Goal: Task Accomplishment & Management: Complete application form

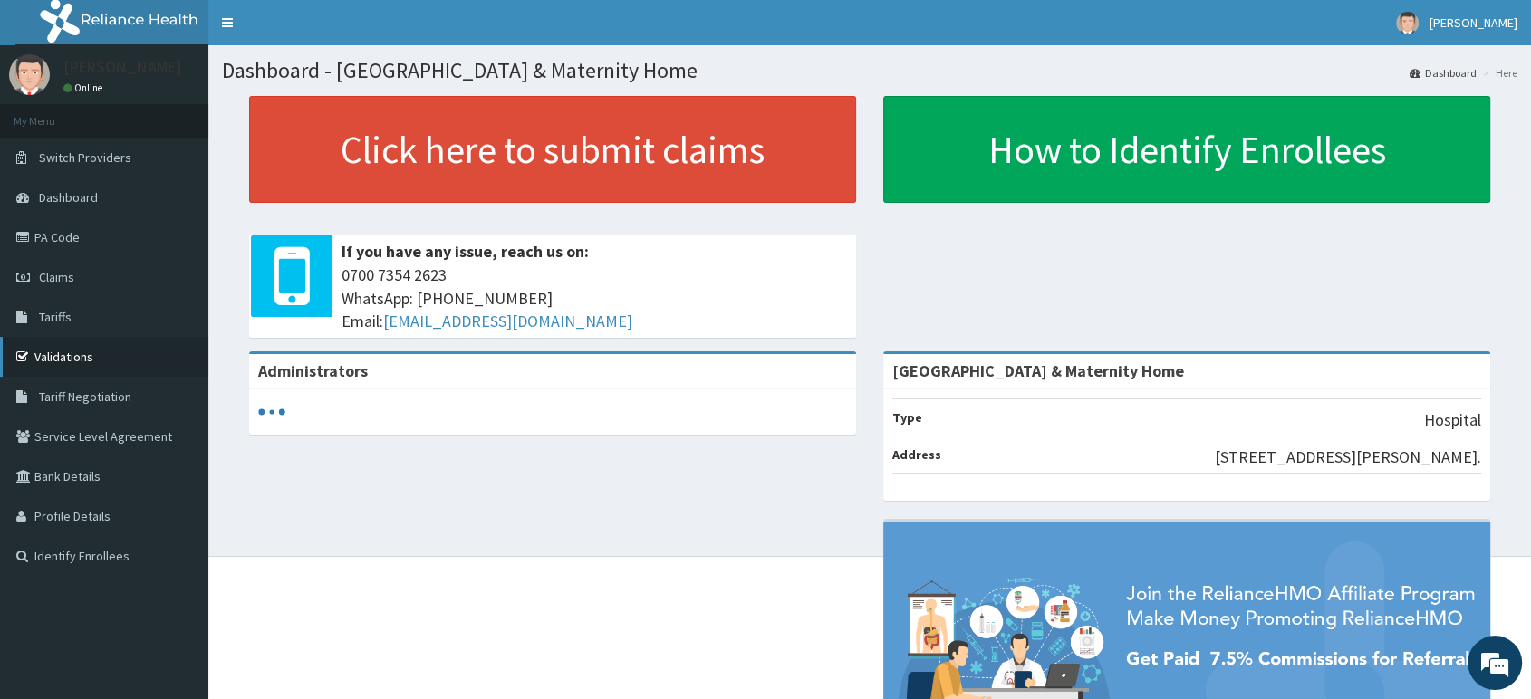
click at [75, 360] on link "Validations" at bounding box center [104, 357] width 208 height 40
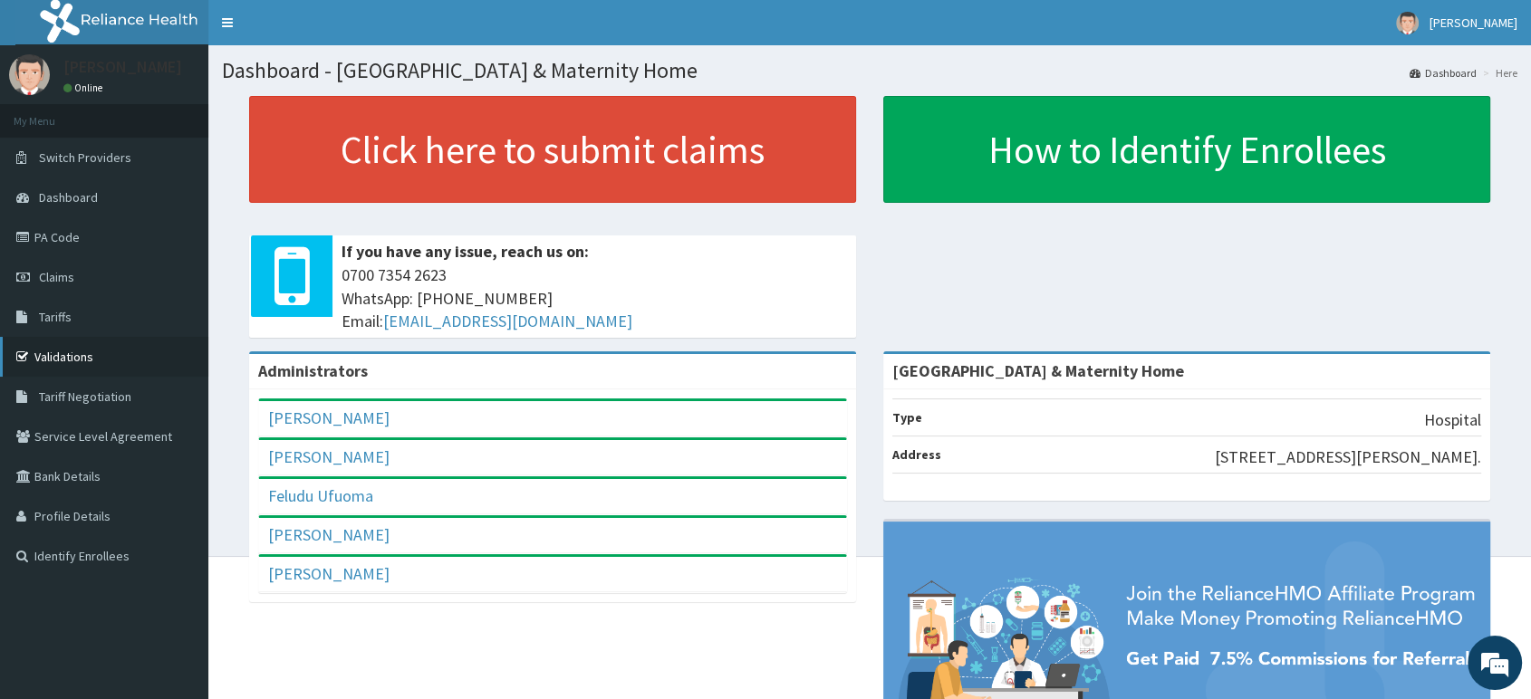
click at [63, 357] on link "Validations" at bounding box center [104, 357] width 208 height 40
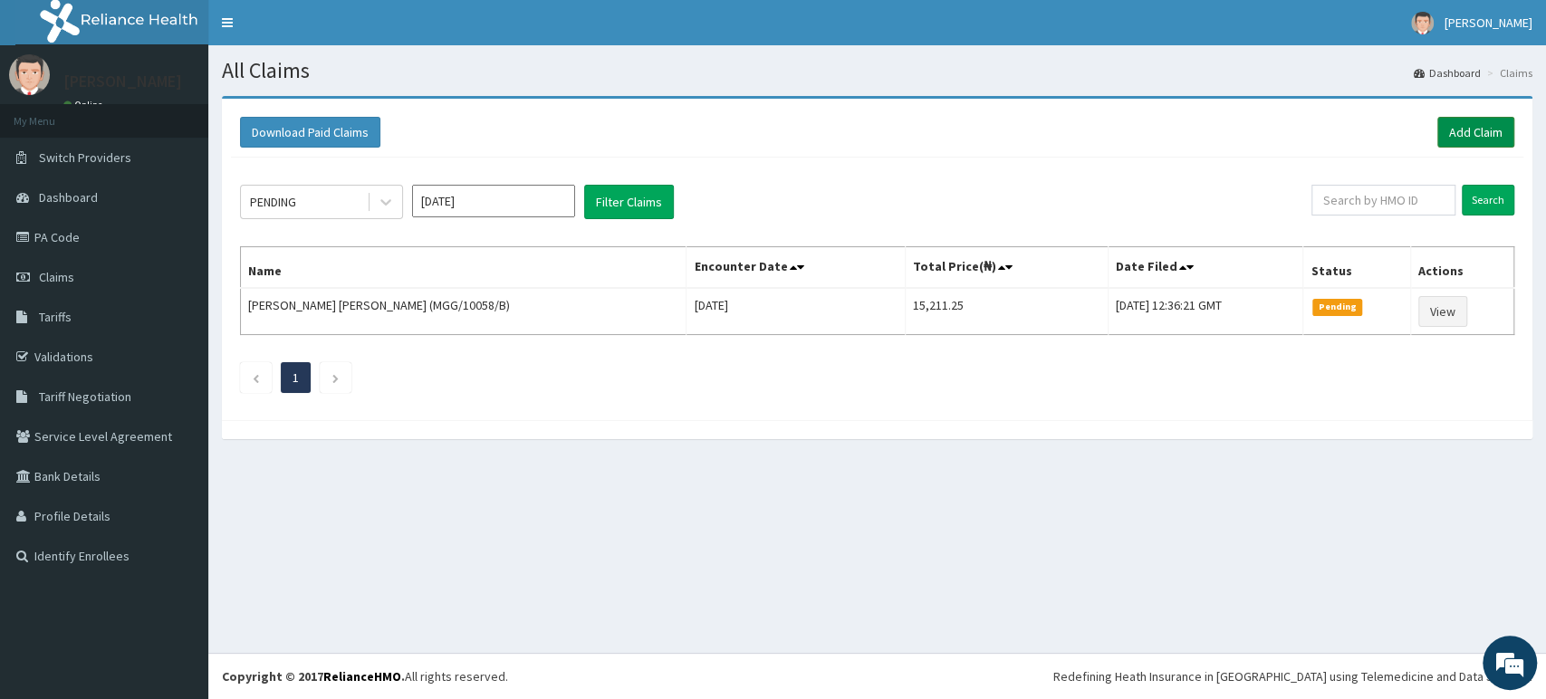
click at [1454, 121] on link "Add Claim" at bounding box center [1475, 132] width 77 height 31
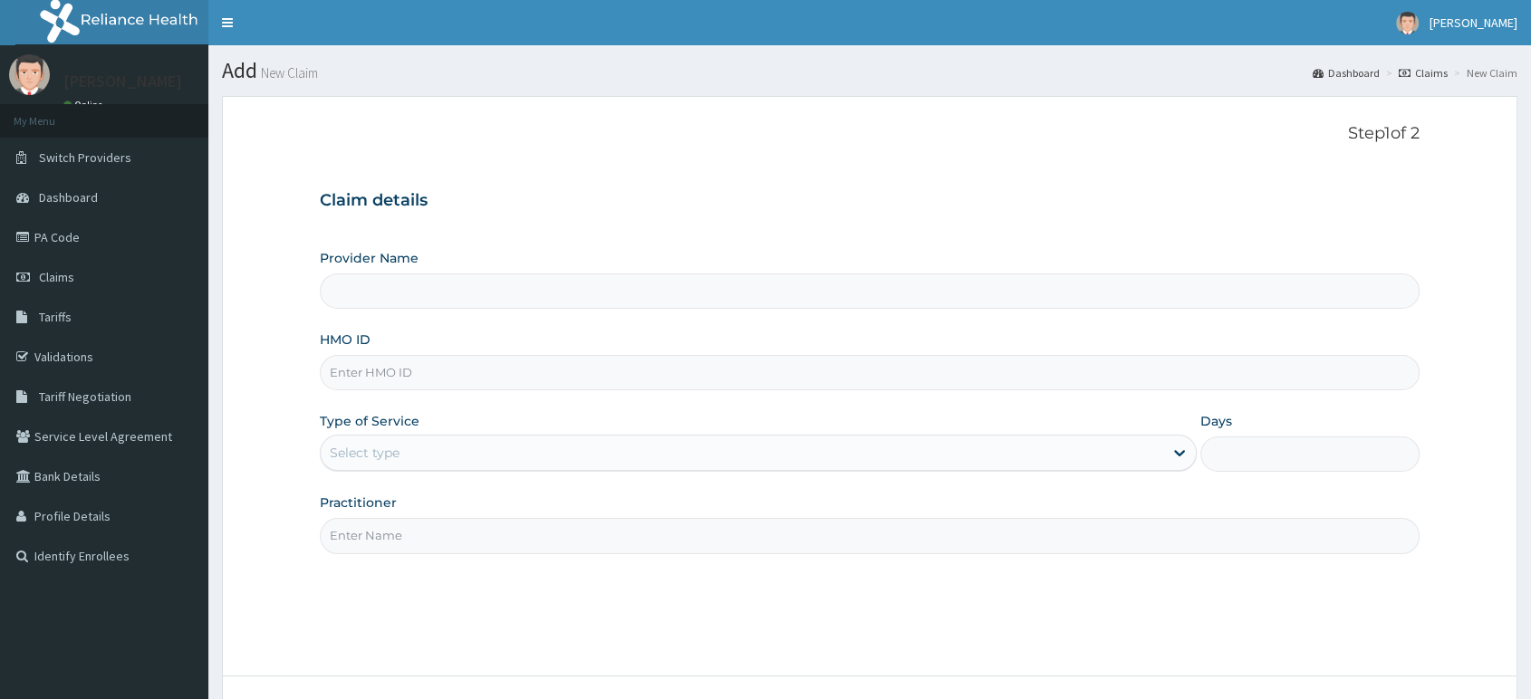
click at [489, 374] on input "HMO ID" at bounding box center [869, 372] width 1099 height 35
paste input "BWI/10230/A"
type input "BWI/10230/A"
click at [499, 451] on div "Select type" at bounding box center [742, 452] width 842 height 29
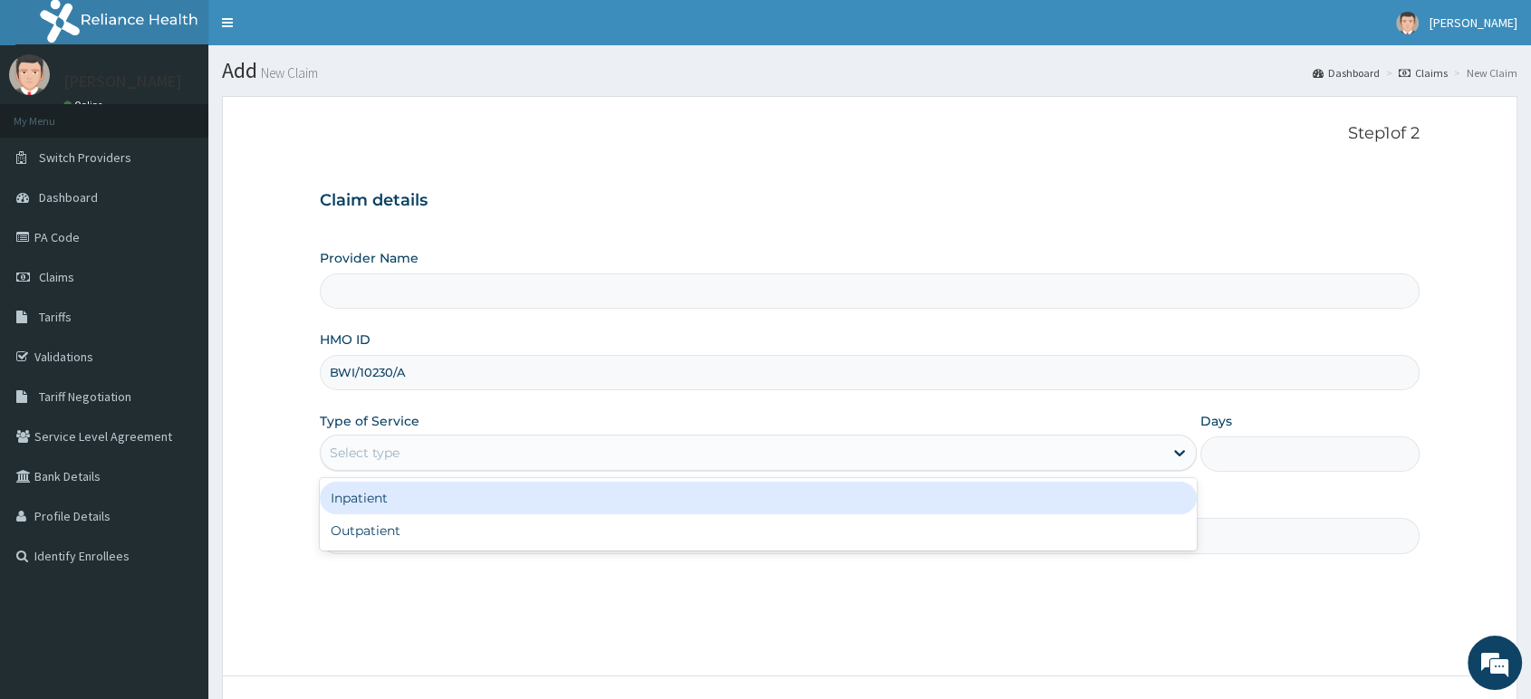
type input "[GEOGRAPHIC_DATA] & Maternity Home"
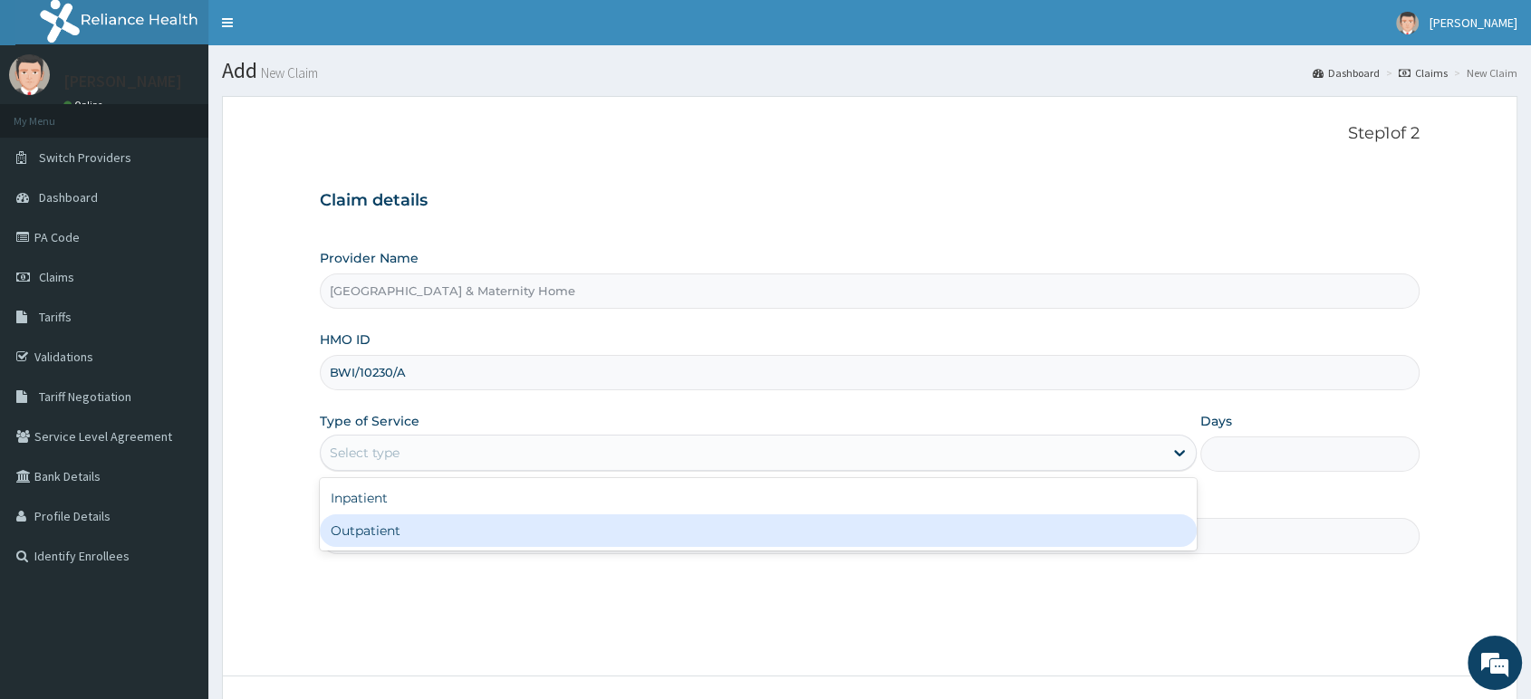
click at [463, 526] on div "Outpatient" at bounding box center [758, 530] width 877 height 33
type input "1"
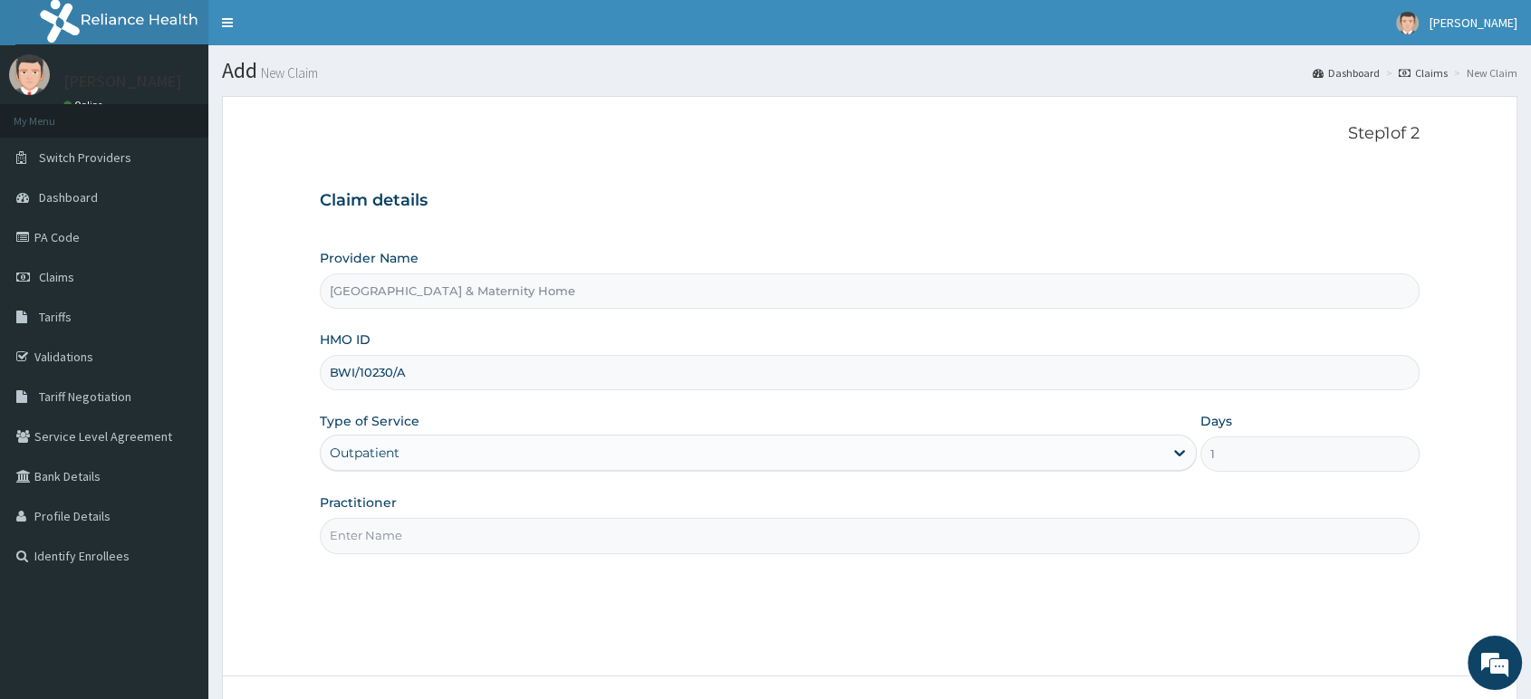
click at [463, 526] on input "Practitioner" at bounding box center [869, 535] width 1099 height 35
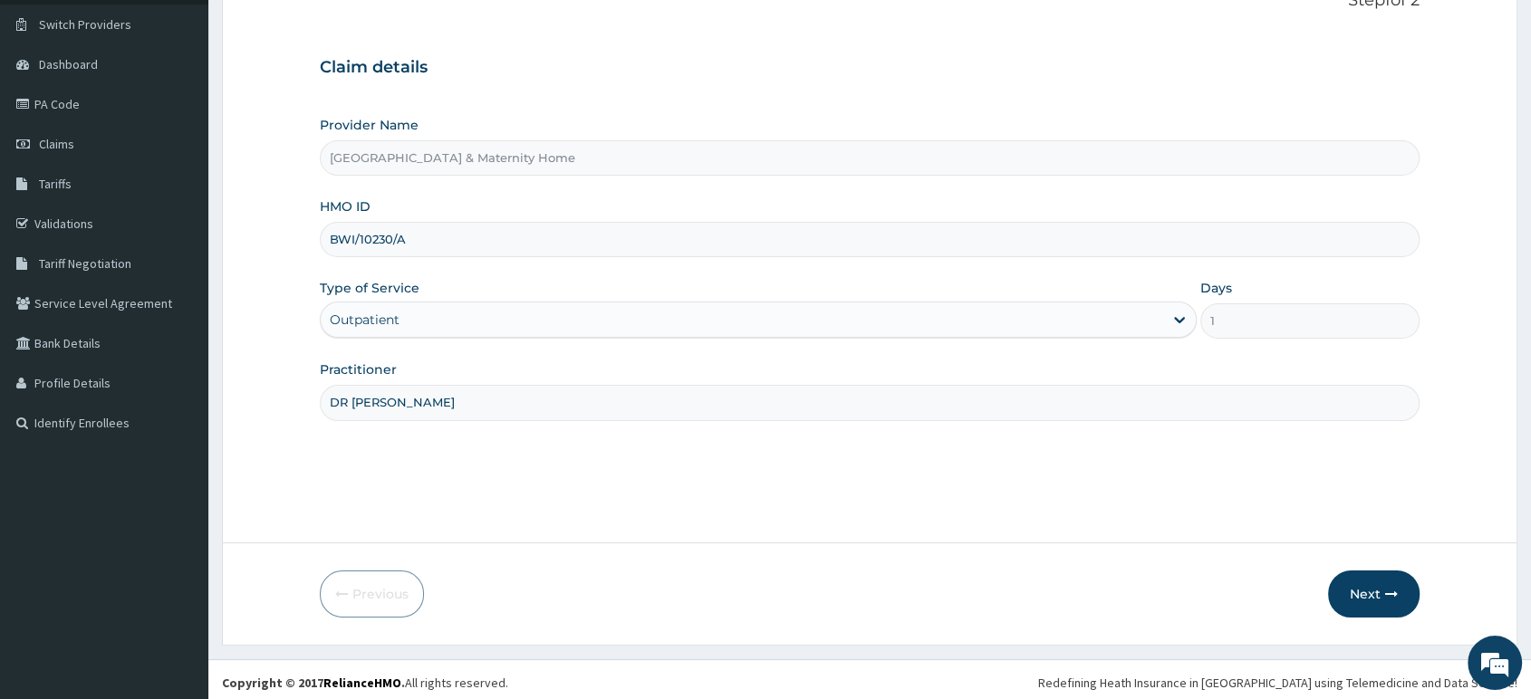
scroll to position [139, 0]
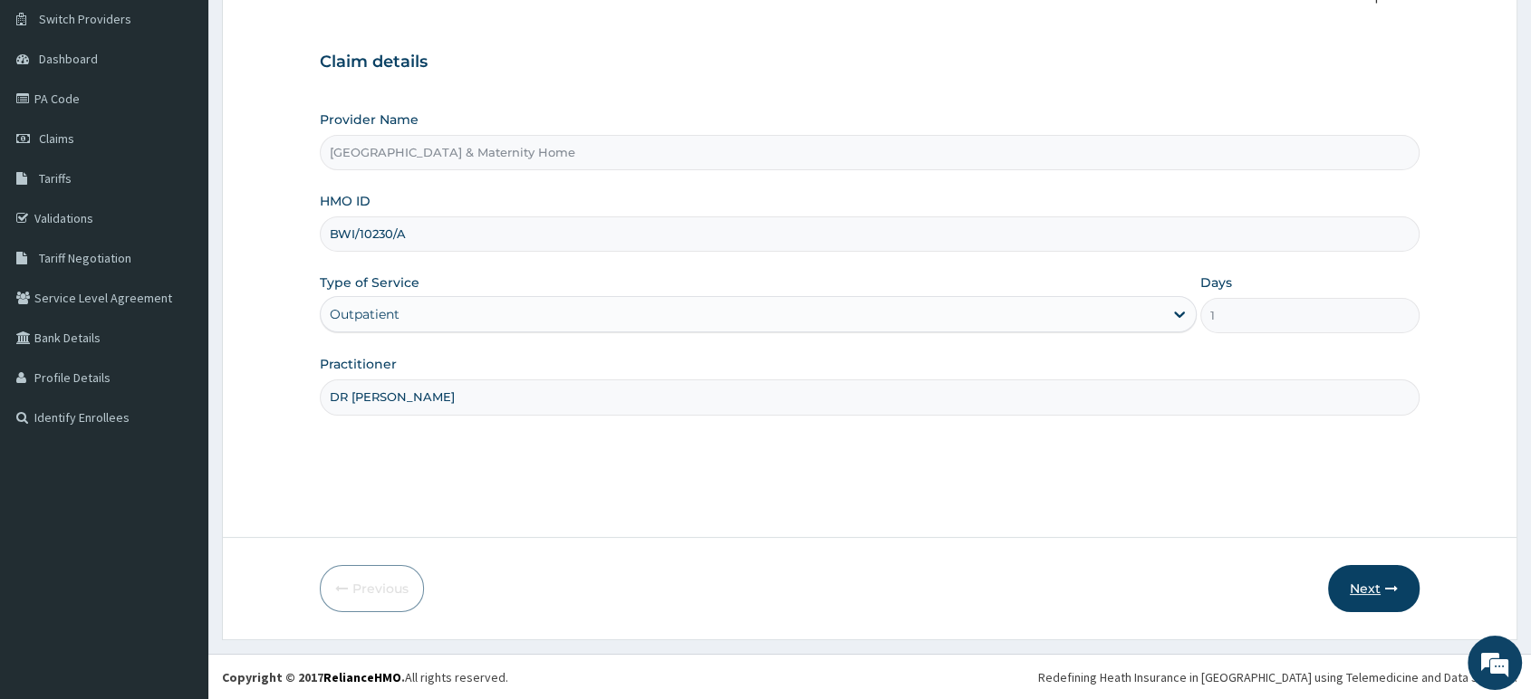
type input "DR MAMA"
click at [1368, 590] on button "Next" at bounding box center [1373, 588] width 91 height 47
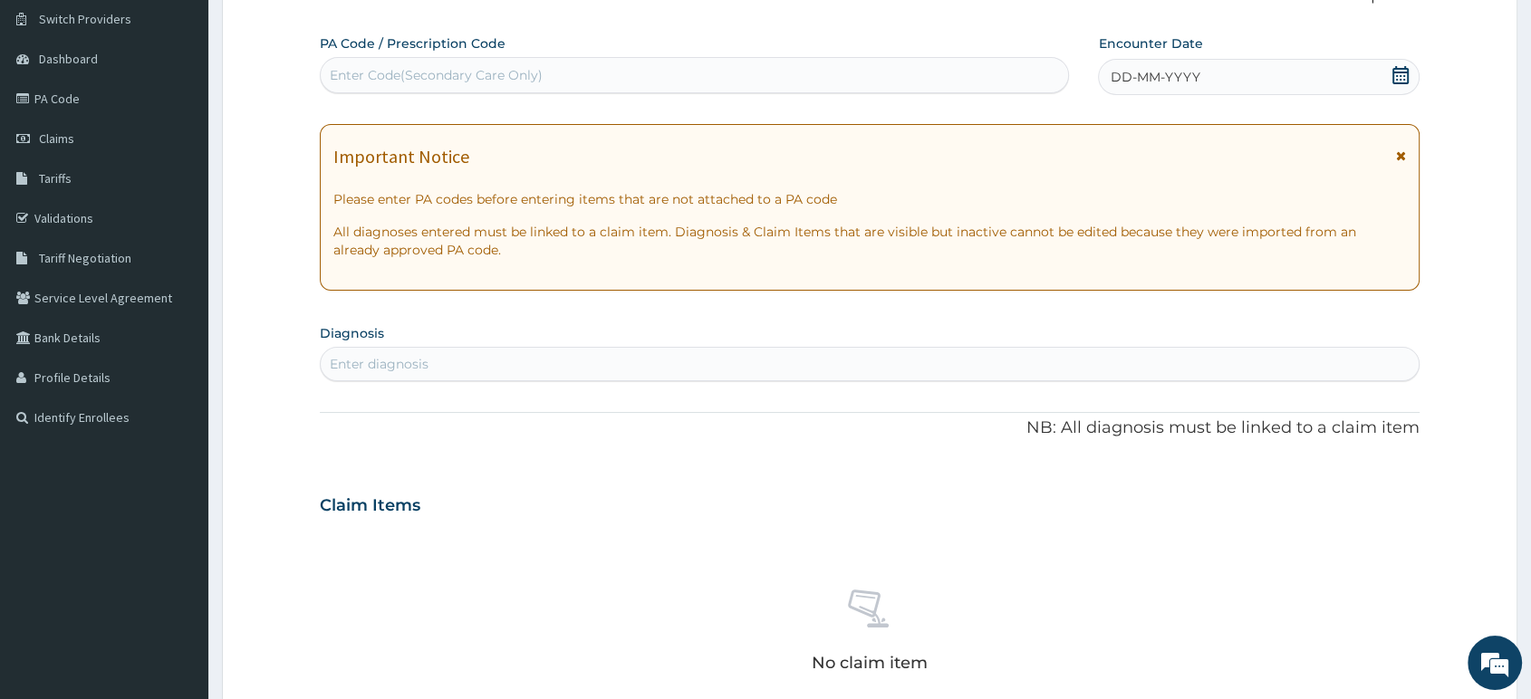
click at [1408, 162] on div "Important Notice Please enter PA codes before entering items that are not attac…" at bounding box center [869, 207] width 1099 height 167
click at [1407, 158] on div "Important Notice Please enter PA codes before entering items that are not attac…" at bounding box center [869, 207] width 1099 height 167
click at [1402, 155] on icon at bounding box center [1401, 155] width 10 height 13
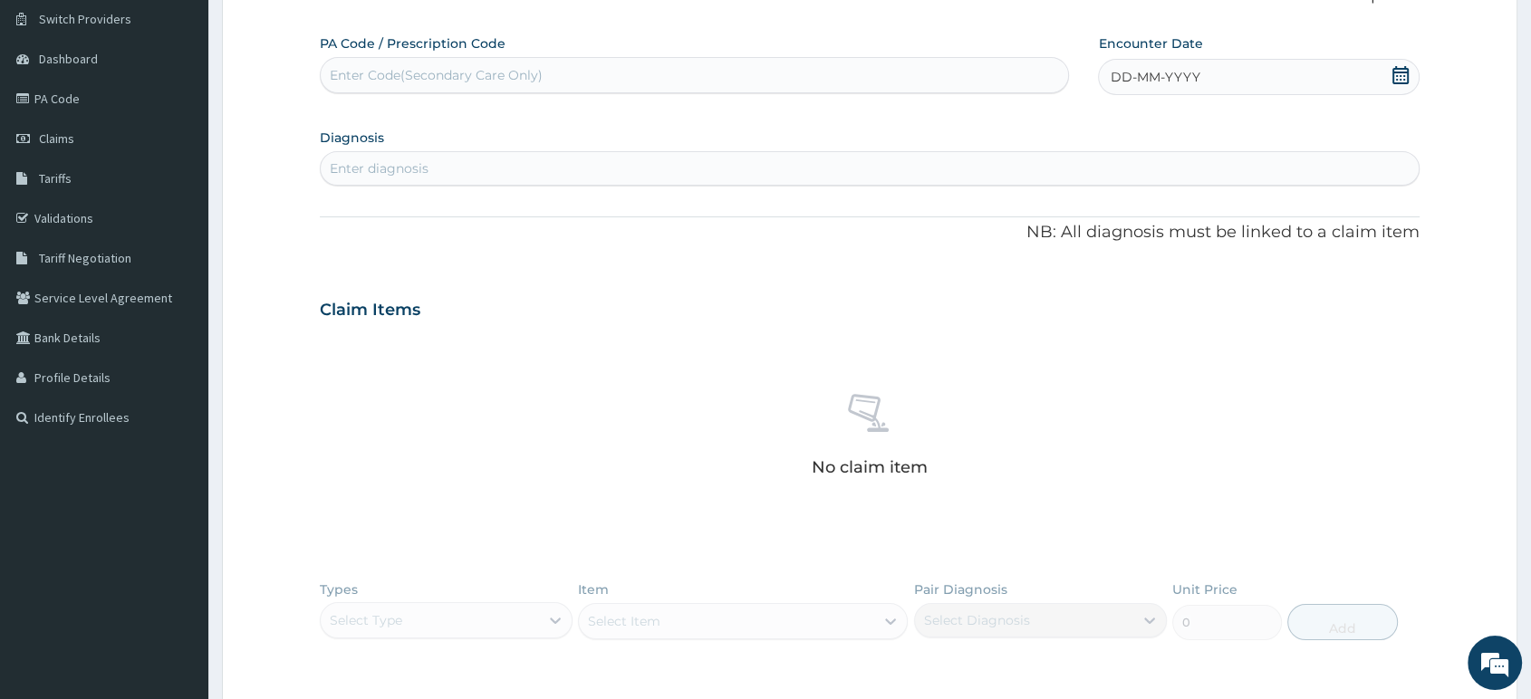
click at [1405, 72] on icon at bounding box center [1400, 75] width 18 height 18
click at [1112, 245] on div "13" at bounding box center [1109, 249] width 27 height 27
click at [791, 178] on div "Enter diagnosis" at bounding box center [870, 168] width 1098 height 29
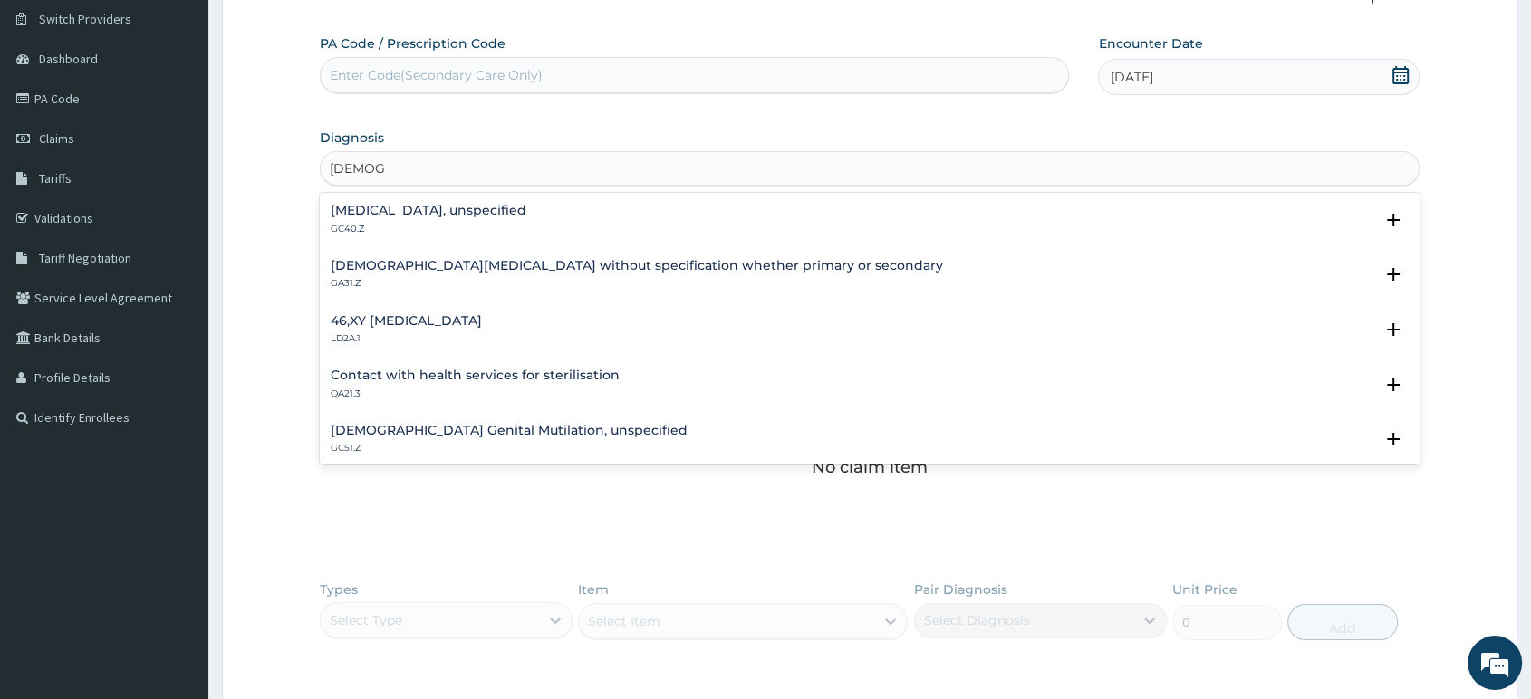
type input "FEMALE"
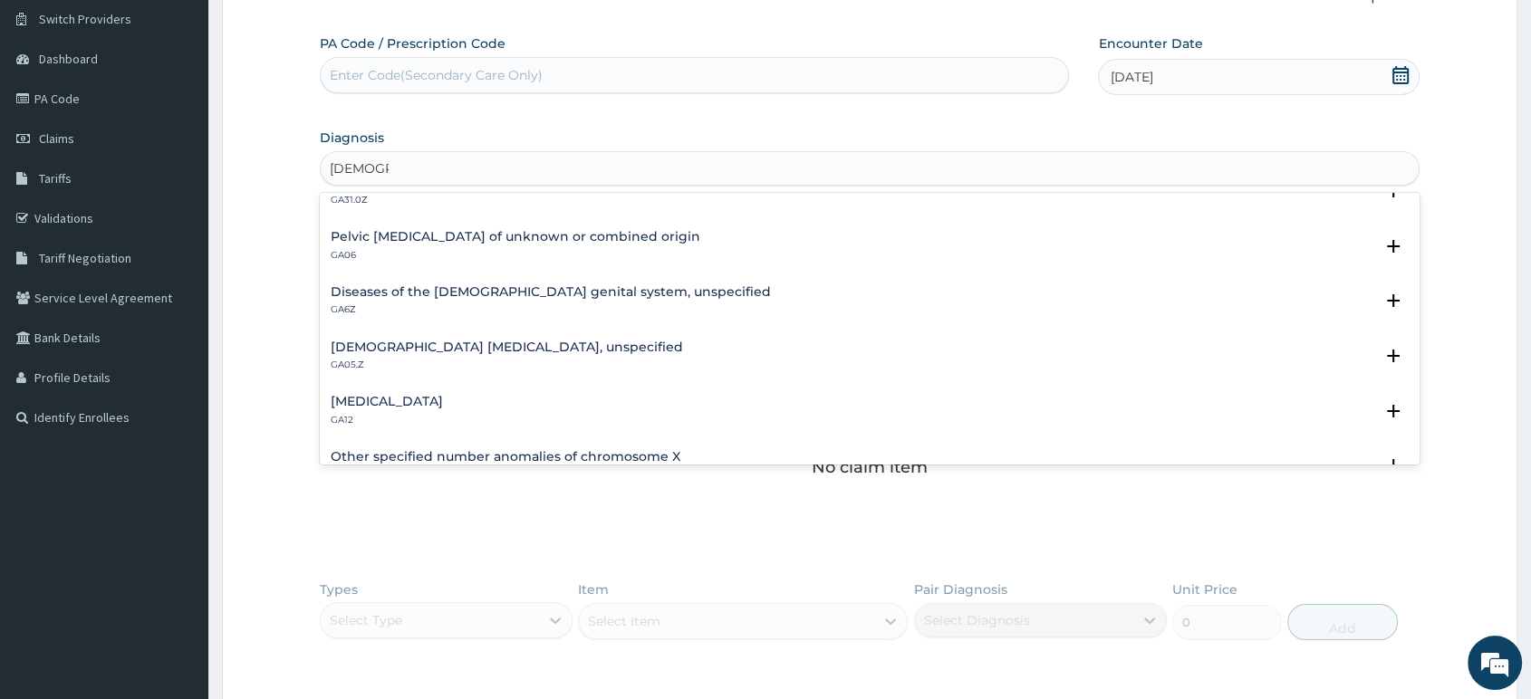
scroll to position [503, 0]
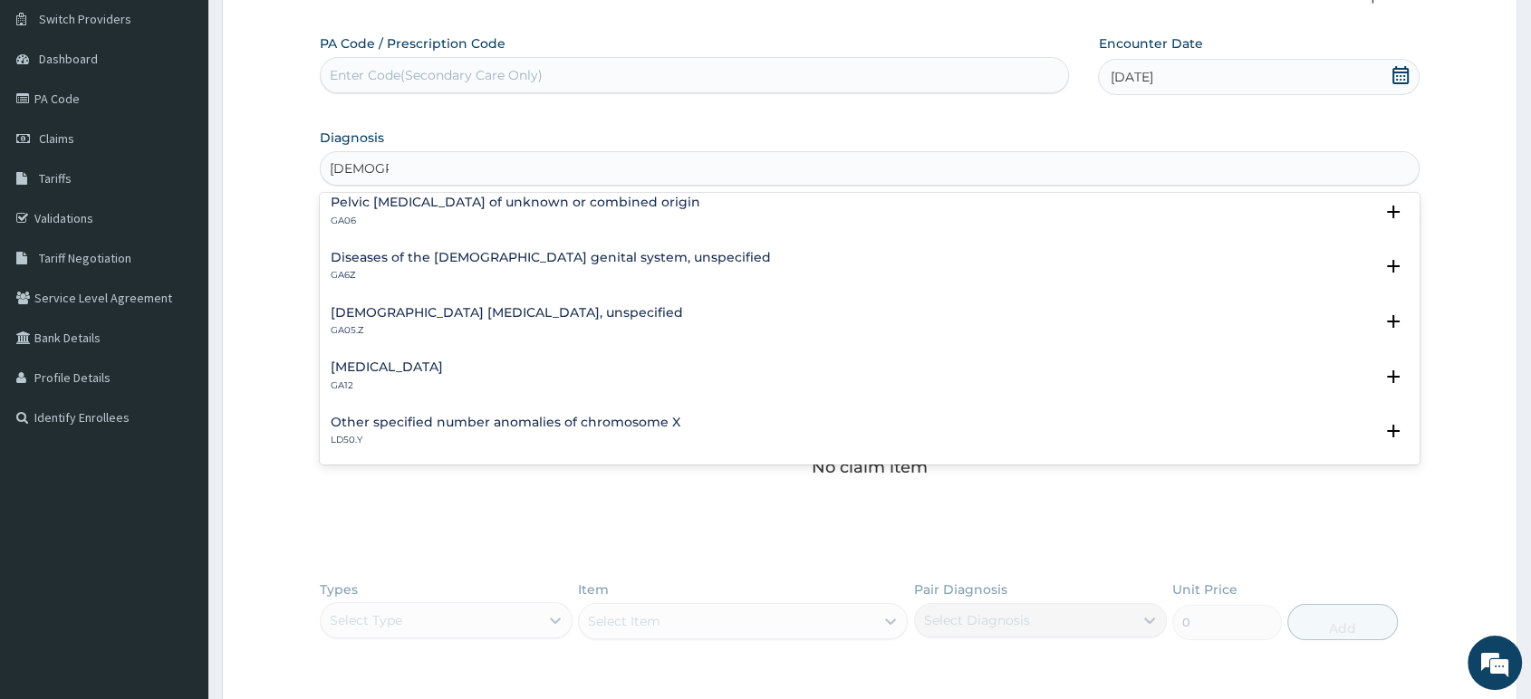
click at [606, 308] on h4 "Female pelvic inflammatory diseases, unspecified" at bounding box center [507, 313] width 352 height 14
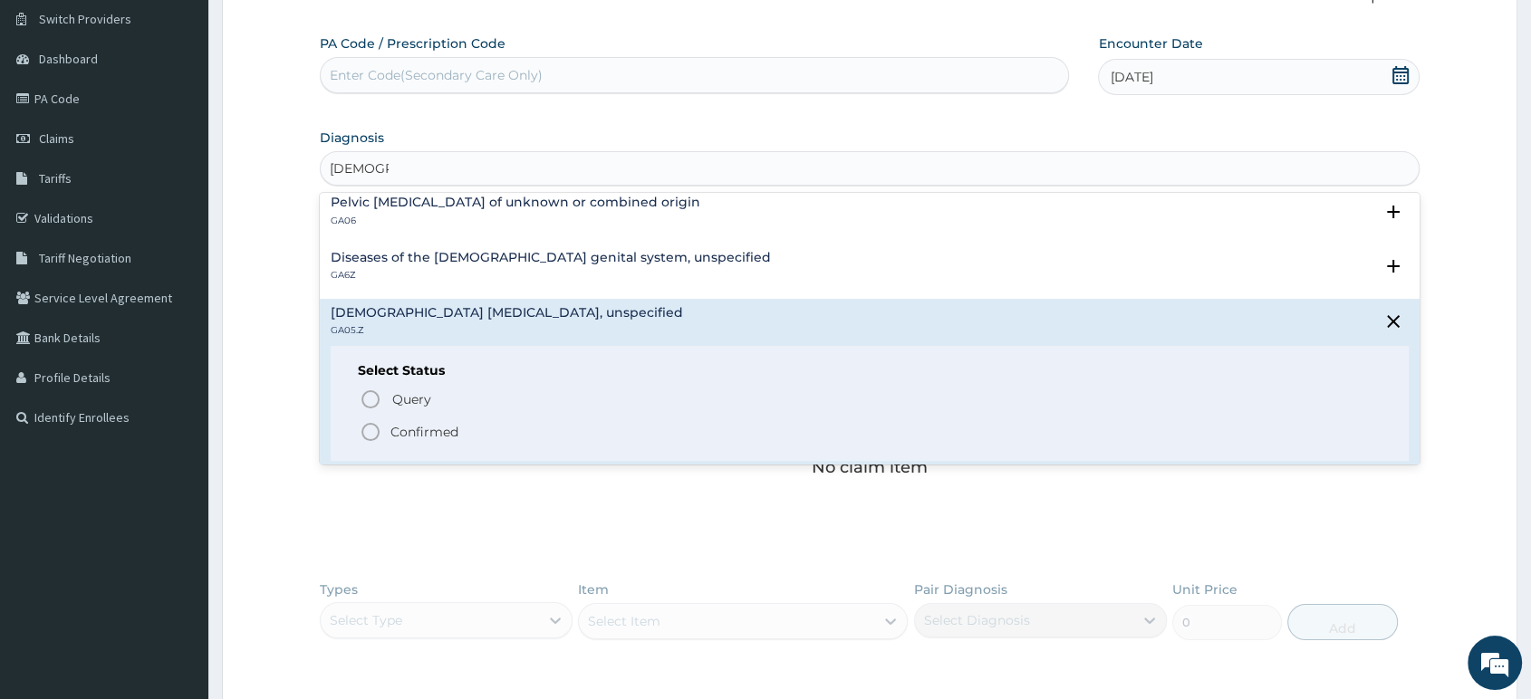
click at [372, 432] on icon "status option filled" at bounding box center [371, 432] width 22 height 22
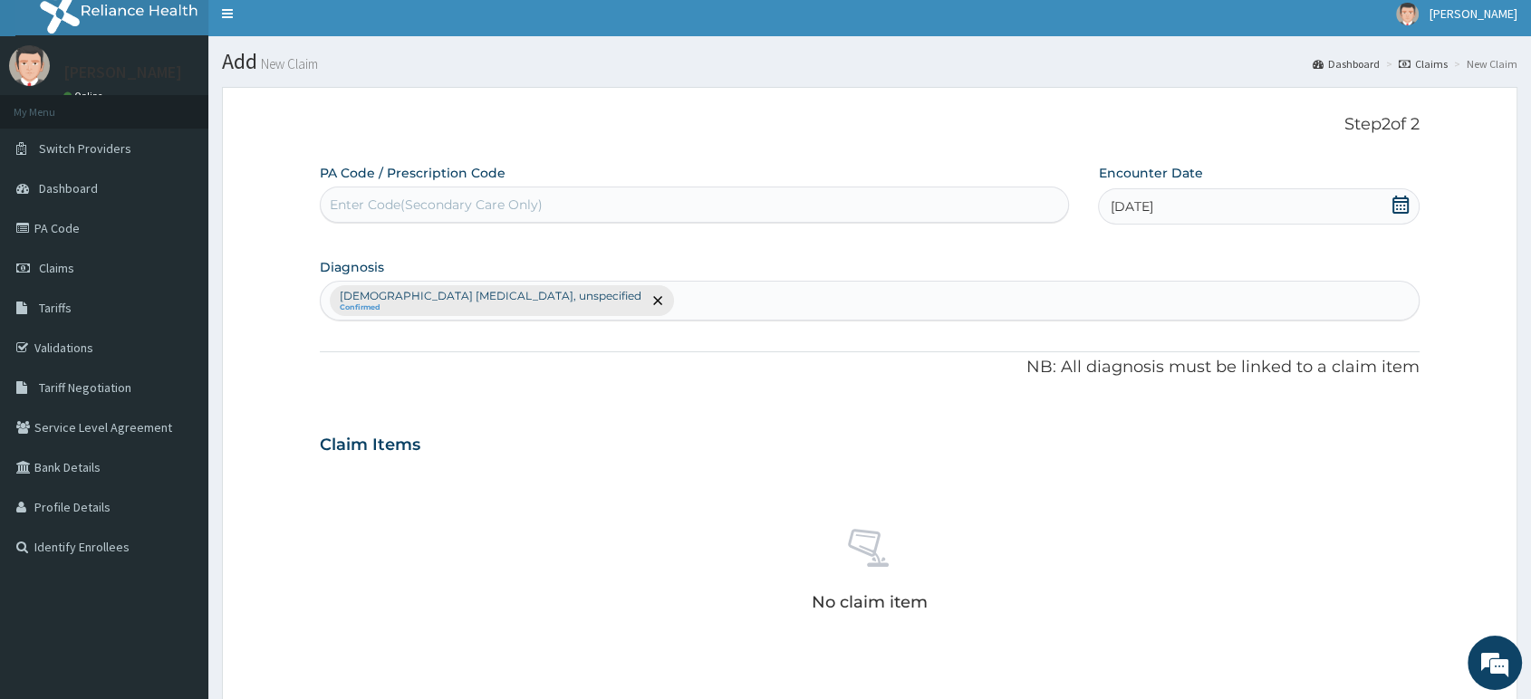
scroll to position [0, 0]
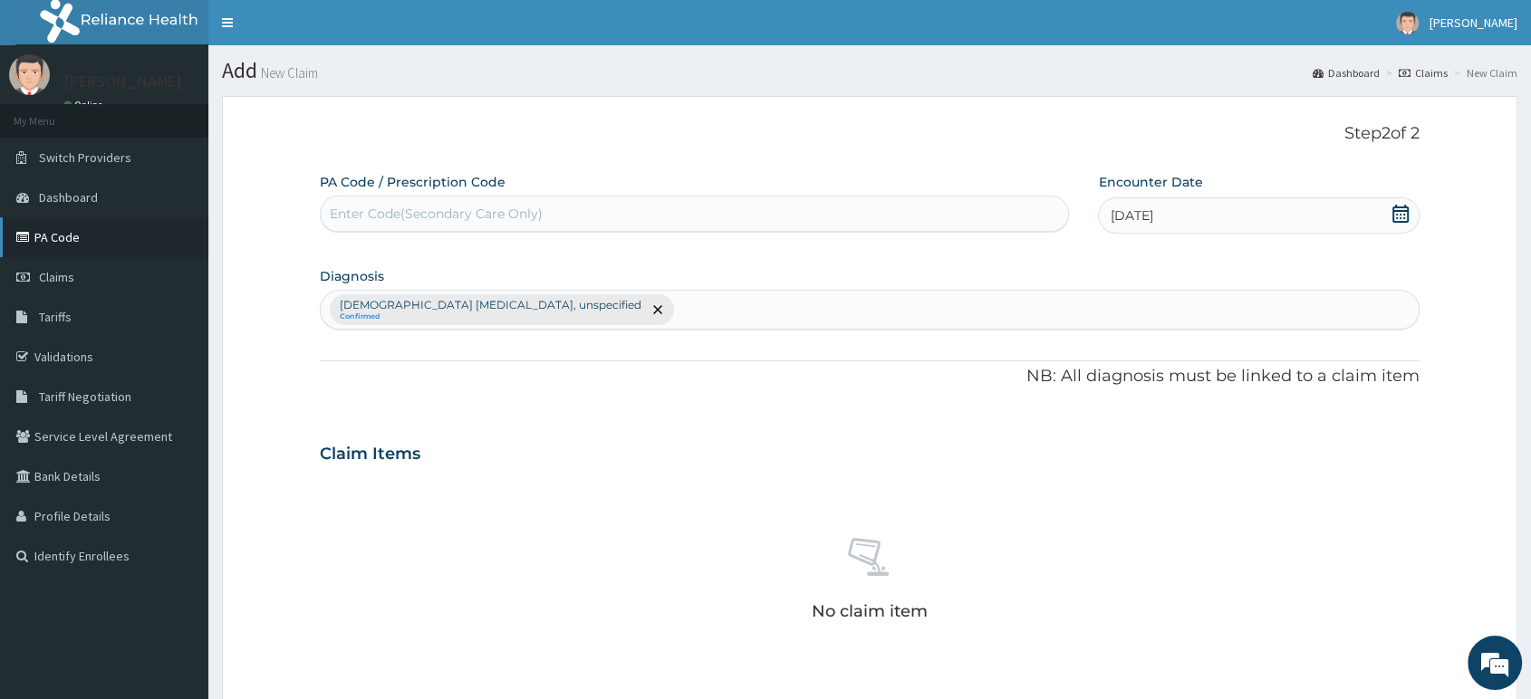
click at [73, 241] on link "PA Code" at bounding box center [104, 237] width 208 height 40
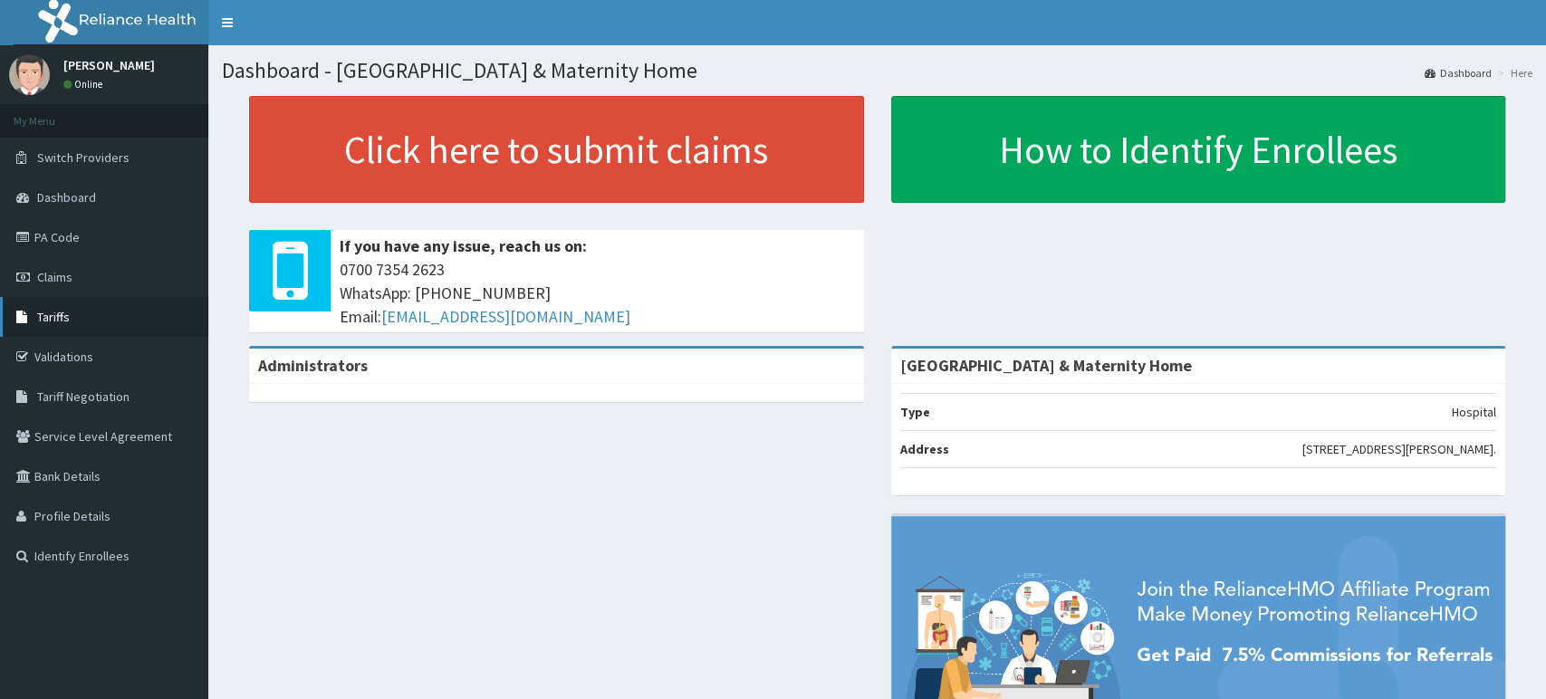
click at [65, 316] on span "Tariffs" at bounding box center [53, 317] width 33 height 16
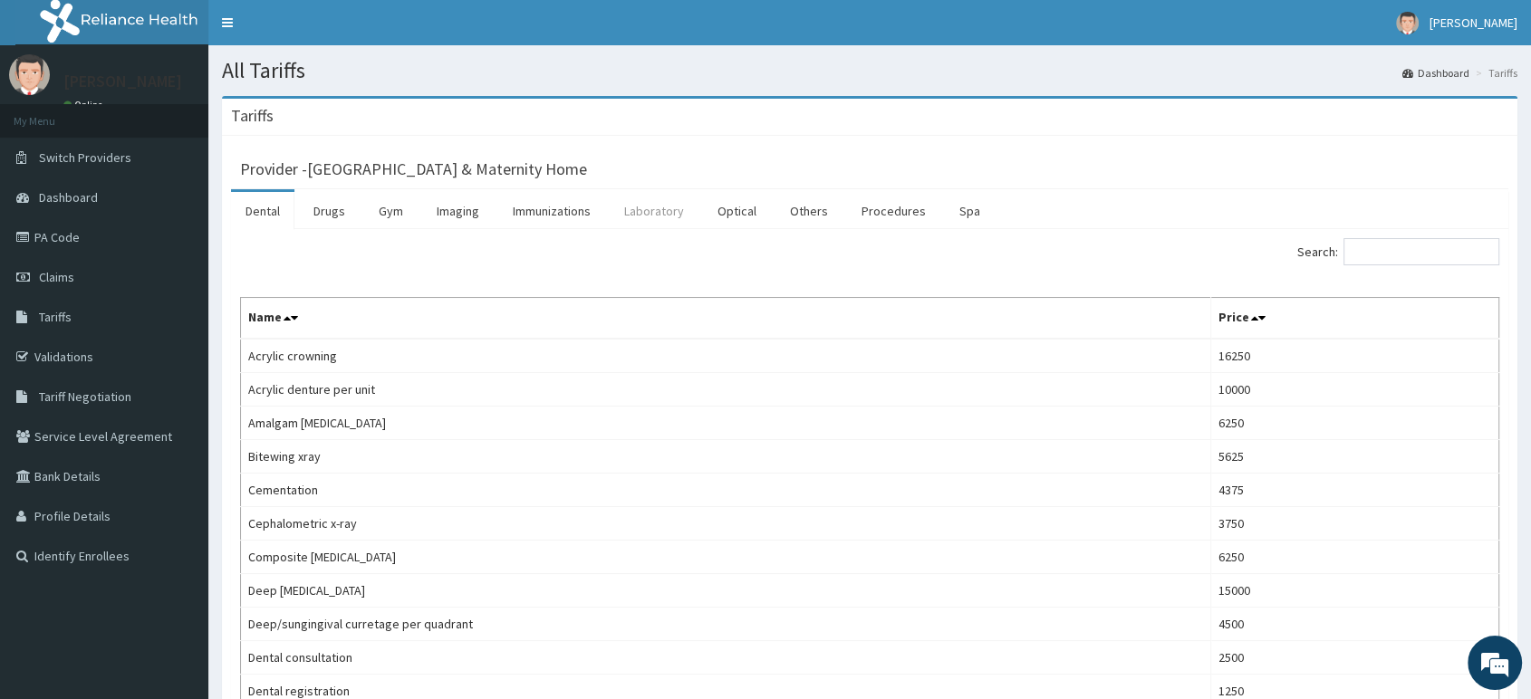
click at [674, 212] on link "Laboratory" at bounding box center [654, 211] width 89 height 38
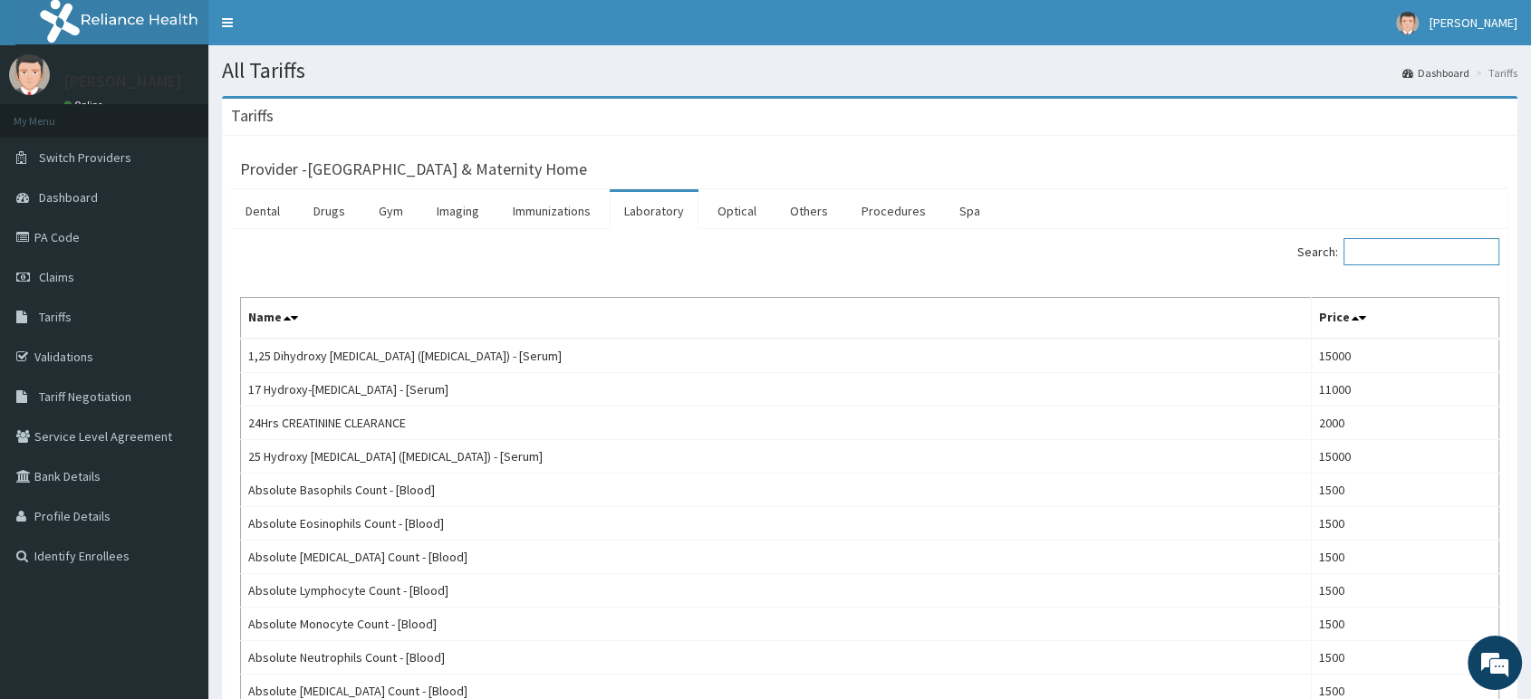
click at [1387, 254] on input "Search:" at bounding box center [1421, 251] width 156 height 27
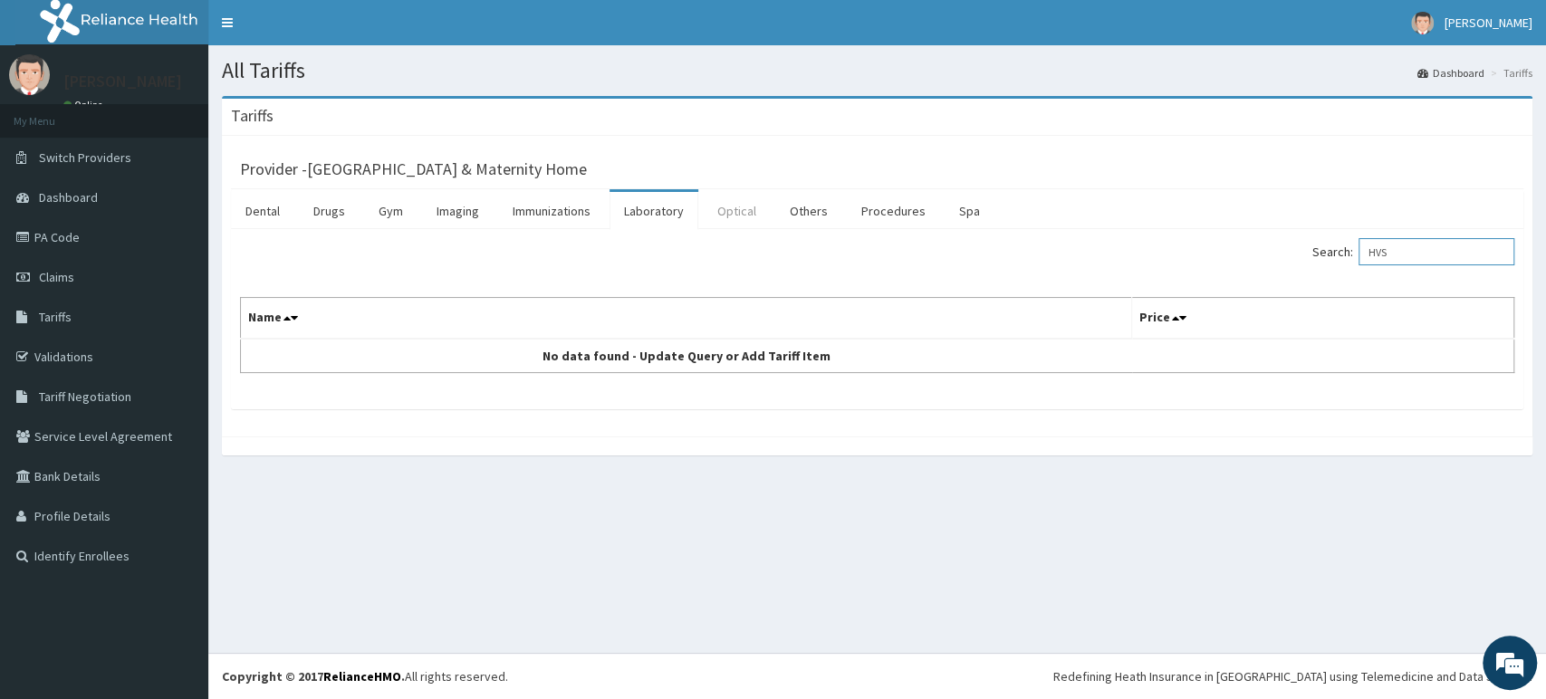
type input "HVS"
click at [733, 216] on link "Optical" at bounding box center [737, 211] width 68 height 38
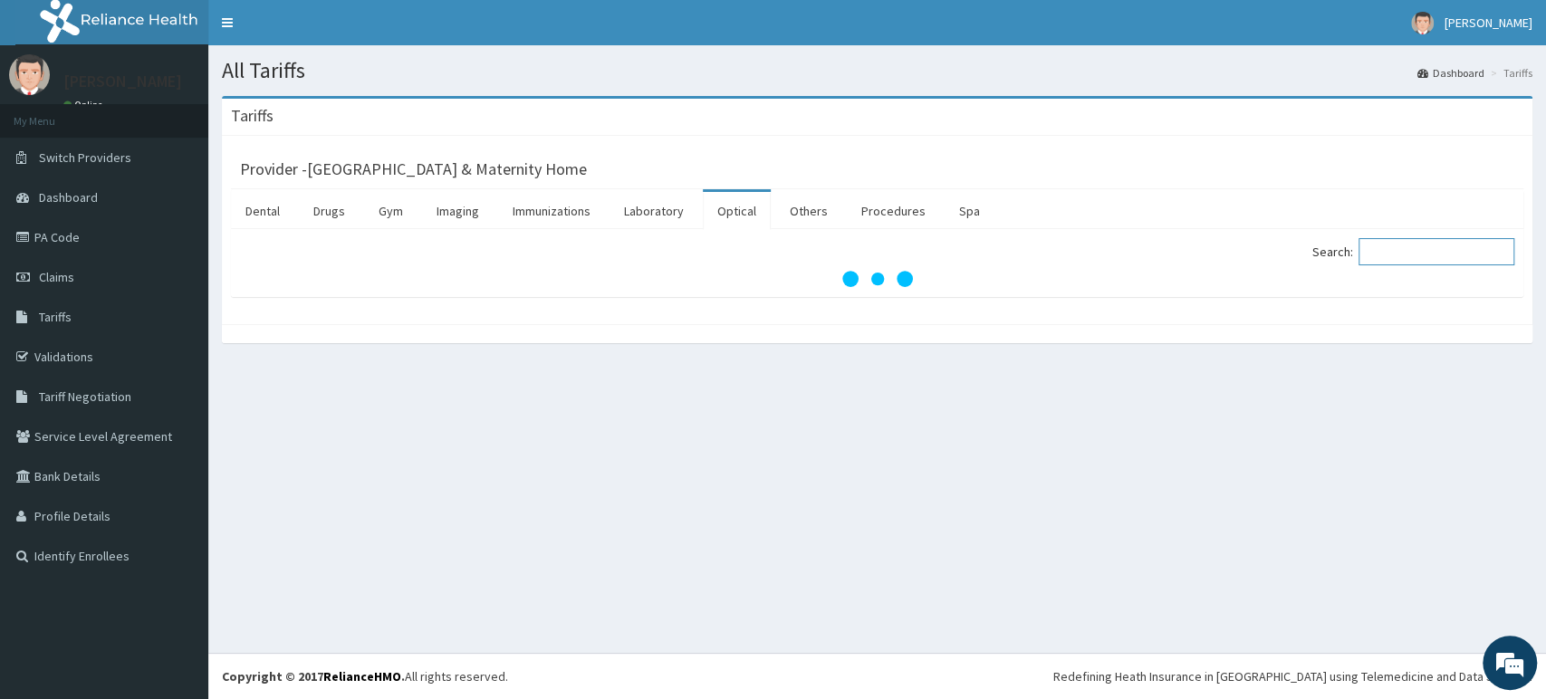
click at [1426, 247] on input "Search:" at bounding box center [1437, 251] width 156 height 27
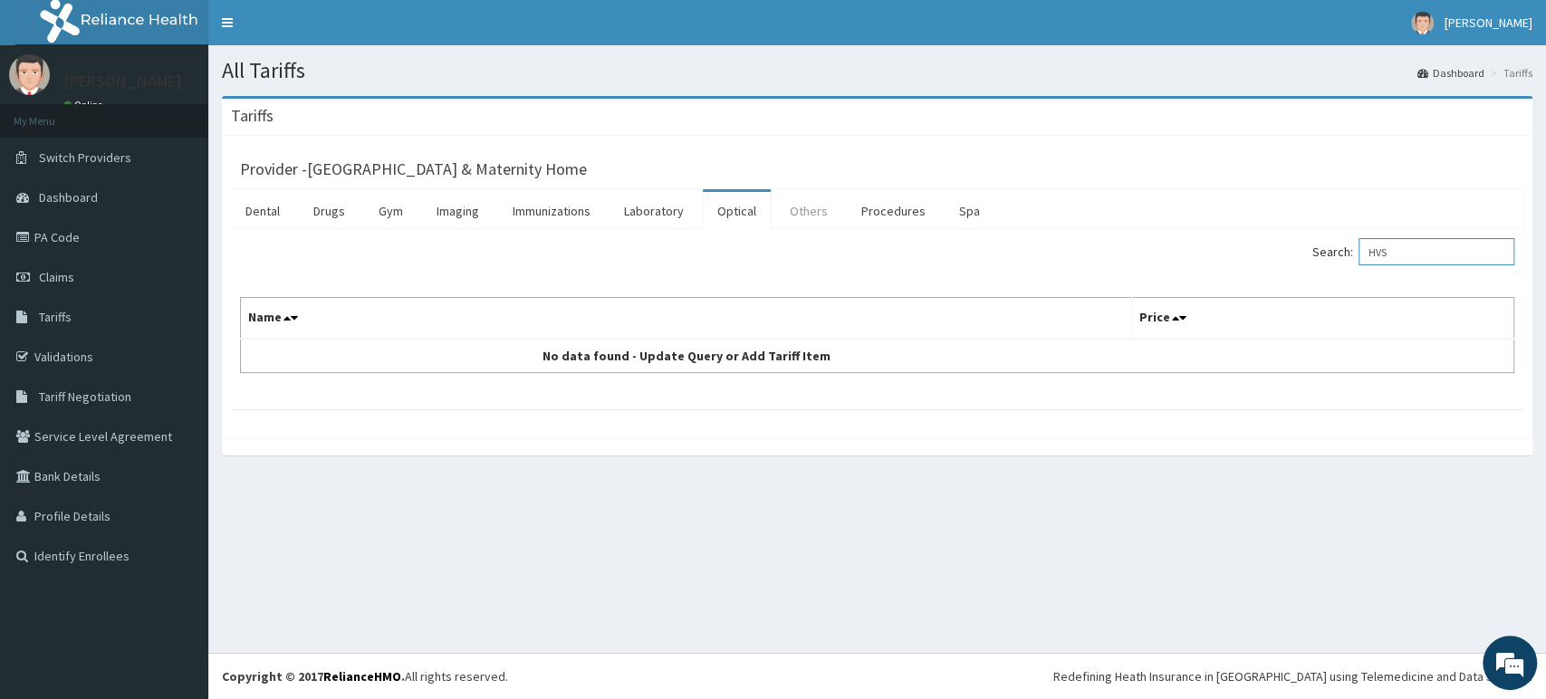
type input "HVS"
click at [802, 207] on link "Others" at bounding box center [808, 211] width 67 height 38
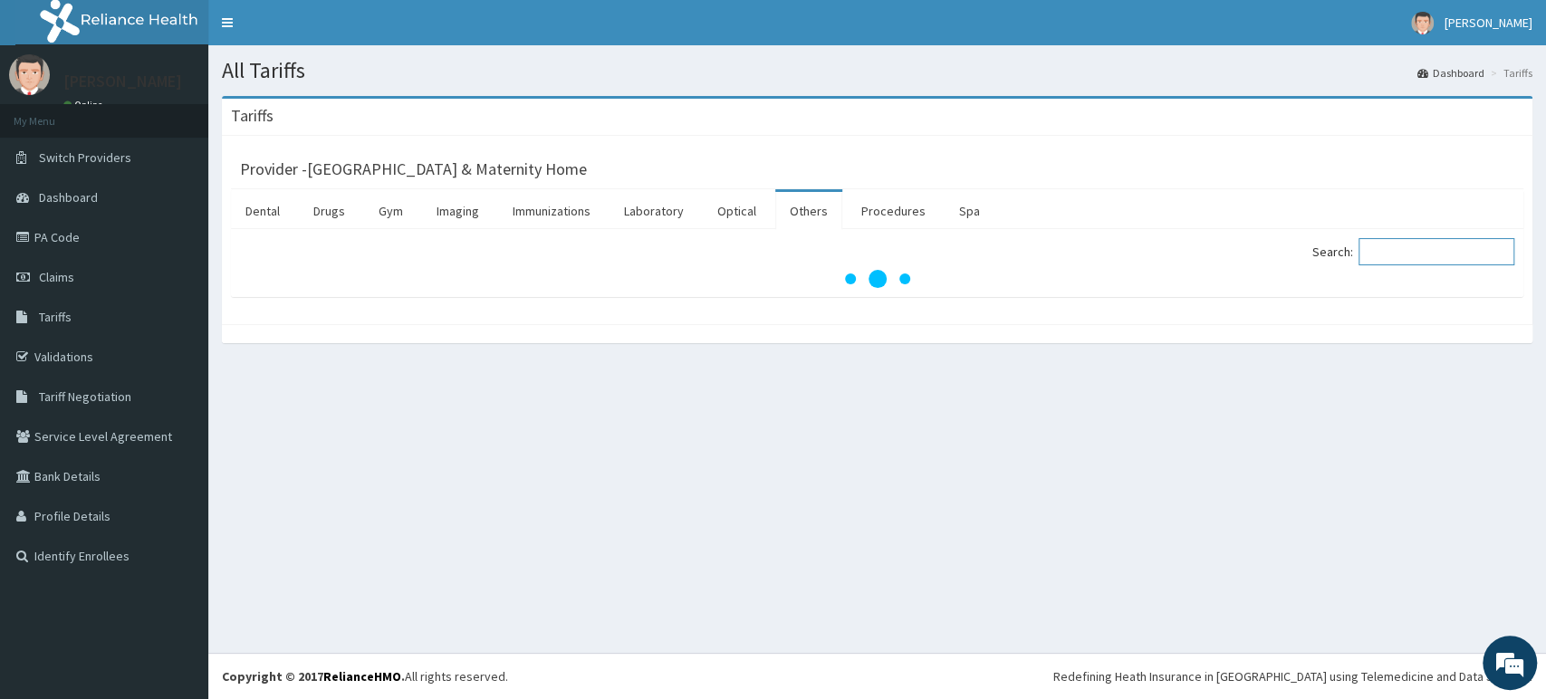
click at [1413, 256] on input "Search:" at bounding box center [1437, 251] width 156 height 27
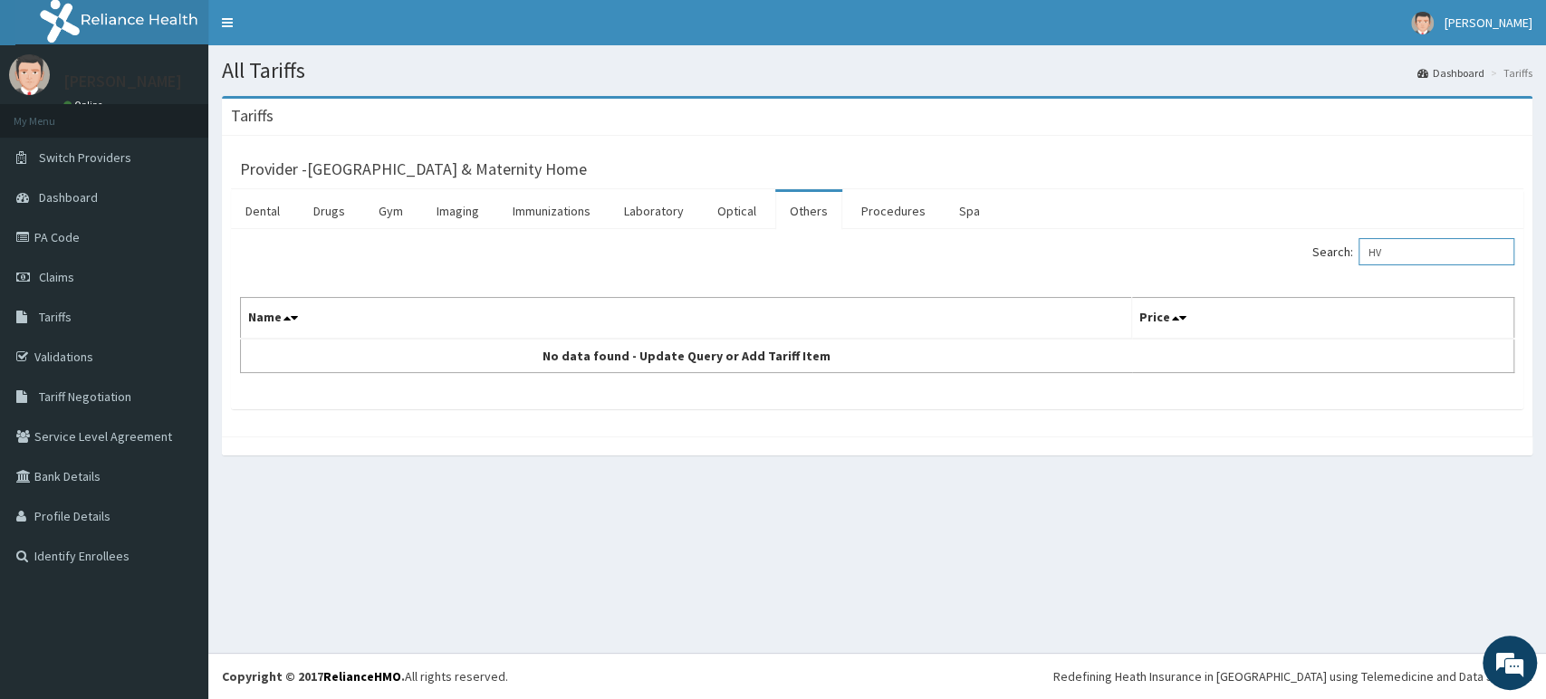
type input "H"
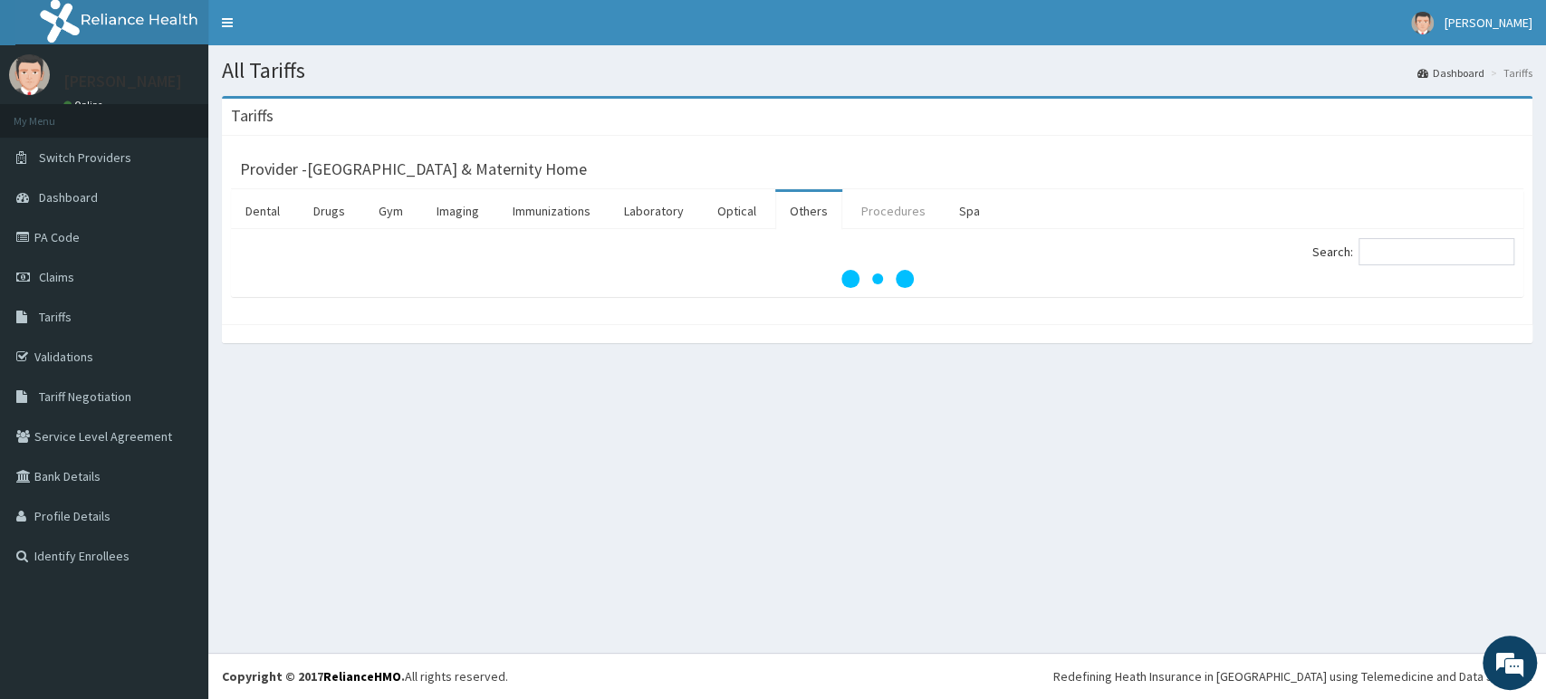
click at [878, 208] on link "Procedures" at bounding box center [893, 211] width 93 height 38
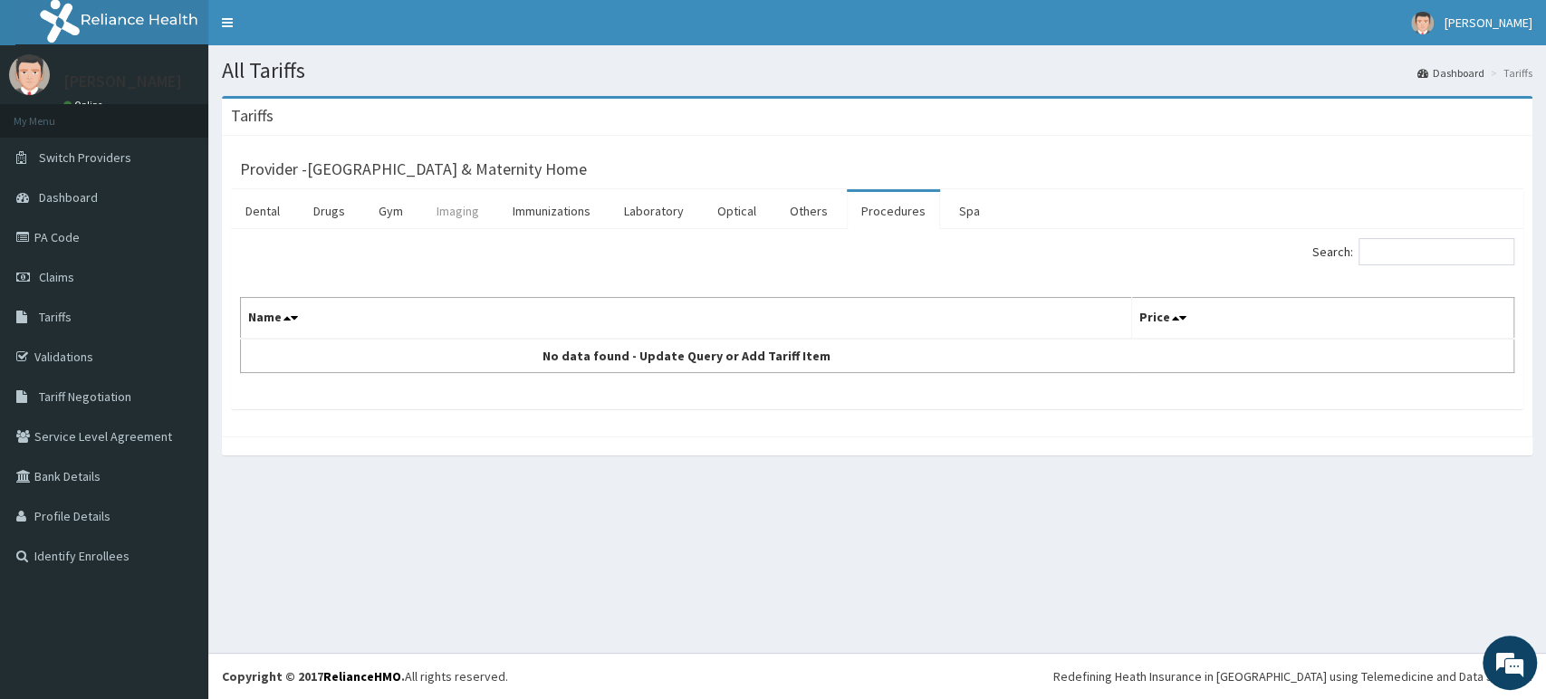
click at [445, 205] on link "Imaging" at bounding box center [458, 211] width 72 height 38
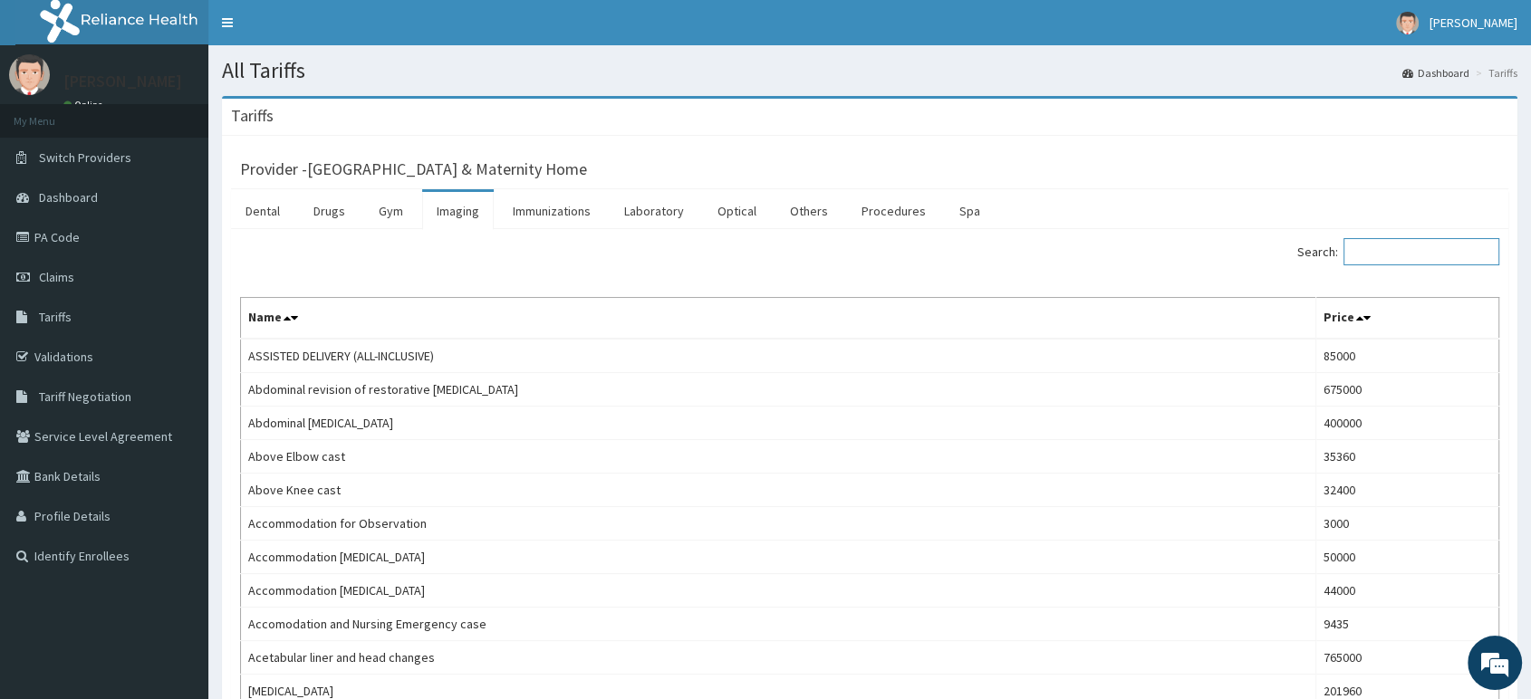
click at [1388, 257] on input "Search:" at bounding box center [1421, 251] width 156 height 27
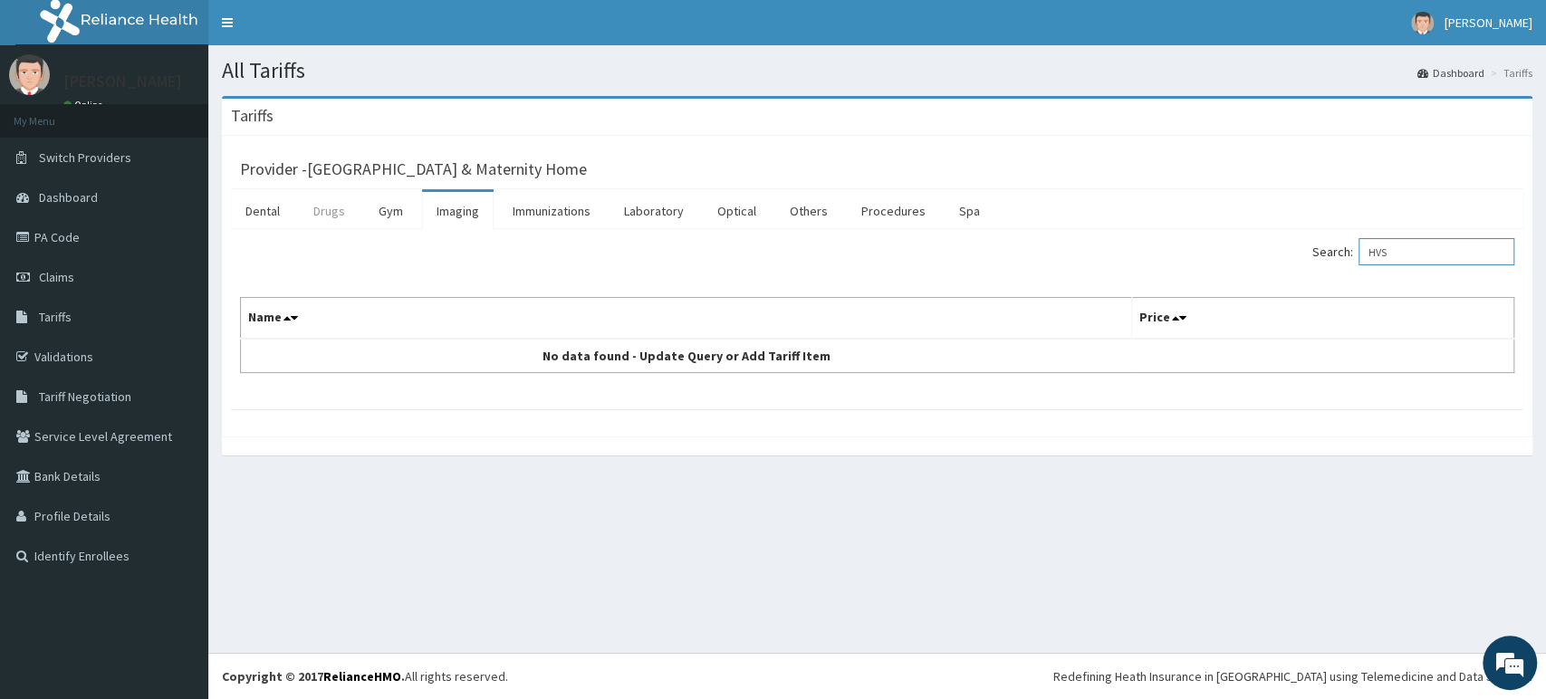
type input "HVS"
click at [336, 215] on link "Drugs" at bounding box center [329, 211] width 61 height 38
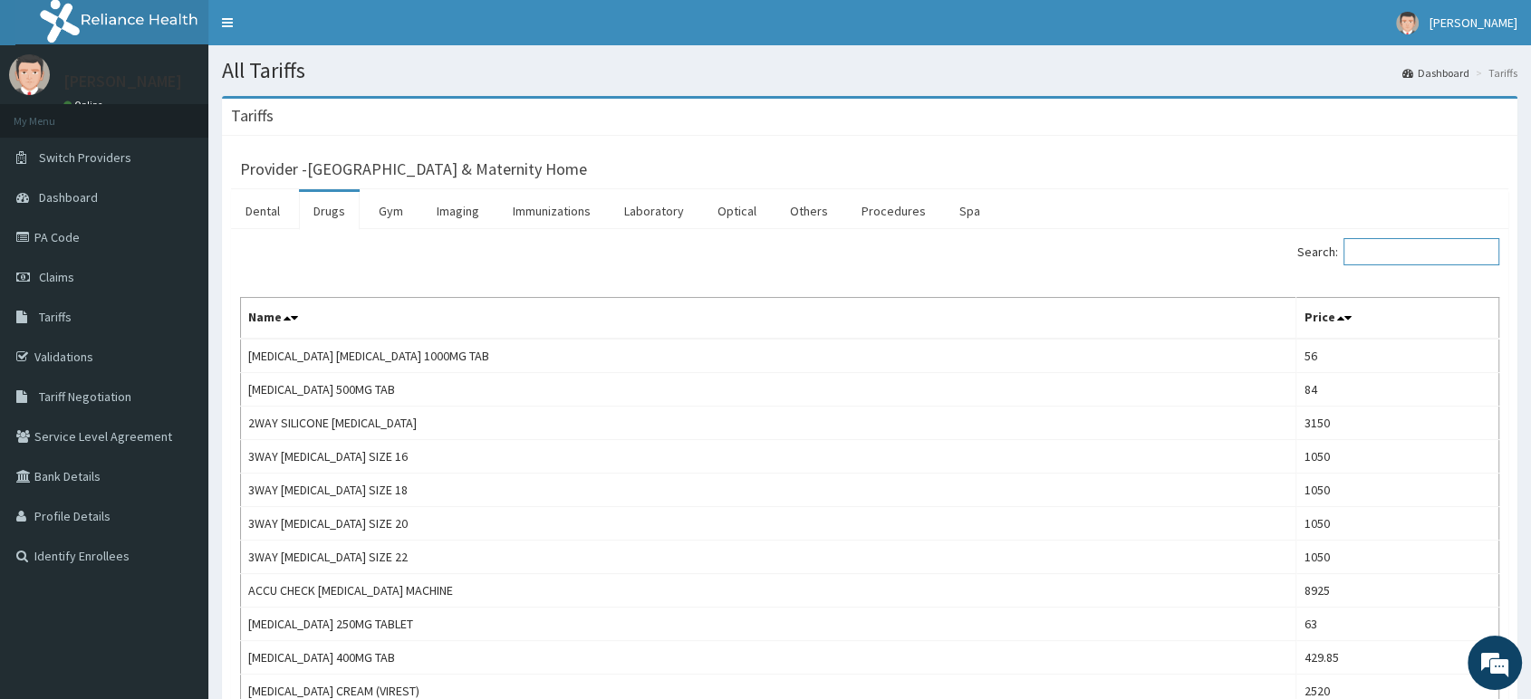
click at [1428, 263] on input "Search:" at bounding box center [1421, 251] width 156 height 27
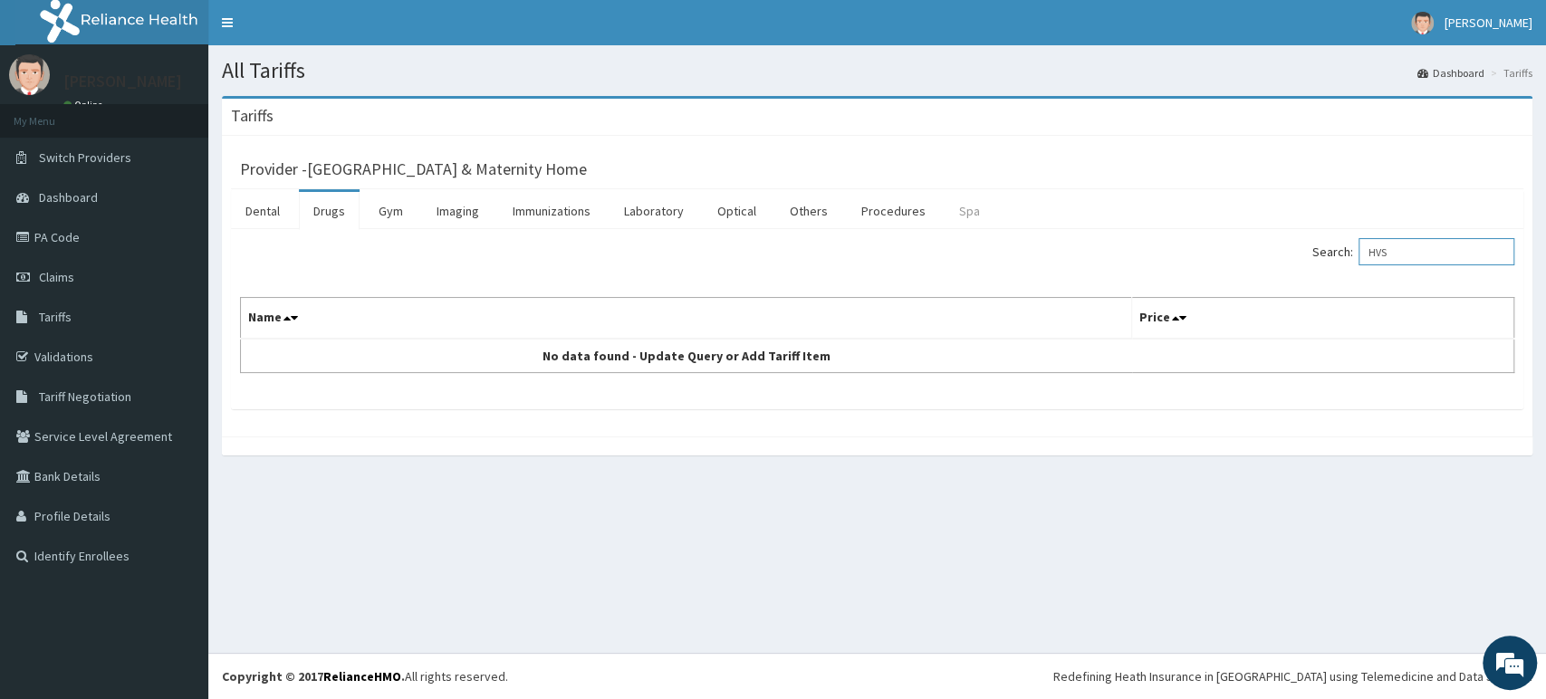
type input "HVS"
click at [959, 213] on link "Spa" at bounding box center [970, 211] width 50 height 38
click at [893, 201] on link "Procedures" at bounding box center [893, 211] width 93 height 38
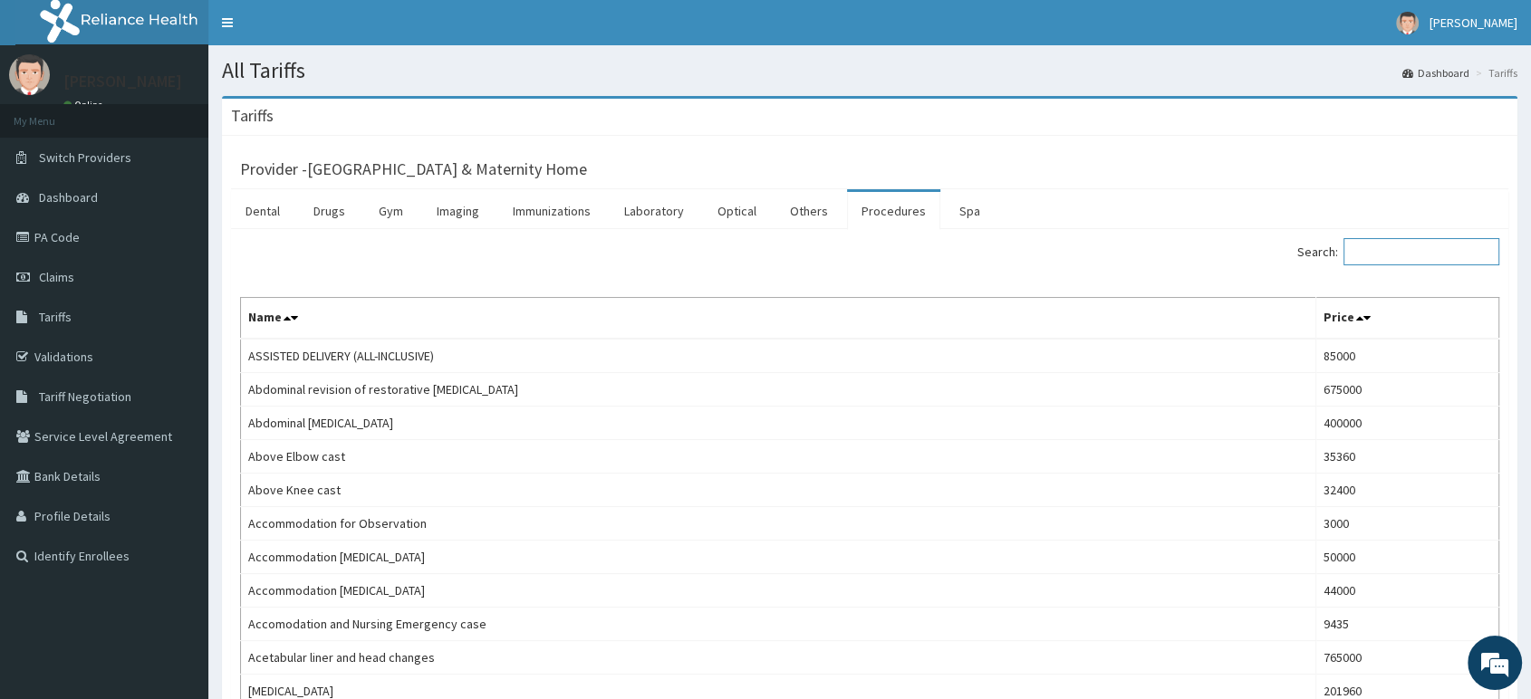
click at [1391, 259] on input "Search:" at bounding box center [1421, 251] width 156 height 27
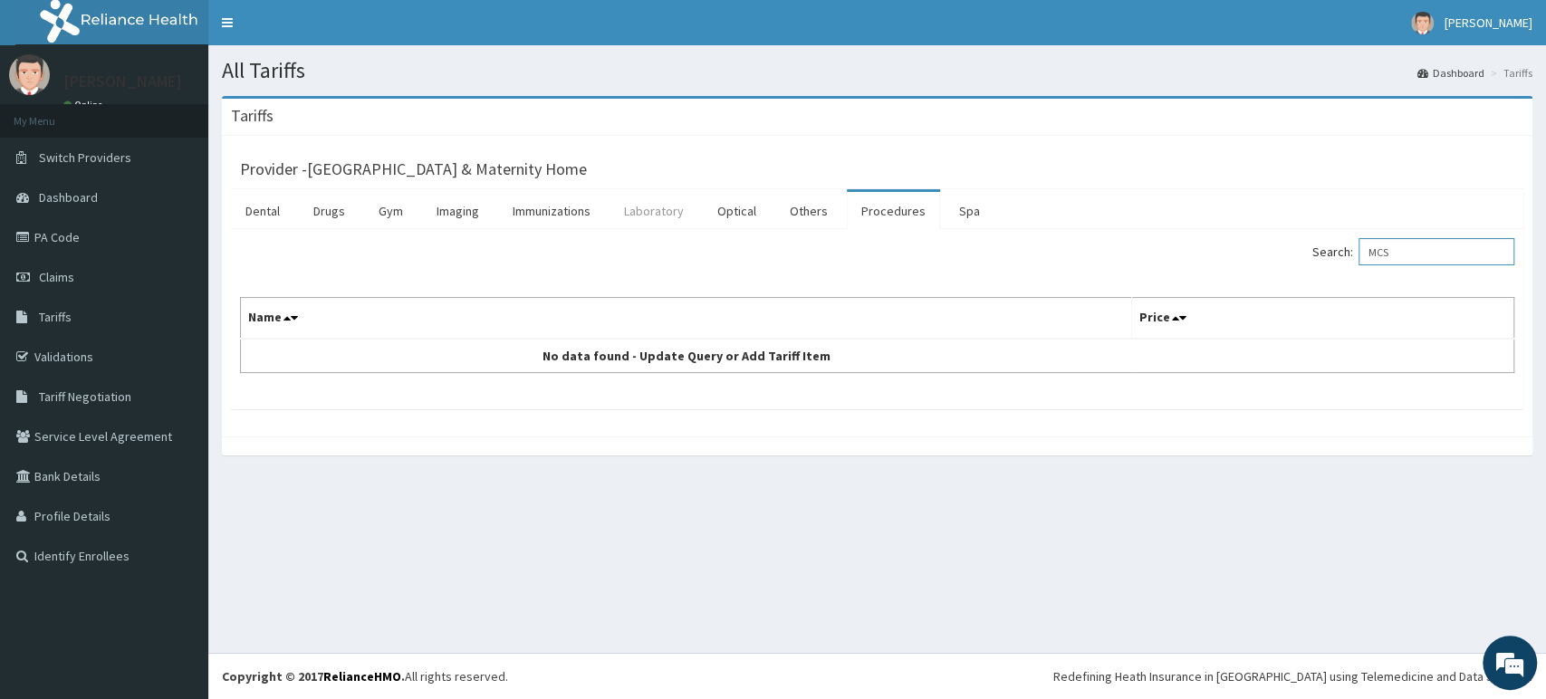
type input "MCS"
click at [653, 202] on link "Laboratory" at bounding box center [654, 211] width 89 height 38
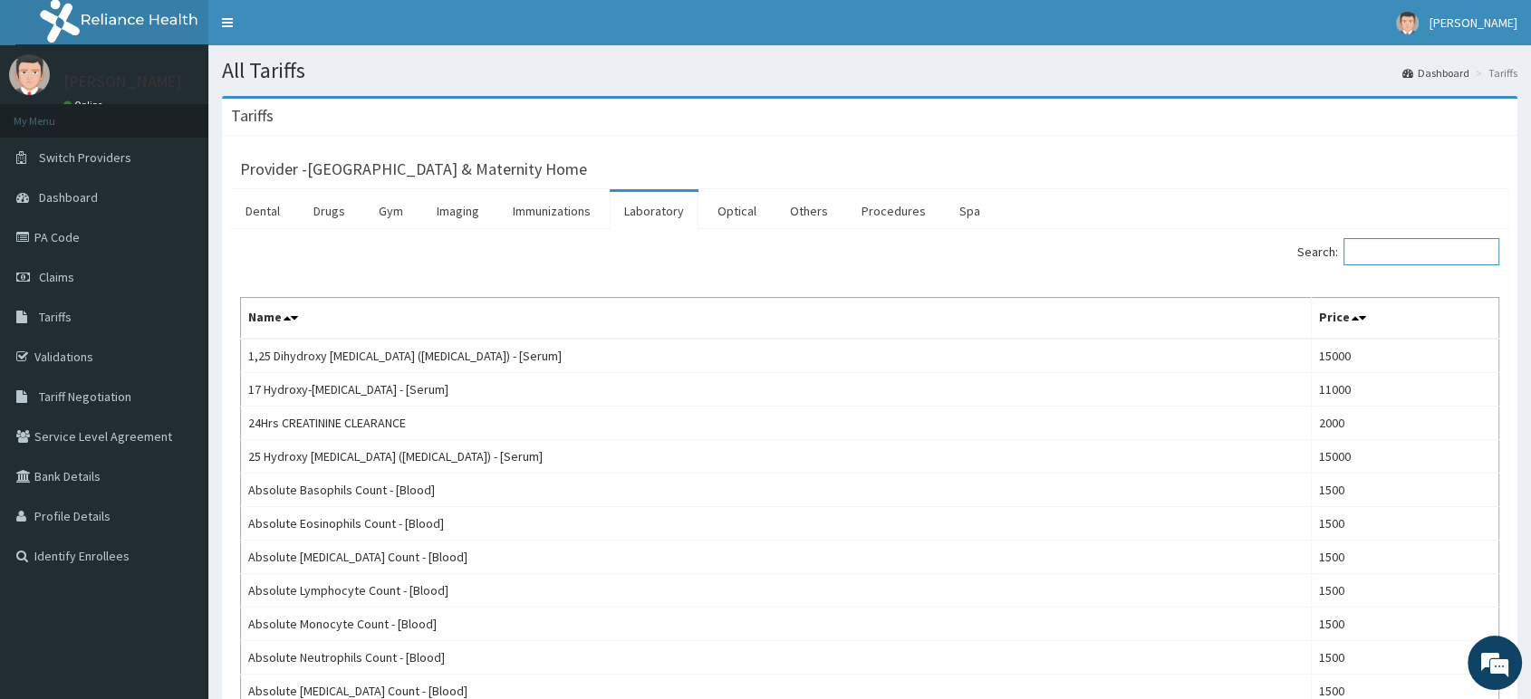
click at [1367, 263] on input "Search:" at bounding box center [1421, 251] width 156 height 27
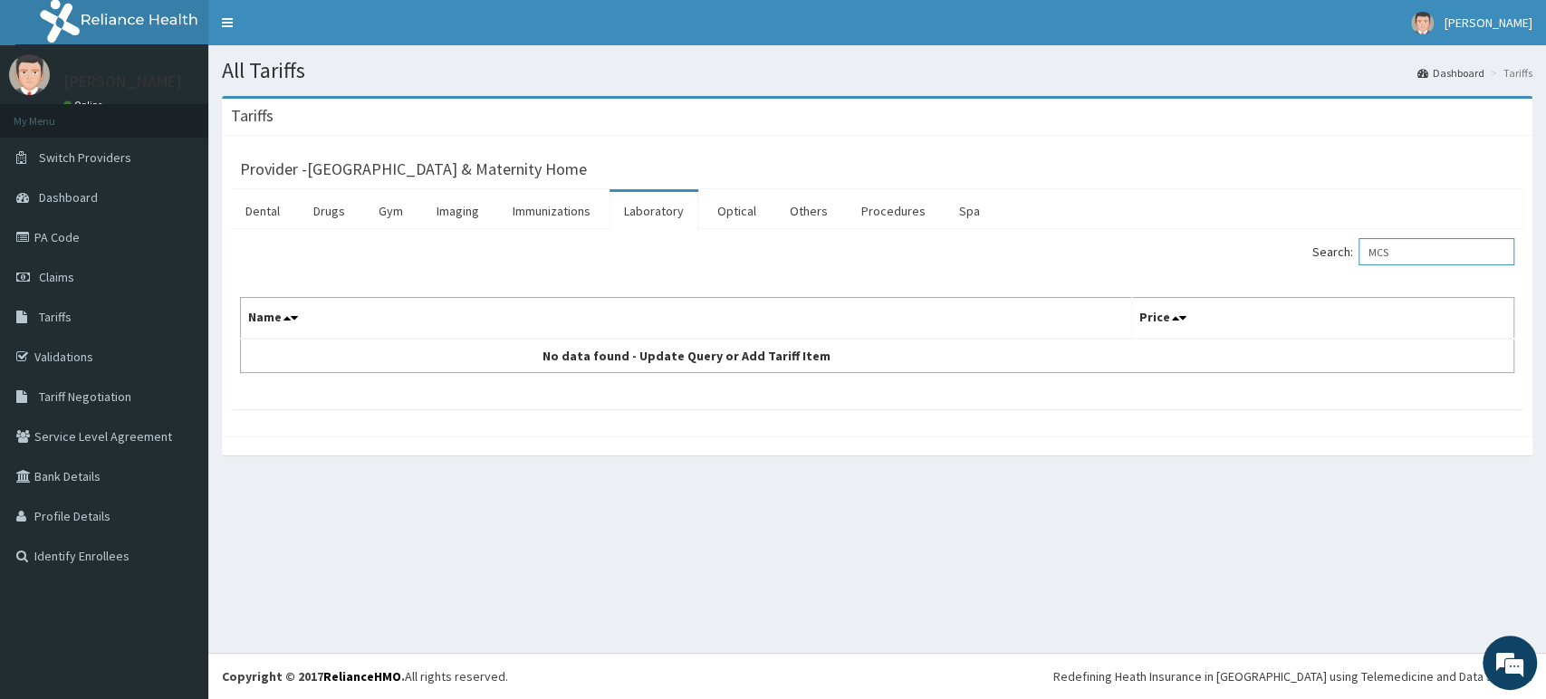
type input "MCS"
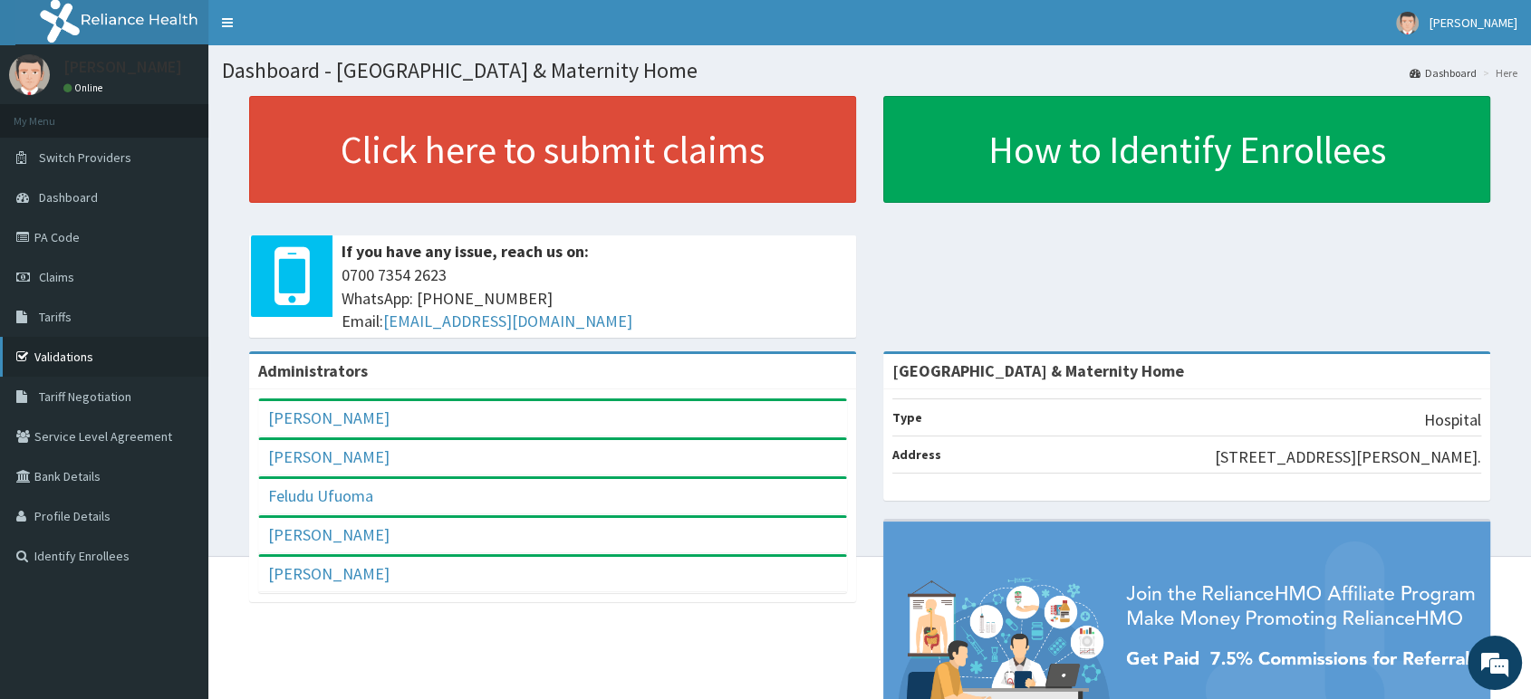
click at [69, 360] on link "Validations" at bounding box center [104, 357] width 208 height 40
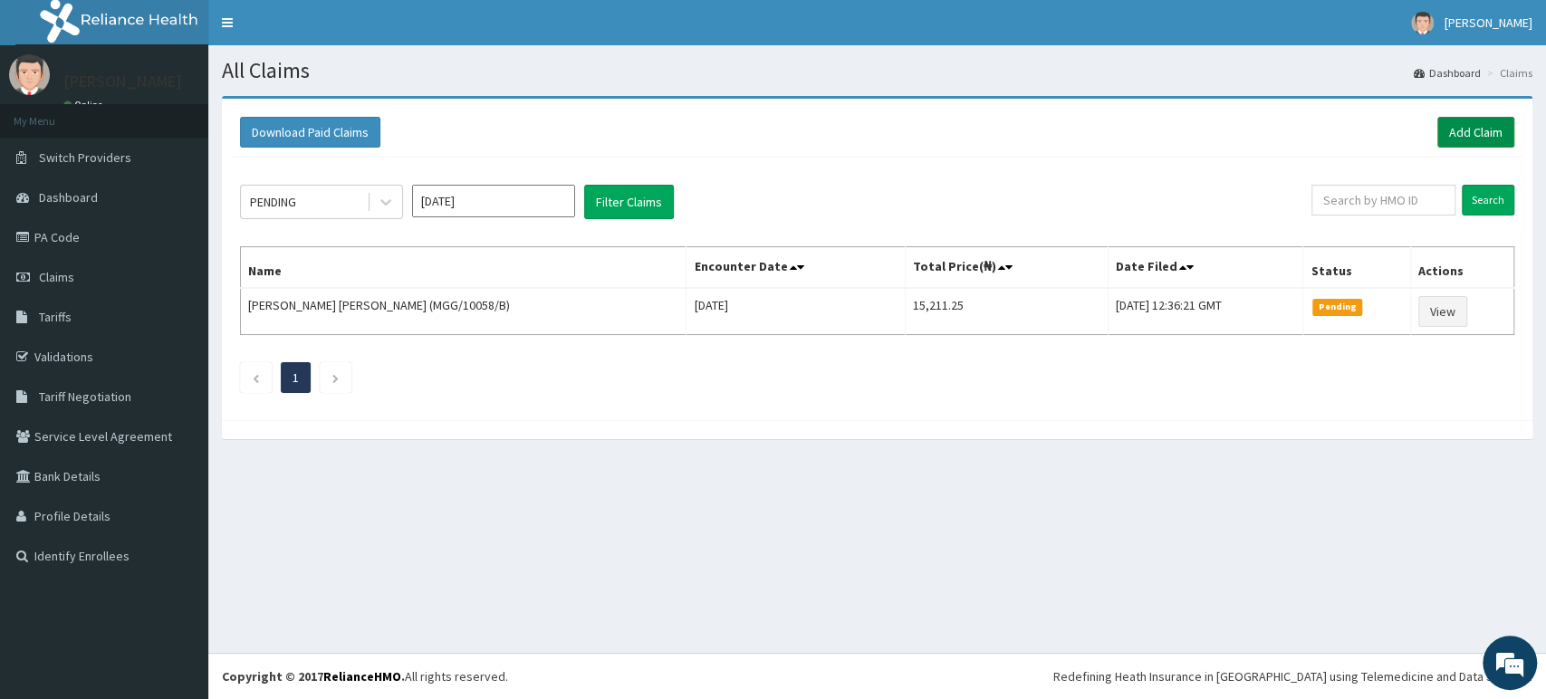
click at [1483, 129] on link "Add Claim" at bounding box center [1475, 132] width 77 height 31
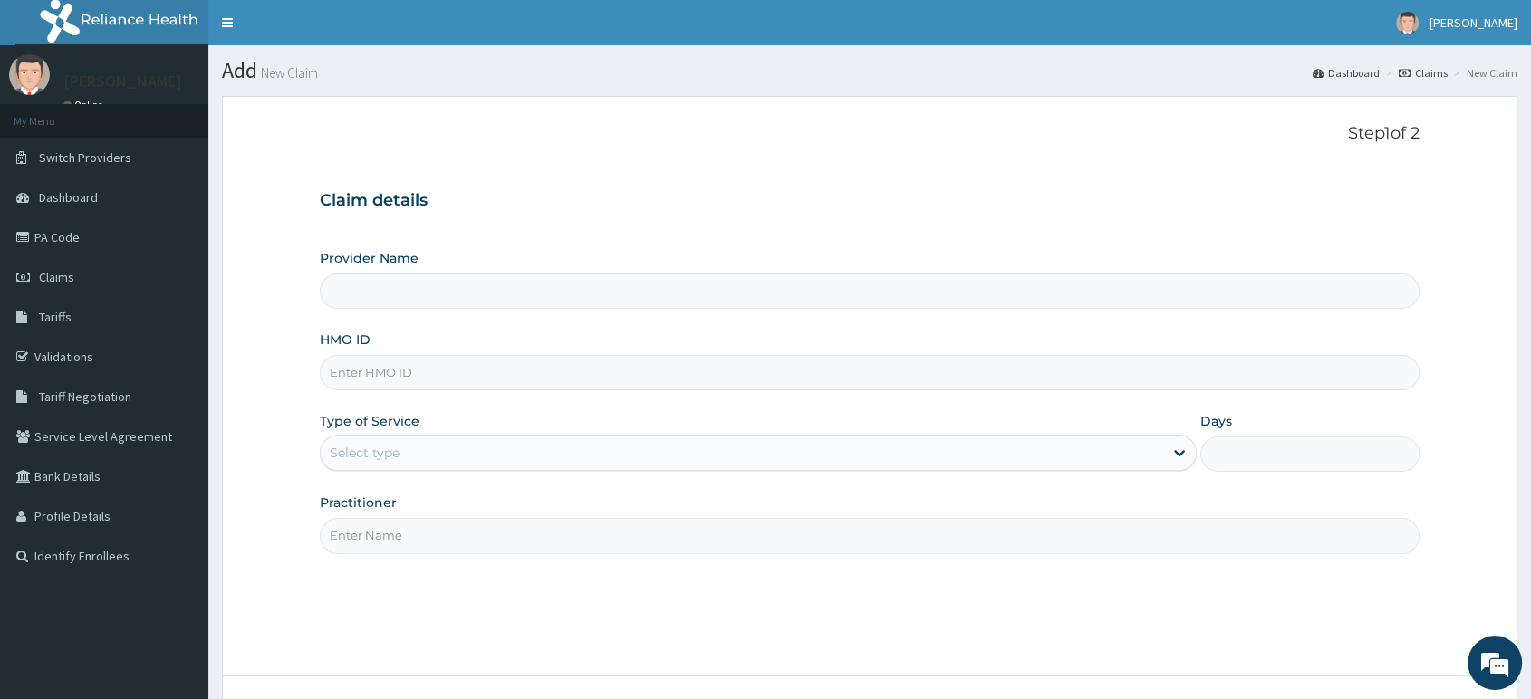
type input "[GEOGRAPHIC_DATA] & Maternity Home"
drag, startPoint x: 661, startPoint y: 373, endPoint x: 532, endPoint y: 381, distance: 129.8
paste input "Tpw/10141/c"
type input "Tpw/10141/c"
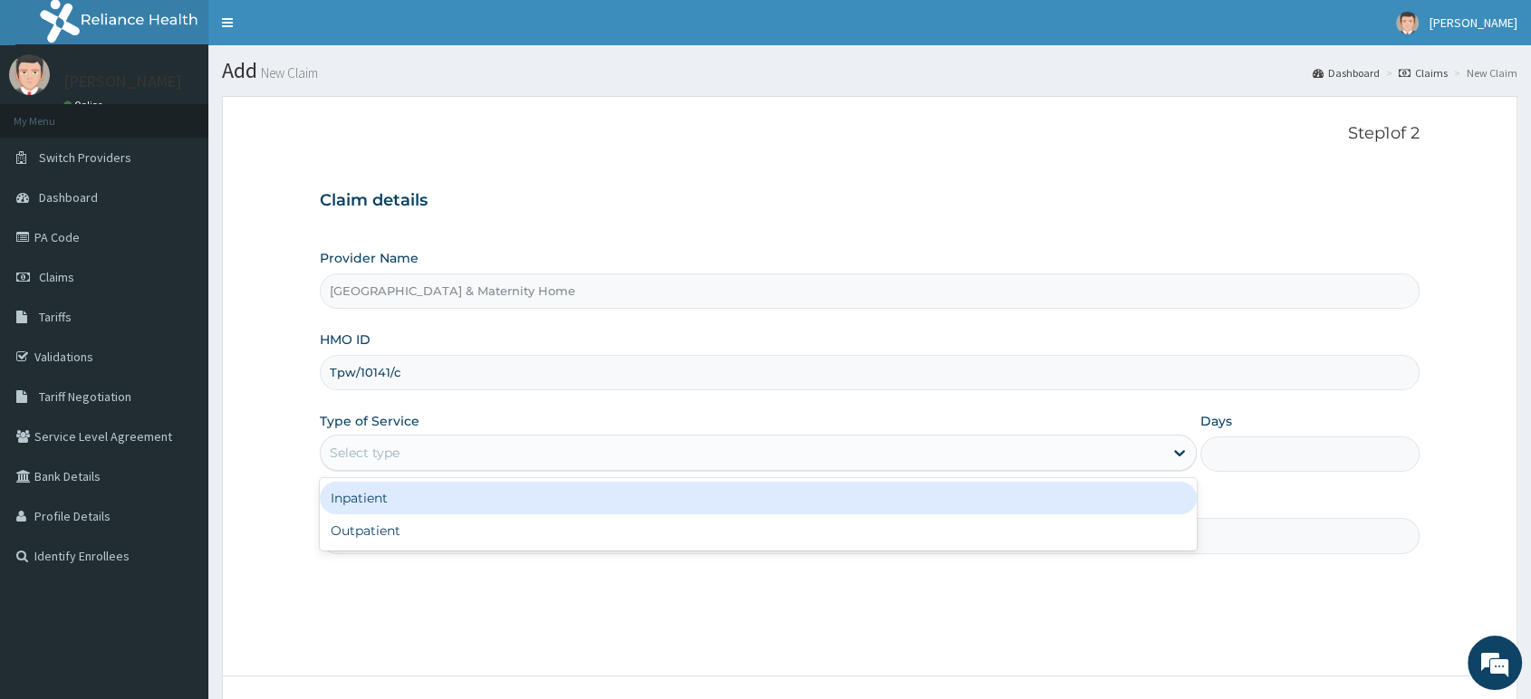
click at [467, 460] on div "Select type" at bounding box center [742, 452] width 842 height 29
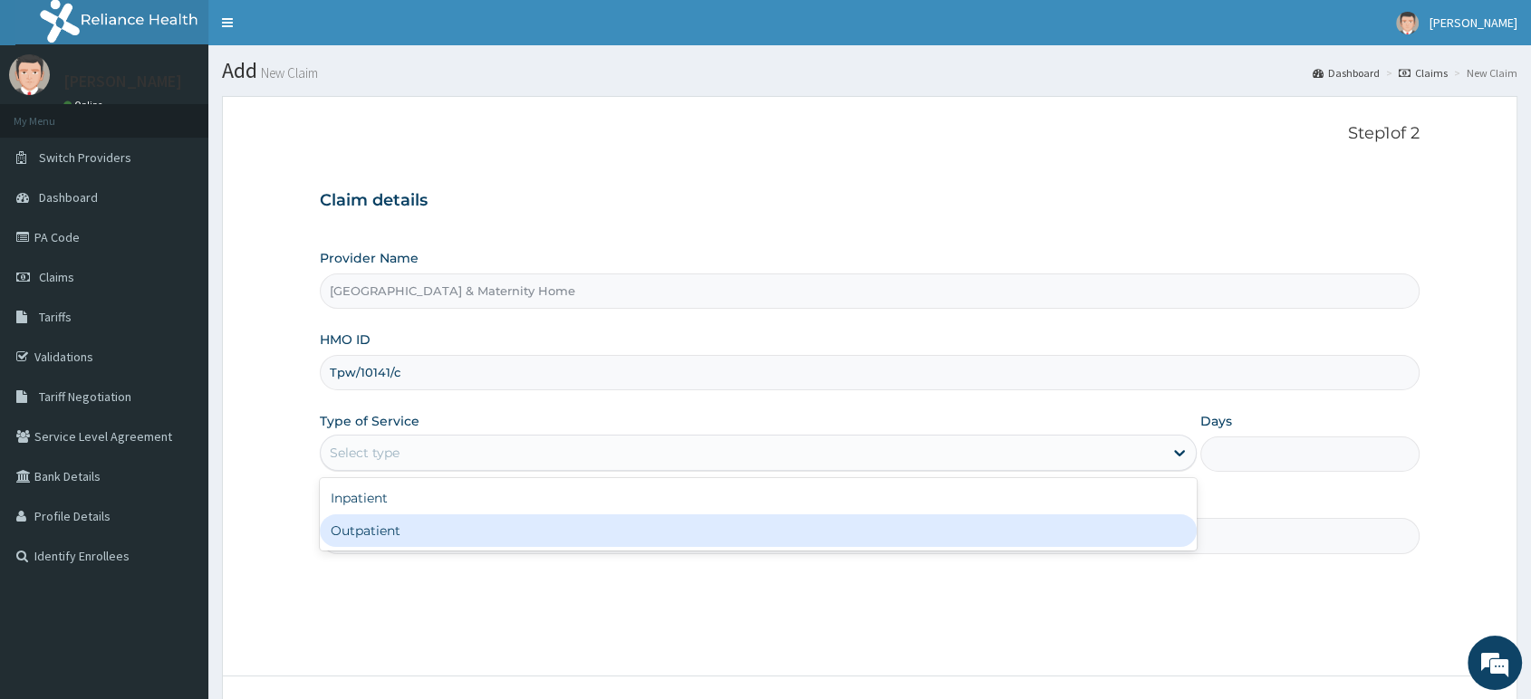
click at [433, 533] on div "Outpatient" at bounding box center [758, 530] width 877 height 33
type input "1"
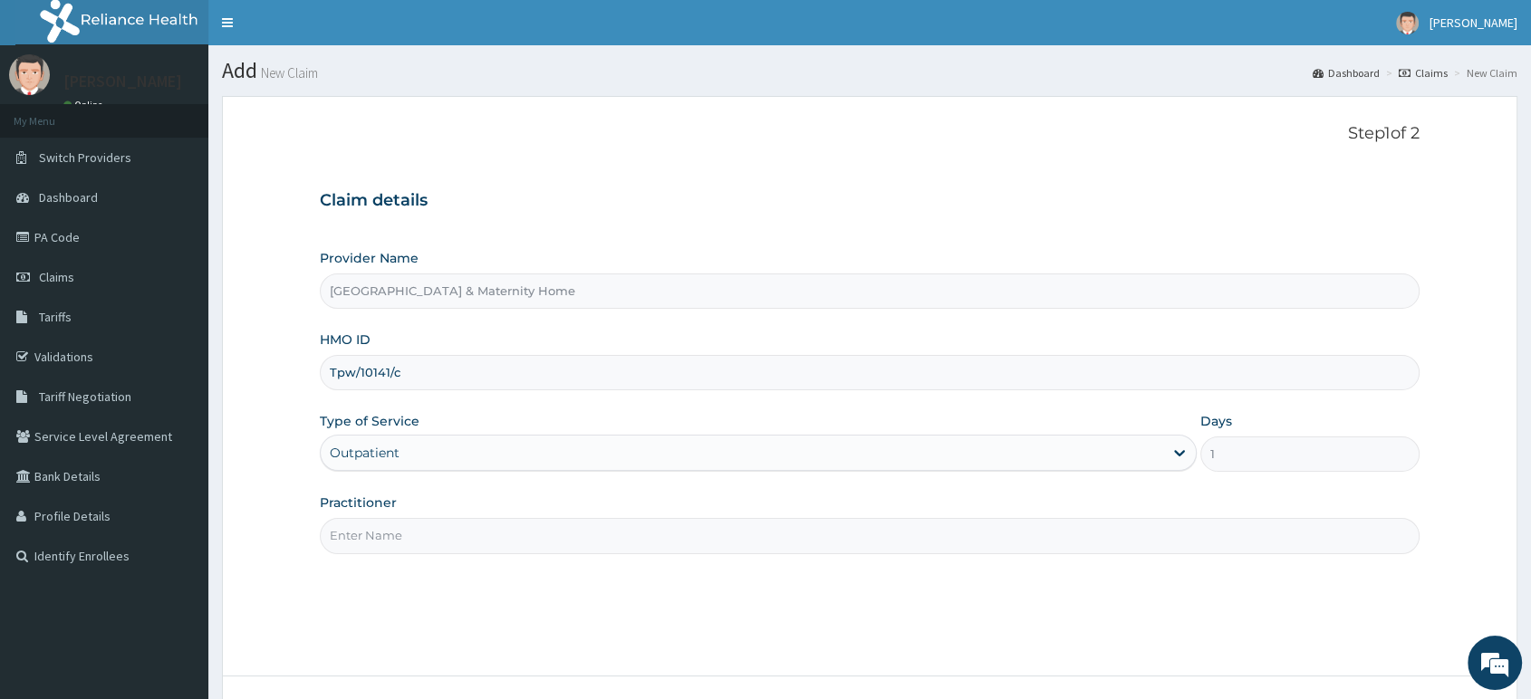
click at [444, 531] on input "Practitioner" at bounding box center [869, 535] width 1099 height 35
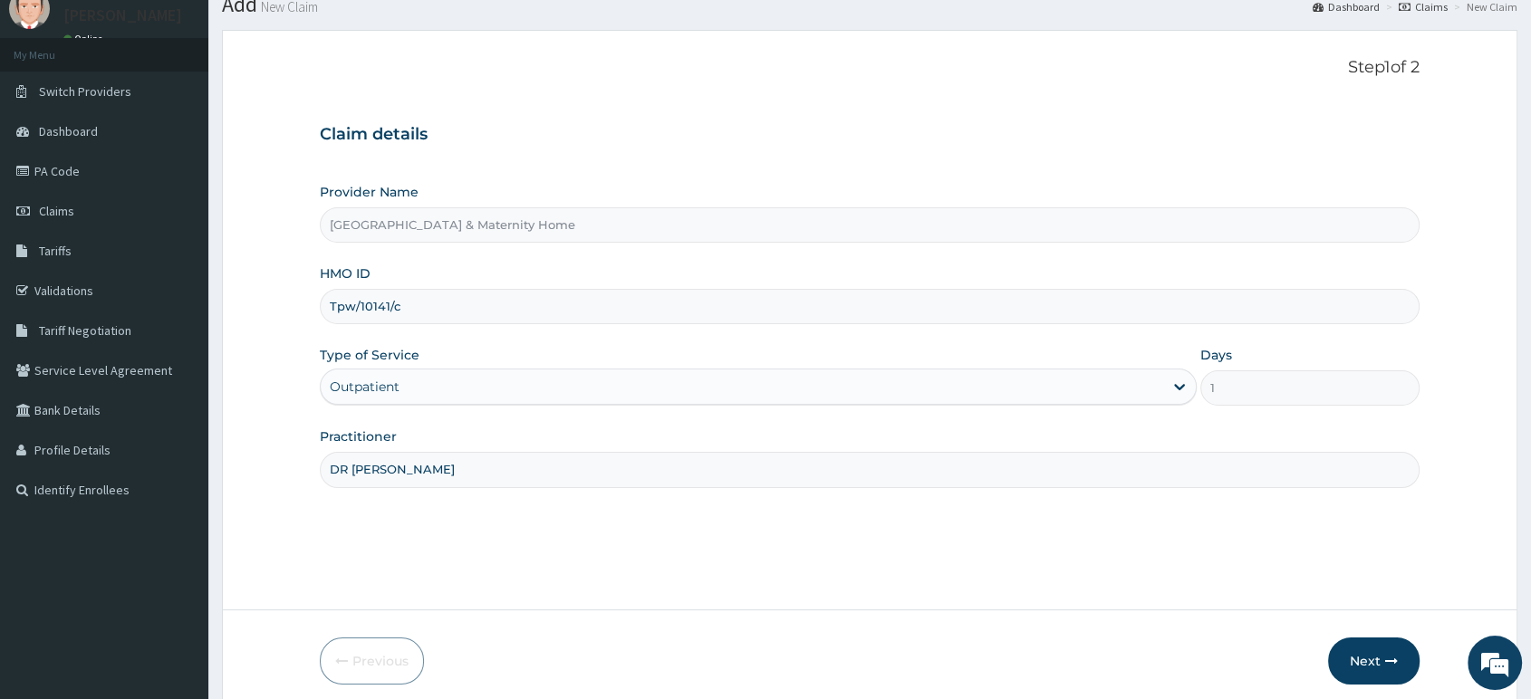
scroll to position [139, 0]
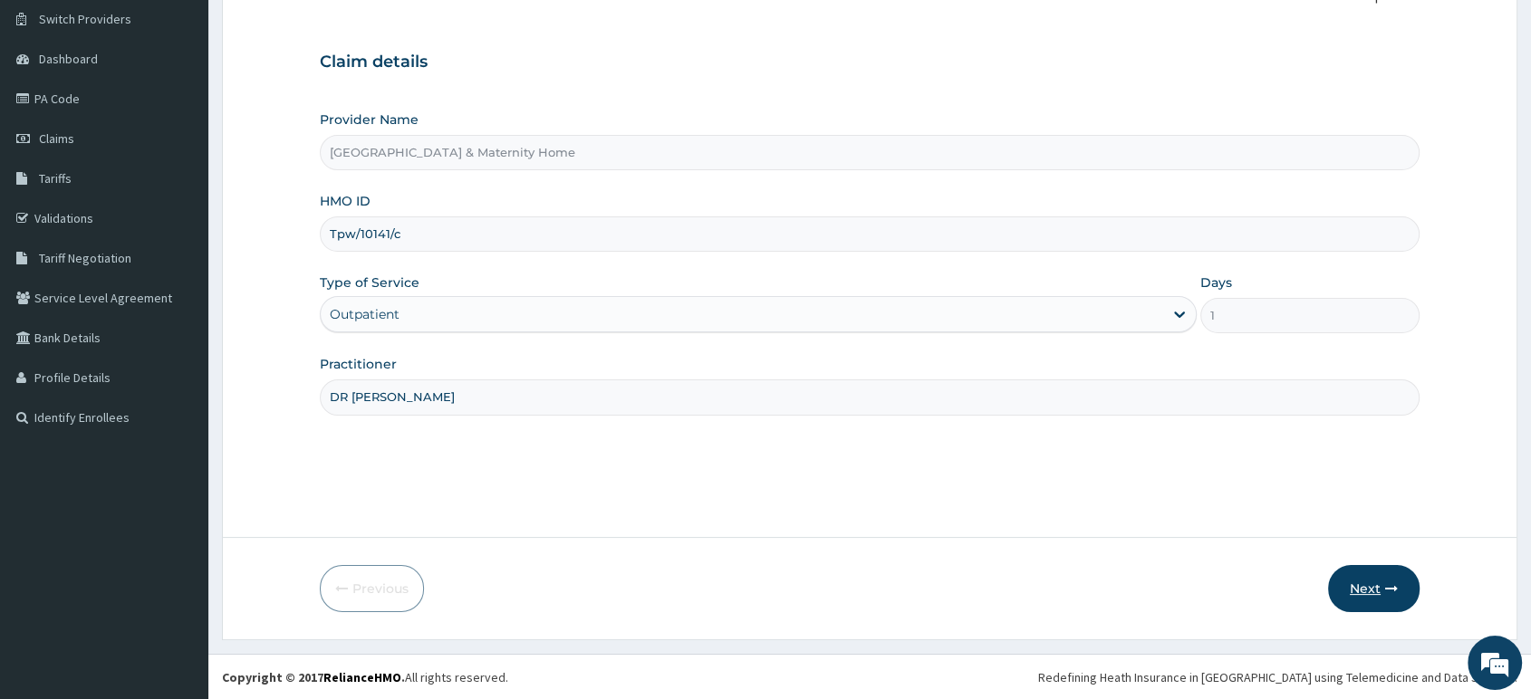
type input "DR [PERSON_NAME]"
click at [1351, 588] on button "Next" at bounding box center [1373, 588] width 91 height 47
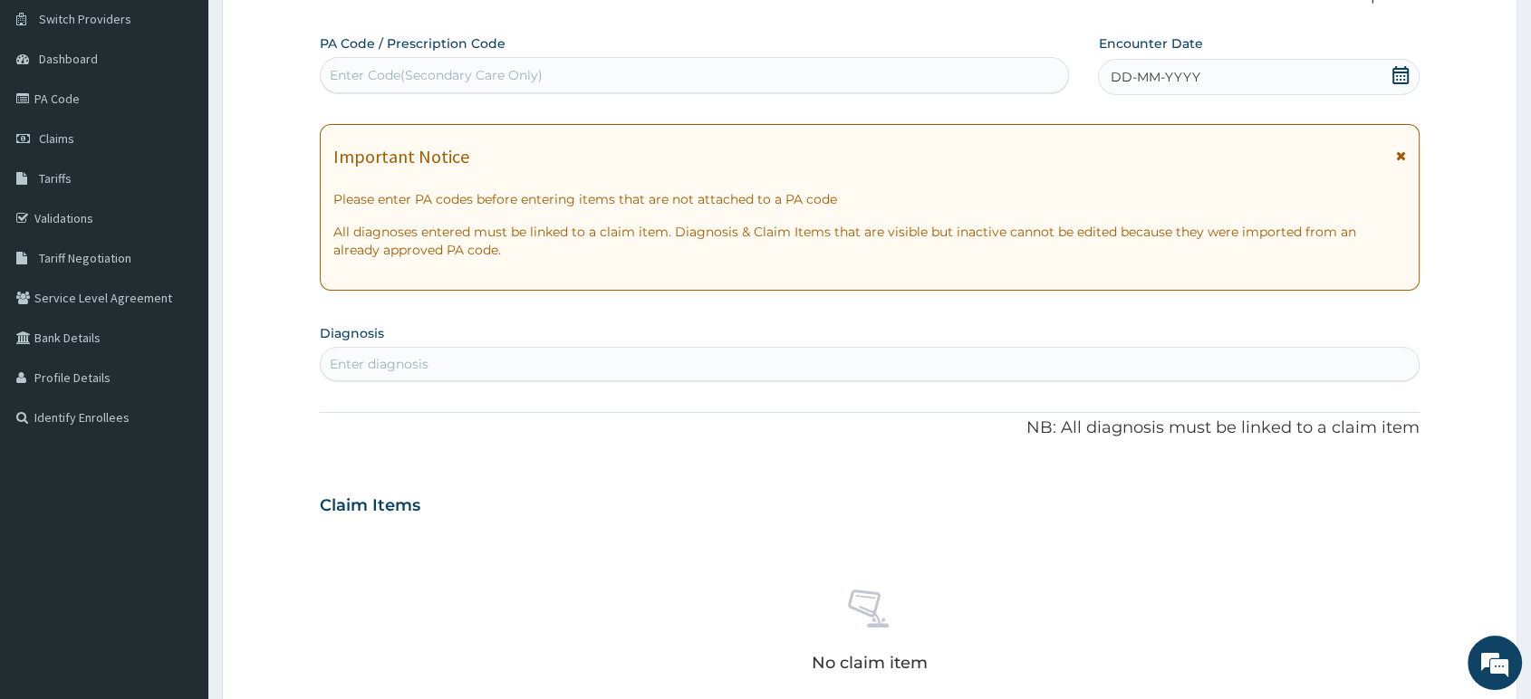
click at [1398, 157] on icon at bounding box center [1401, 155] width 10 height 13
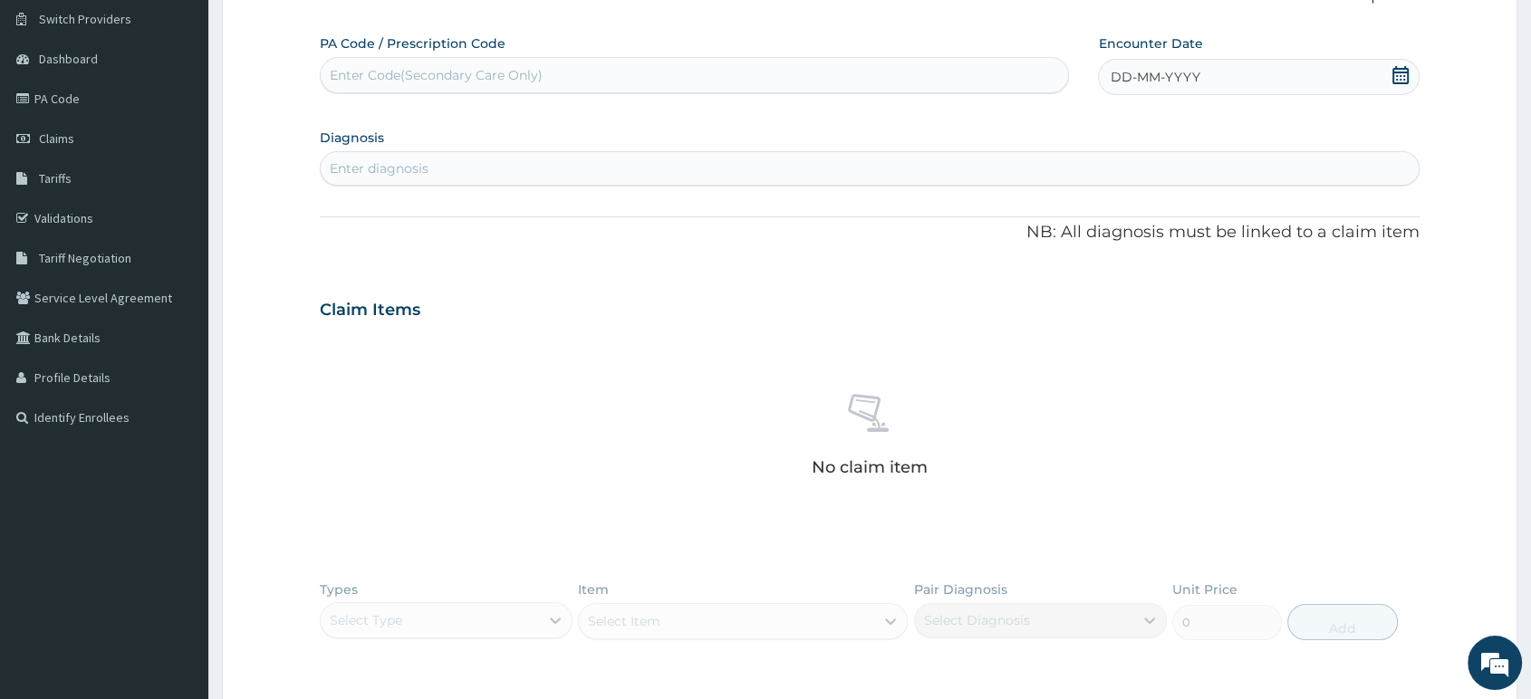
click at [1399, 75] on icon at bounding box center [1400, 75] width 16 height 18
click at [1110, 247] on div "13" at bounding box center [1109, 249] width 27 height 27
click at [784, 166] on div "Enter diagnosis" at bounding box center [870, 168] width 1098 height 29
type input "MALARIA"
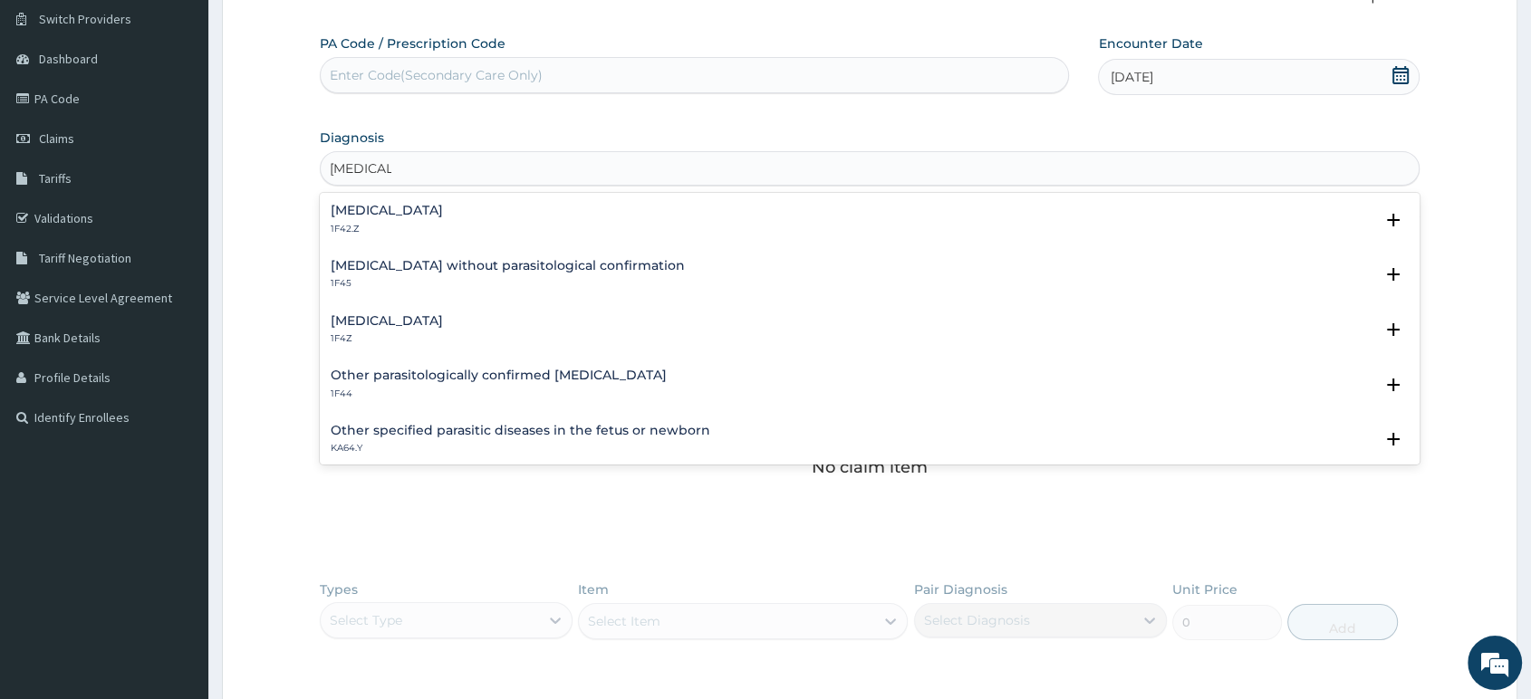
click at [691, 201] on div "Plasmodium malariae malaria without complication 1F42.Z Select Status Query Que…" at bounding box center [869, 224] width 1099 height 55
click at [678, 216] on div "Plasmodium malariae malaria without complication 1F42.Z" at bounding box center [870, 220] width 1078 height 32
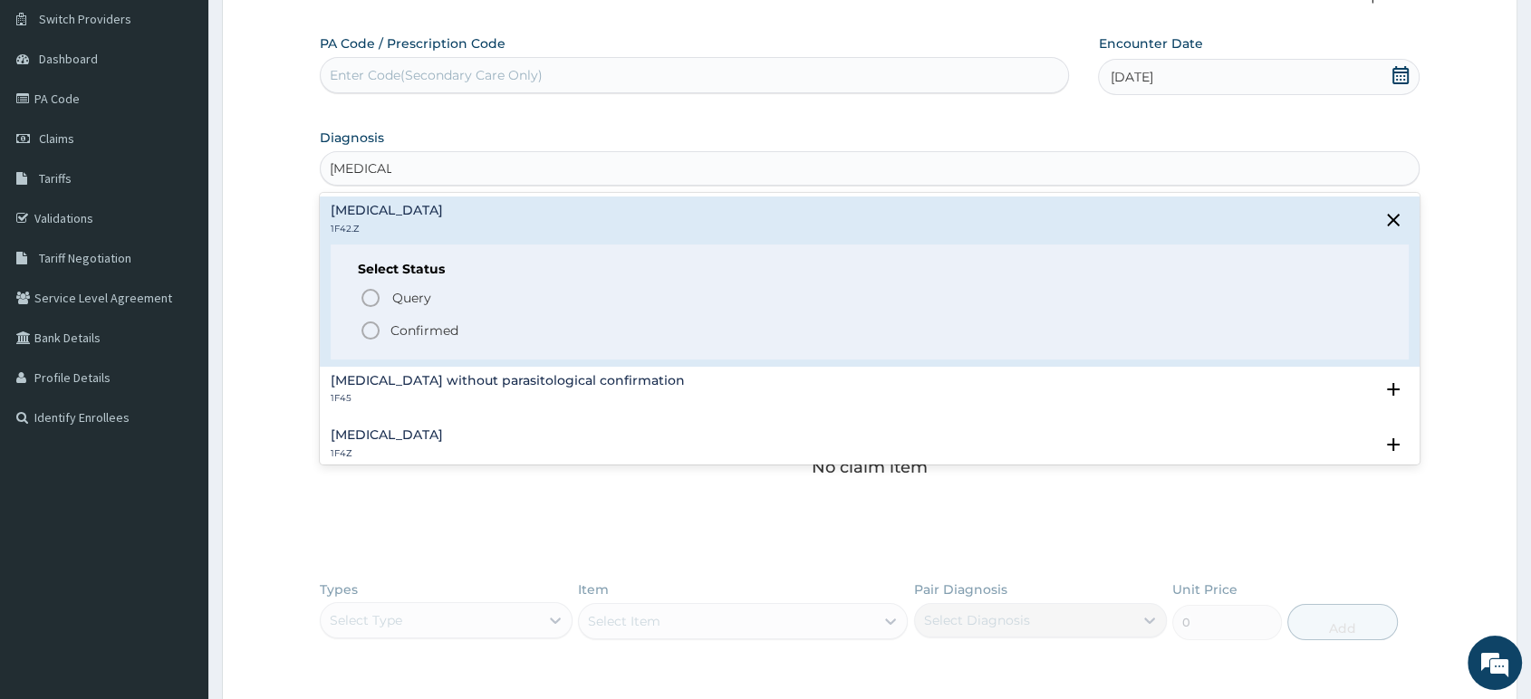
click at [442, 335] on p "Confirmed" at bounding box center [424, 331] width 68 height 18
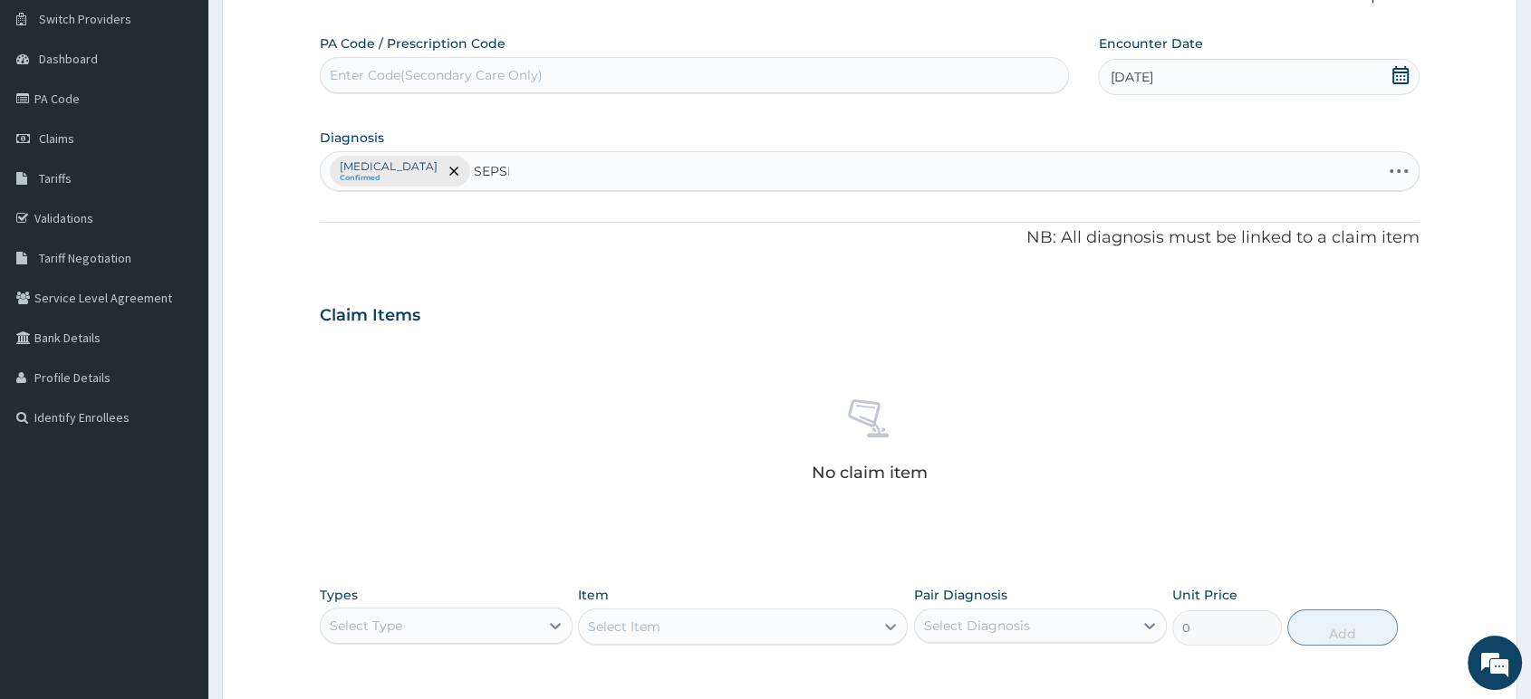
type input "SEPSIS"
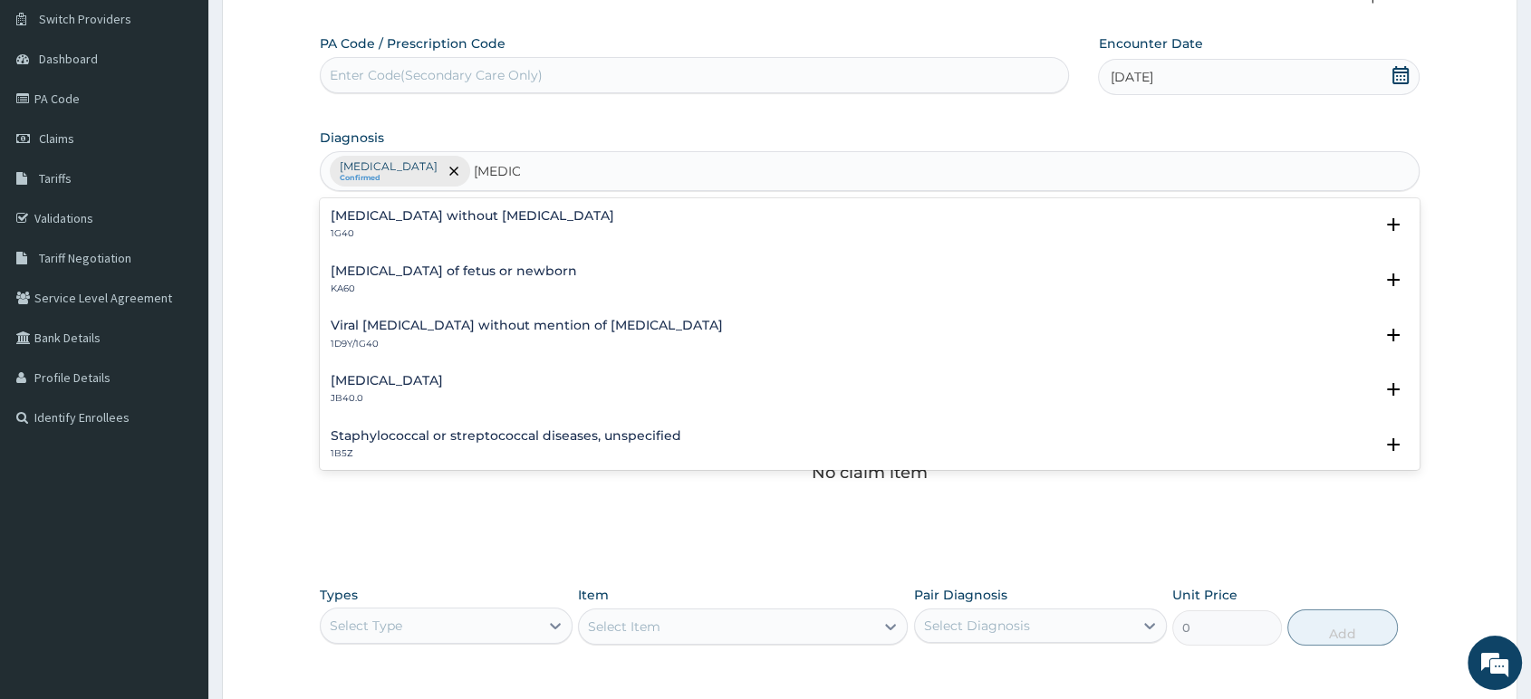
click at [423, 215] on h4 "Sepsis without septic shock" at bounding box center [472, 216] width 283 height 14
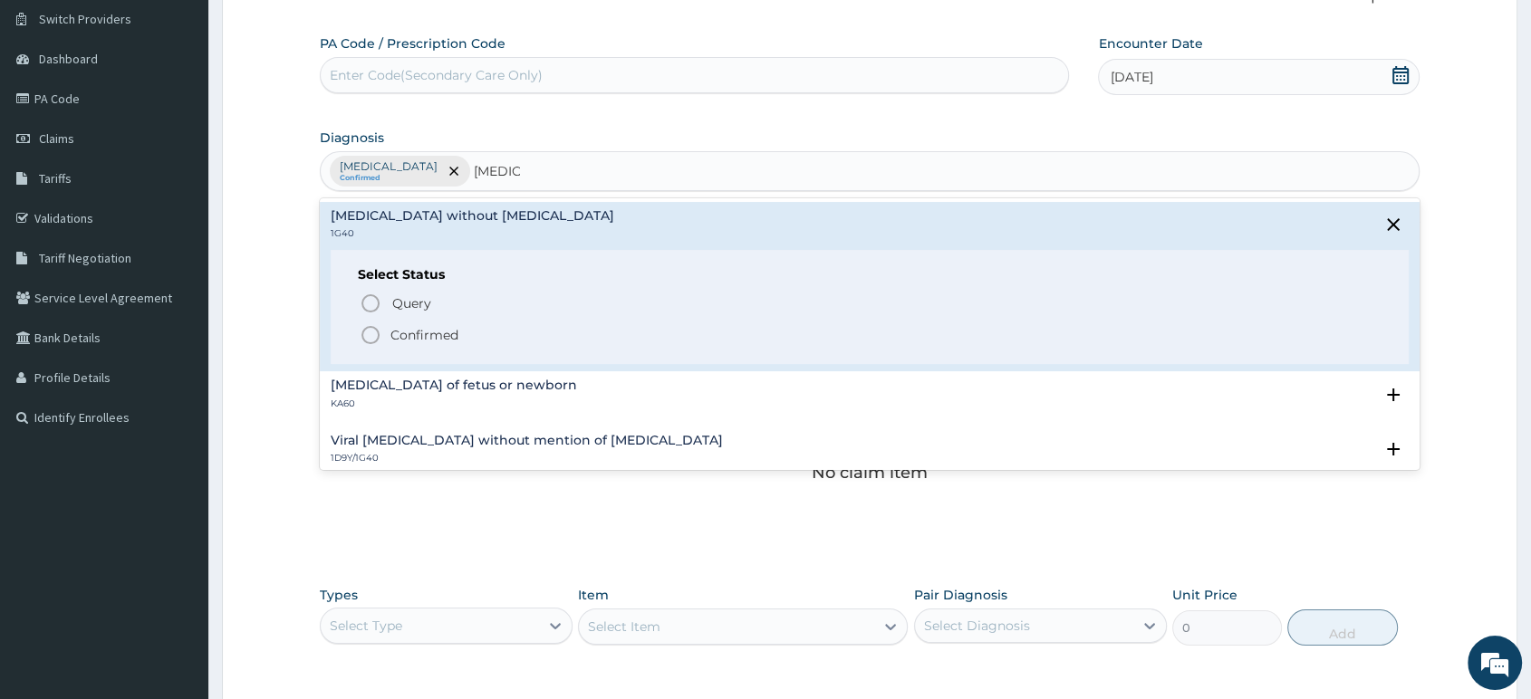
click at [390, 326] on p "Confirmed" at bounding box center [424, 335] width 68 height 18
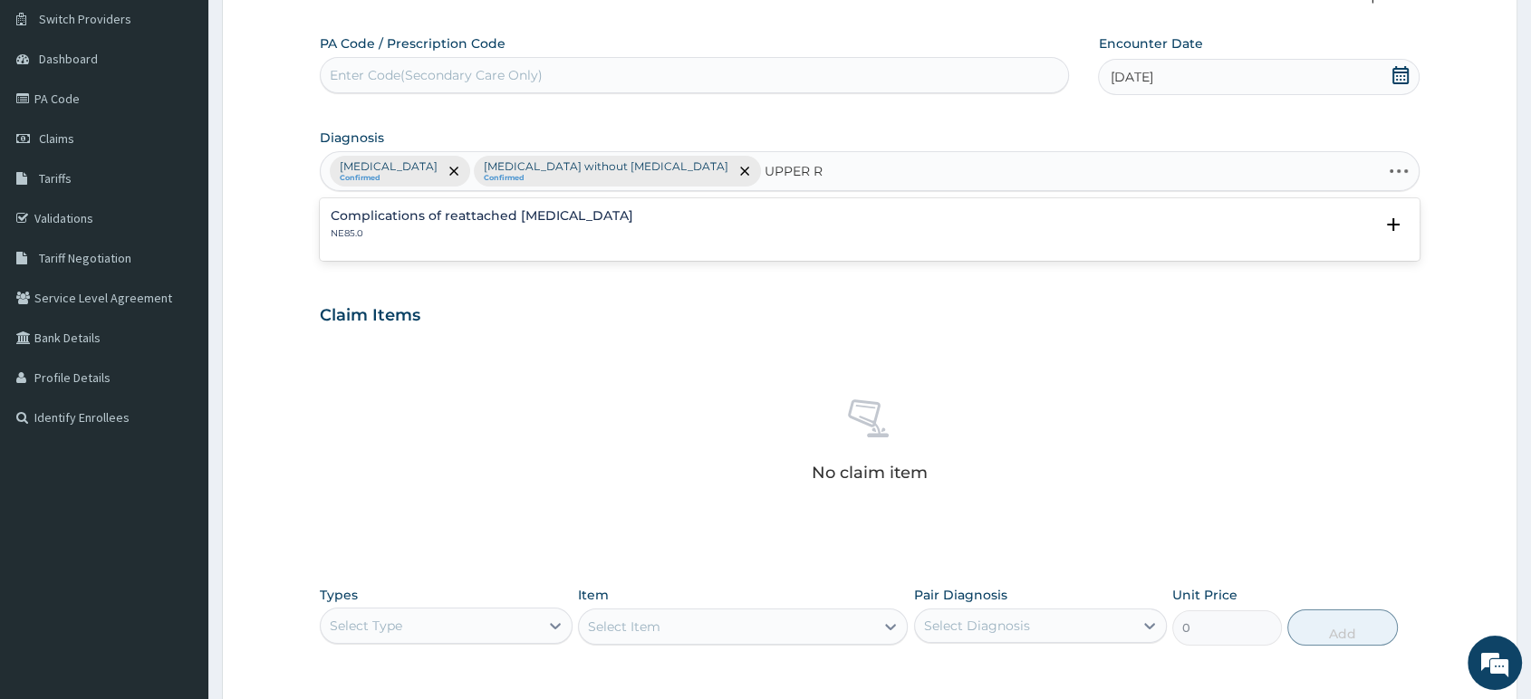
type input "UPPER"
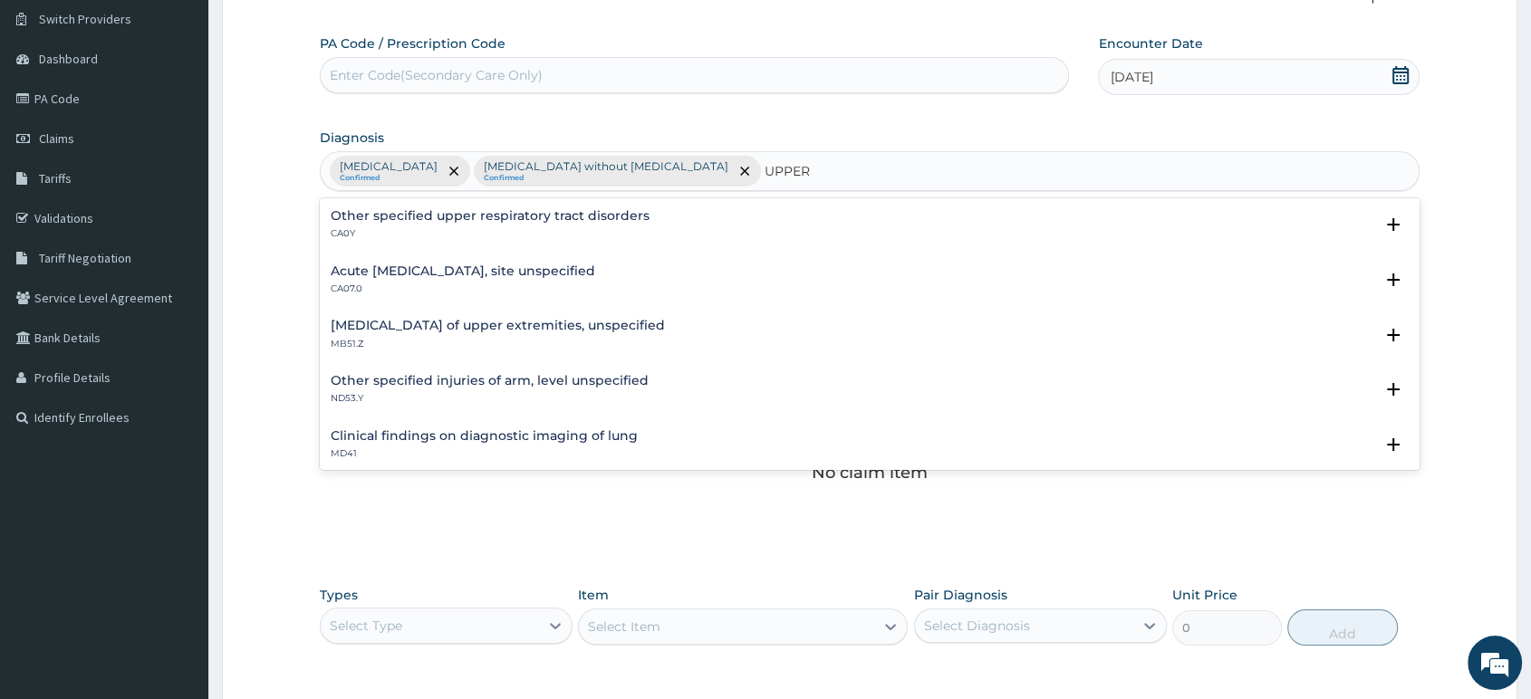
click at [470, 276] on h4 "Acute upper respiratory infection, site unspecified" at bounding box center [463, 271] width 264 height 14
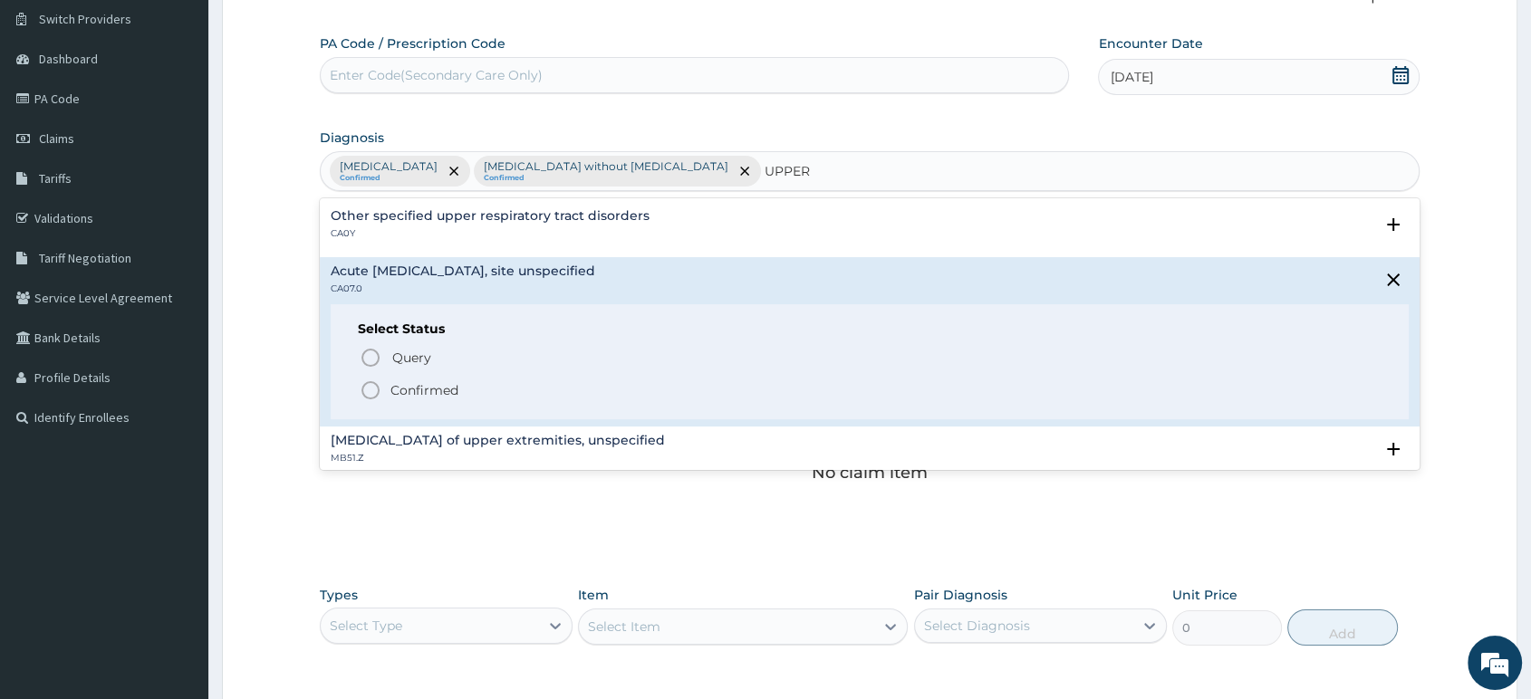
click at [398, 394] on p "Confirmed" at bounding box center [424, 390] width 68 height 18
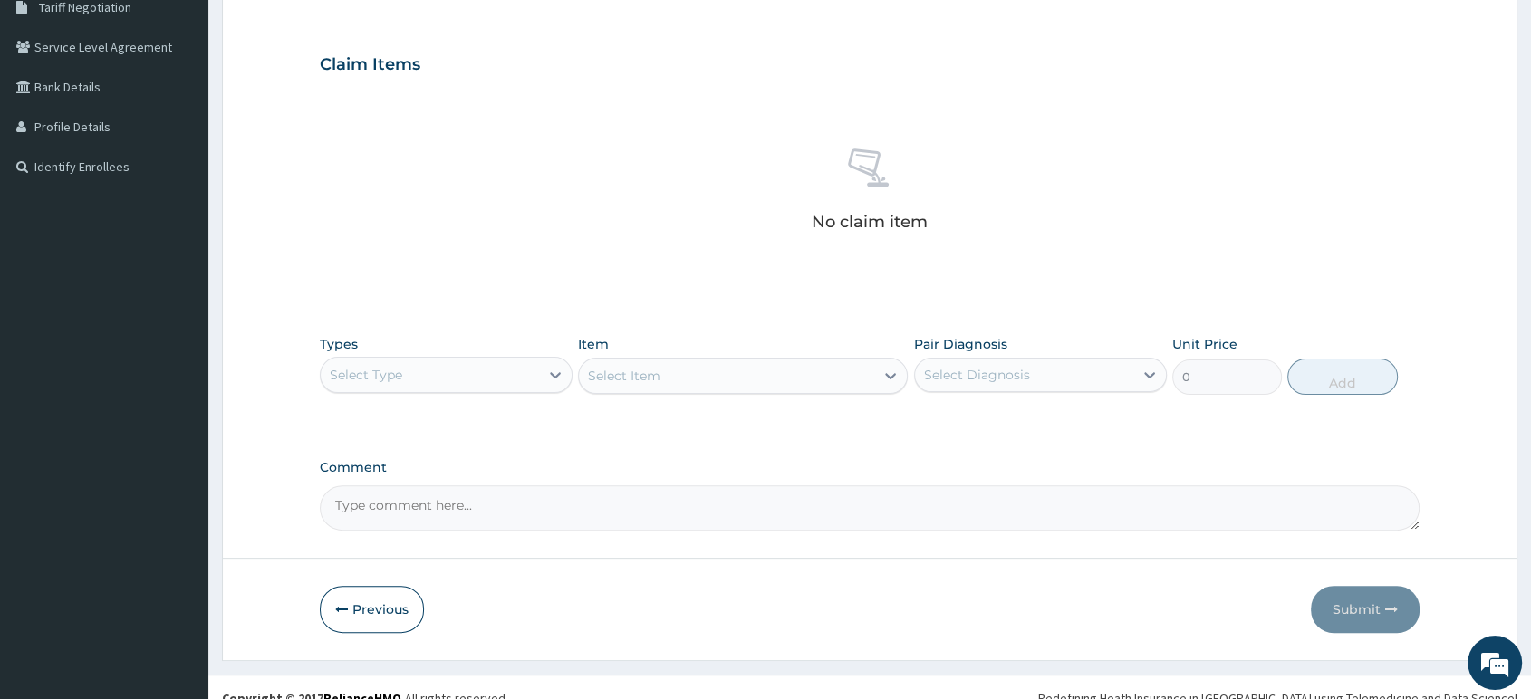
scroll to position [409, 0]
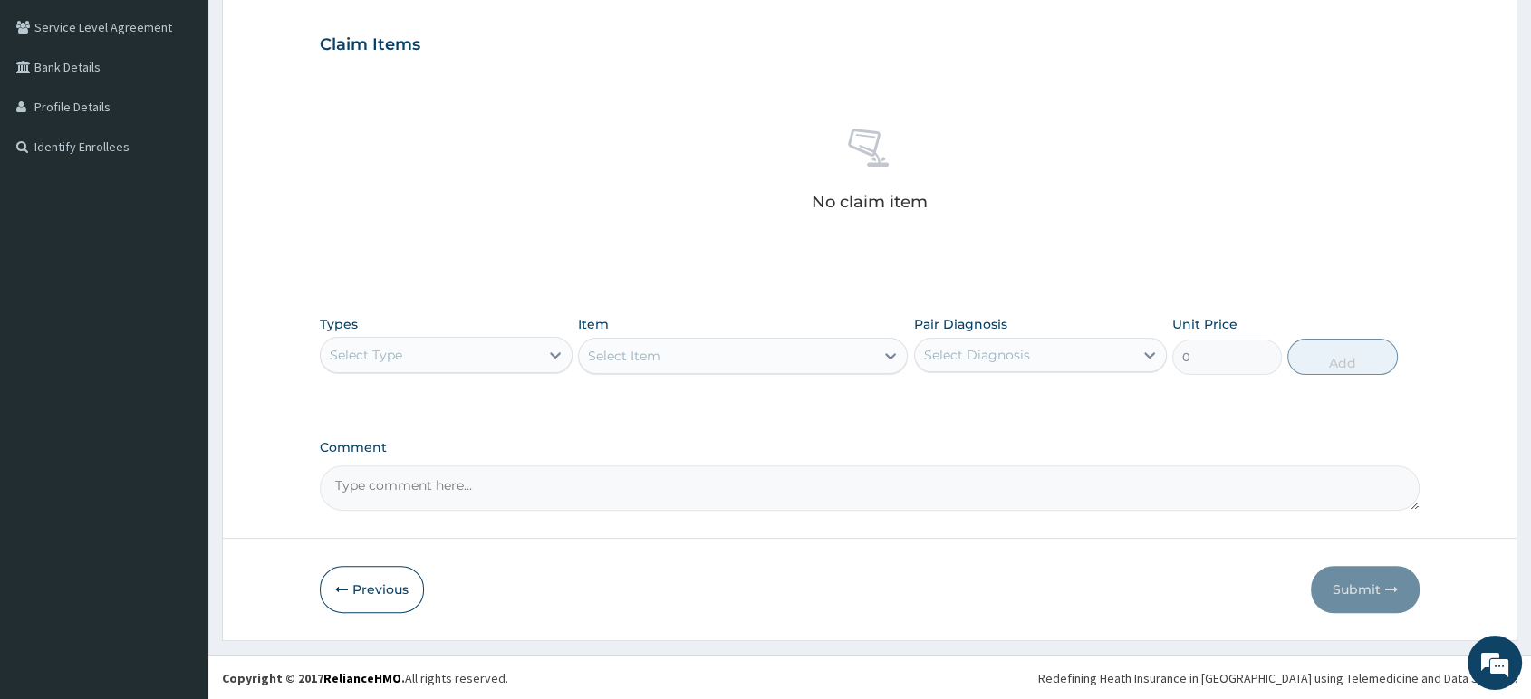
click at [506, 343] on div "Select Type" at bounding box center [430, 355] width 218 height 29
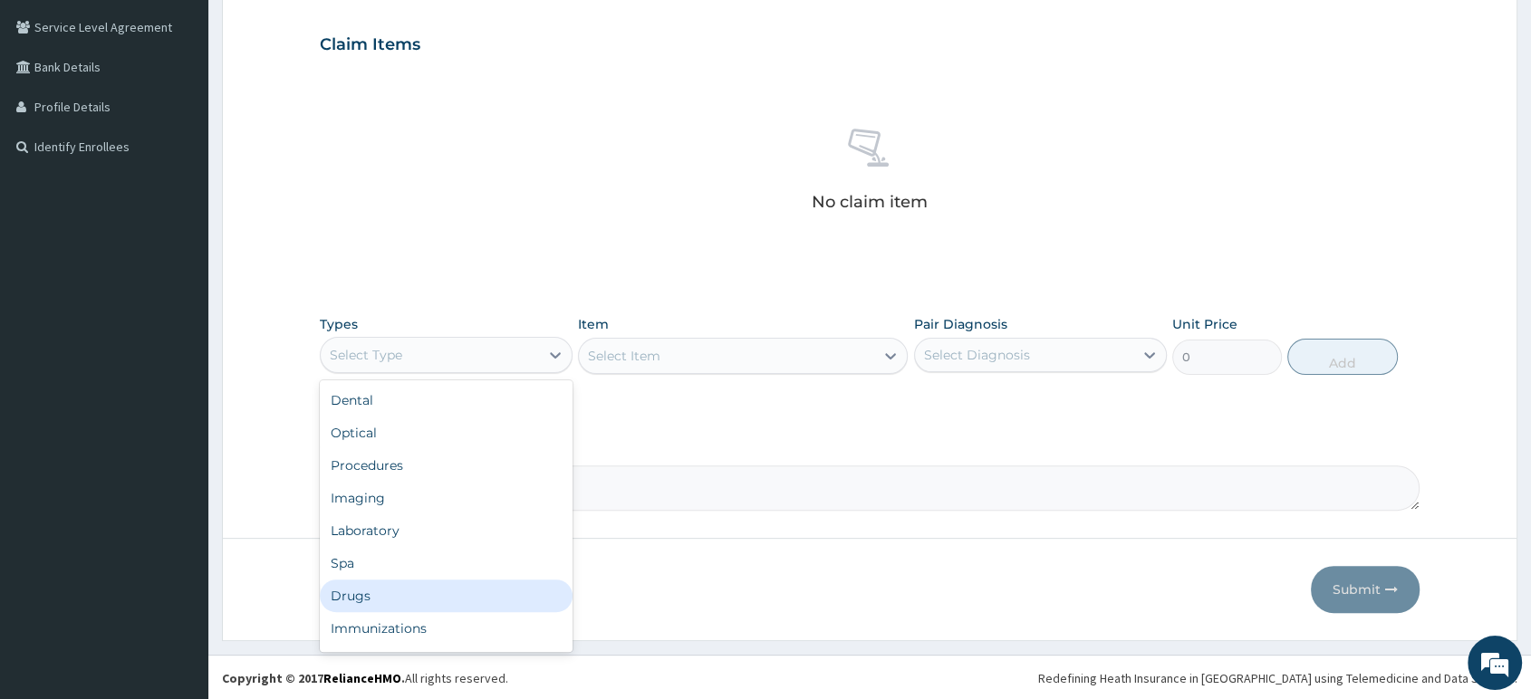
click at [384, 596] on div "Drugs" at bounding box center [446, 596] width 253 height 33
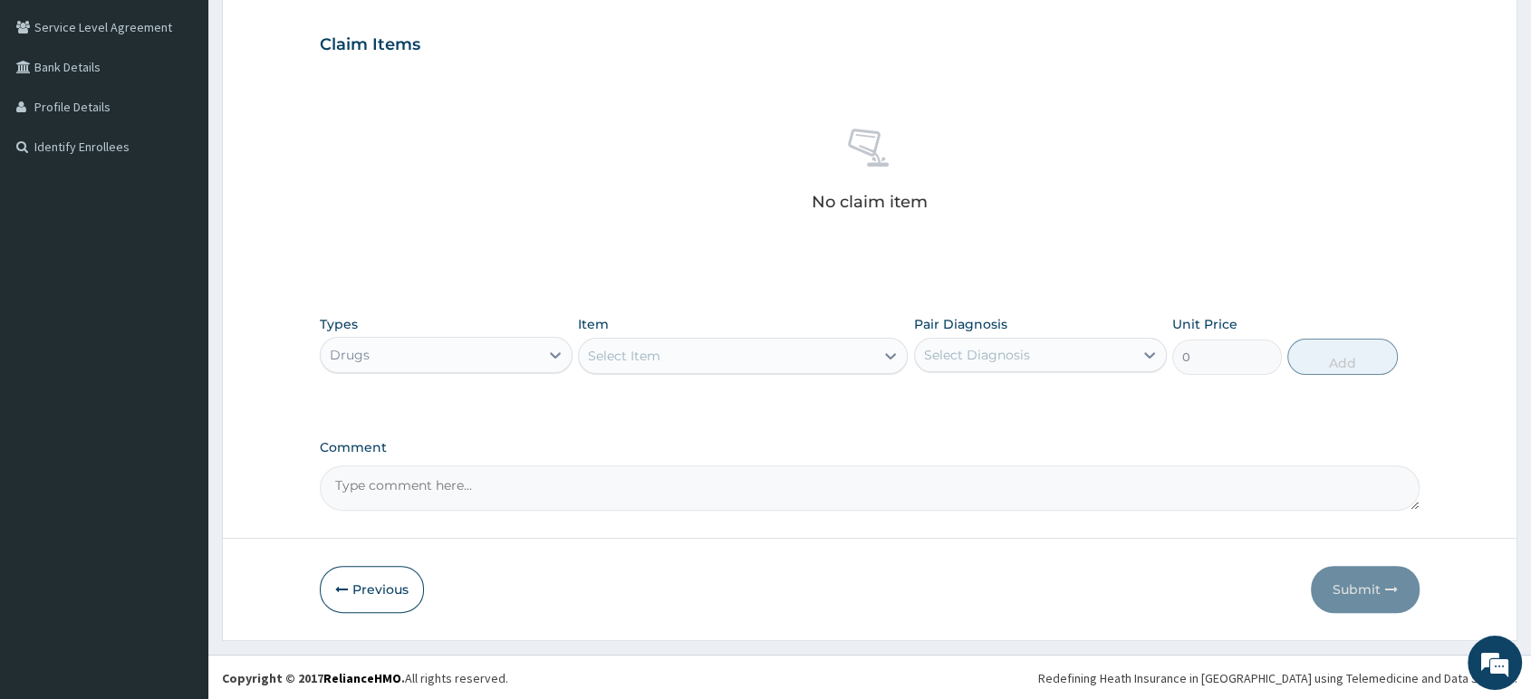
click at [645, 362] on div "Select Item" at bounding box center [624, 356] width 72 height 18
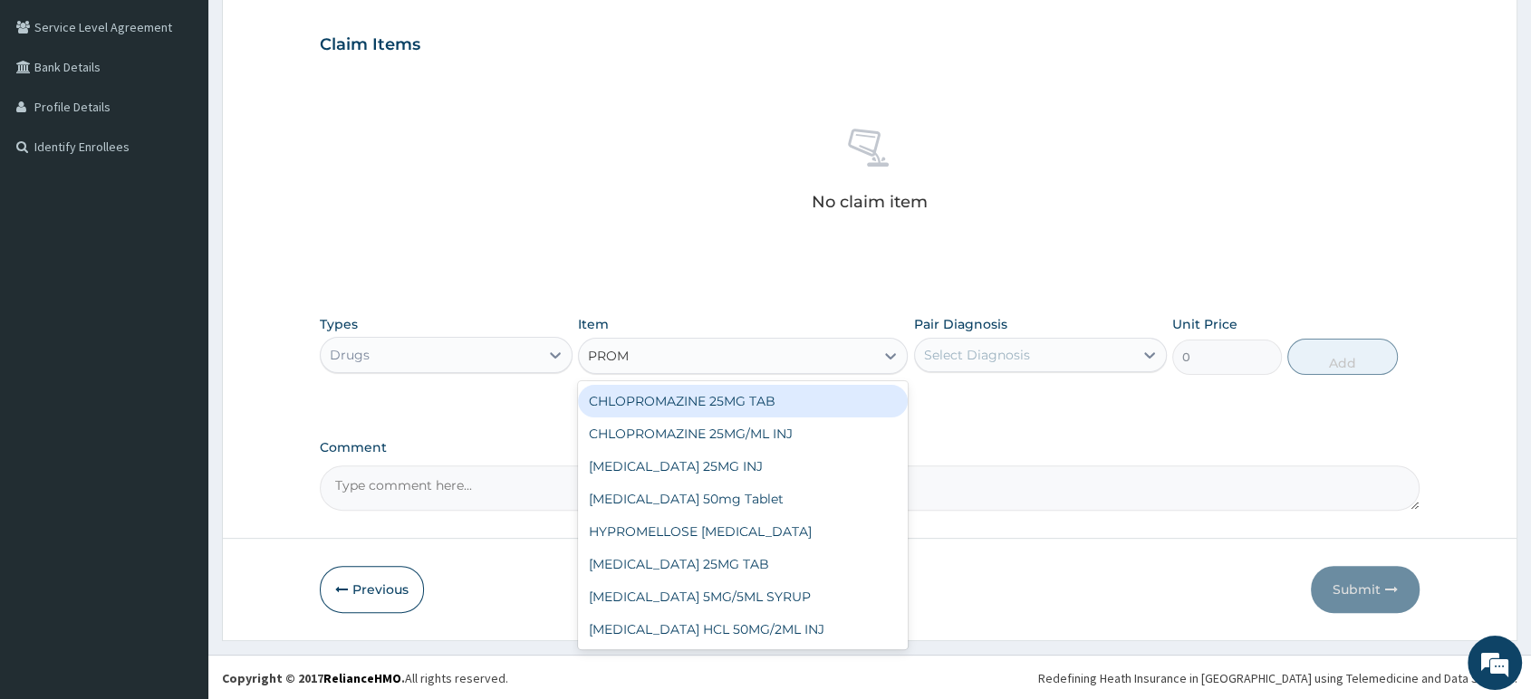
type input "PROME"
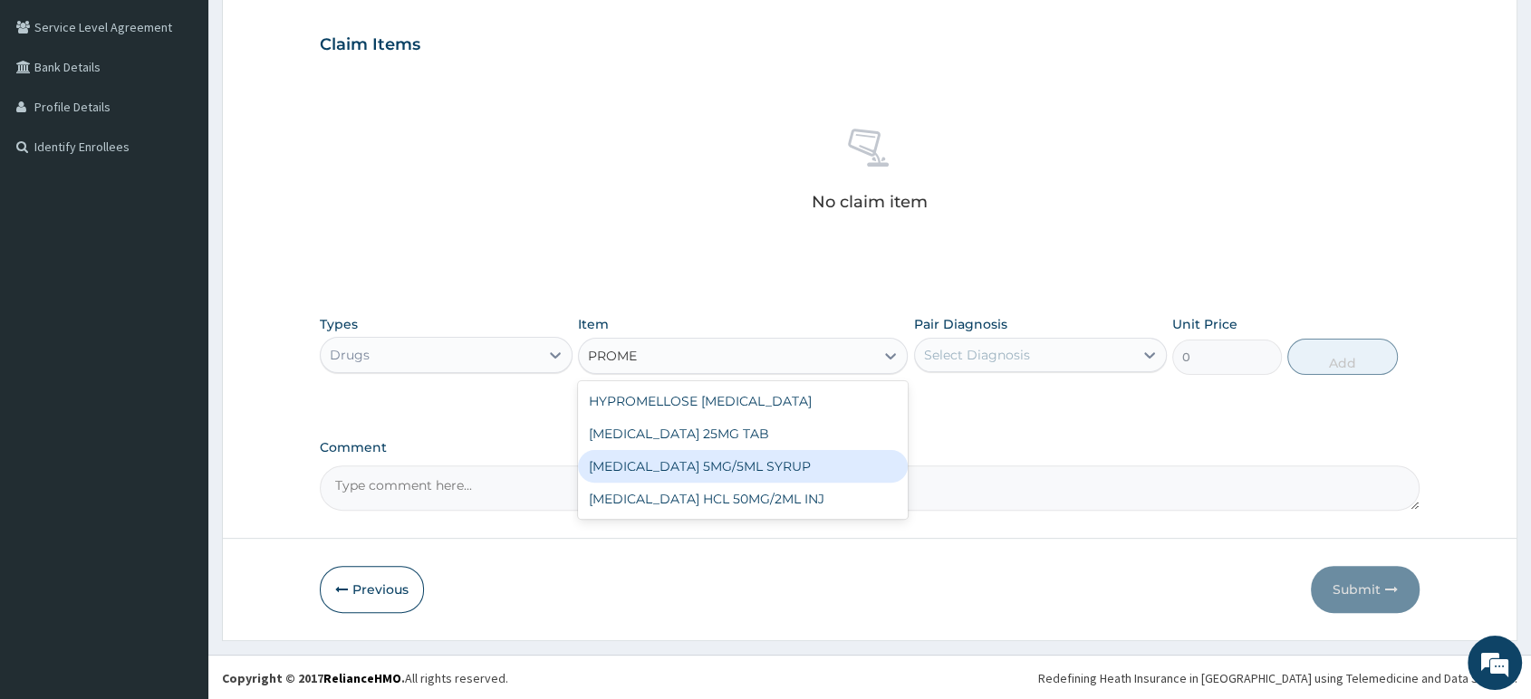
click at [715, 467] on div "PROMETHAZINE 5MG/5ML SYRUP" at bounding box center [743, 466] width 330 height 33
type input "525"
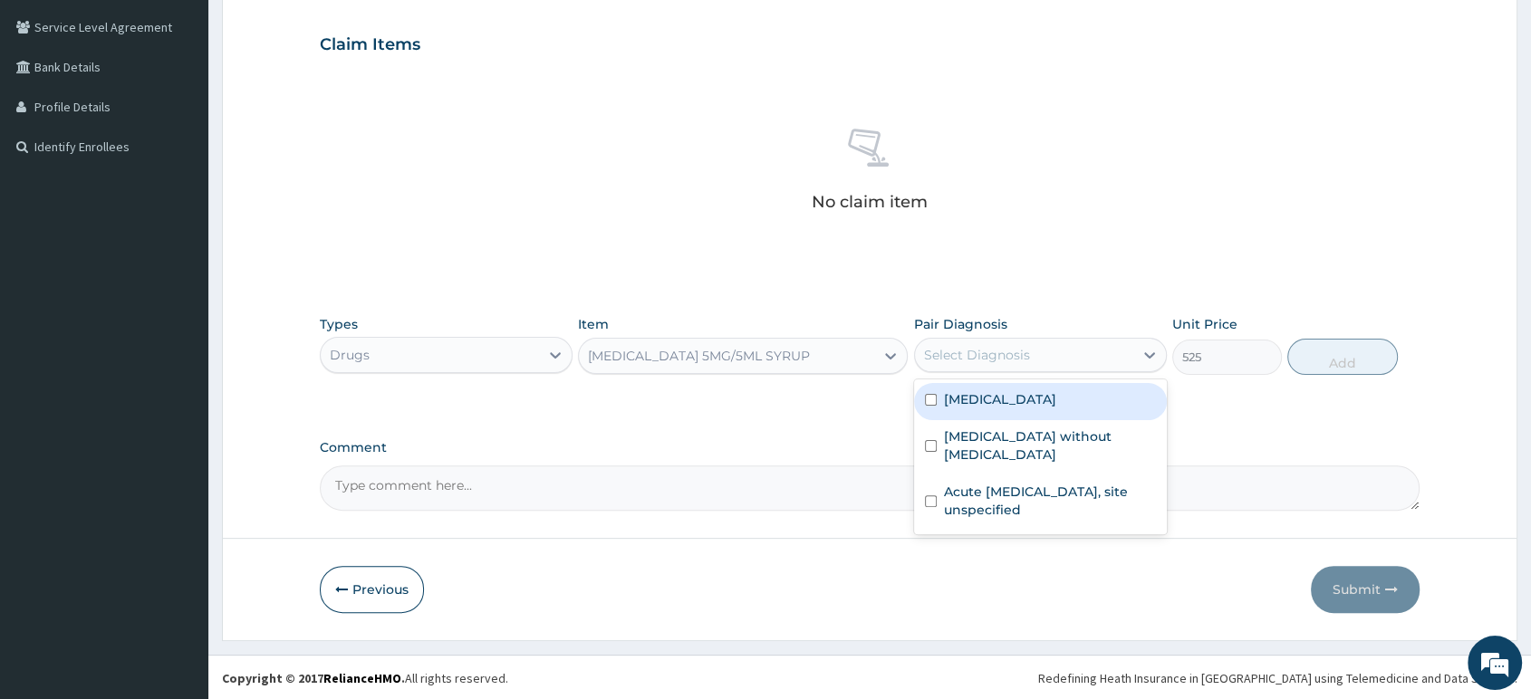
click at [1019, 363] on div "Select Diagnosis" at bounding box center [1024, 355] width 218 height 29
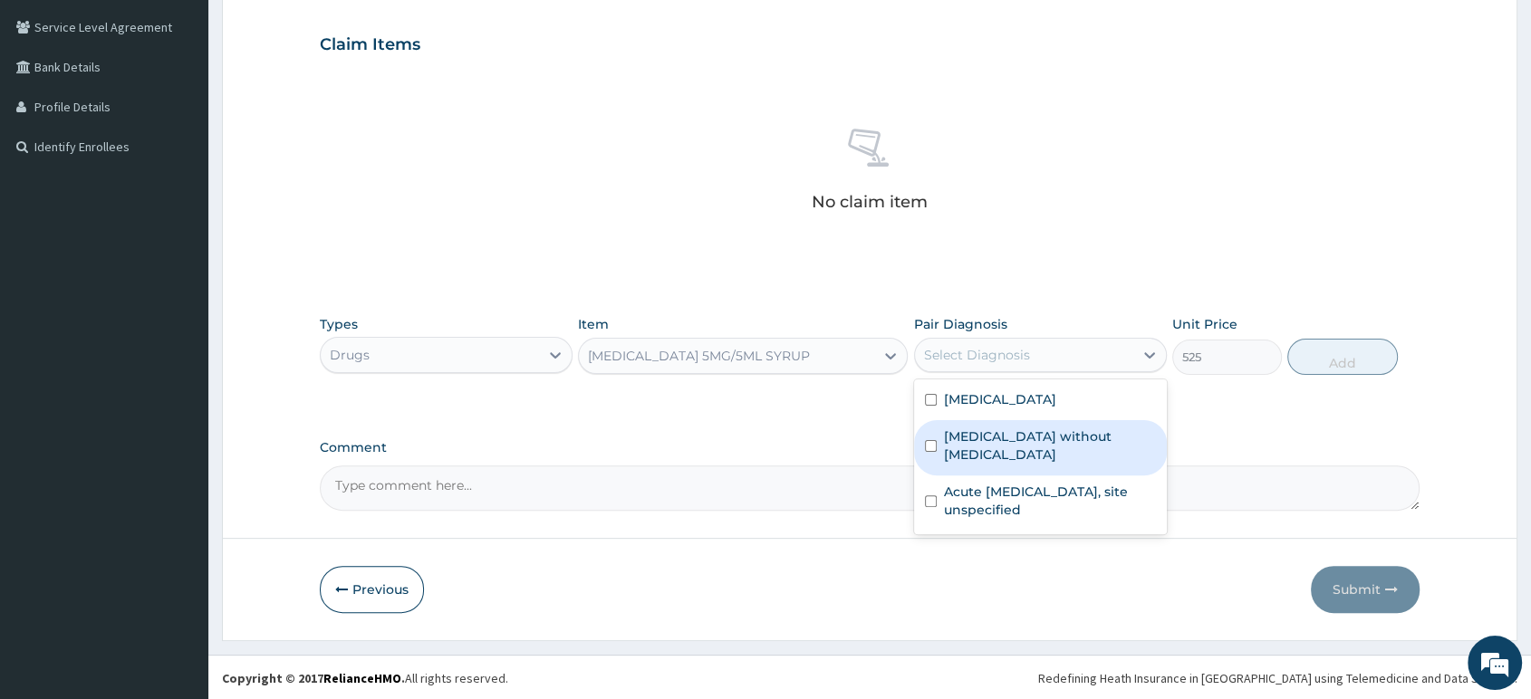
click at [1048, 458] on label "Sepsis without septic shock" at bounding box center [1050, 445] width 212 height 36
checkbox input "true"
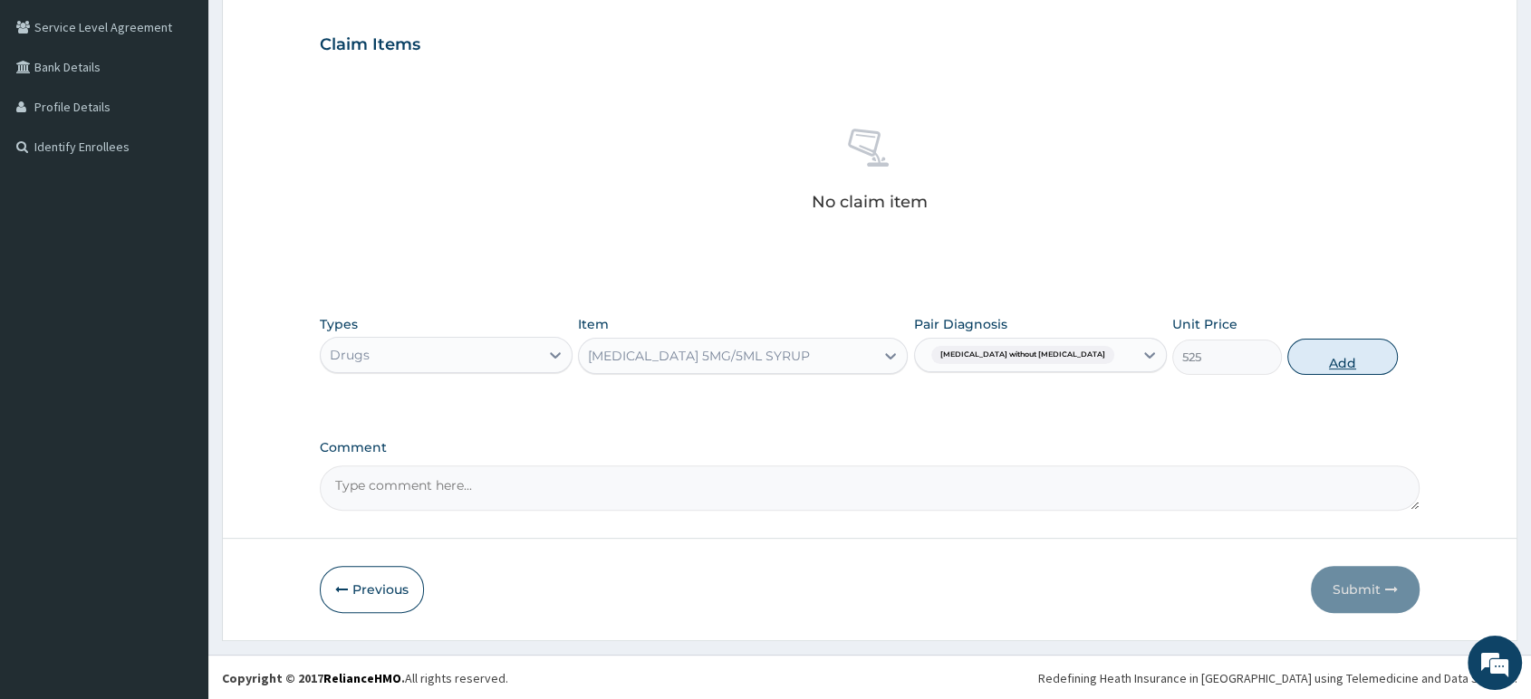
click at [1320, 360] on button "Add" at bounding box center [1342, 357] width 110 height 36
type input "0"
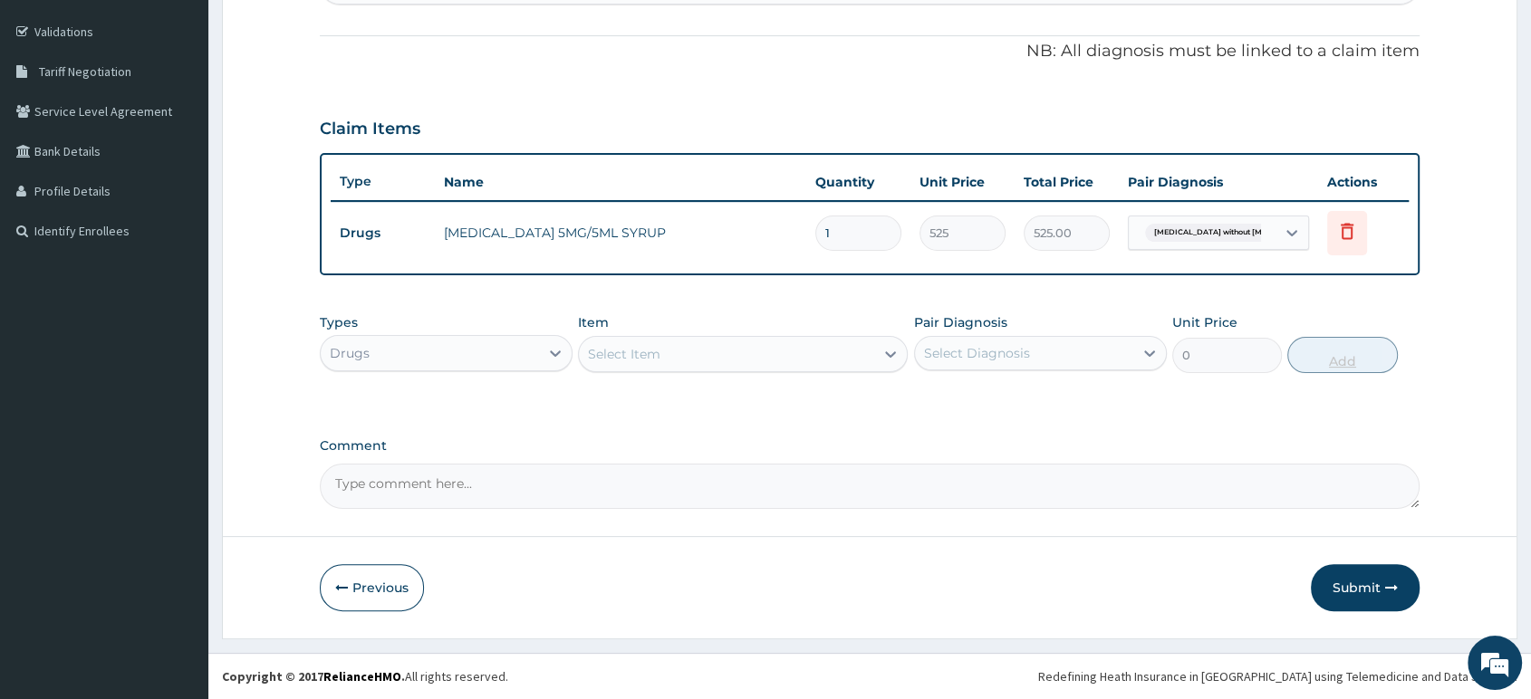
scroll to position [323, 0]
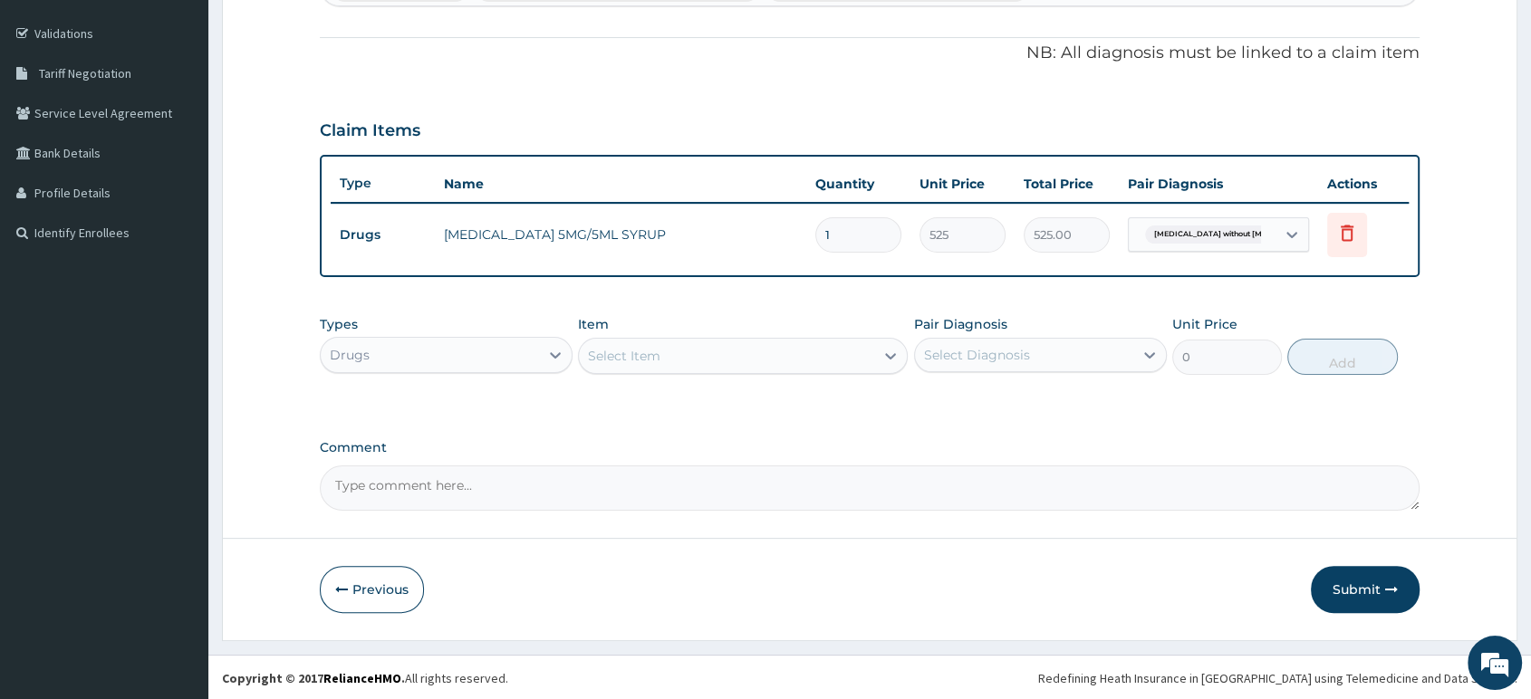
click at [753, 350] on div "Select Item" at bounding box center [726, 355] width 295 height 29
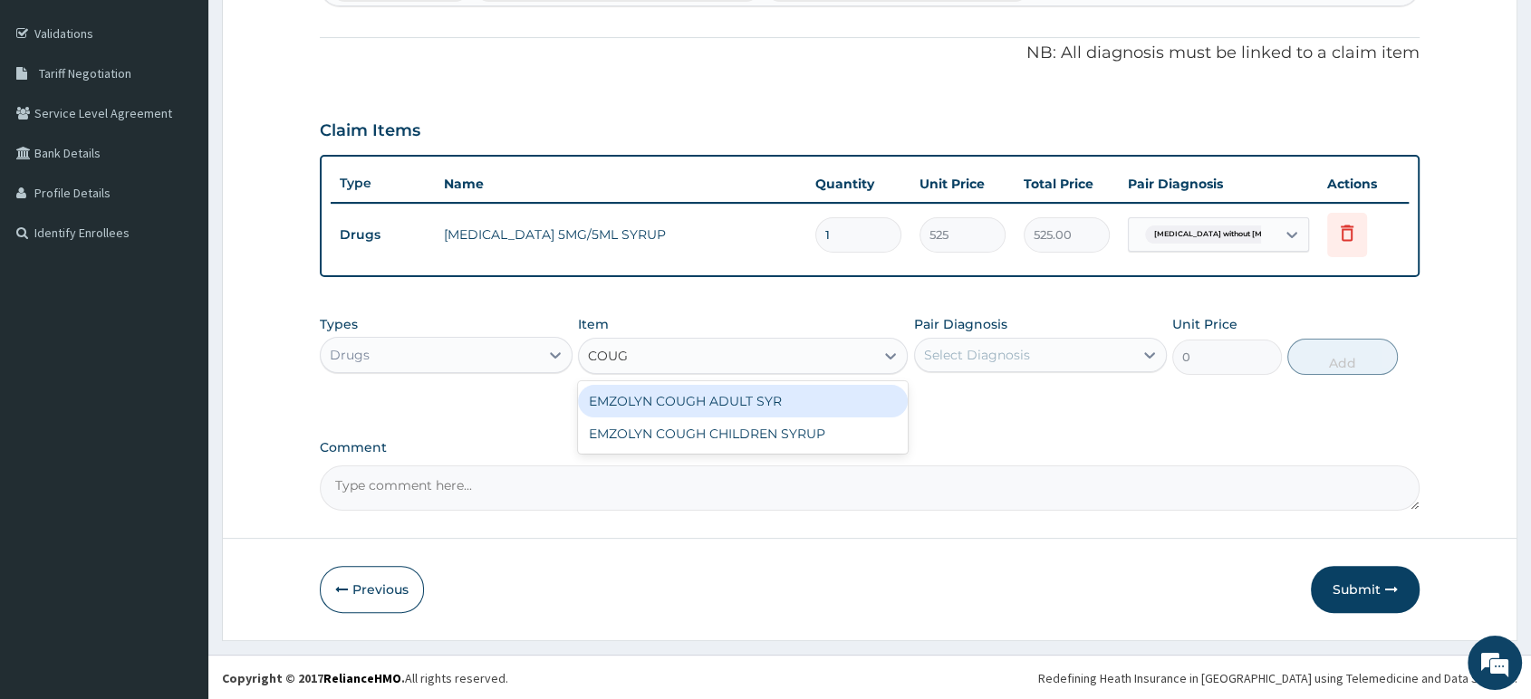
type input "COUGH"
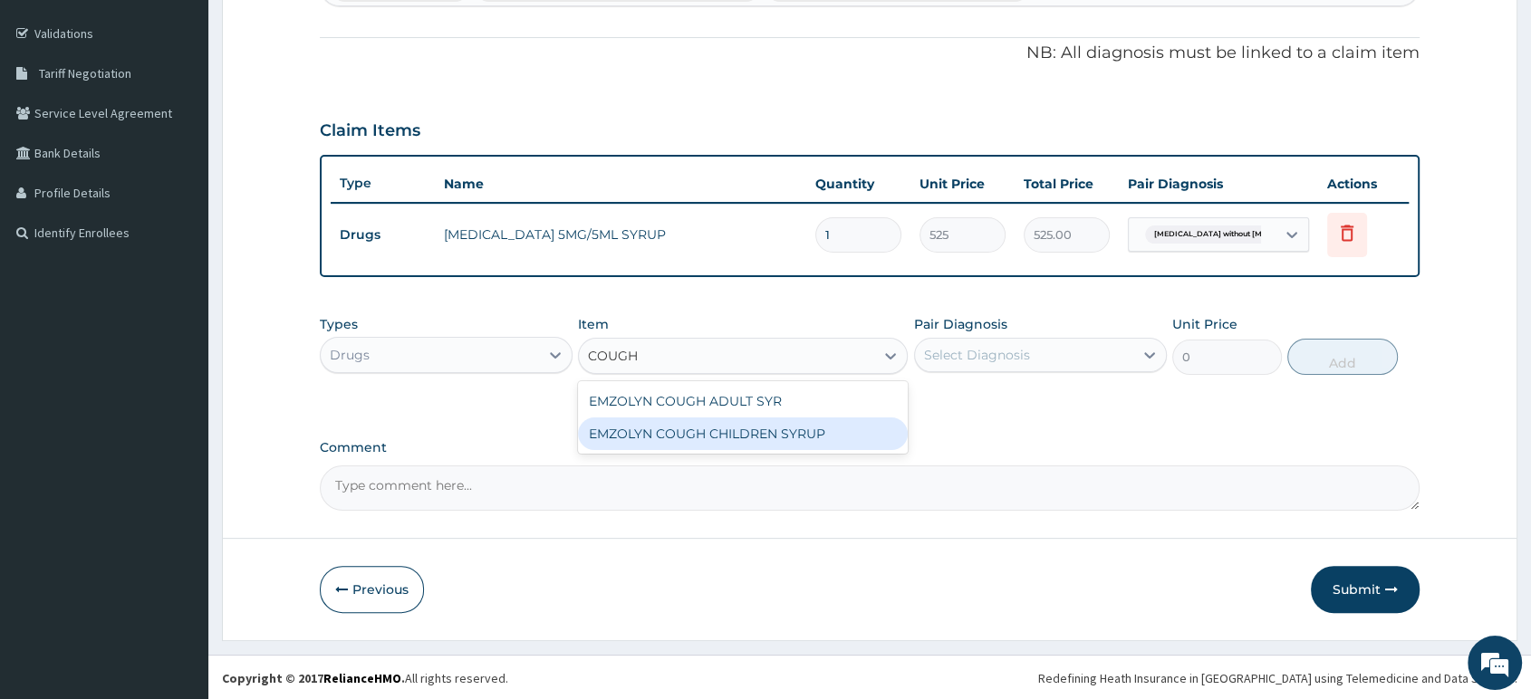
click at [834, 430] on div "EMZOLYN COUGH CHILDREN SYRUP" at bounding box center [743, 434] width 330 height 33
type input "525"
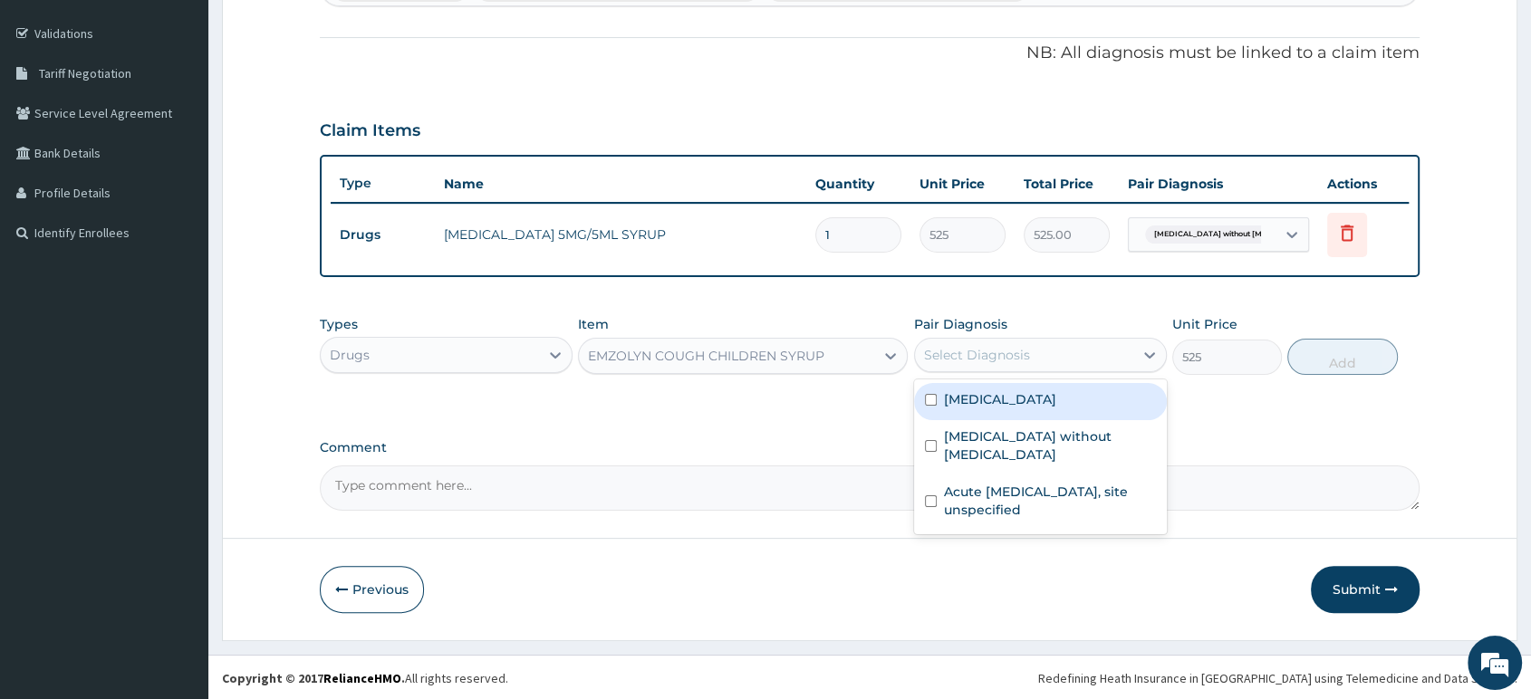
click at [1007, 361] on div "Select Diagnosis" at bounding box center [977, 355] width 106 height 18
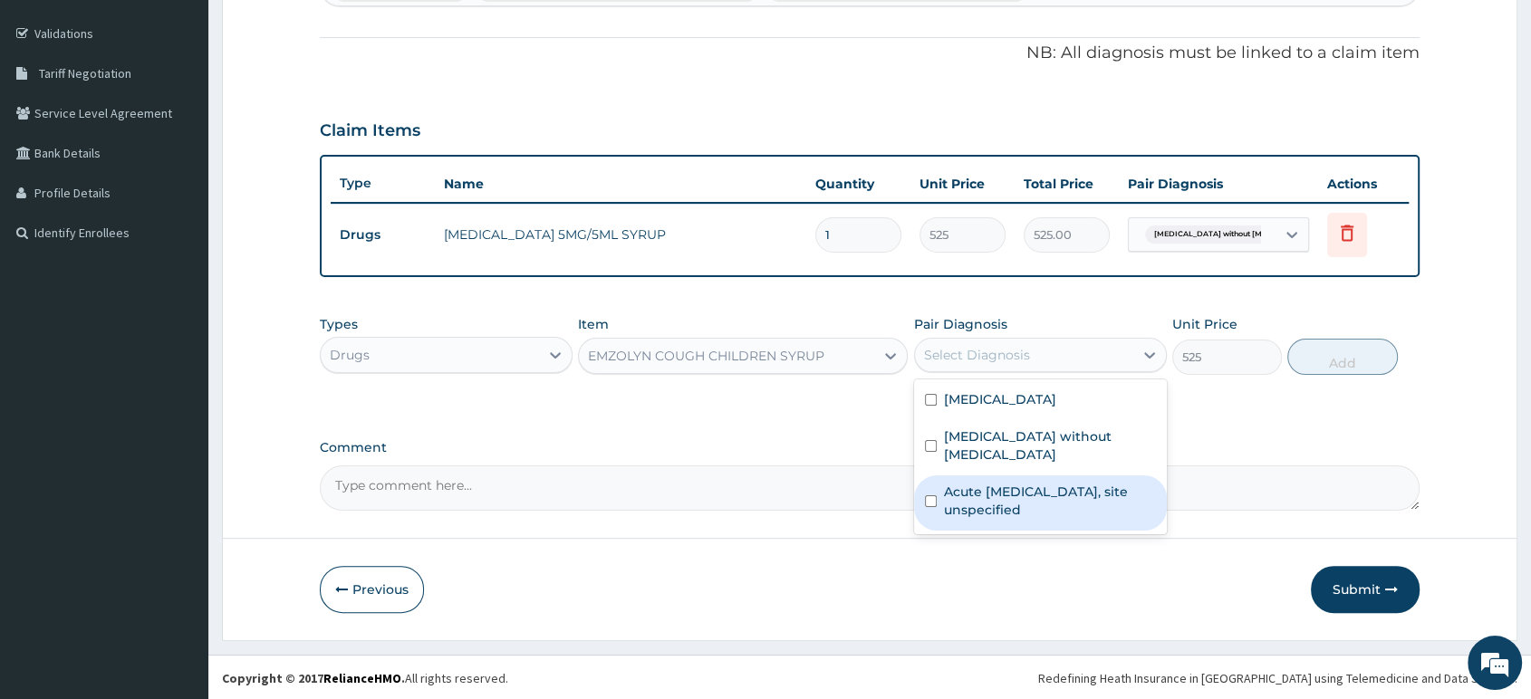
click at [1008, 505] on label "Acute upper respiratory infection, site unspecified" at bounding box center [1050, 501] width 212 height 36
checkbox input "true"
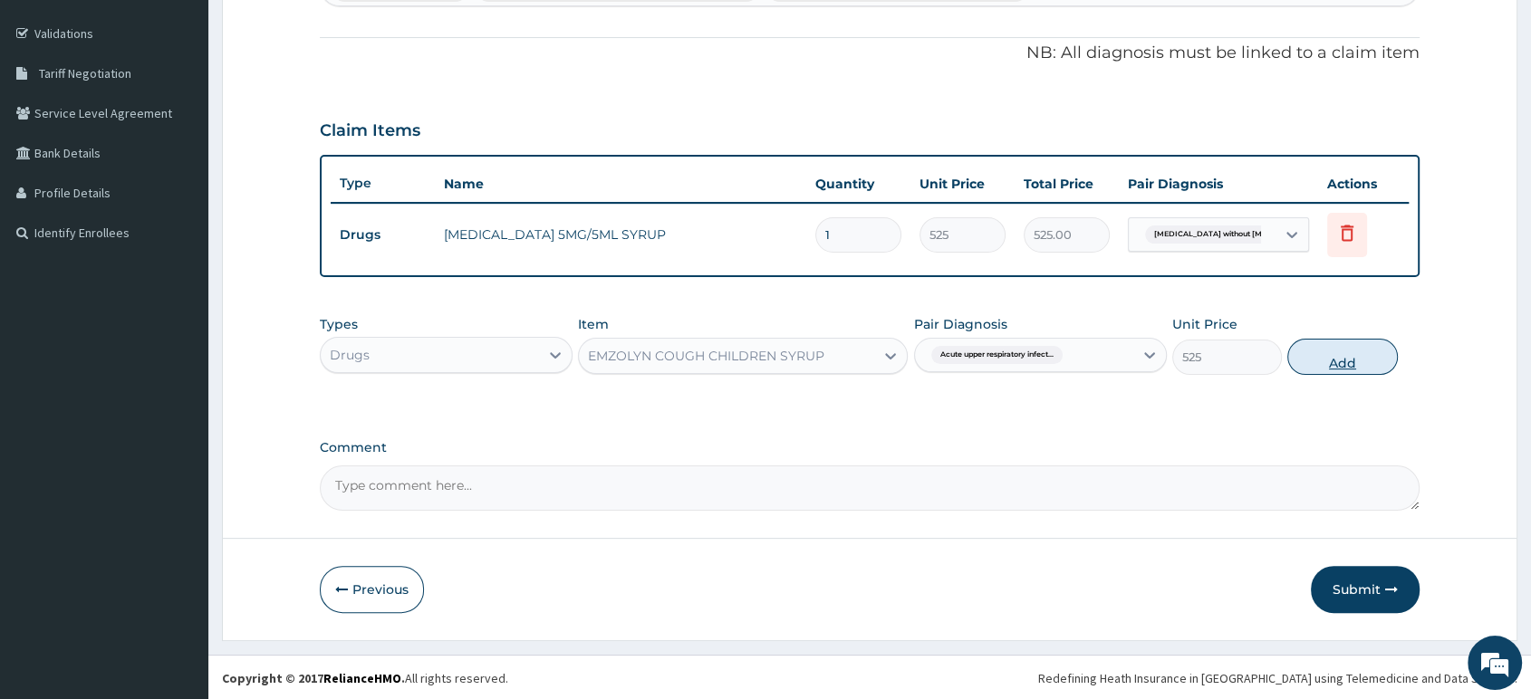
click at [1351, 350] on button "Add" at bounding box center [1342, 357] width 110 height 36
type input "0"
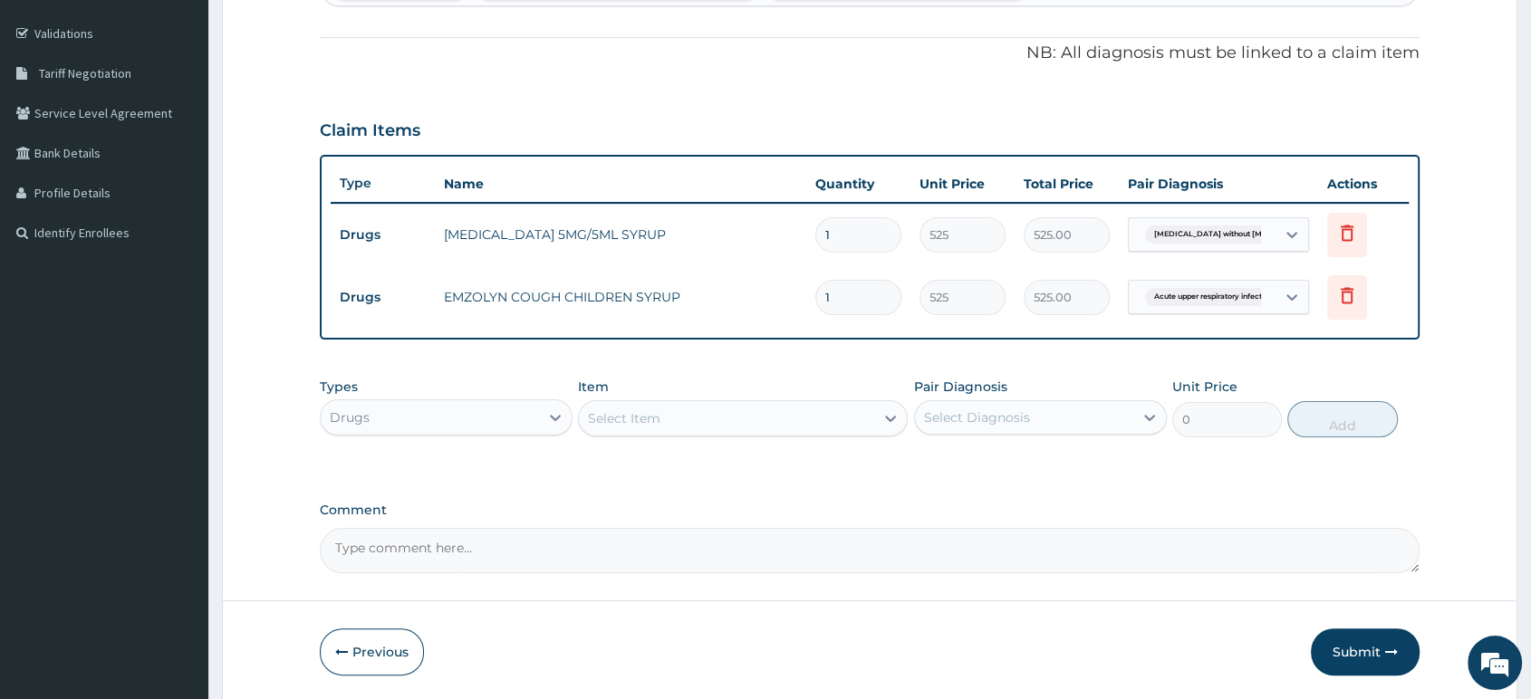
click at [690, 418] on div "Select Item" at bounding box center [726, 418] width 295 height 29
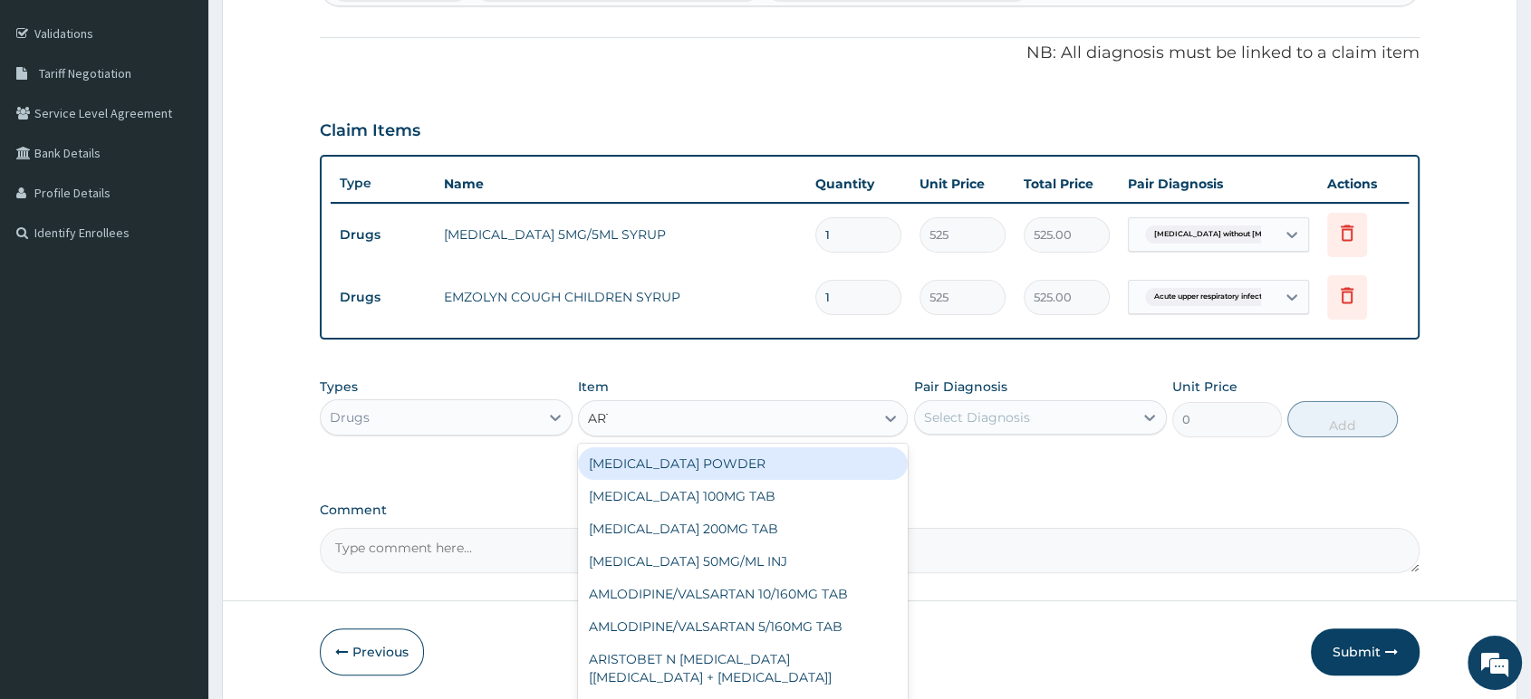
type input "ARTE"
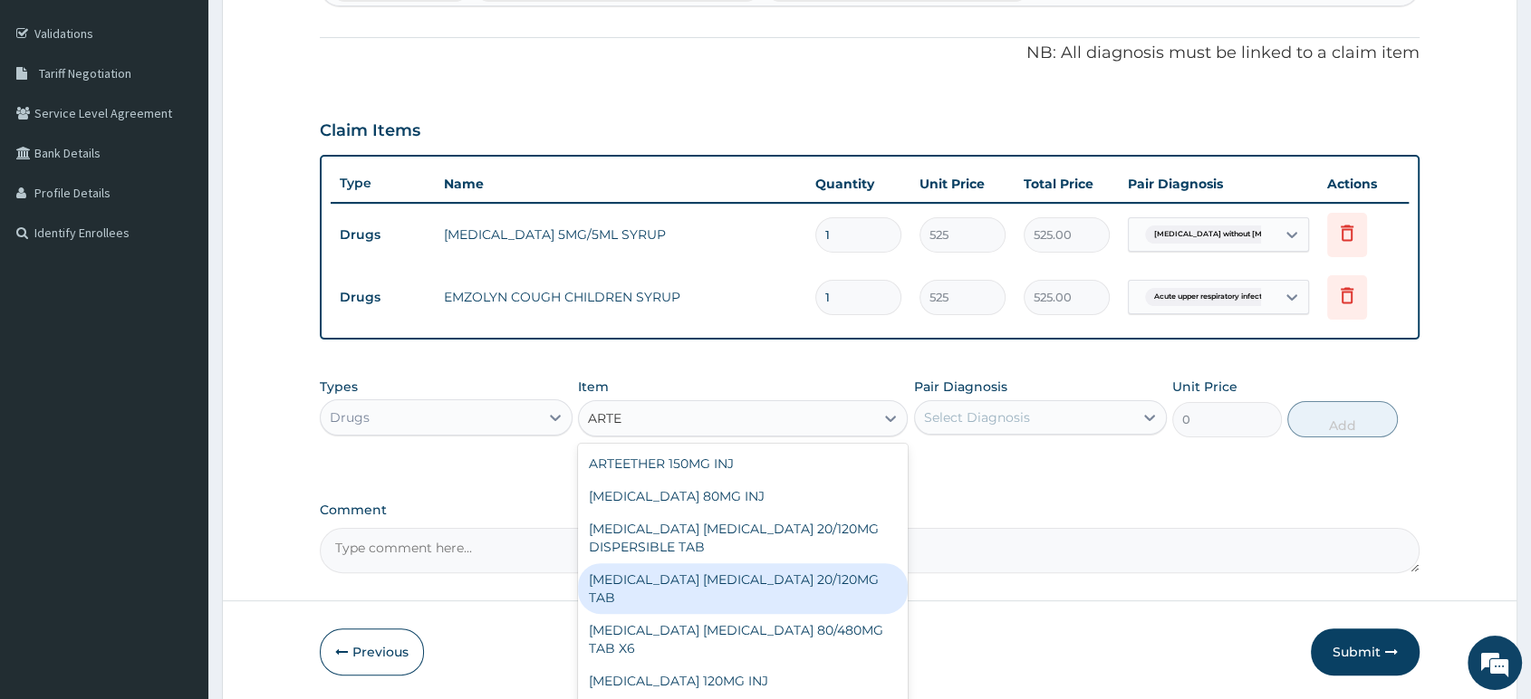
click at [693, 590] on div "ARTEMETHER LUMEFANTRINE 20/120MG TAB" at bounding box center [743, 588] width 330 height 51
type input "84"
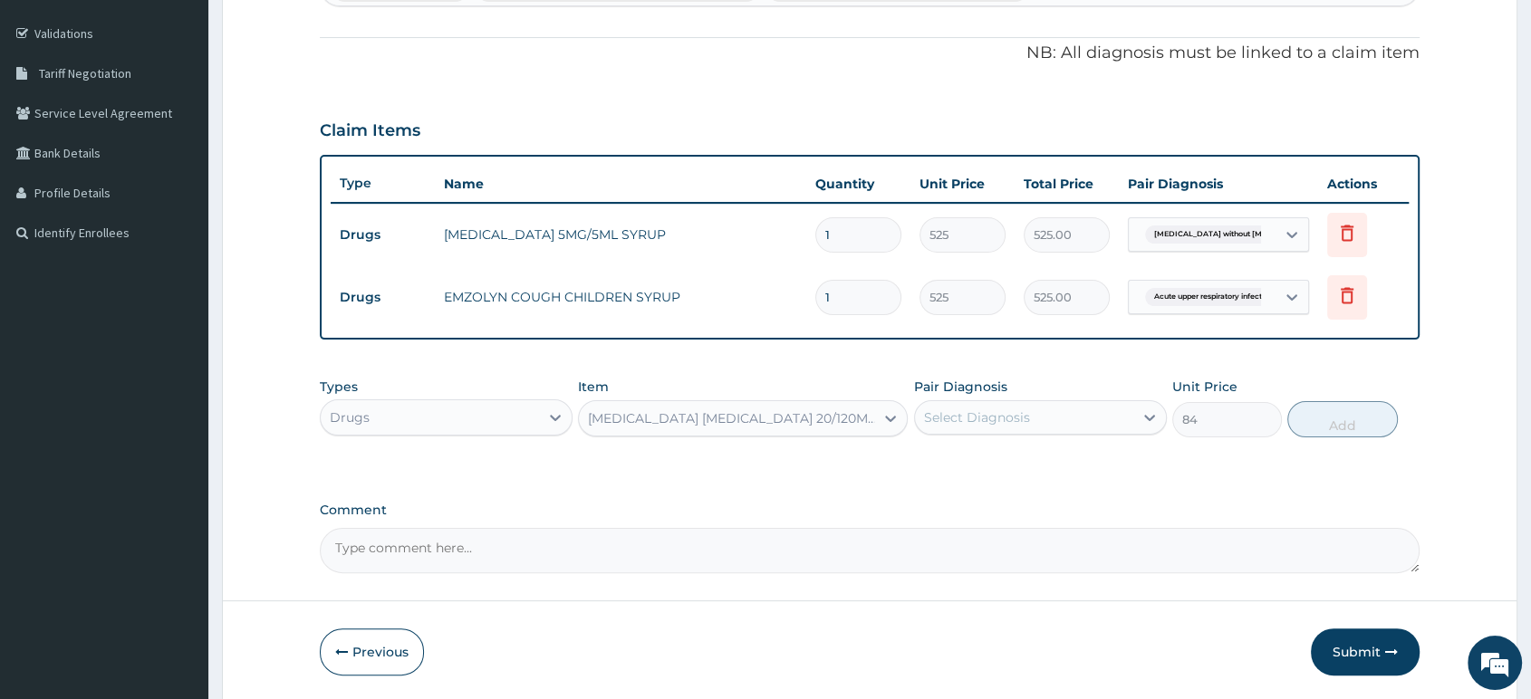
click at [941, 421] on div "Select Diagnosis" at bounding box center [977, 417] width 106 height 18
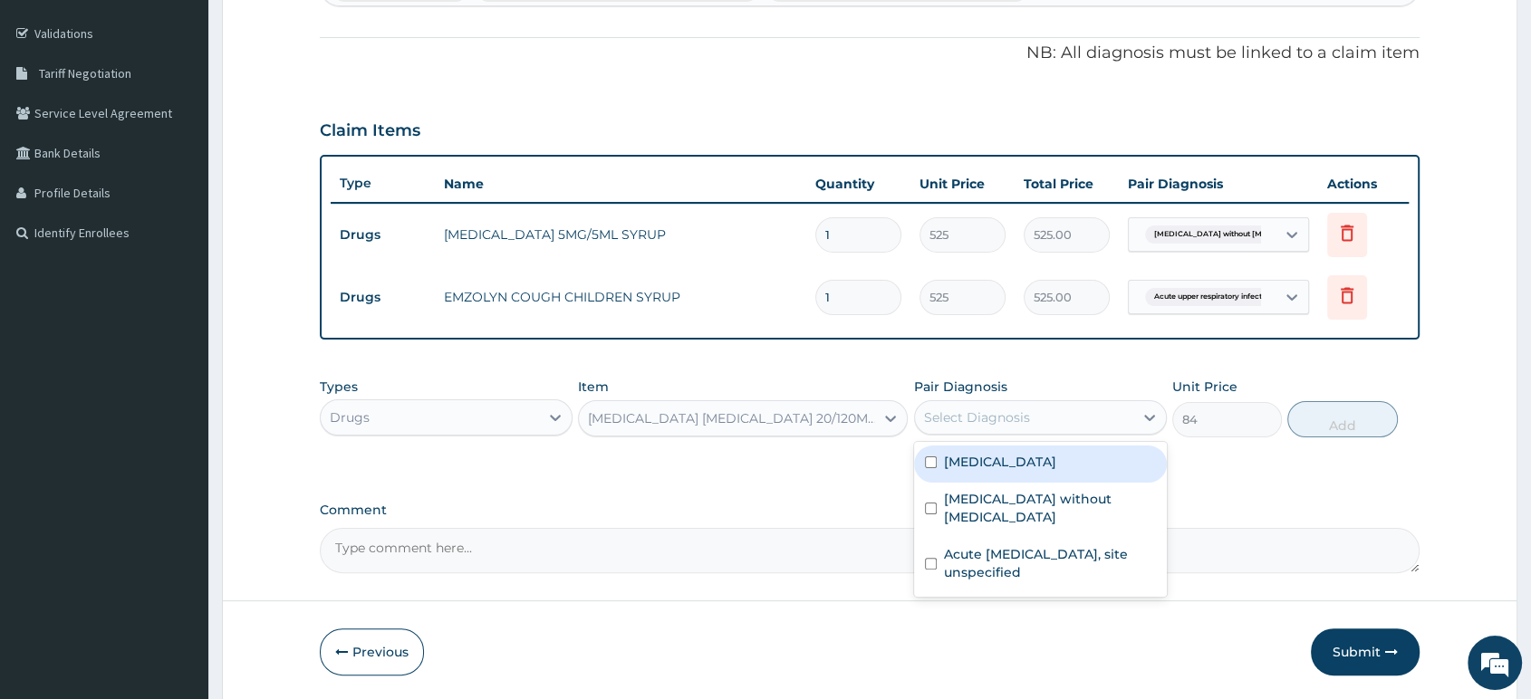
click at [1022, 471] on label "Plasmodium malariae malaria without complication" at bounding box center [1000, 462] width 112 height 18
checkbox input "true"
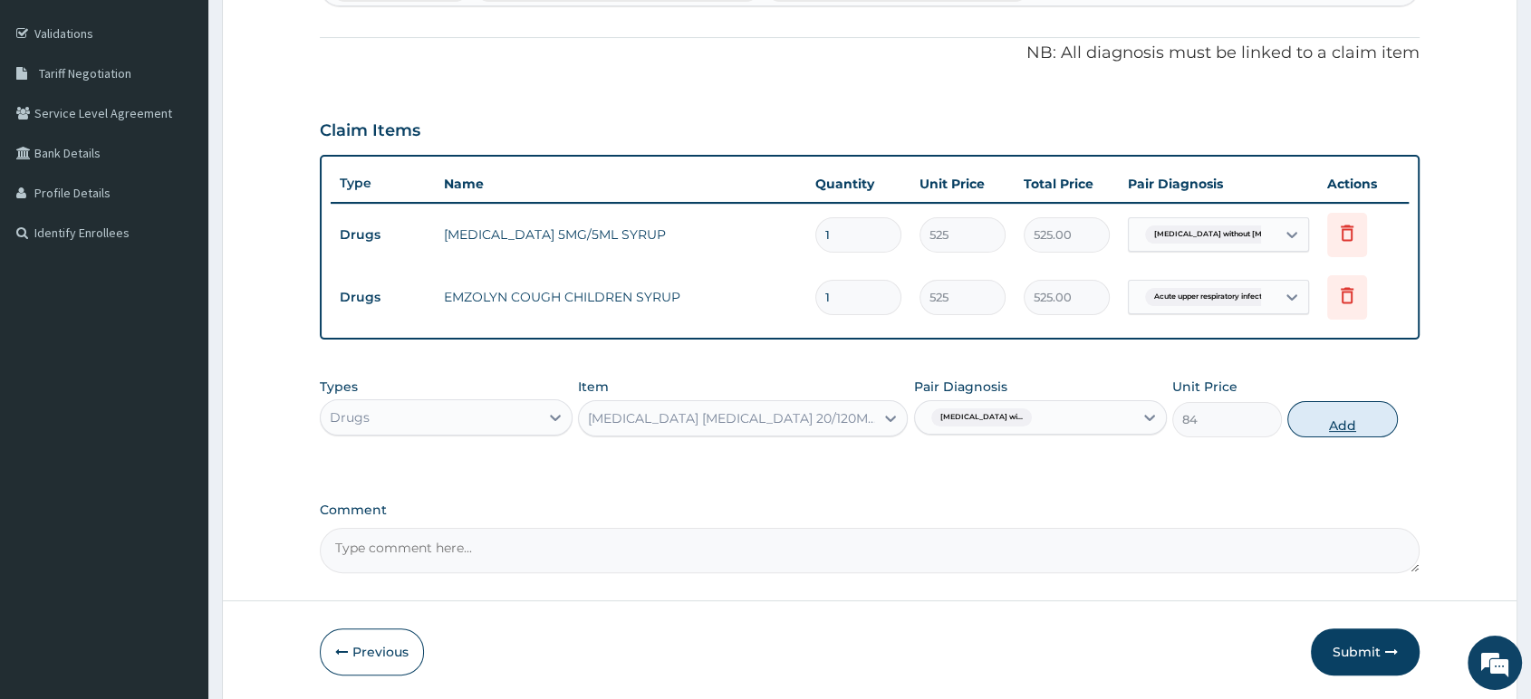
click at [1310, 422] on button "Add" at bounding box center [1342, 419] width 110 height 36
type input "0"
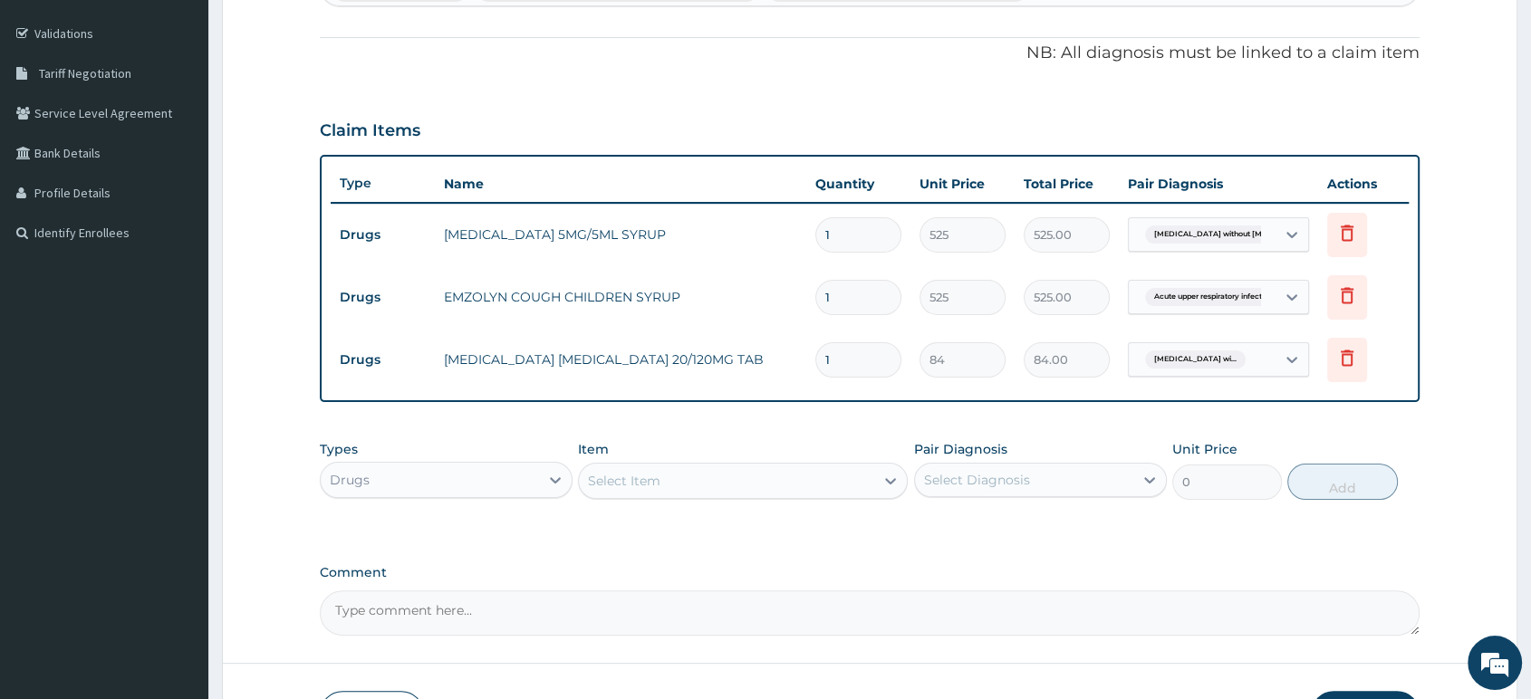
type input "0.00"
type input "6"
type input "504.00"
type input "6"
click at [837, 479] on div "Select Item" at bounding box center [726, 480] width 295 height 29
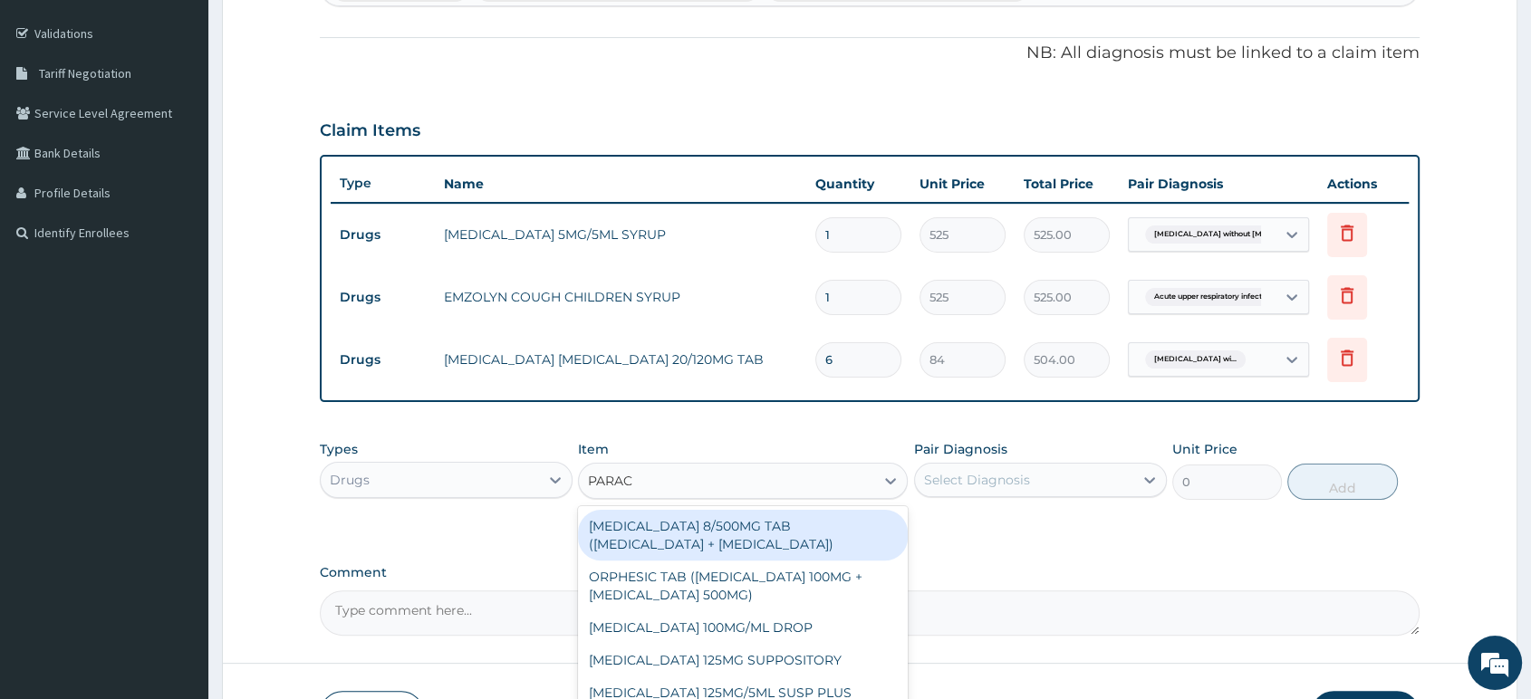
type input "PARACE"
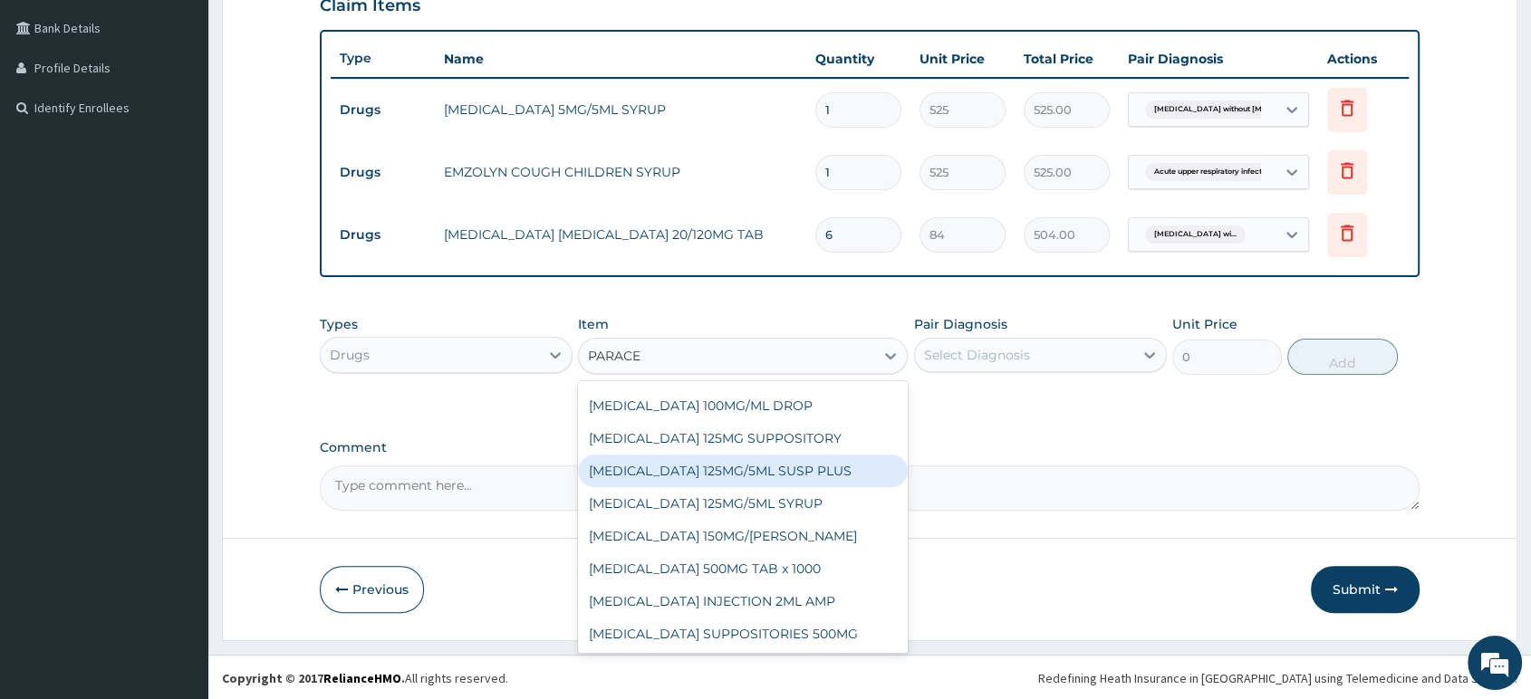
scroll to position [449, 0]
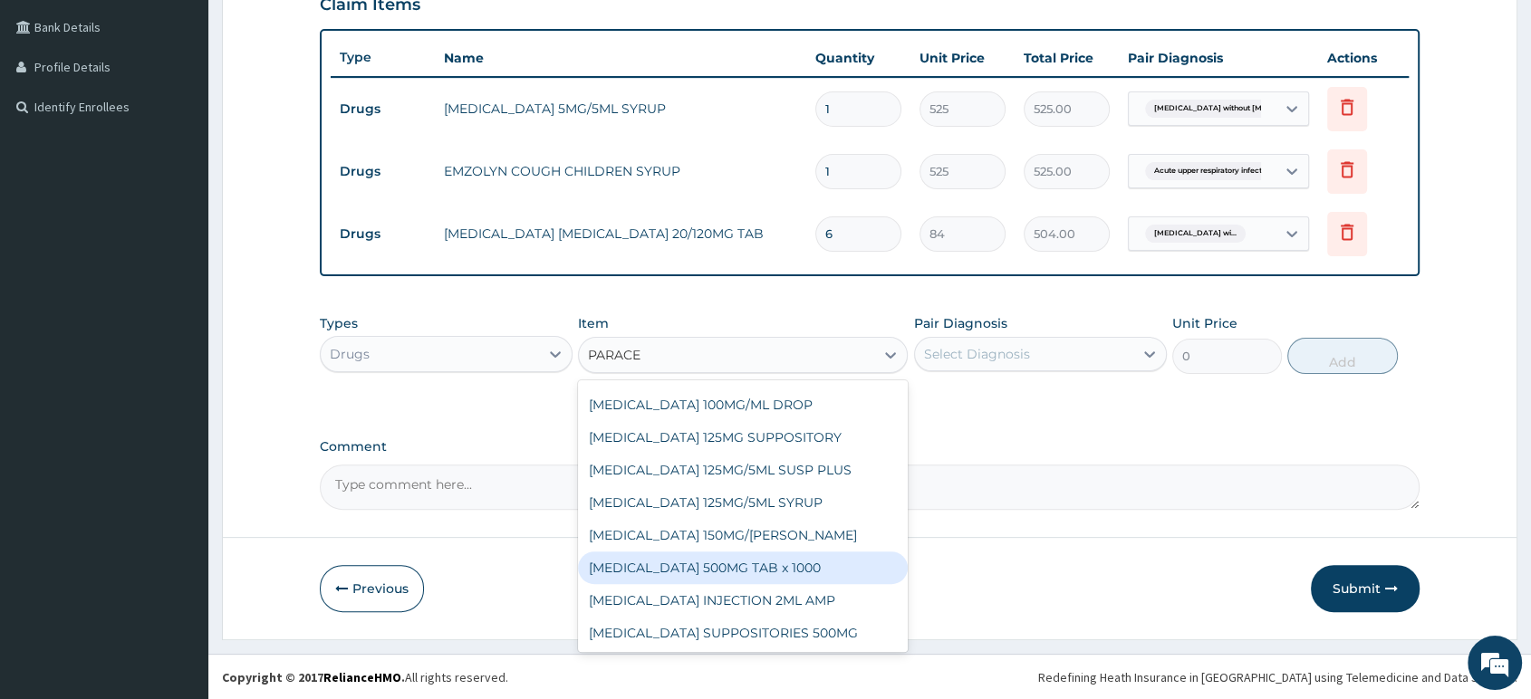
click at [795, 566] on div "PARACETAMOL 500MG TAB x 1000" at bounding box center [743, 568] width 330 height 33
type input "11.025"
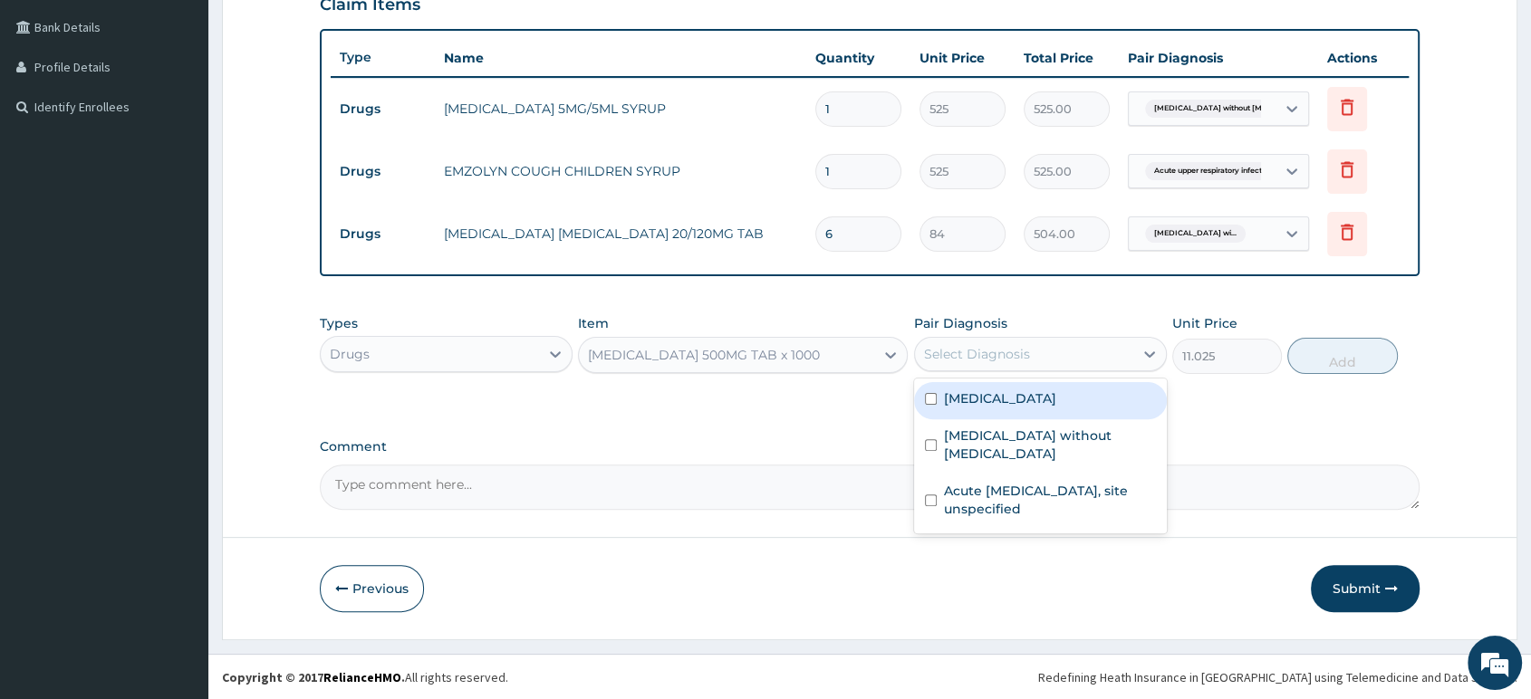
click at [970, 363] on div "Select Diagnosis" at bounding box center [1024, 354] width 218 height 29
click at [993, 408] on label "Plasmodium malariae malaria without complication" at bounding box center [1000, 398] width 112 height 18
checkbox input "true"
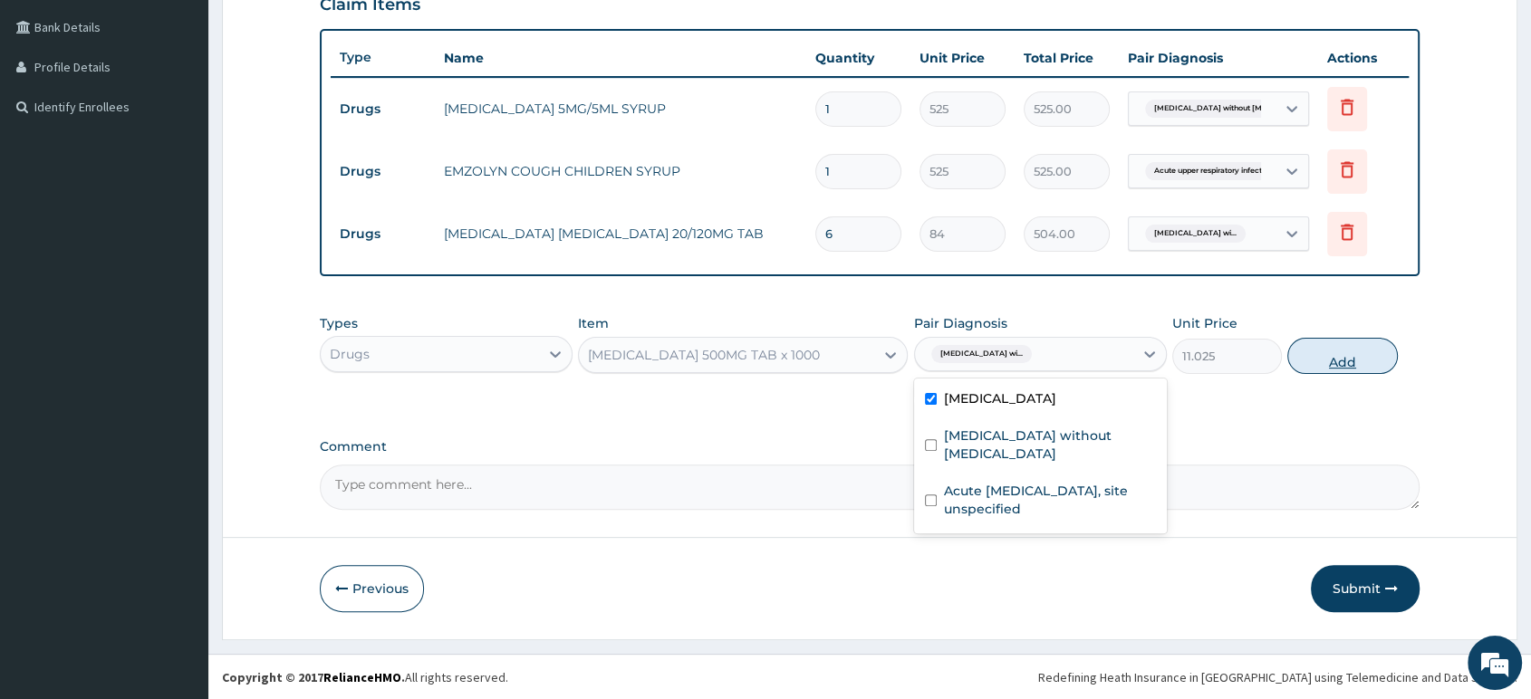
click at [1359, 370] on button "Add" at bounding box center [1342, 356] width 110 height 36
type input "0"
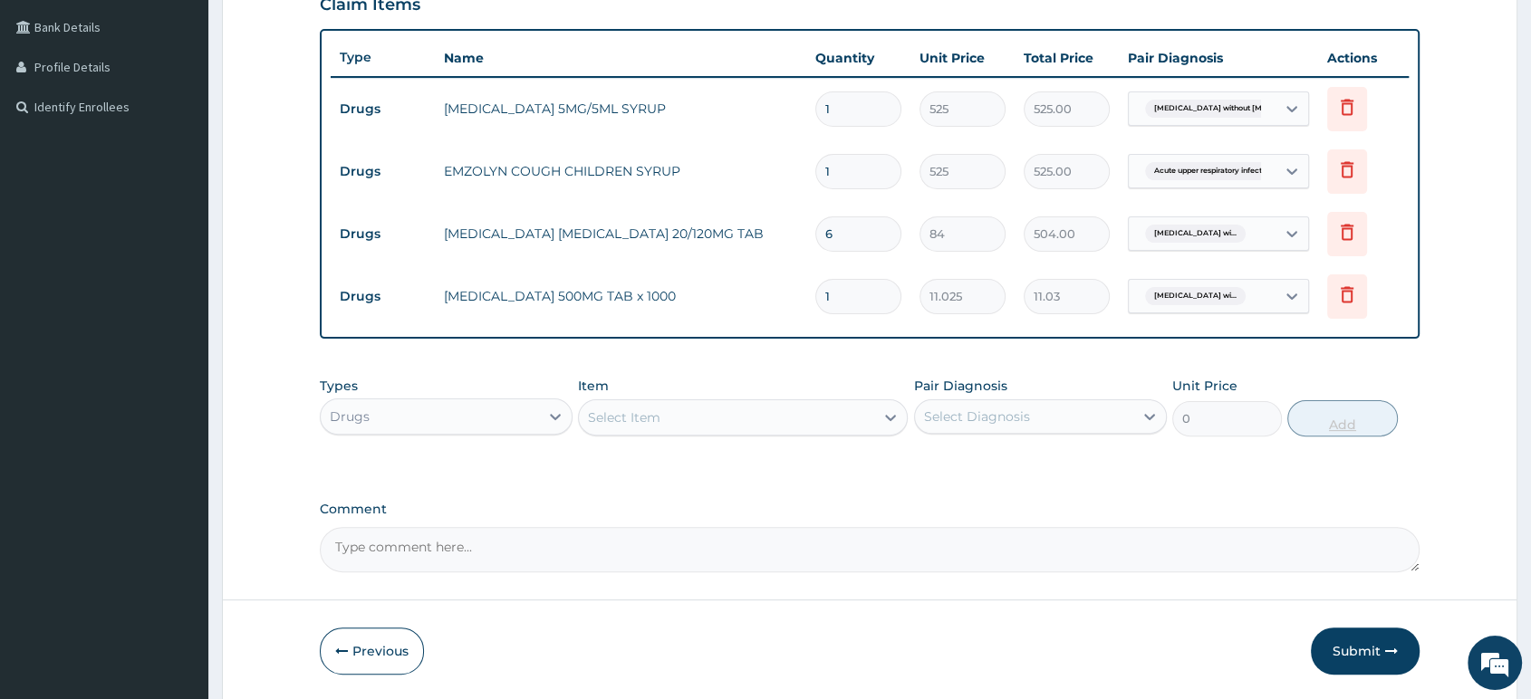
type input "0.00"
type input "8"
type input "88.20"
type input "8"
click at [860, 437] on div "Item Select Item" at bounding box center [743, 407] width 330 height 60
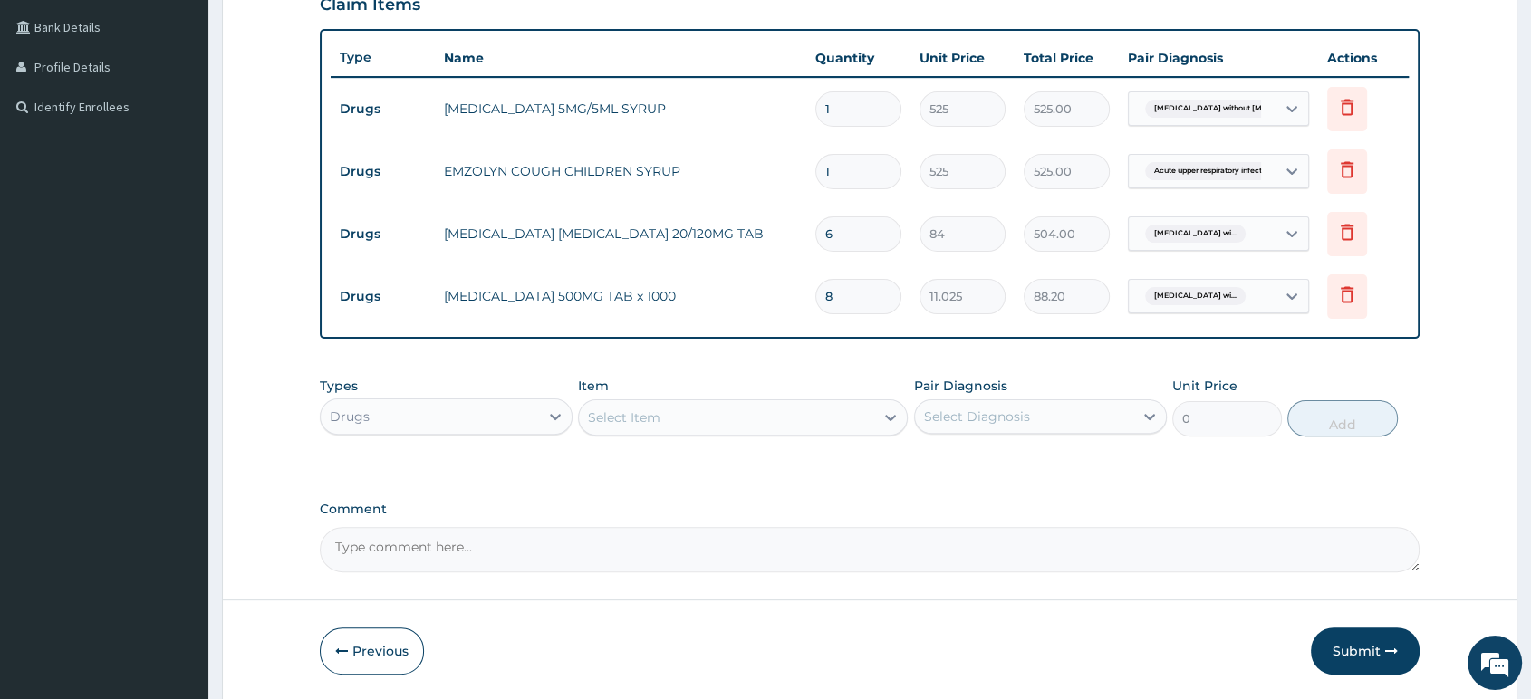
click at [857, 425] on div "Select Item" at bounding box center [726, 417] width 295 height 29
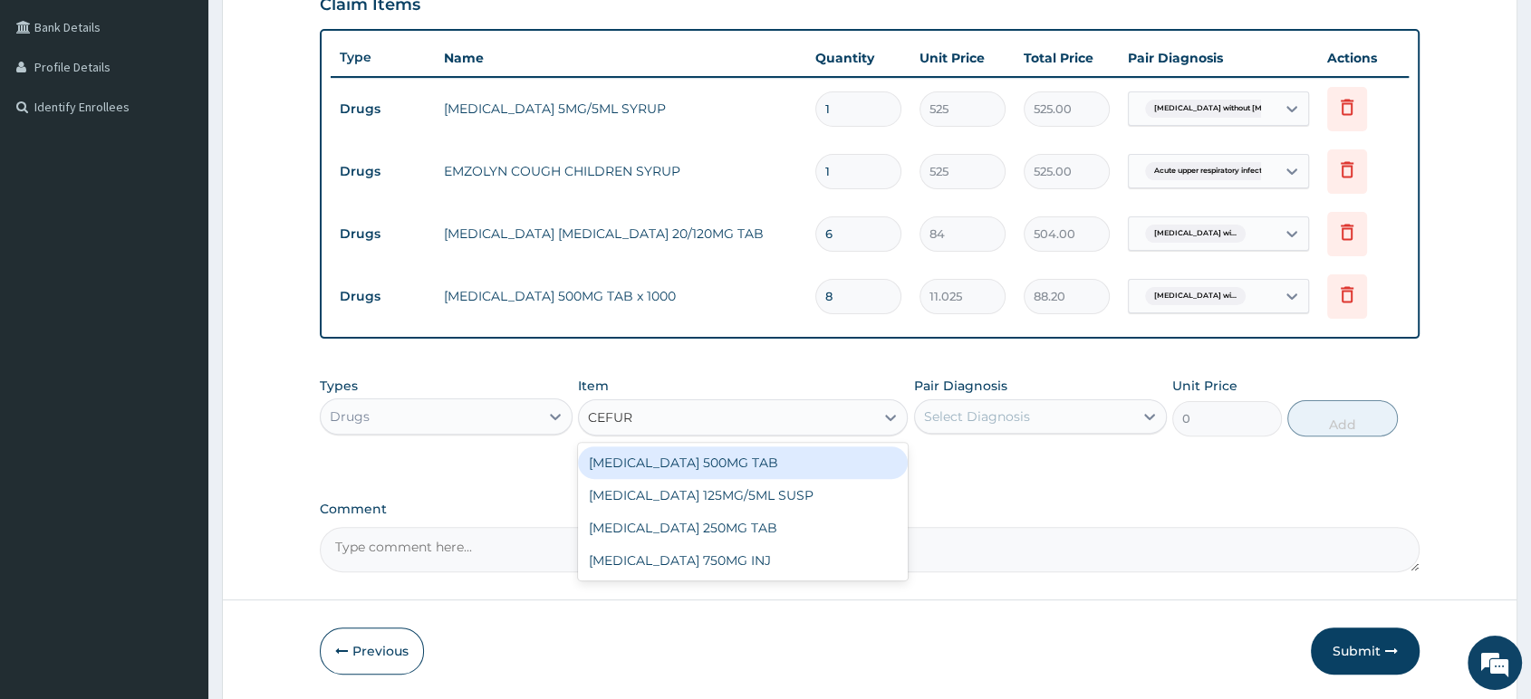
type input "CEFURO"
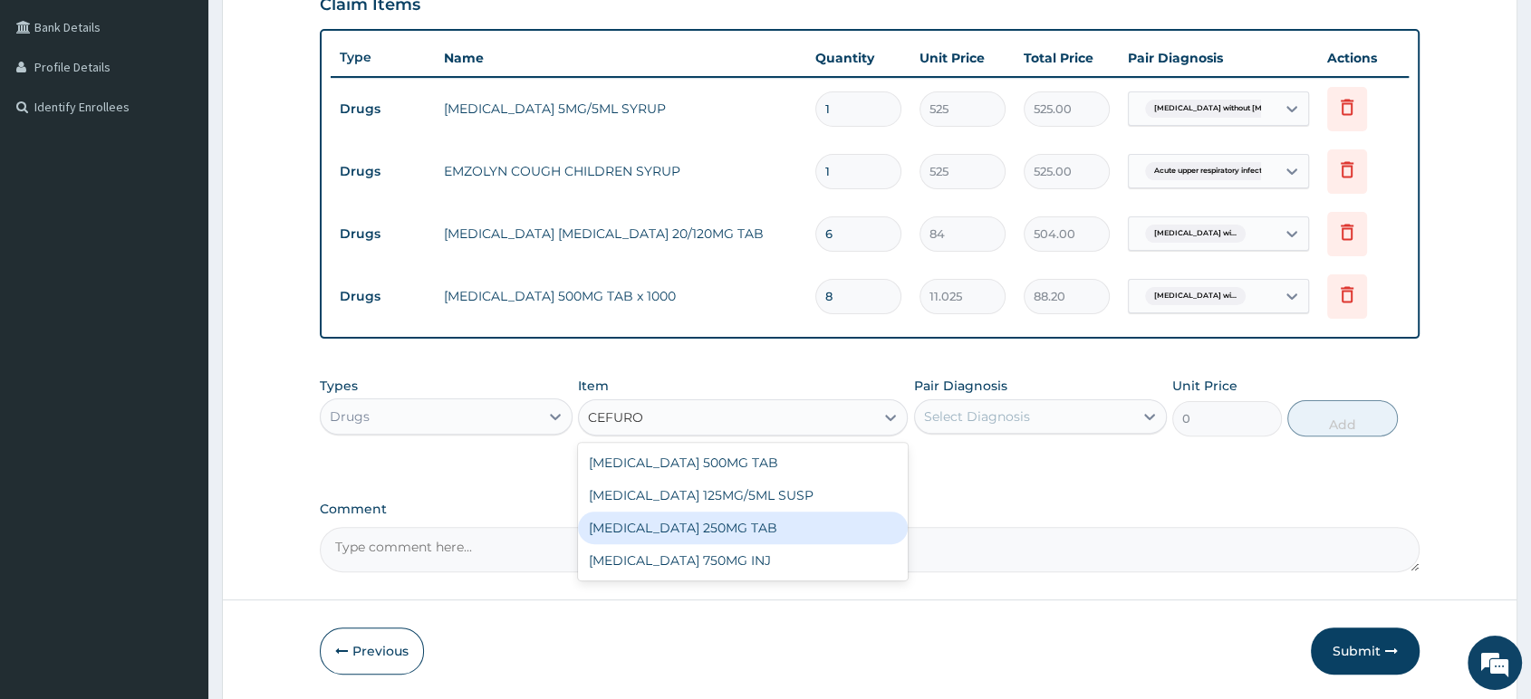
click at [757, 523] on div "CEFUROXIME 250MG TAB" at bounding box center [743, 528] width 330 height 33
type input "177.975"
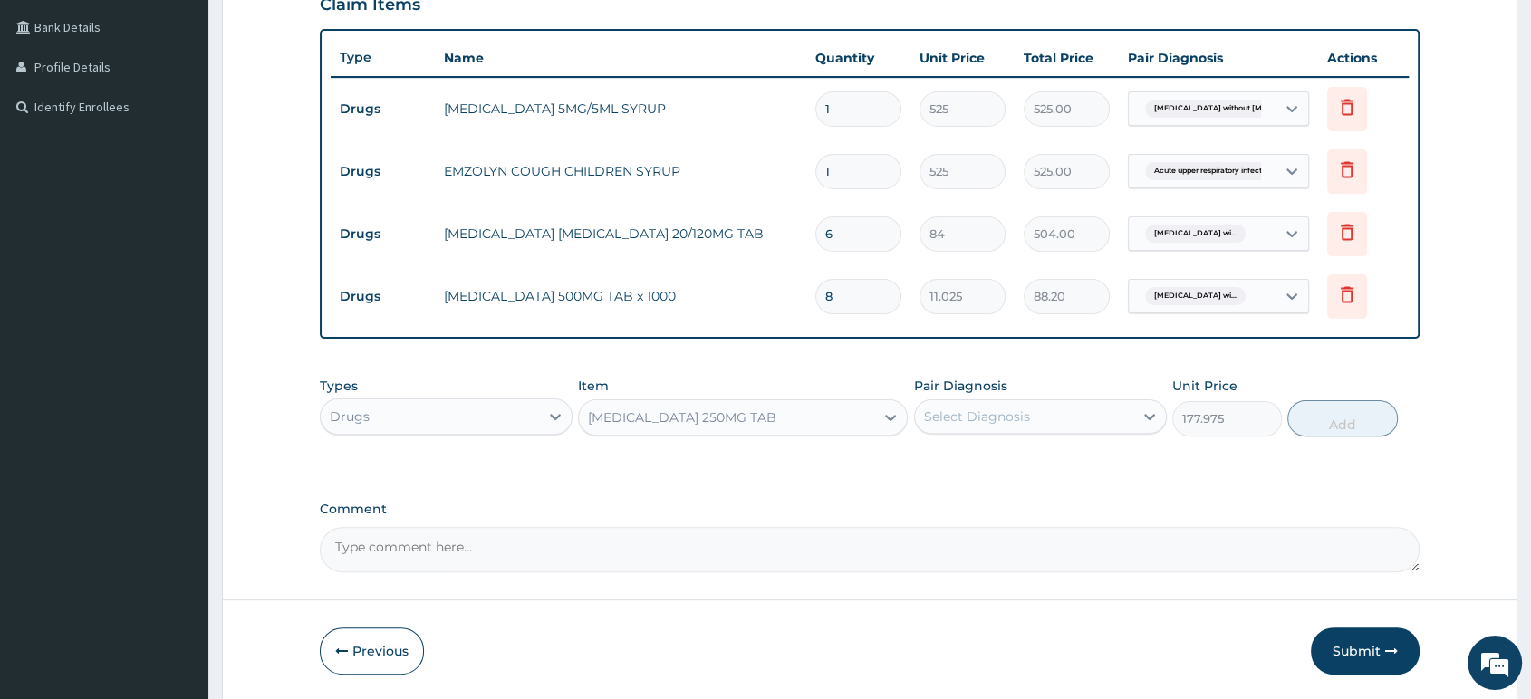
click at [1075, 420] on div "Select Diagnosis" at bounding box center [1024, 416] width 218 height 29
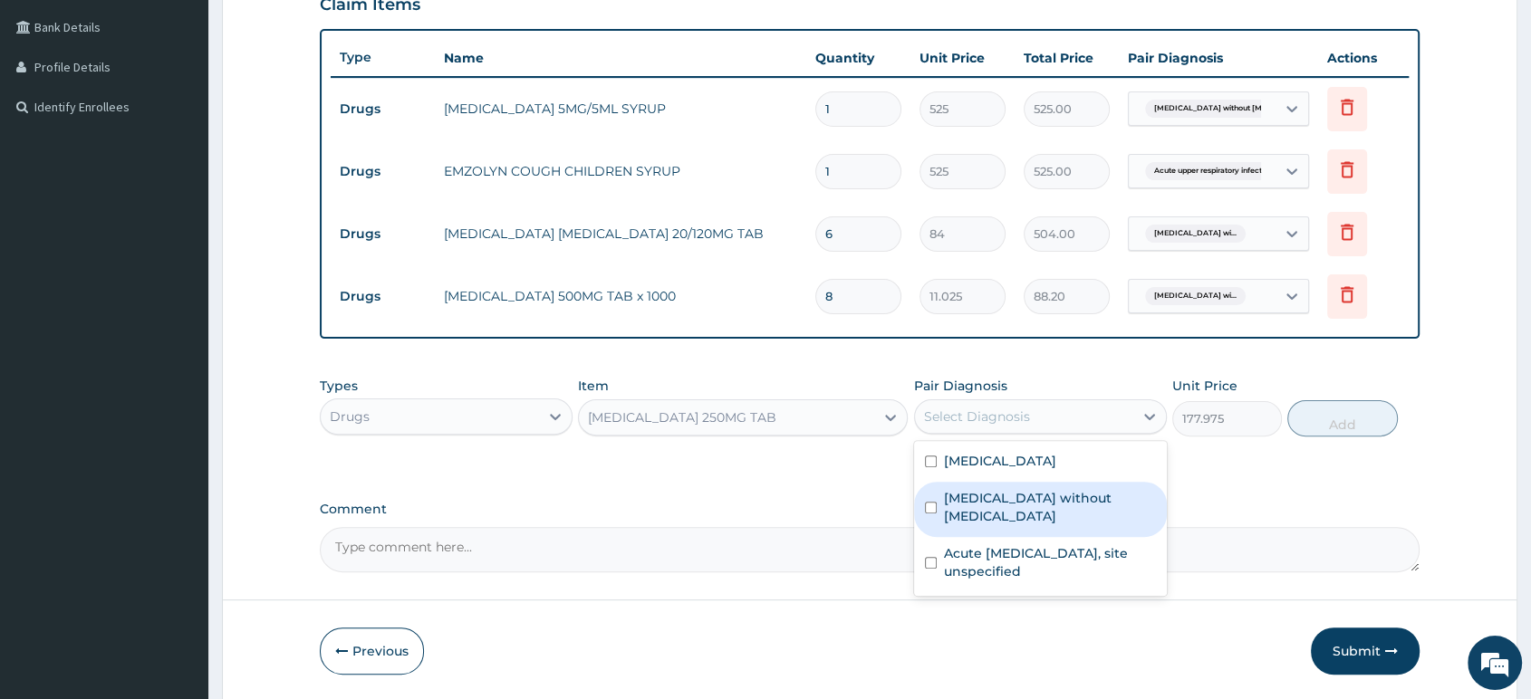
click at [1016, 530] on div "Sepsis without septic shock" at bounding box center [1040, 509] width 253 height 55
checkbox input "true"
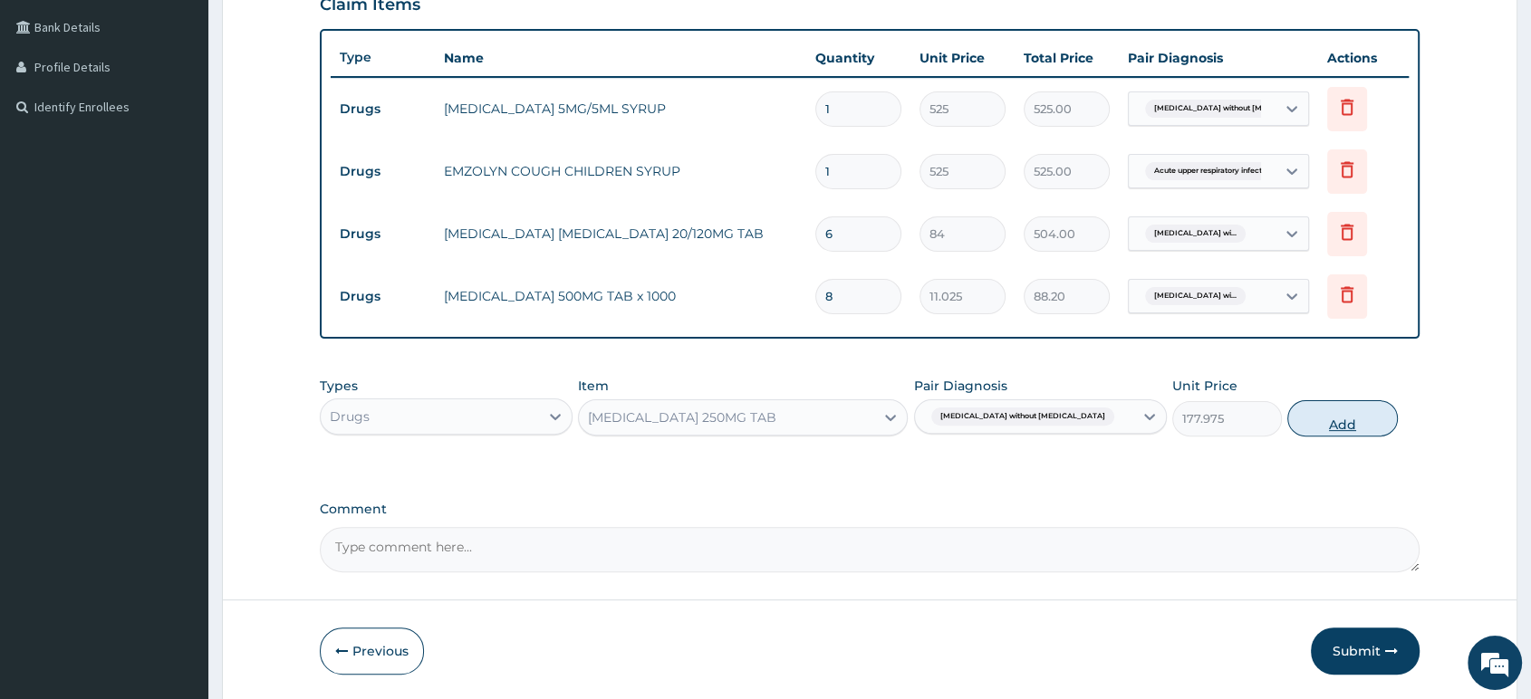
click at [1313, 416] on button "Add" at bounding box center [1342, 418] width 110 height 36
type input "0"
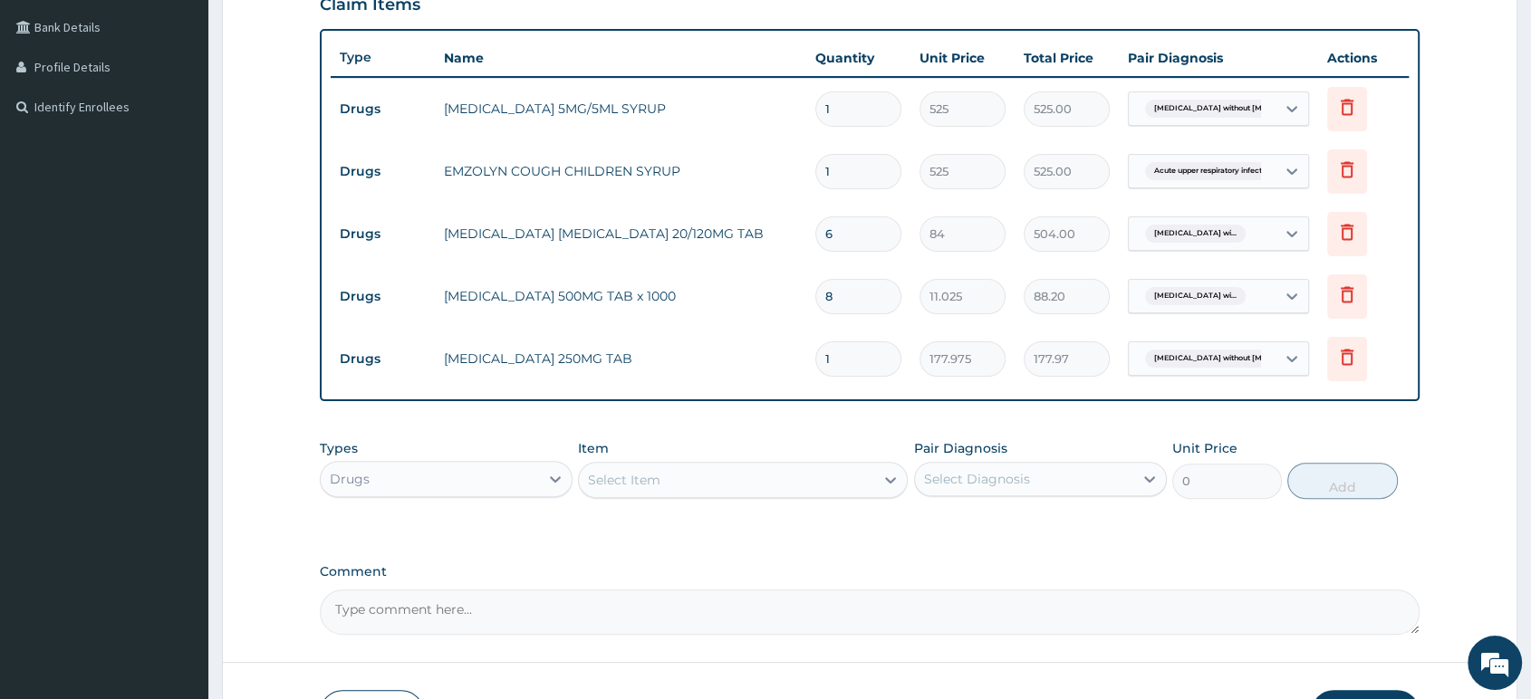
type input "10"
type input "1779.75"
type input "10"
click at [846, 470] on div "Select Item" at bounding box center [726, 480] width 295 height 29
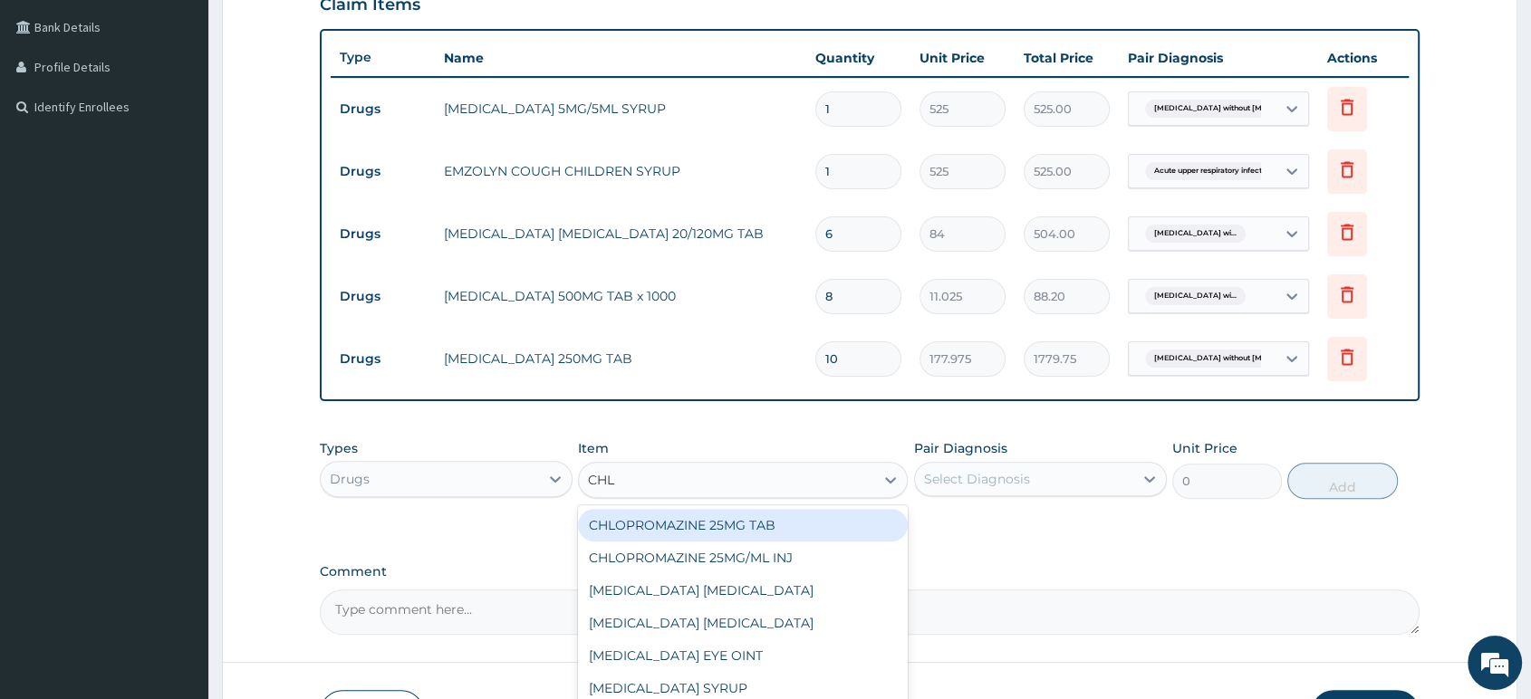
type input "CHLO"
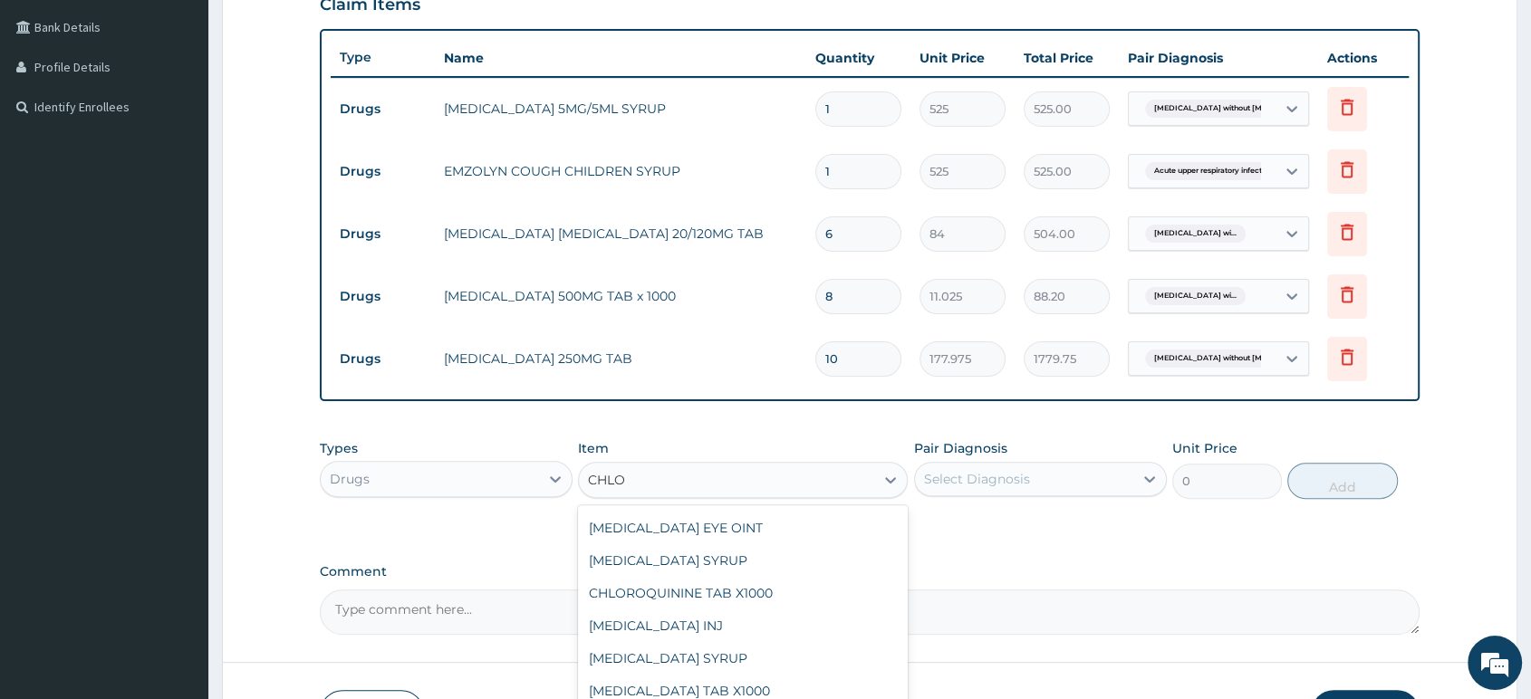
scroll to position [201, 0]
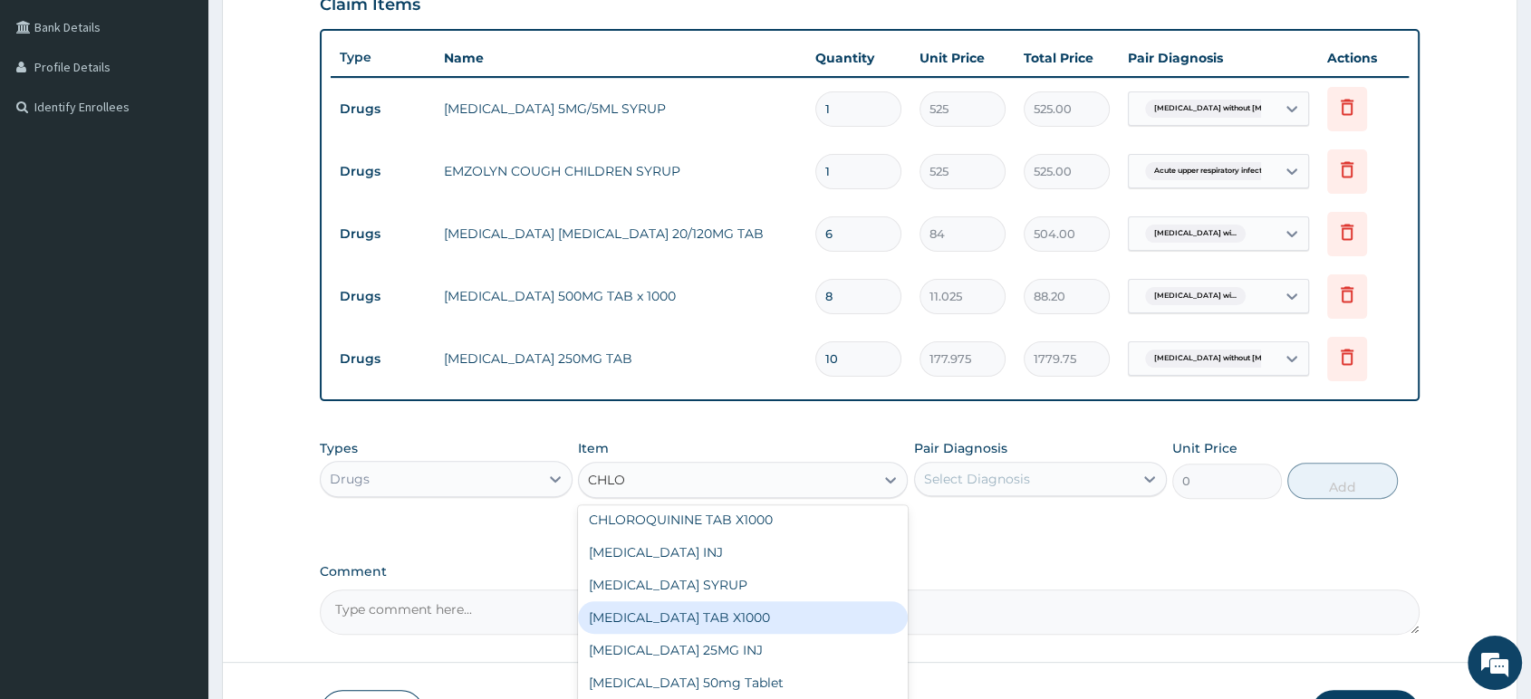
click at [775, 629] on div "CHLORPHENIRAMINE TAB X1000" at bounding box center [743, 617] width 330 height 33
type input "52.5"
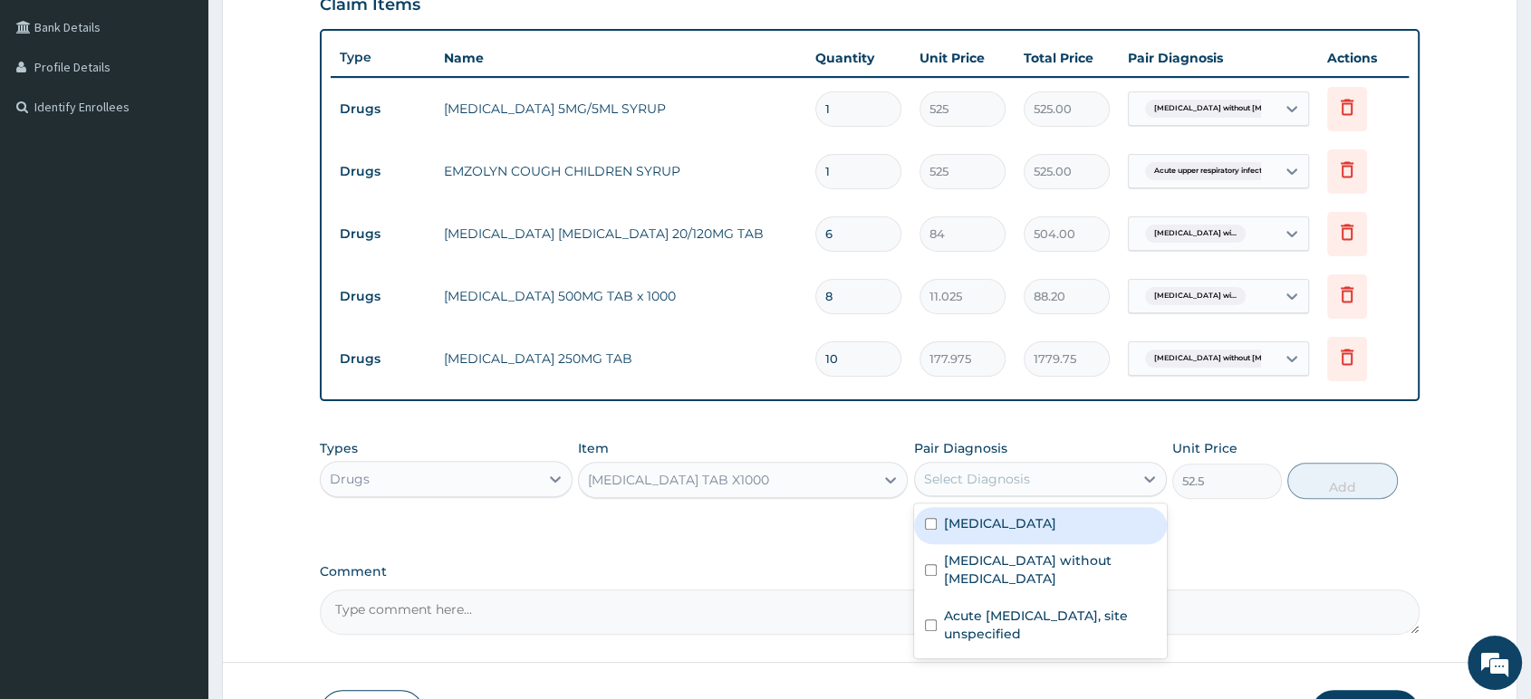
click at [1036, 486] on div "Select Diagnosis" at bounding box center [1024, 479] width 218 height 29
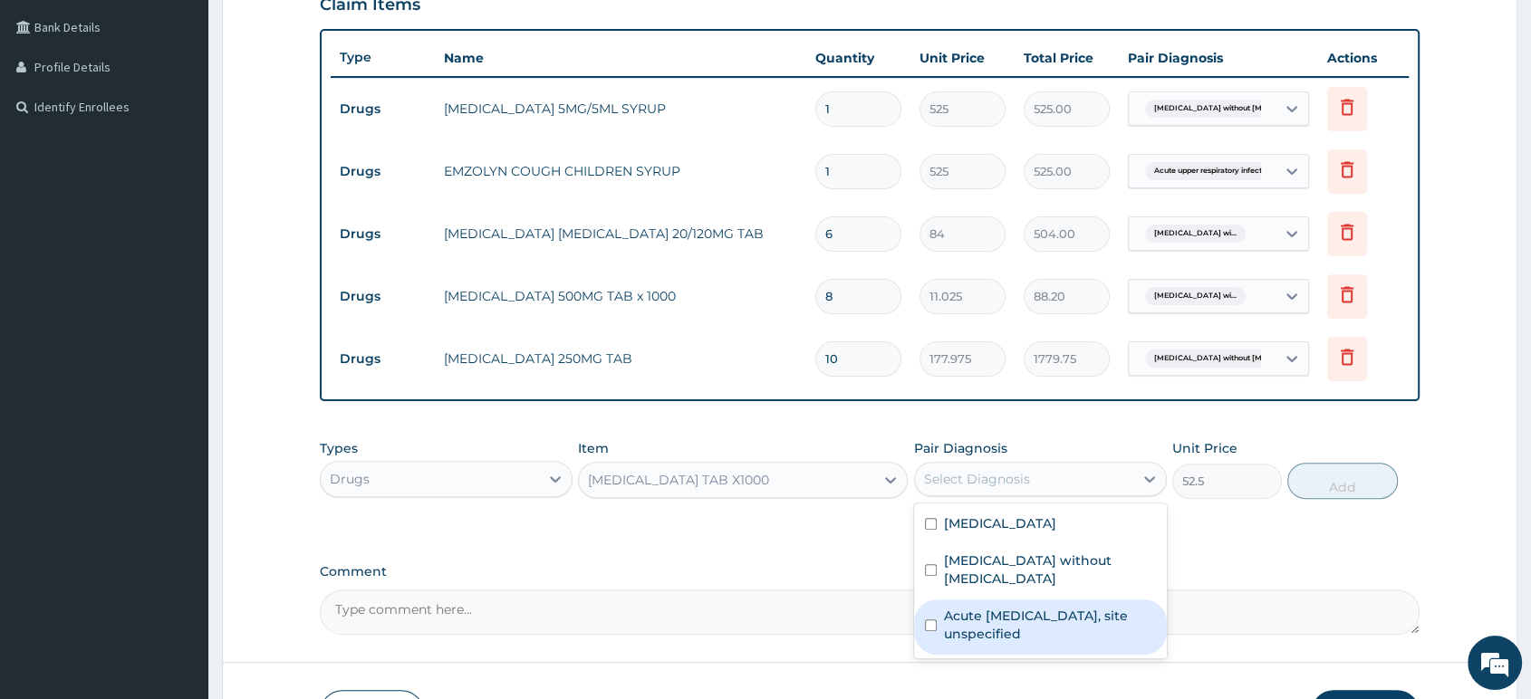
click at [1015, 627] on label "Acute upper respiratory infection, site unspecified" at bounding box center [1050, 625] width 212 height 36
checkbox input "true"
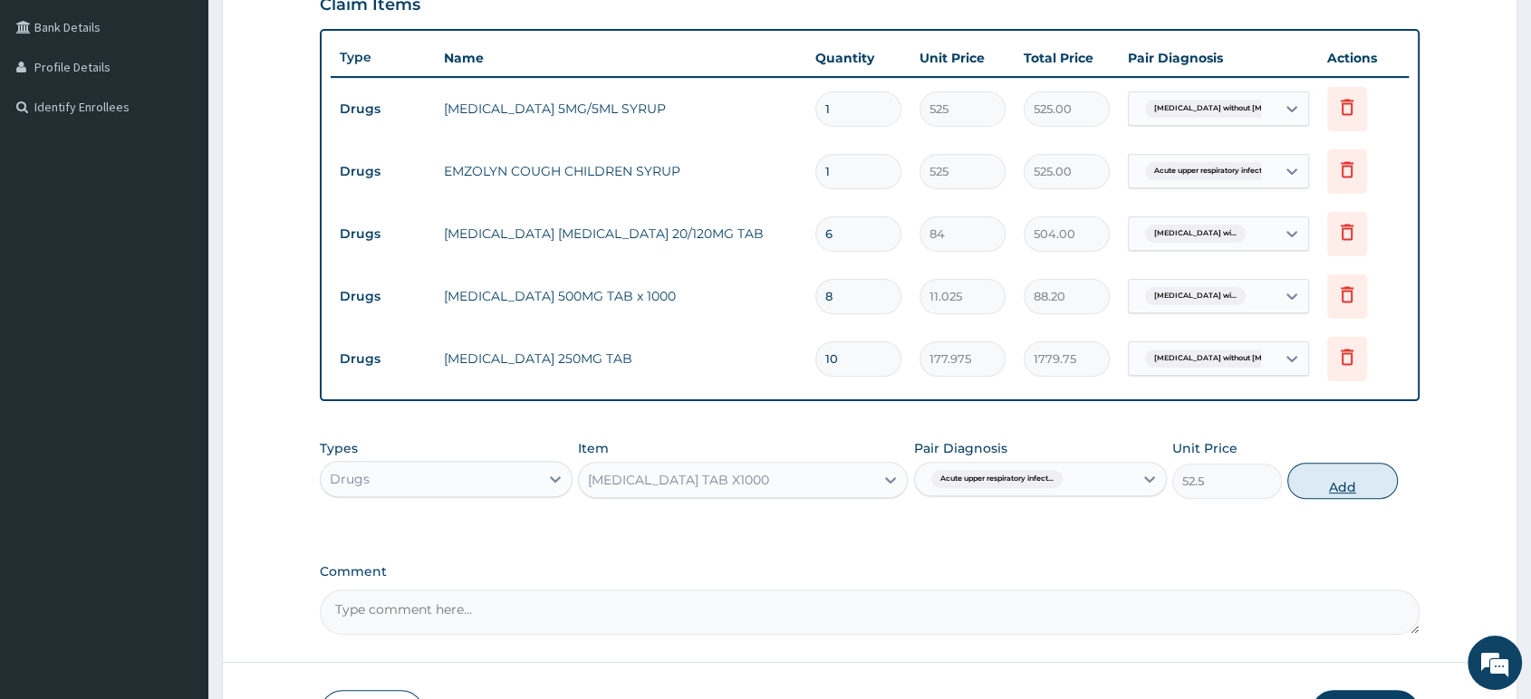
click at [1329, 478] on button "Add" at bounding box center [1342, 481] width 110 height 36
type input "0"
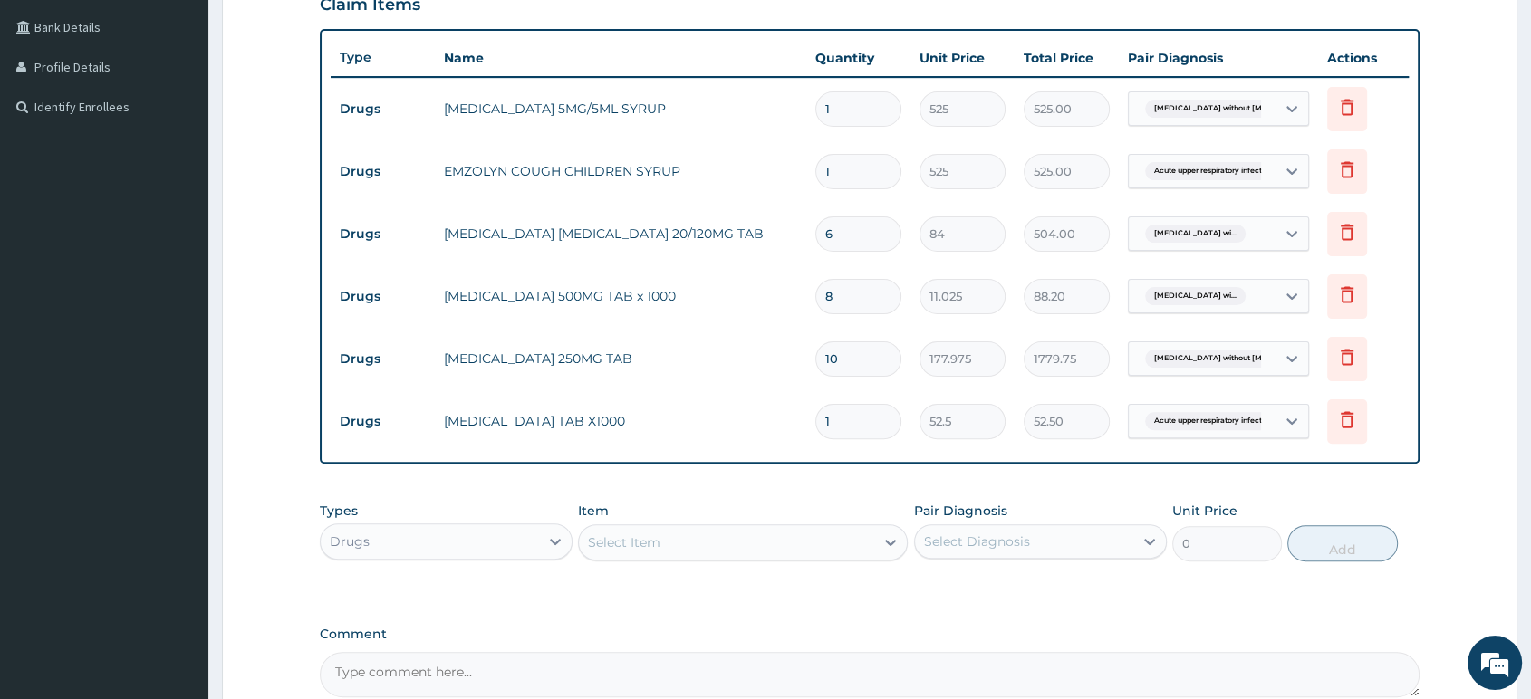
type input "0.00"
type input "5"
type input "262.50"
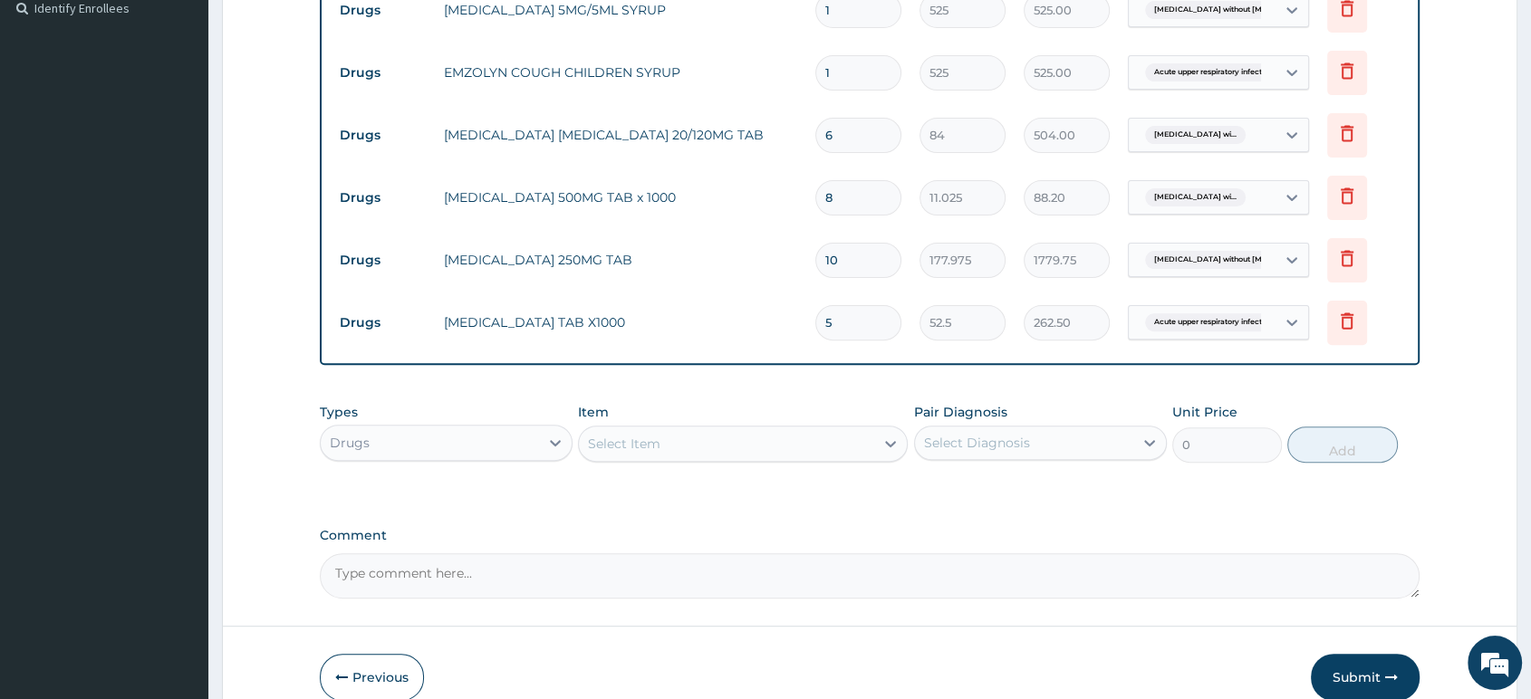
scroll to position [639, 0]
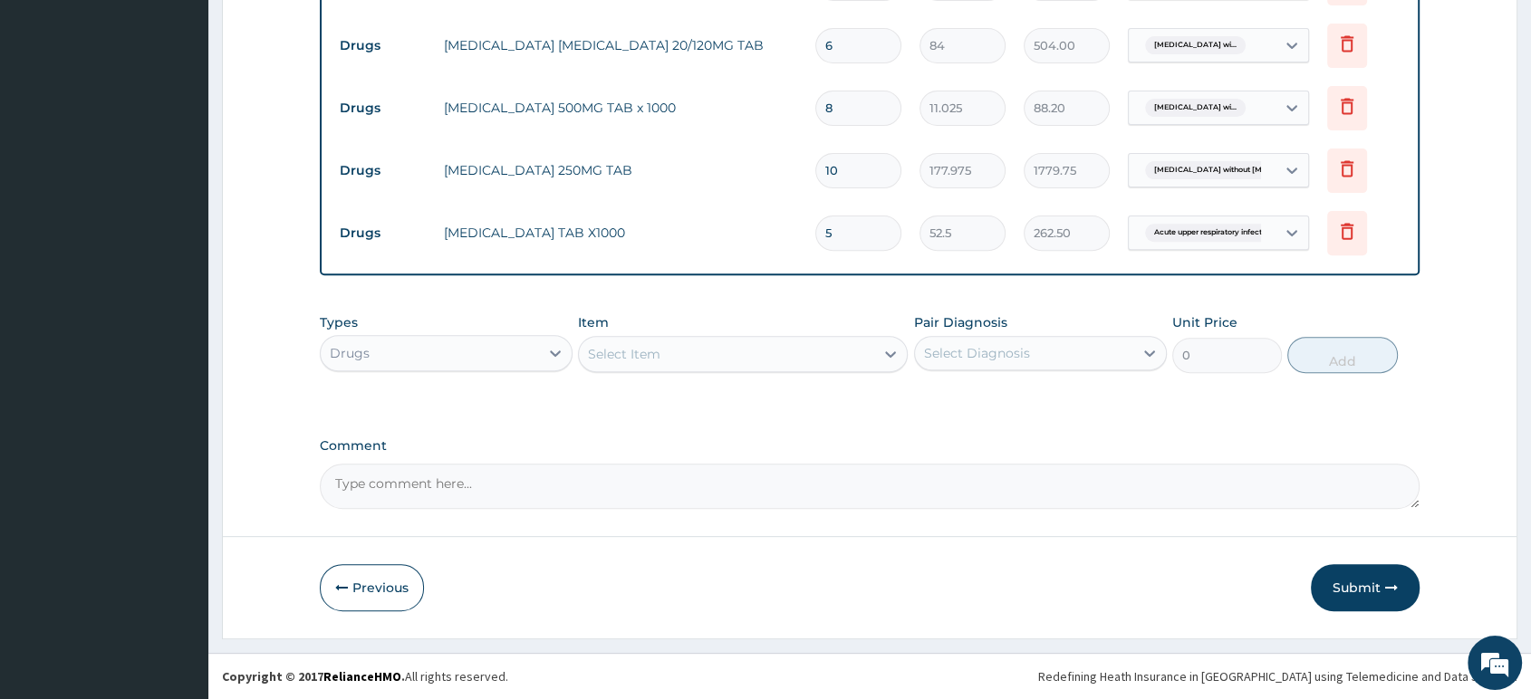
type input "5"
click at [844, 368] on div "Select Item" at bounding box center [726, 354] width 295 height 29
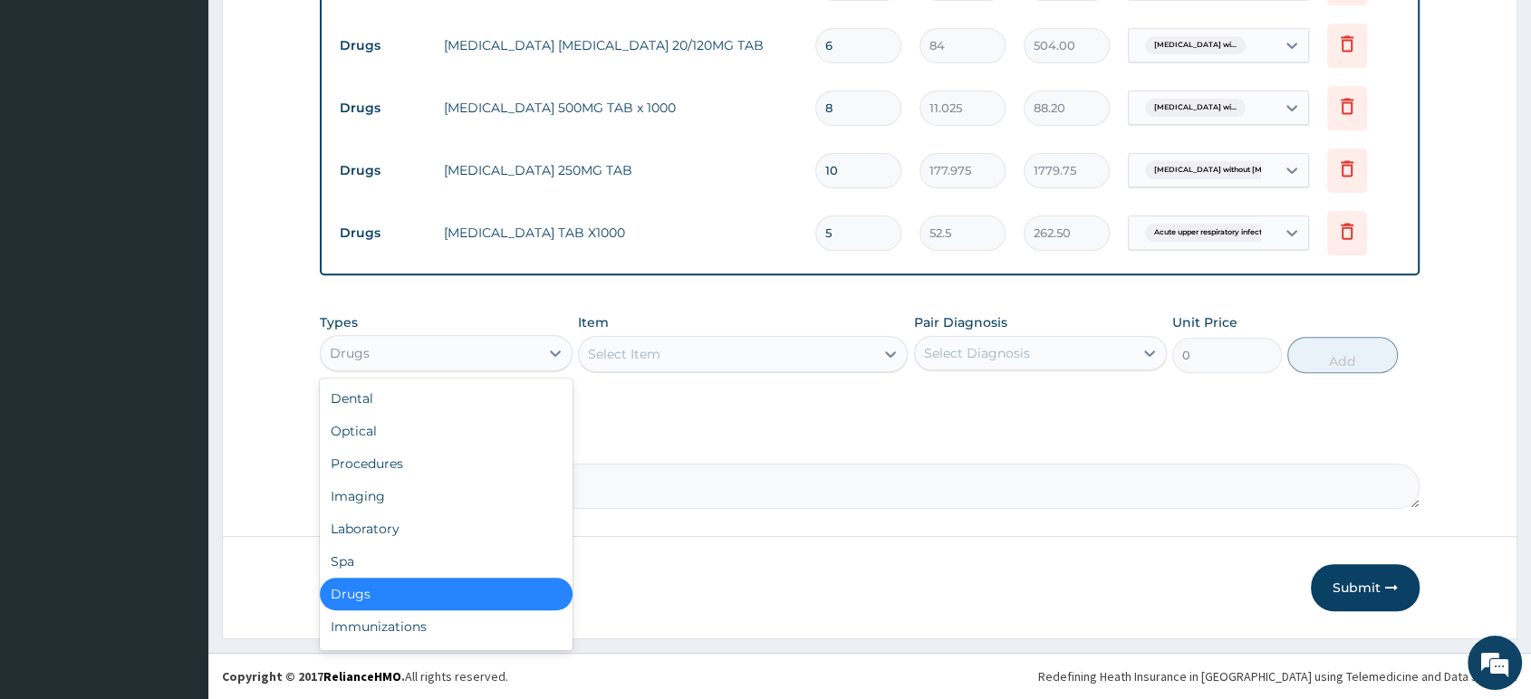
click at [452, 352] on div "Drugs" at bounding box center [430, 353] width 218 height 29
click at [449, 458] on div "Procedures" at bounding box center [446, 463] width 253 height 33
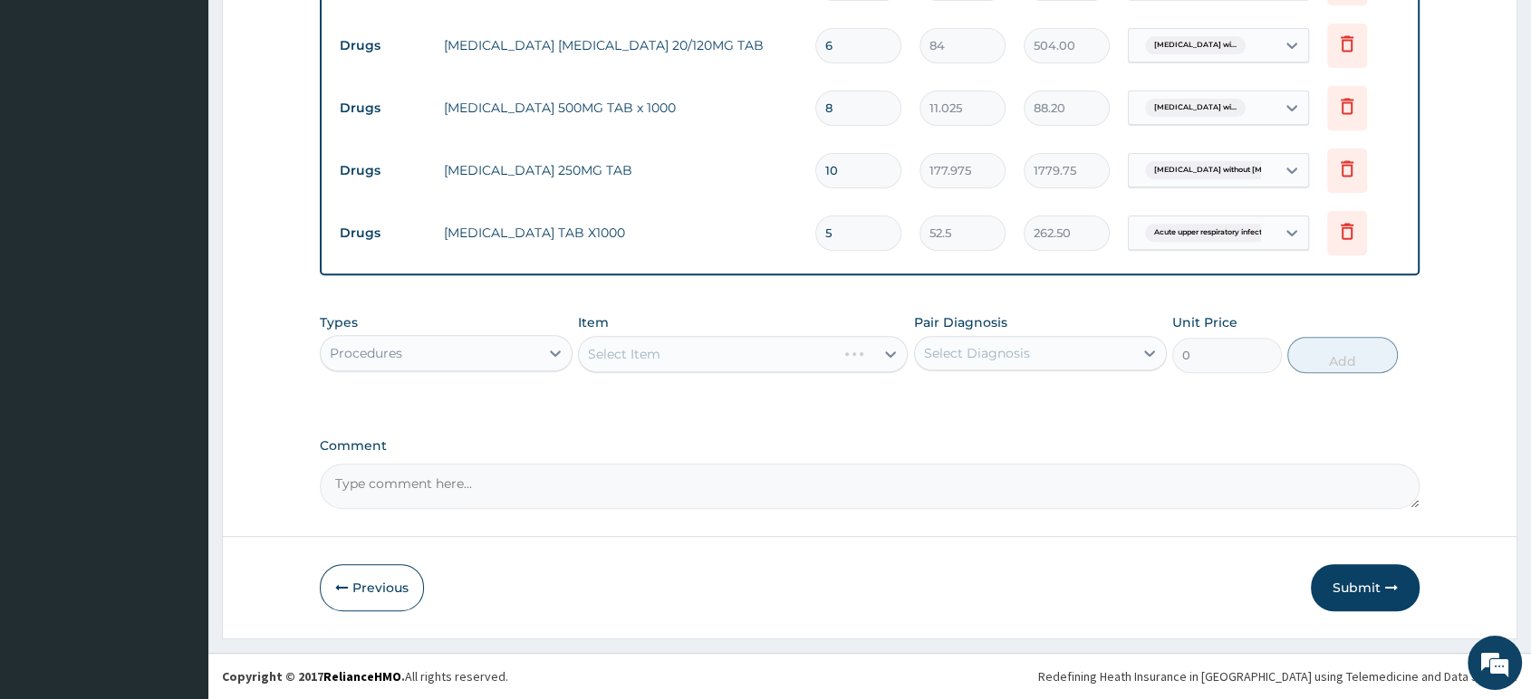
click at [688, 368] on div "Select Item" at bounding box center [743, 354] width 330 height 36
click at [688, 368] on div "Select Item" at bounding box center [726, 354] width 295 height 29
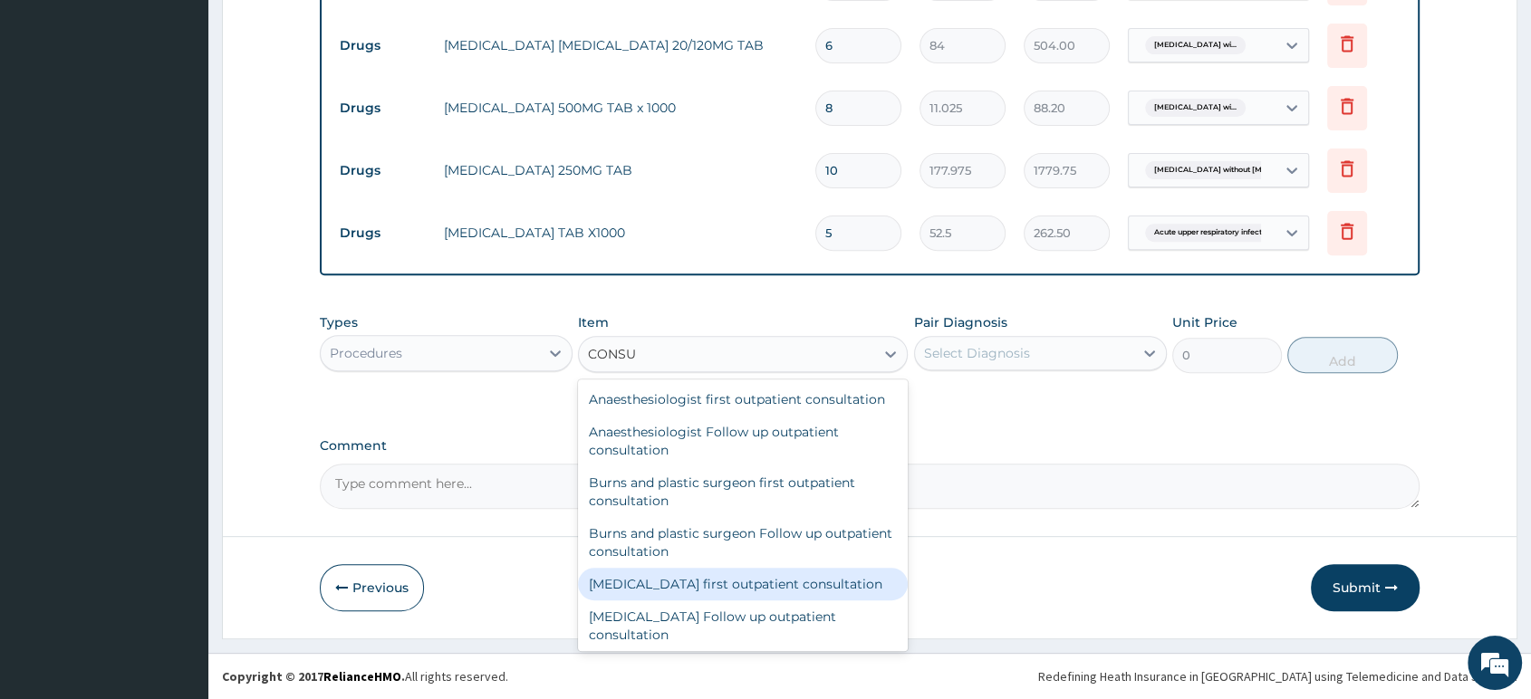
scroll to position [201, 0]
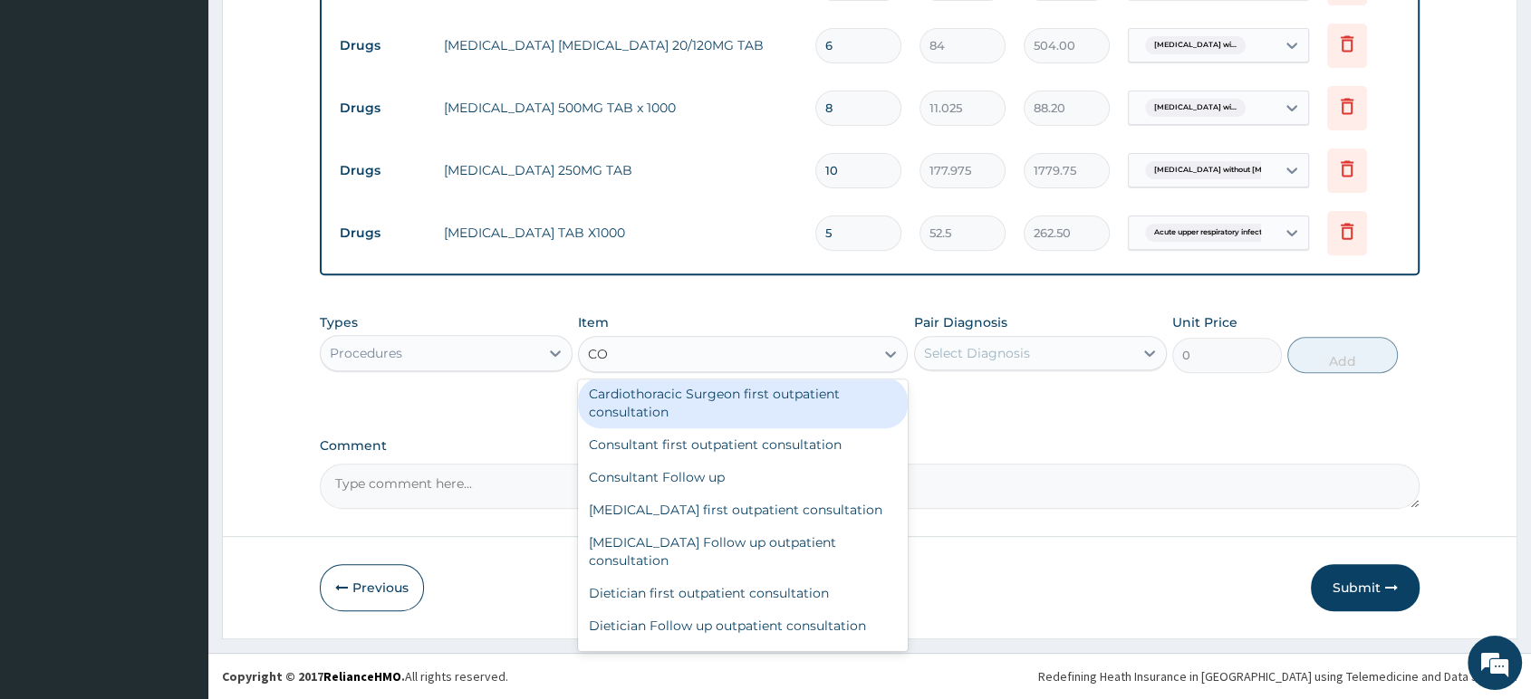
type input "C"
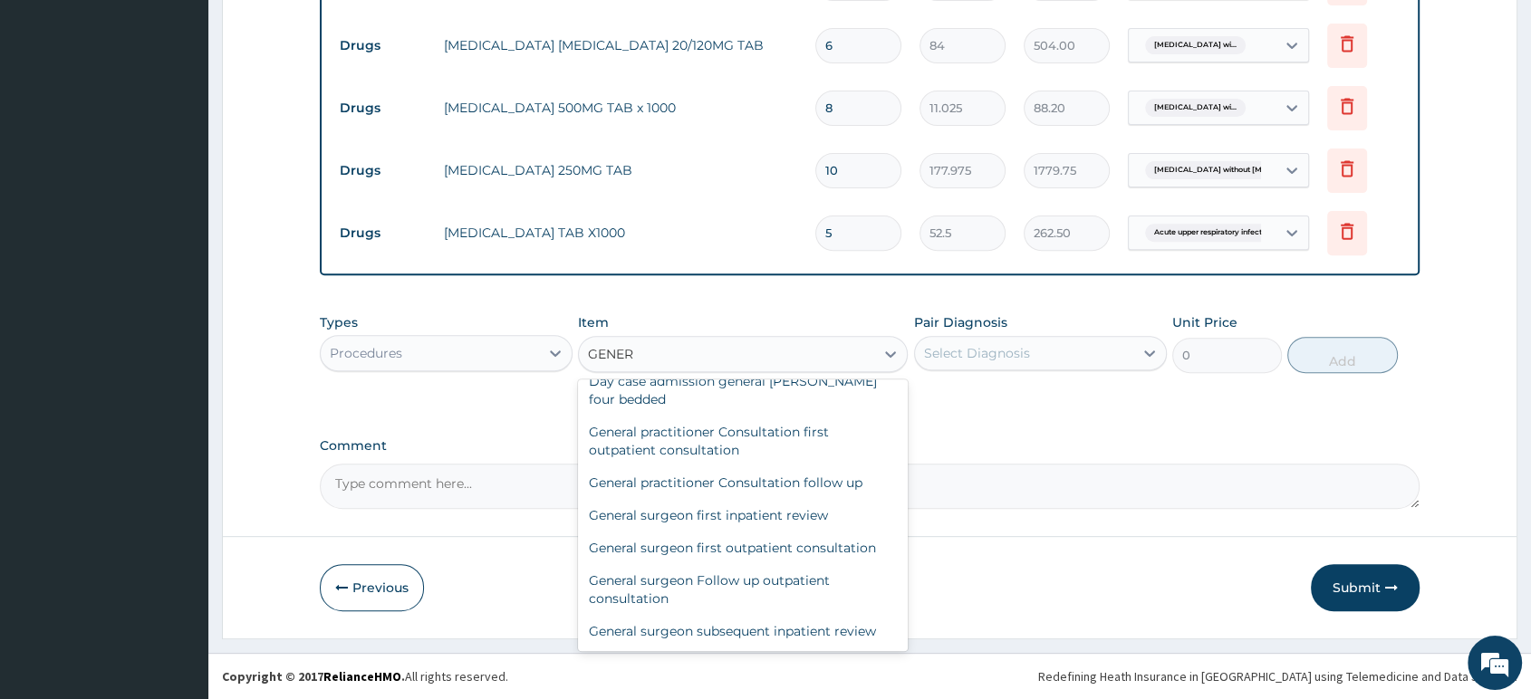
scroll to position [197, 0]
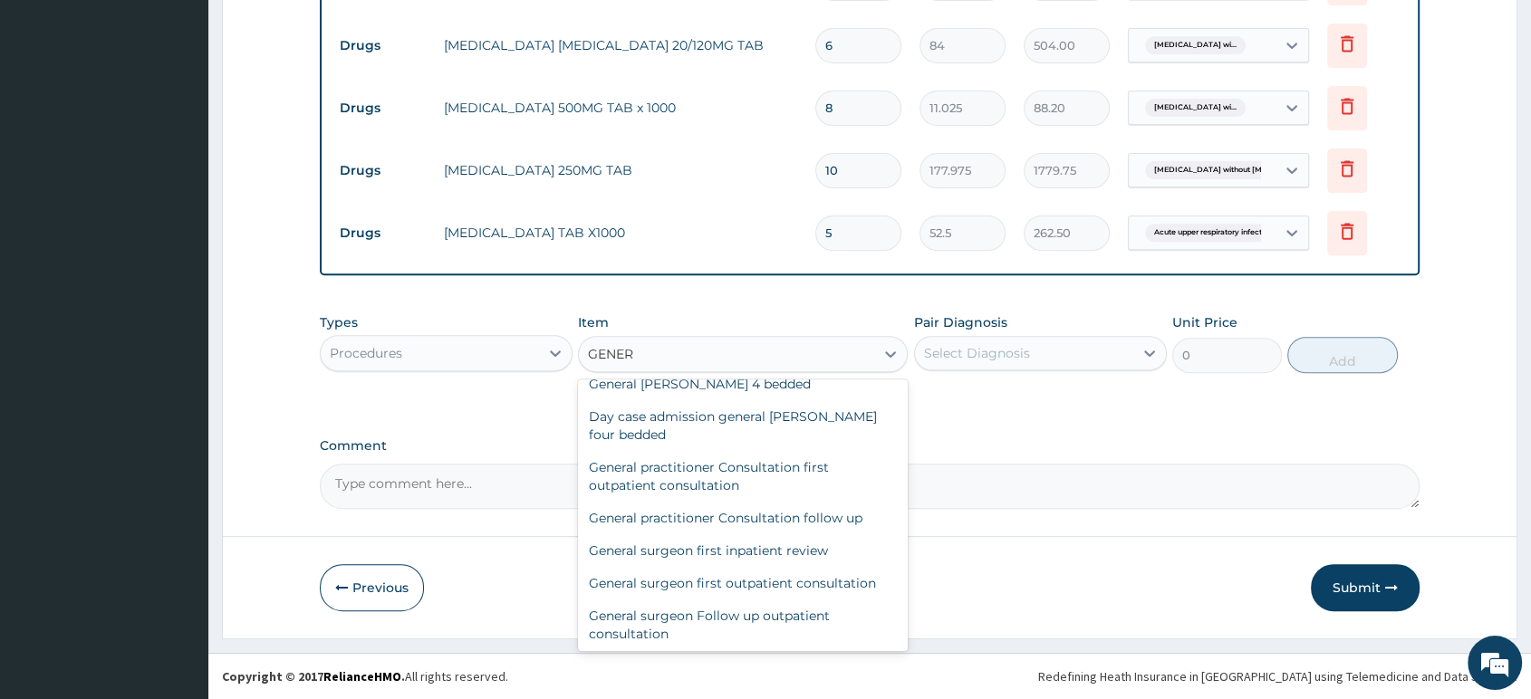
type input "GENERA"
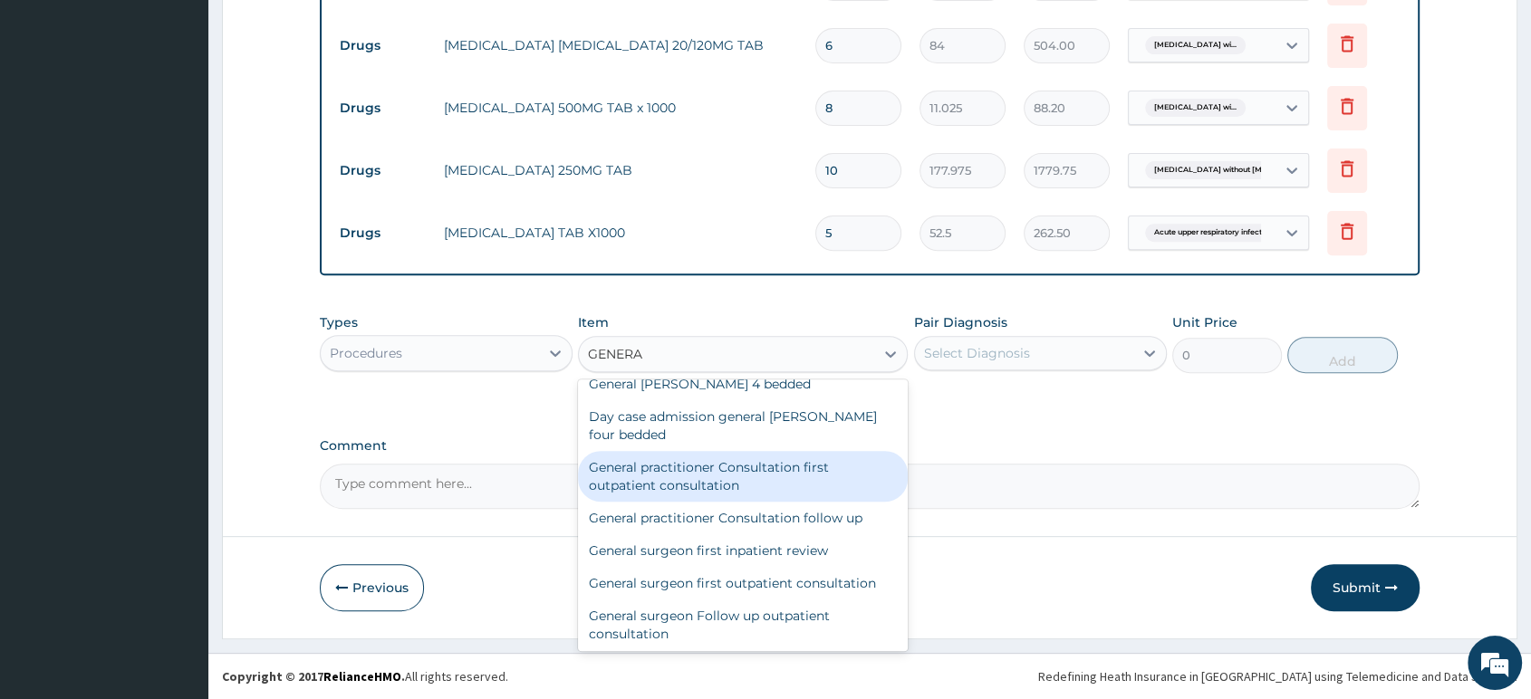
click at [742, 491] on div "General practitioner Consultation first outpatient consultation" at bounding box center [743, 476] width 330 height 51
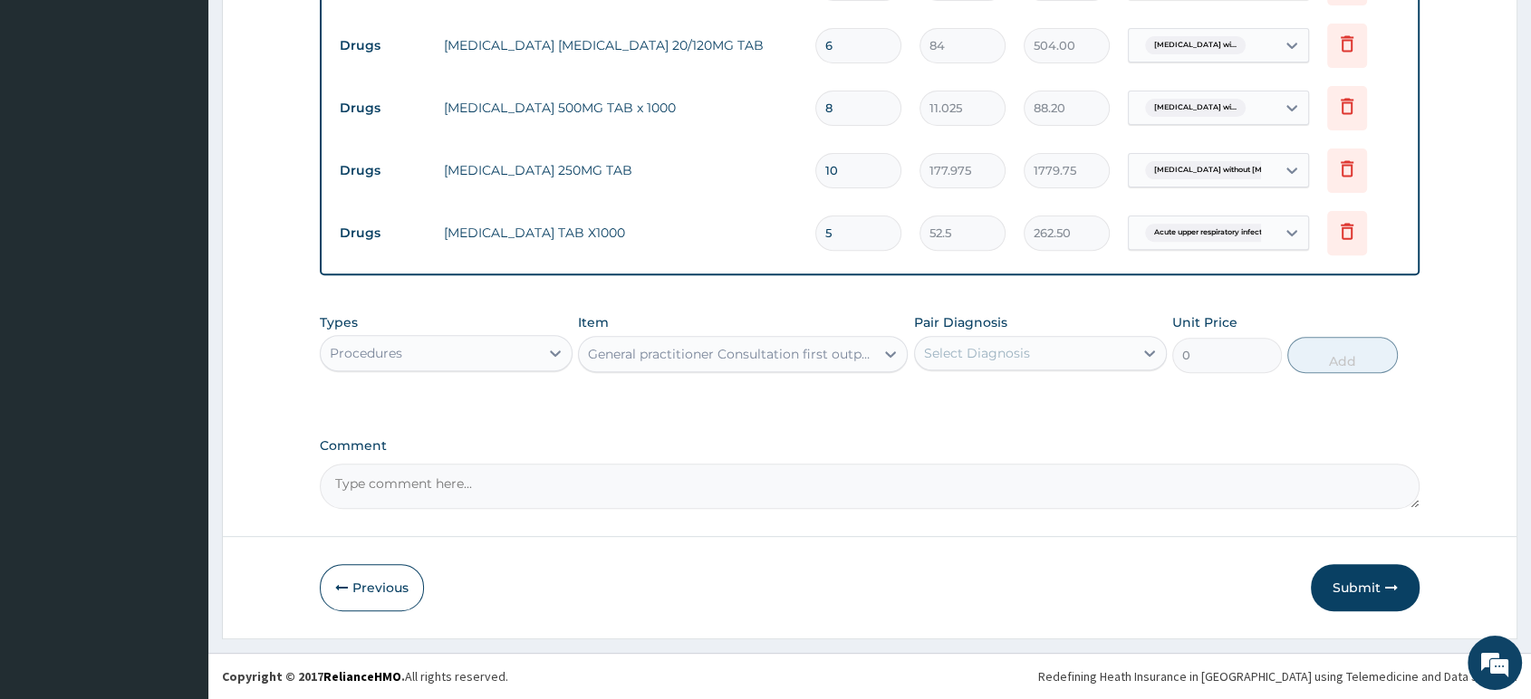
type input "2500"
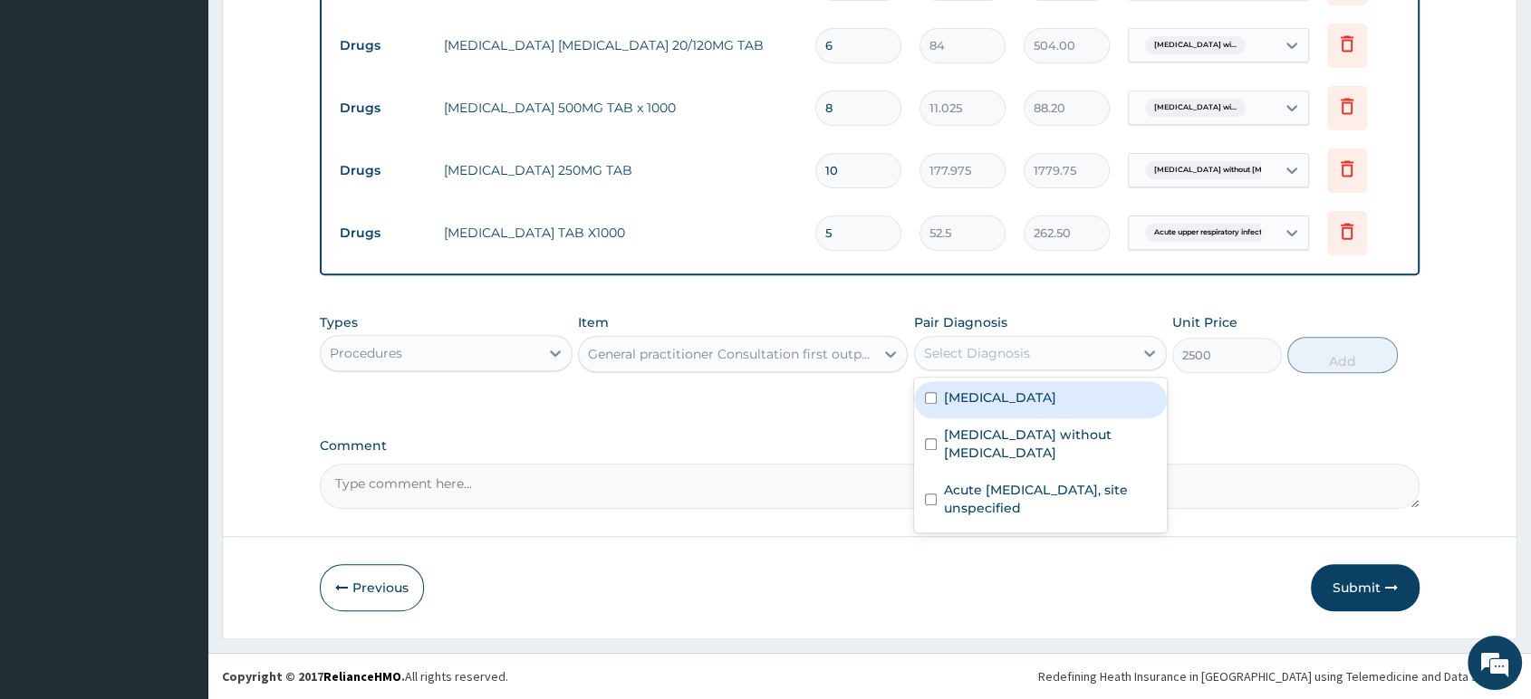
click at [985, 360] on div "Select Diagnosis" at bounding box center [977, 353] width 106 height 18
click at [977, 404] on label "Plasmodium malariae malaria without complication" at bounding box center [1000, 398] width 112 height 18
checkbox input "true"
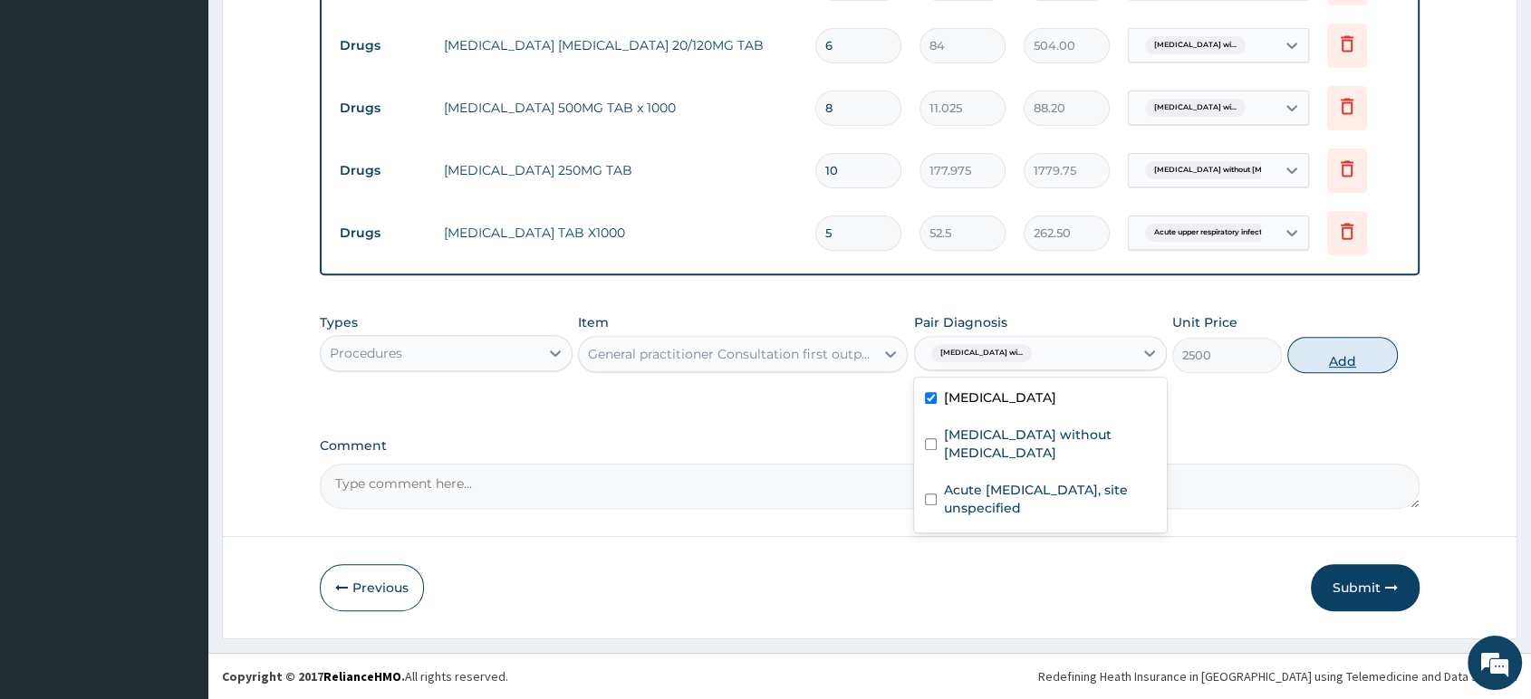
click at [1342, 358] on button "Add" at bounding box center [1342, 355] width 110 height 36
type input "0"
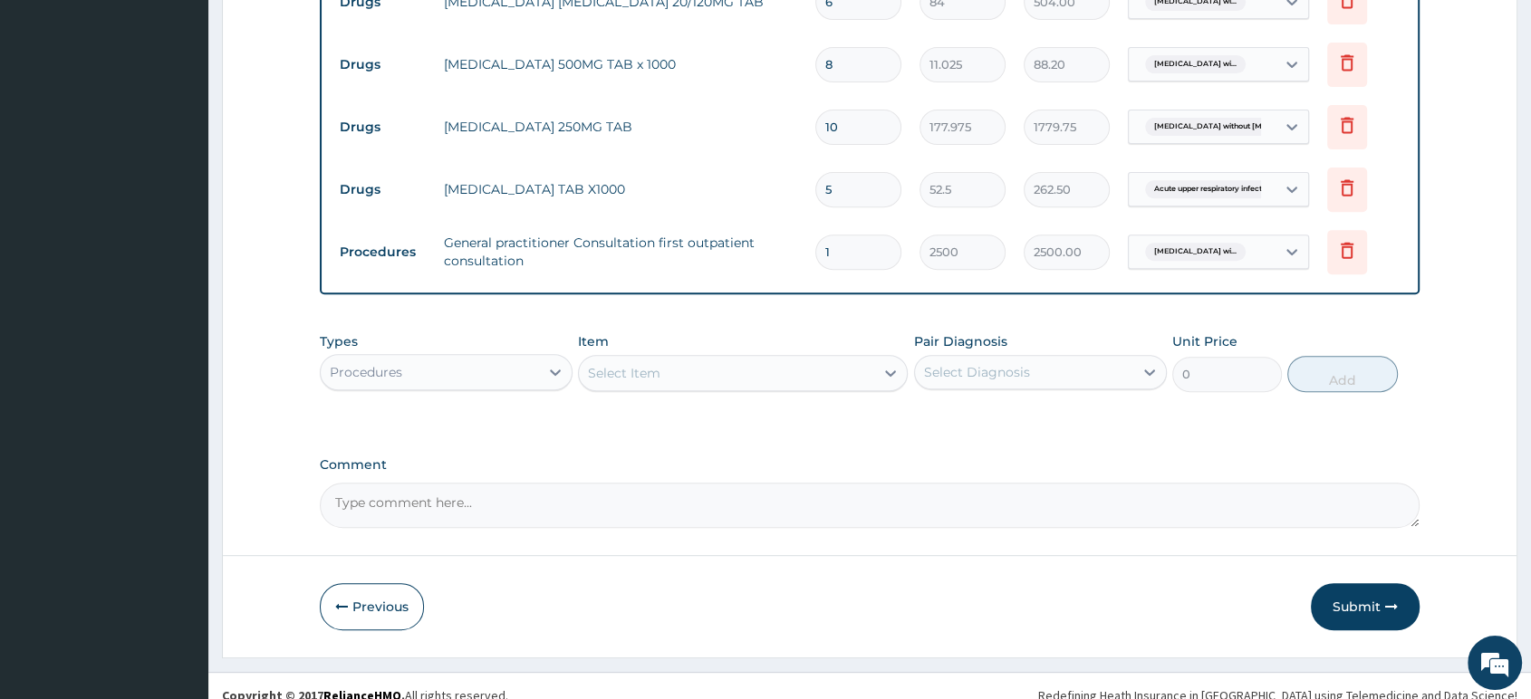
scroll to position [703, 0]
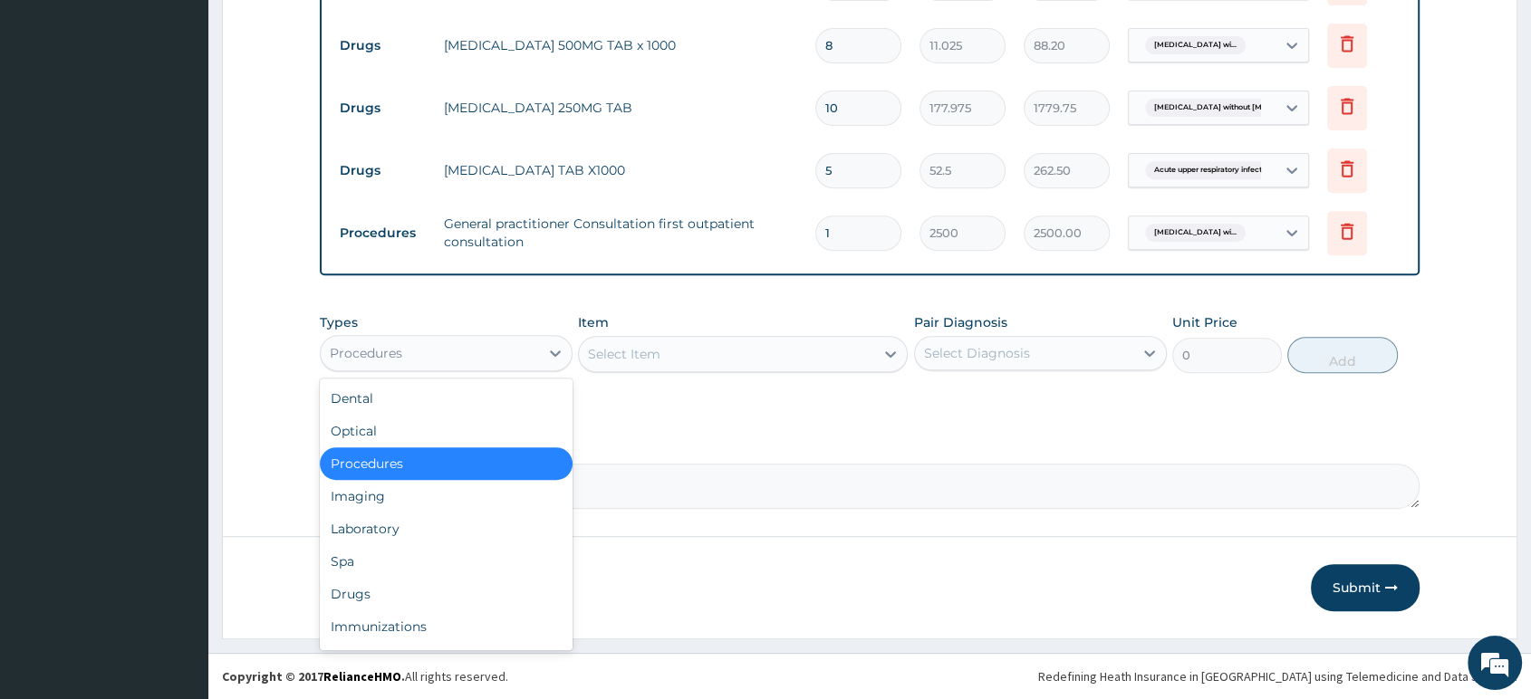
click at [519, 356] on div "Procedures" at bounding box center [430, 353] width 218 height 29
drag, startPoint x: 448, startPoint y: 528, endPoint x: 532, endPoint y: 457, distance: 109.2
click at [448, 529] on div "Laboratory" at bounding box center [446, 529] width 253 height 33
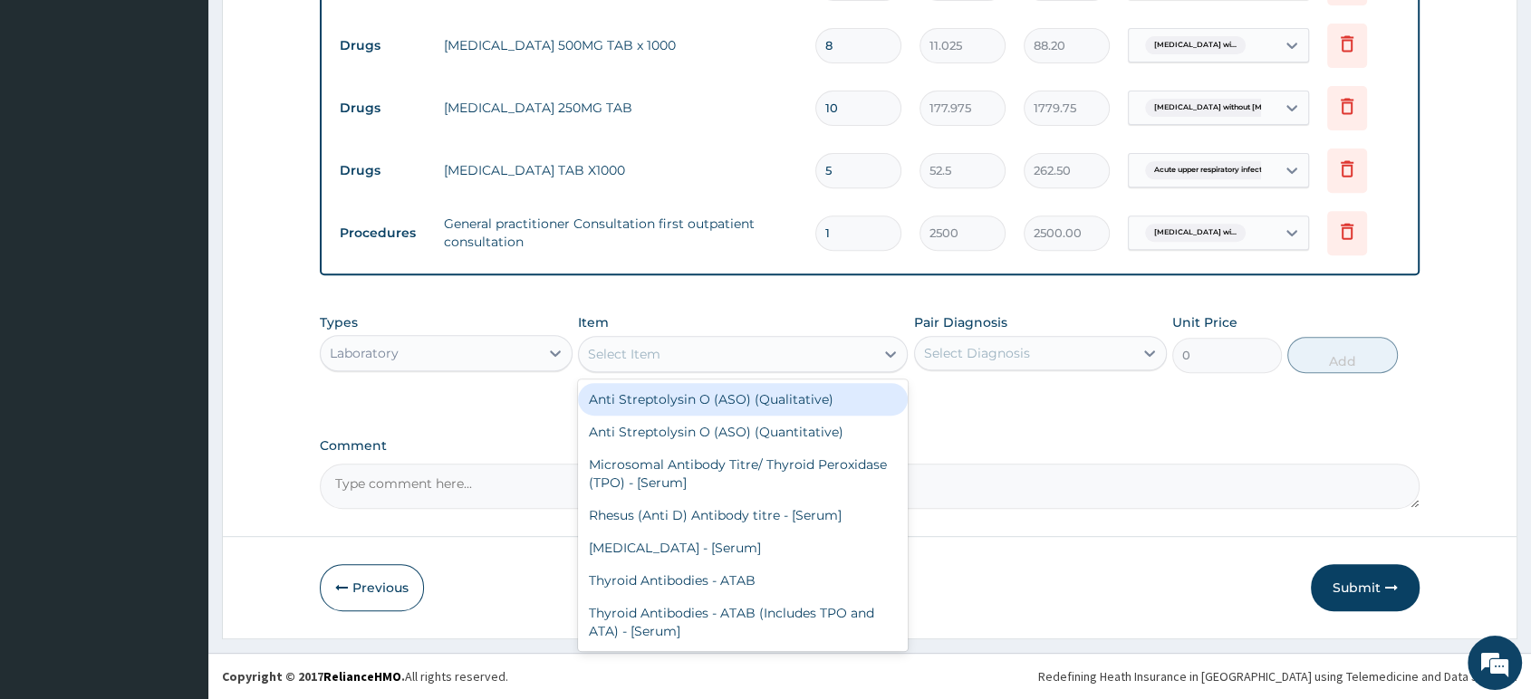
click at [684, 356] on div "Select Item" at bounding box center [726, 354] width 295 height 29
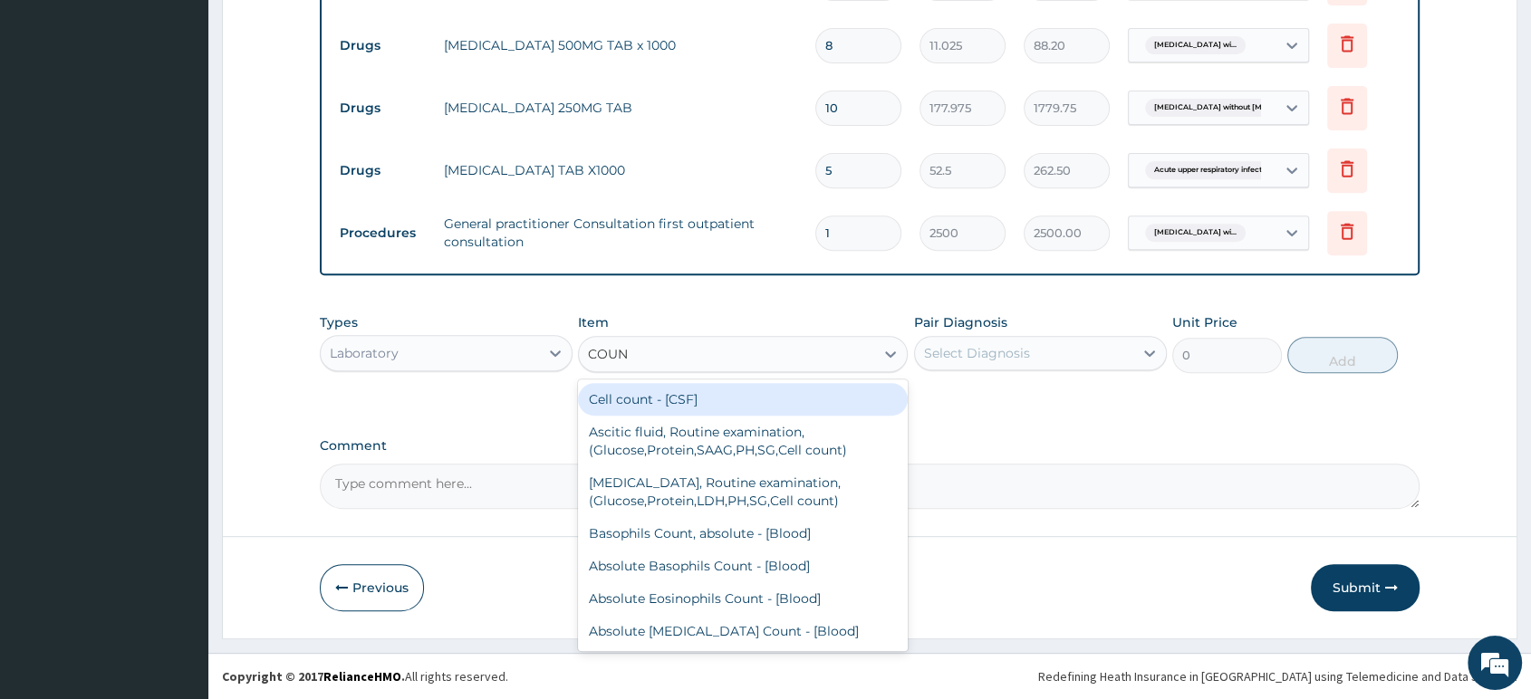
type input "COUNT"
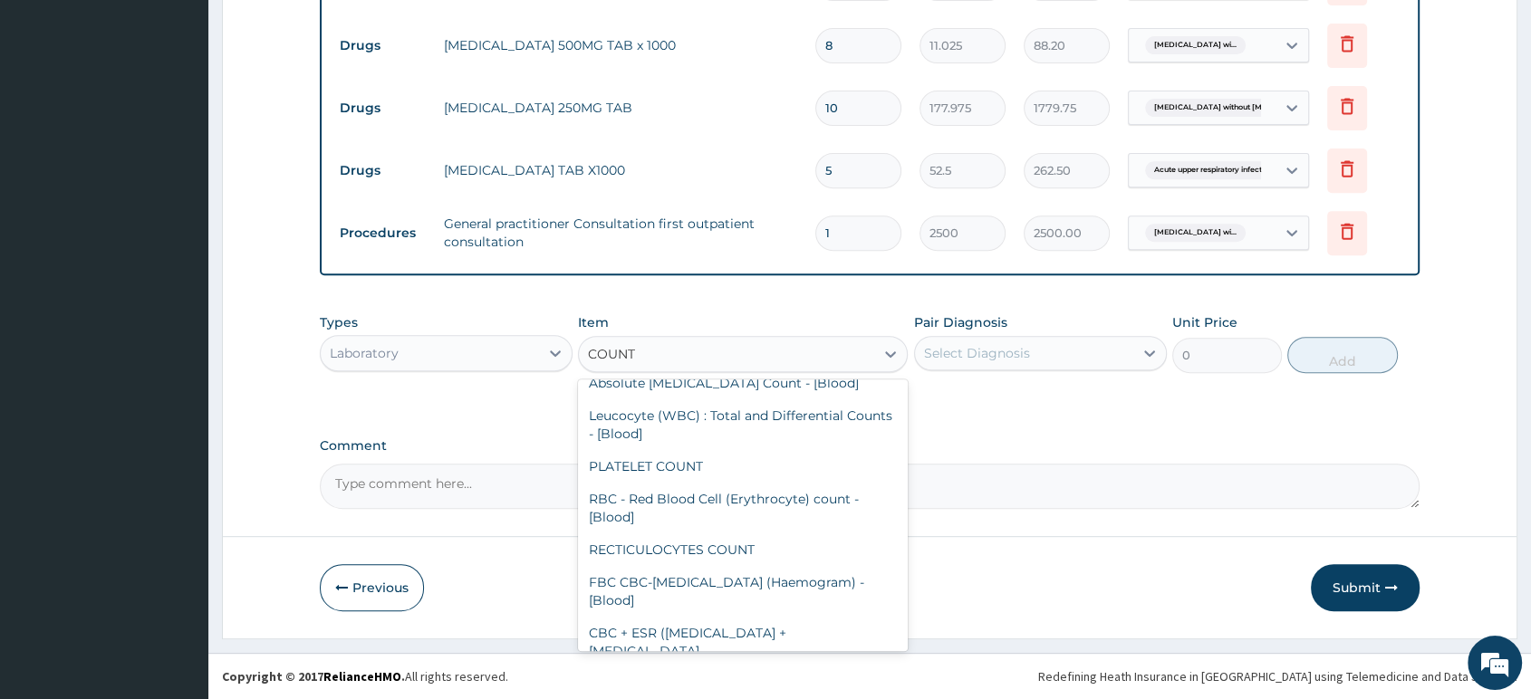
scroll to position [398, 0]
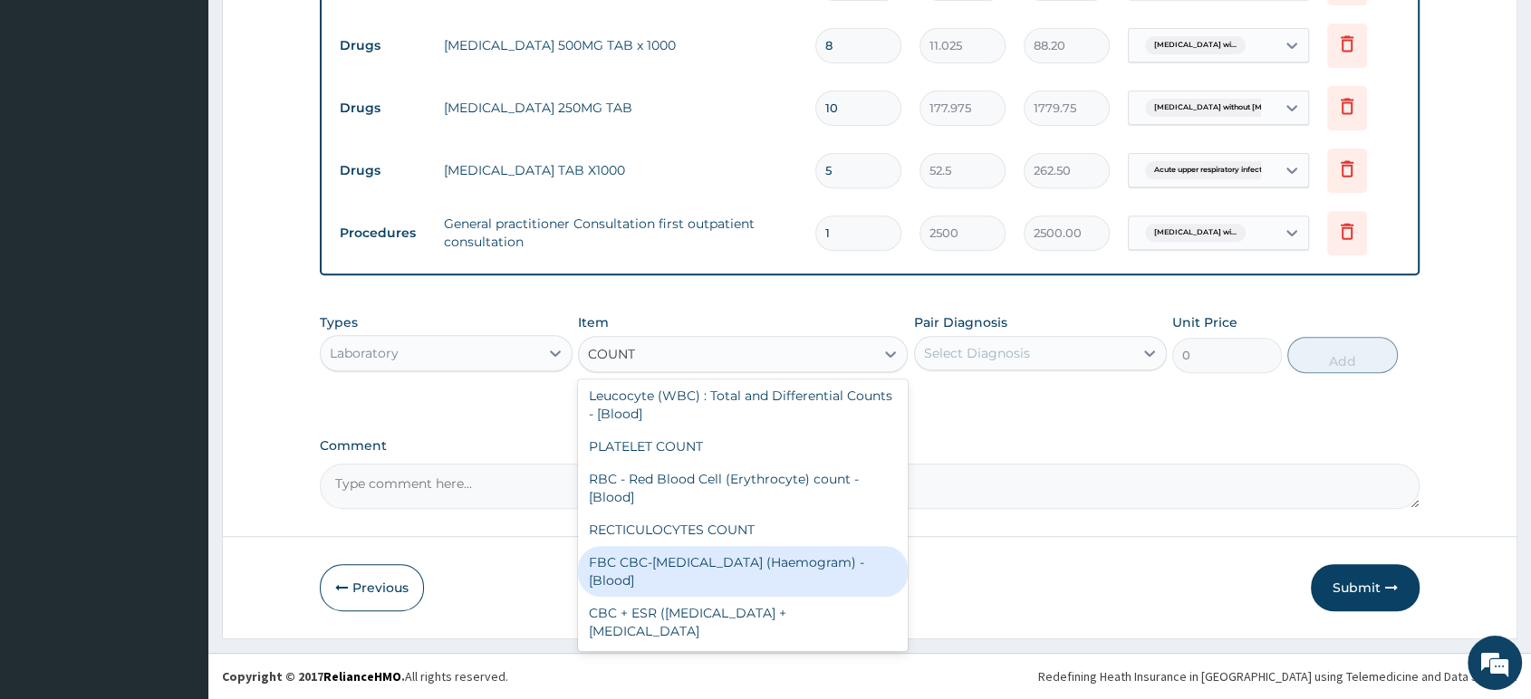
click at [703, 571] on div "FBC CBC-Complete Blood Count (Haemogram) - [Blood]" at bounding box center [743, 571] width 330 height 51
type input "3000"
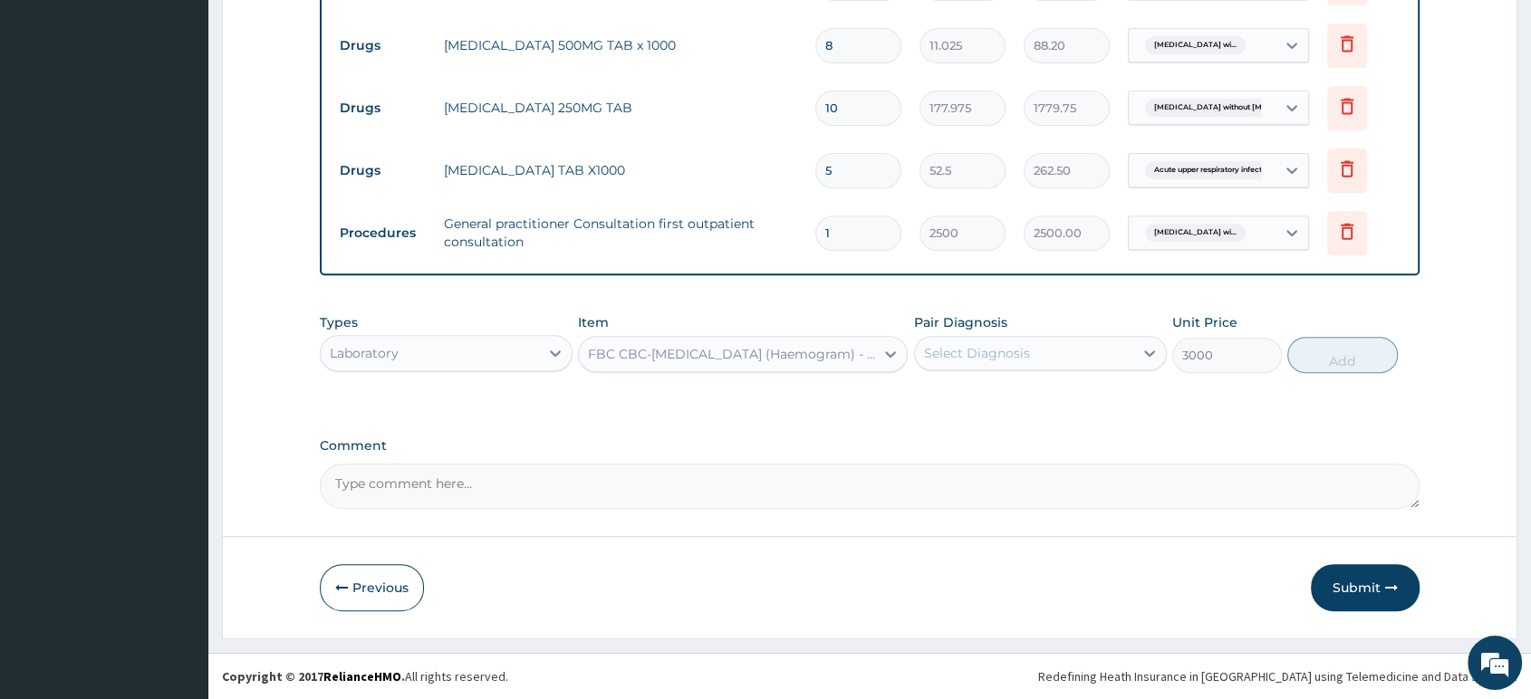
click at [1003, 368] on div "Select Diagnosis" at bounding box center [1024, 353] width 218 height 29
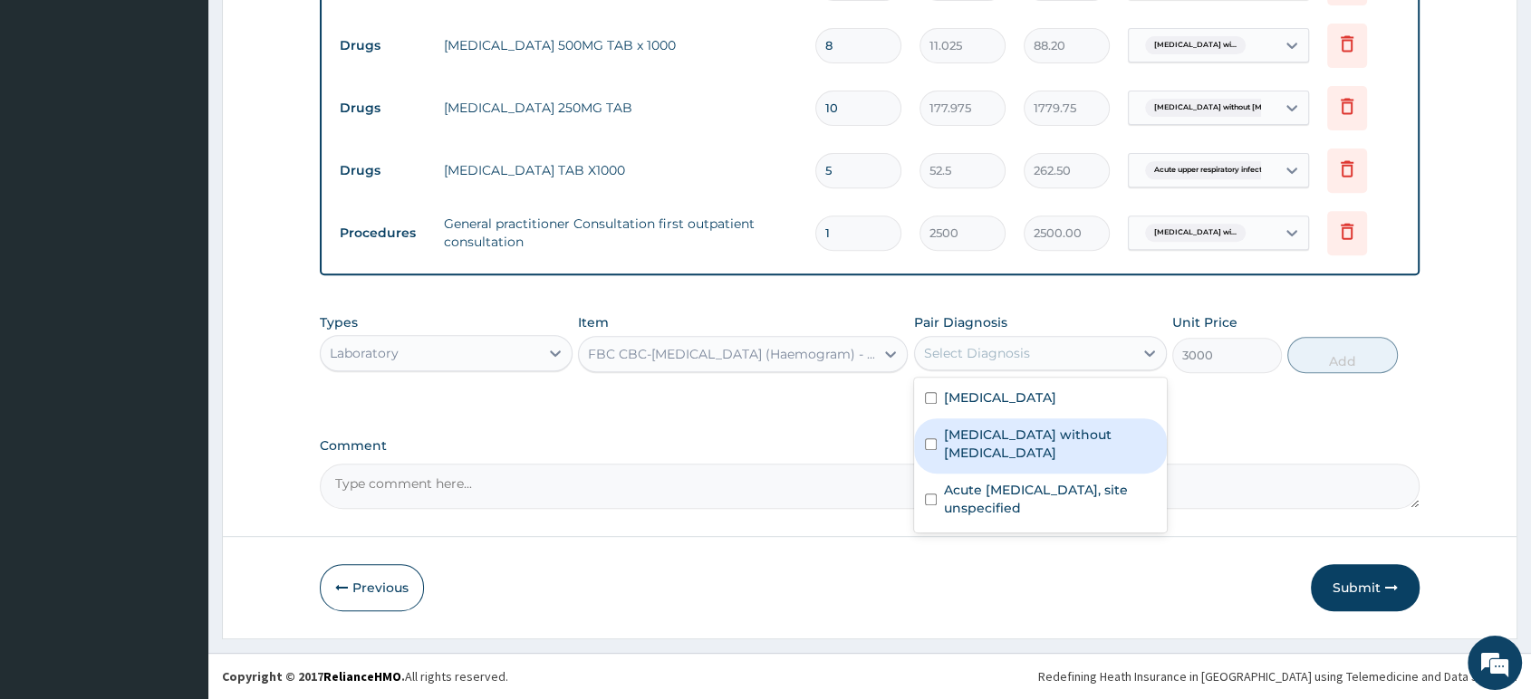
click at [1000, 458] on label "Sepsis without septic shock" at bounding box center [1050, 444] width 212 height 36
checkbox input "true"
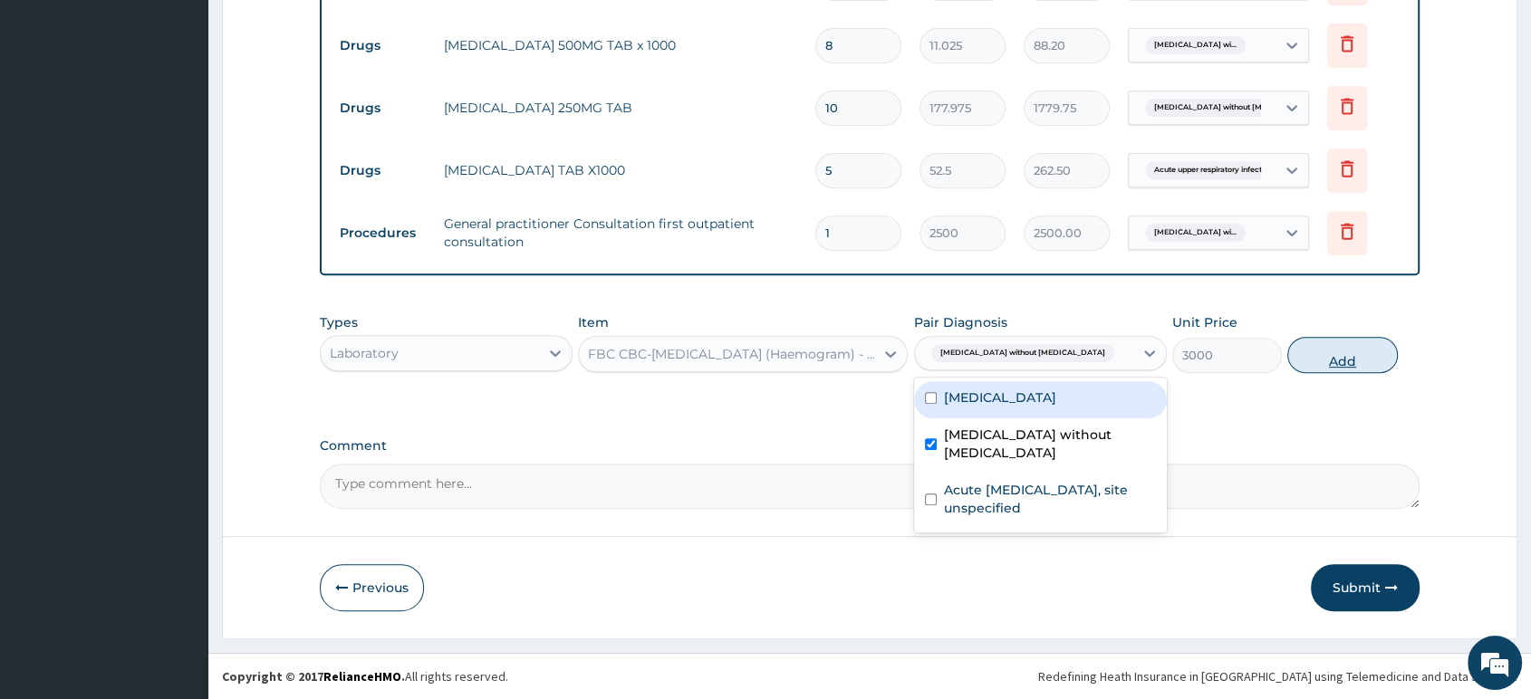
click at [1326, 350] on button "Add" at bounding box center [1342, 355] width 110 height 36
type input "0"
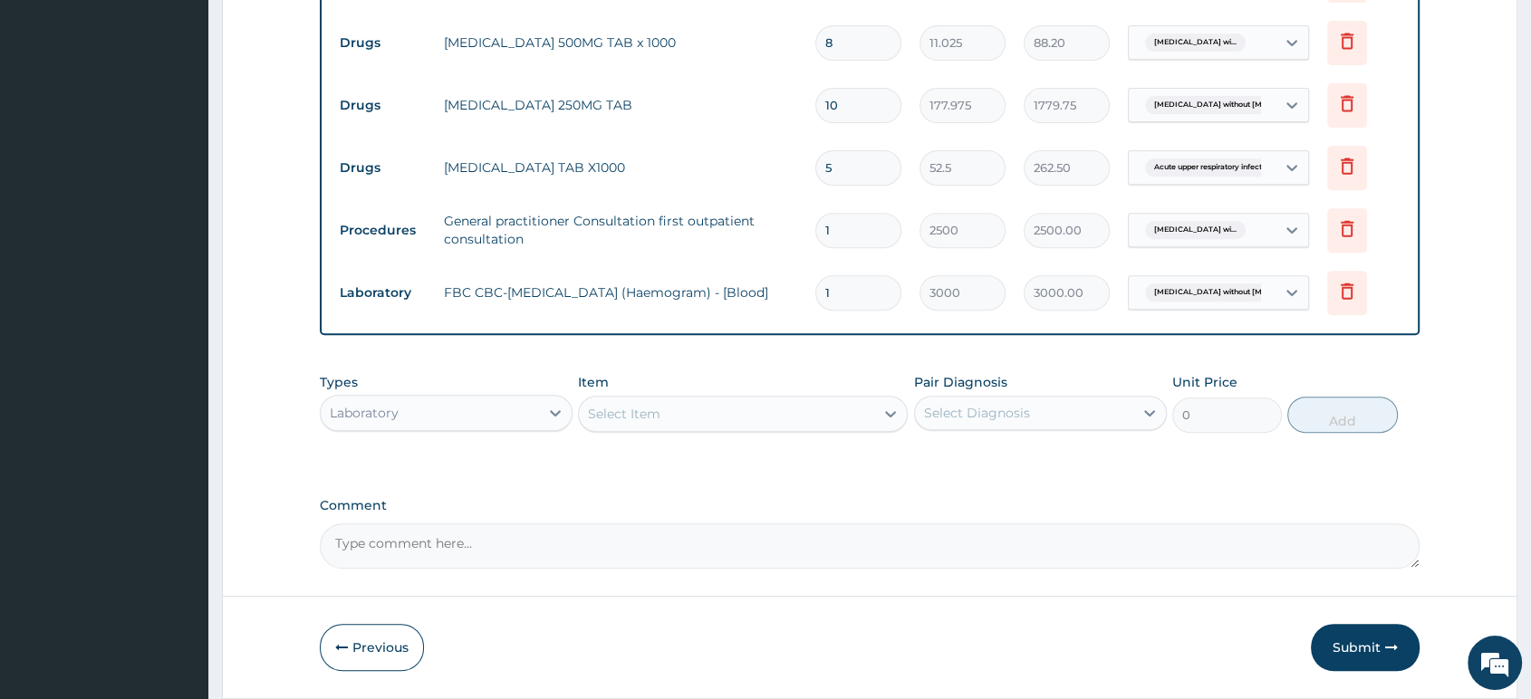
click at [714, 418] on div "Select Item" at bounding box center [726, 413] width 295 height 29
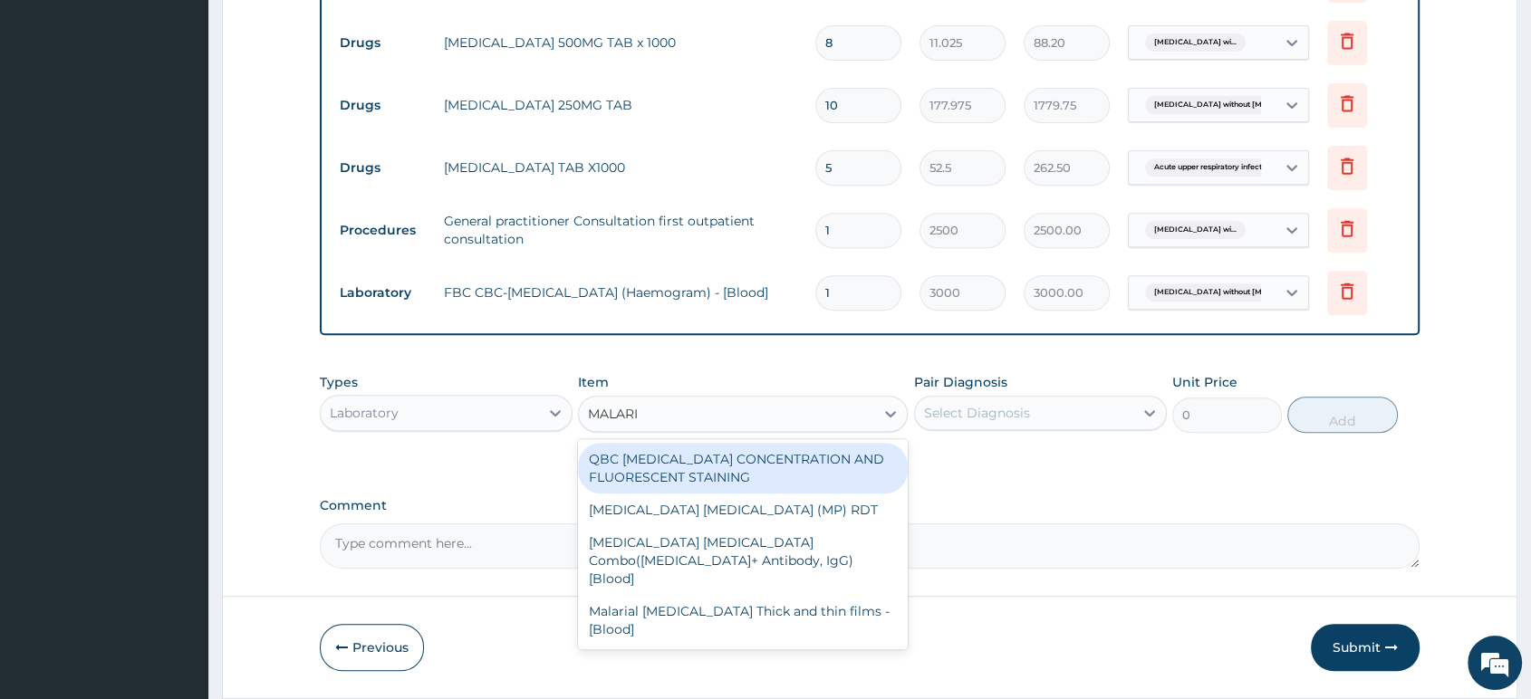
type input "[MEDICAL_DATA]"
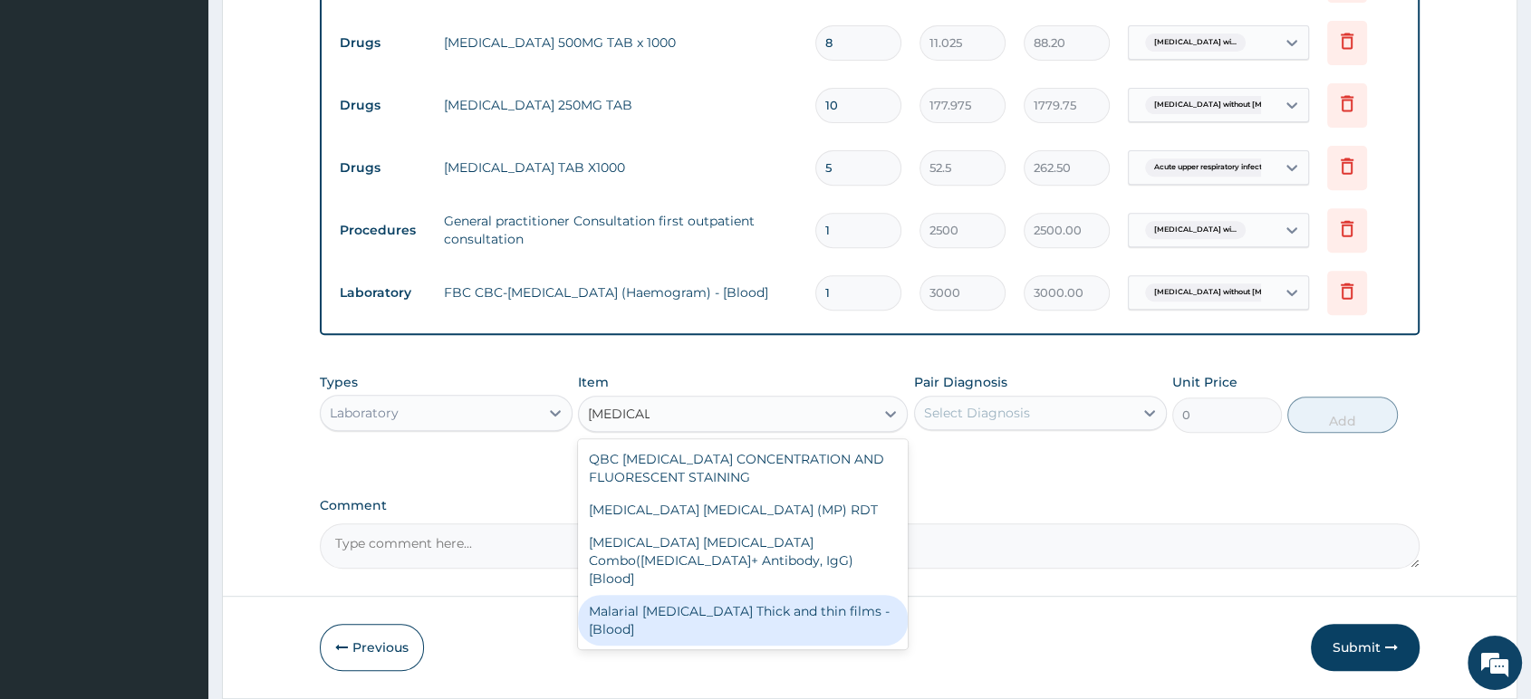
click at [813, 595] on div "Malarial Parasite Thick and thin films - [Blood]" at bounding box center [743, 620] width 330 height 51
type input "1500"
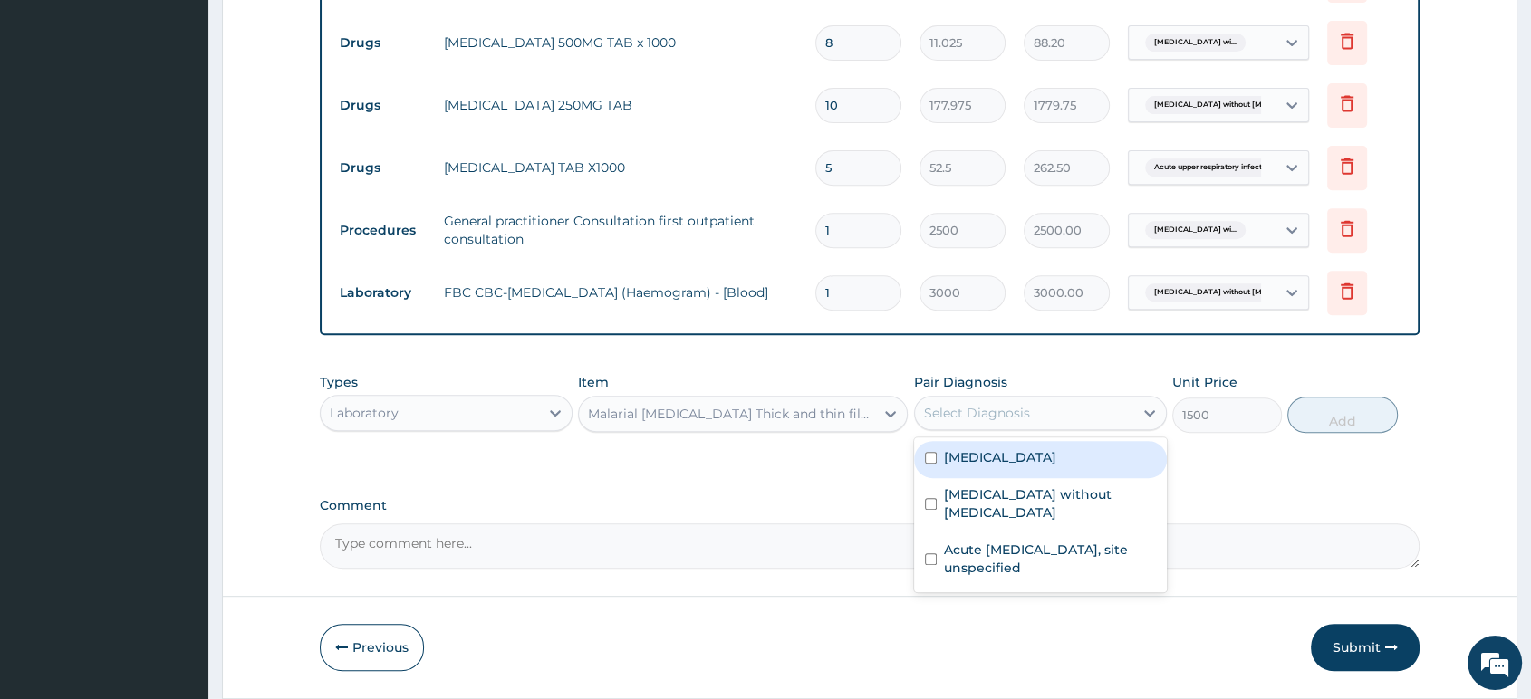
click at [995, 411] on div "Select Diagnosis" at bounding box center [977, 413] width 106 height 18
click at [1027, 466] on label "[MEDICAL_DATA]" at bounding box center [1000, 457] width 112 height 18
checkbox input "true"
click at [1338, 418] on button "Add" at bounding box center [1342, 415] width 110 height 36
type input "0"
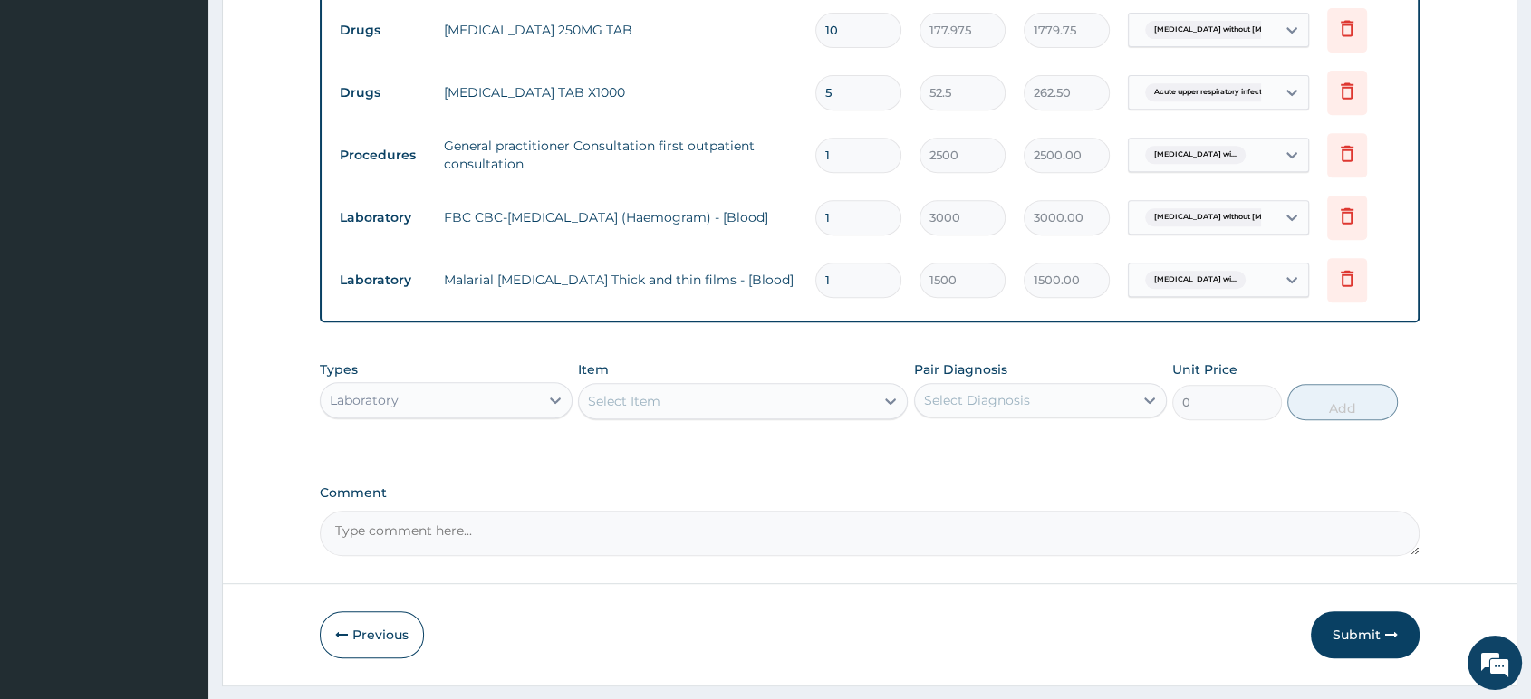
scroll to position [829, 0]
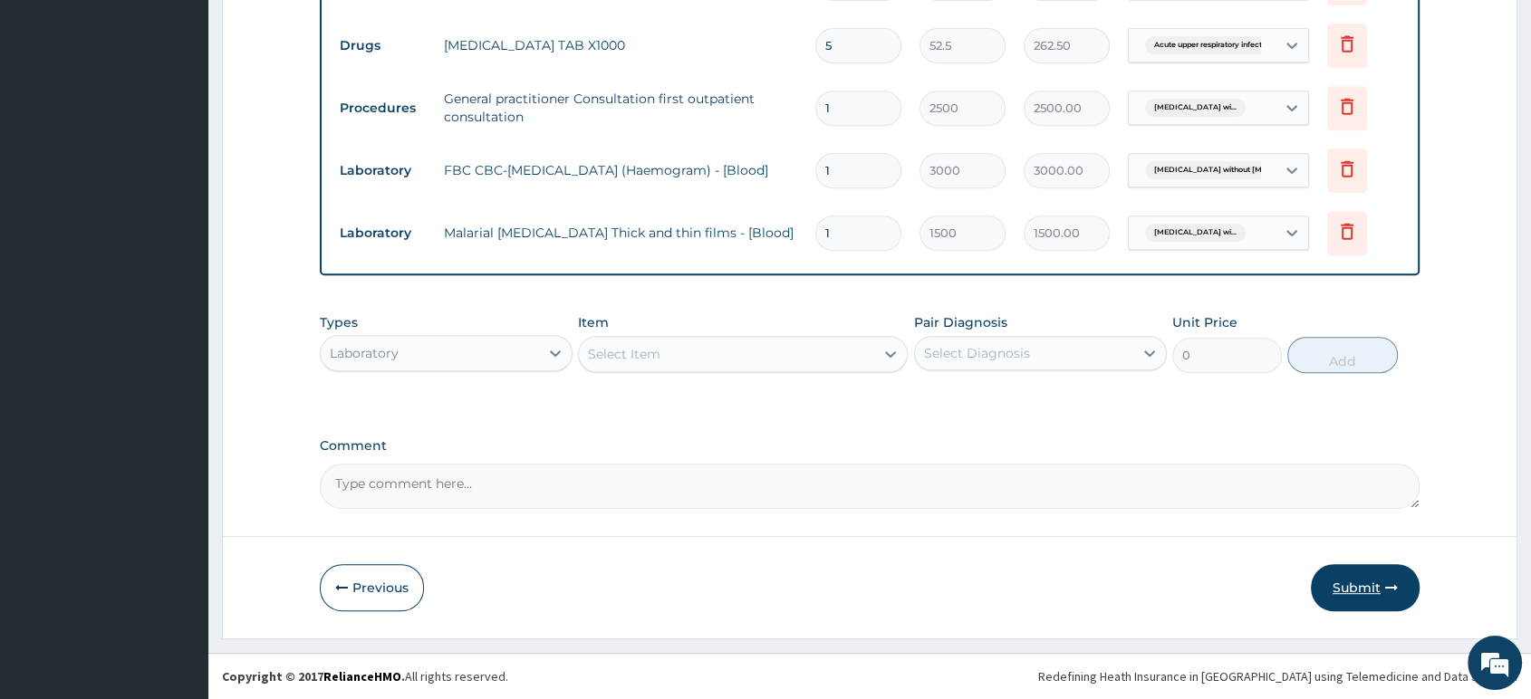
click at [1350, 578] on button "Submit" at bounding box center [1365, 587] width 109 height 47
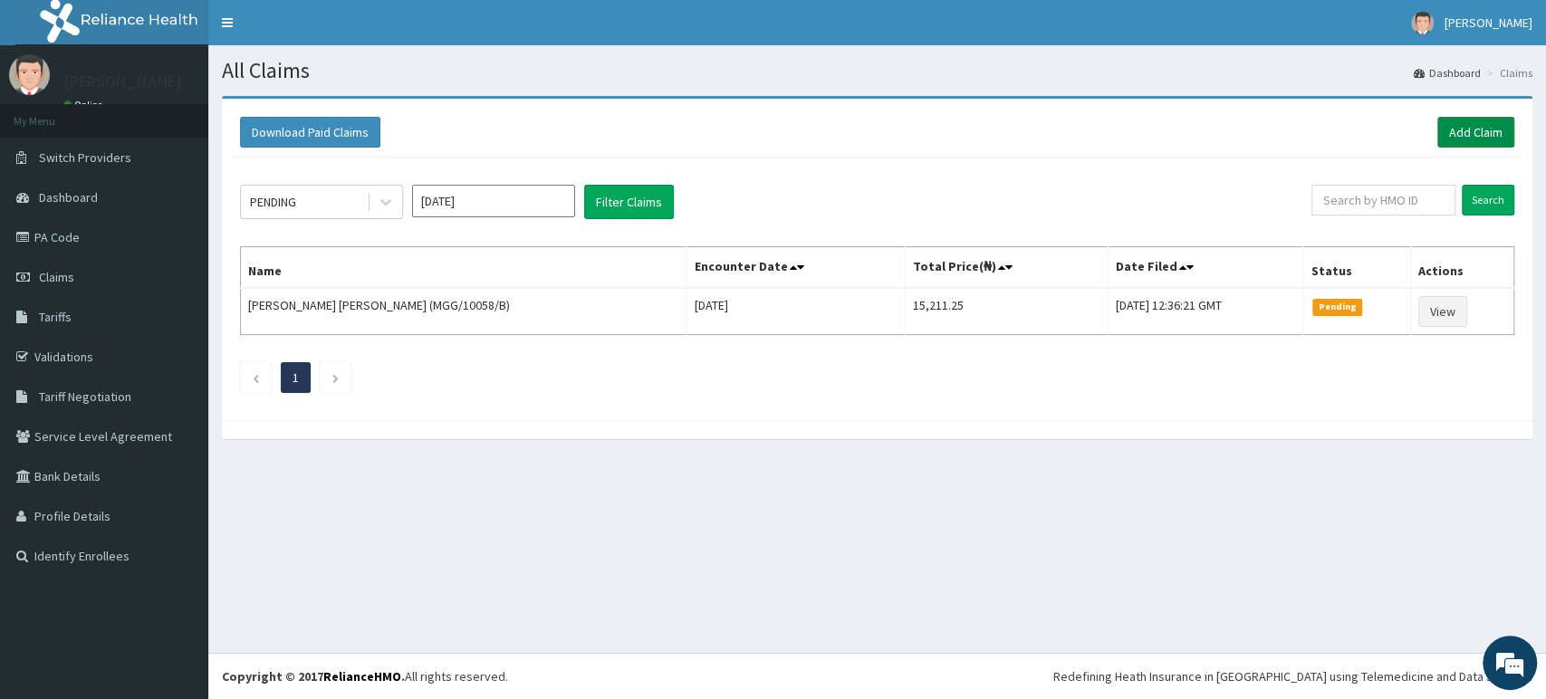
click at [1471, 128] on link "Add Claim" at bounding box center [1475, 132] width 77 height 31
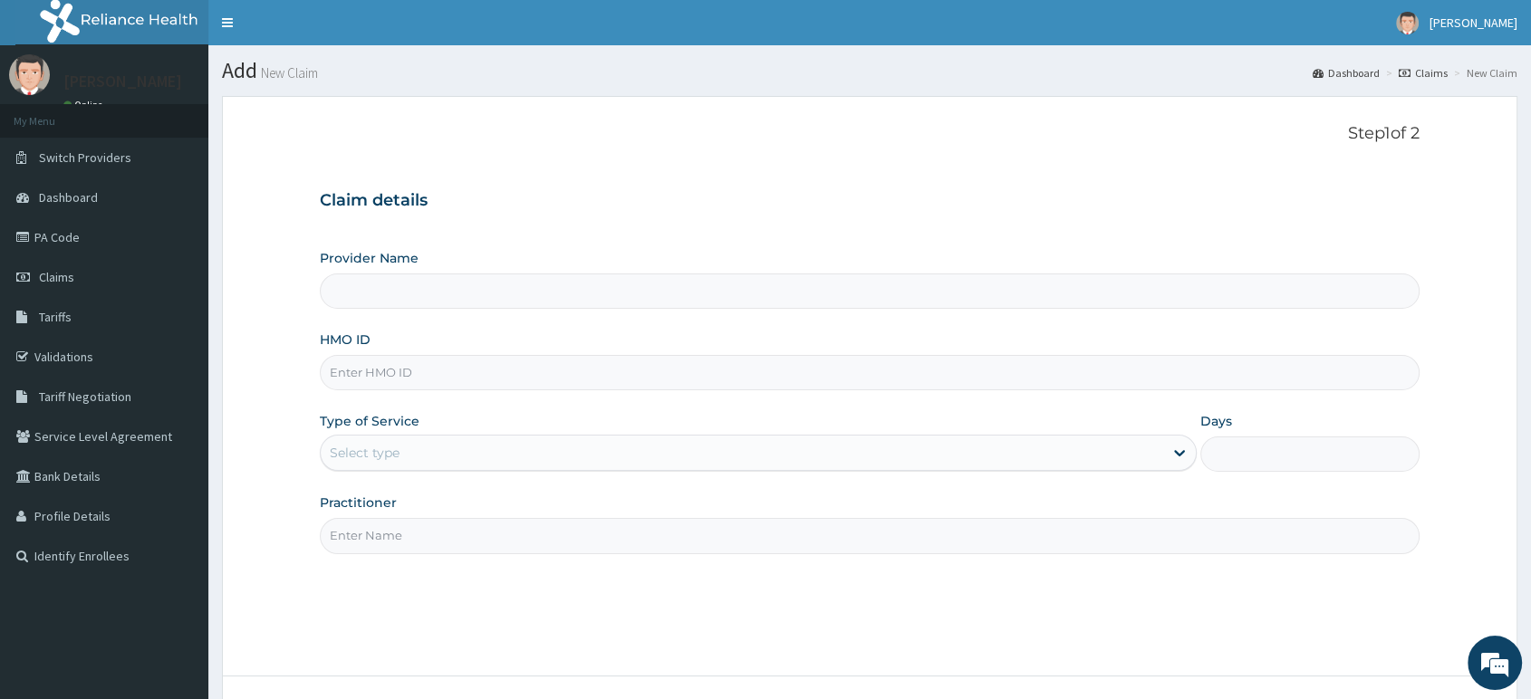
click at [566, 379] on input "HMO ID" at bounding box center [869, 372] width 1099 height 35
type input "[GEOGRAPHIC_DATA] & Maternity Home"
click at [62, 354] on link "Validations" at bounding box center [104, 357] width 208 height 40
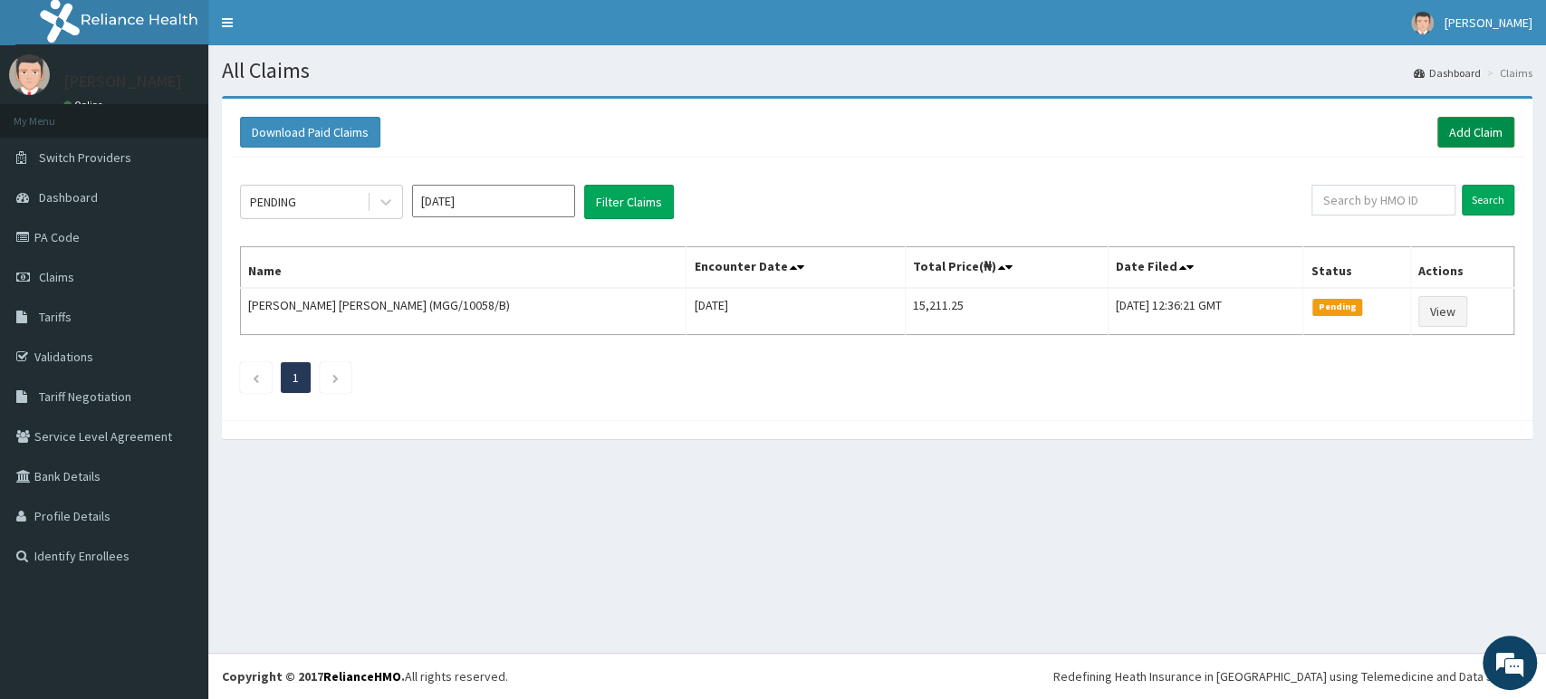
click at [1464, 133] on link "Add Claim" at bounding box center [1475, 132] width 77 height 31
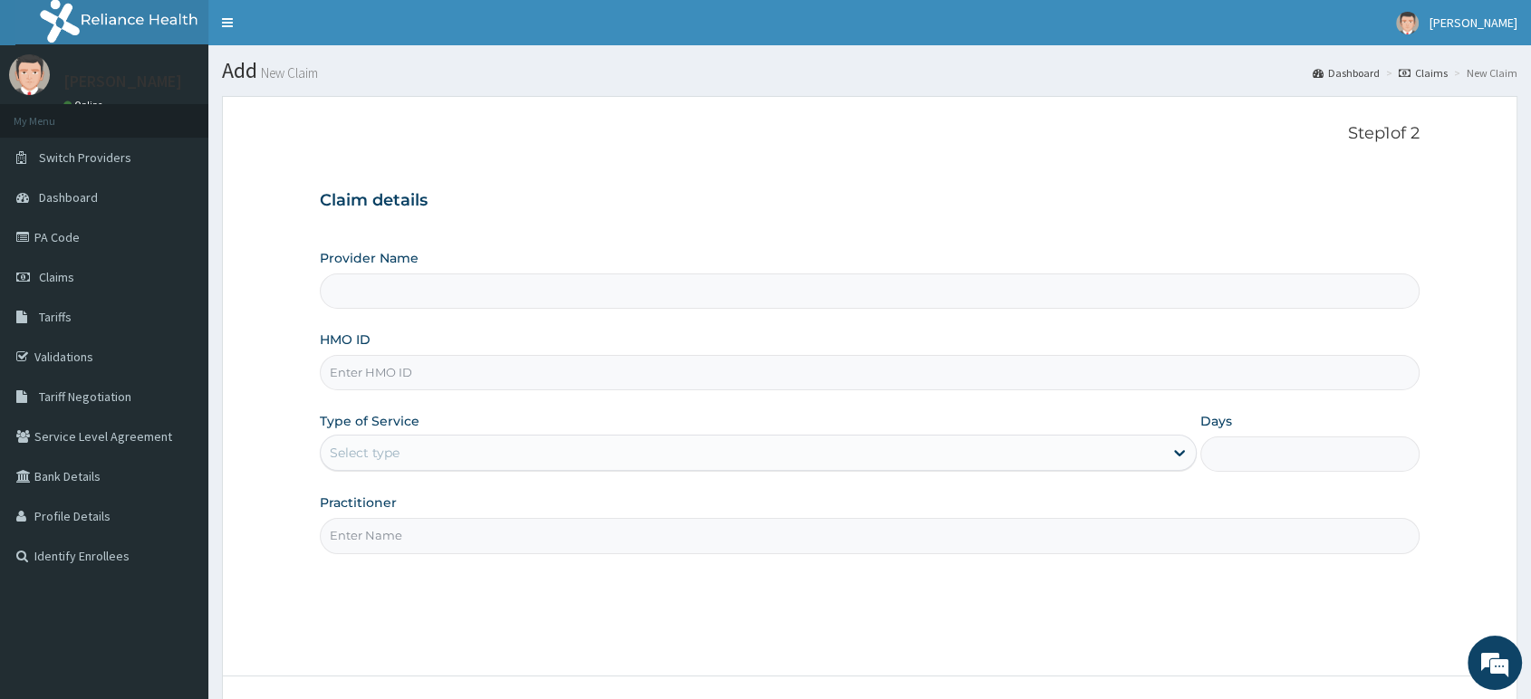
type input "Delta Crown Hospital & Maternity Home"
paste input "Tpw/10141/b"
type input "Tpw/10141/b"
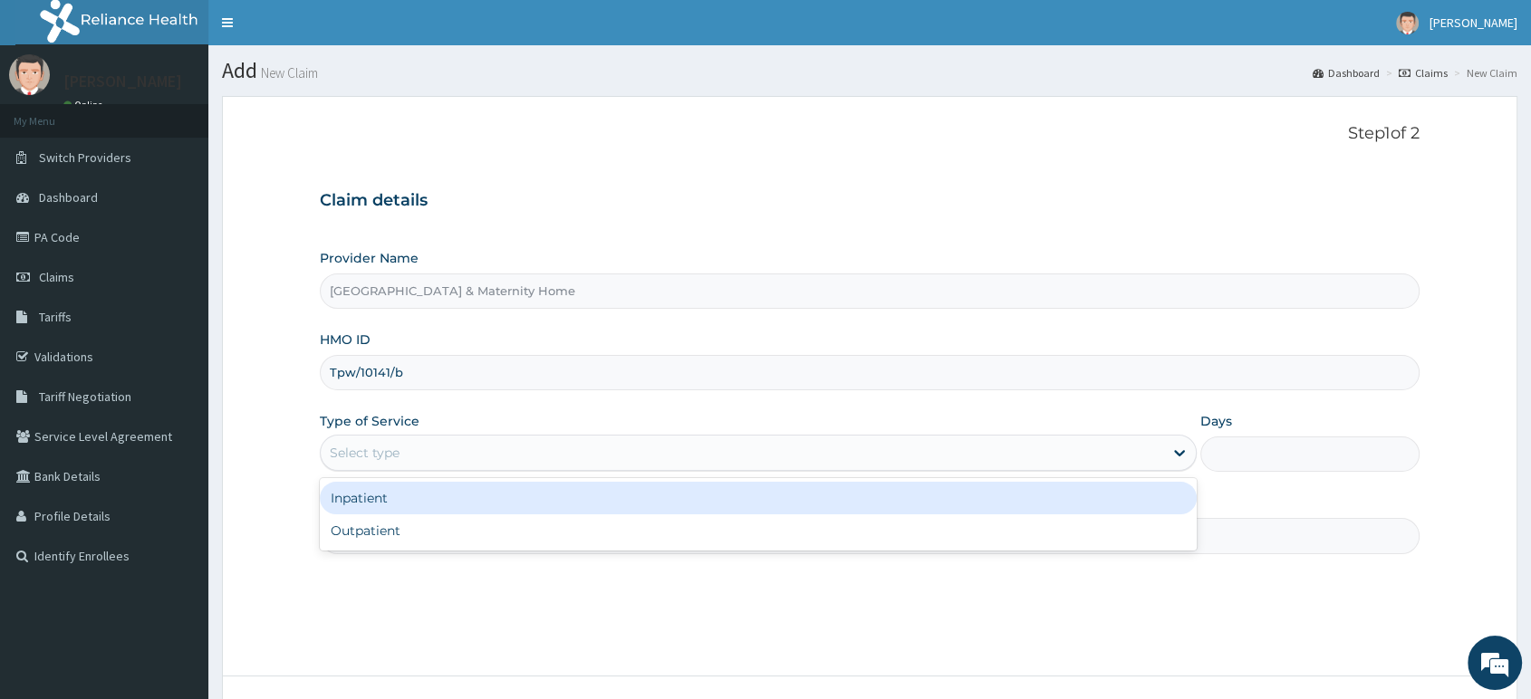
click at [504, 456] on div "Select type" at bounding box center [742, 452] width 842 height 29
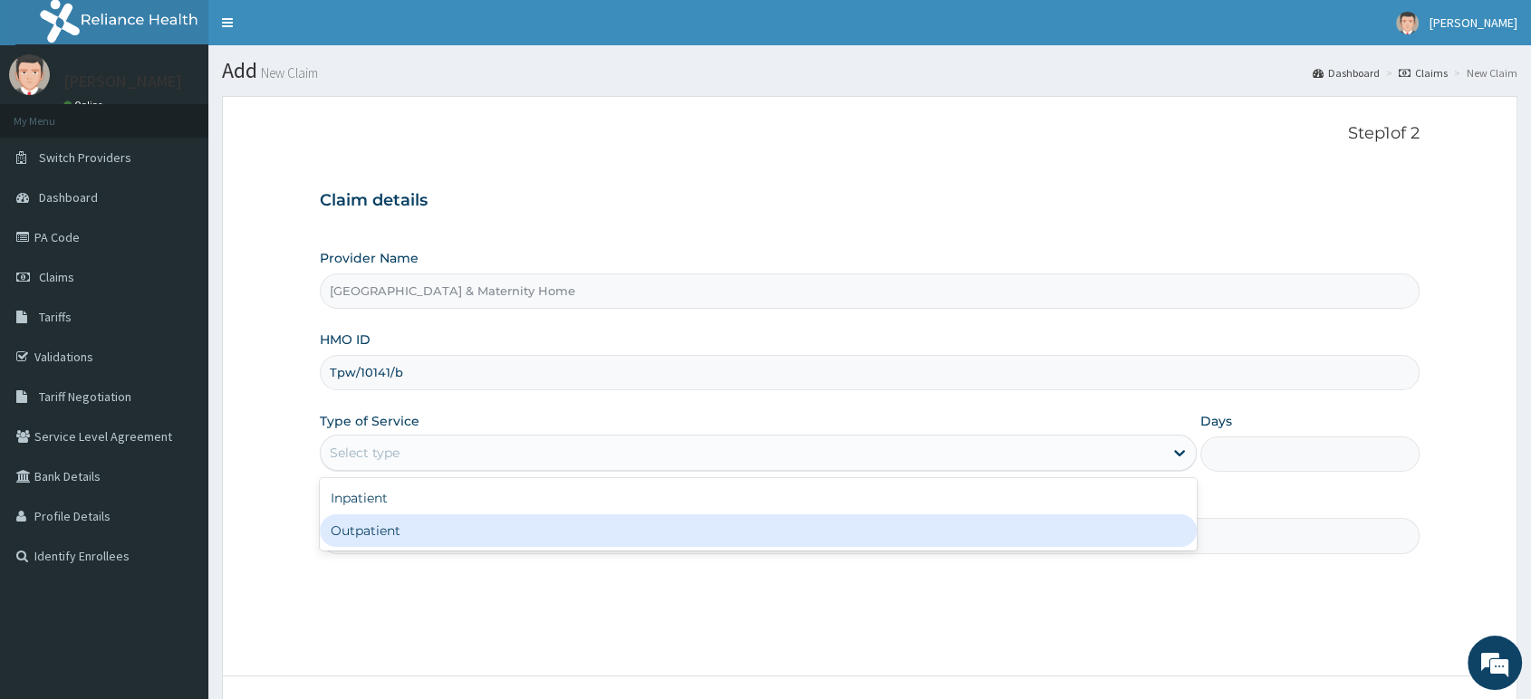
click at [490, 533] on div "Outpatient" at bounding box center [758, 530] width 877 height 33
type input "1"
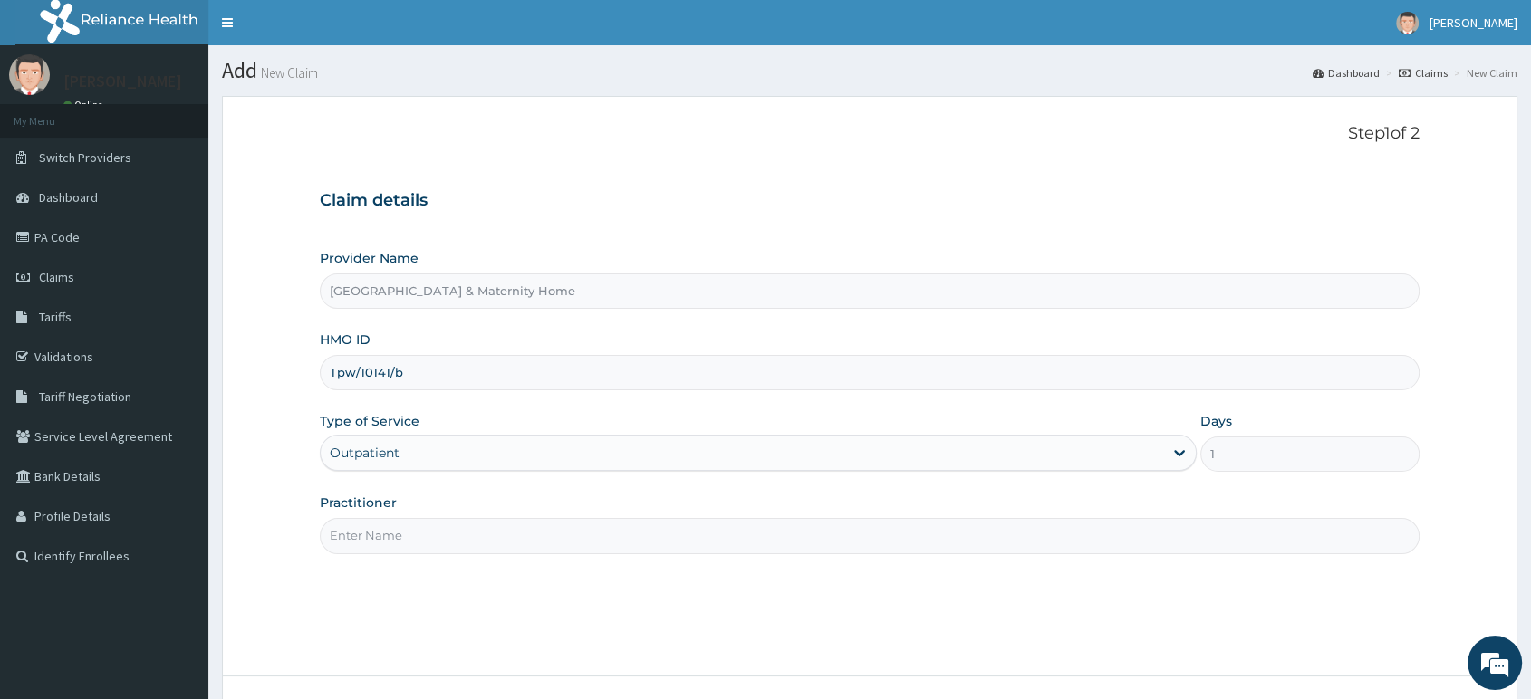
click at [490, 529] on input "Practitioner" at bounding box center [869, 535] width 1099 height 35
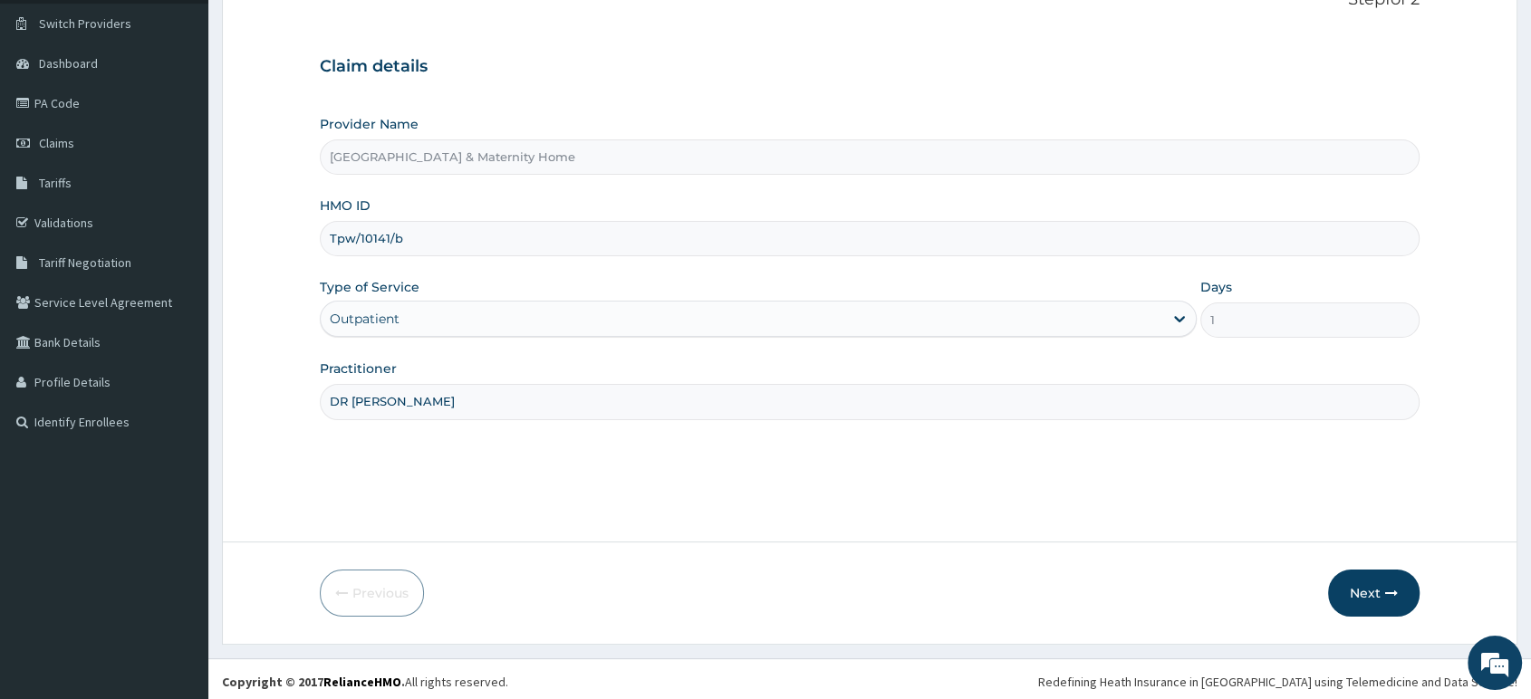
scroll to position [139, 0]
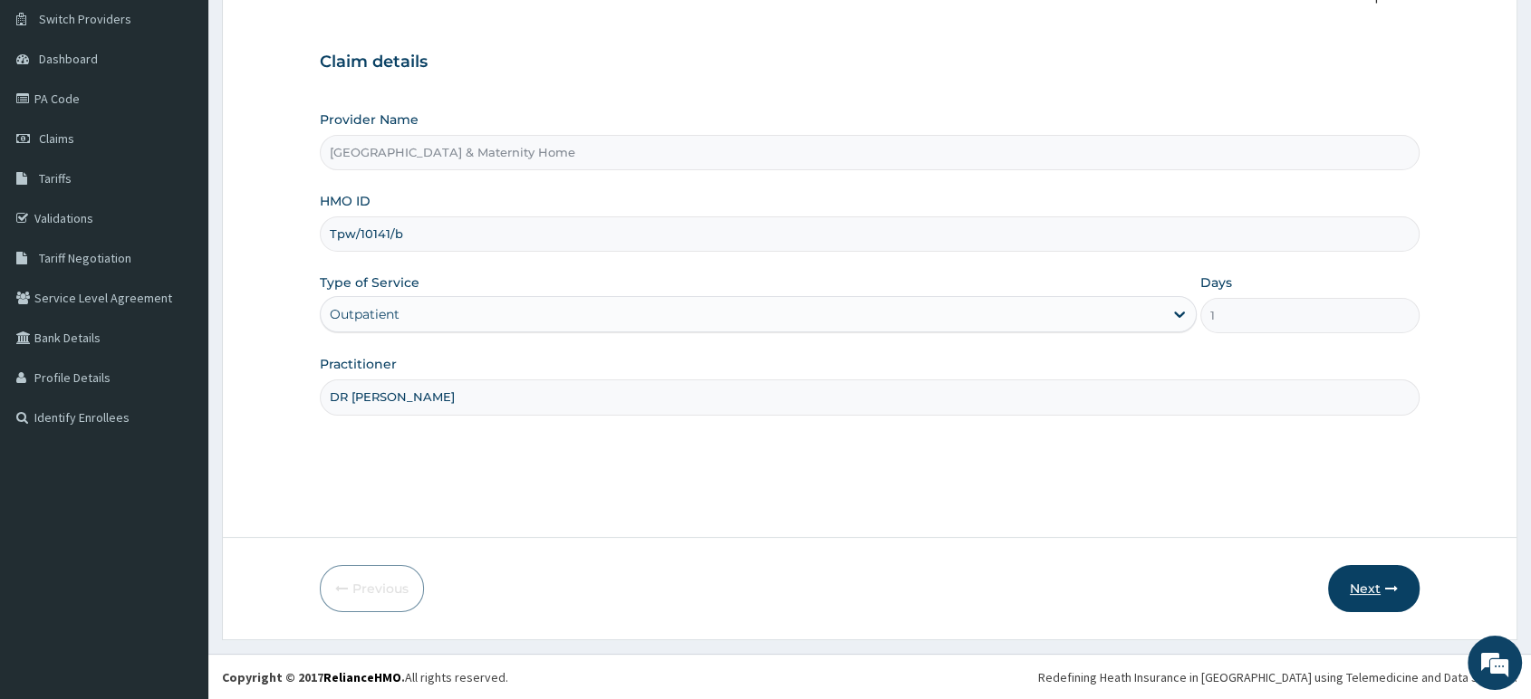
type input "DR [PERSON_NAME]"
click at [1357, 591] on button "Next" at bounding box center [1373, 588] width 91 height 47
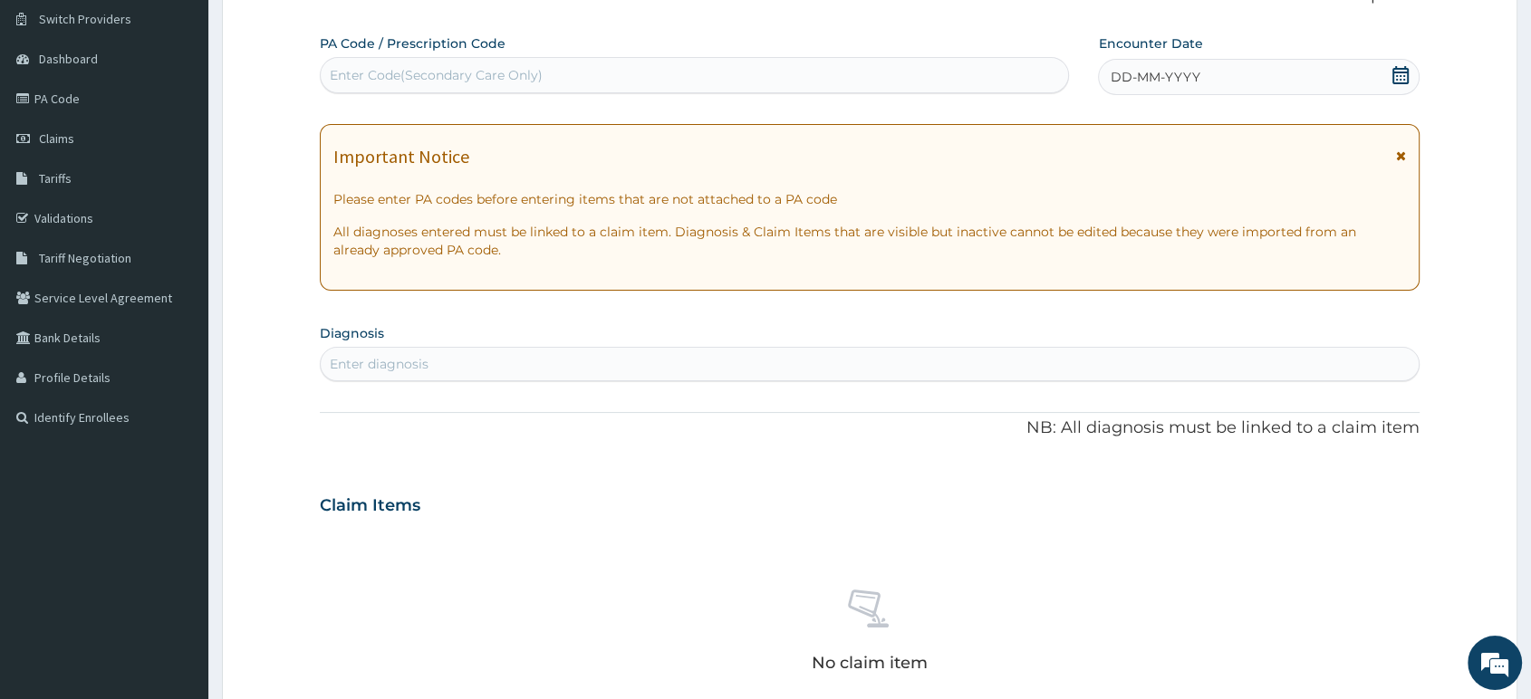
click at [1401, 152] on icon at bounding box center [1401, 155] width 10 height 13
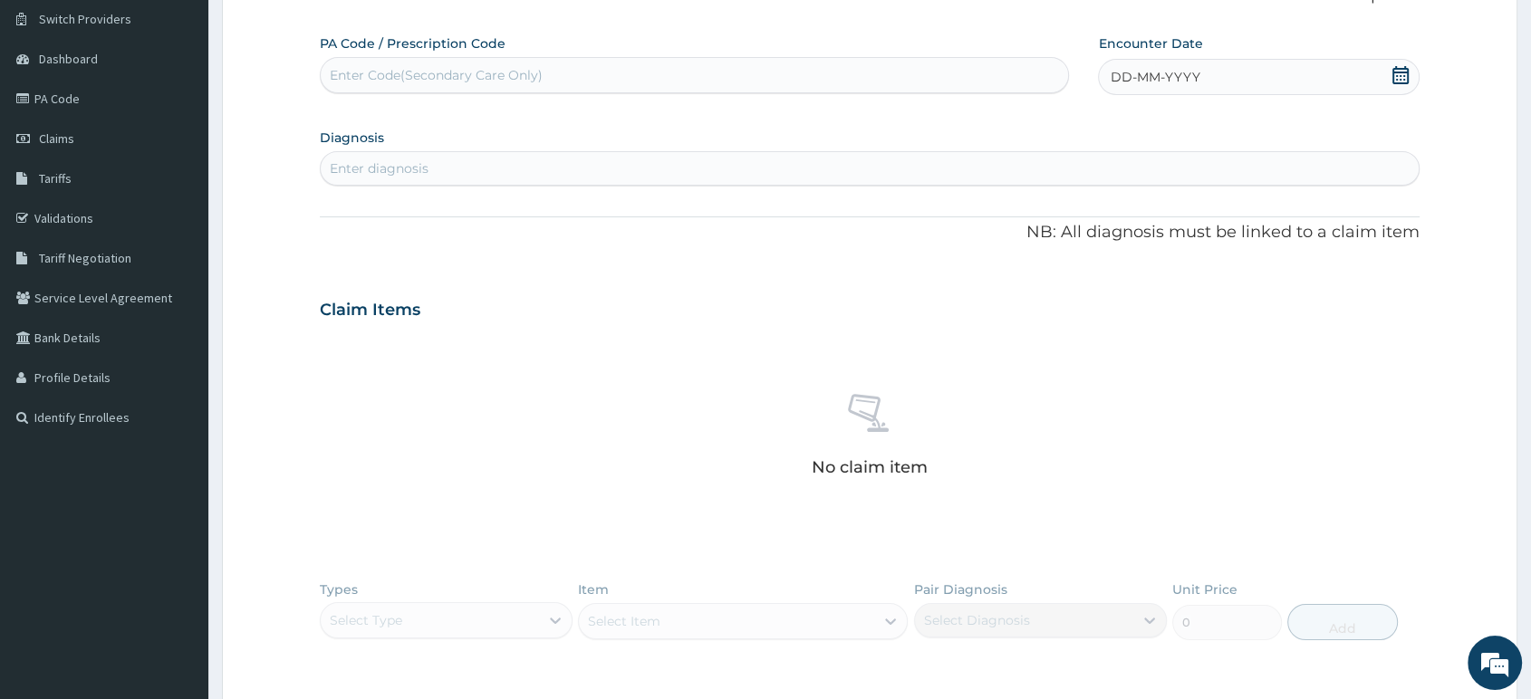
click at [1395, 81] on icon at bounding box center [1400, 75] width 16 height 18
click at [1113, 252] on div "13" at bounding box center [1109, 249] width 27 height 27
click at [961, 167] on div "Enter diagnosis" at bounding box center [870, 168] width 1098 height 29
type input "MALARIA"
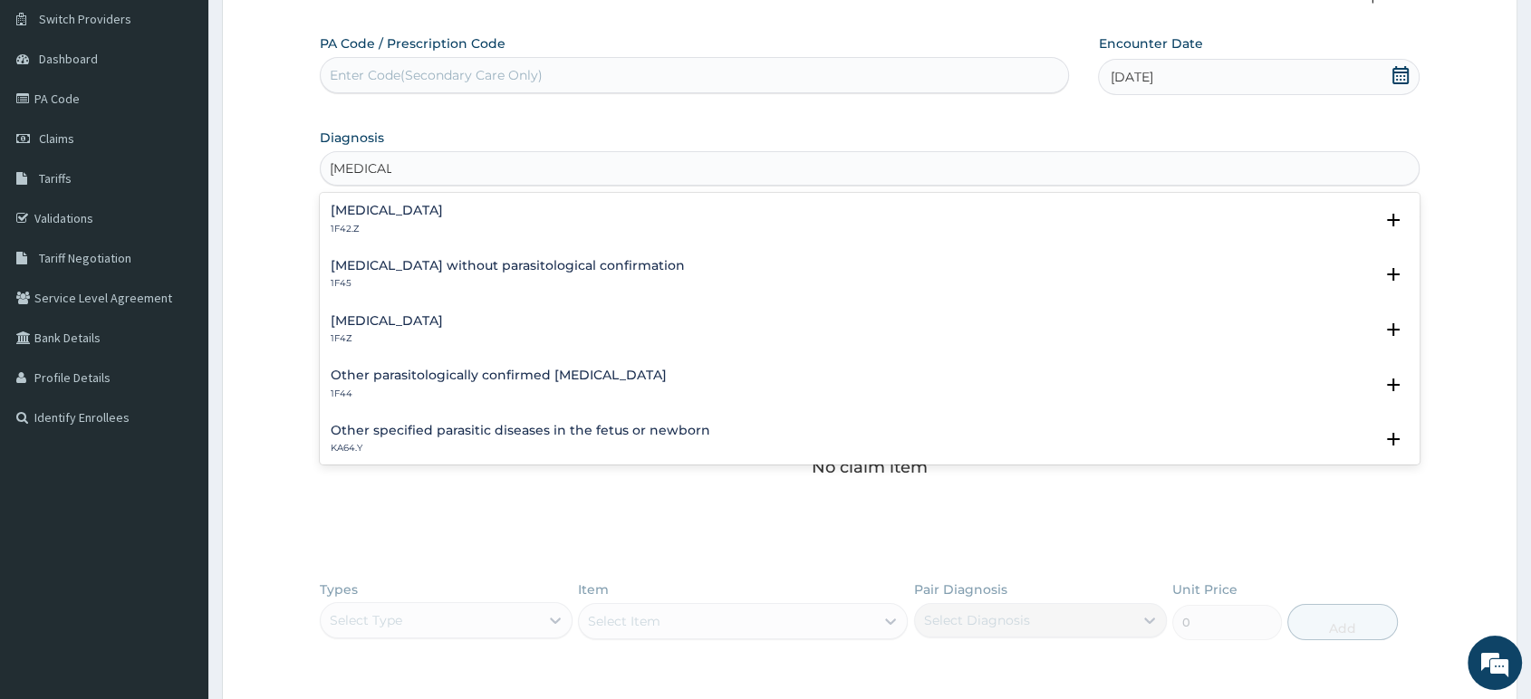
click at [679, 216] on div "Plasmodium malariae malaria without complication 1F42.Z" at bounding box center [870, 220] width 1078 height 32
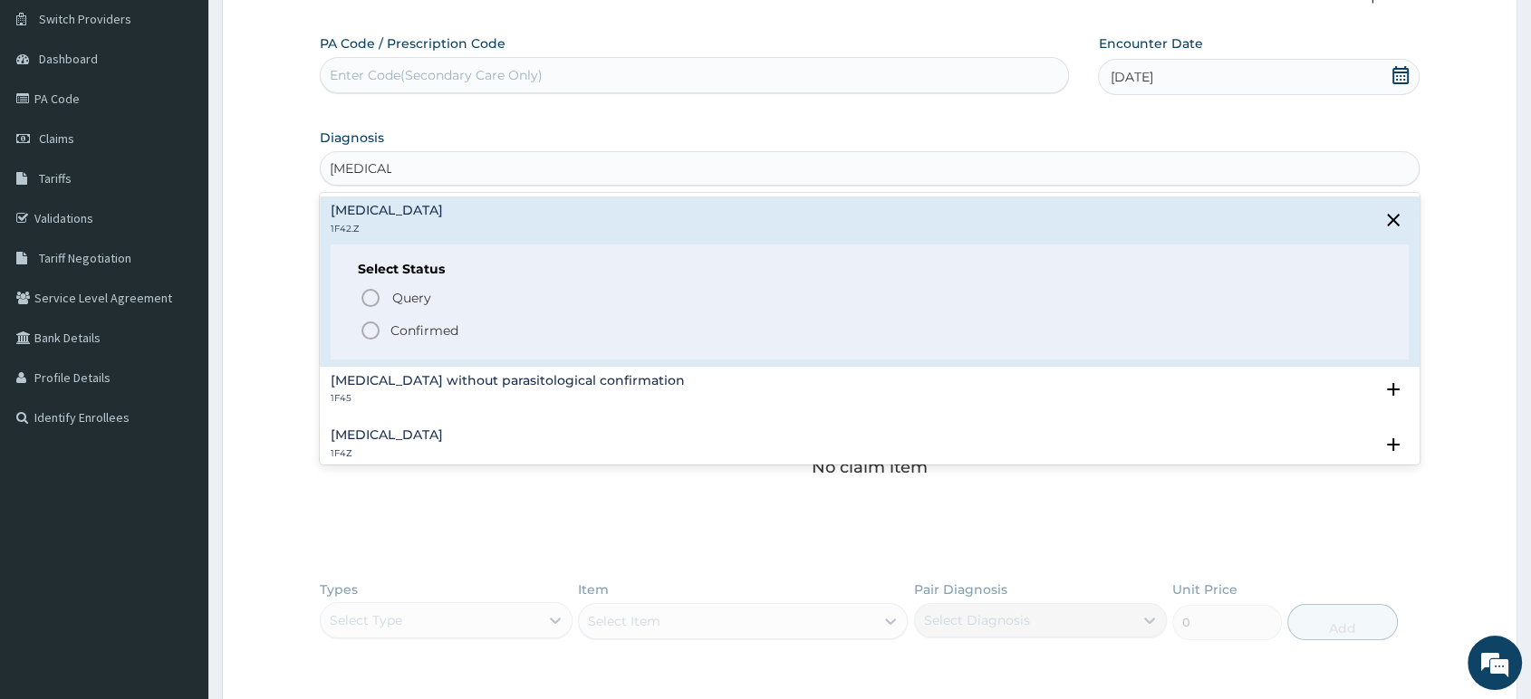
click at [495, 332] on span "Confirmed" at bounding box center [871, 331] width 1022 height 22
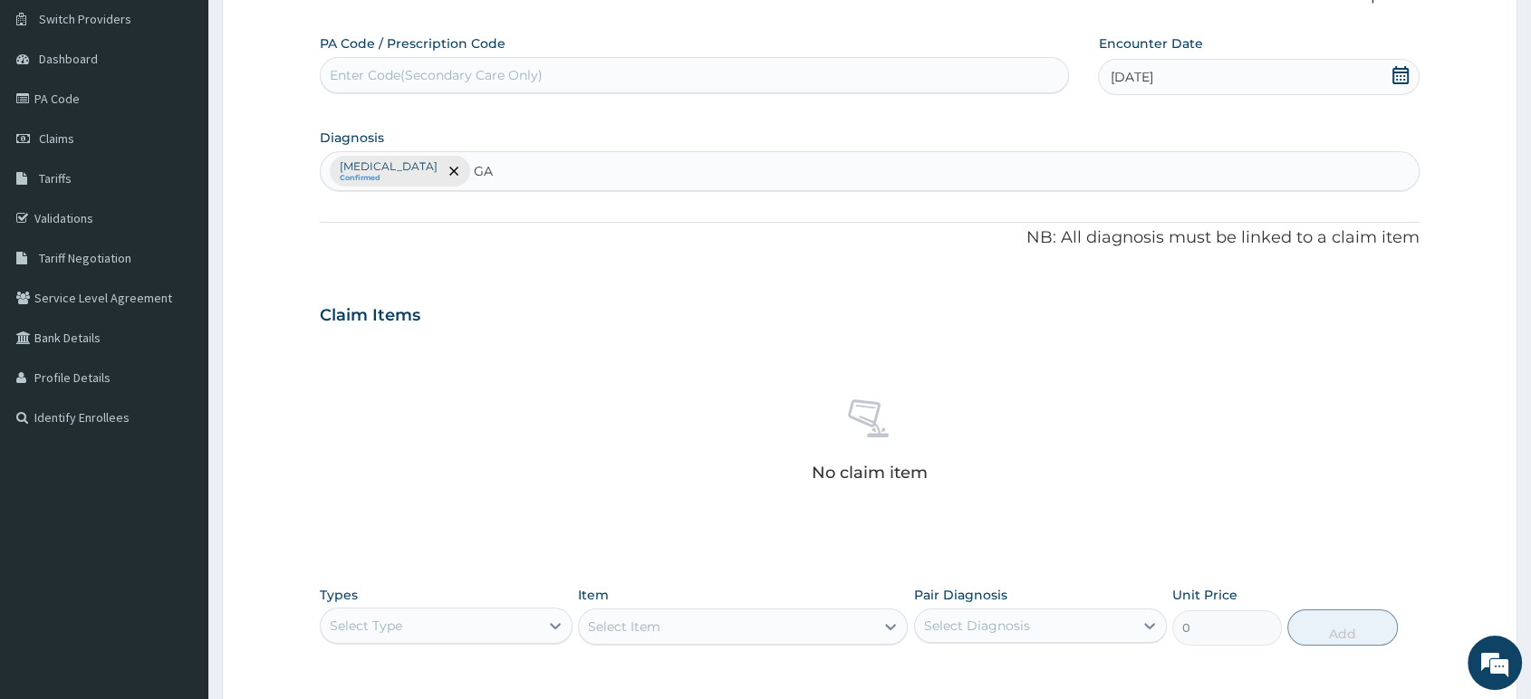
type input "G"
type input "A"
type input "GASTROENTERITIS"
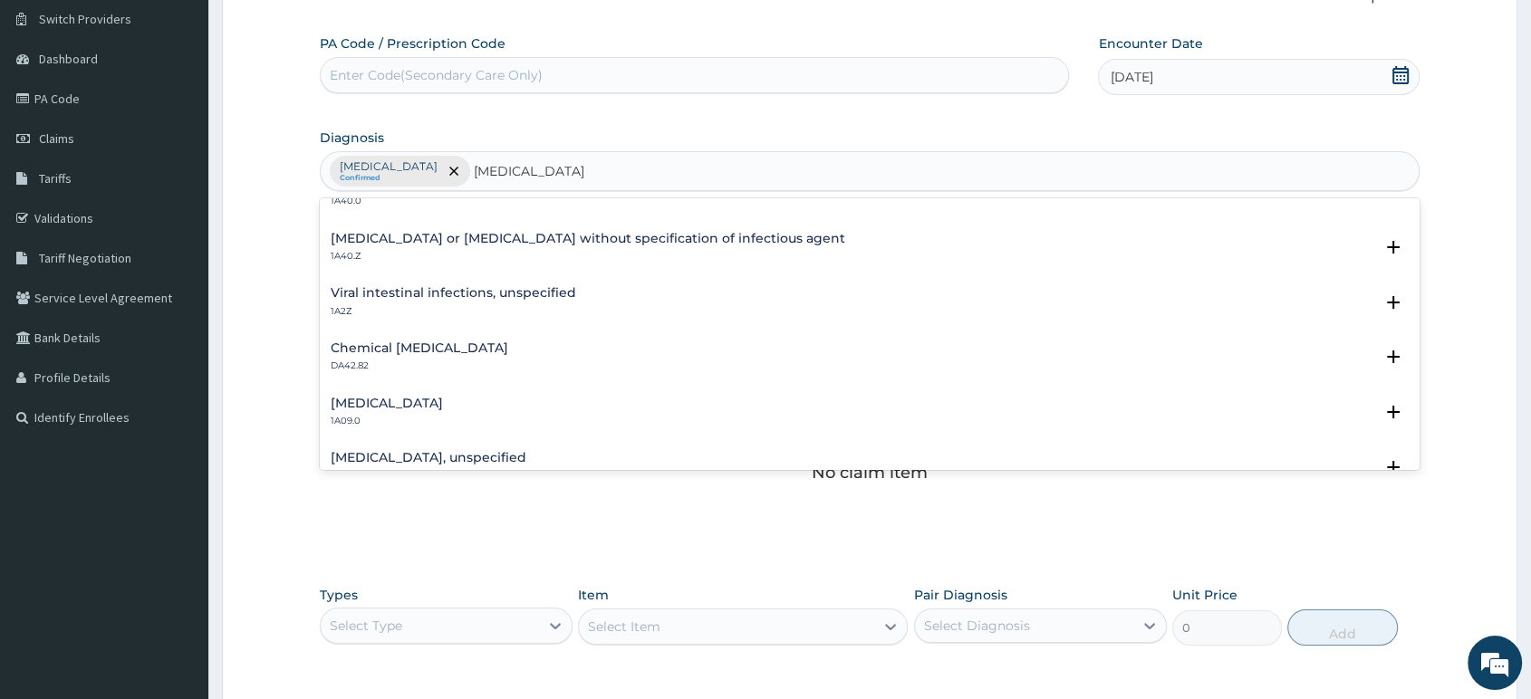
scroll to position [0, 0]
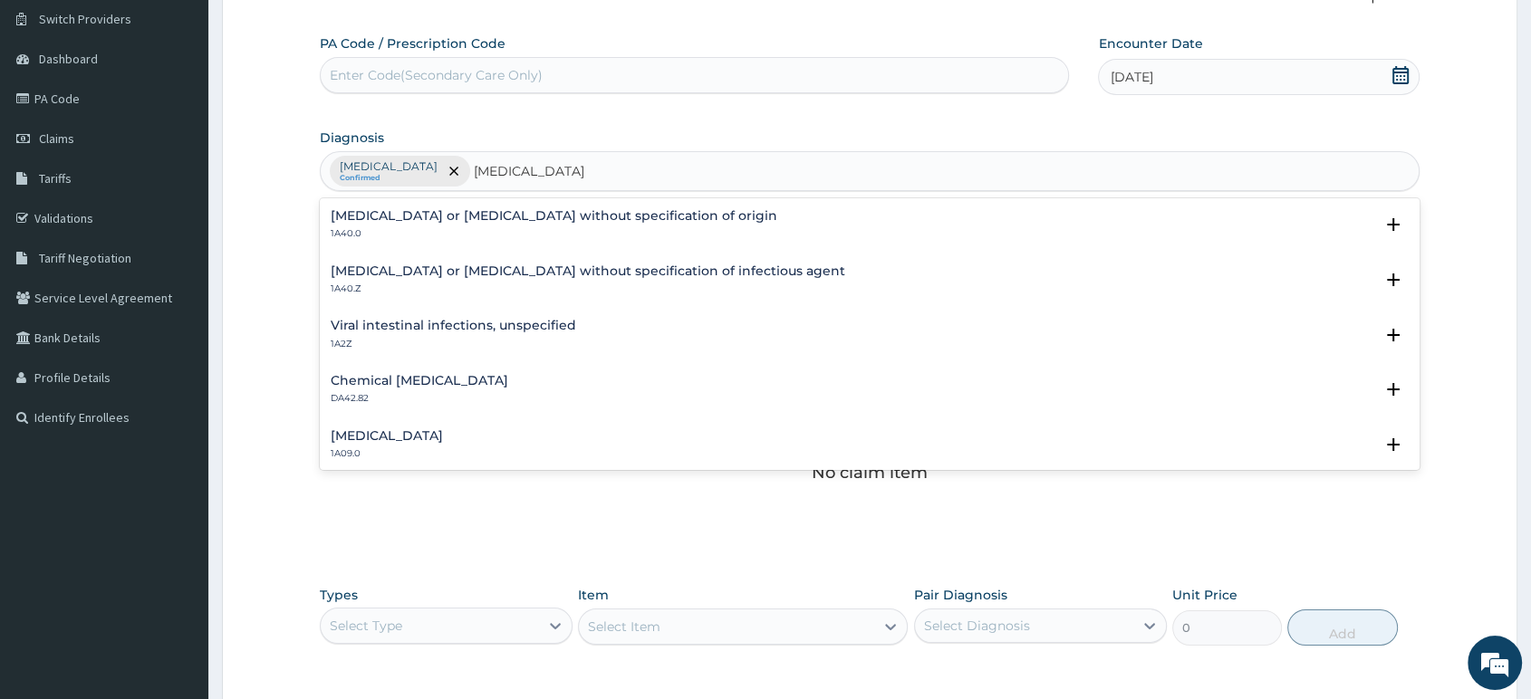
click at [420, 216] on h4 "Gastroenteritis or colitis without specification of origin" at bounding box center [554, 216] width 446 height 14
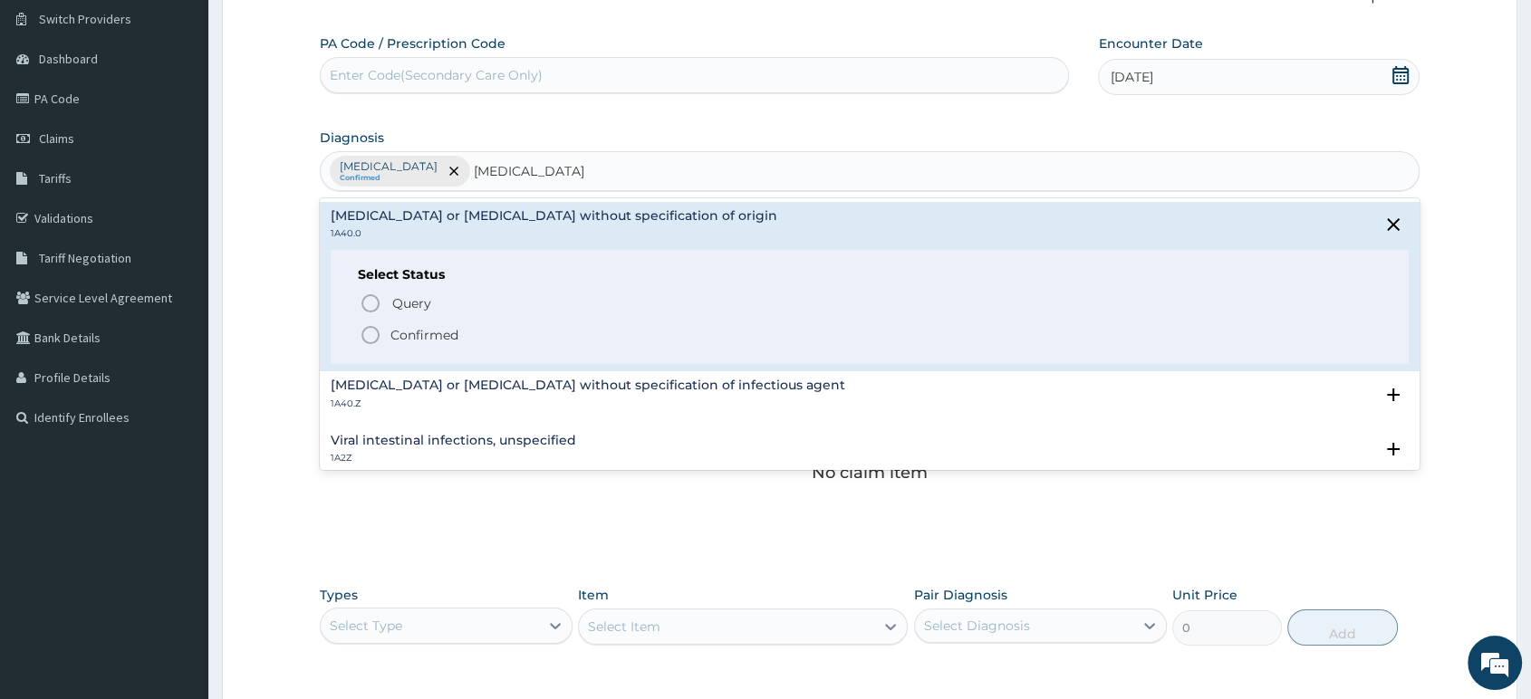
click at [407, 335] on p "Confirmed" at bounding box center [424, 335] width 68 height 18
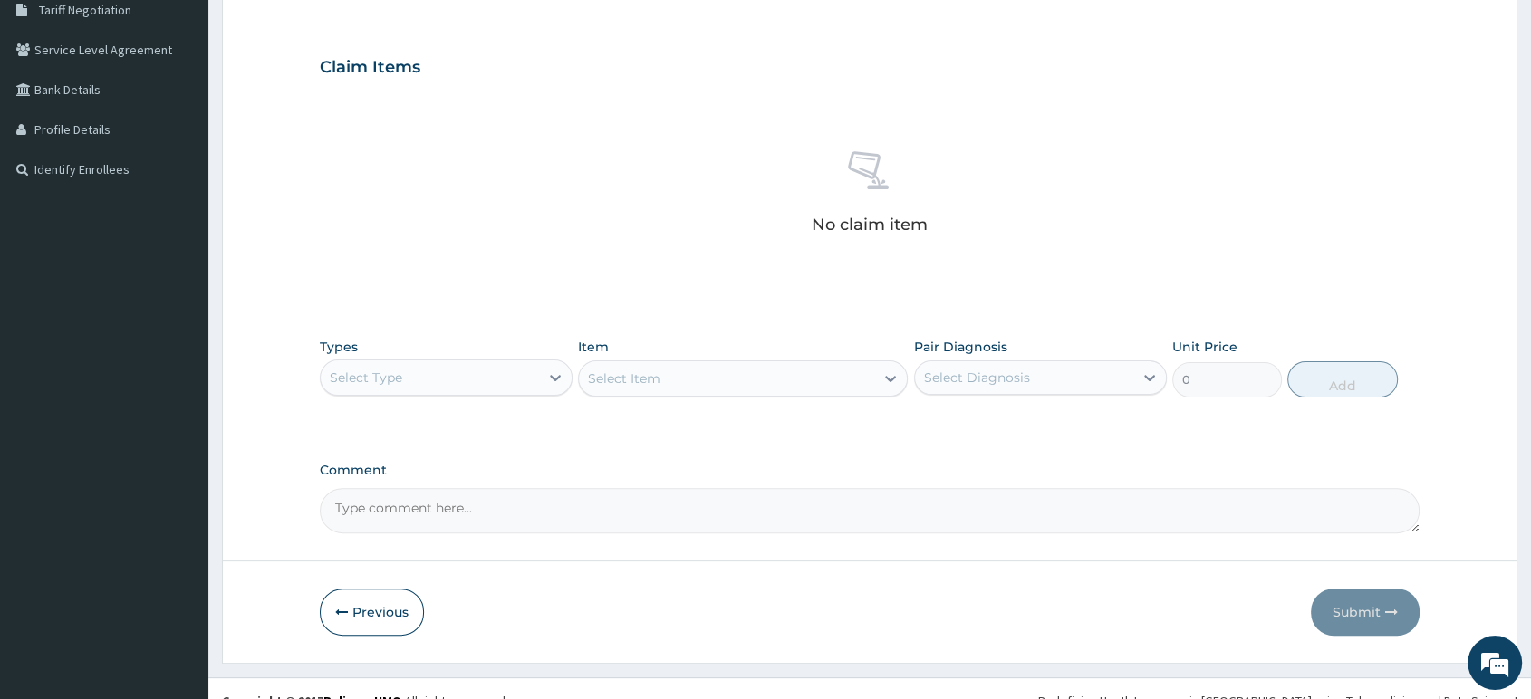
scroll to position [409, 0]
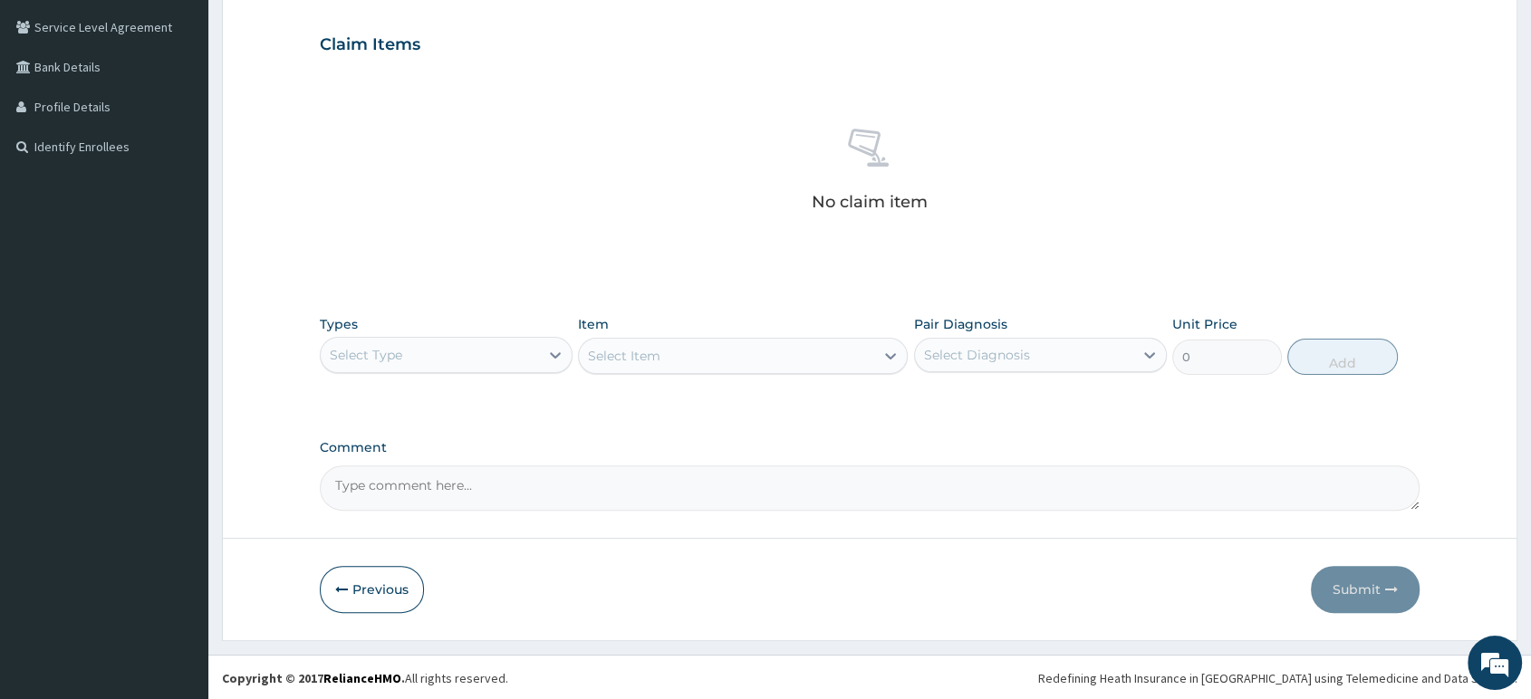
click at [522, 343] on div "Select Type" at bounding box center [430, 355] width 218 height 29
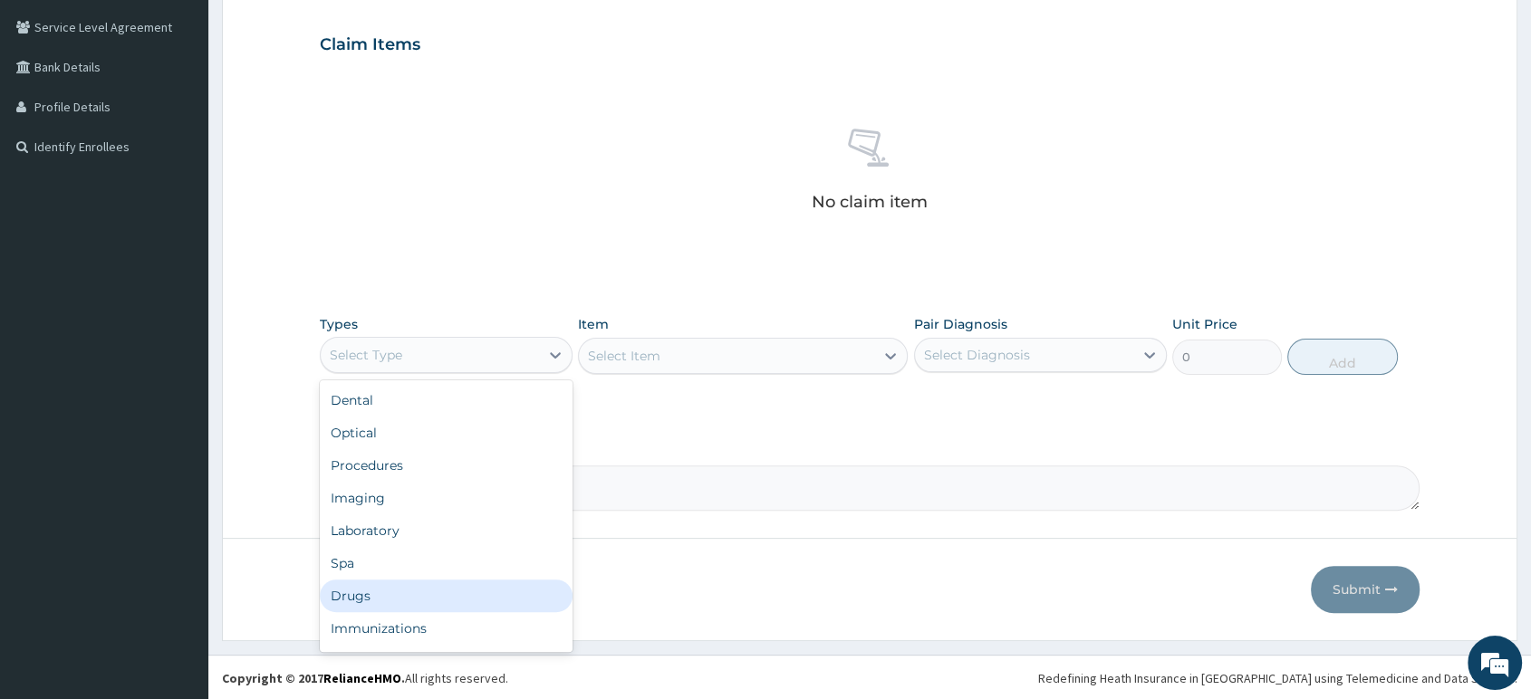
click at [469, 593] on div "Drugs" at bounding box center [446, 596] width 253 height 33
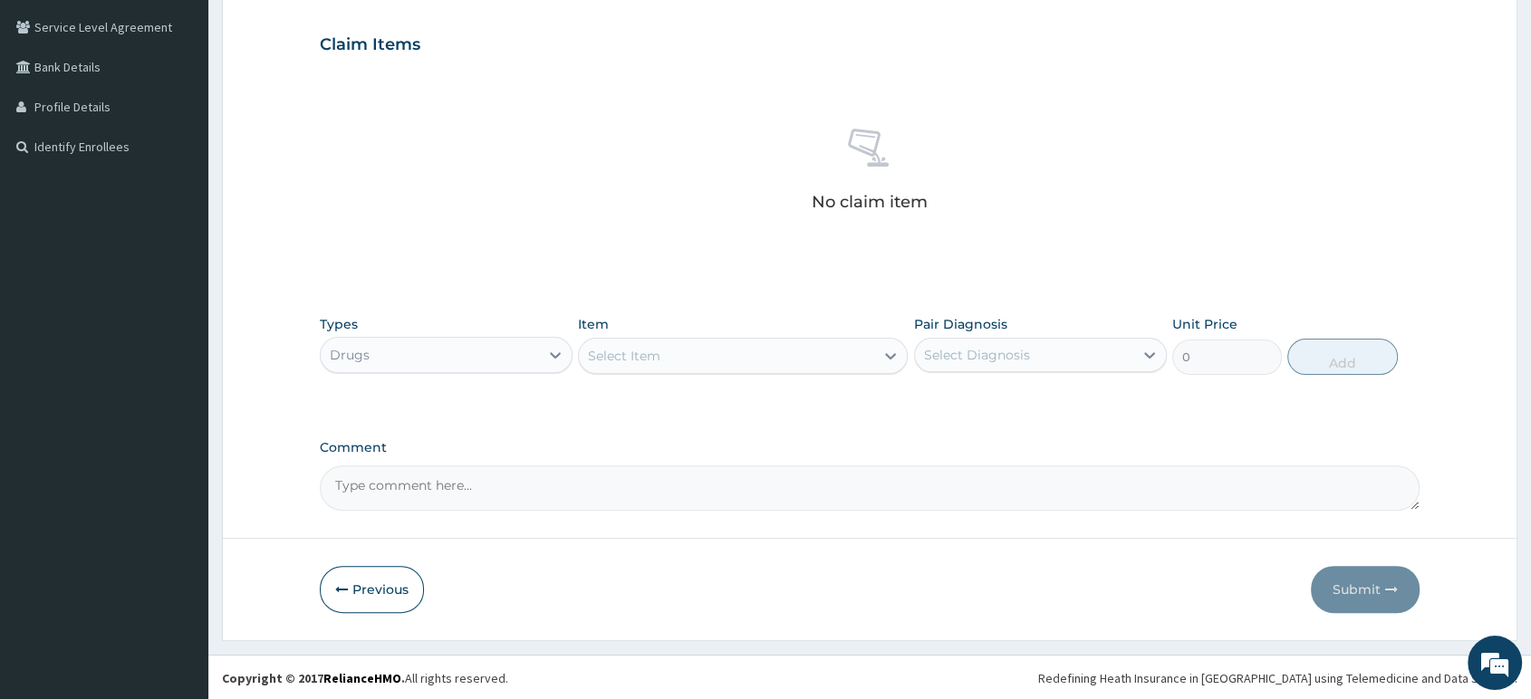
click at [739, 360] on div "Select Item" at bounding box center [726, 355] width 295 height 29
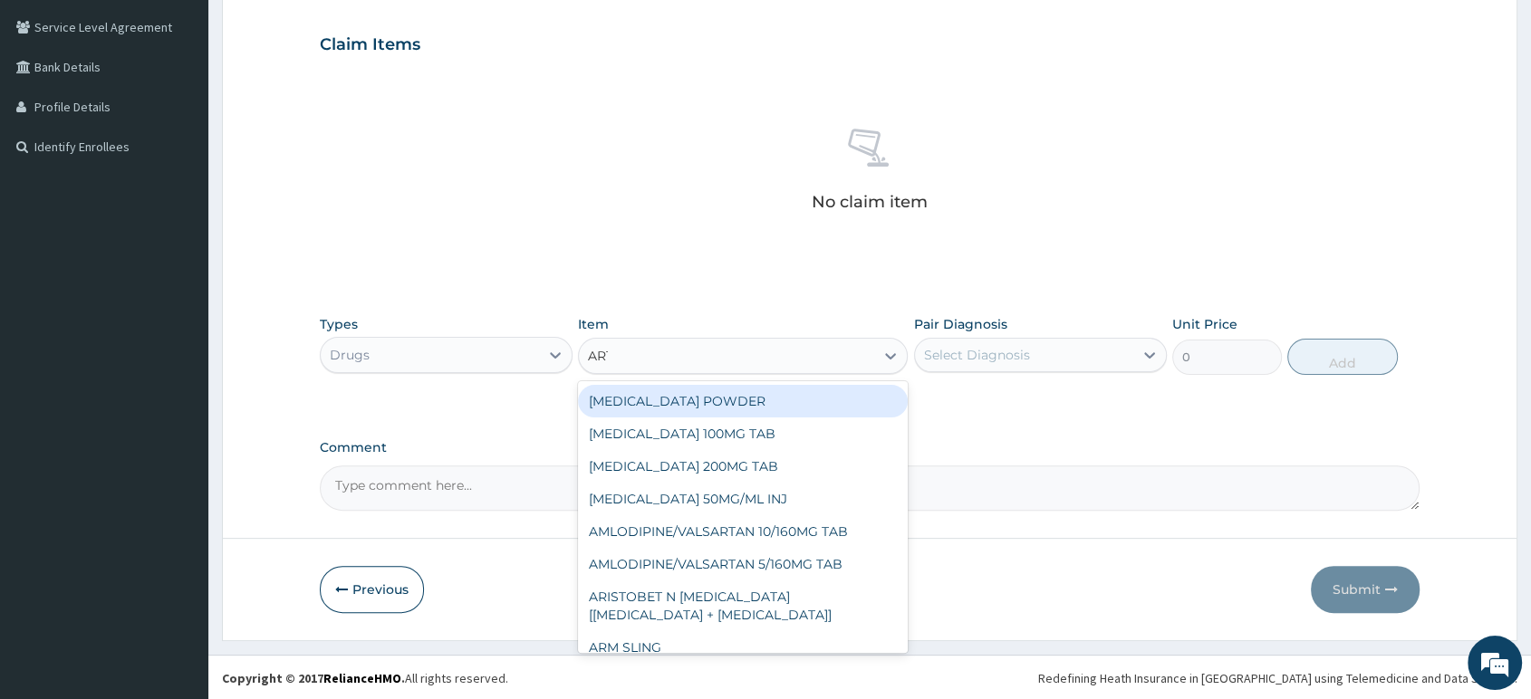
type input "ARTE"
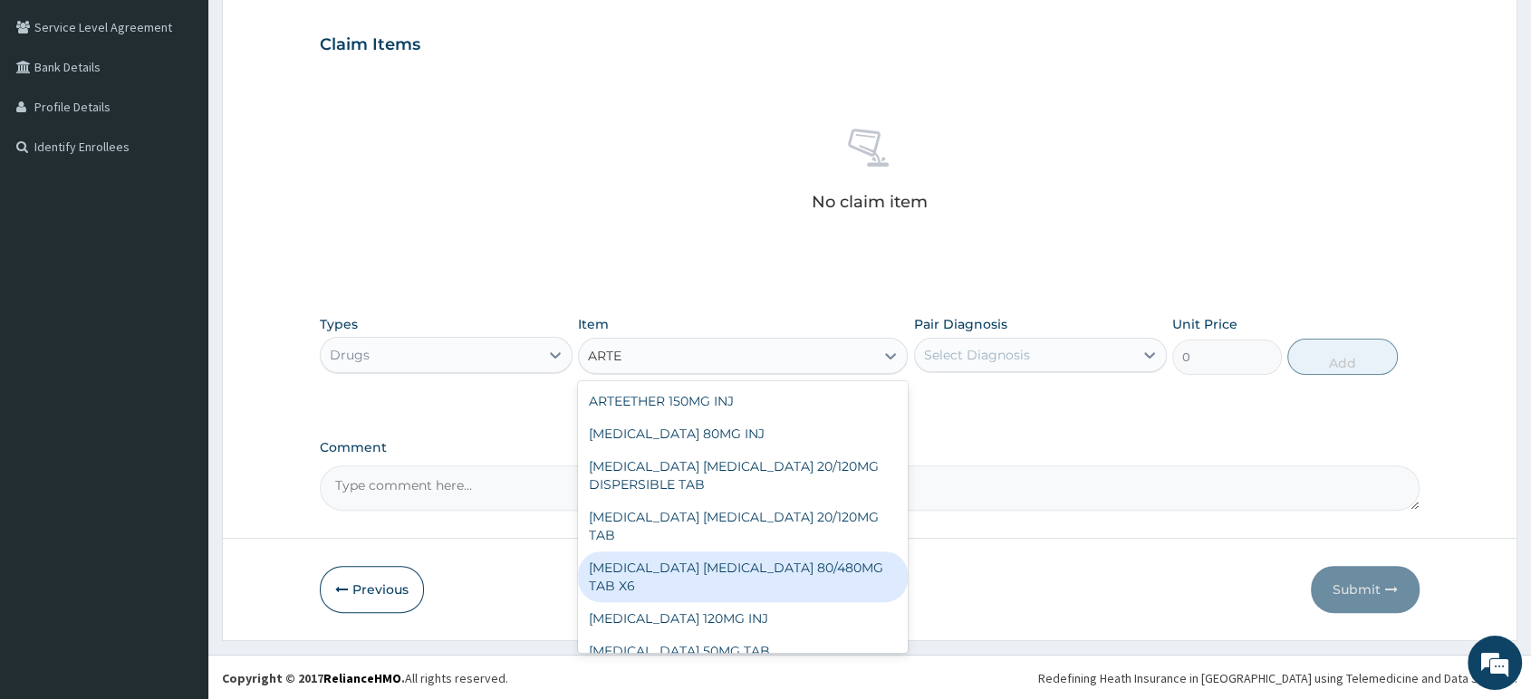
click at [836, 554] on div "ARTEMETHER LUMEFANTRINE 80/480MG TAB X6" at bounding box center [743, 577] width 330 height 51
type input "262.5"
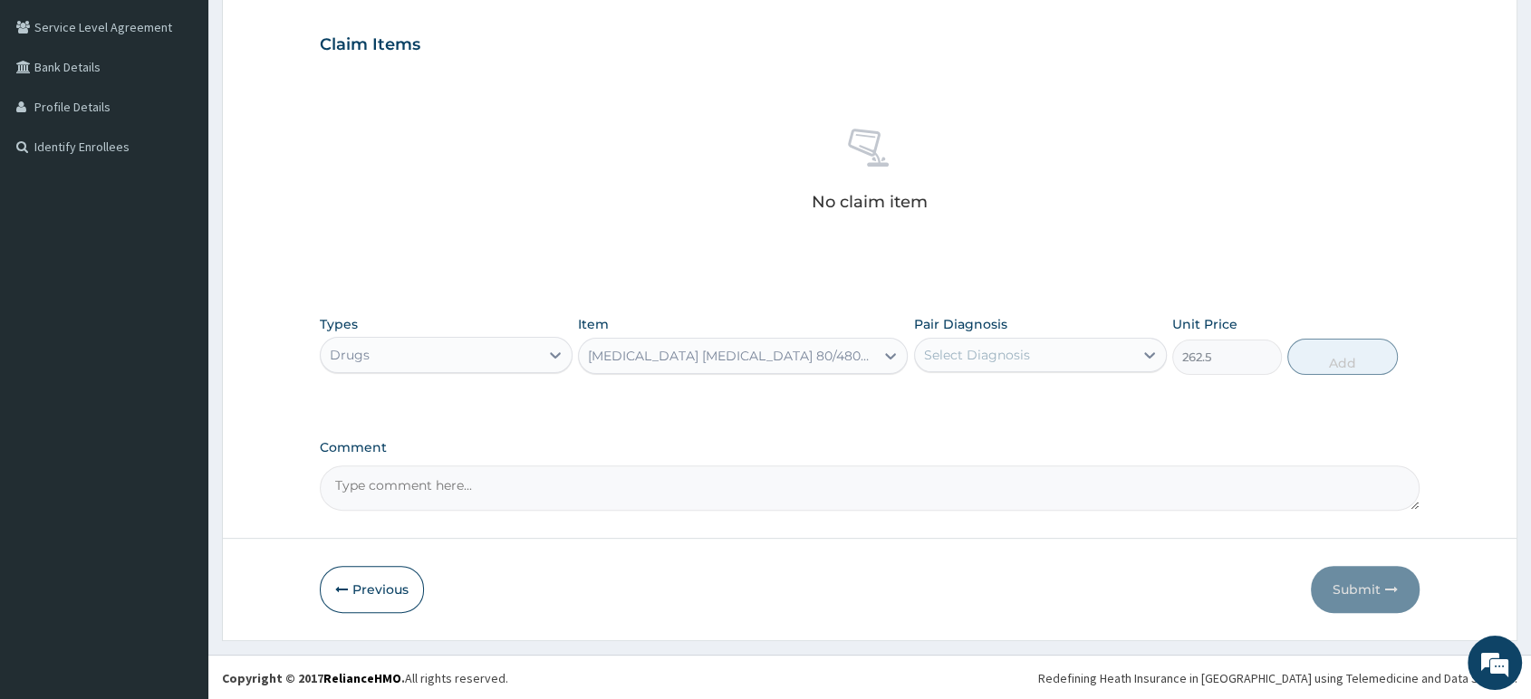
click at [1034, 332] on div "Pair Diagnosis Select Diagnosis" at bounding box center [1040, 345] width 253 height 60
click at [1036, 346] on div "Select Diagnosis" at bounding box center [1024, 355] width 218 height 29
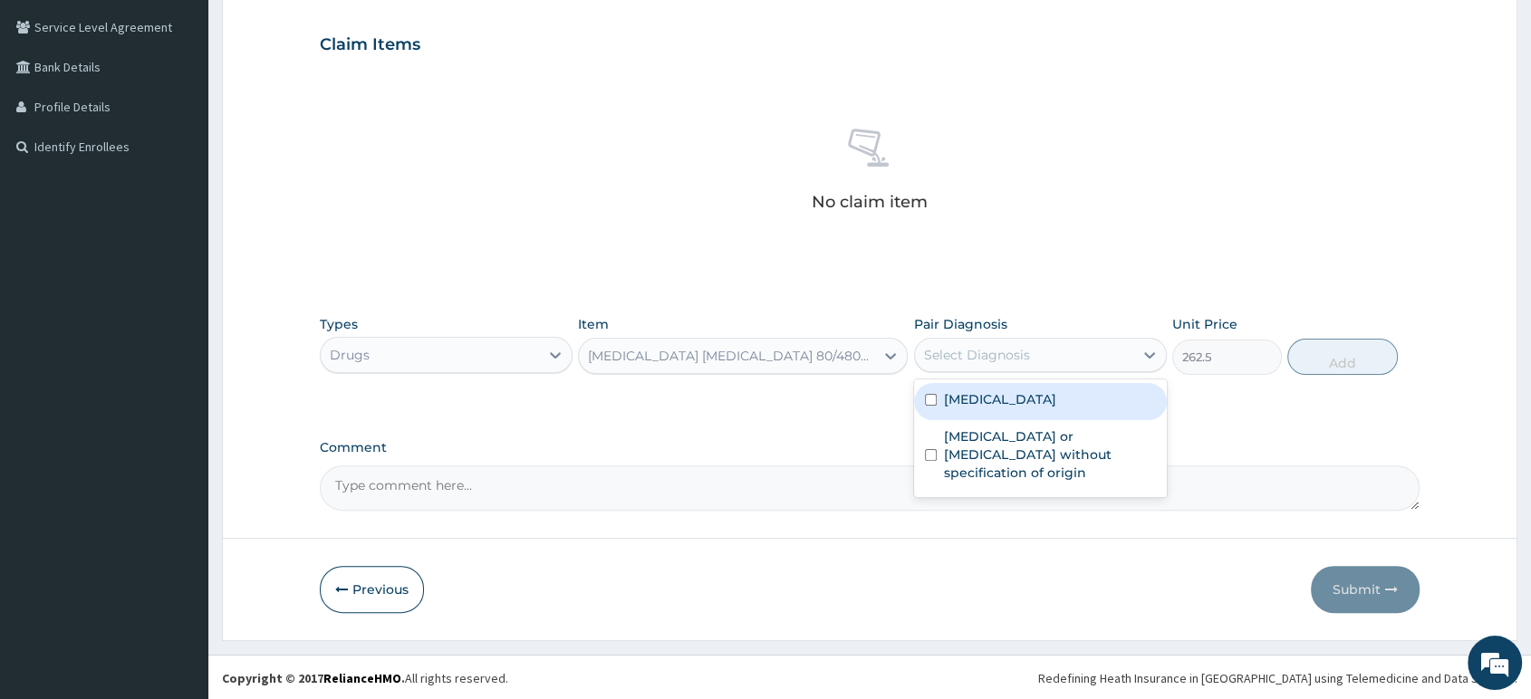
click at [1032, 399] on label "Plasmodium malariae malaria without complication" at bounding box center [1000, 399] width 112 height 18
checkbox input "true"
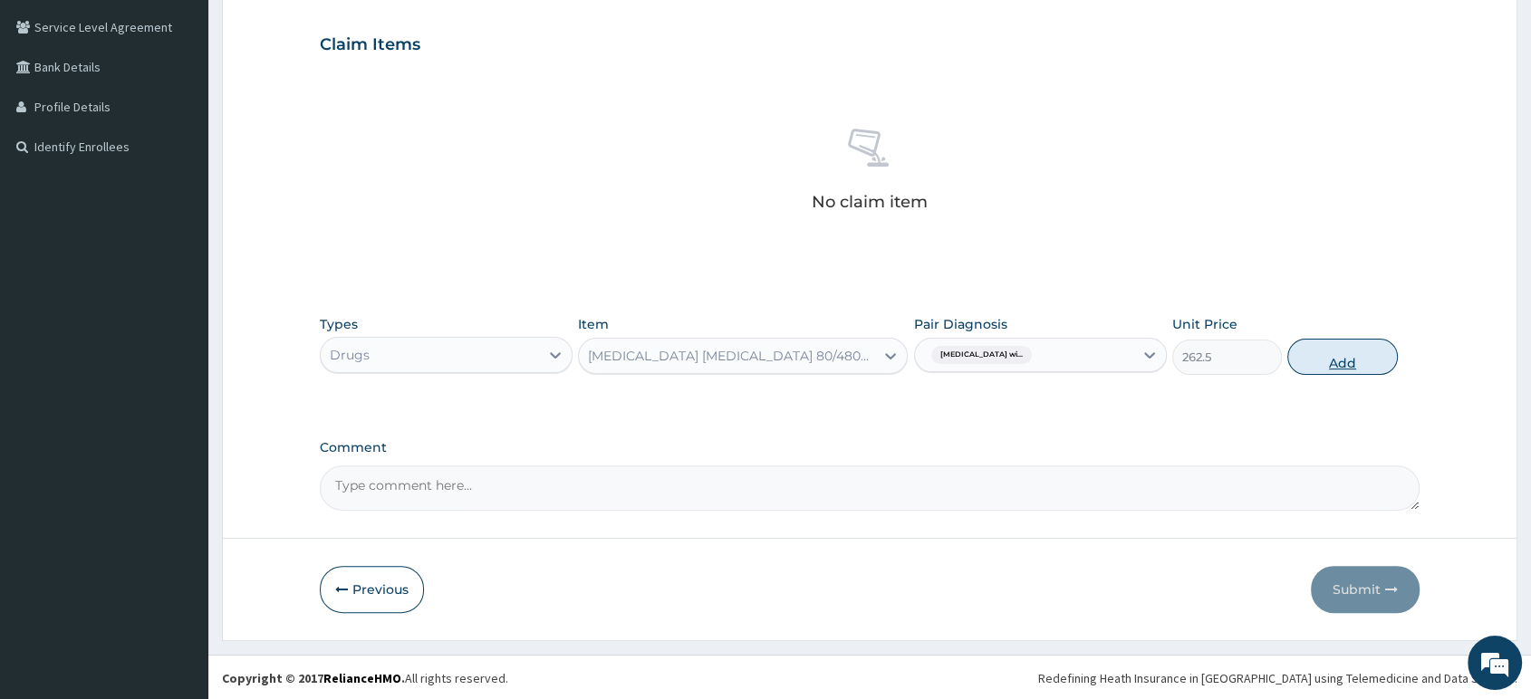
click at [1320, 353] on button "Add" at bounding box center [1342, 357] width 110 height 36
type input "0"
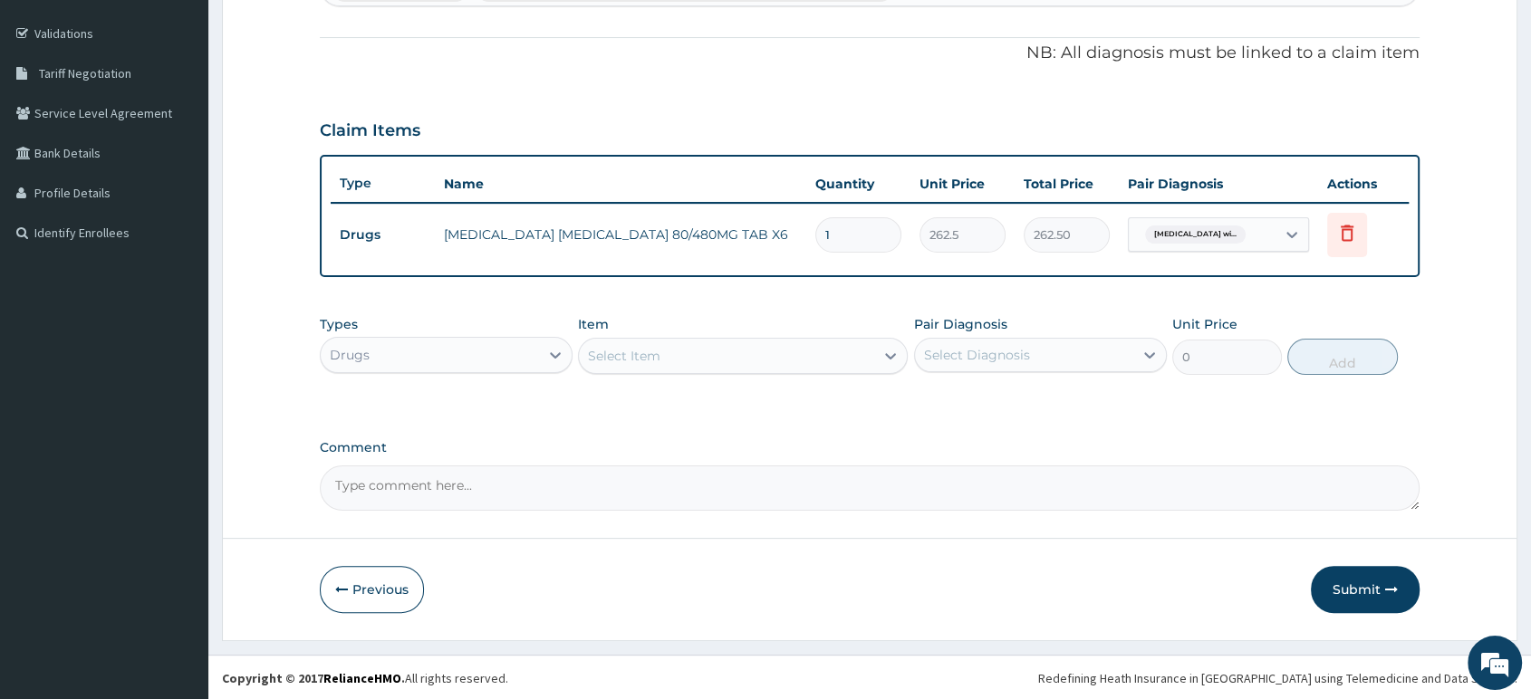
type input "0.00"
type input "6"
type input "1575.00"
type input "6"
click at [840, 360] on div "Select Item" at bounding box center [726, 355] width 295 height 29
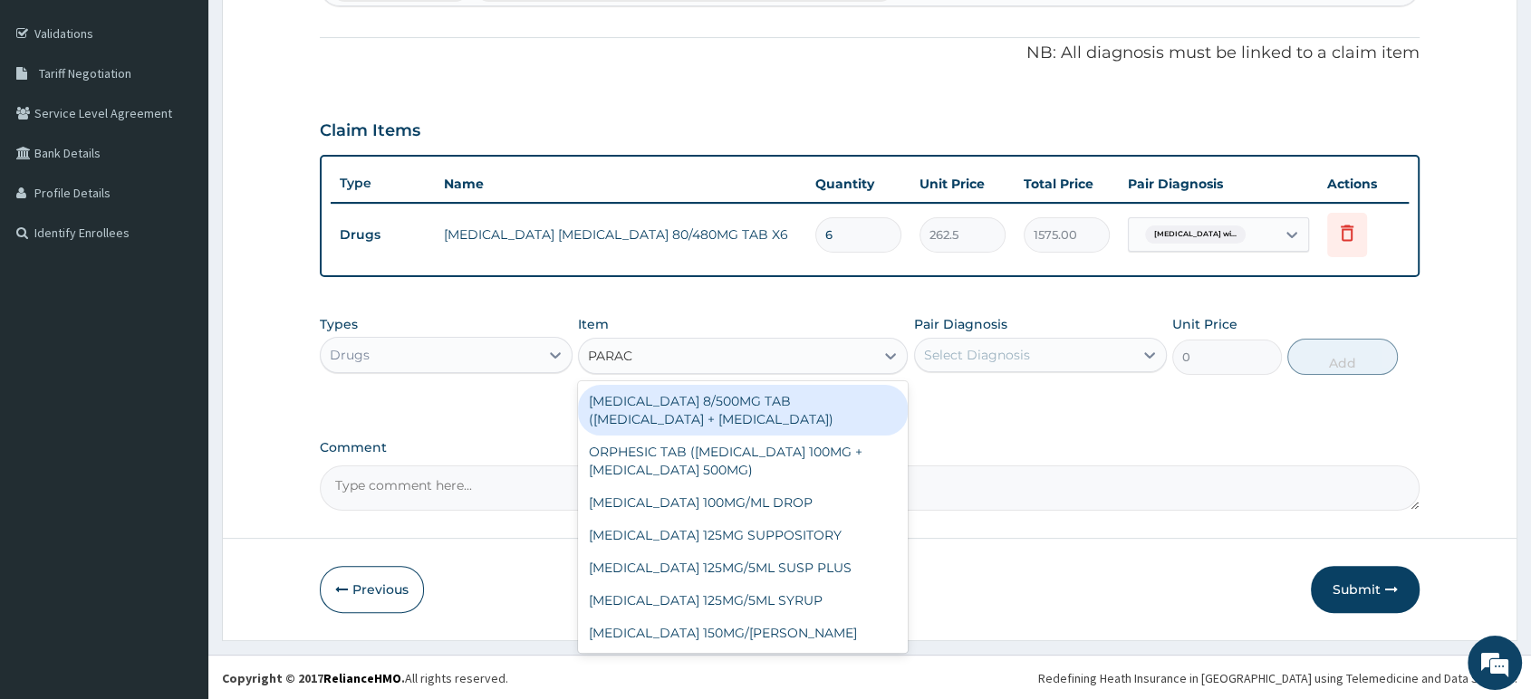
type input "PARACE"
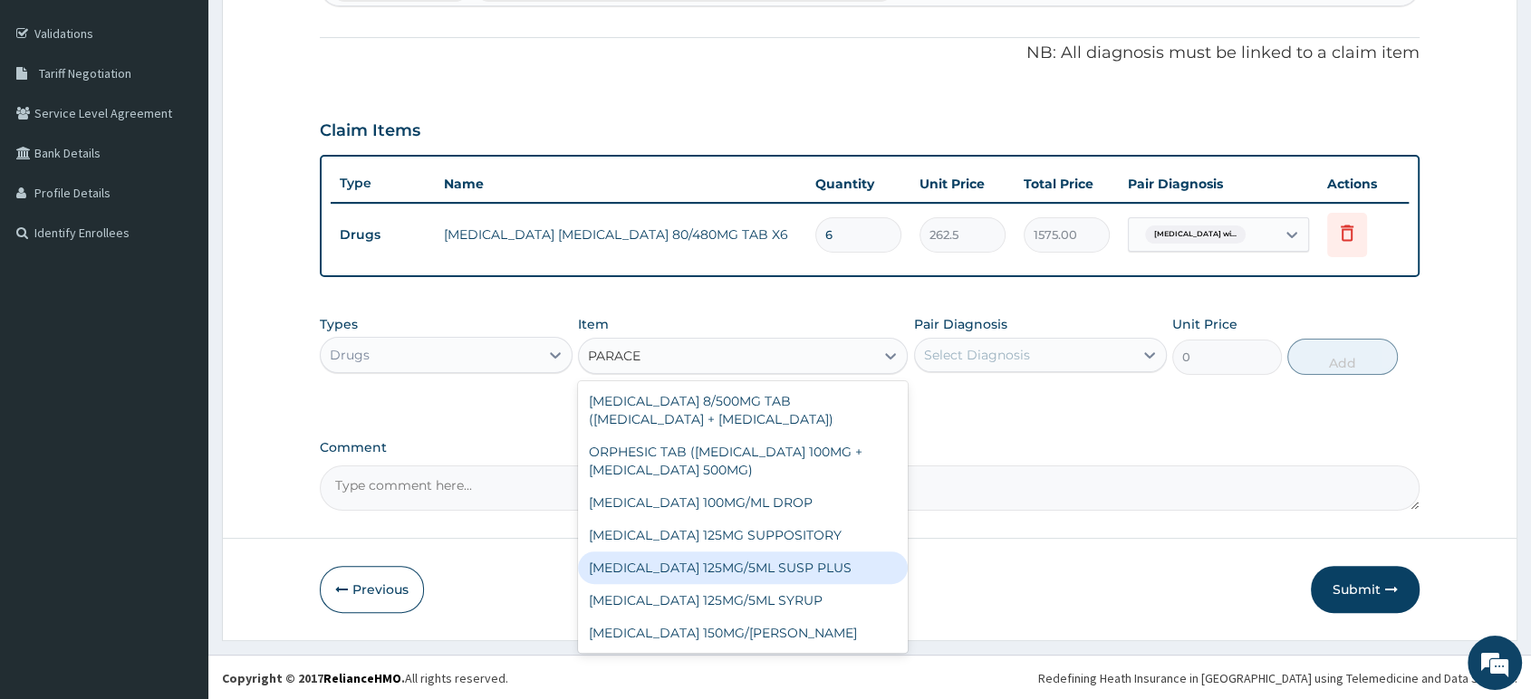
scroll to position [97, 0]
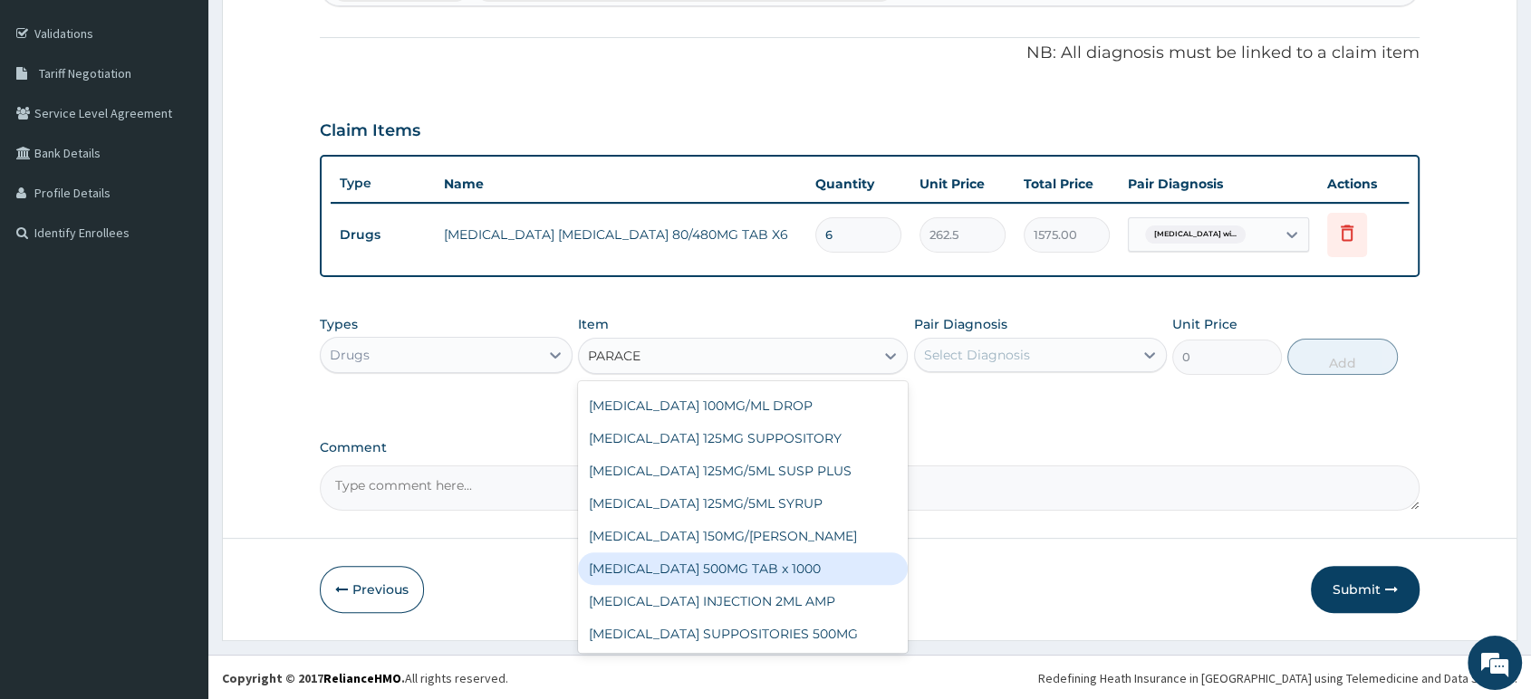
click at [782, 573] on div "PARACETAMOL 500MG TAB x 1000" at bounding box center [743, 568] width 330 height 33
type input "11.025"
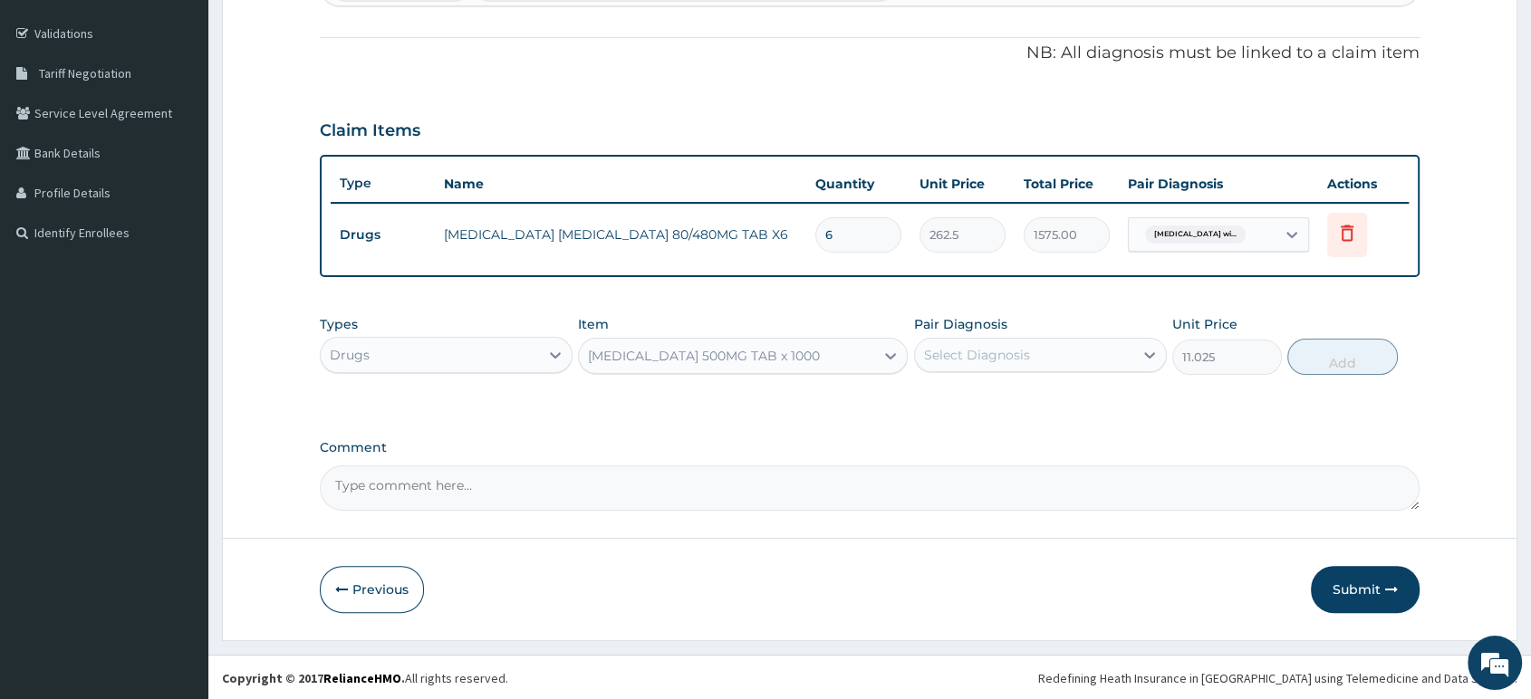
click at [963, 346] on div "Select Diagnosis" at bounding box center [977, 355] width 106 height 18
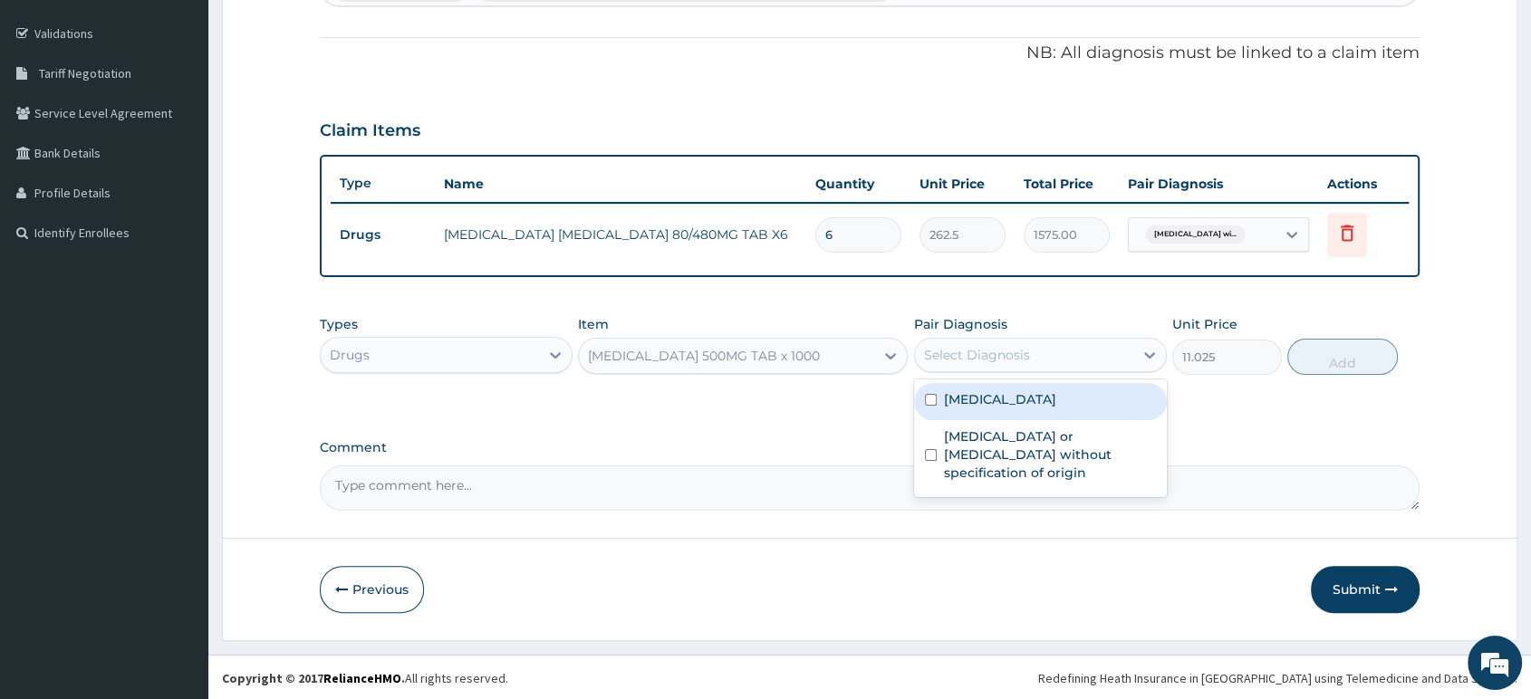
click at [1010, 420] on div "Plasmodium malariae malaria without complication" at bounding box center [1040, 401] width 253 height 37
checkbox input "true"
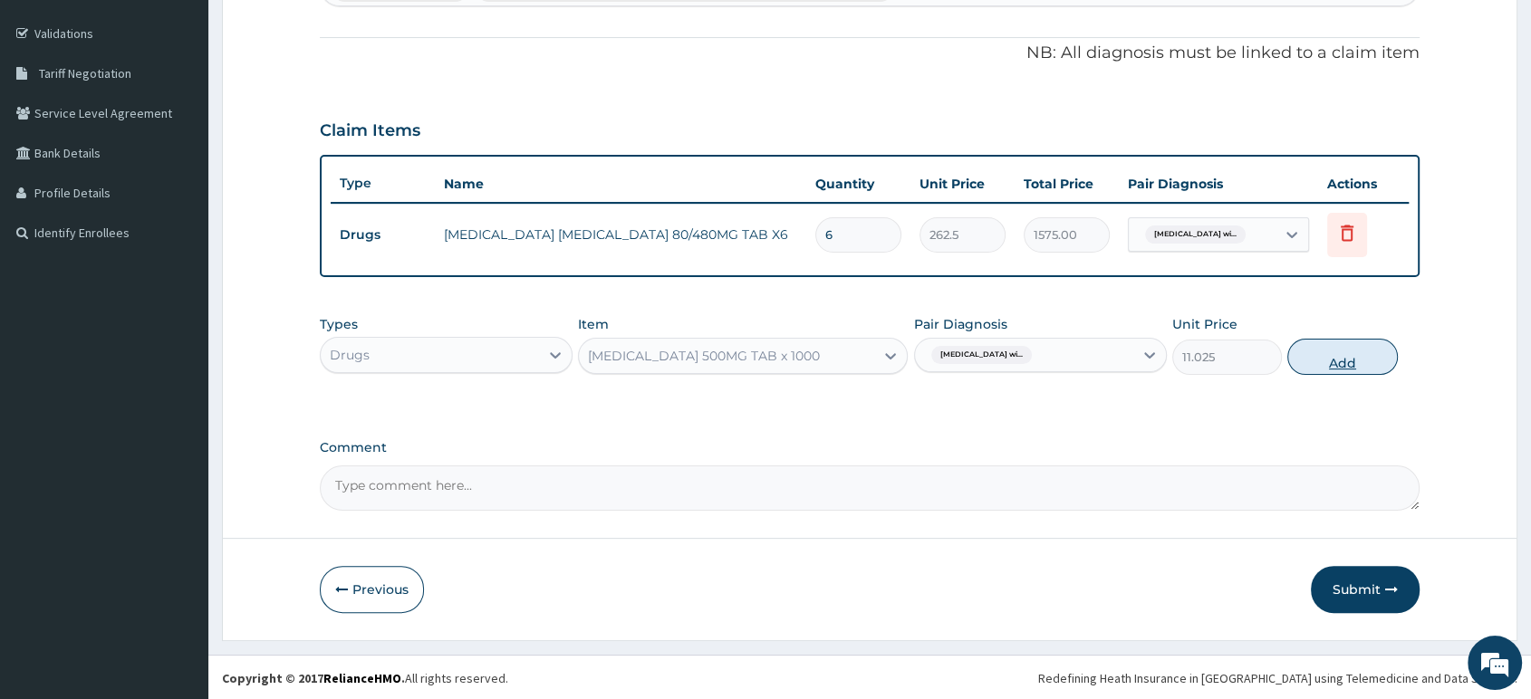
click at [1321, 353] on button "Add" at bounding box center [1342, 357] width 110 height 36
type input "0"
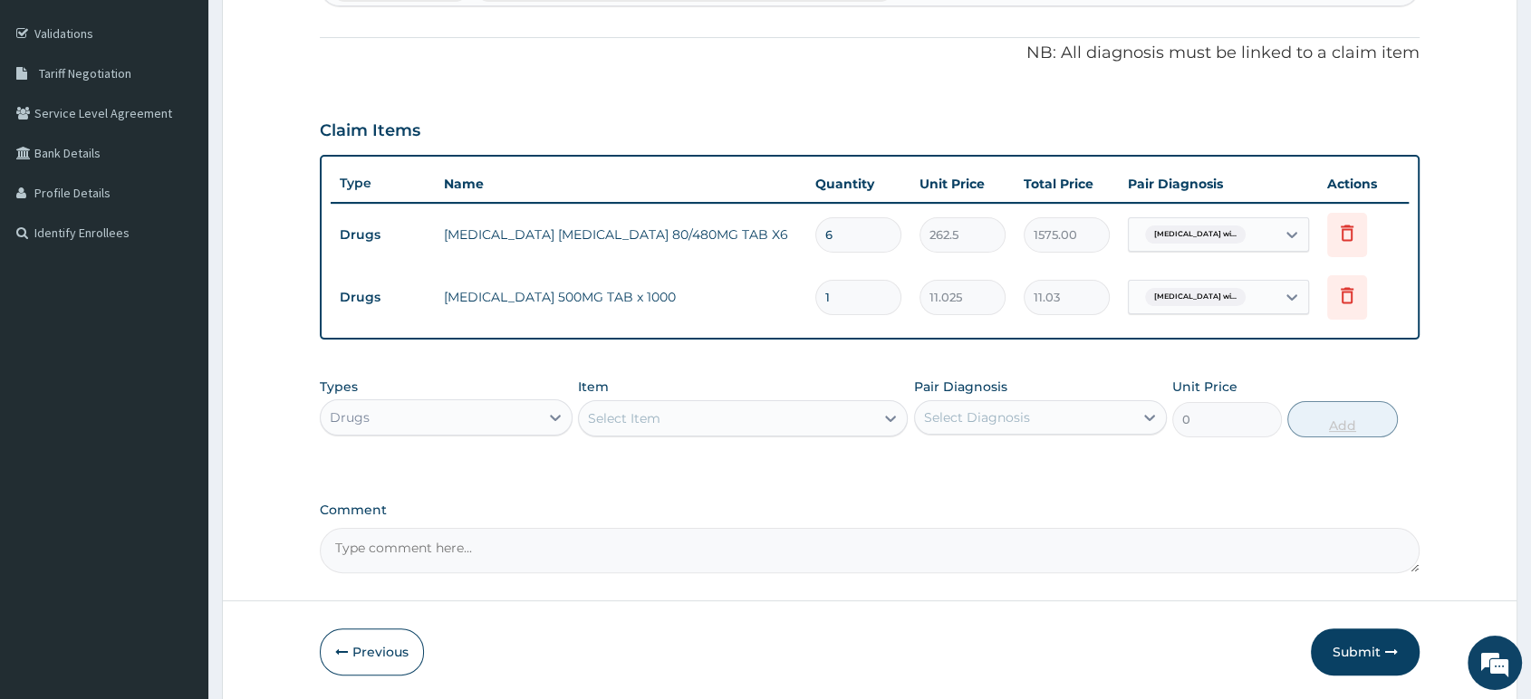
type input "18"
type input "198.45"
type input "18"
click at [861, 411] on div "Select Item" at bounding box center [726, 418] width 295 height 29
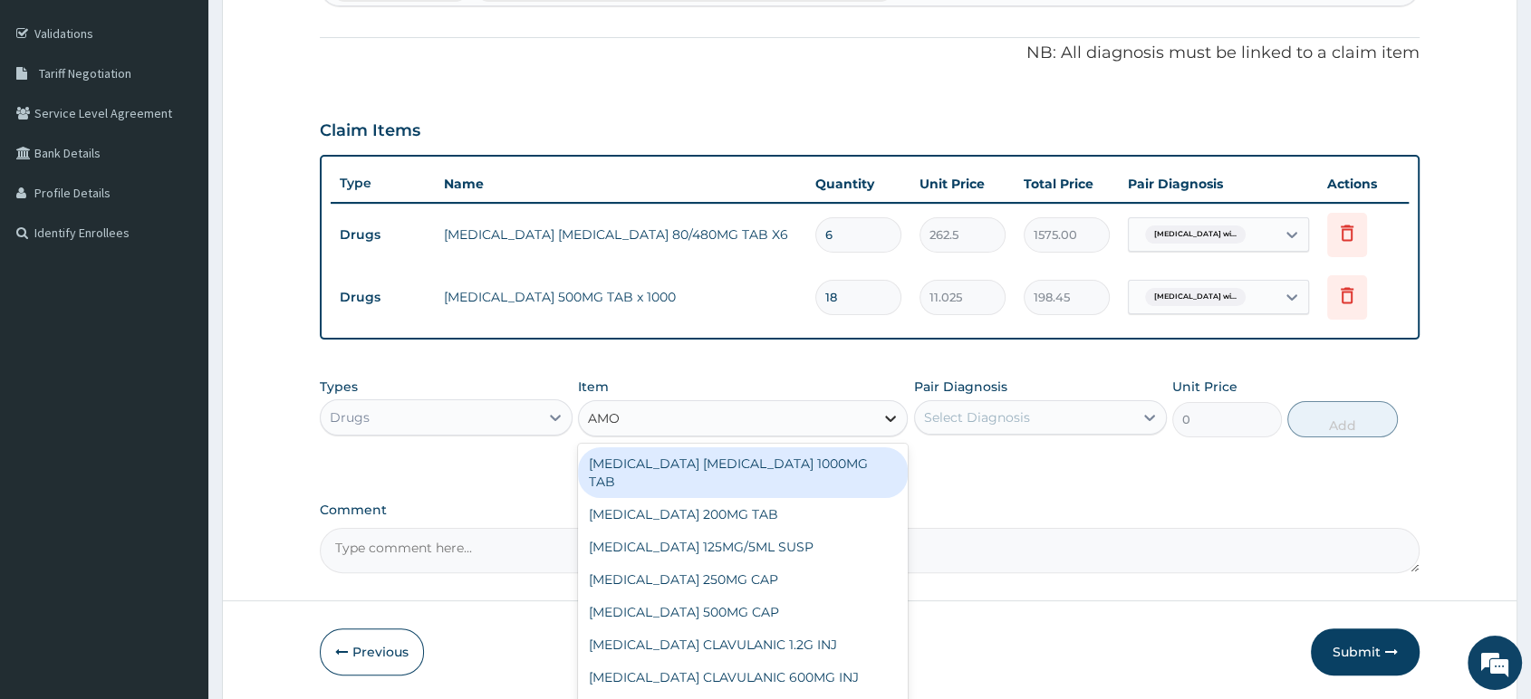
type input "AMOX"
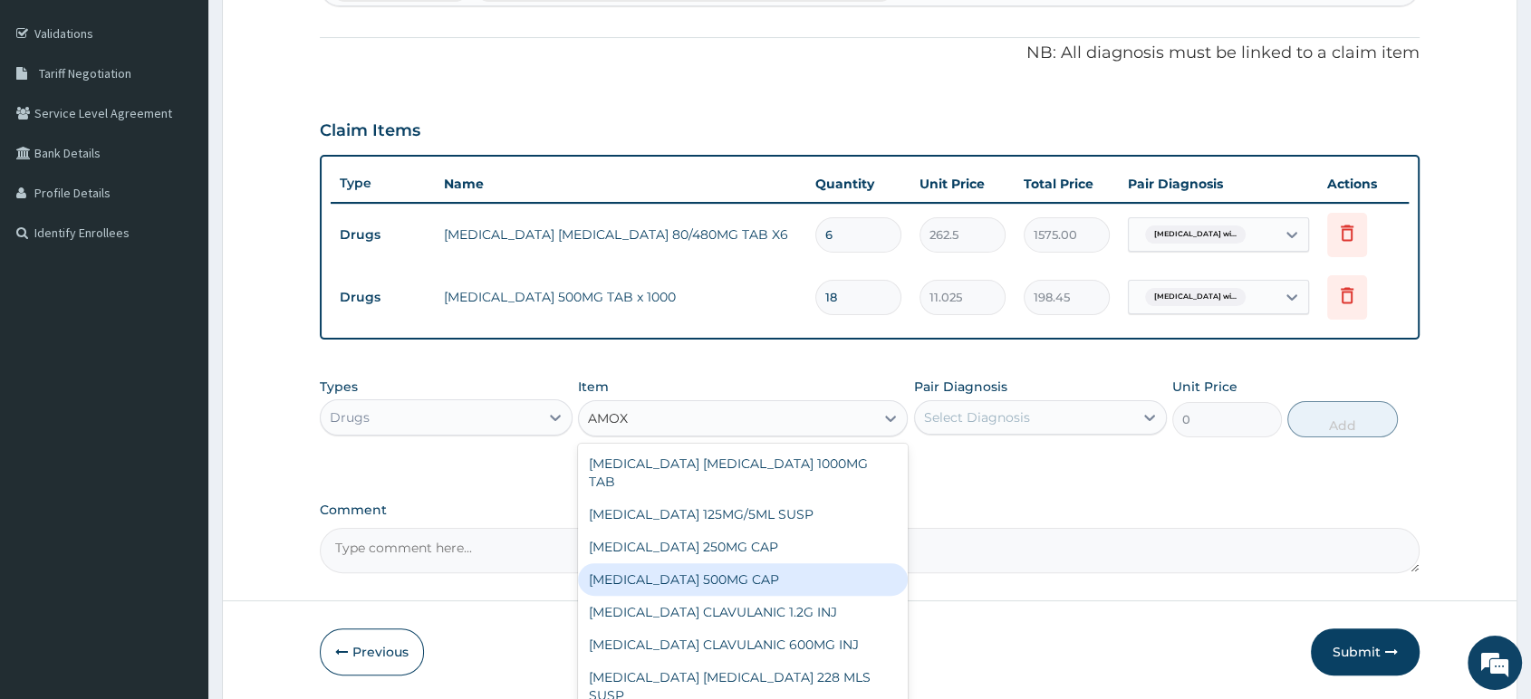
click at [822, 563] on div "AMOXICILLIN 500MG CAP" at bounding box center [743, 579] width 330 height 33
type input "35"
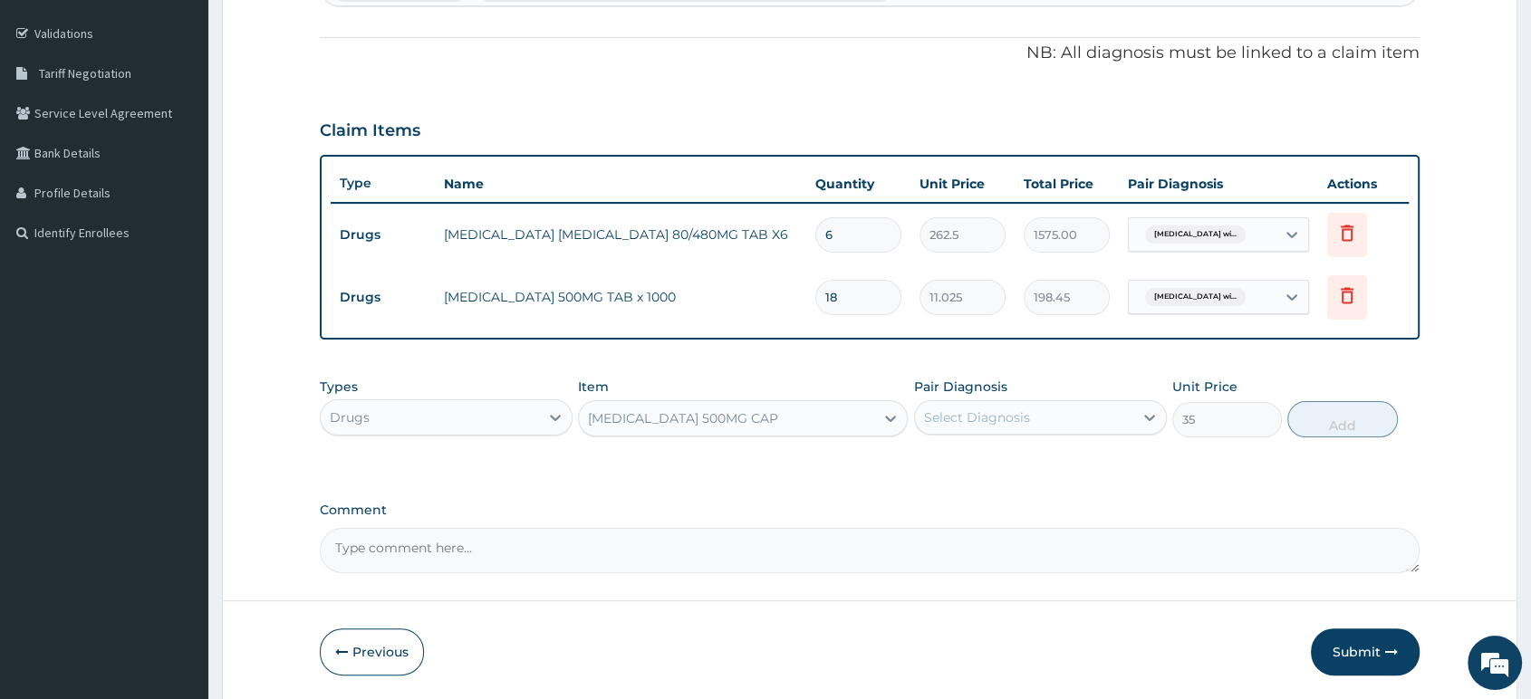
click at [1056, 419] on div "Select Diagnosis" at bounding box center [1024, 417] width 218 height 29
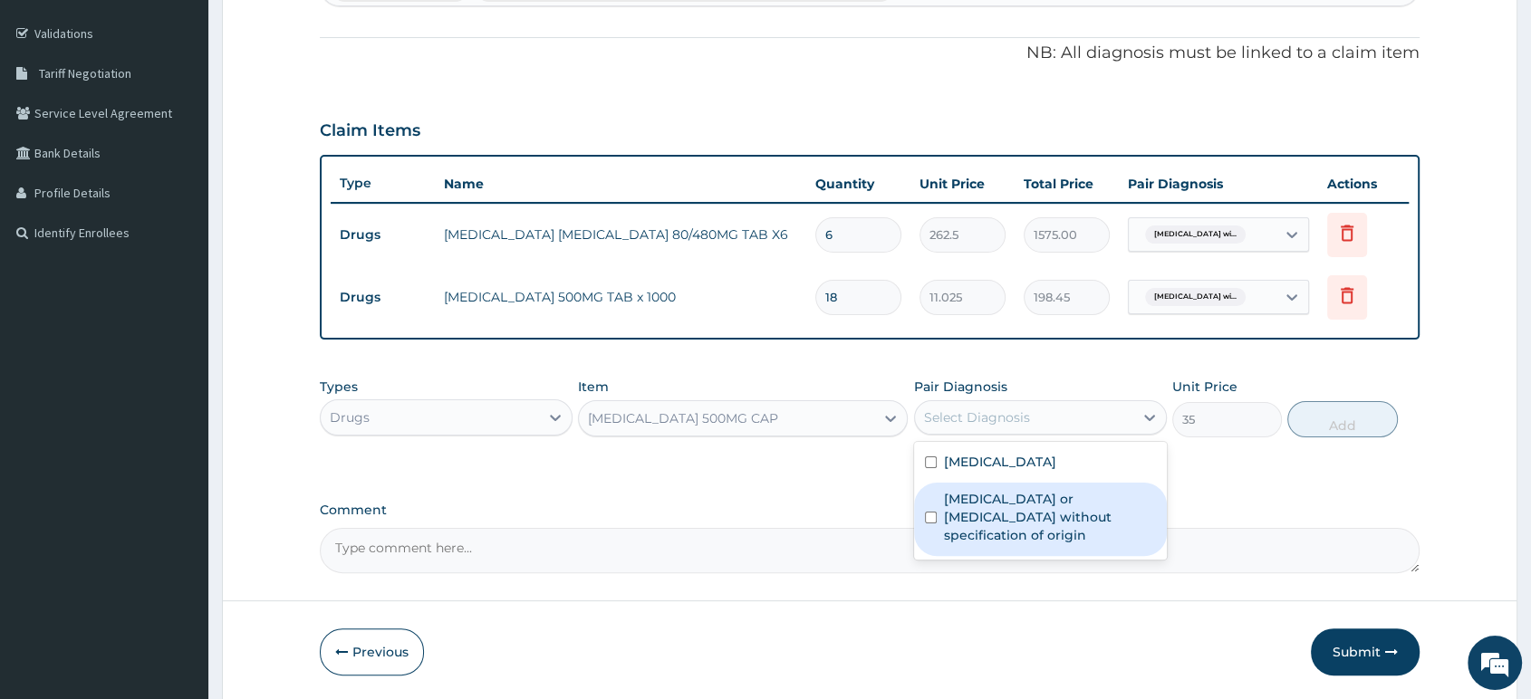
click at [1058, 512] on label "Gastroenteritis or colitis without specification of origin" at bounding box center [1050, 517] width 212 height 54
checkbox input "true"
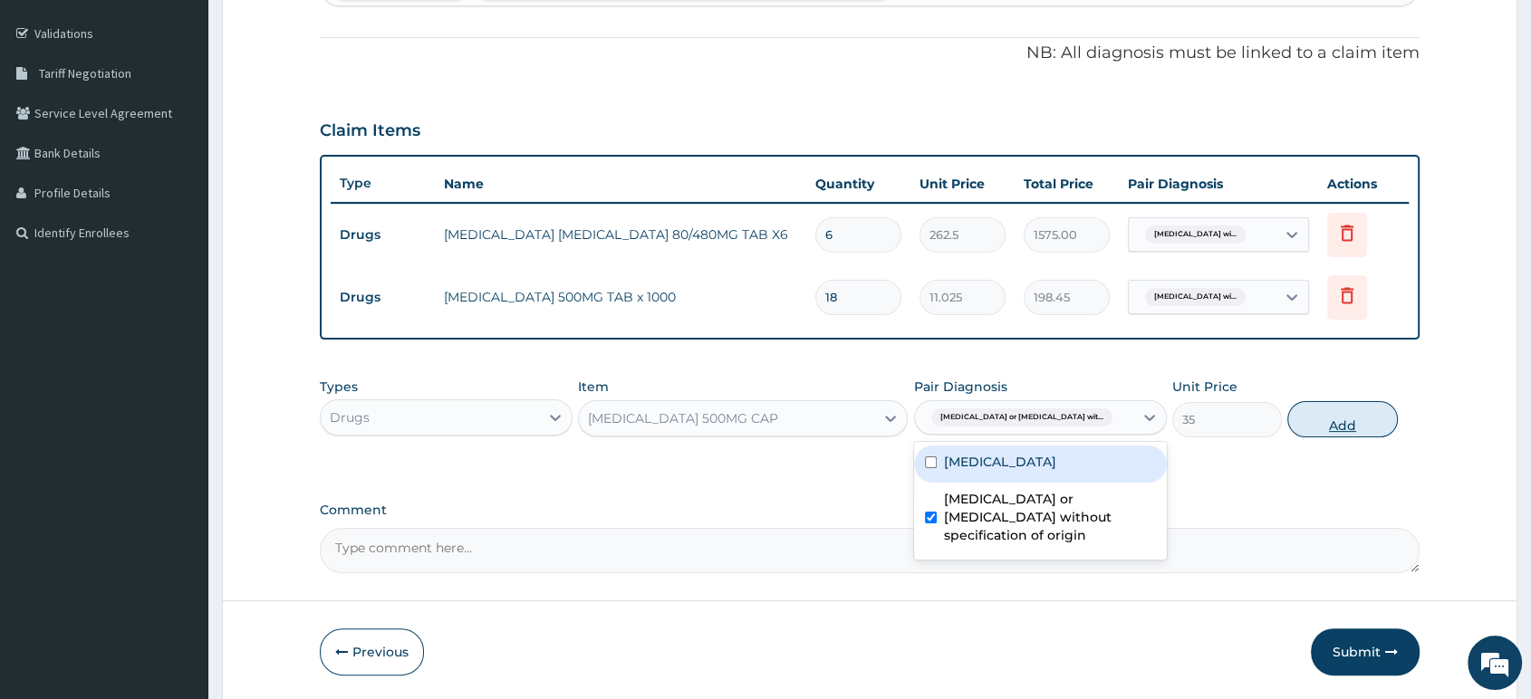
click at [1313, 416] on button "Add" at bounding box center [1342, 419] width 110 height 36
type input "0"
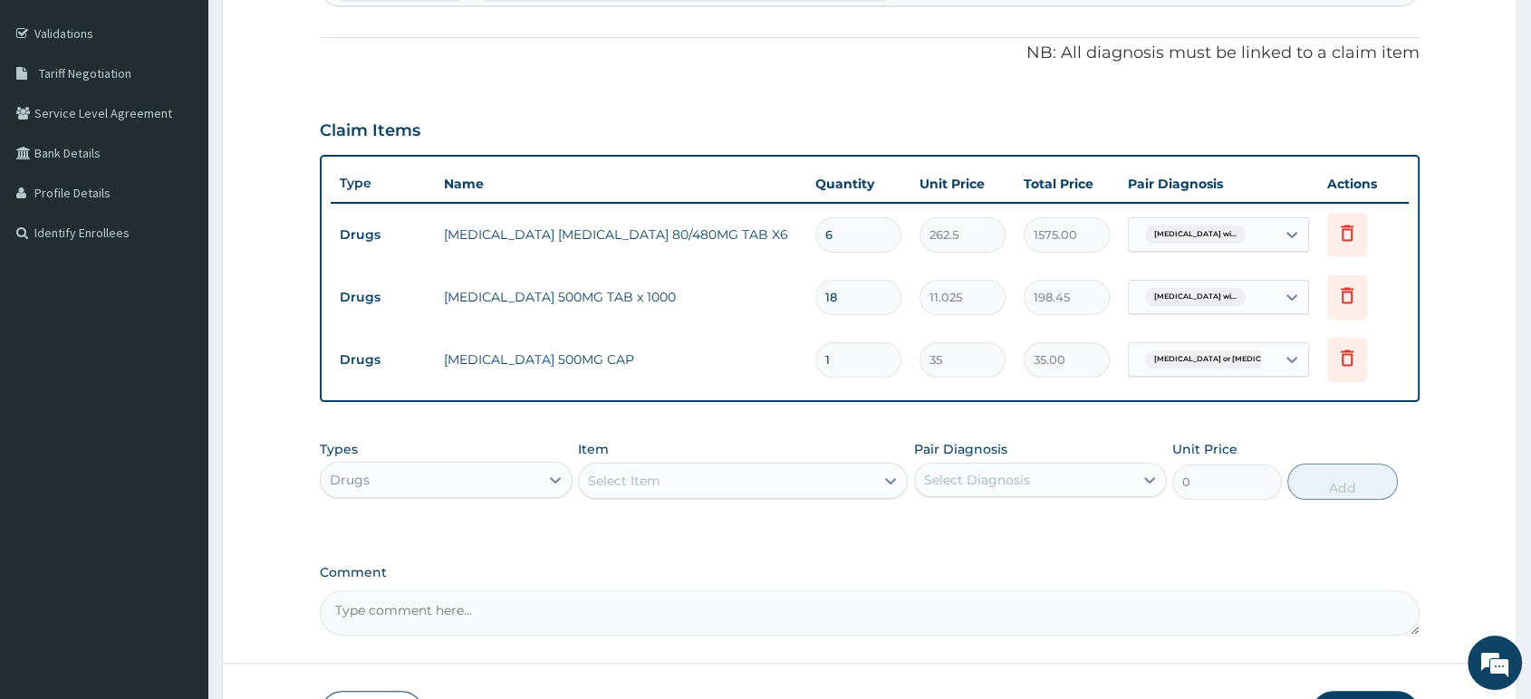
type input "15"
type input "525.00"
type input "15"
click at [859, 478] on div "Select Item" at bounding box center [726, 480] width 295 height 29
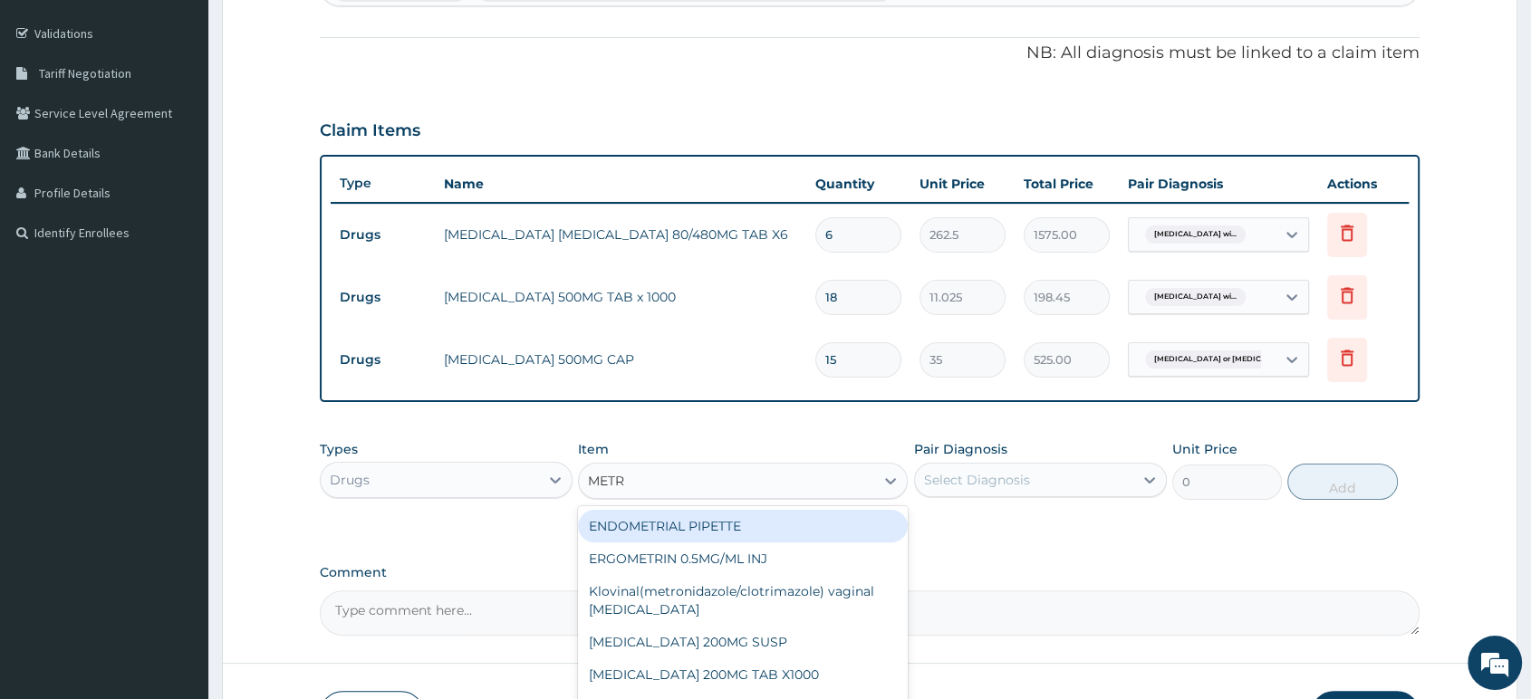
type input "METRO"
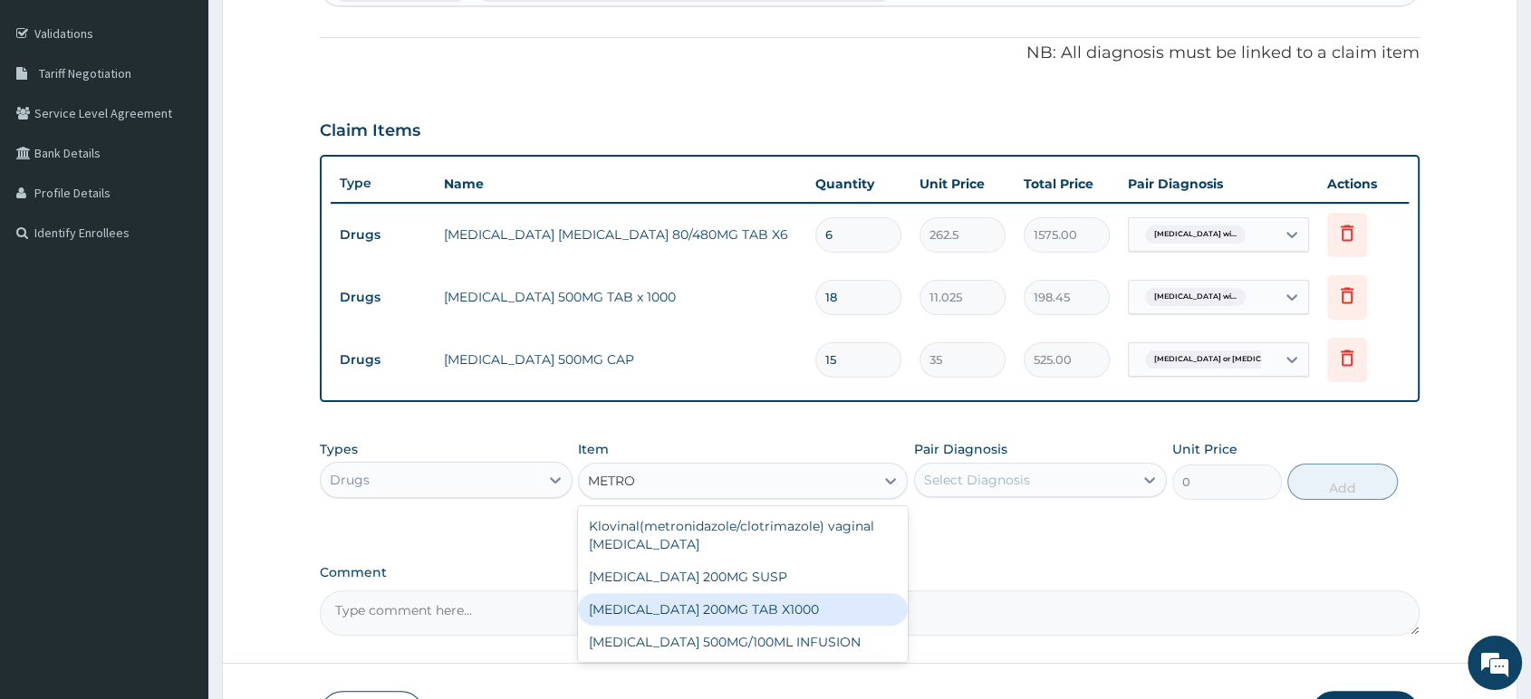
click at [837, 607] on div "METRONIDAZOLE 200MG TAB X1000" at bounding box center [743, 609] width 330 height 33
type input "52.5"
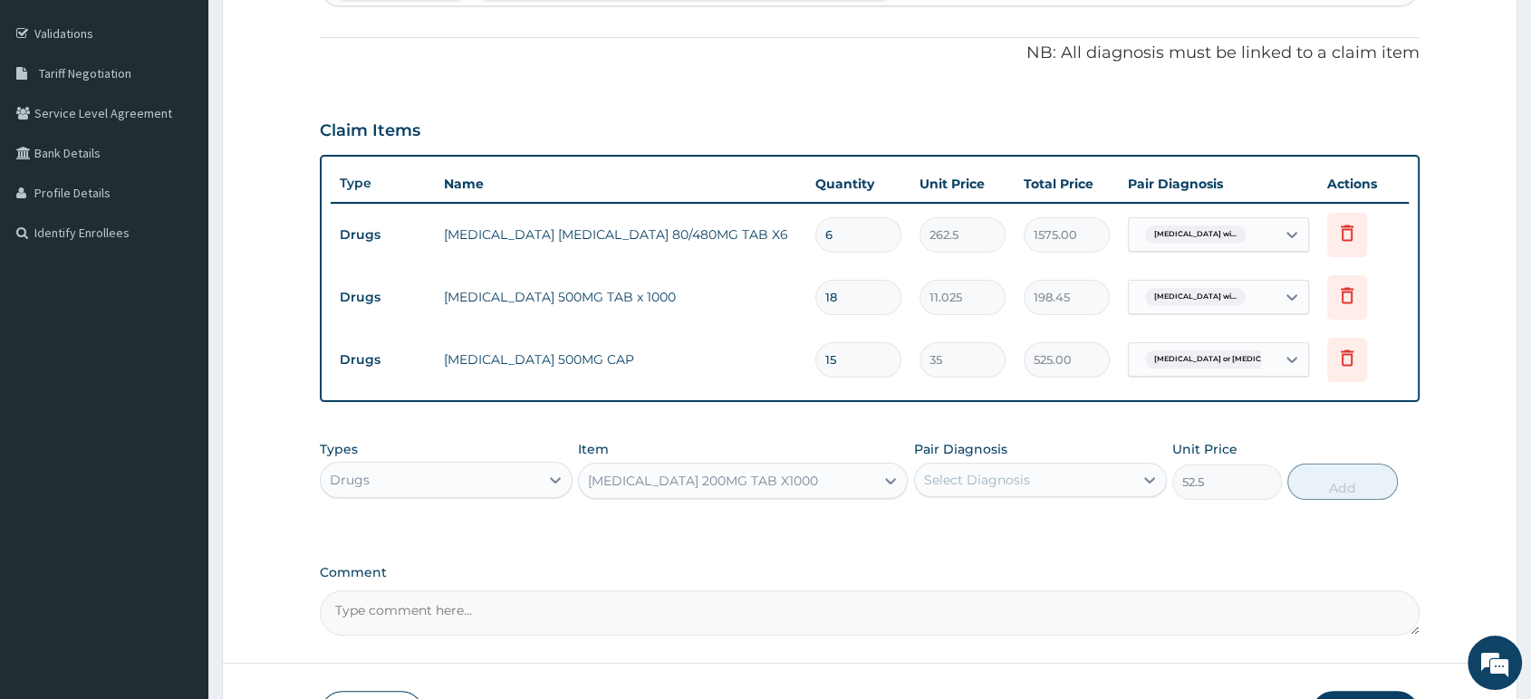
click at [1014, 481] on div "Select Diagnosis" at bounding box center [977, 480] width 106 height 18
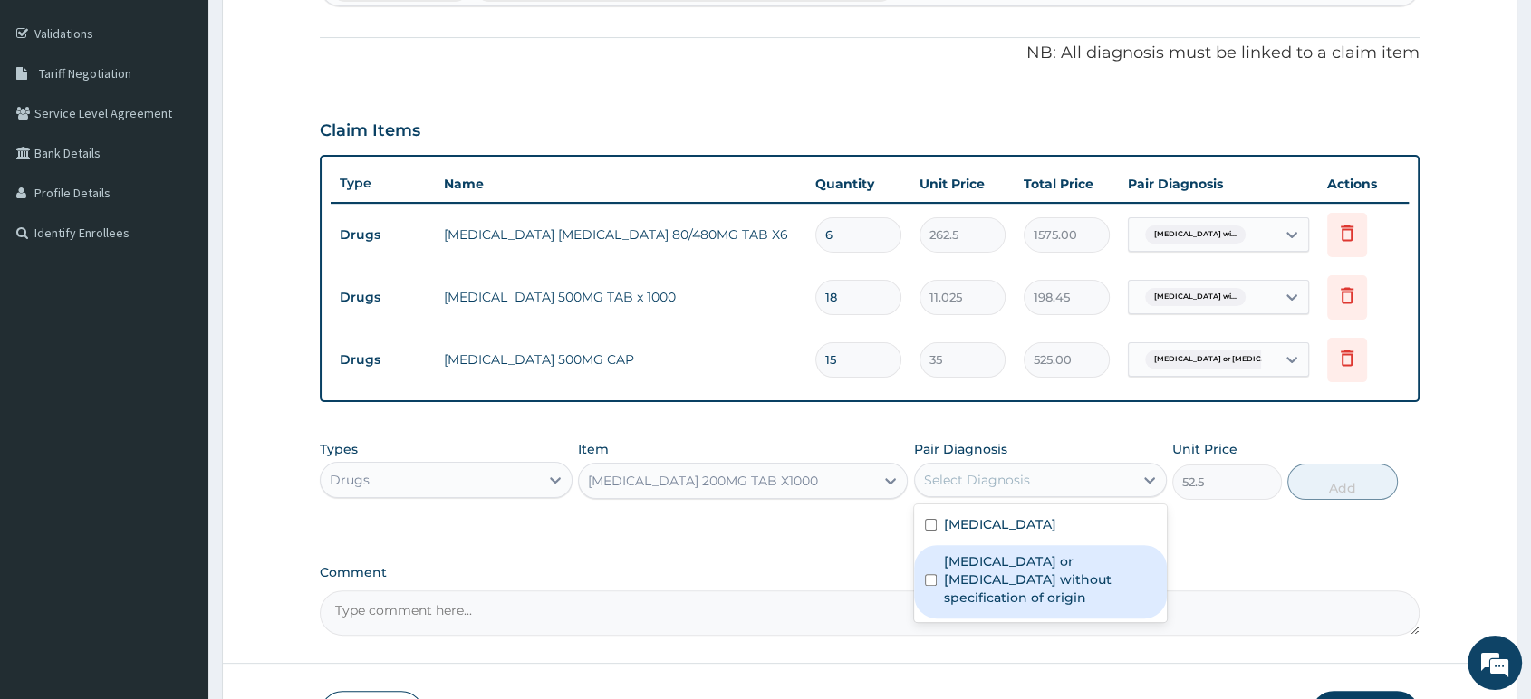
click at [989, 600] on label "Gastroenteritis or colitis without specification of origin" at bounding box center [1050, 579] width 212 height 54
checkbox input "true"
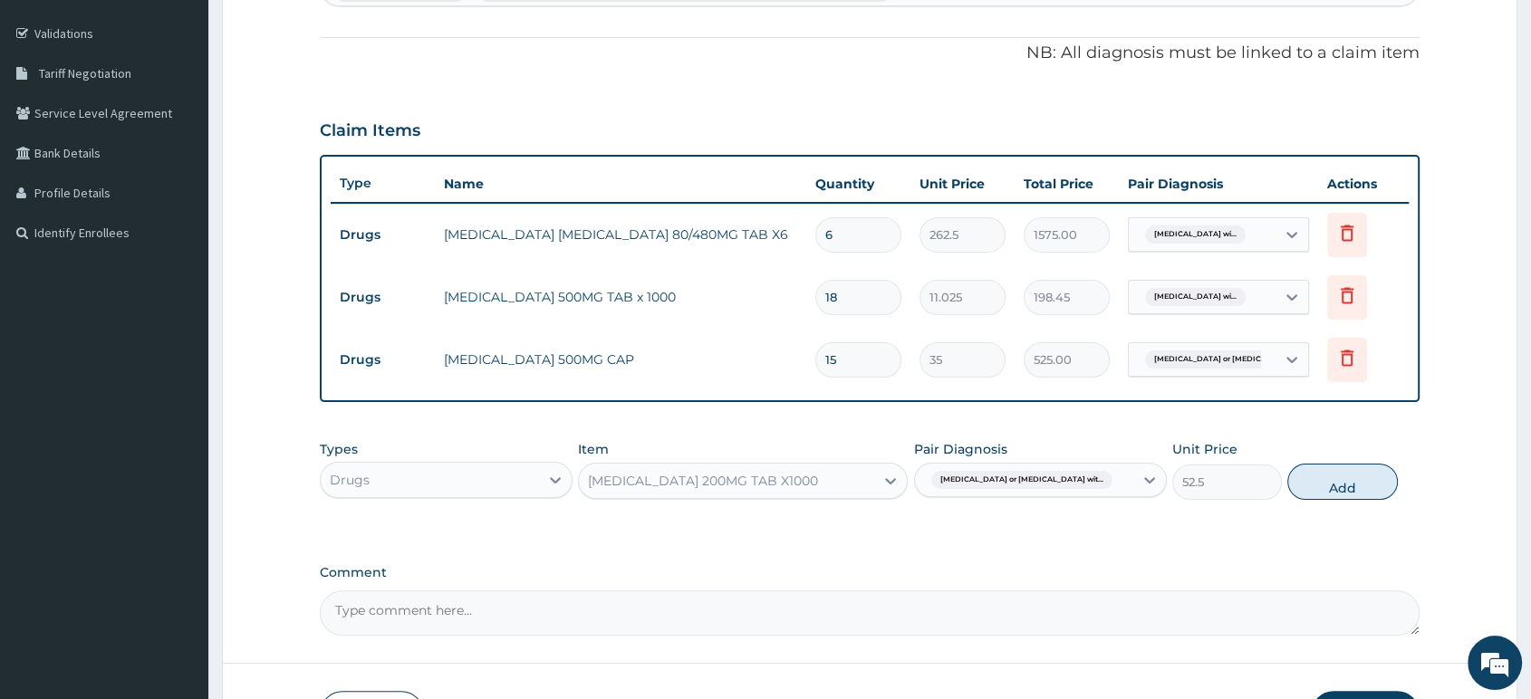
click at [1333, 504] on div "Types Drugs Item METRONIDAZOLE 200MG TAB X1000 Pair Diagnosis Gastroenteritis o…" at bounding box center [869, 470] width 1099 height 78
click at [1333, 480] on button "Add" at bounding box center [1342, 482] width 110 height 36
type input "0"
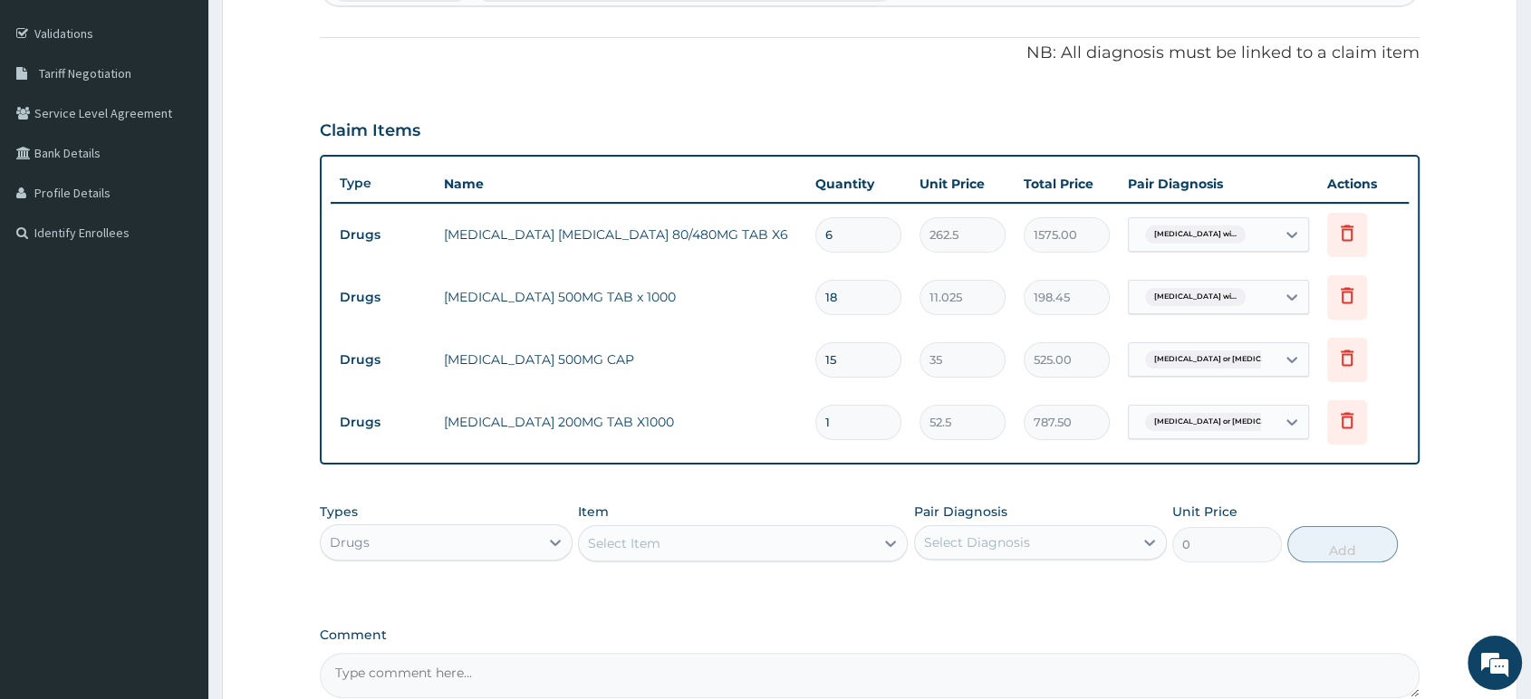
type input "15"
type input "787.50"
type input "15"
click at [843, 542] on div "Select Item" at bounding box center [726, 543] width 295 height 29
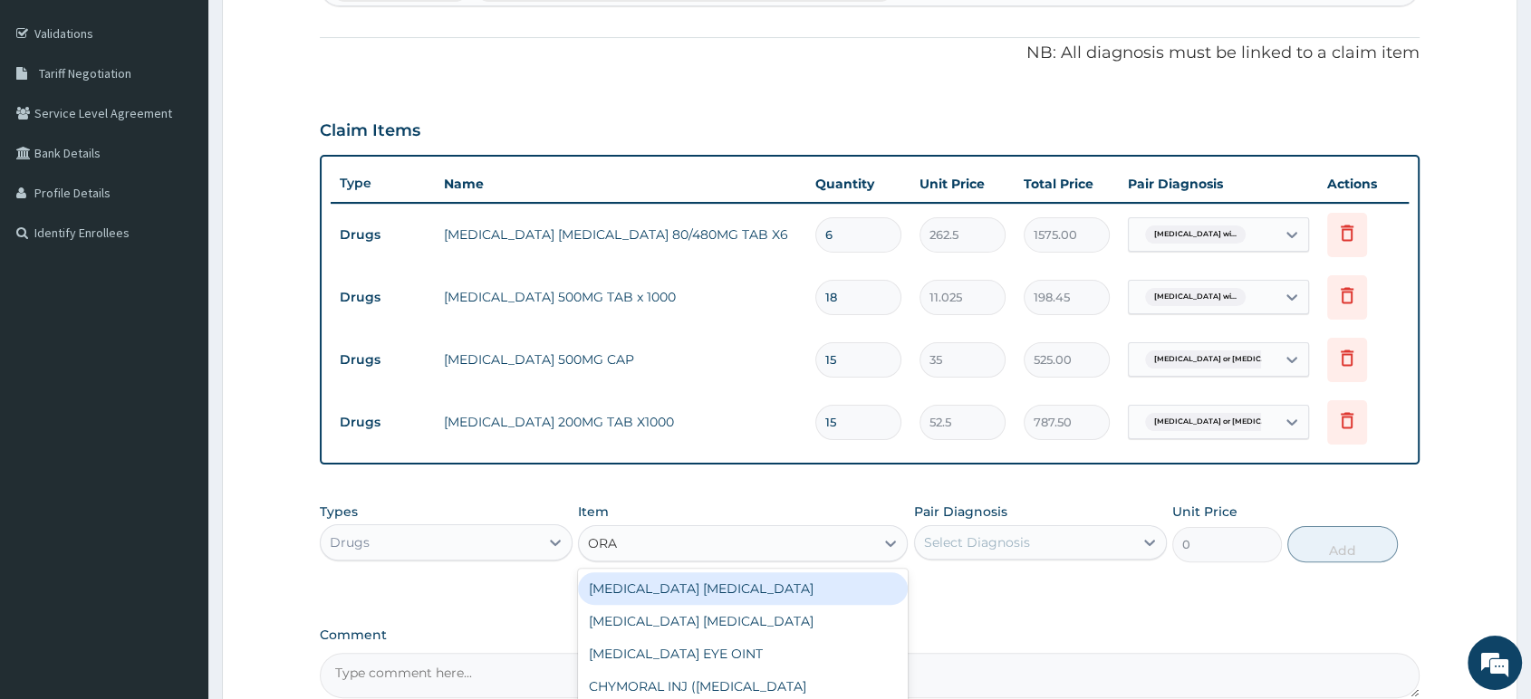
type input "ORAL"
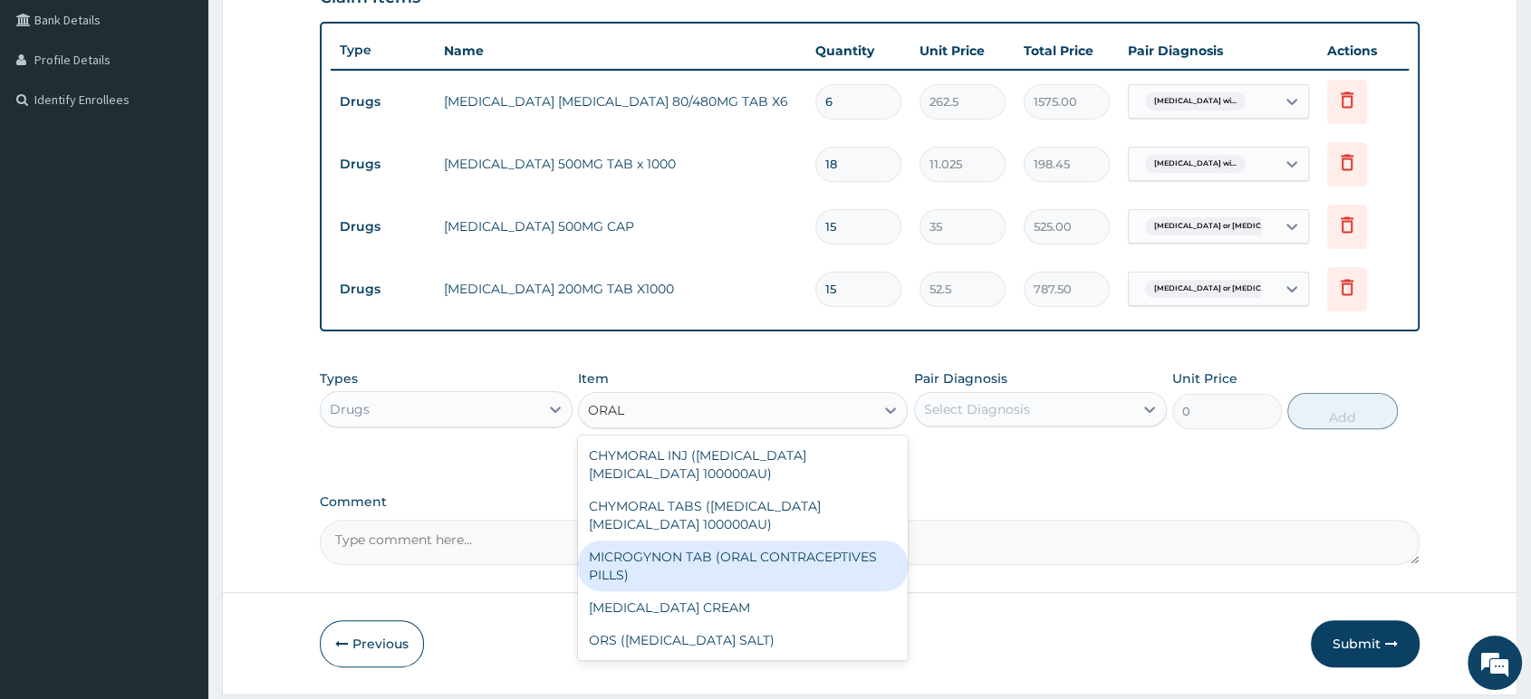
scroll to position [514, 0]
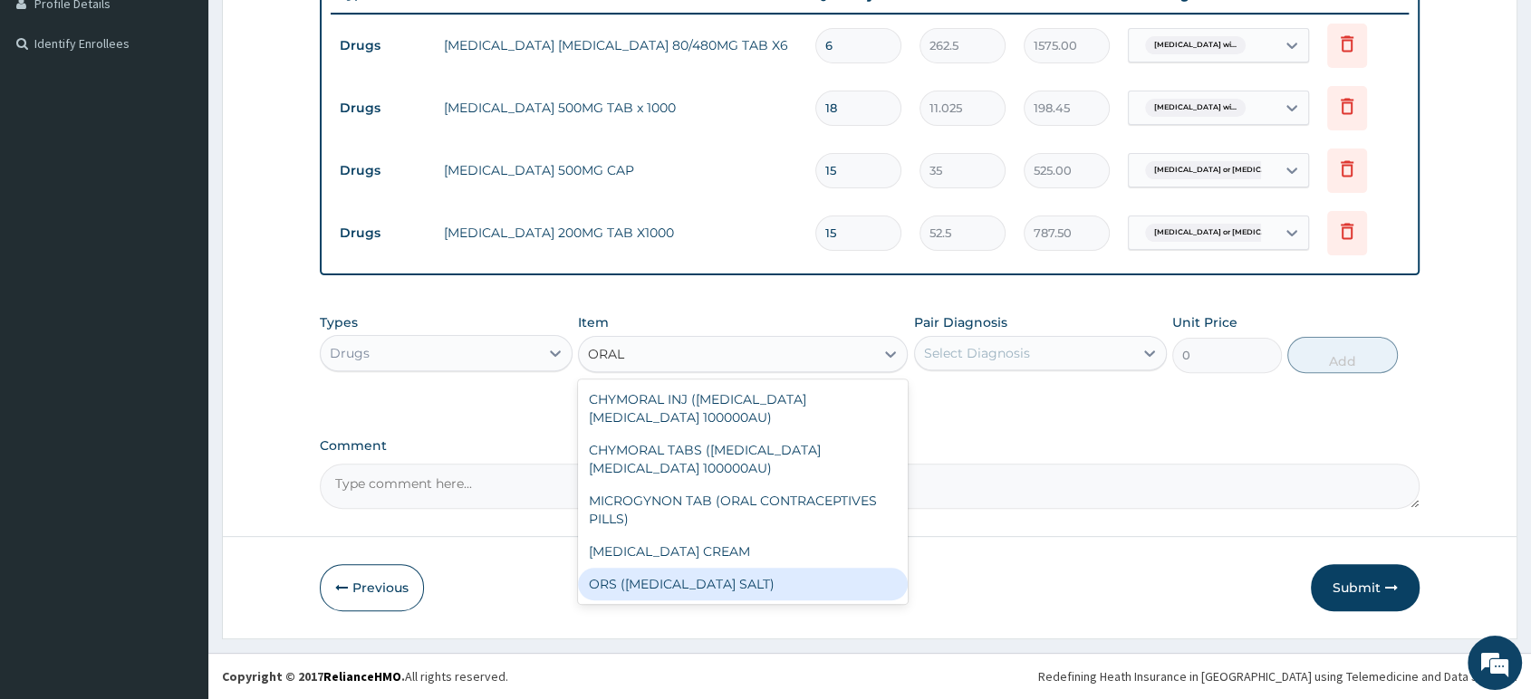
click at [813, 582] on div "ORS (ORAL REHYDRATION SALT)" at bounding box center [743, 584] width 330 height 33
type input "210"
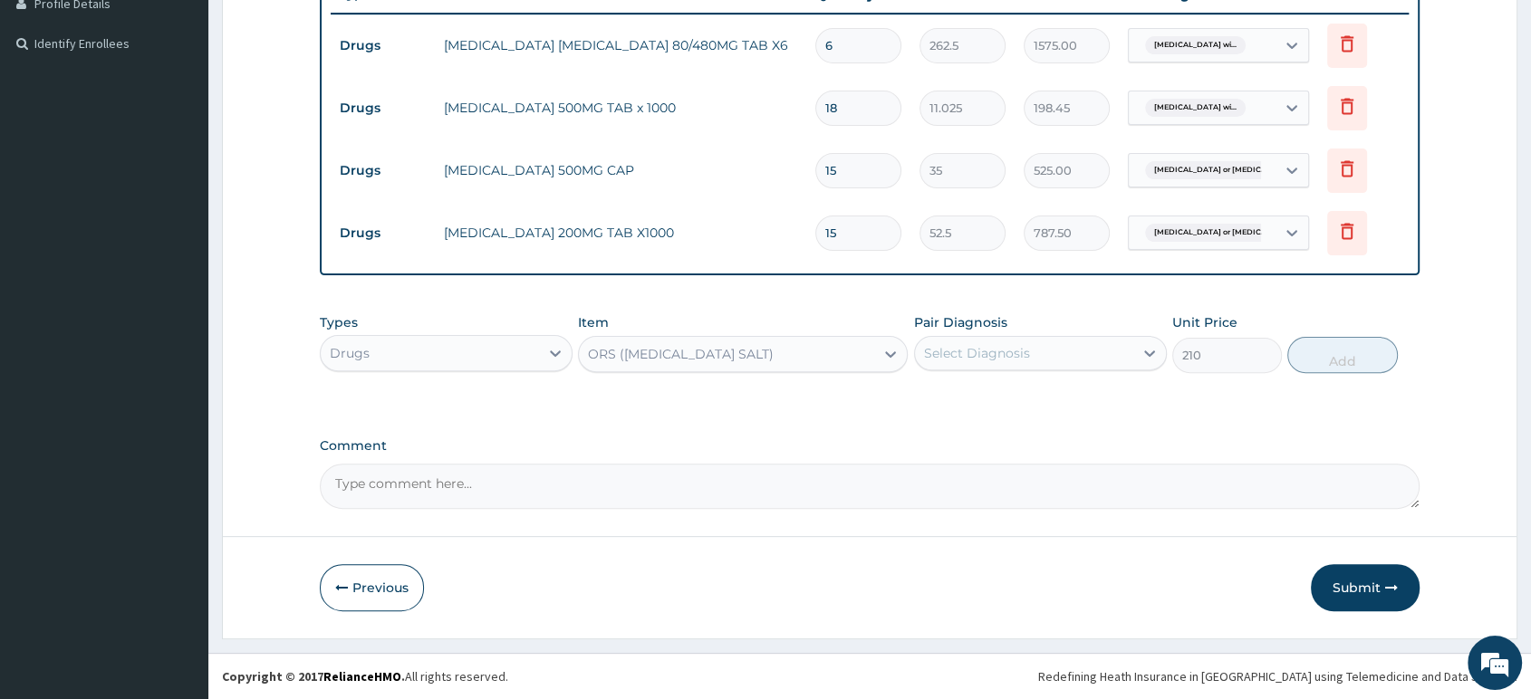
click at [976, 353] on div "Select Diagnosis" at bounding box center [977, 353] width 106 height 18
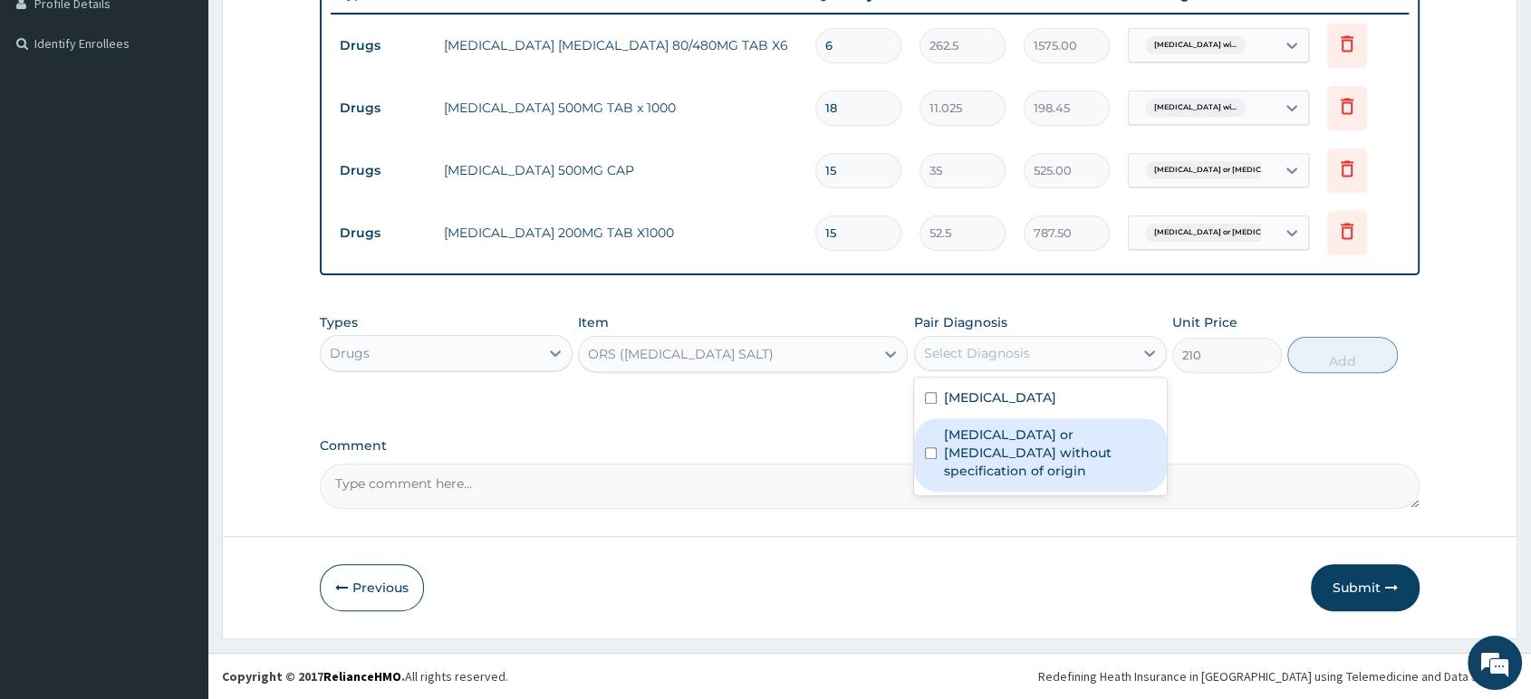
click at [1014, 475] on label "Gastroenteritis or colitis without specification of origin" at bounding box center [1050, 453] width 212 height 54
checkbox input "true"
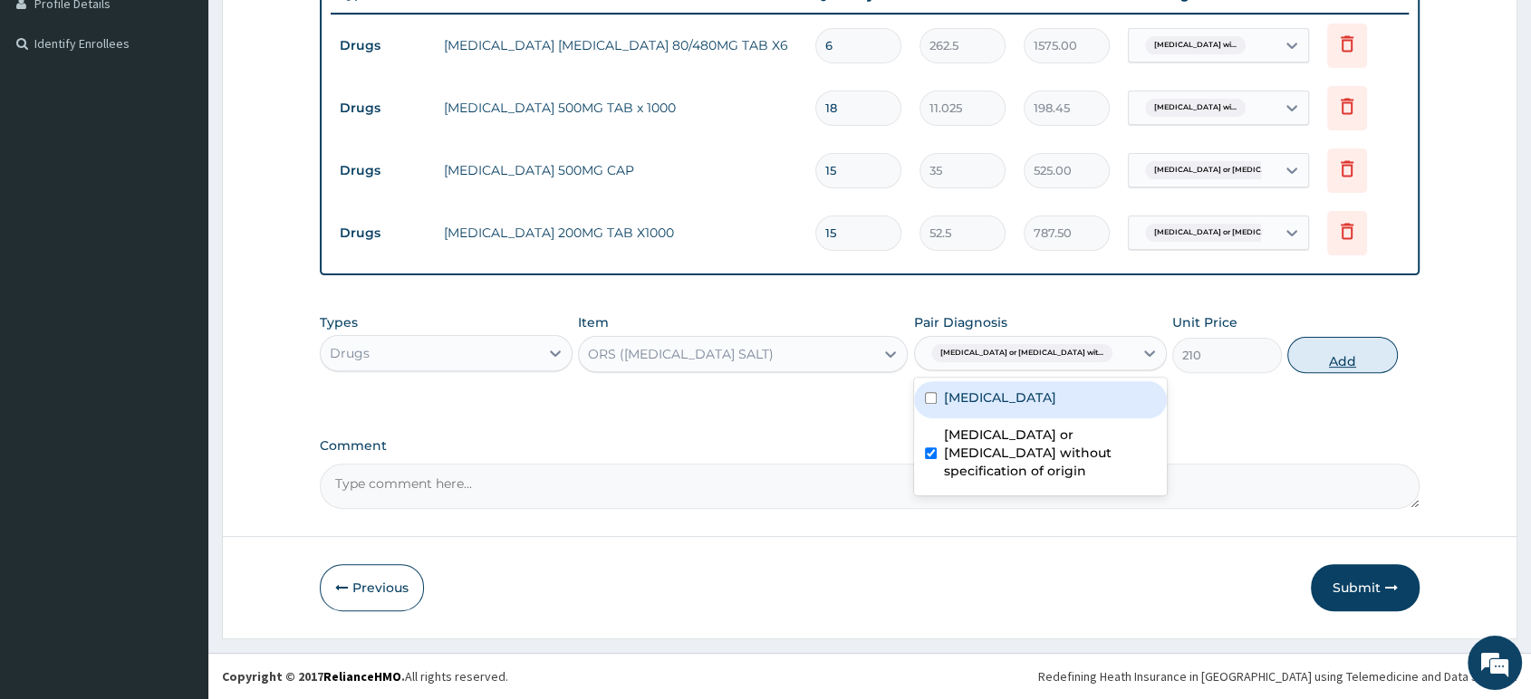
click at [1338, 352] on button "Add" at bounding box center [1342, 355] width 110 height 36
type input "0"
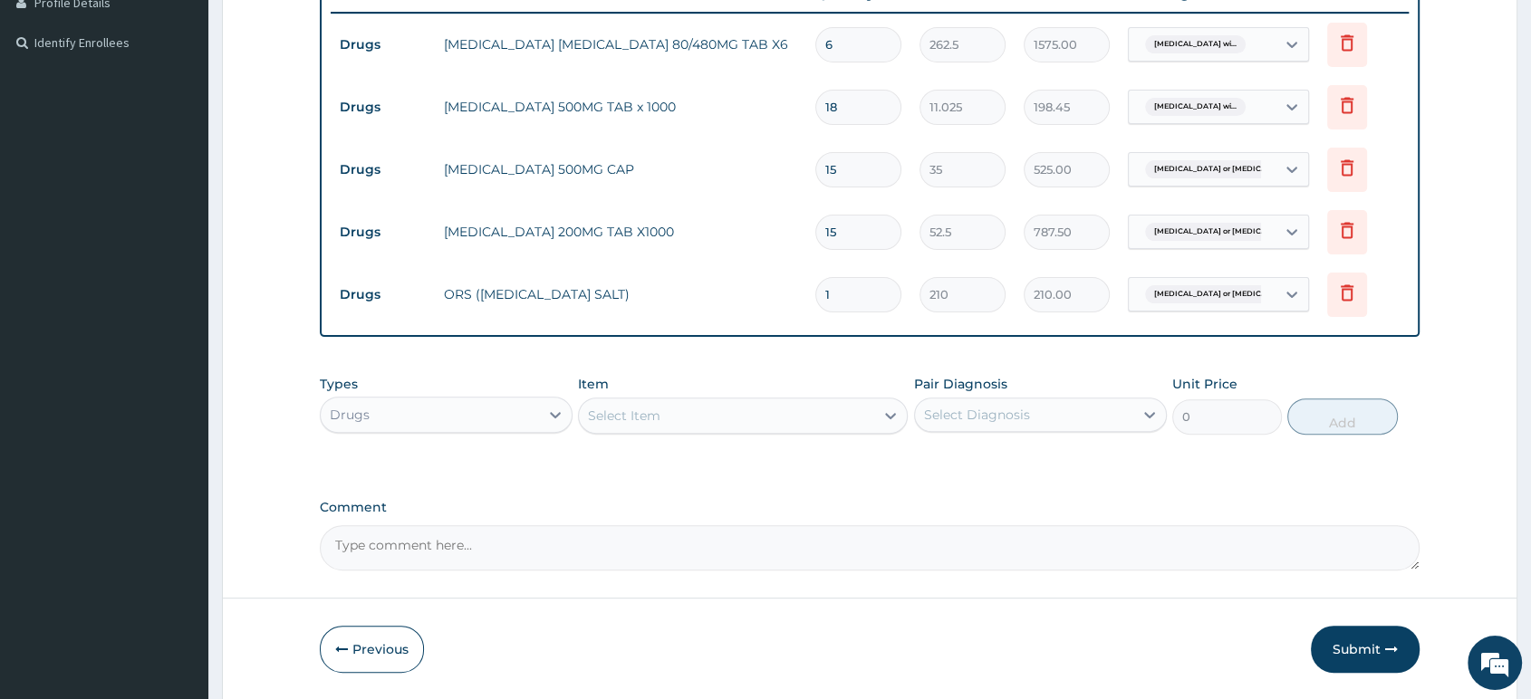
click at [798, 406] on div "Select Item" at bounding box center [726, 415] width 295 height 29
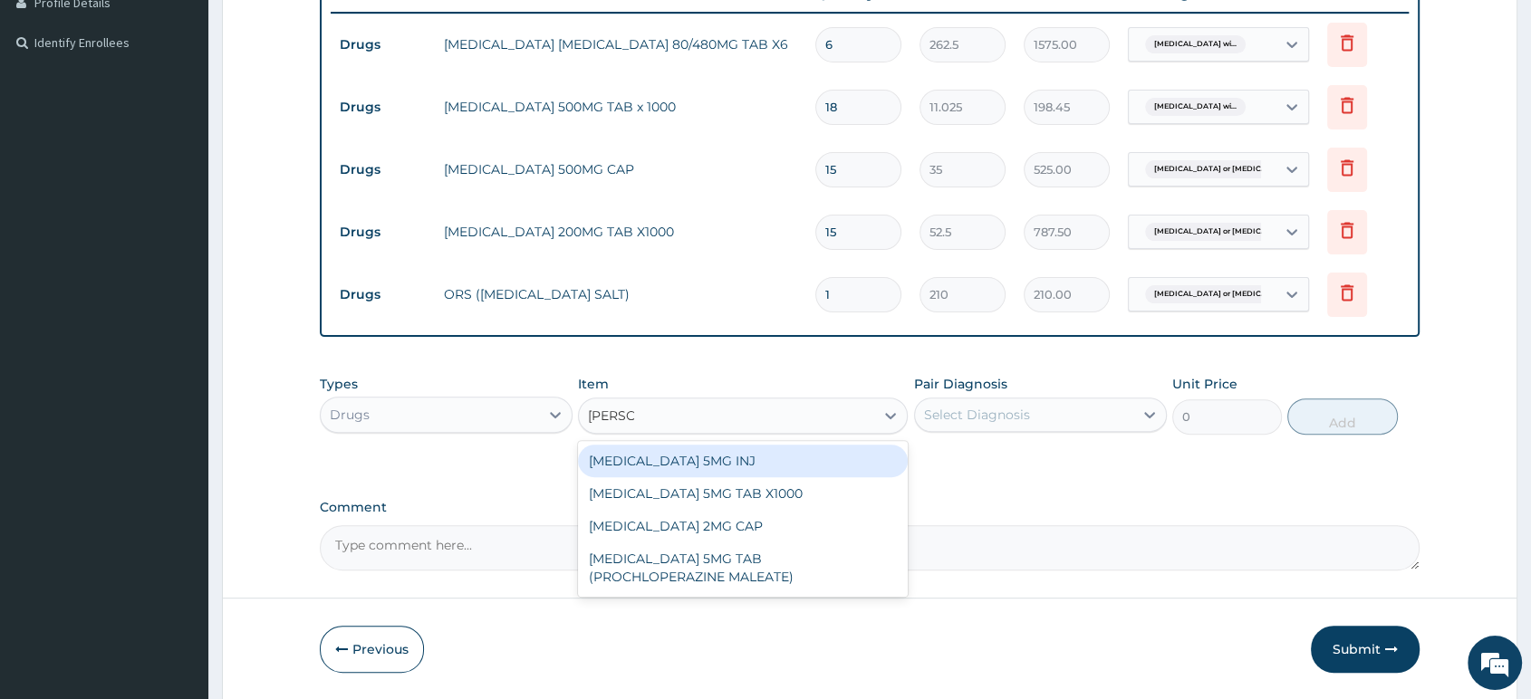
type input "LOPERA"
click at [777, 464] on div "LOPERAMIDE 2MG CAP" at bounding box center [743, 461] width 330 height 33
type input "52.5"
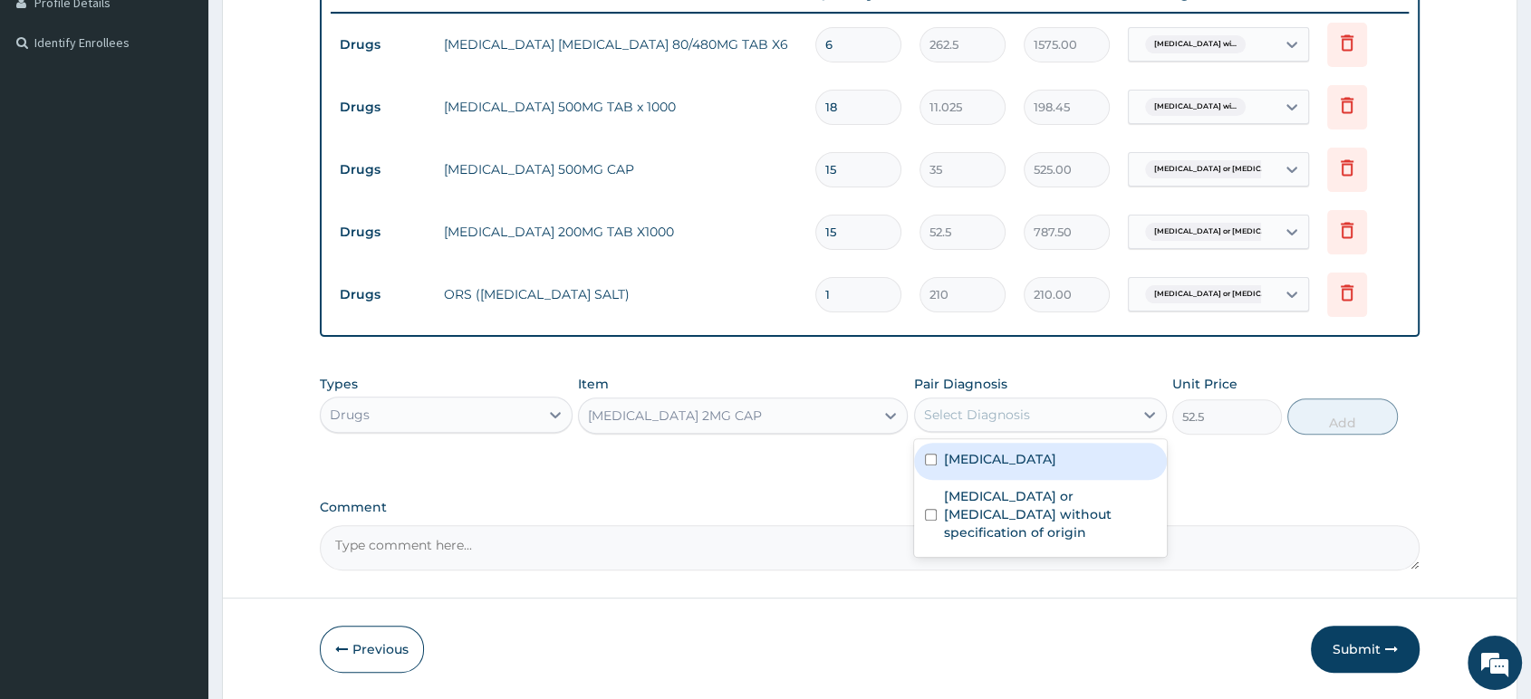
click at [1055, 426] on div "Select Diagnosis" at bounding box center [1024, 414] width 218 height 29
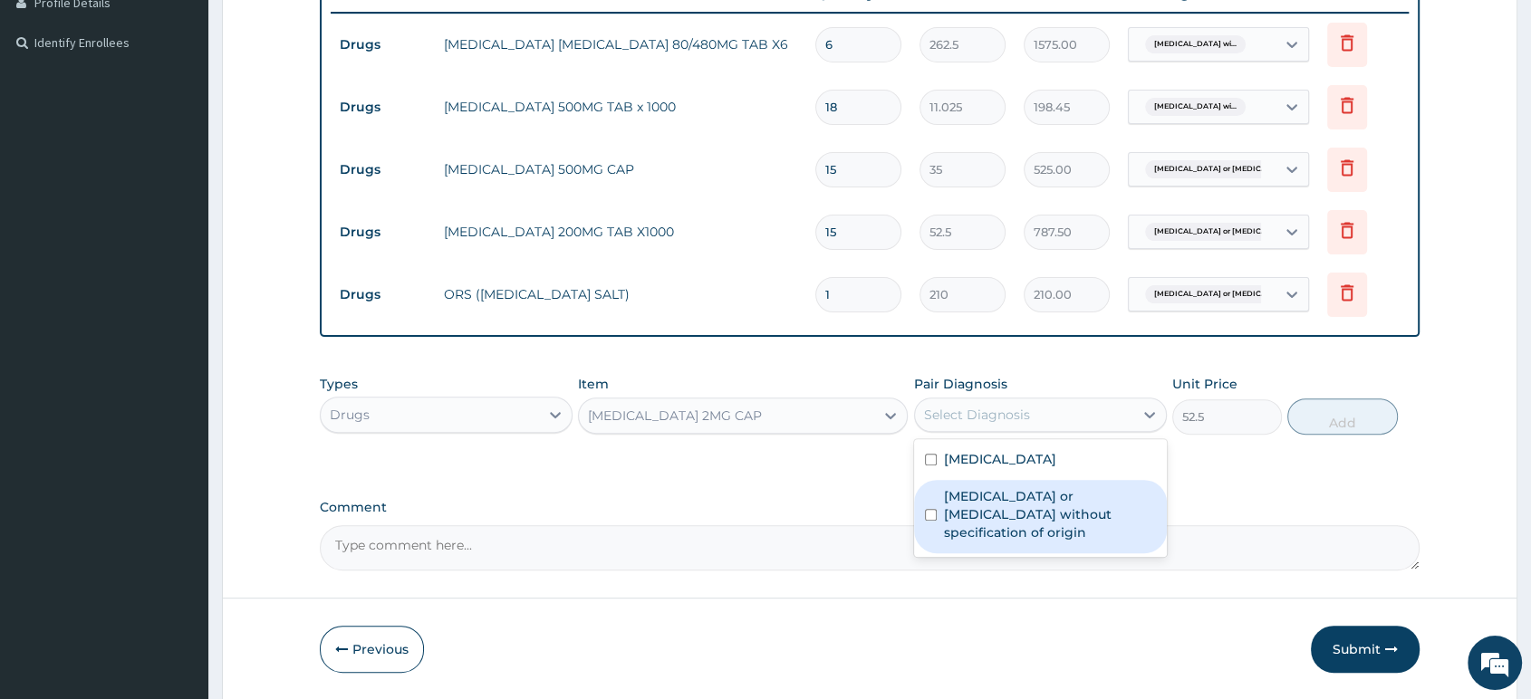
click at [1051, 535] on label "Gastroenteritis or colitis without specification of origin" at bounding box center [1050, 514] width 212 height 54
checkbox input "true"
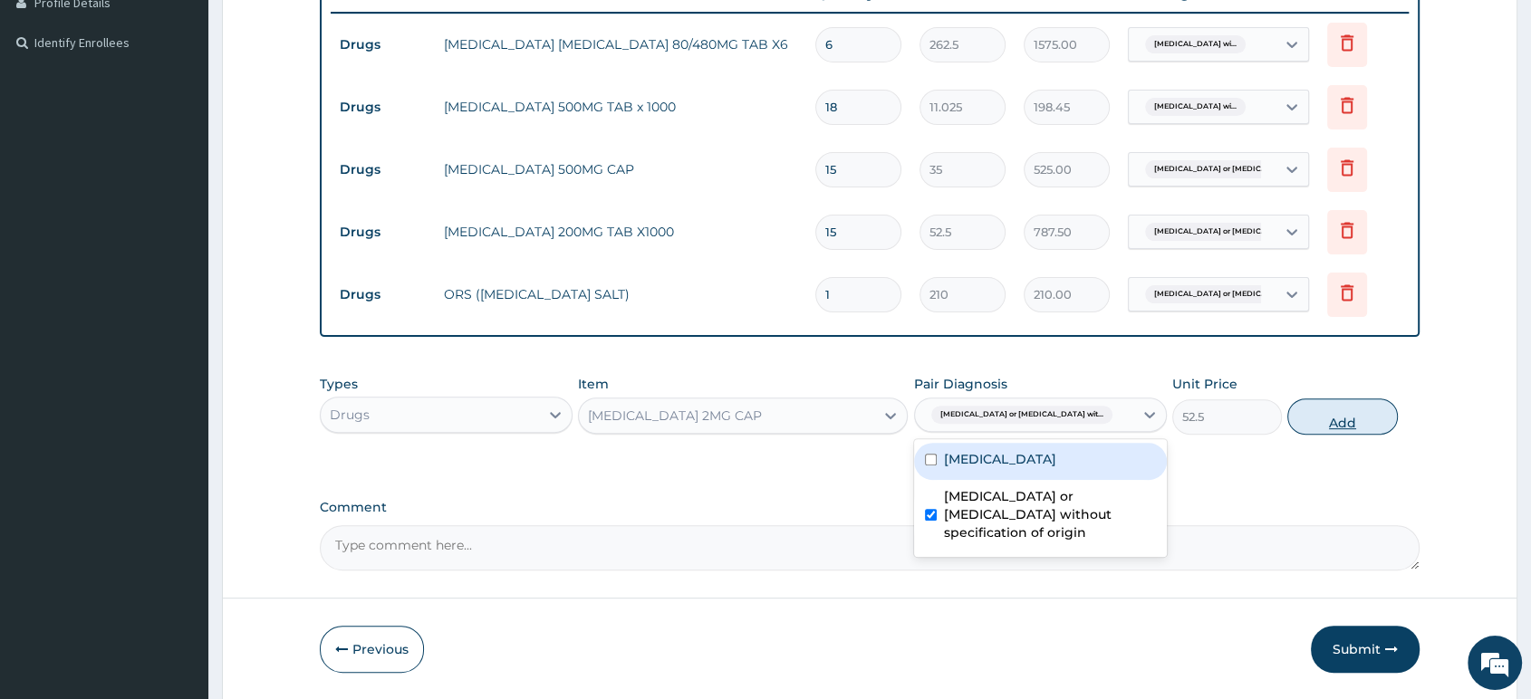
click at [1302, 424] on button "Add" at bounding box center [1342, 416] width 110 height 36
type input "0"
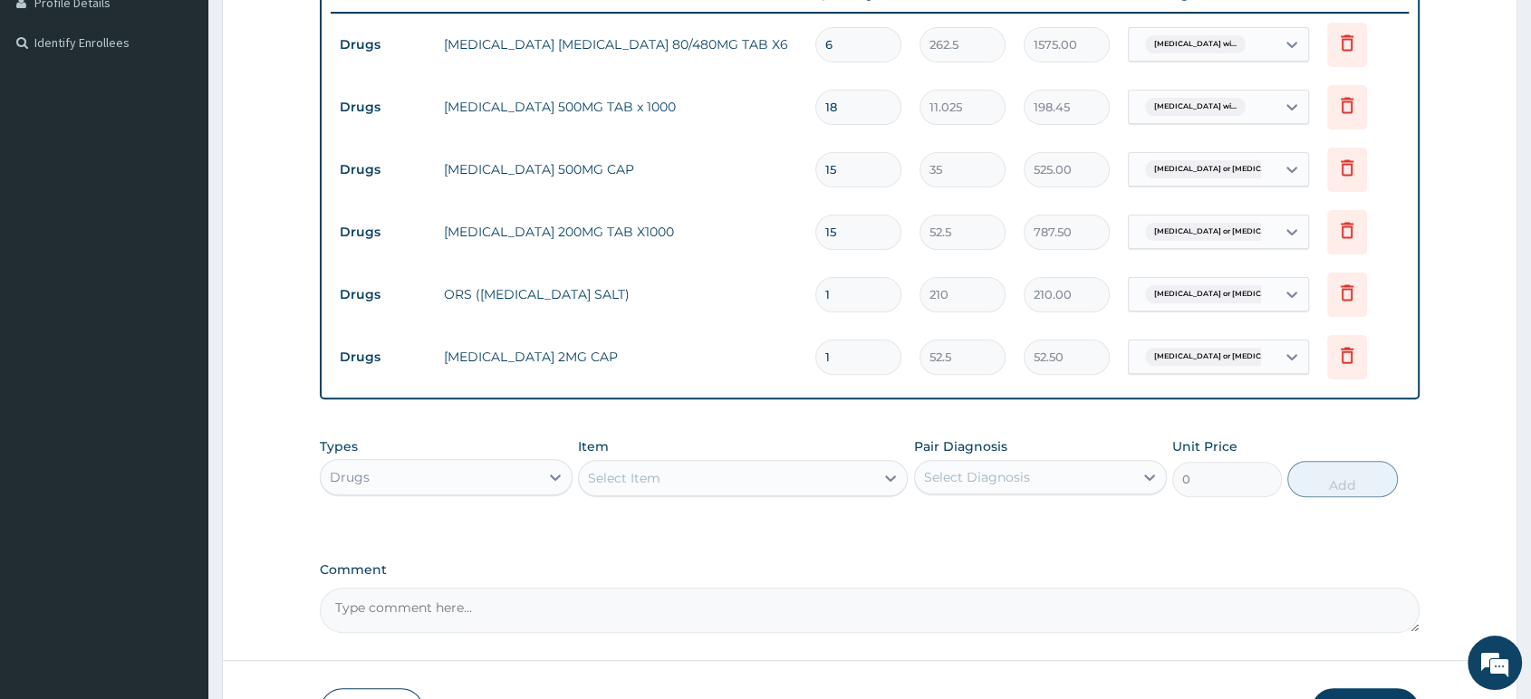
type input "0.00"
type input "2"
type input "105.00"
type input "2"
click at [509, 483] on div "Drugs" at bounding box center [430, 477] width 218 height 29
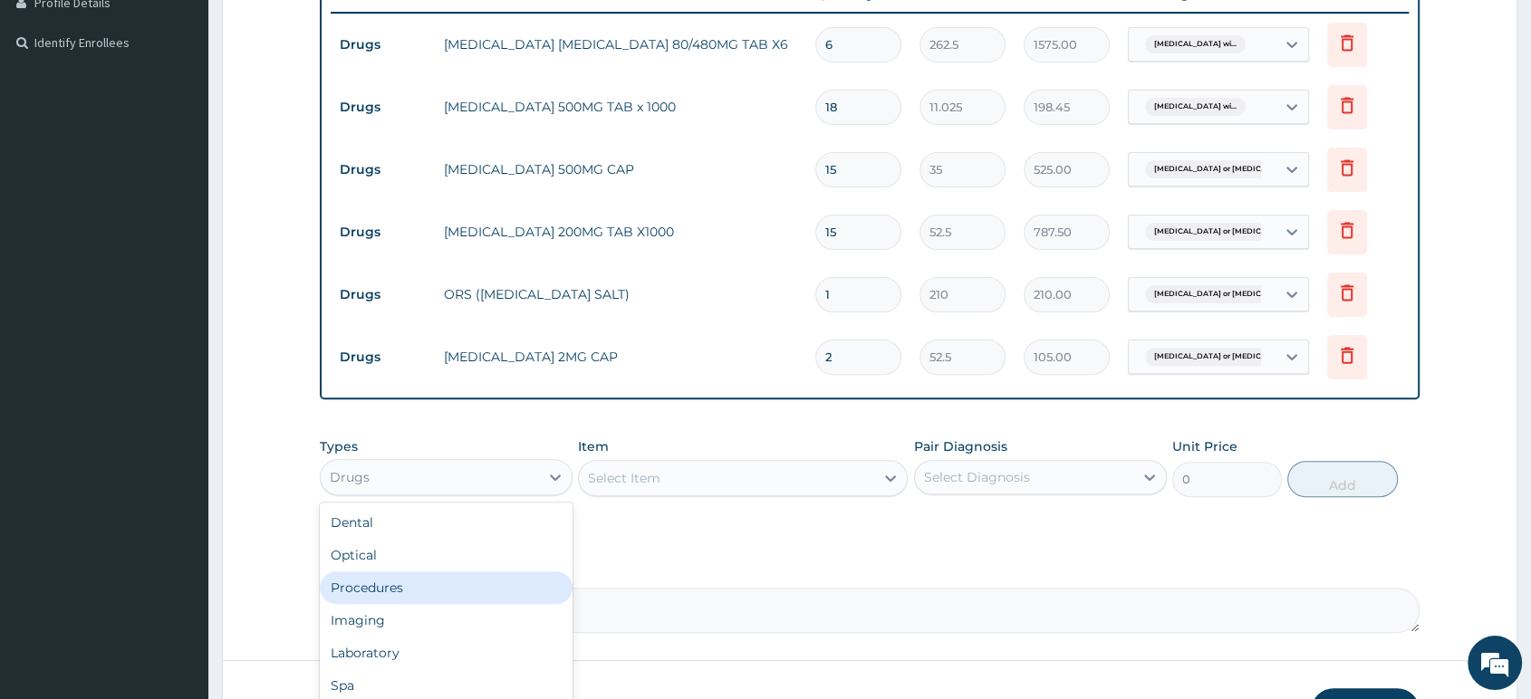
click at [484, 587] on div "Procedures" at bounding box center [446, 587] width 253 height 33
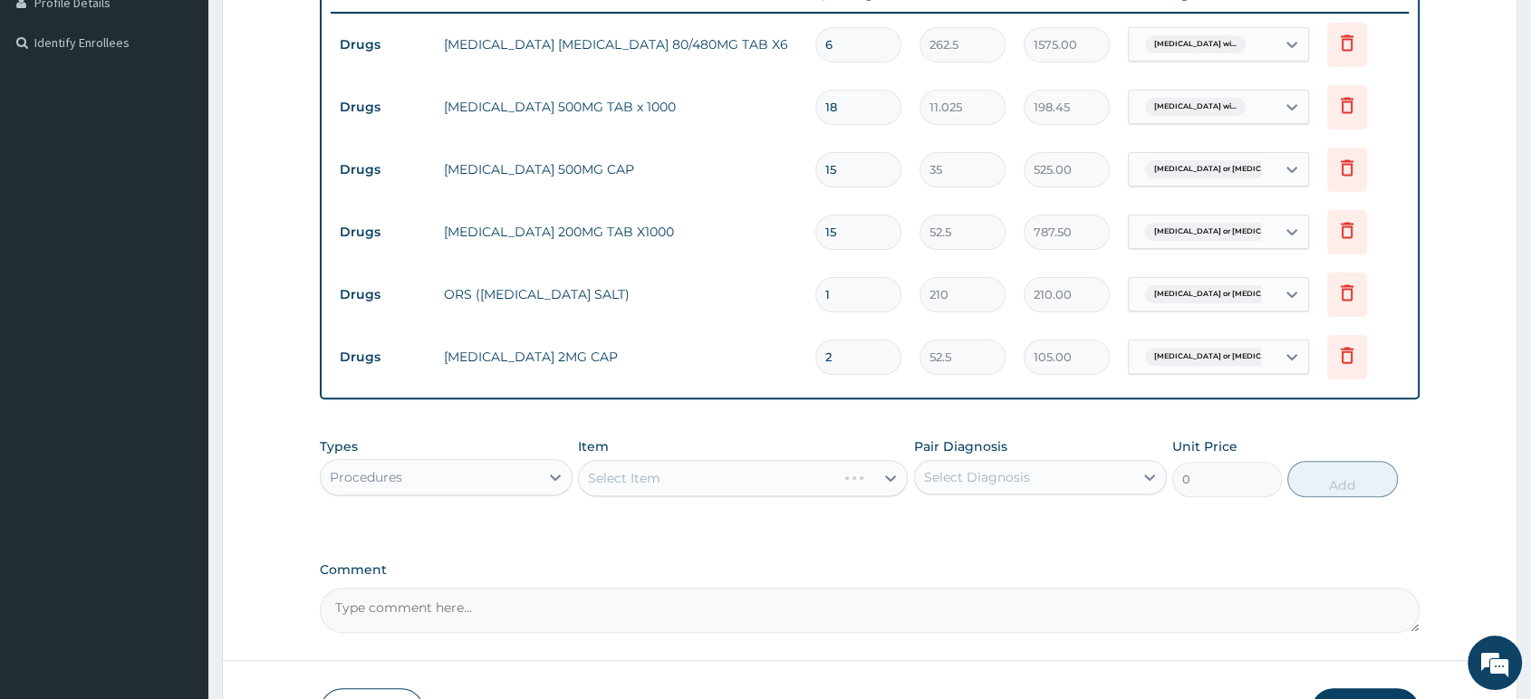
click at [746, 487] on div "Select Item" at bounding box center [743, 478] width 330 height 36
click at [746, 487] on div "Select Item" at bounding box center [726, 478] width 295 height 29
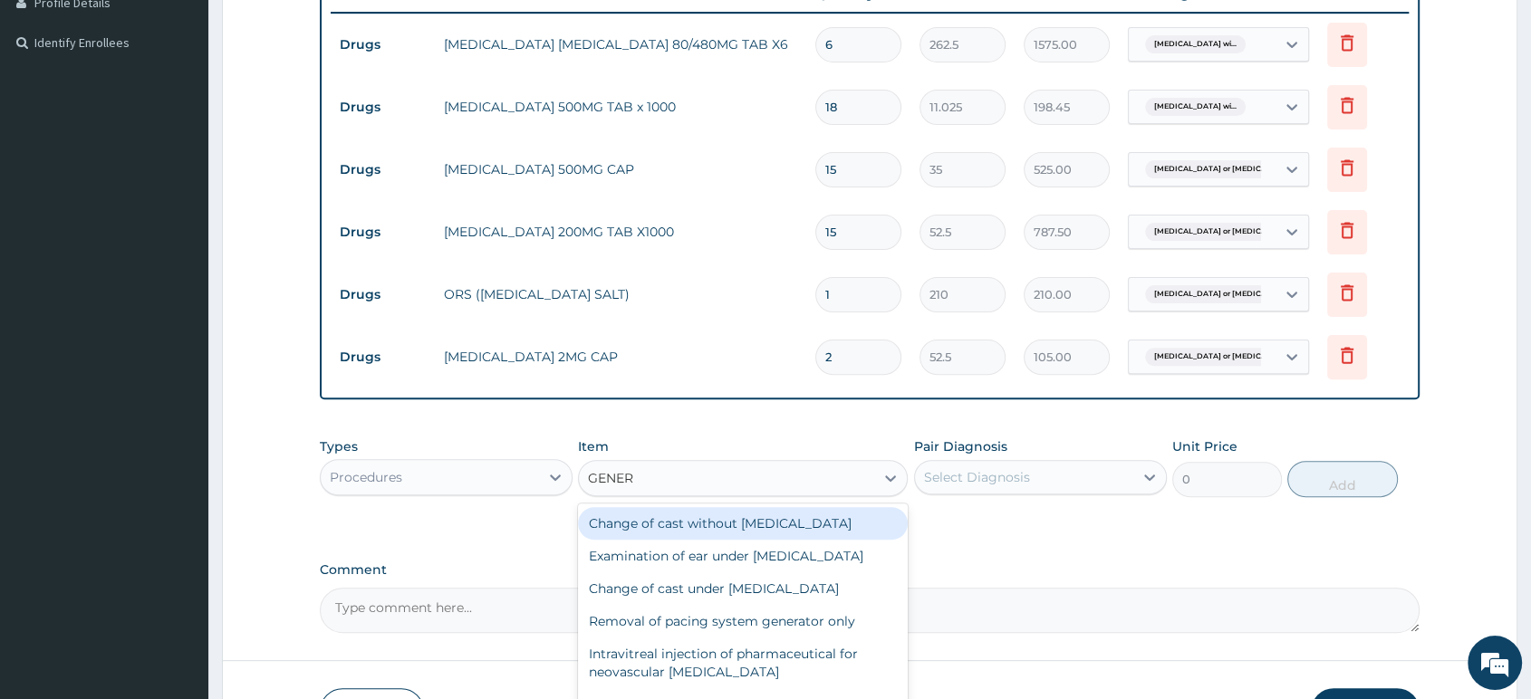
type input "GENERA"
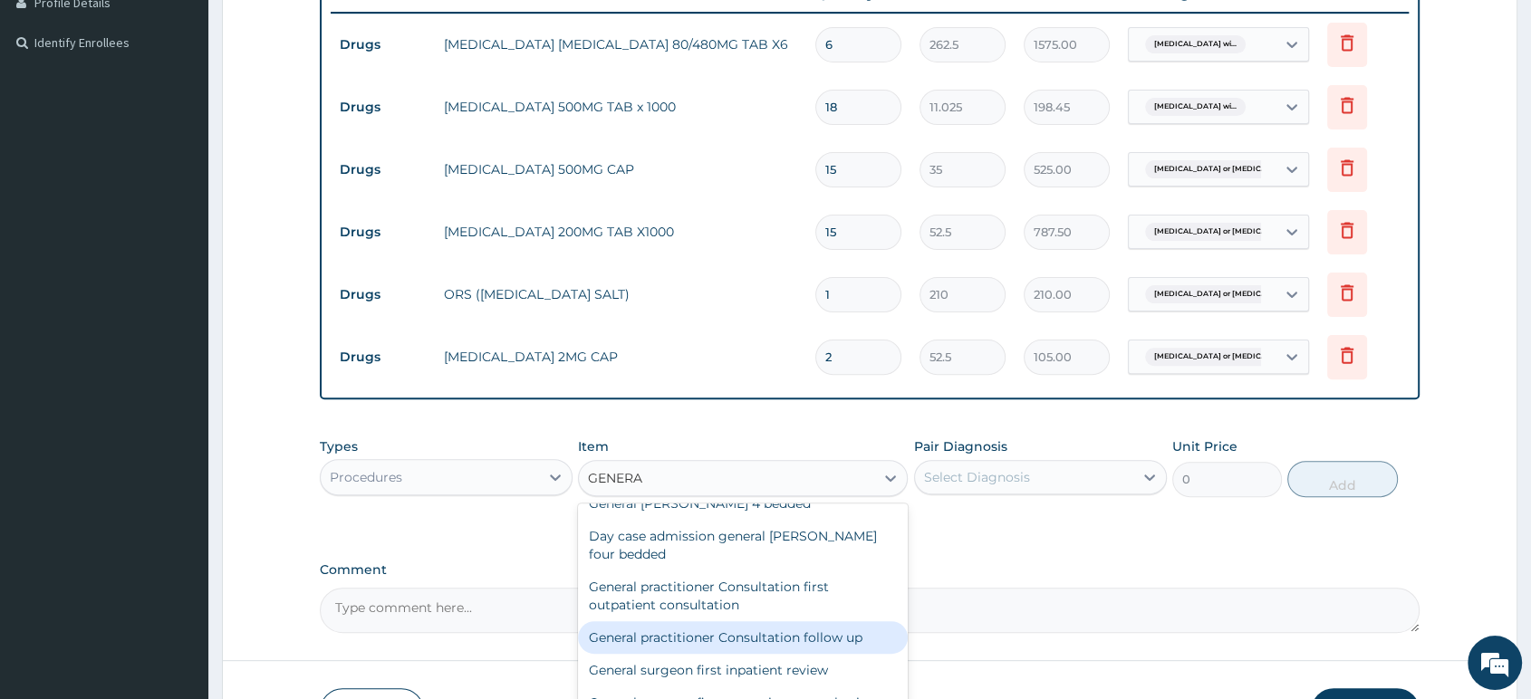
scroll to position [249, 0]
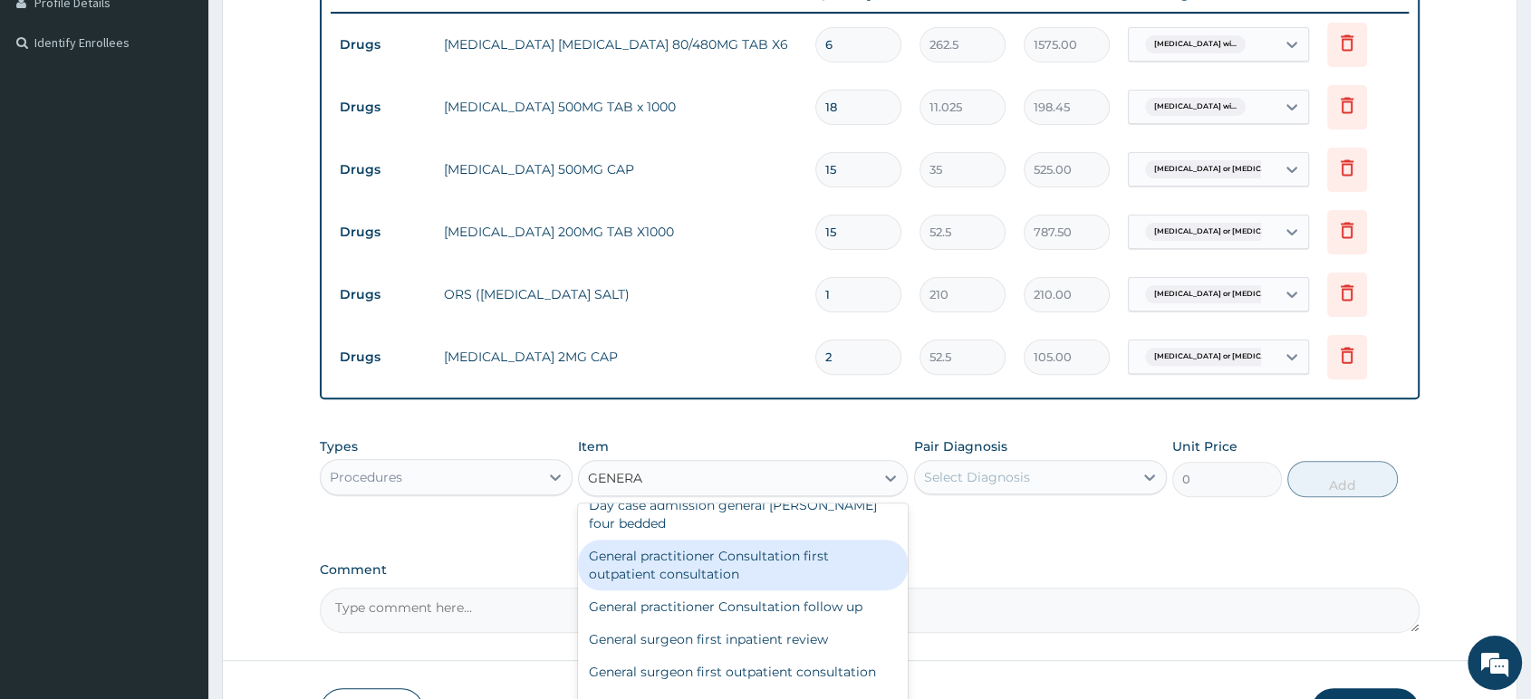
click at [741, 571] on div "General practitioner Consultation first outpatient consultation" at bounding box center [743, 565] width 330 height 51
type input "2500"
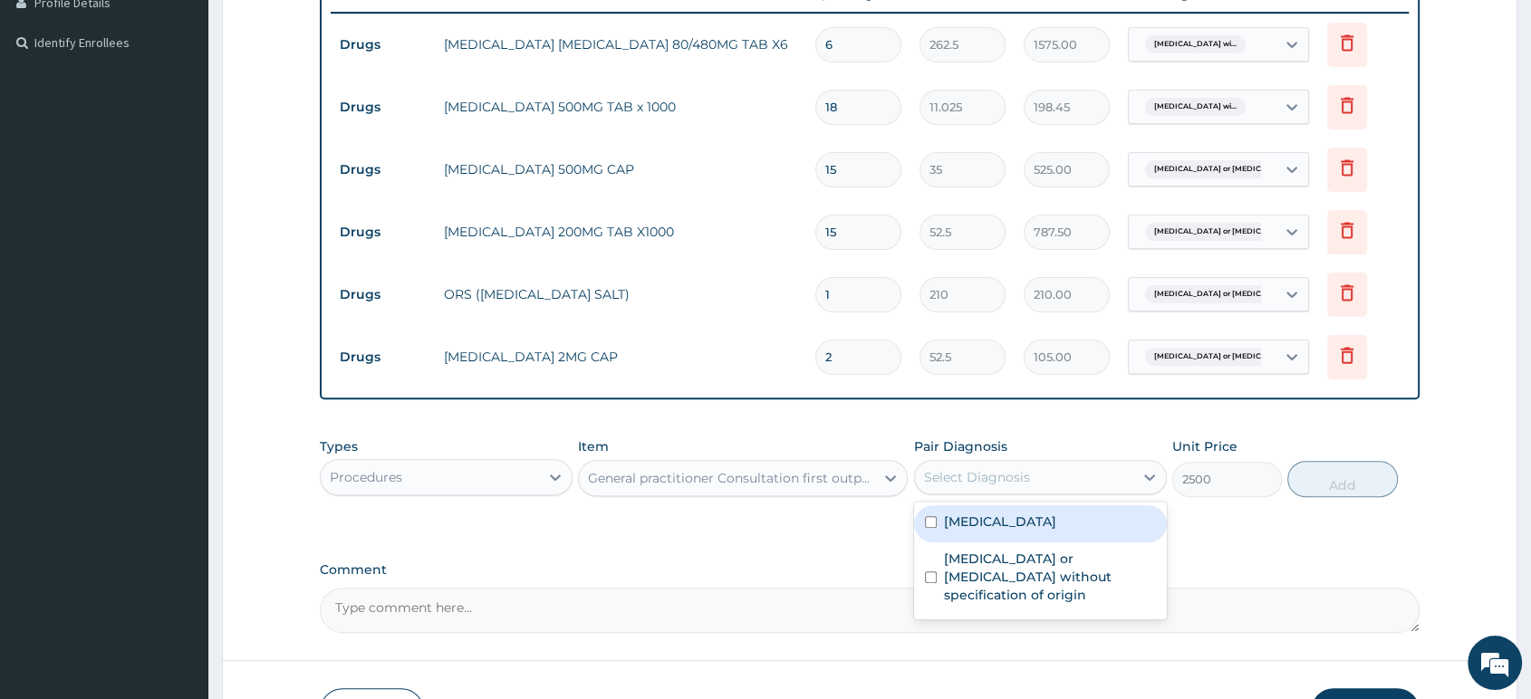
click at [1018, 483] on div "Select Diagnosis" at bounding box center [977, 477] width 106 height 18
click at [993, 531] on label "Plasmodium malariae malaria without complication" at bounding box center [1000, 522] width 112 height 18
checkbox input "true"
click at [1339, 491] on button "Add" at bounding box center [1342, 479] width 110 height 36
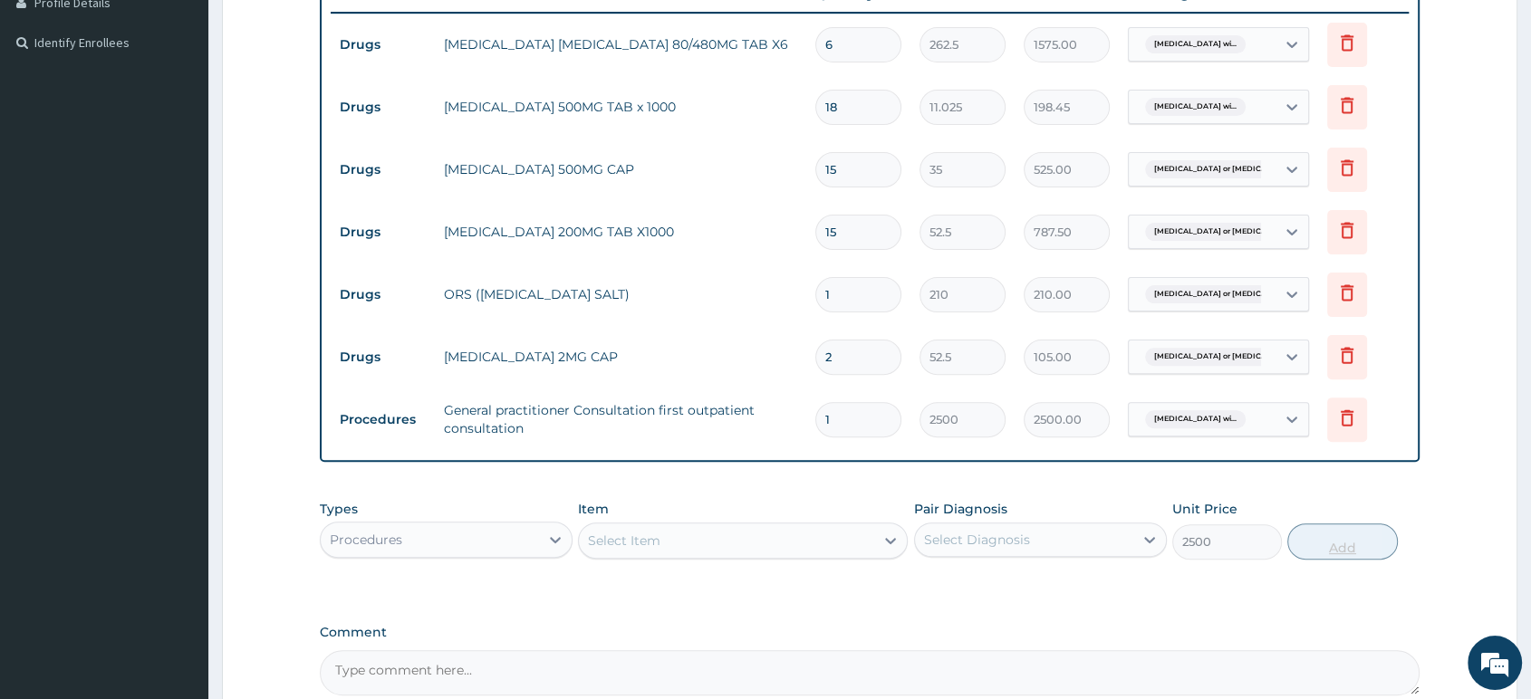
type input "0"
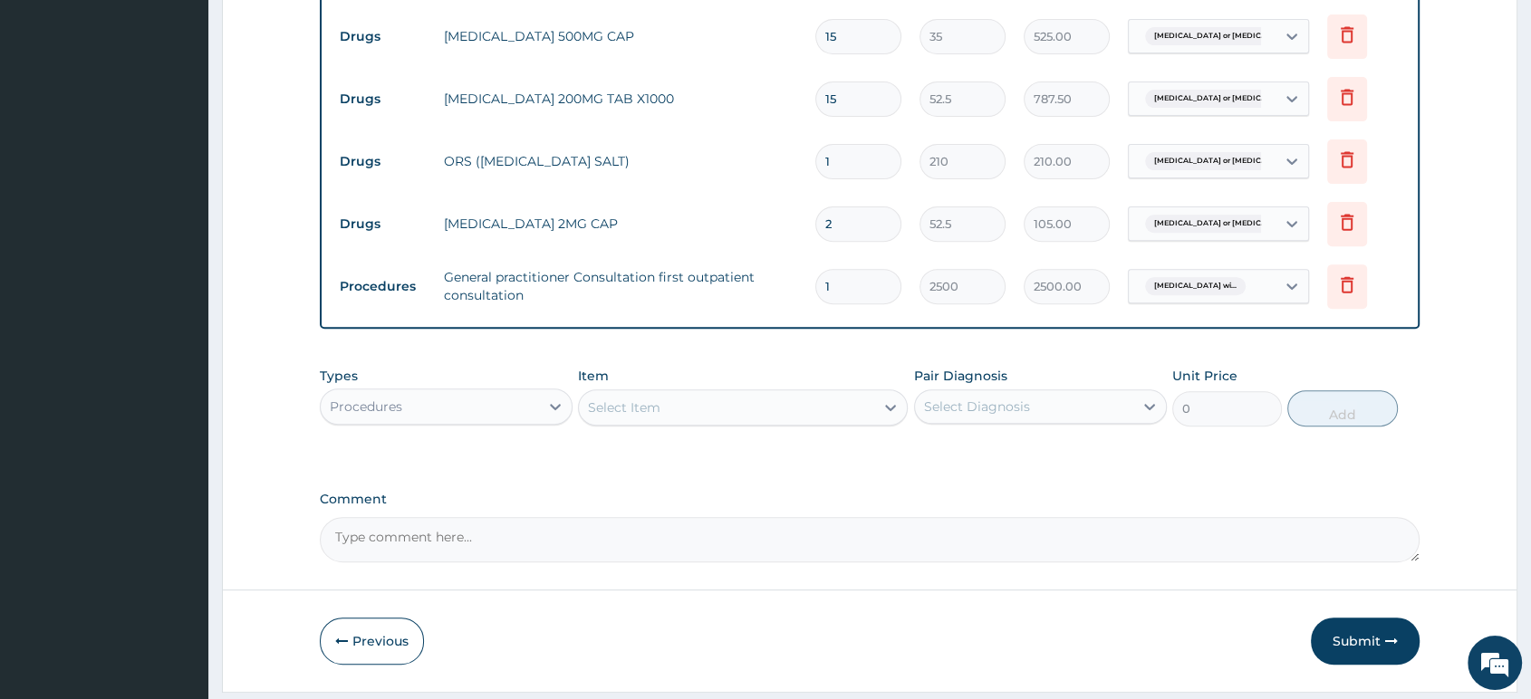
scroll to position [703, 0]
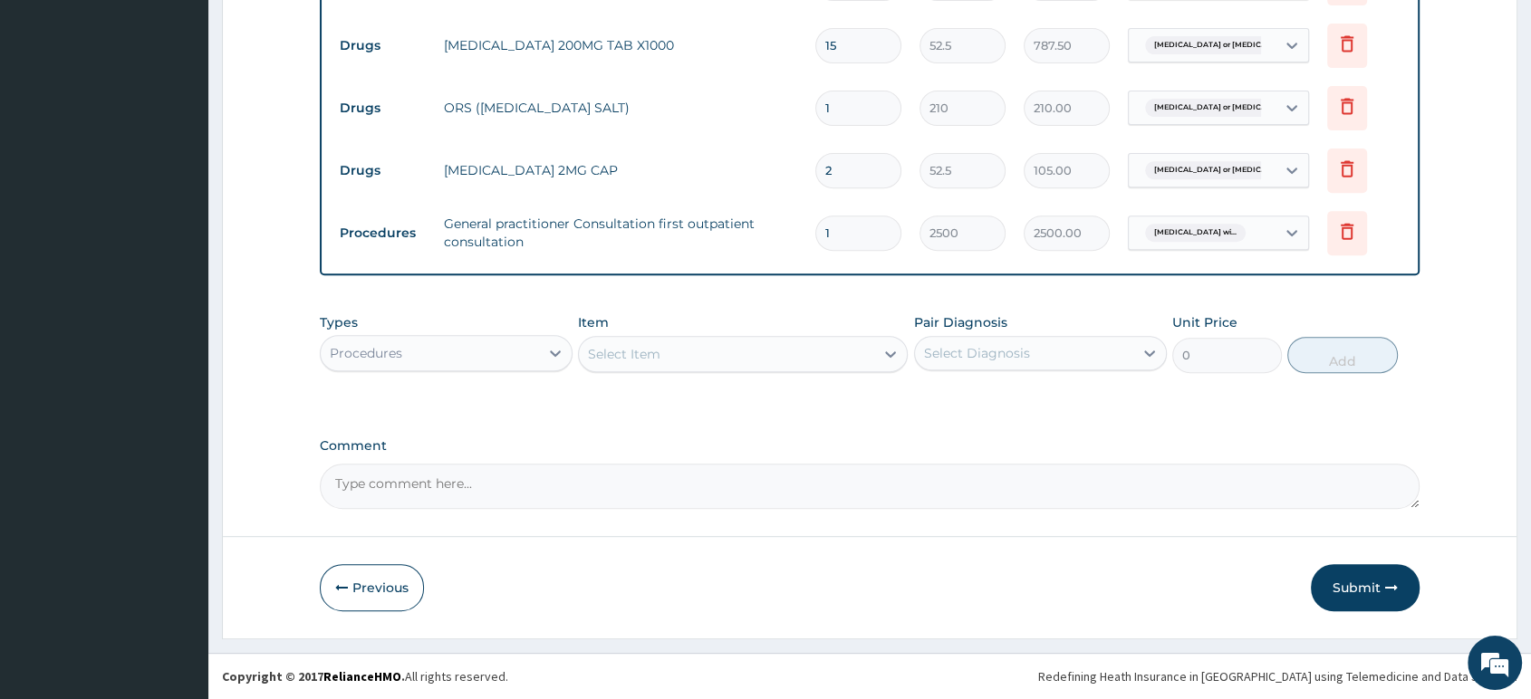
click at [1369, 581] on button "Submit" at bounding box center [1365, 587] width 109 height 47
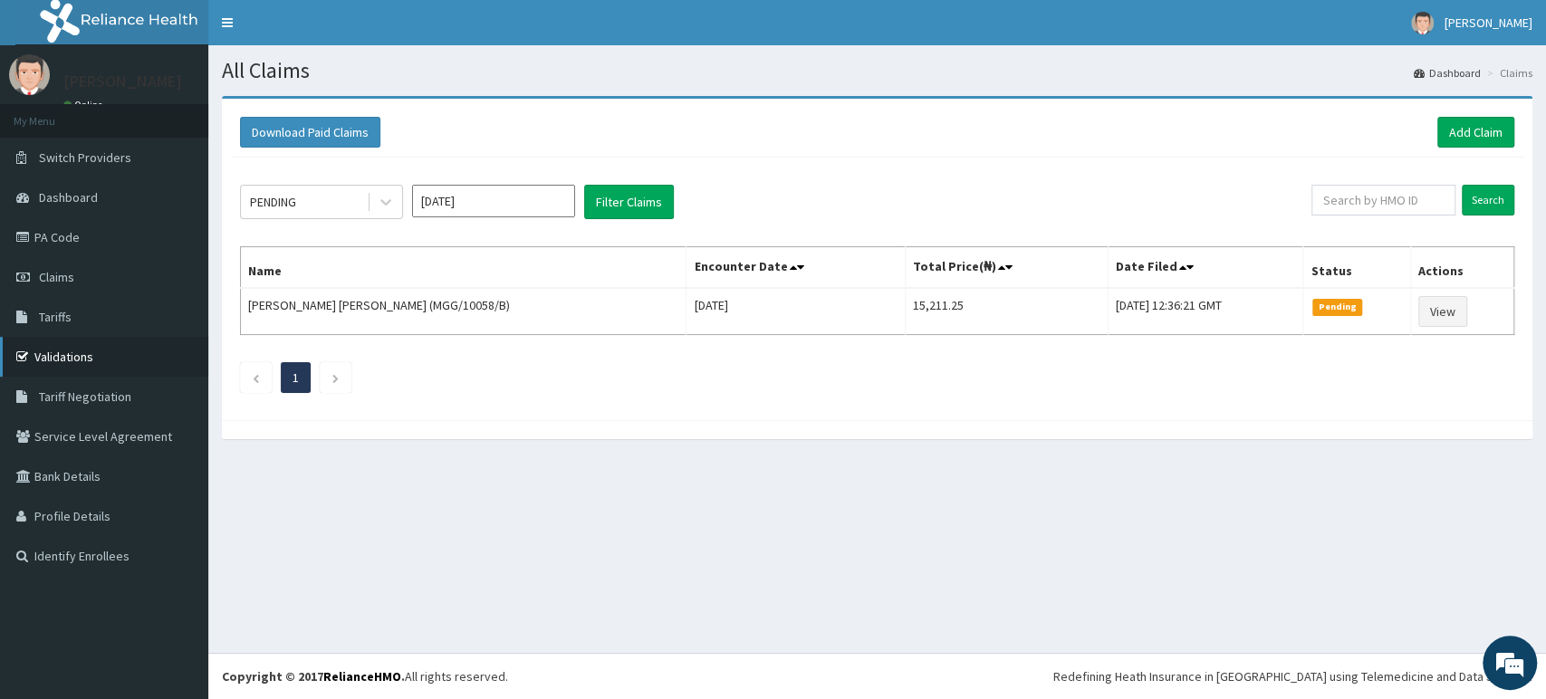
click at [85, 348] on link "Validations" at bounding box center [104, 357] width 208 height 40
click at [1476, 134] on link "Add Claim" at bounding box center [1475, 132] width 77 height 31
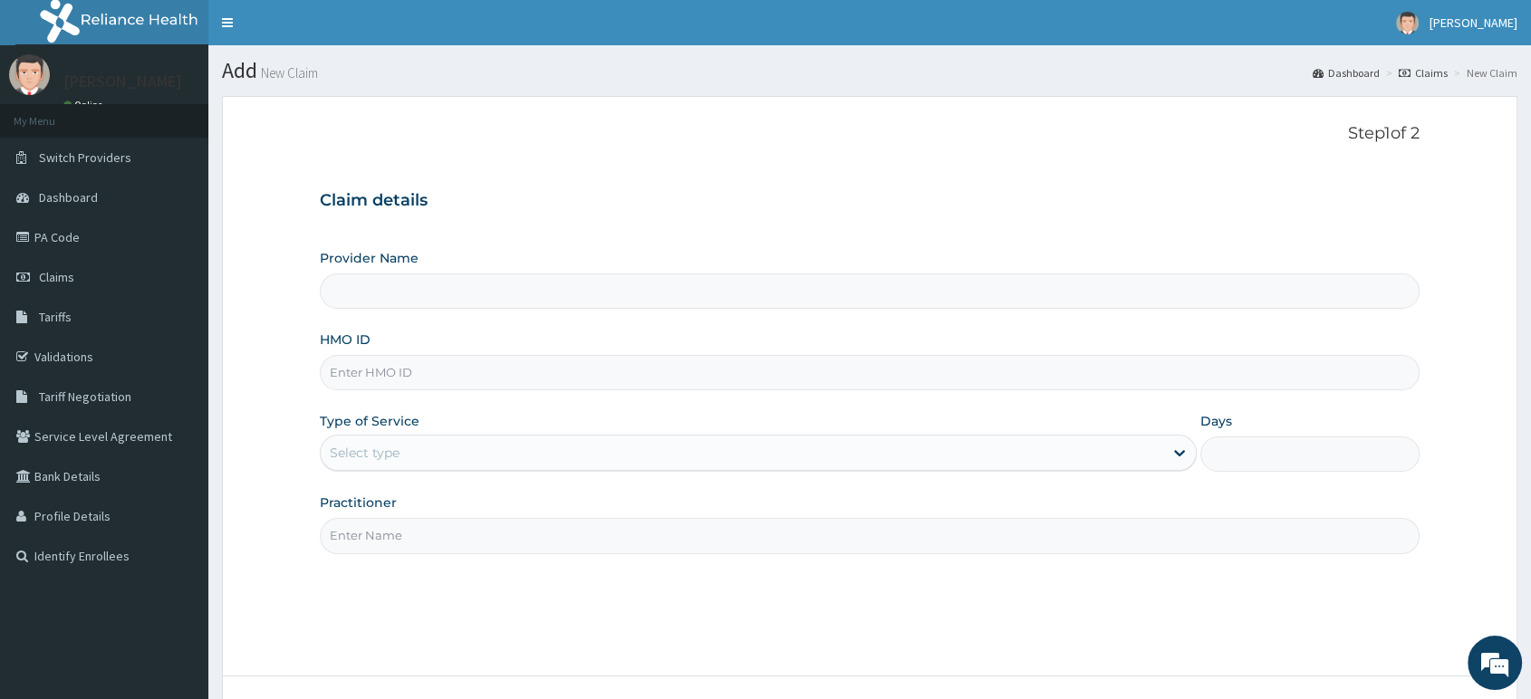
paste input "Tpw/10141/d"
type input "Tpw/10141/d"
type input "Delta Crown Hospital & Maternity Home"
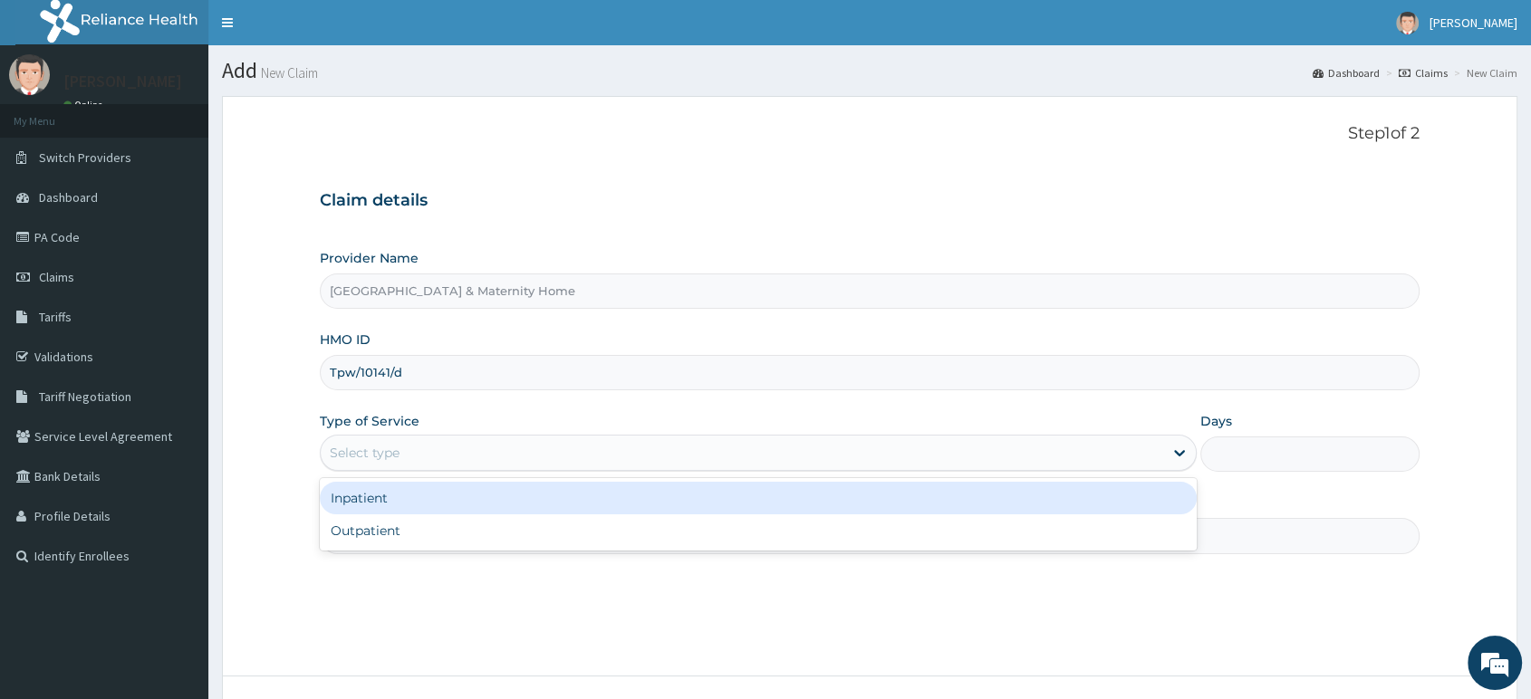
click at [520, 455] on div "Select type" at bounding box center [742, 452] width 842 height 29
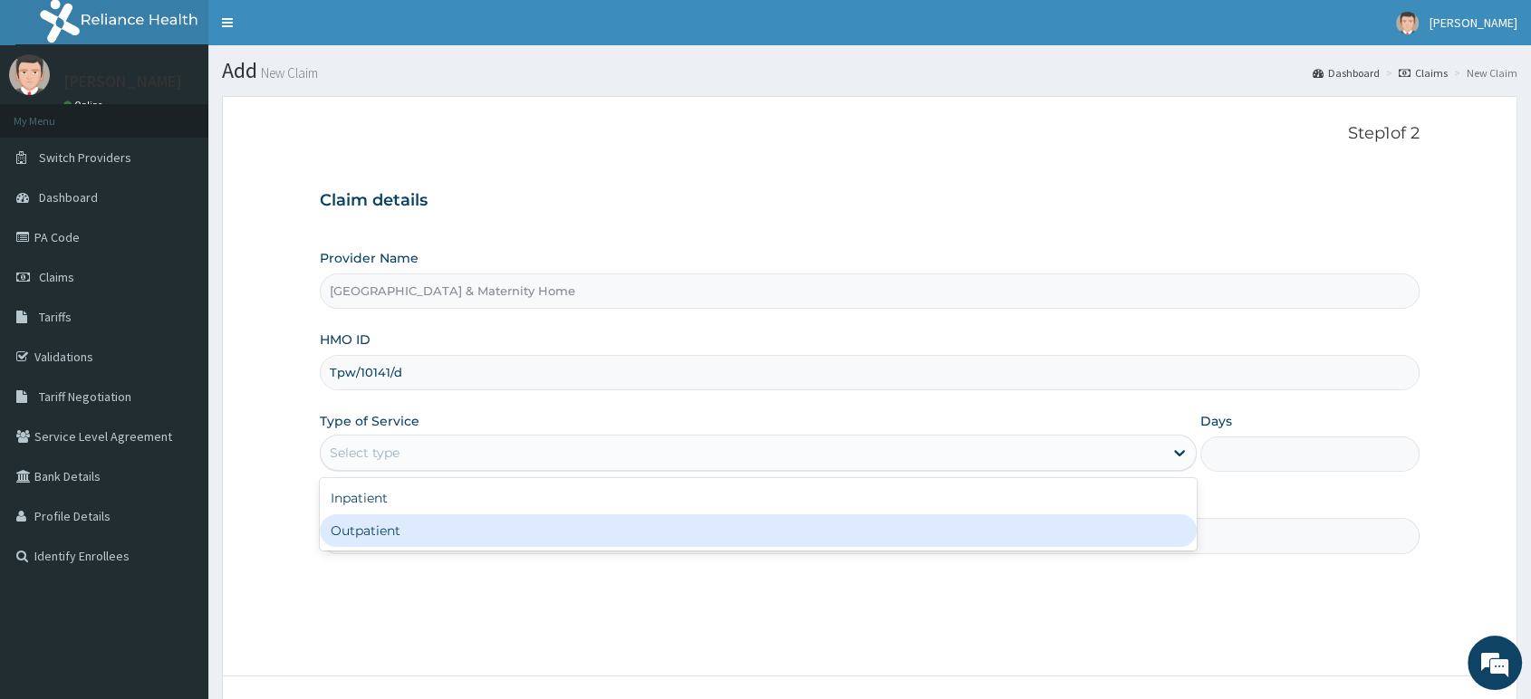
click at [494, 532] on div "Outpatient" at bounding box center [758, 530] width 877 height 33
type input "1"
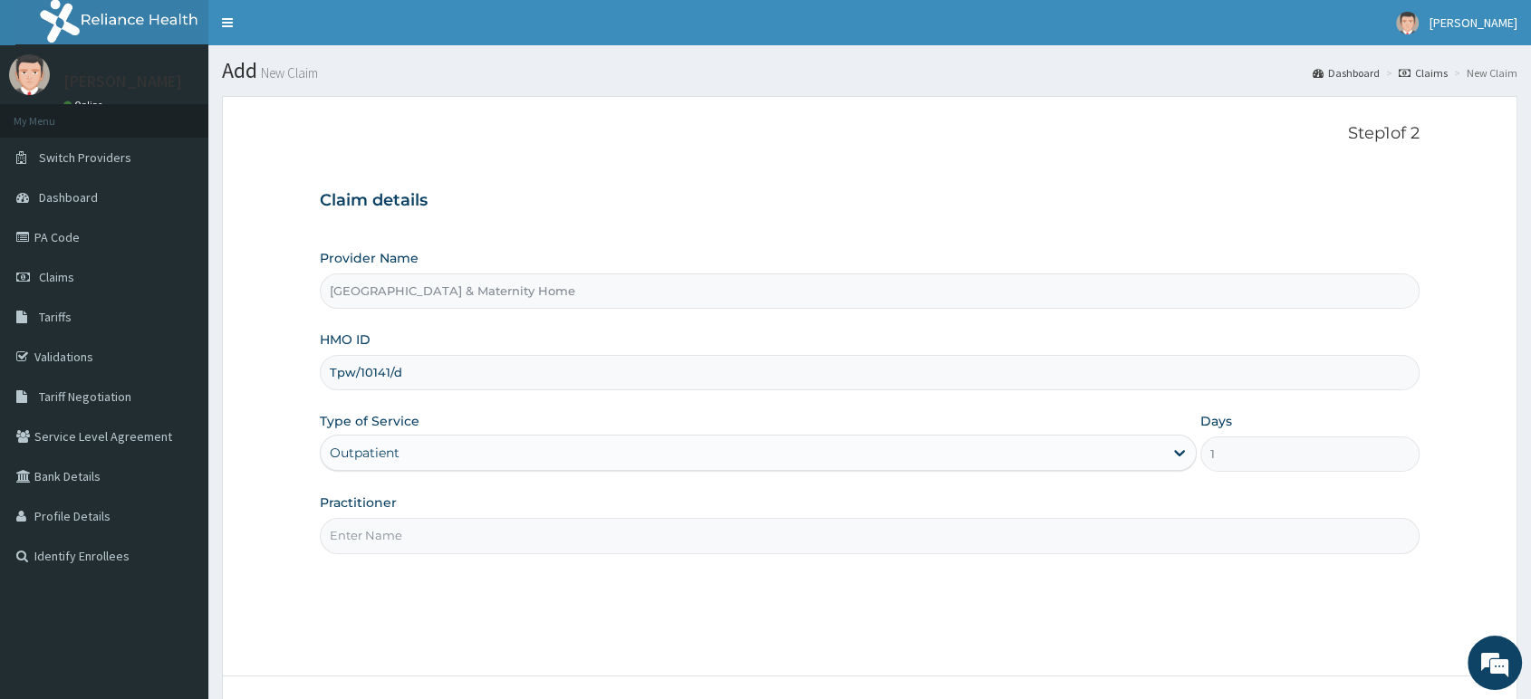
click at [494, 534] on input "Practitioner" at bounding box center [869, 535] width 1099 height 35
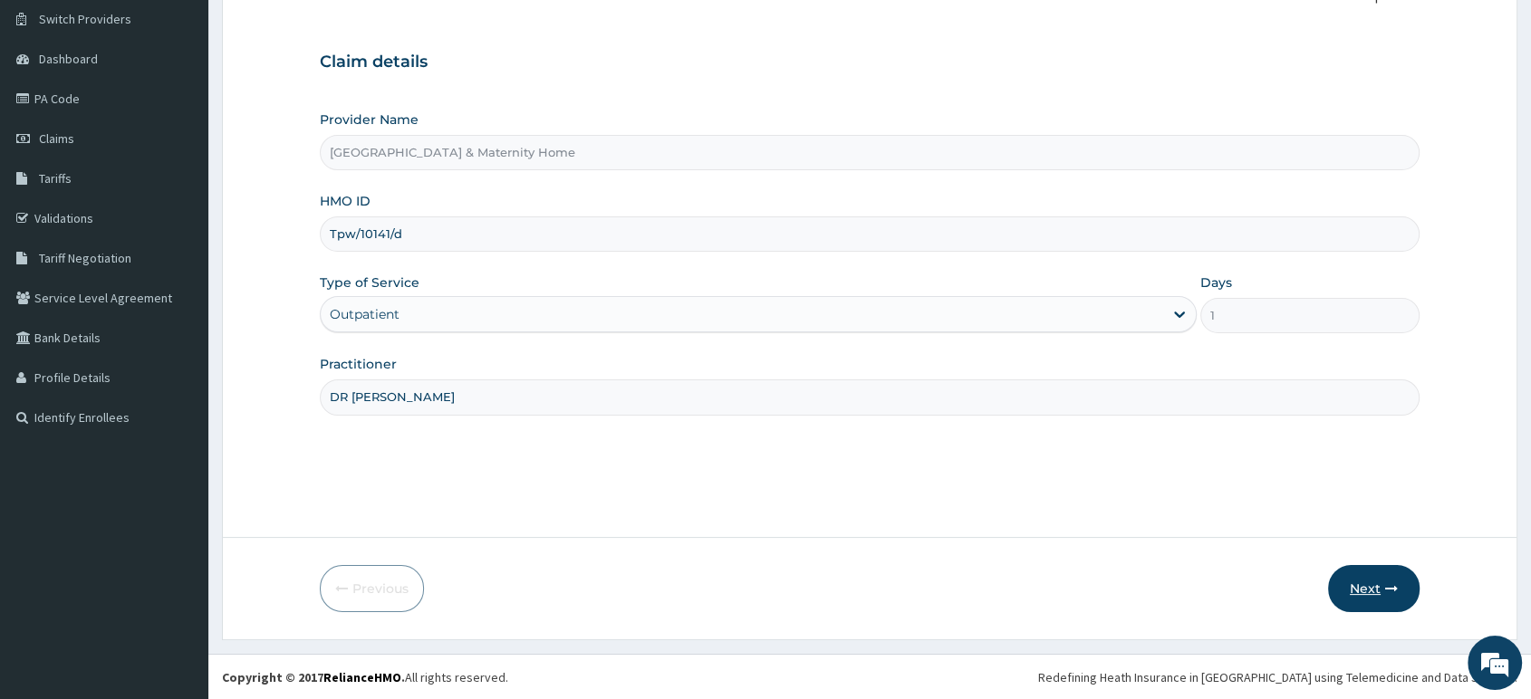
type input "DR [PERSON_NAME]"
click at [1368, 591] on button "Next" at bounding box center [1373, 588] width 91 height 47
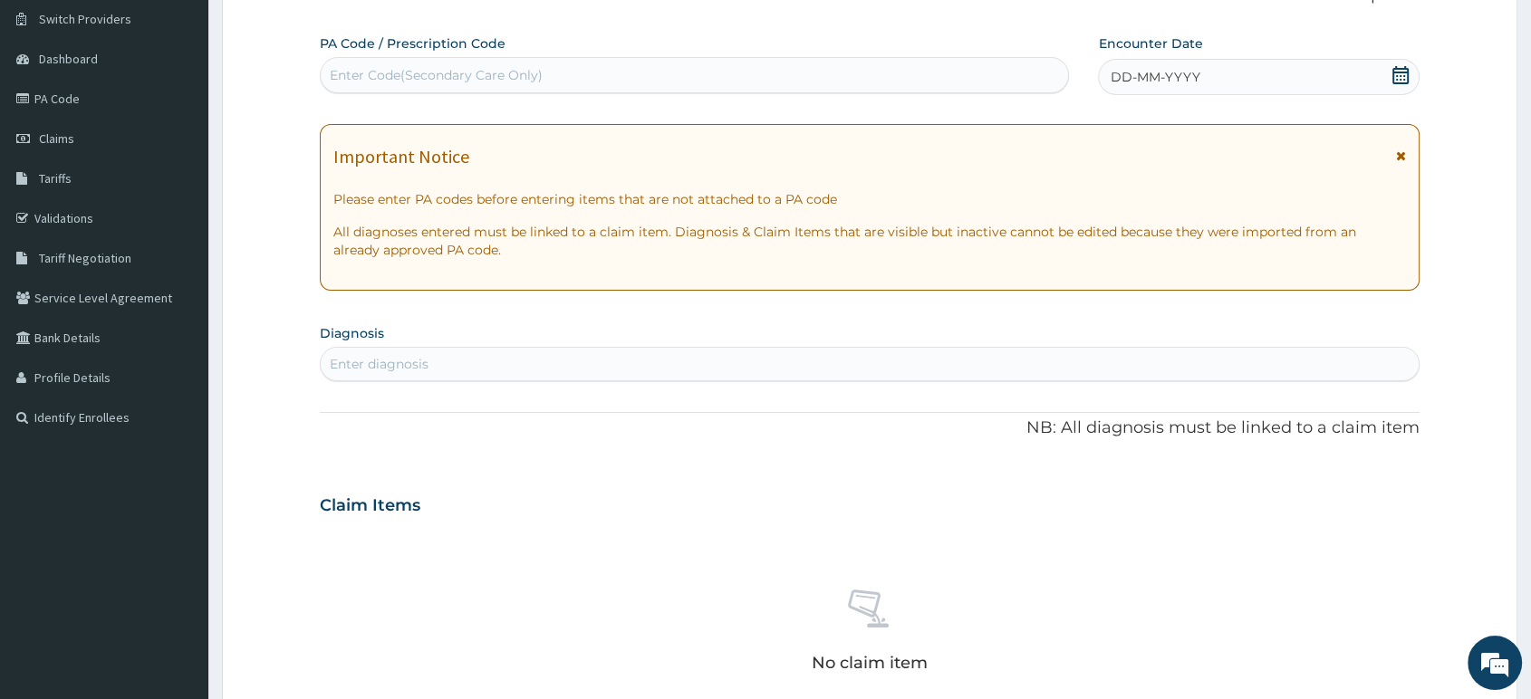
click at [1396, 151] on icon at bounding box center [1401, 155] width 10 height 13
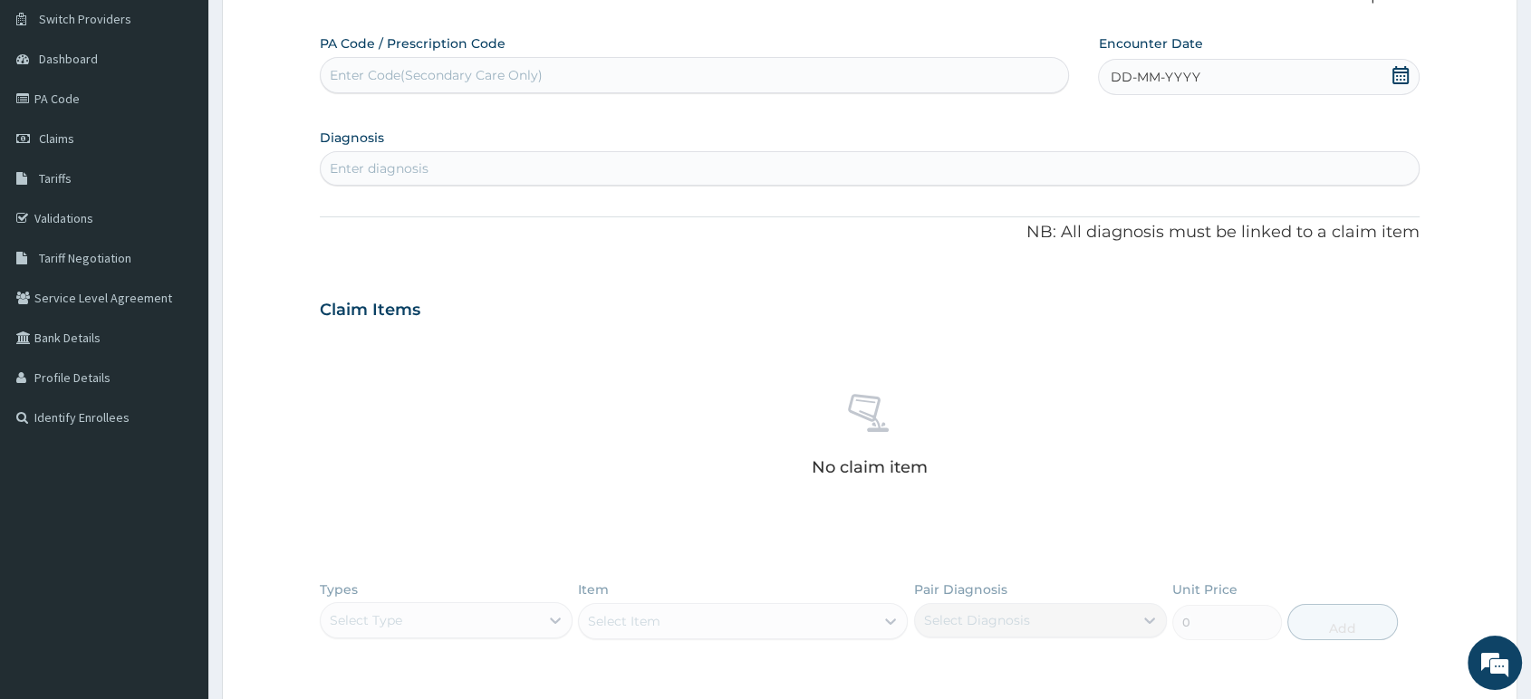
click at [1394, 76] on icon at bounding box center [1400, 75] width 18 height 18
click at [1114, 252] on div "13" at bounding box center [1109, 249] width 27 height 27
click at [867, 154] on div "Enter diagnosis" at bounding box center [870, 168] width 1098 height 29
type input "MALARIA"
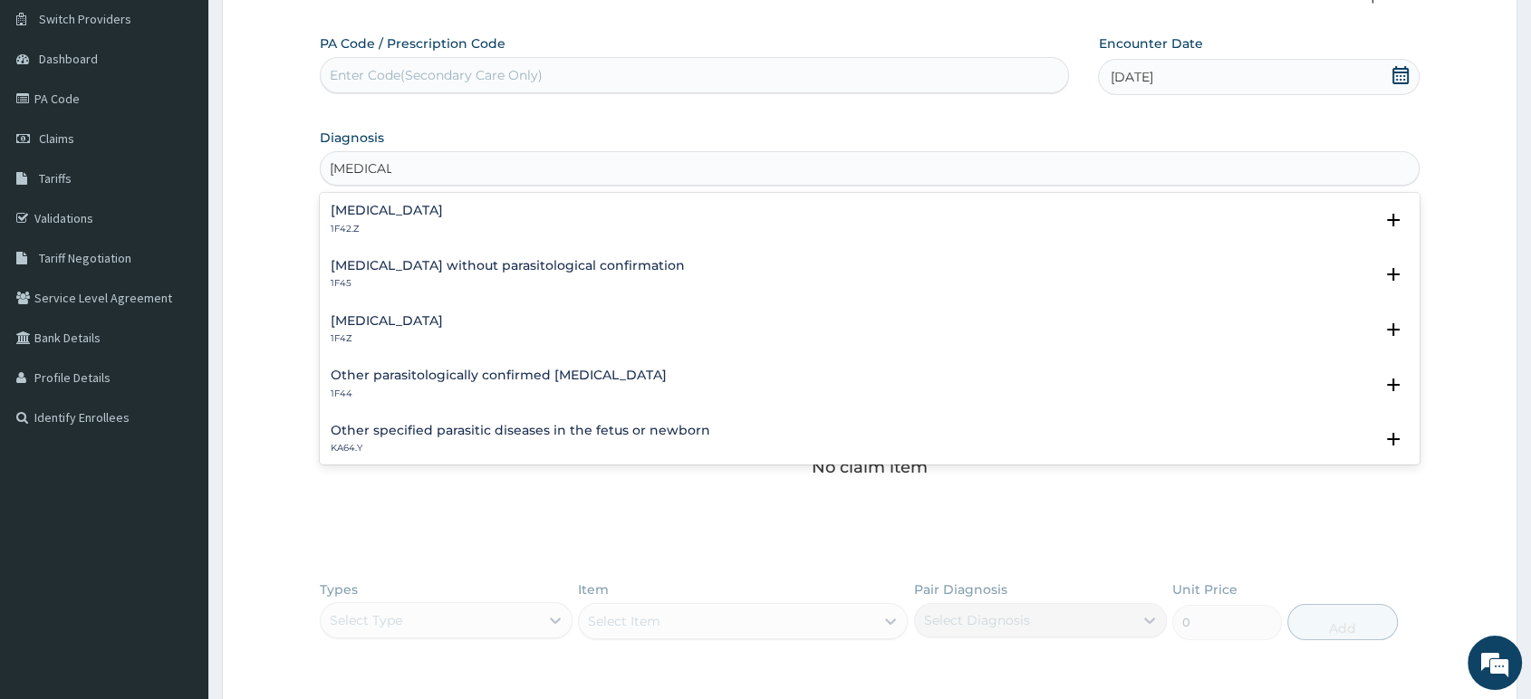
click at [443, 216] on h4 "Plasmodium malariae malaria without complication" at bounding box center [387, 211] width 112 height 14
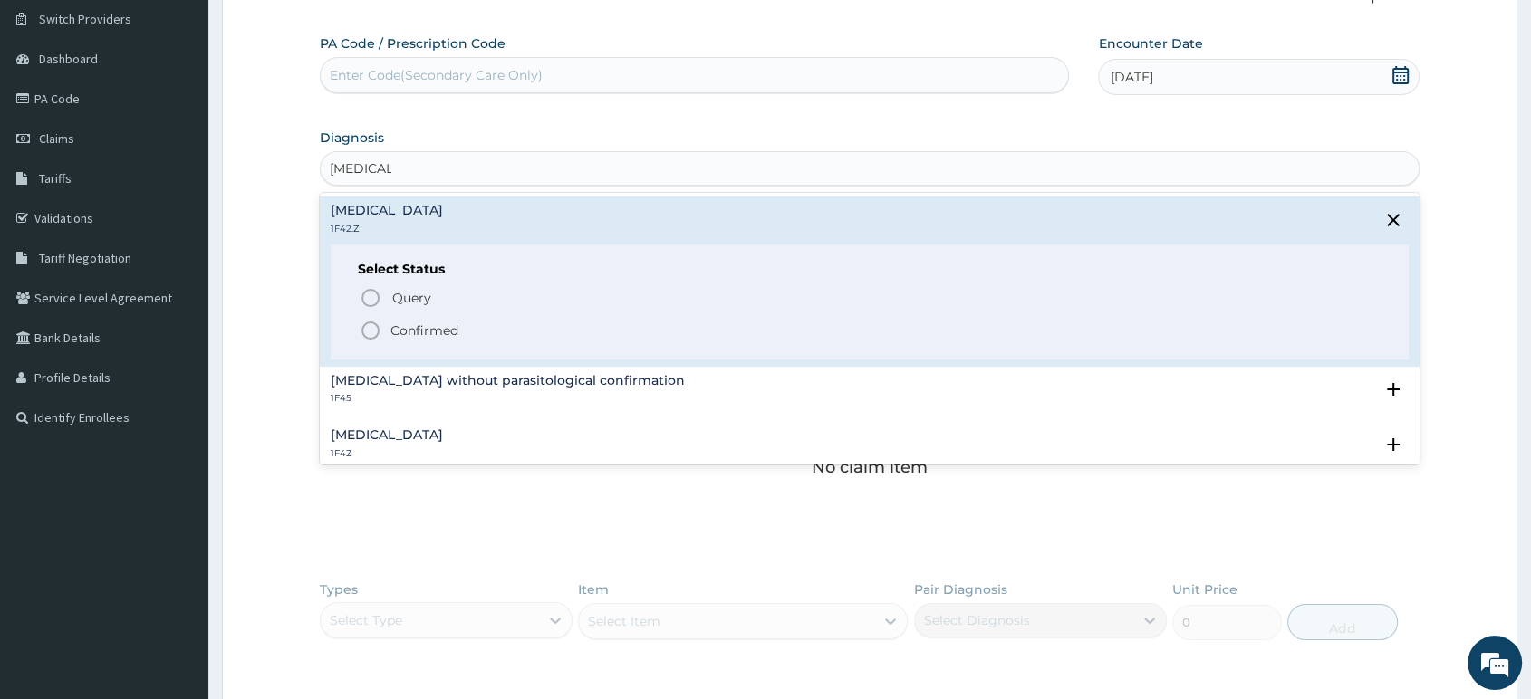
click at [419, 330] on p "Confirmed" at bounding box center [424, 331] width 68 height 18
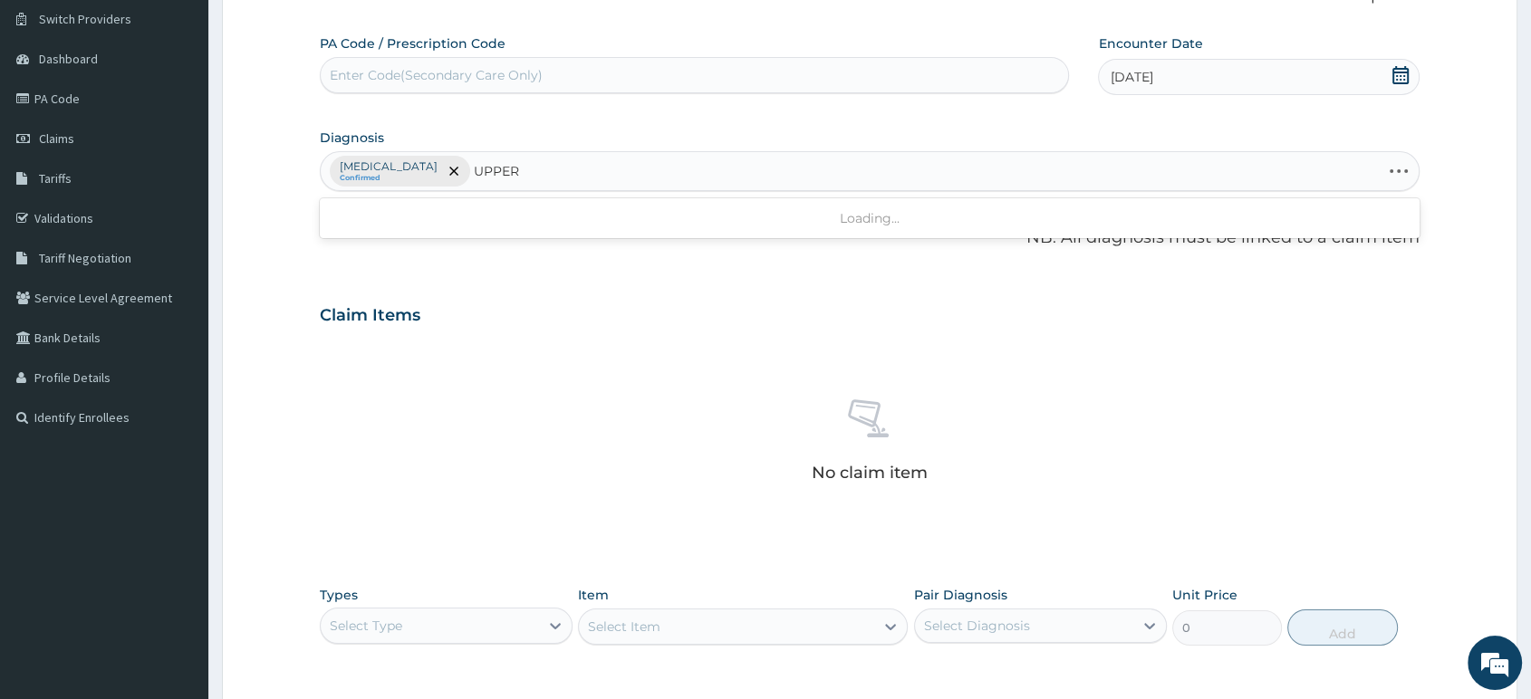
type input "UPPER"
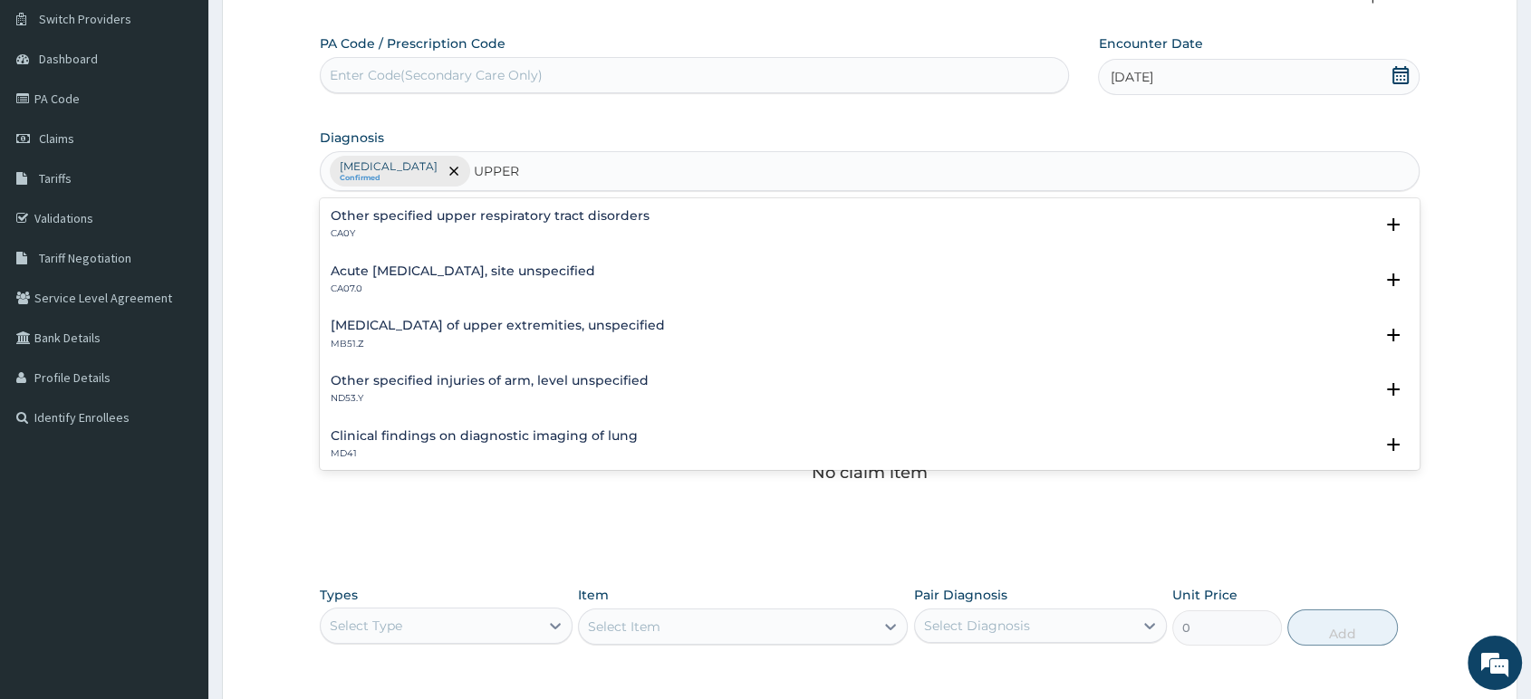
click at [542, 273] on h4 "Acute upper respiratory infection, site unspecified" at bounding box center [463, 271] width 264 height 14
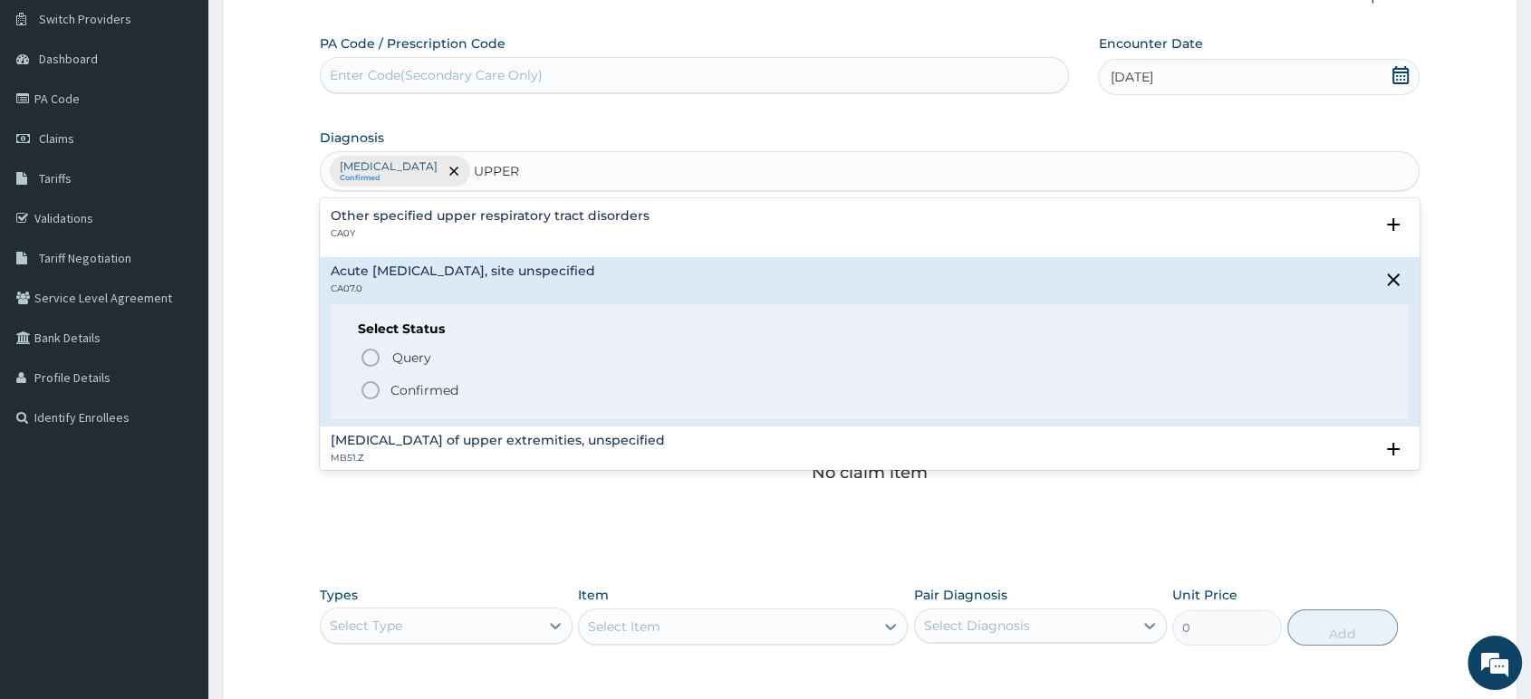
click at [414, 379] on span "Confirmed" at bounding box center [871, 390] width 1022 height 22
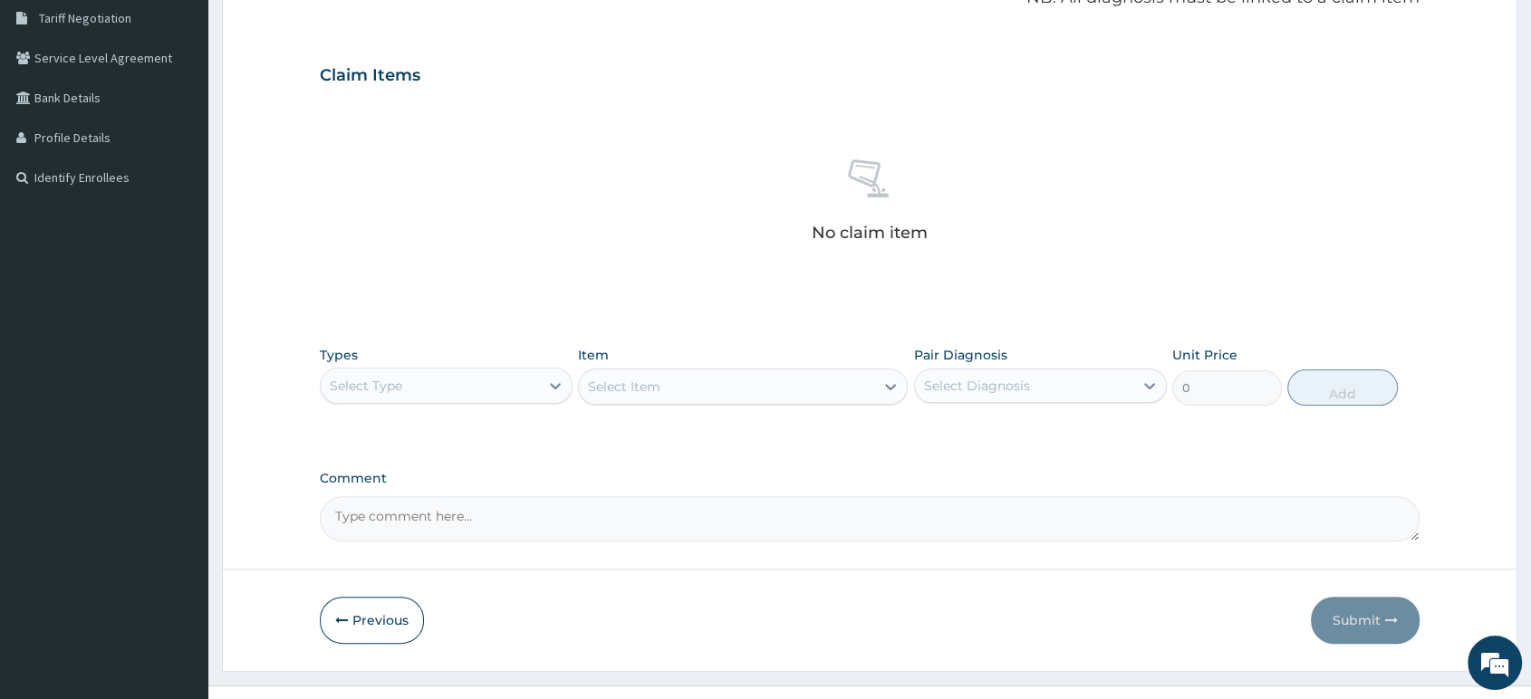
scroll to position [409, 0]
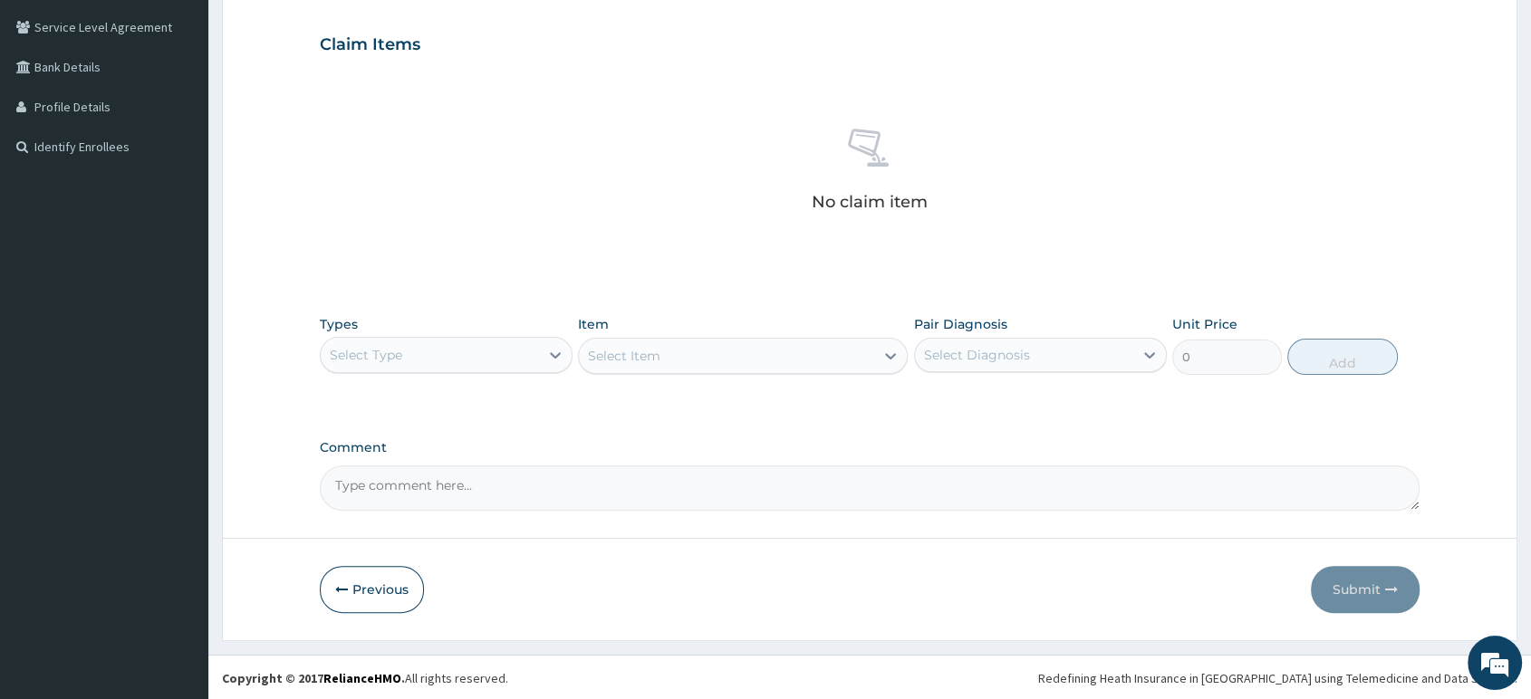
click at [524, 363] on div "Select Type" at bounding box center [430, 355] width 218 height 29
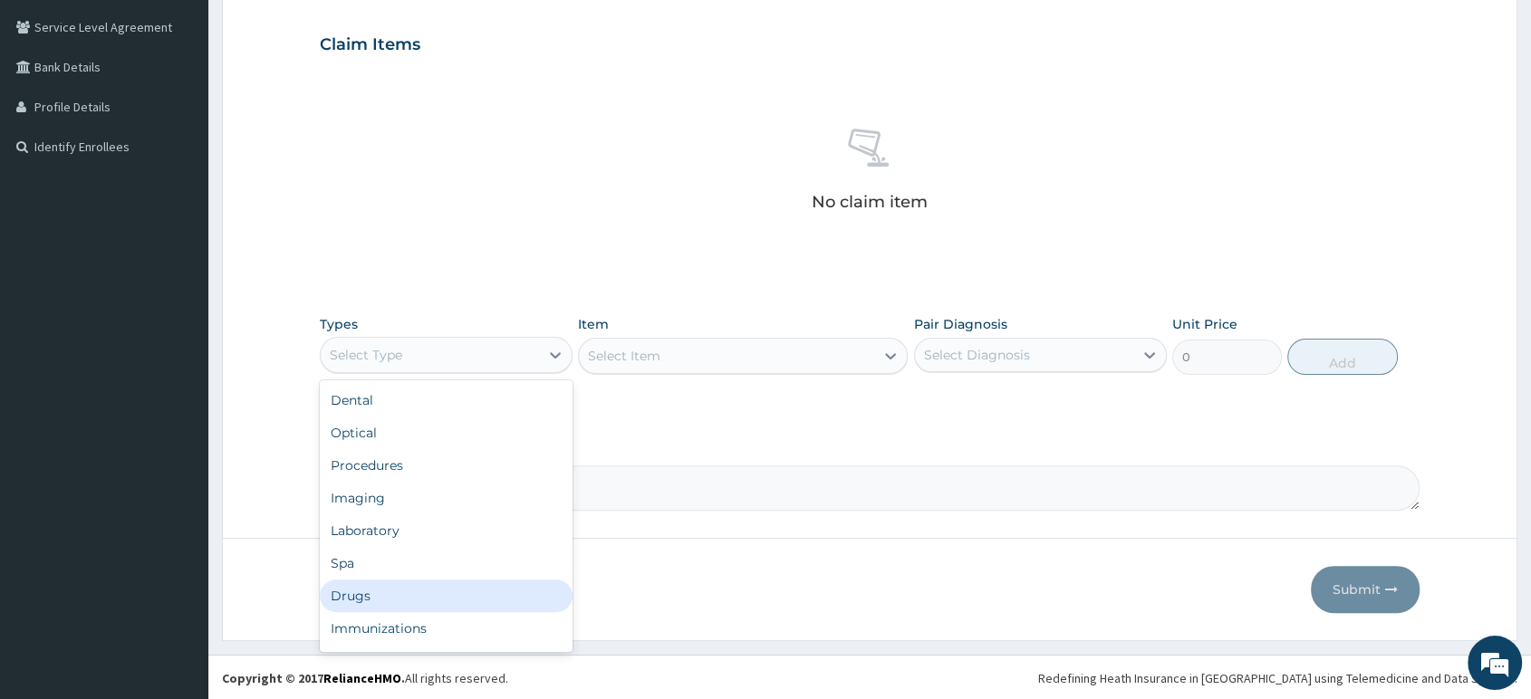
click at [406, 603] on div "Drugs" at bounding box center [446, 596] width 253 height 33
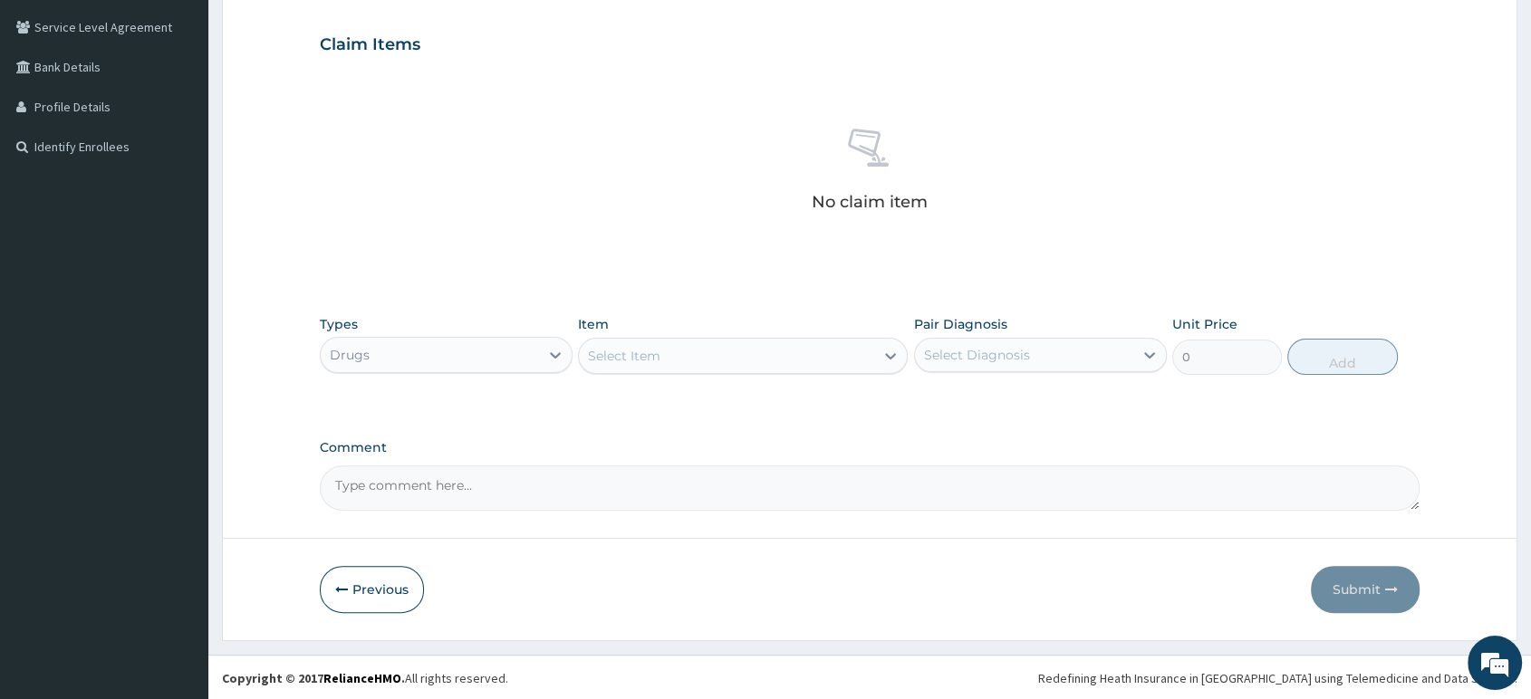
click at [819, 370] on div "Select Item" at bounding box center [743, 356] width 330 height 36
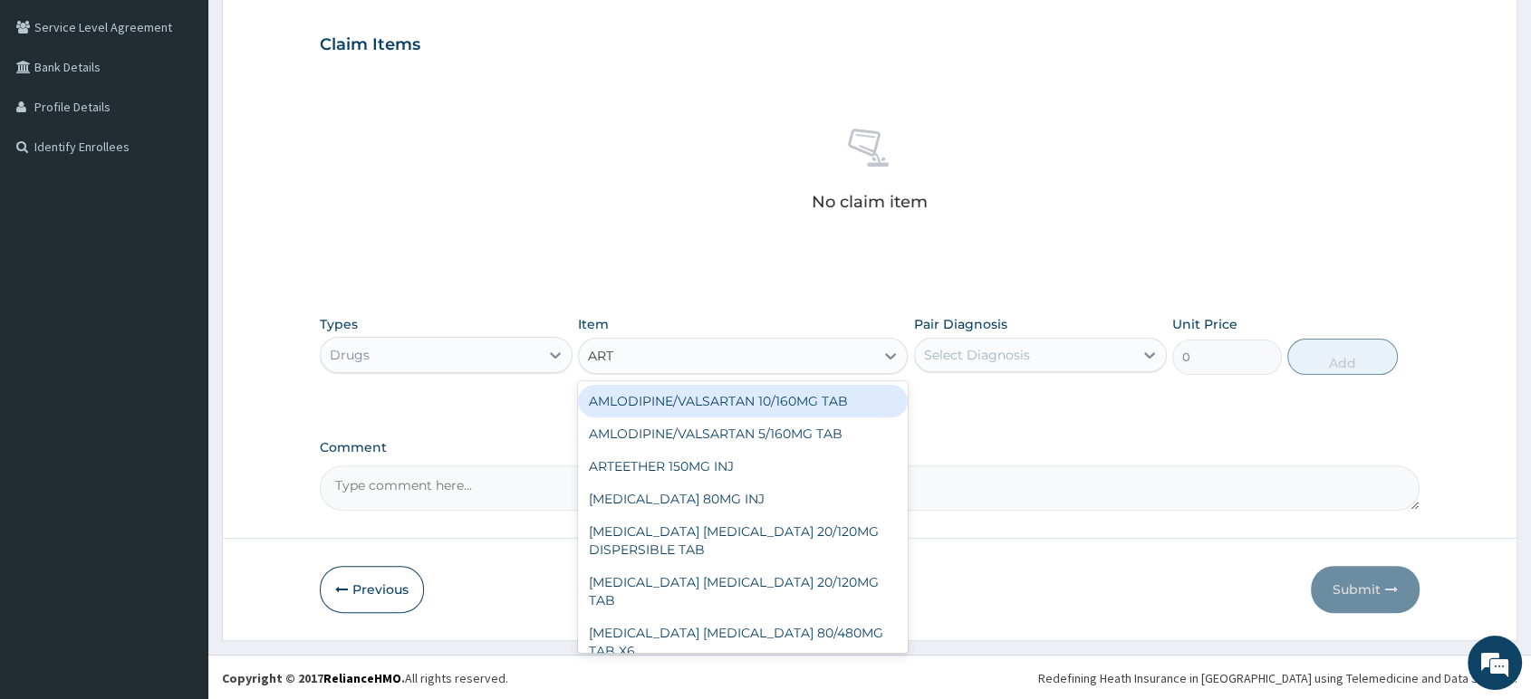
type input "ARTE"
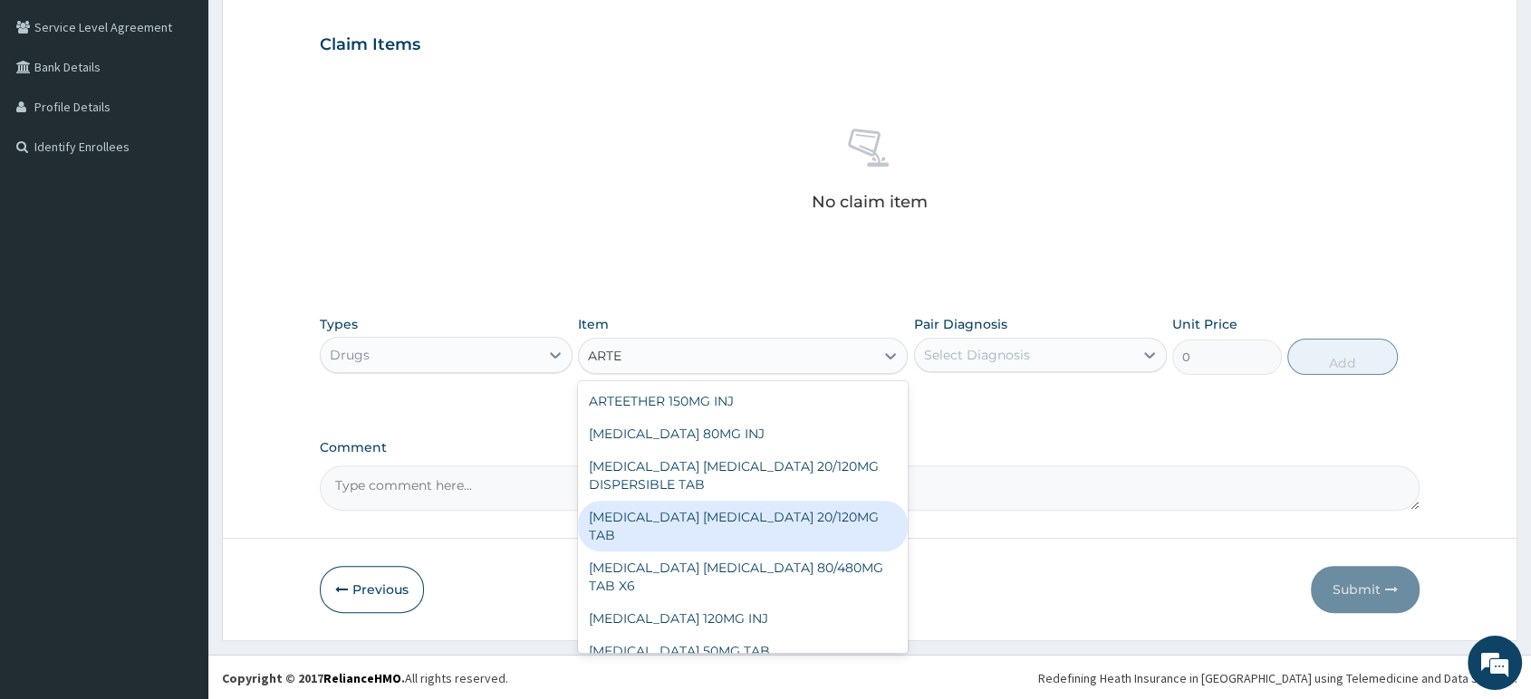
click at [746, 510] on div "ARTEMETHER LUMEFANTRINE 20/120MG TAB" at bounding box center [743, 526] width 330 height 51
type input "84"
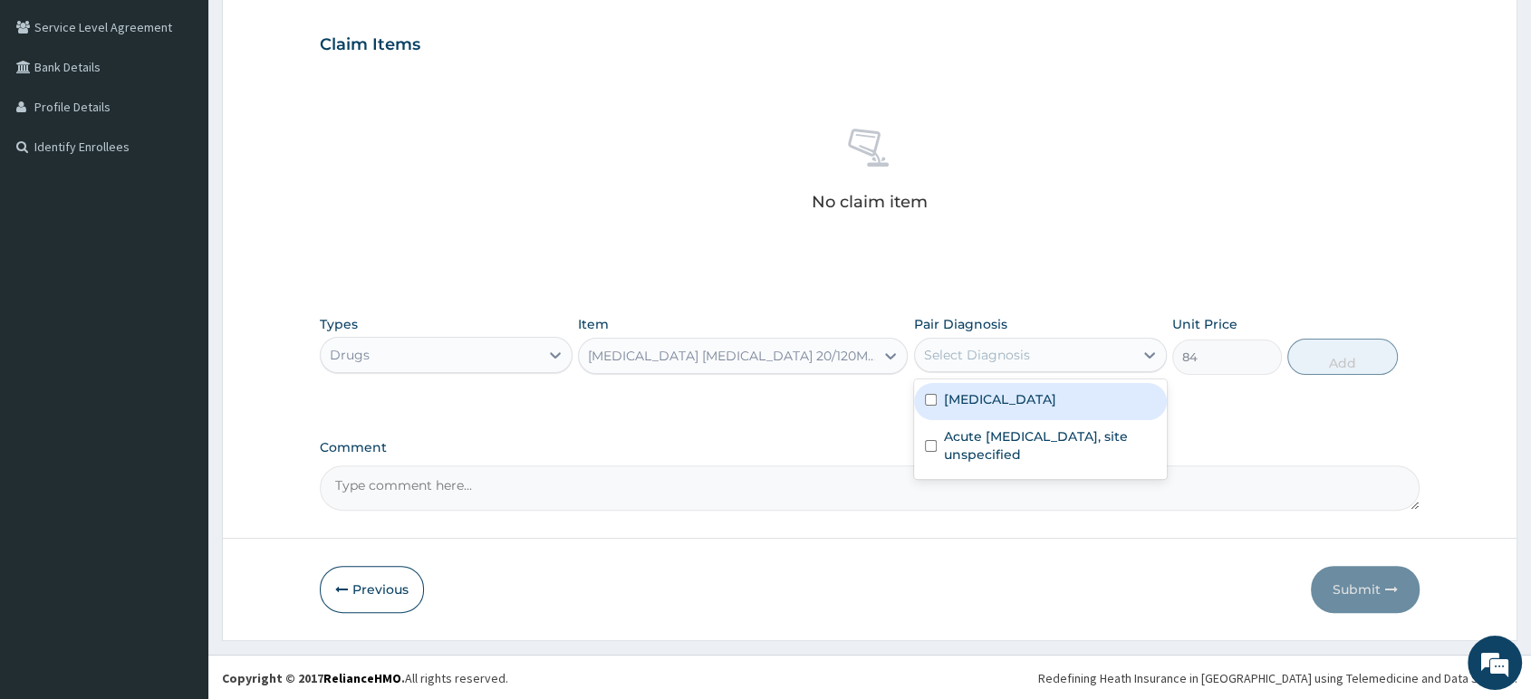
click at [996, 346] on div "Select Diagnosis" at bounding box center [977, 355] width 106 height 18
click at [1000, 408] on label "Plasmodium malariae malaria without complication" at bounding box center [1000, 399] width 112 height 18
checkbox input "true"
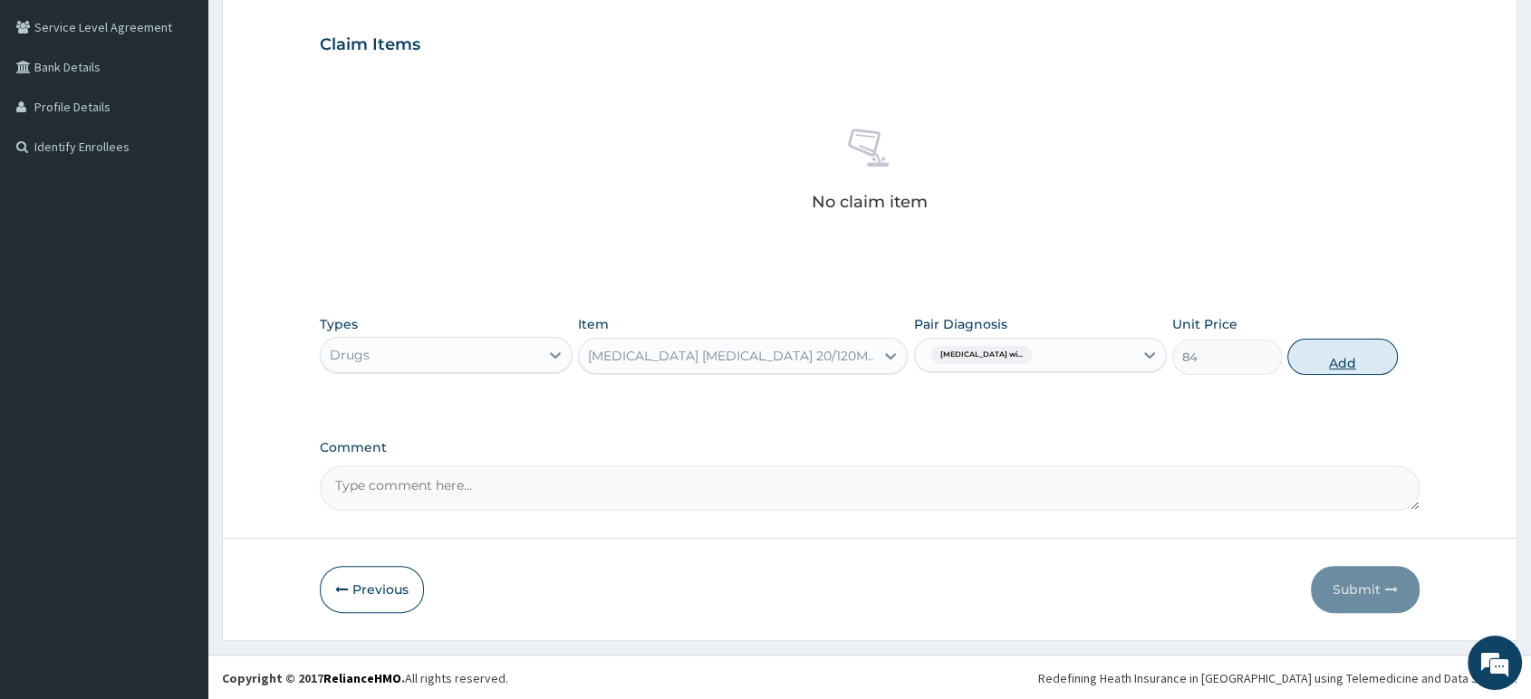
click at [1339, 346] on button "Add" at bounding box center [1342, 357] width 110 height 36
type input "0"
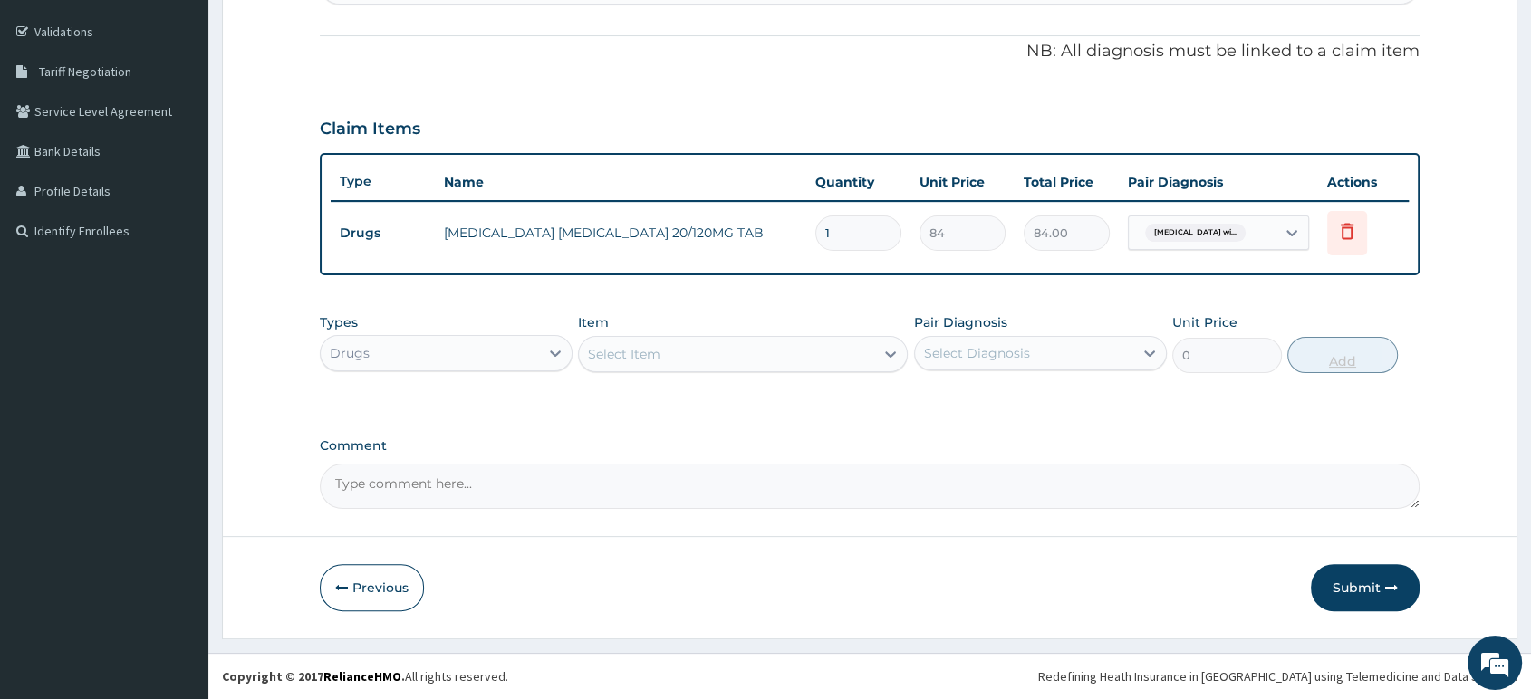
scroll to position [323, 0]
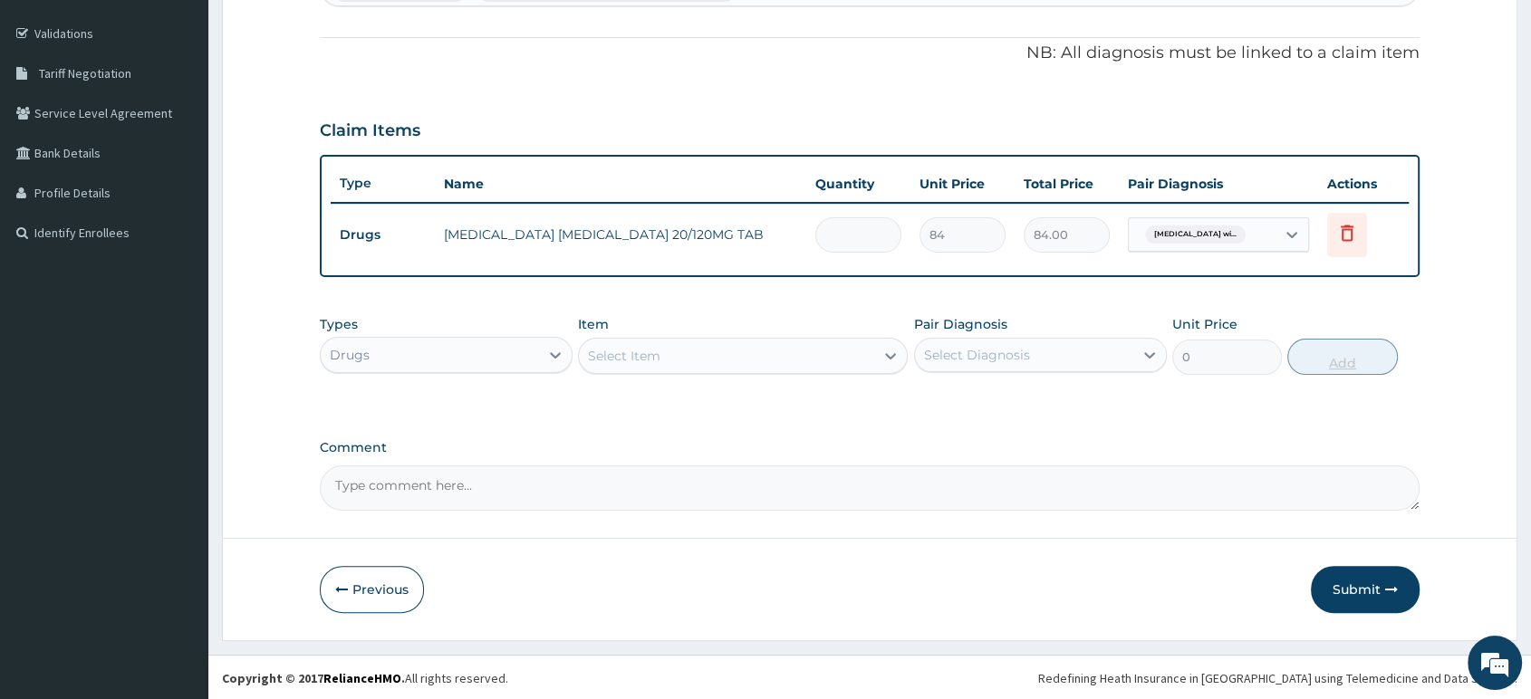
type input "0.00"
type input "6"
type input "504.00"
type input "6"
click at [780, 361] on div "Select Item" at bounding box center [726, 355] width 295 height 29
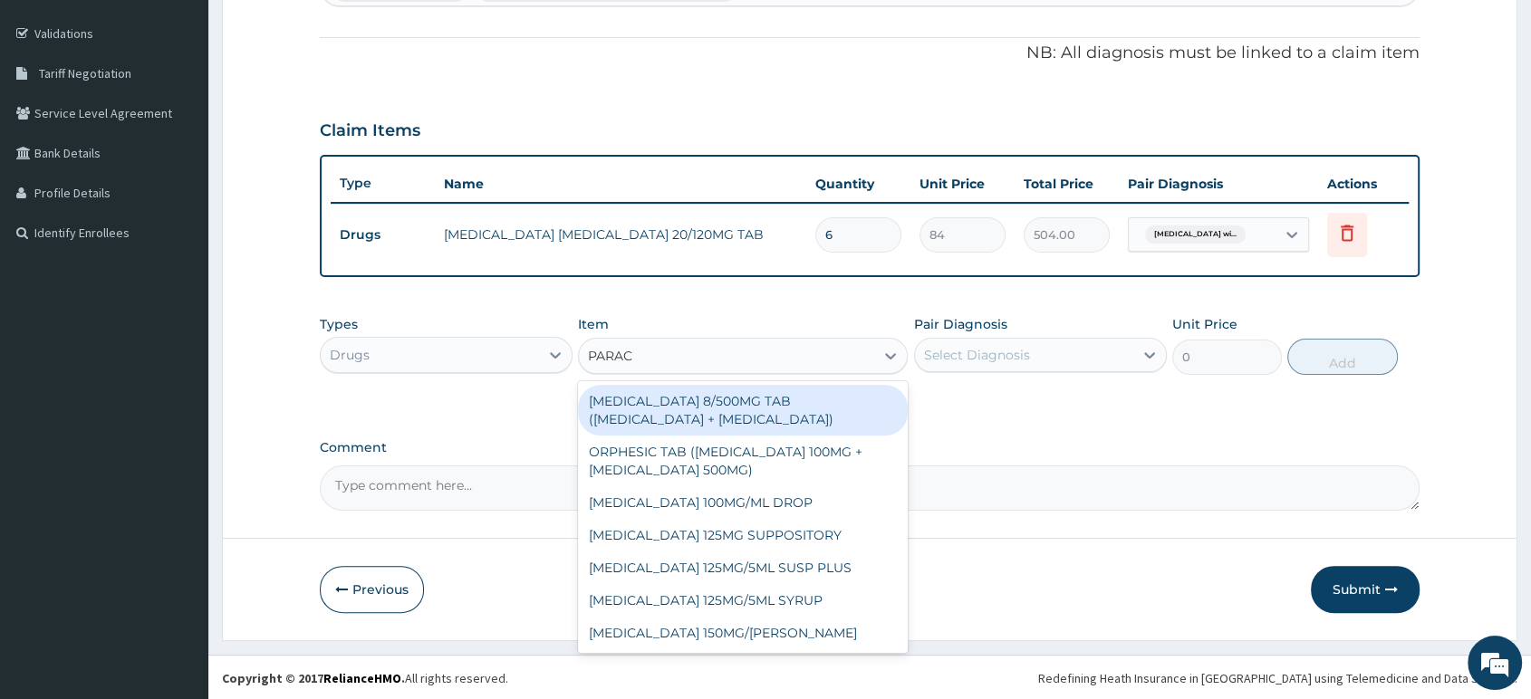
type input "PARACE"
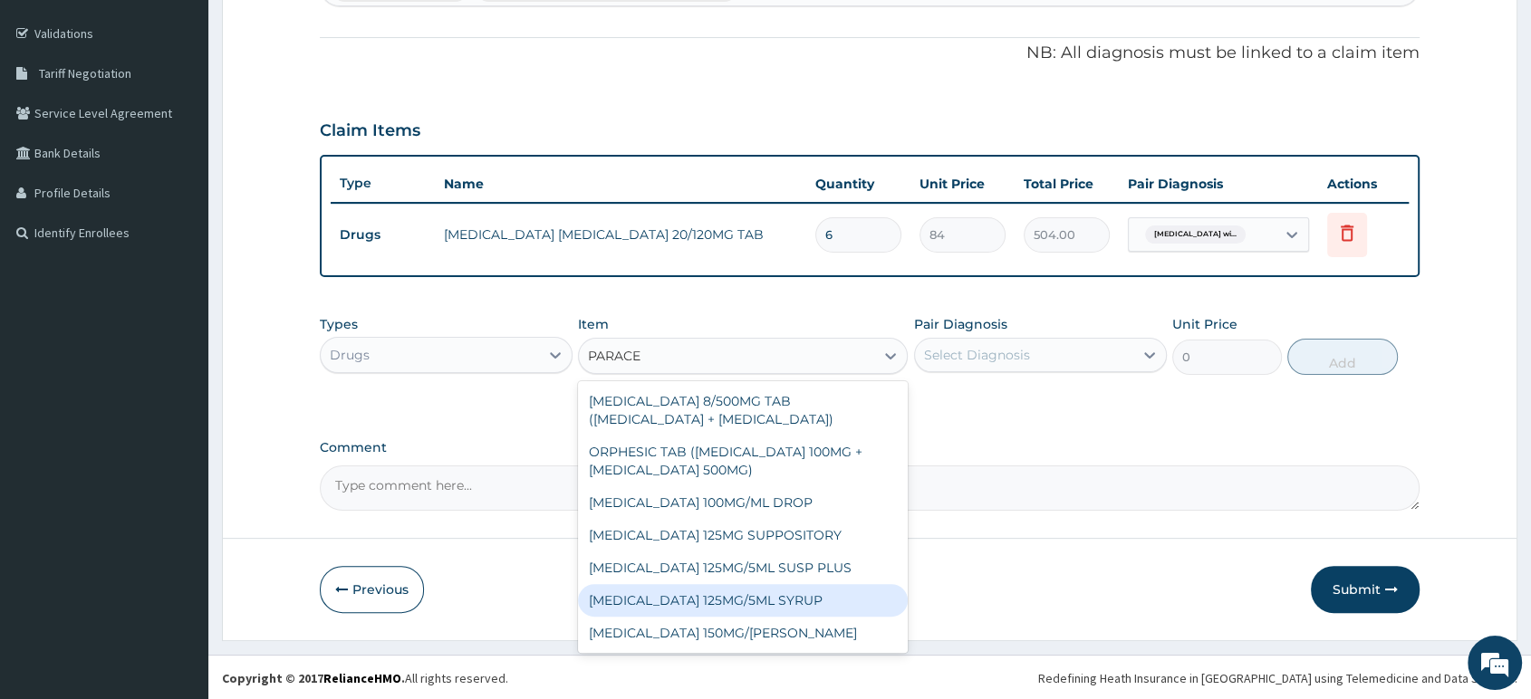
click at [757, 600] on div "PARACETAMOL 125MG/5ML SYRUP" at bounding box center [743, 600] width 330 height 33
type input "525"
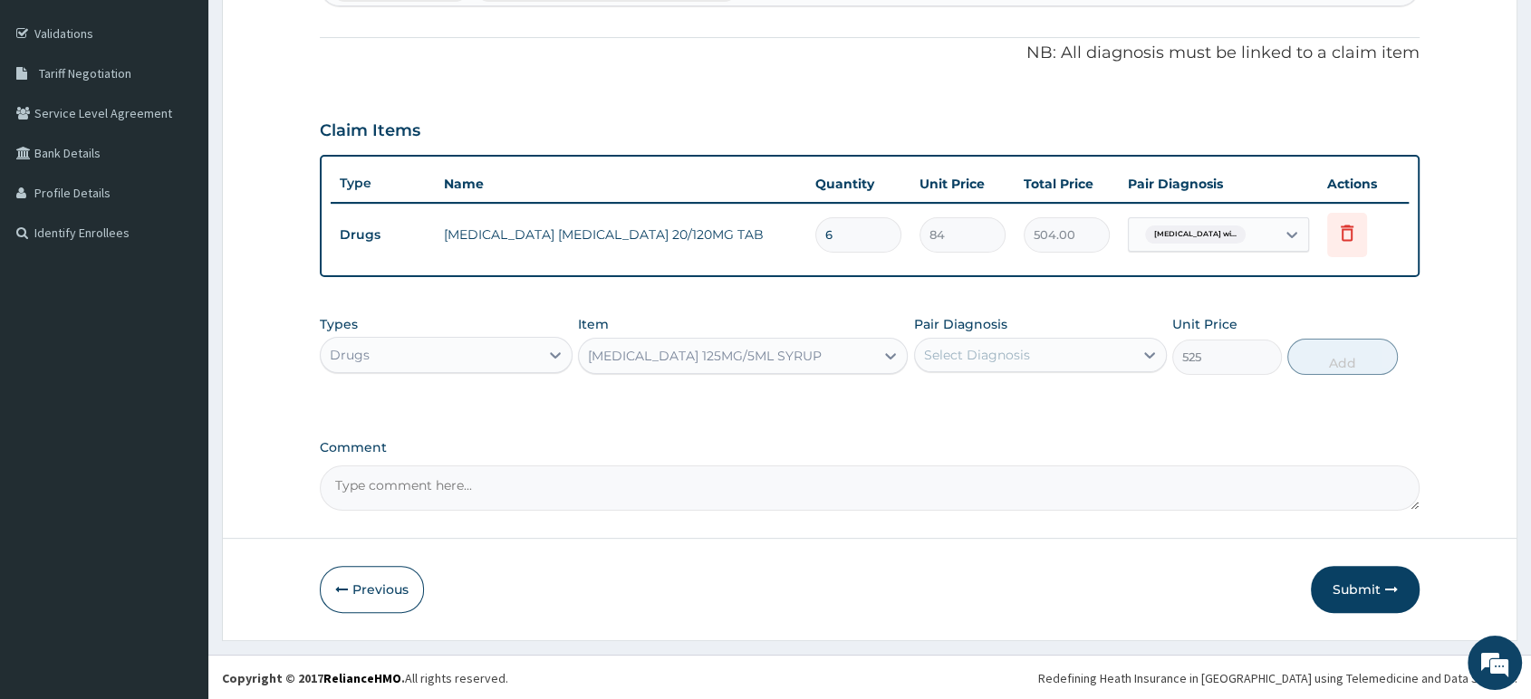
drag, startPoint x: 1042, startPoint y: 335, endPoint x: 1048, endPoint y: 349, distance: 14.6
click at [1043, 334] on div "Pair Diagnosis Select Diagnosis" at bounding box center [1040, 345] width 253 height 60
click at [1048, 351] on div "Select Diagnosis" at bounding box center [1024, 355] width 218 height 29
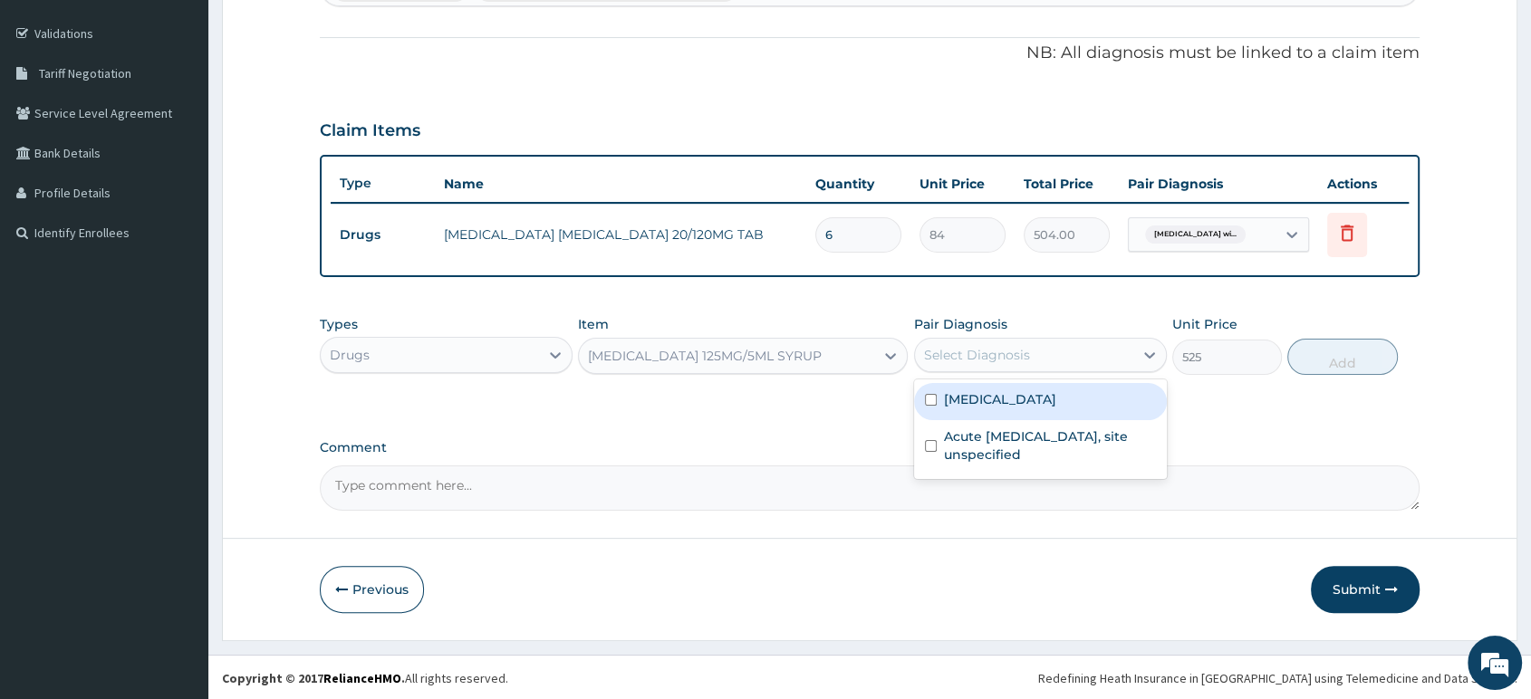
click at [1046, 408] on label "Plasmodium malariae malaria without complication" at bounding box center [1000, 399] width 112 height 18
checkbox input "true"
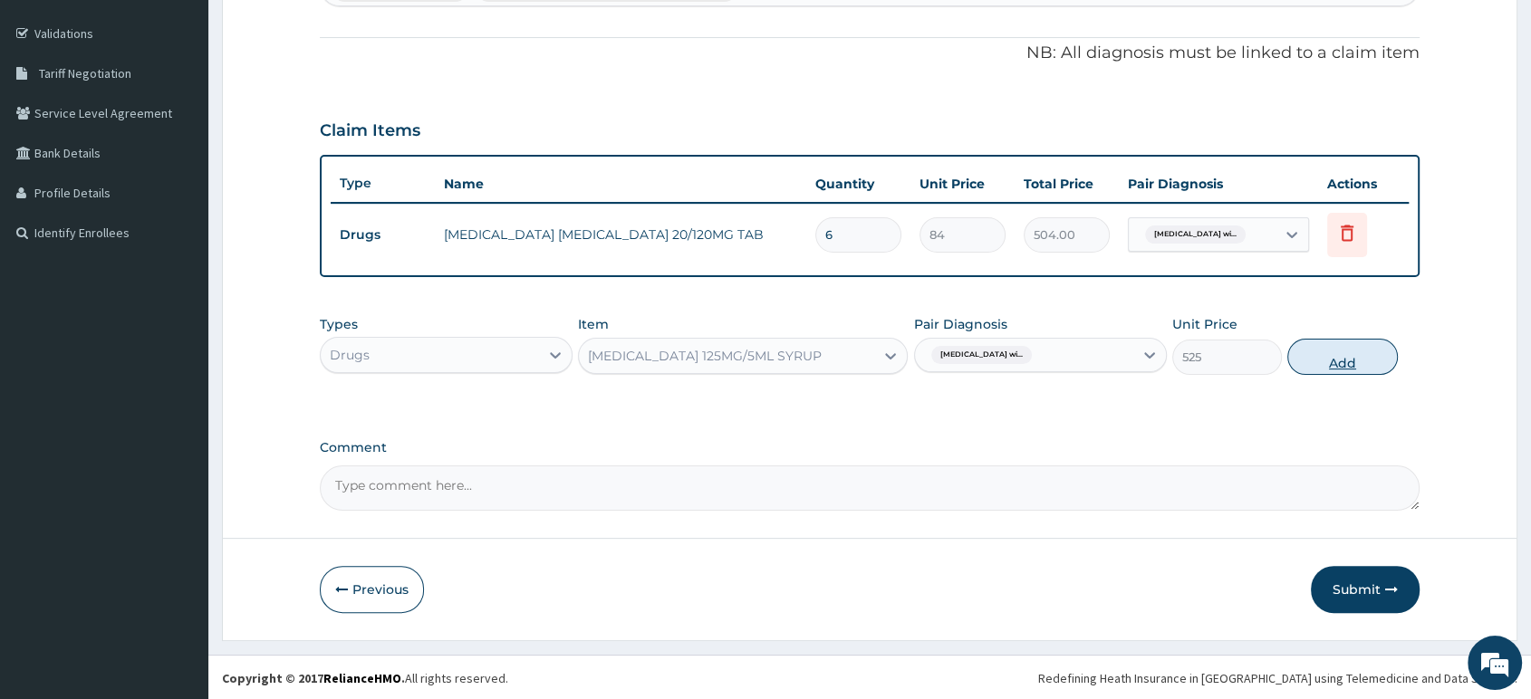
click at [1333, 354] on button "Add" at bounding box center [1342, 357] width 110 height 36
type input "0"
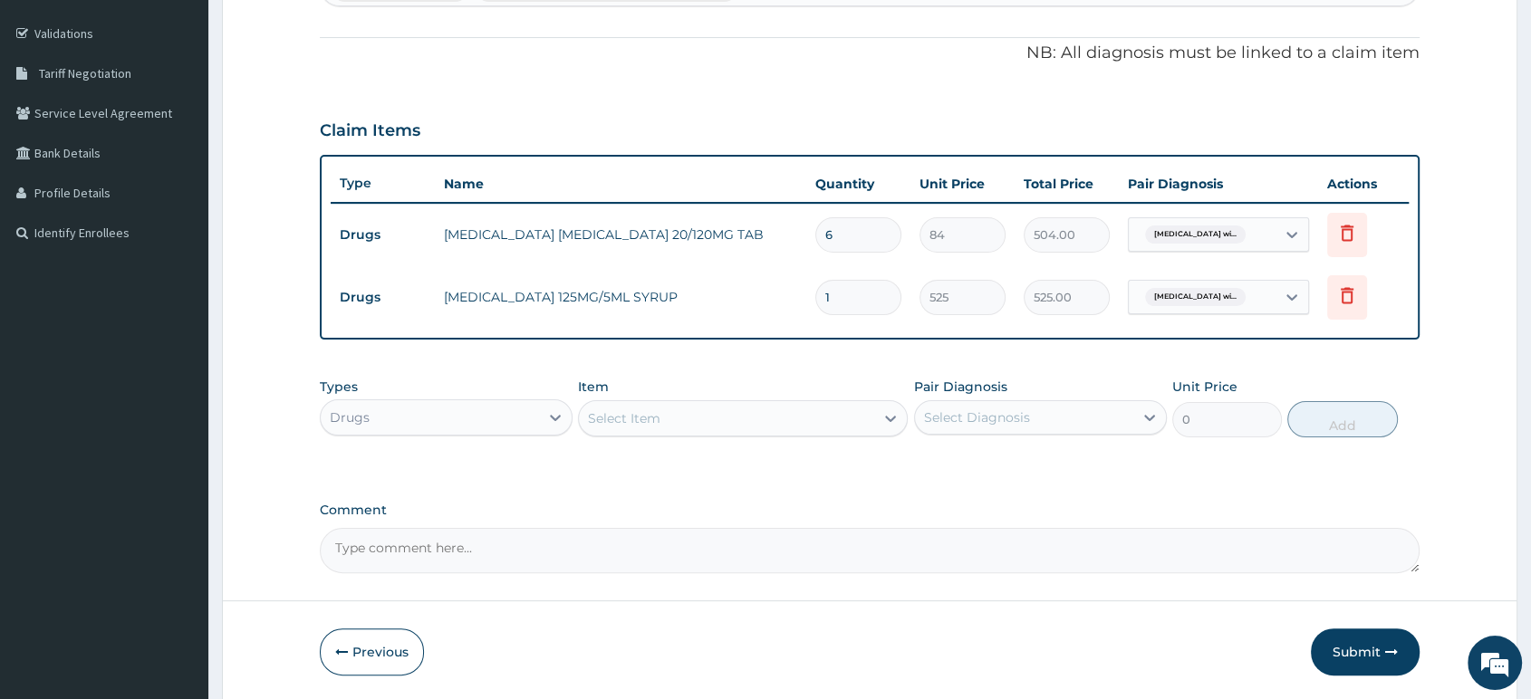
click at [872, 431] on div "Select Item" at bounding box center [743, 418] width 330 height 36
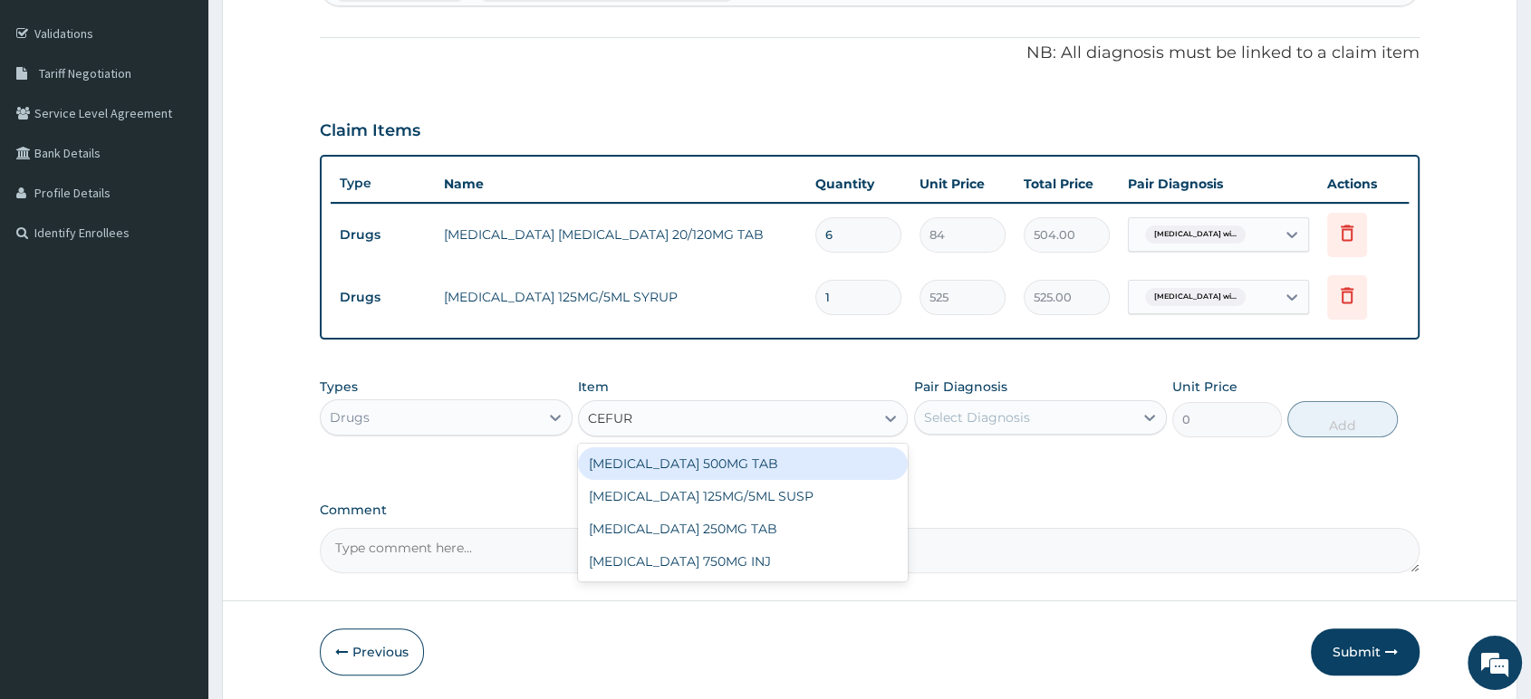
type input "CEFURO"
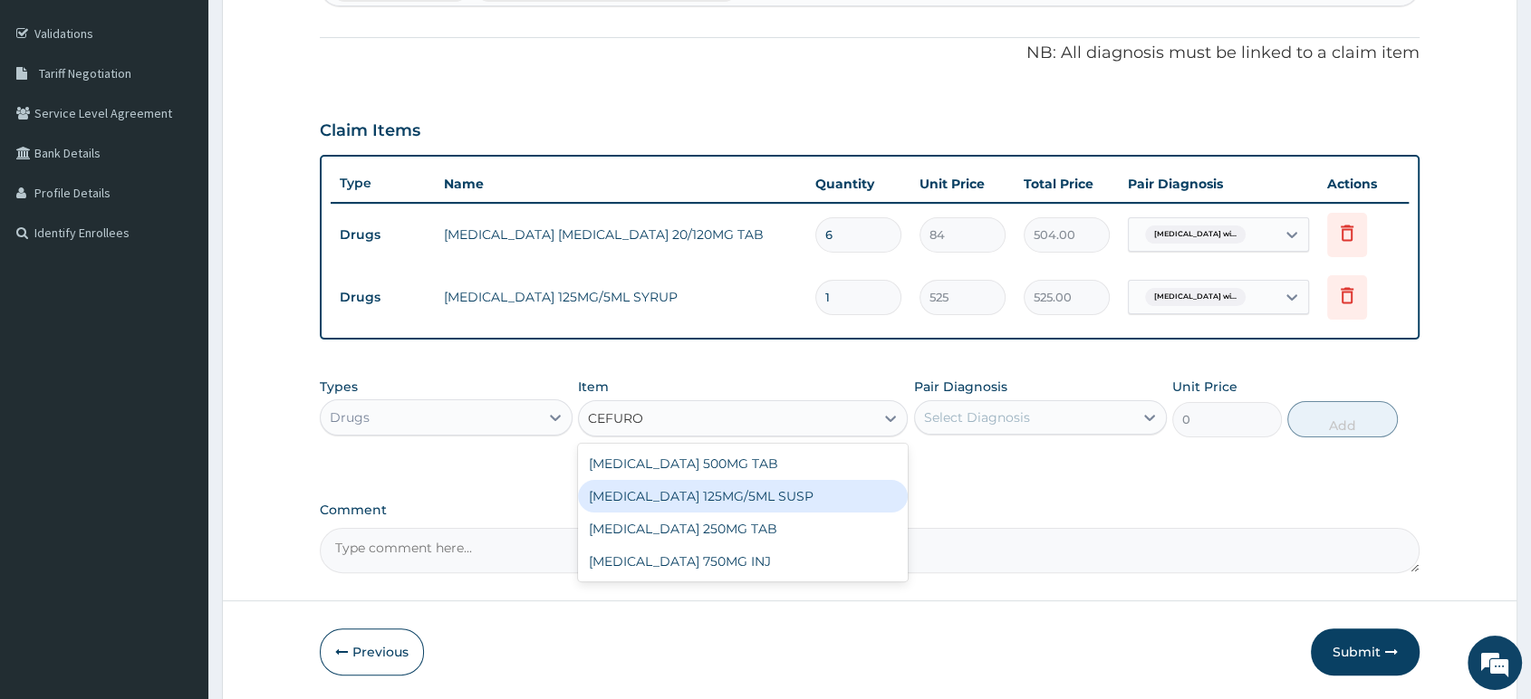
click at [791, 491] on div "CEFUROXIME 125MG/5ML SUSP" at bounding box center [743, 496] width 330 height 33
type input "2126.25"
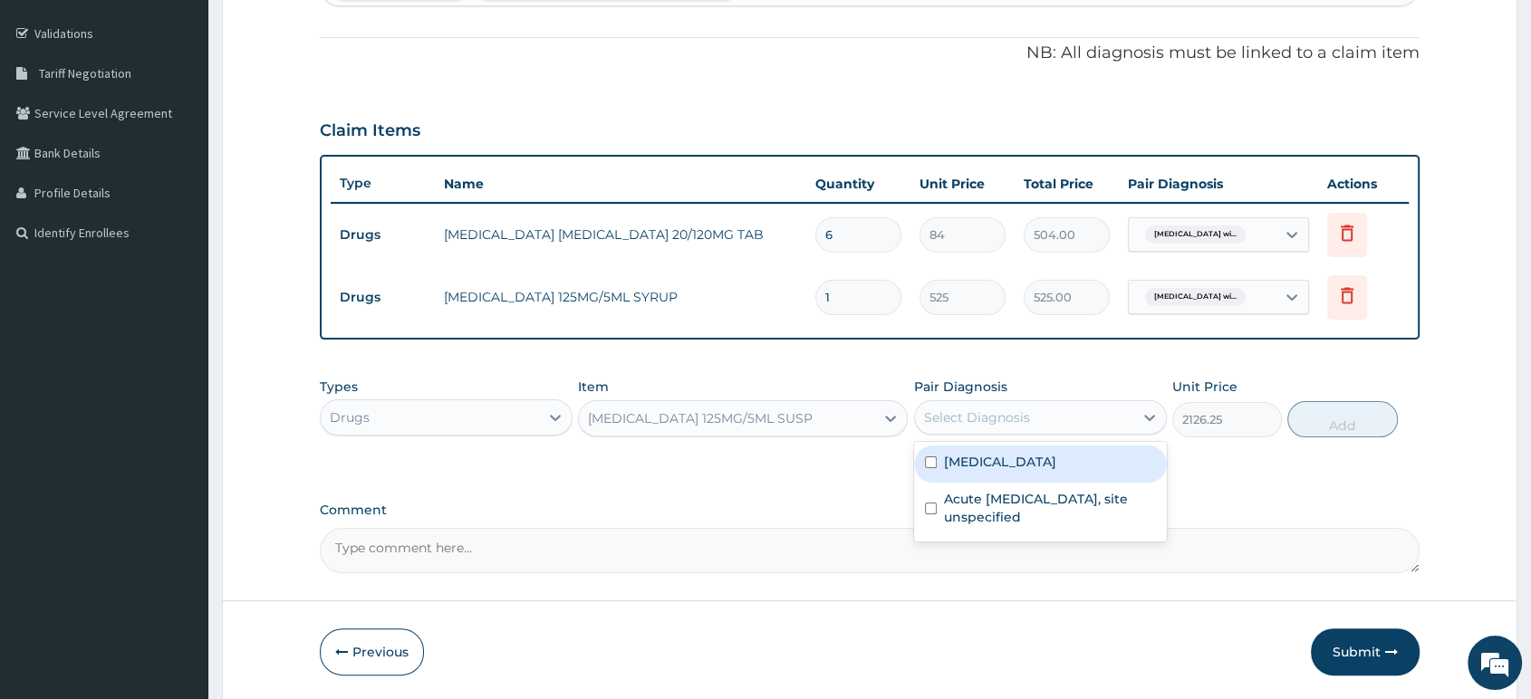
click at [1029, 418] on div "Select Diagnosis" at bounding box center [1024, 417] width 218 height 29
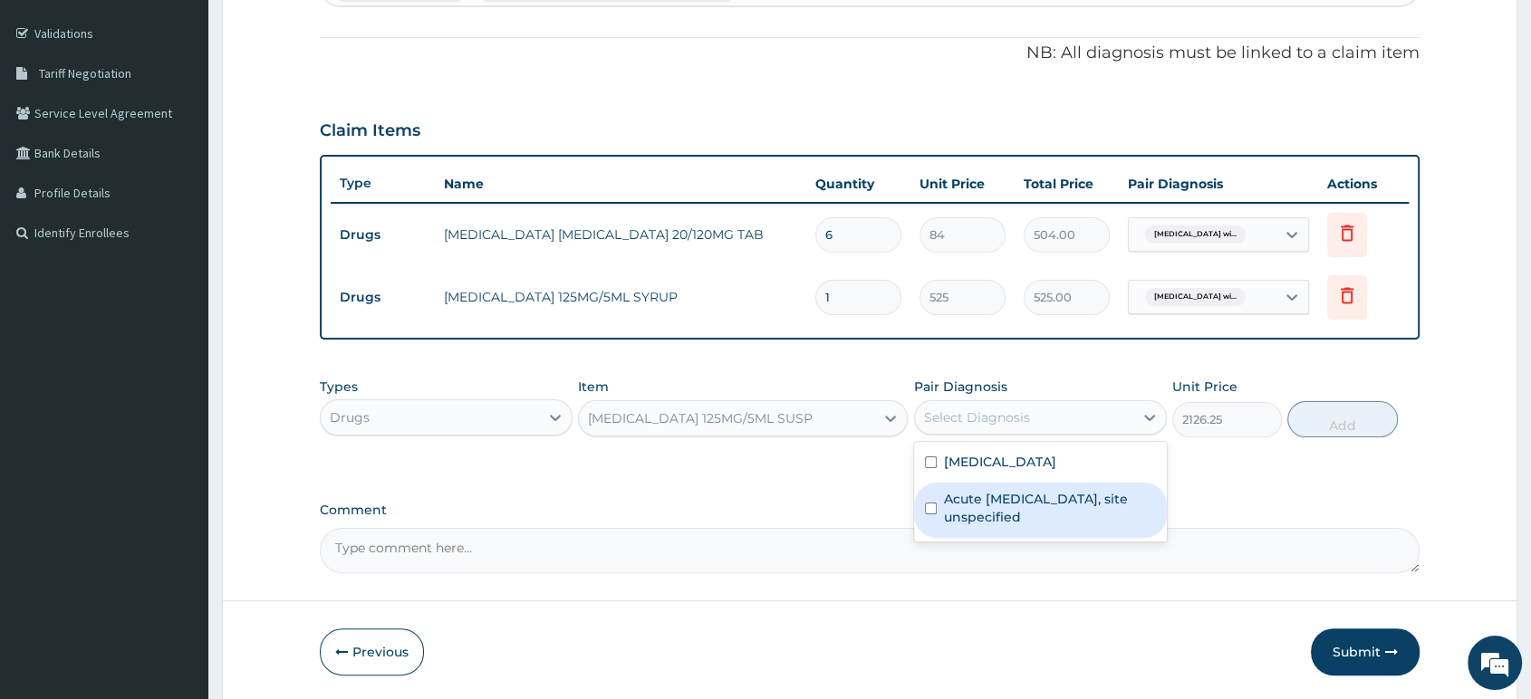
click at [1029, 519] on label "Acute upper respiratory infection, site unspecified" at bounding box center [1050, 508] width 212 height 36
checkbox input "true"
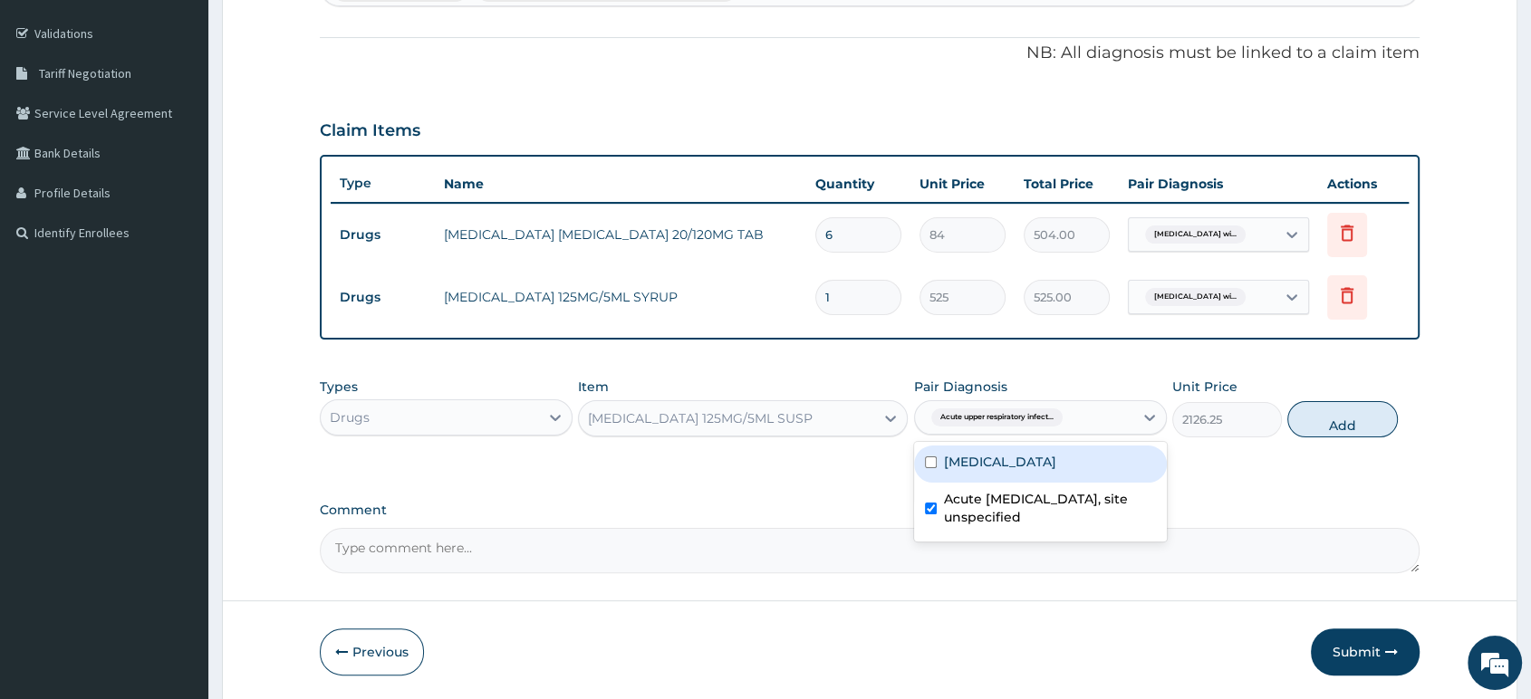
click at [1326, 433] on button "Add" at bounding box center [1342, 419] width 110 height 36
type input "0"
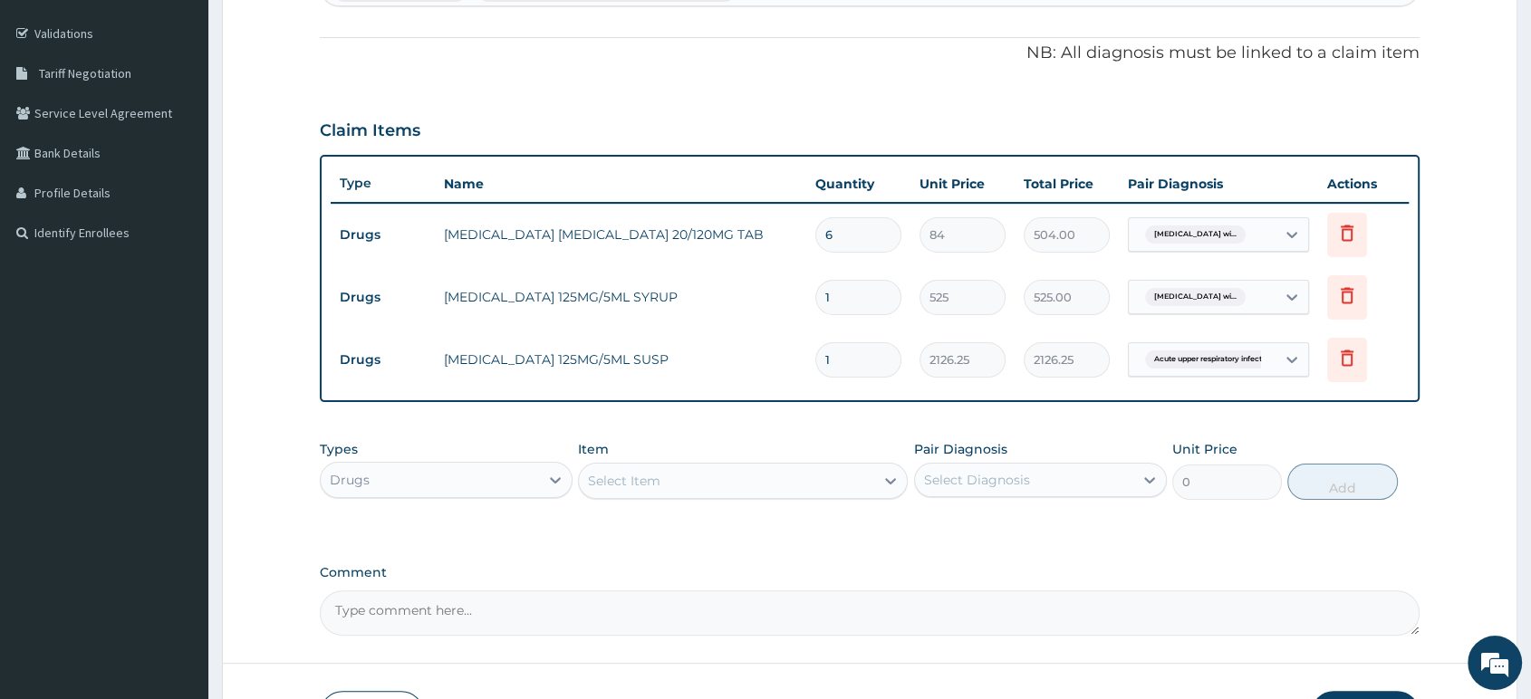
click at [849, 477] on div "Select Item" at bounding box center [726, 480] width 295 height 29
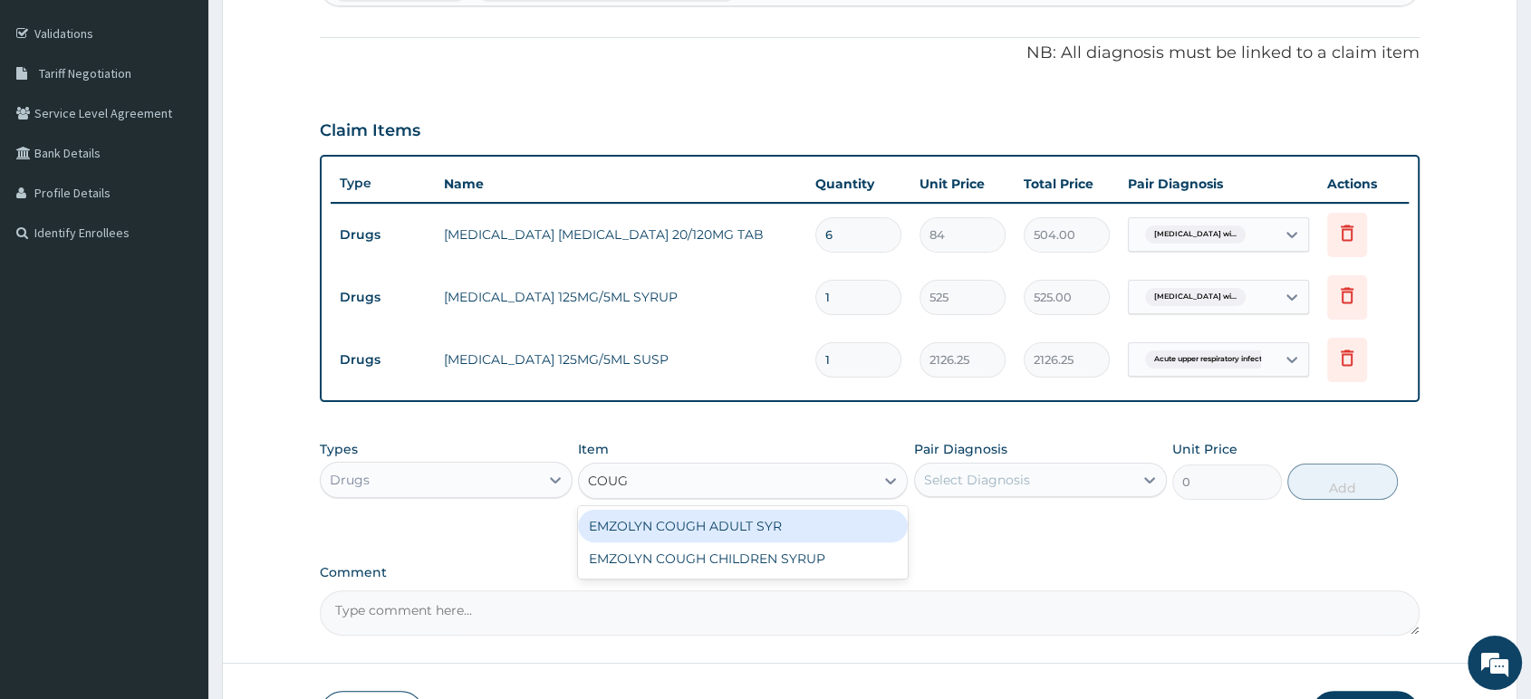
type input "COUGH"
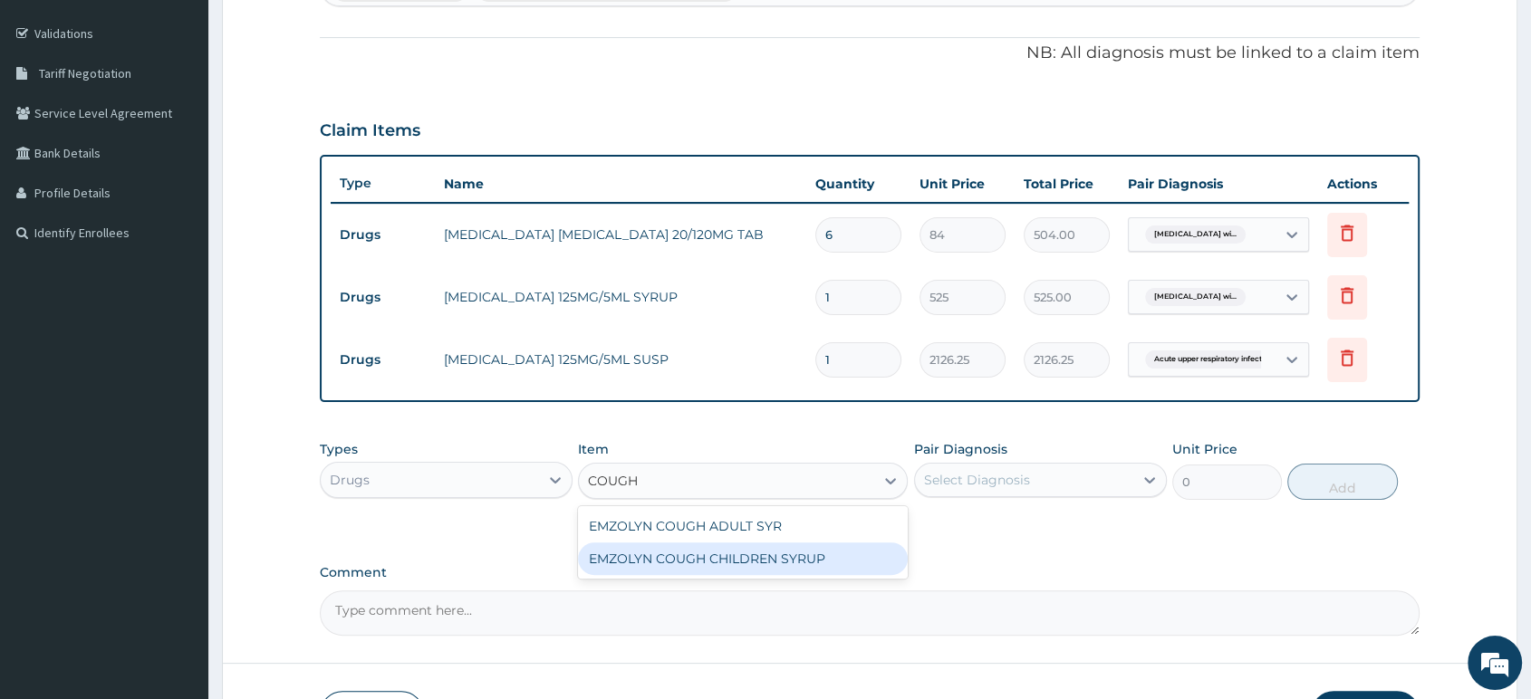
click at [811, 563] on div "EMZOLYN COUGH CHILDREN SYRUP" at bounding box center [743, 558] width 330 height 33
type input "525"
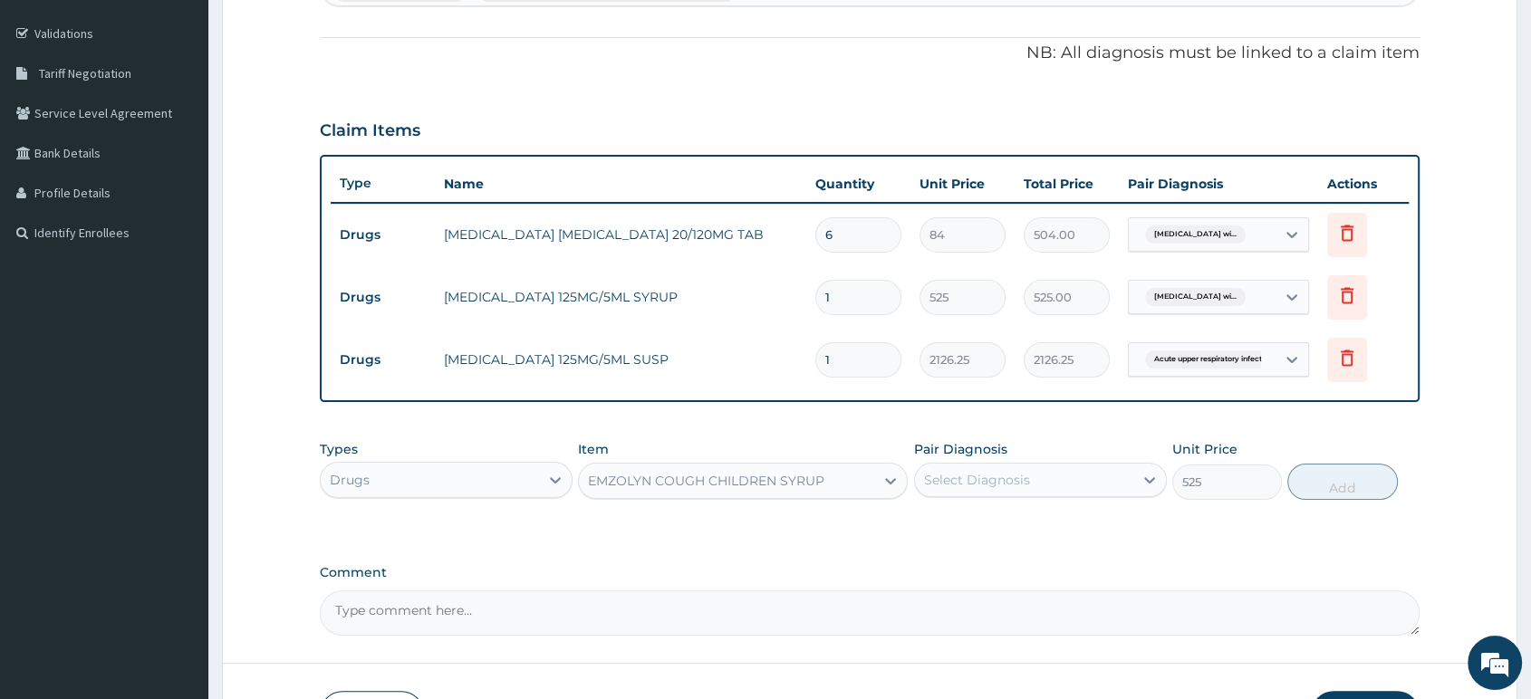
click at [987, 483] on div "Select Diagnosis" at bounding box center [977, 480] width 106 height 18
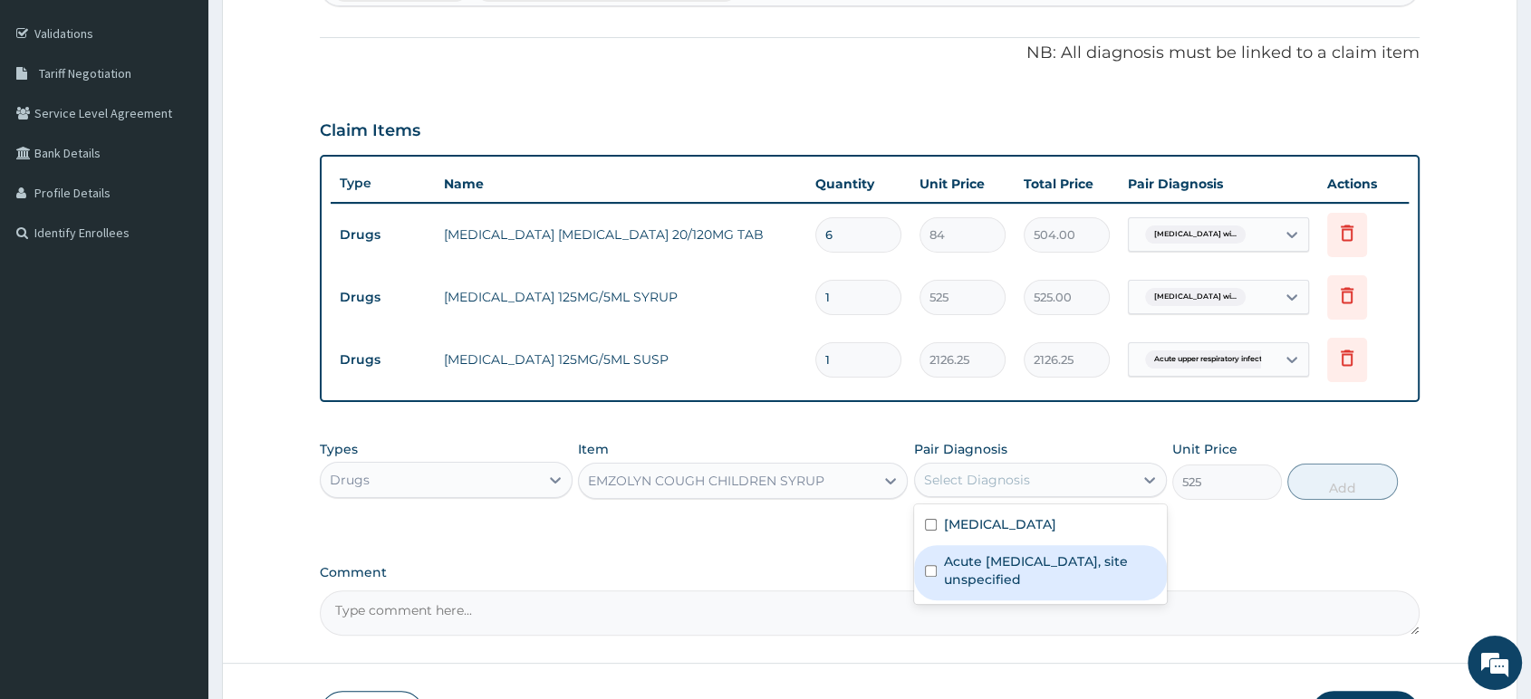
click at [1000, 581] on label "Acute upper respiratory infection, site unspecified" at bounding box center [1050, 570] width 212 height 36
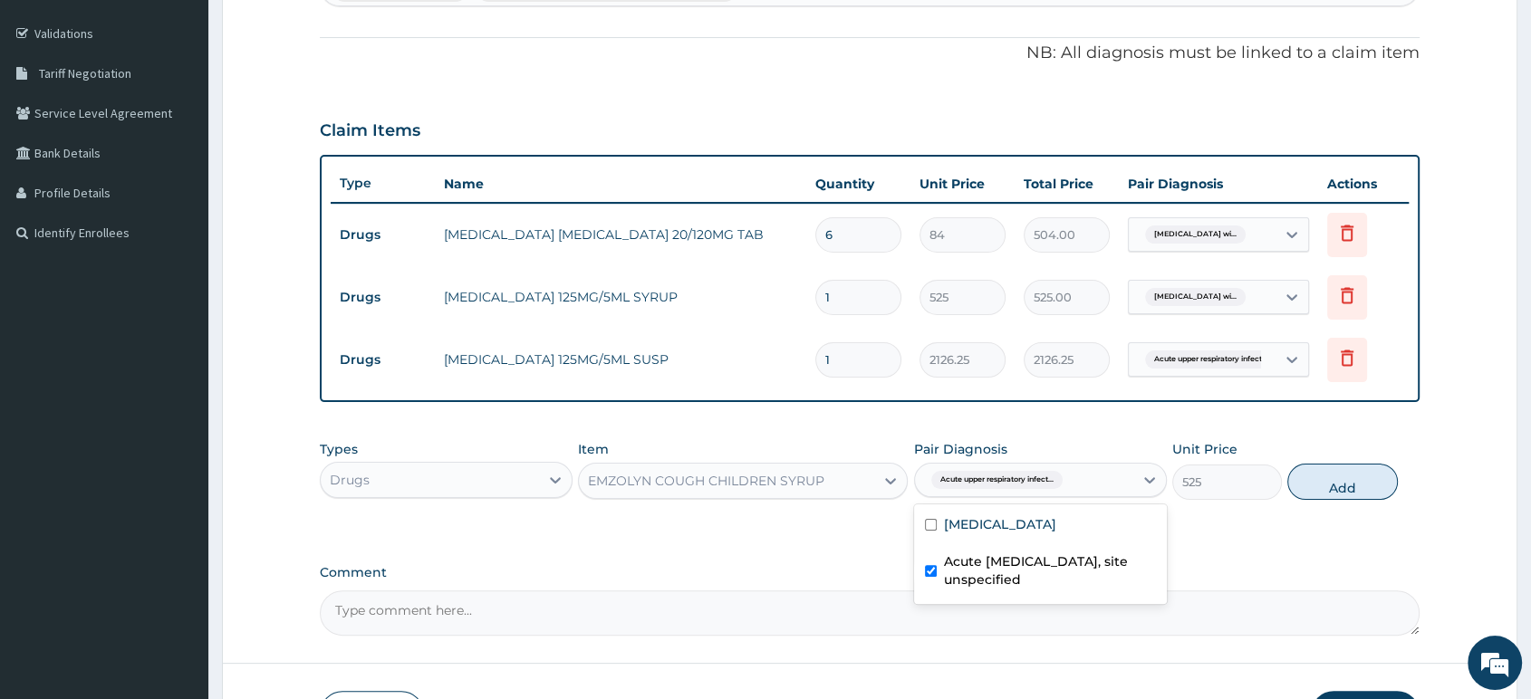
checkbox input "true"
click at [1366, 479] on button "Add" at bounding box center [1342, 482] width 110 height 36
type input "0"
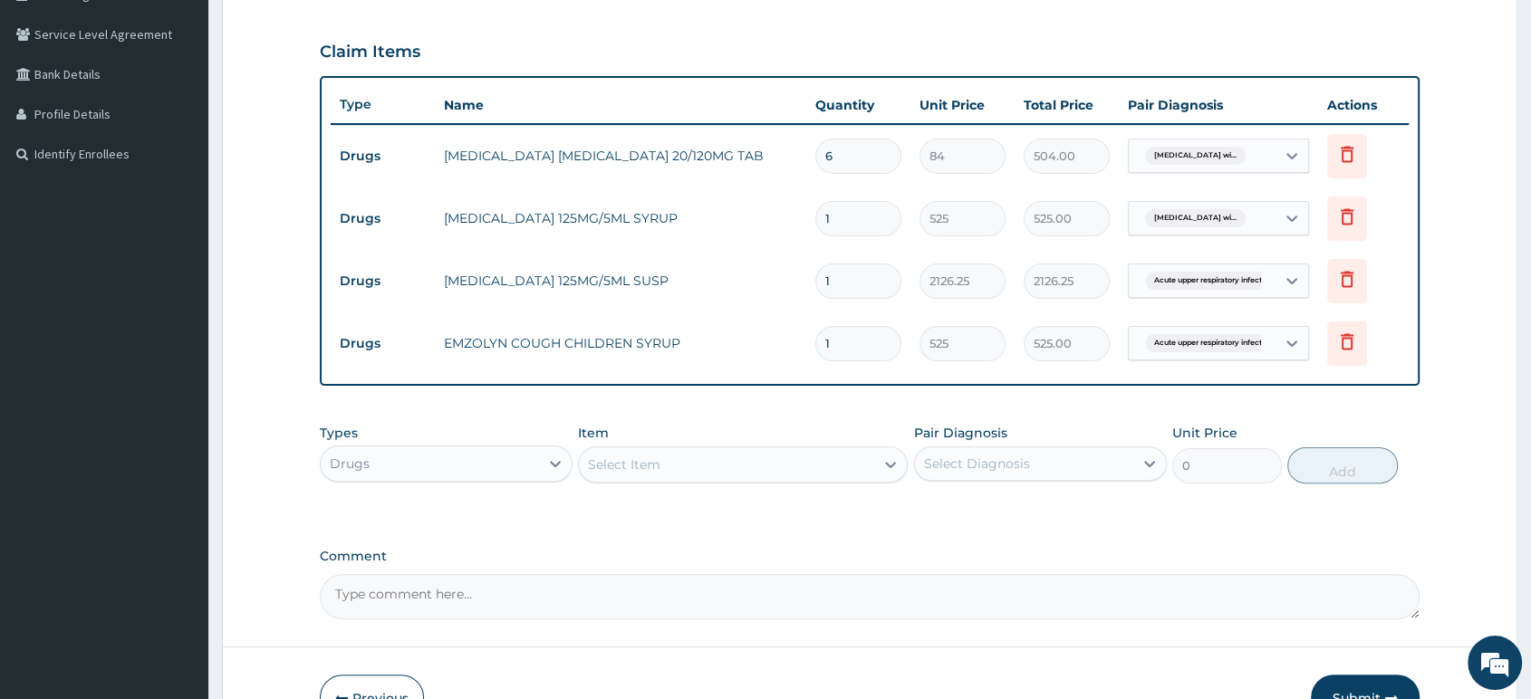
scroll to position [514, 0]
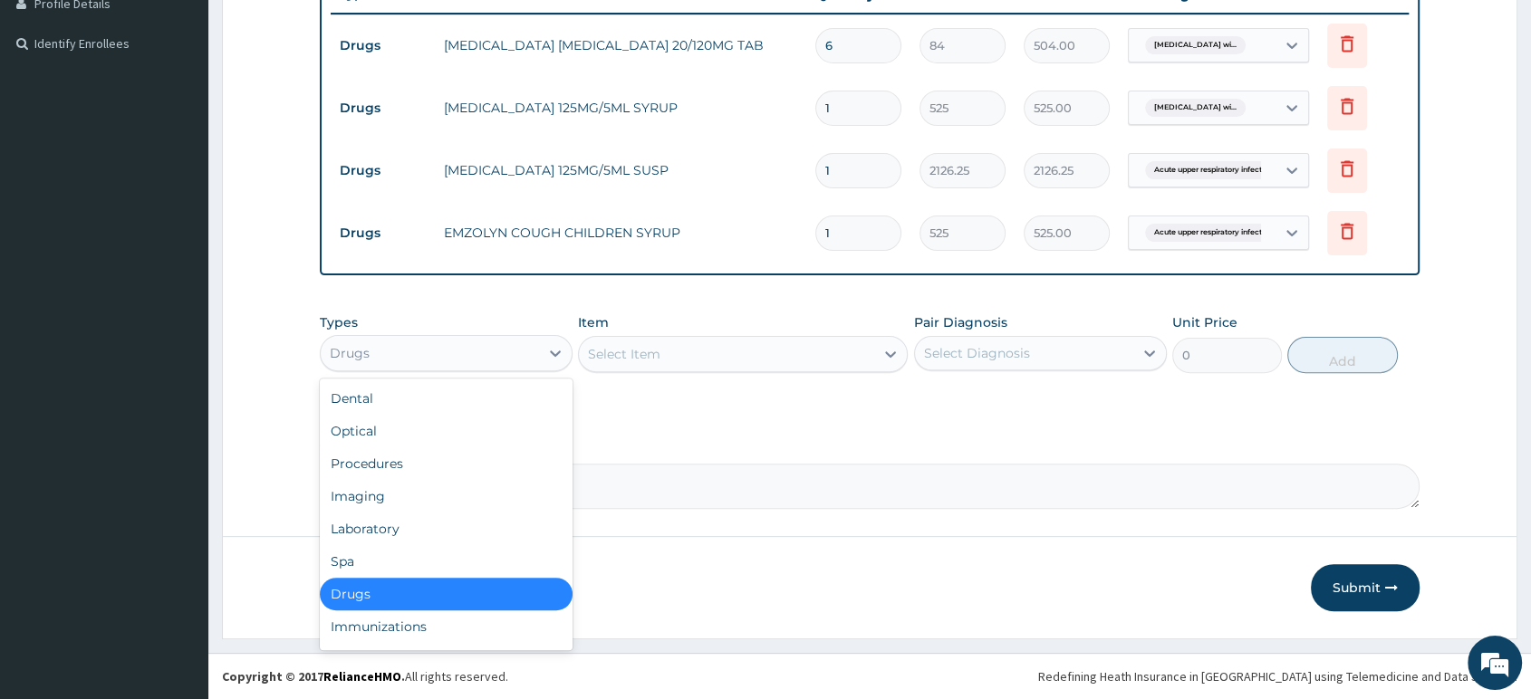
click at [525, 336] on div "Drugs" at bounding box center [446, 353] width 253 height 36
click at [456, 469] on div "Procedures" at bounding box center [446, 463] width 253 height 33
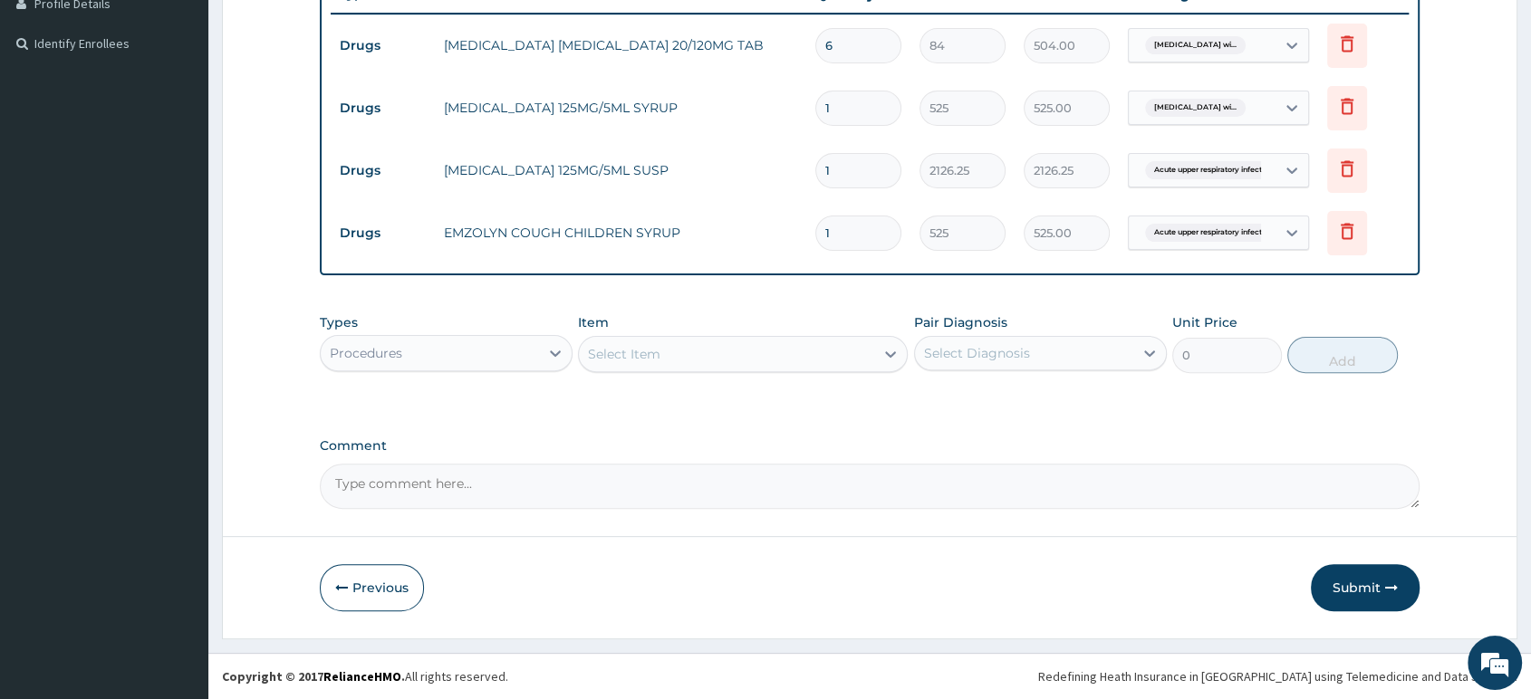
click at [629, 365] on div "Select Item" at bounding box center [726, 354] width 295 height 29
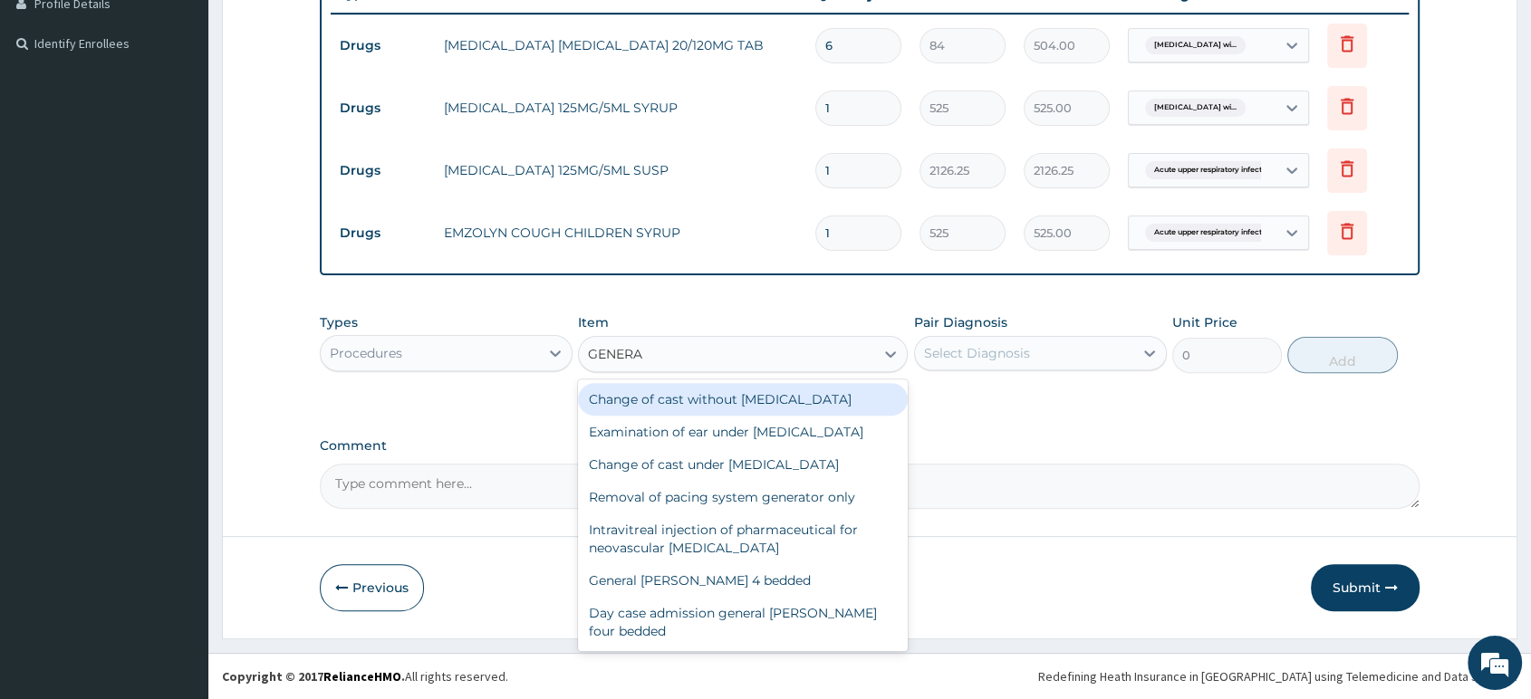
type input "GENERAL"
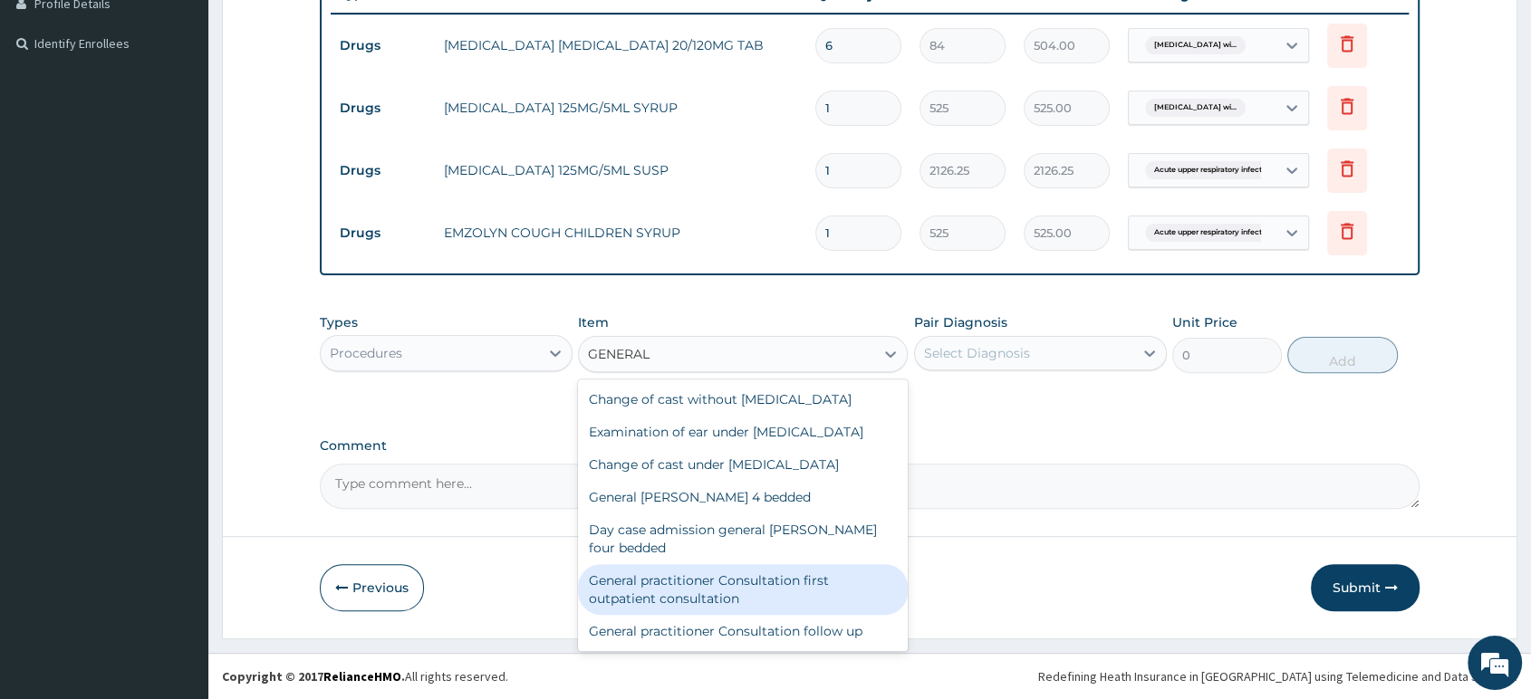
click at [687, 575] on div "General practitioner Consultation first outpatient consultation" at bounding box center [743, 589] width 330 height 51
type input "2500"
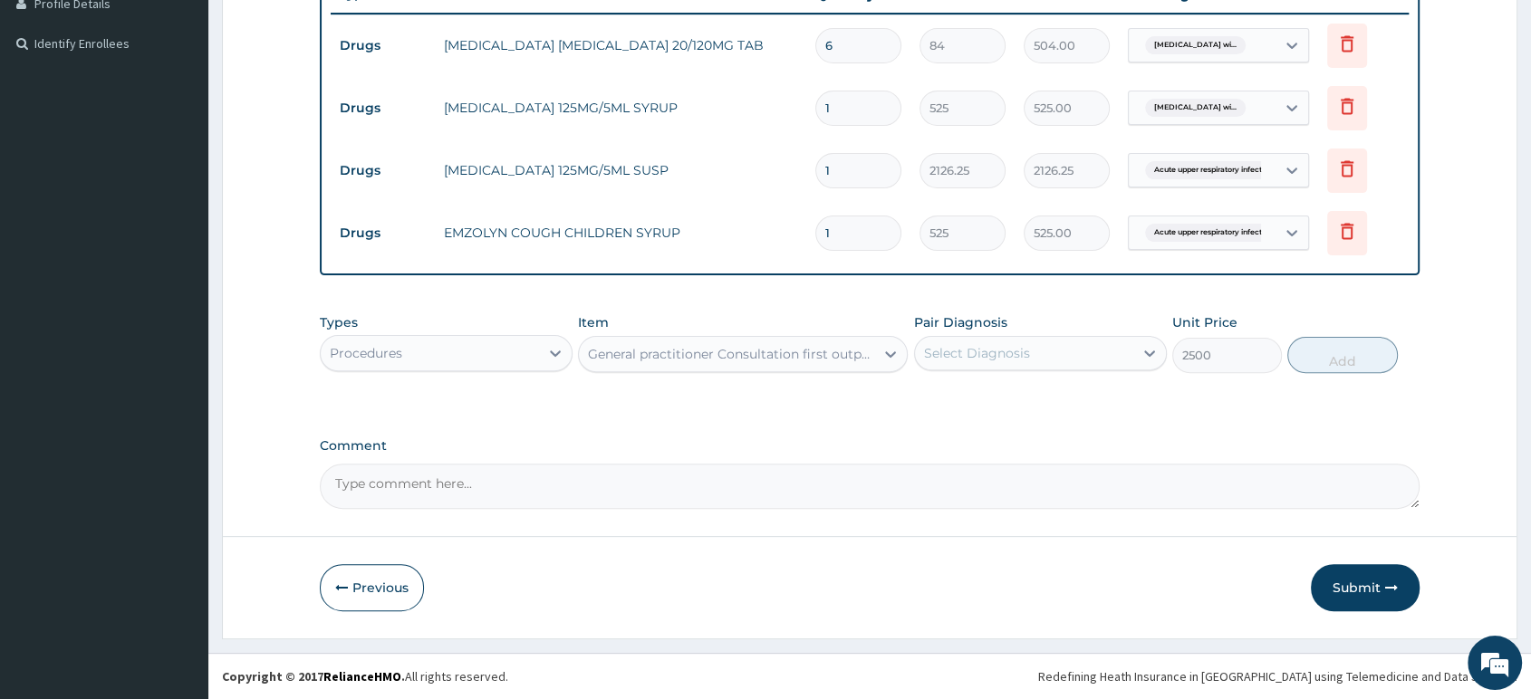
click at [1072, 351] on div "Select Diagnosis" at bounding box center [1024, 353] width 218 height 29
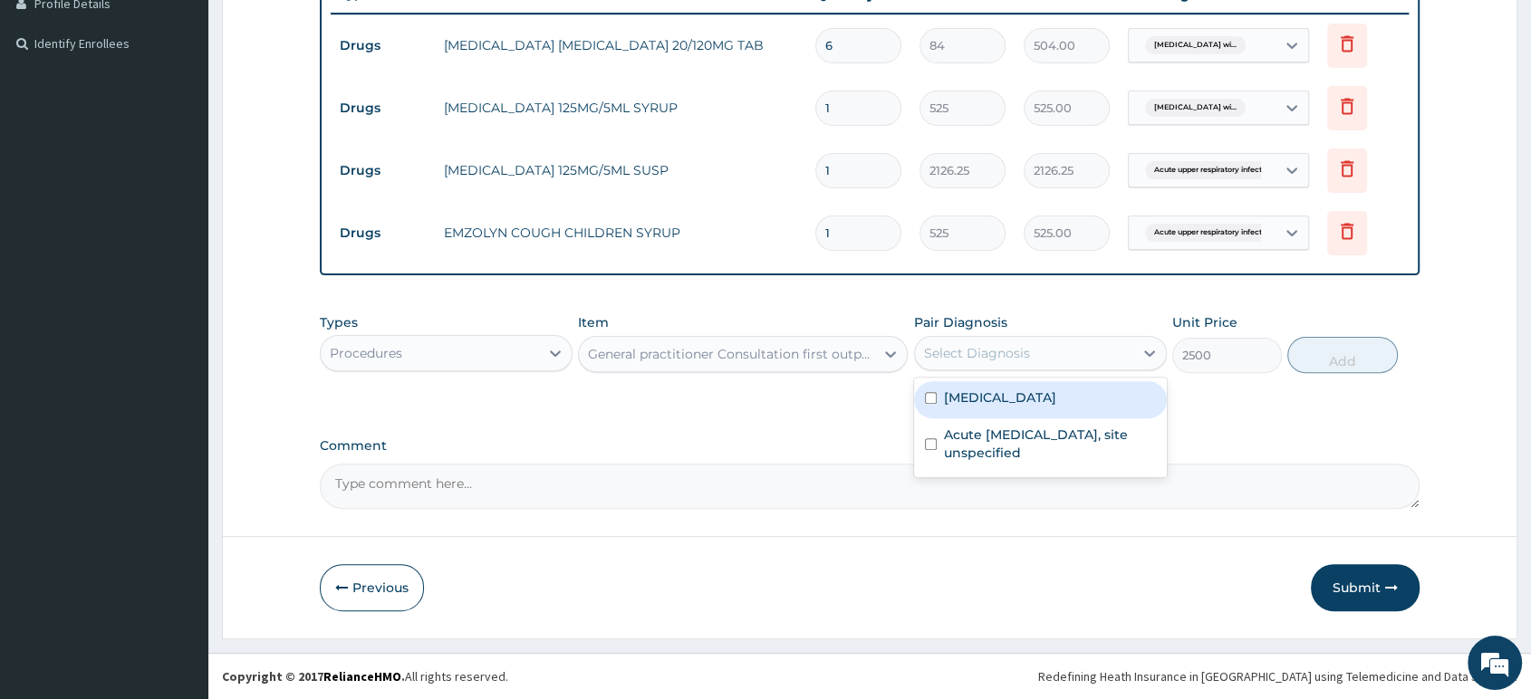
click at [1056, 407] on label "Plasmodium malariae malaria without complication" at bounding box center [1000, 398] width 112 height 18
checkbox input "true"
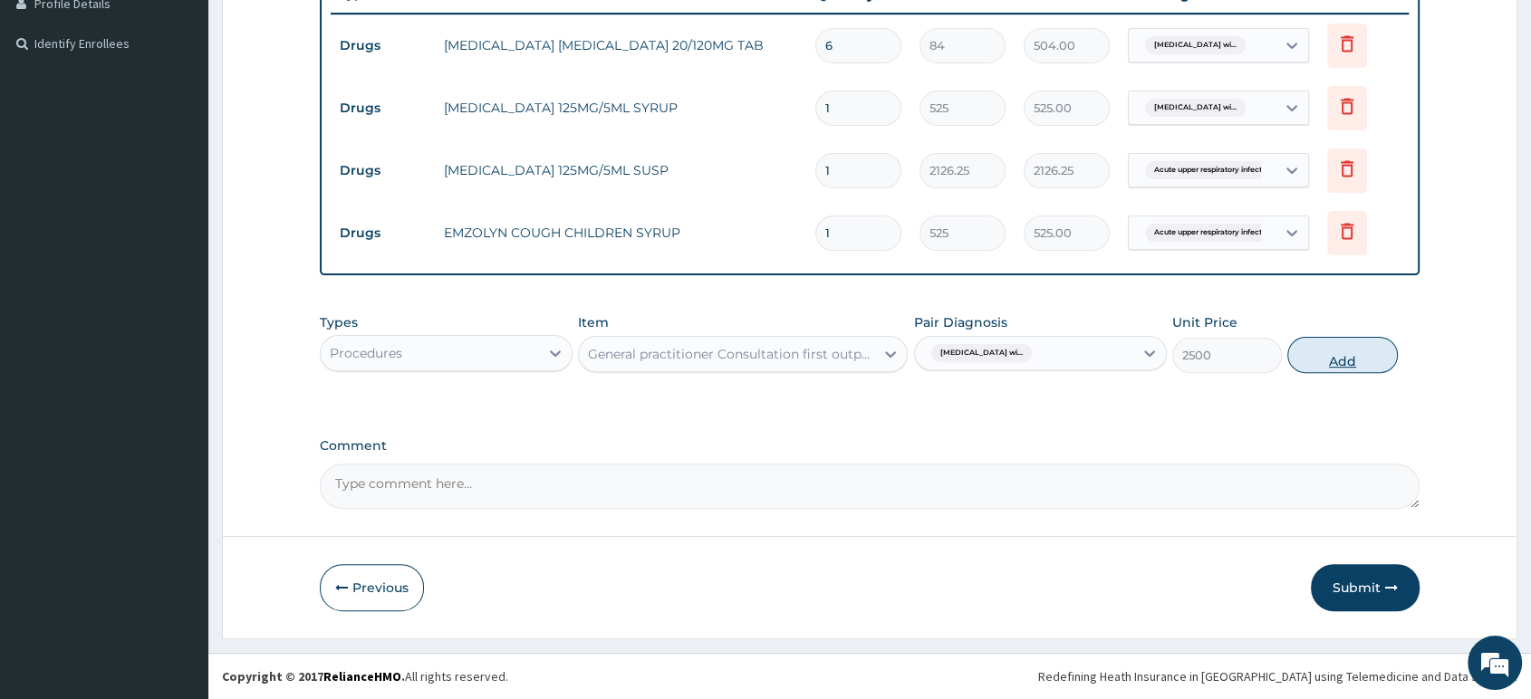
click at [1331, 362] on button "Add" at bounding box center [1342, 355] width 110 height 36
type input "0"
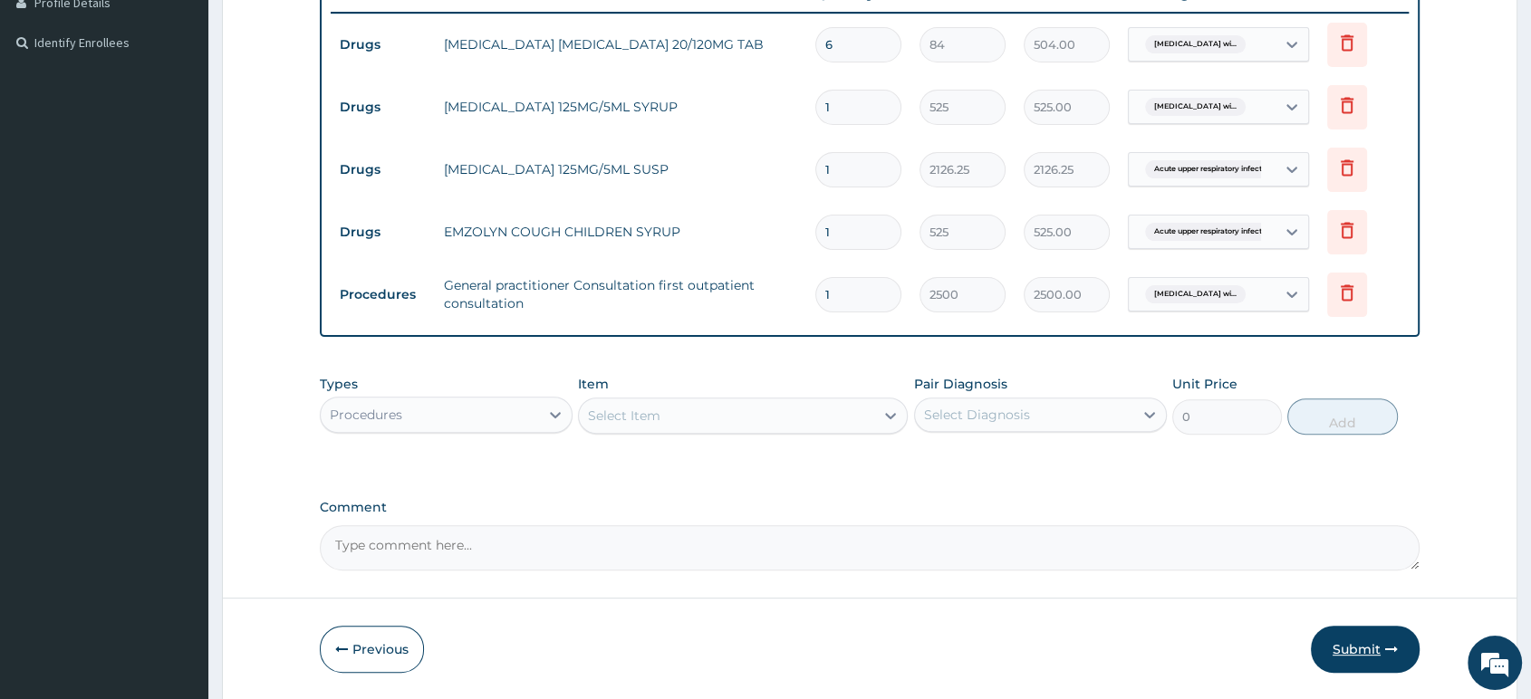
click at [1345, 650] on button "Submit" at bounding box center [1365, 649] width 109 height 47
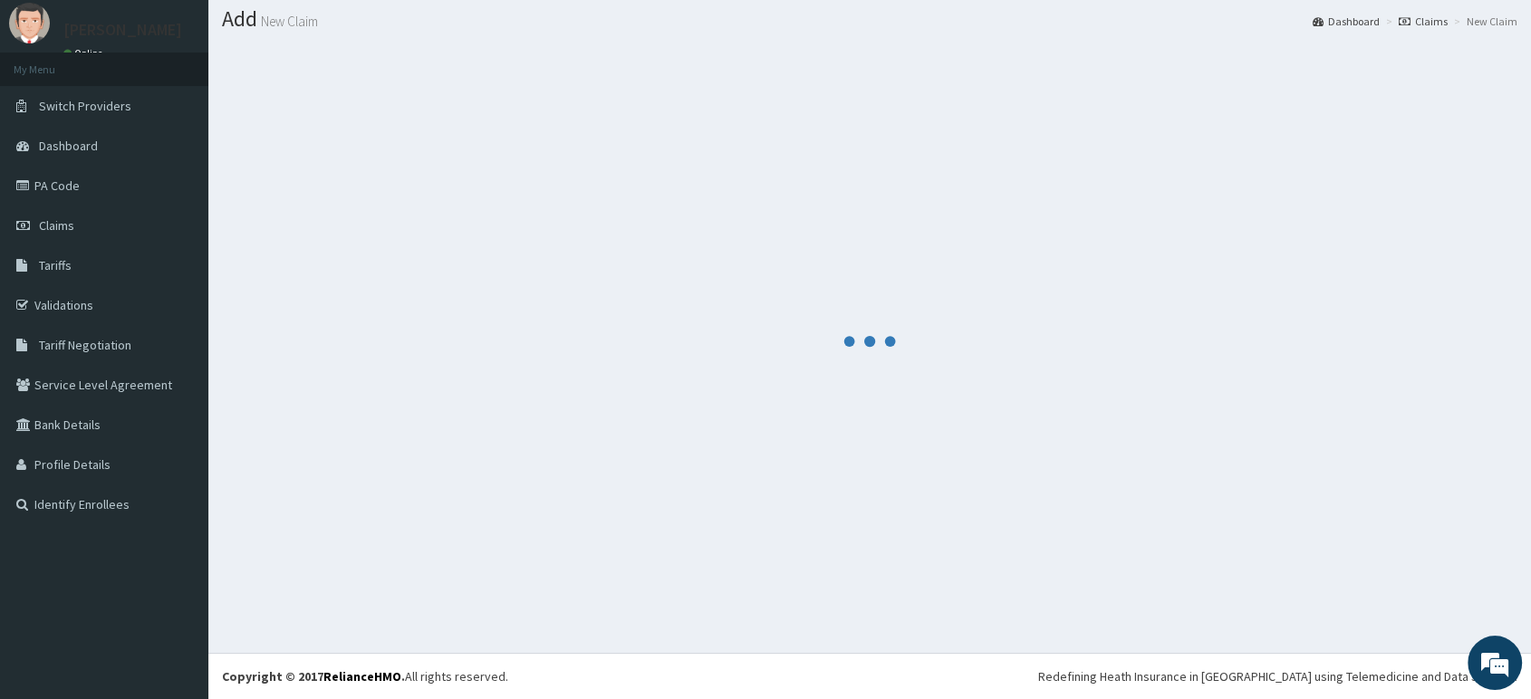
scroll to position [51, 0]
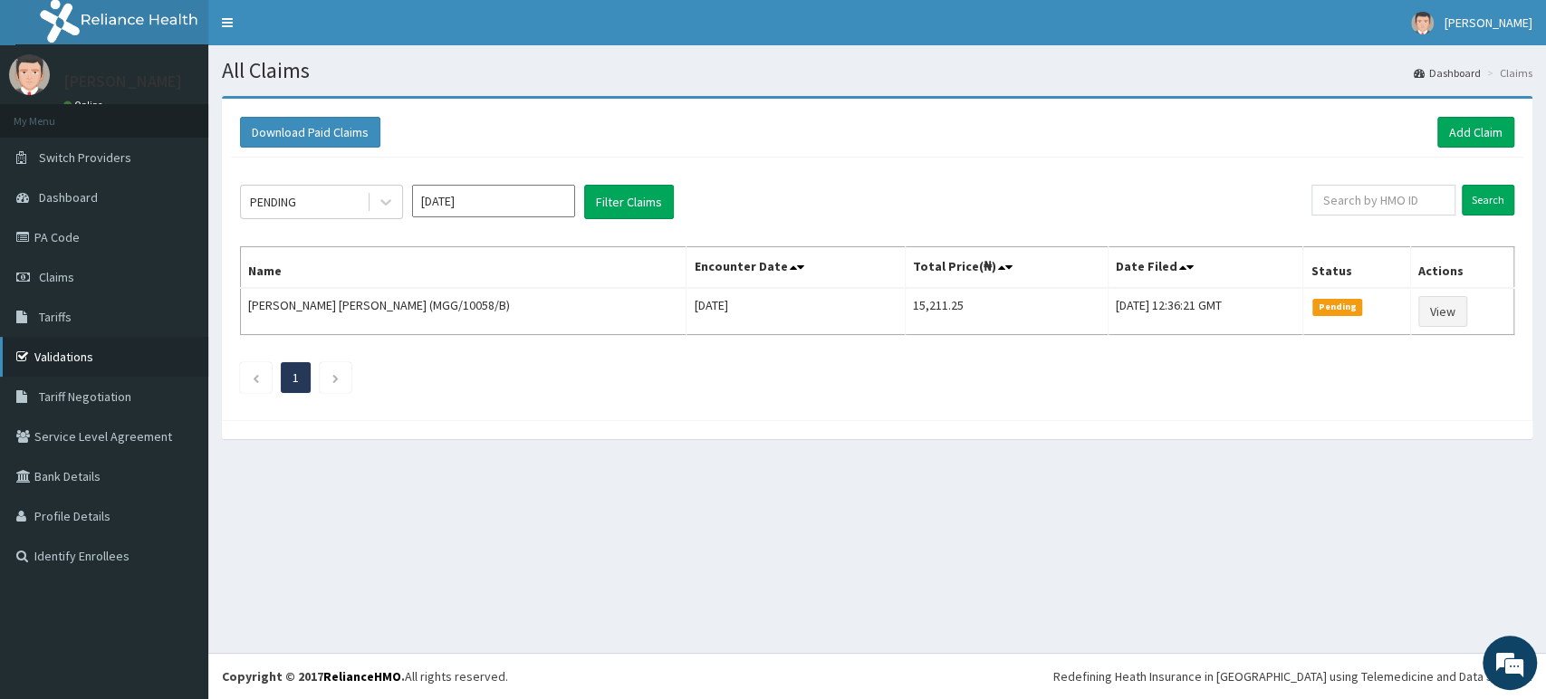
click at [94, 354] on link "Validations" at bounding box center [104, 357] width 208 height 40
click at [1465, 129] on link "Add Claim" at bounding box center [1475, 132] width 77 height 31
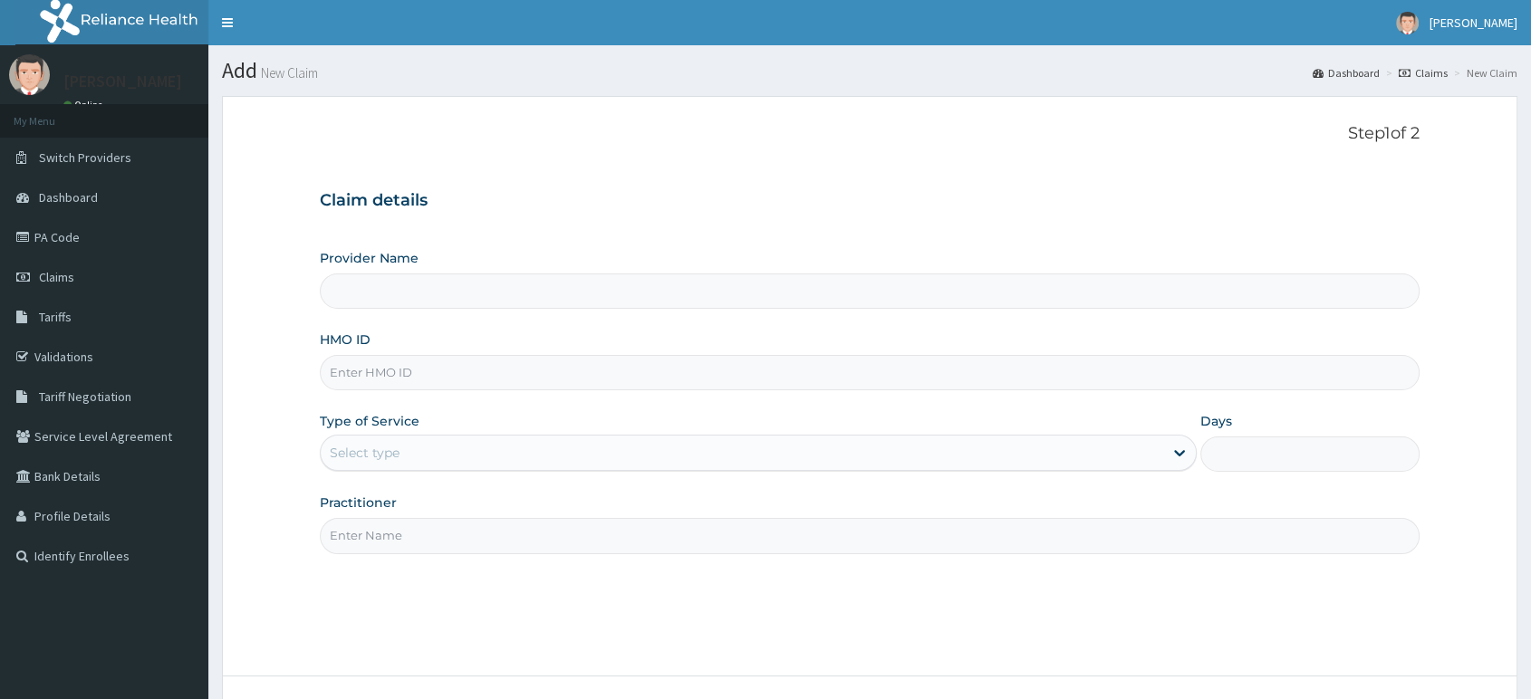
click at [422, 370] on input "HMO ID" at bounding box center [869, 372] width 1099 height 35
paste input "Prv/10127/a"
type input "Prv/10127/a"
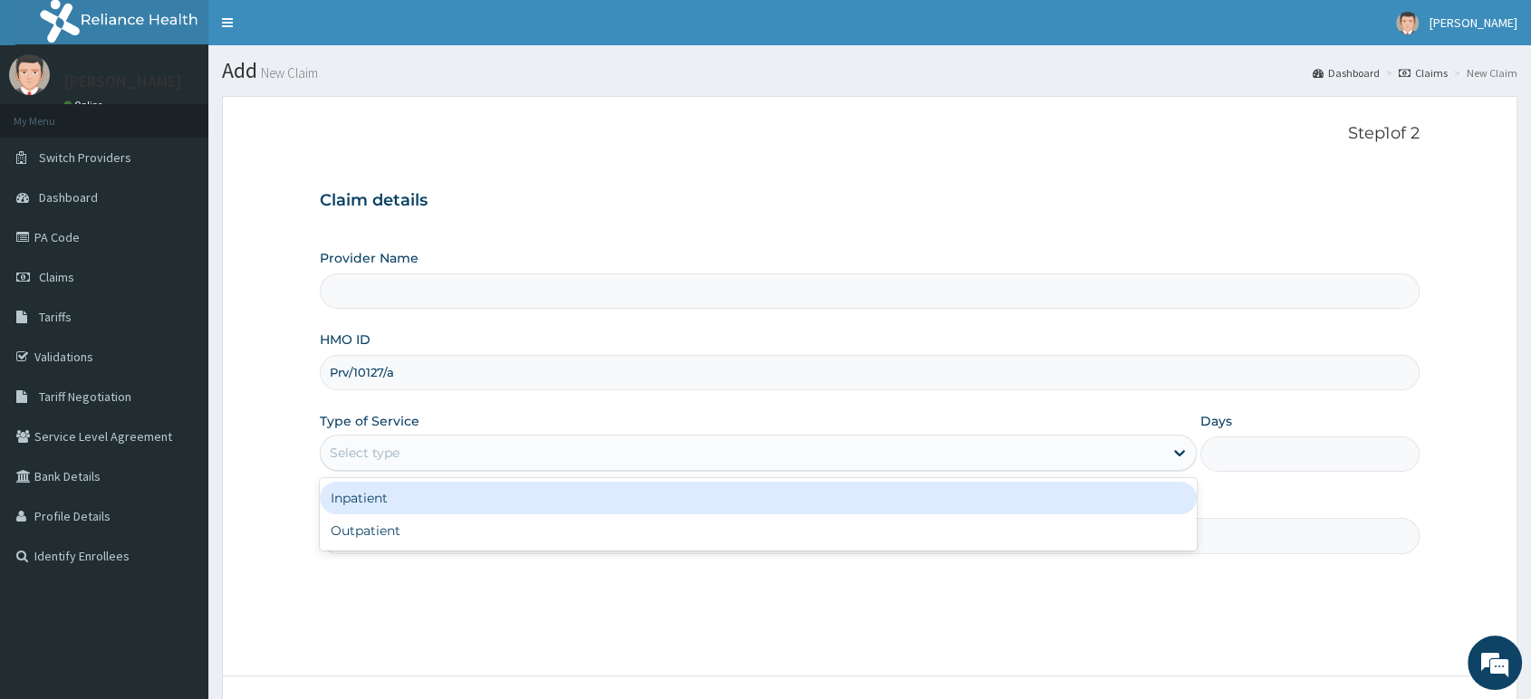
click at [483, 458] on div "Select type" at bounding box center [742, 452] width 842 height 29
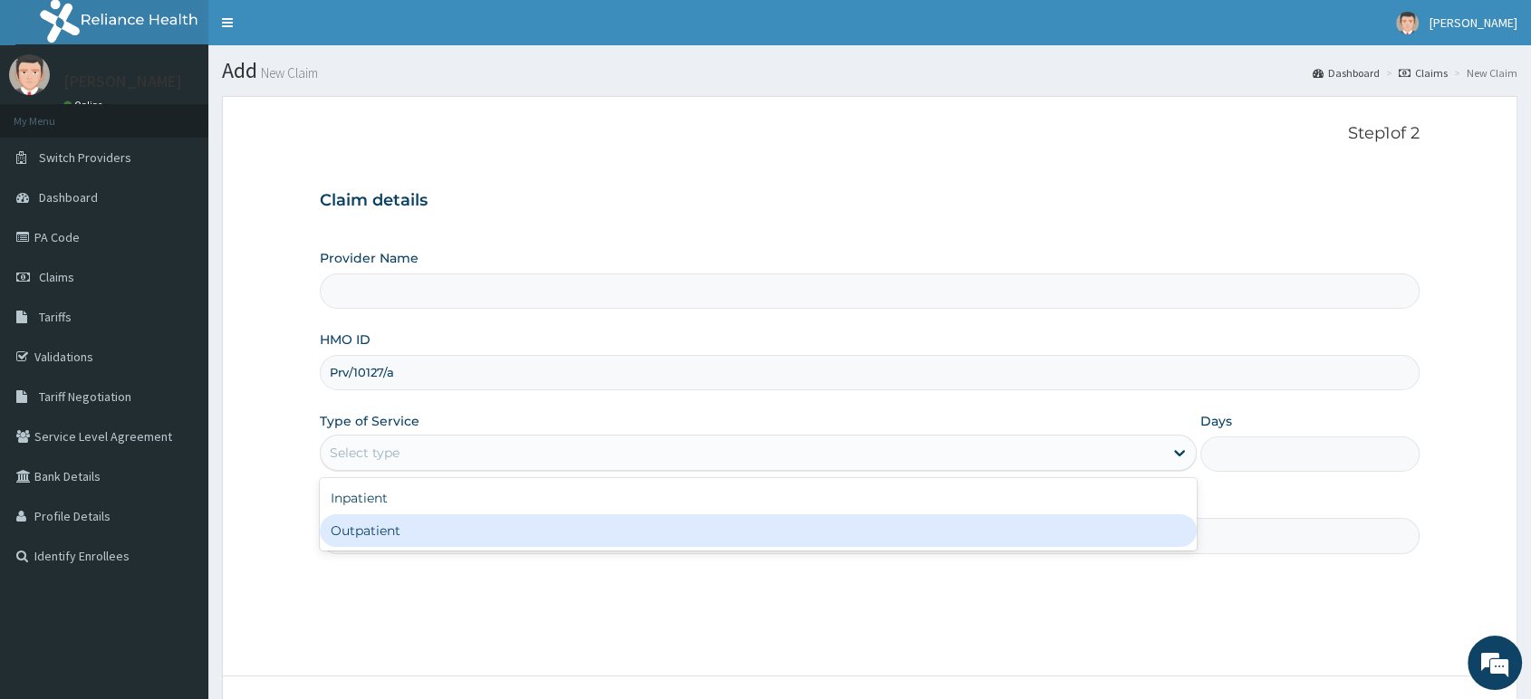
type input "[GEOGRAPHIC_DATA] & Maternity Home"
click at [465, 533] on div "Outpatient" at bounding box center [758, 530] width 877 height 33
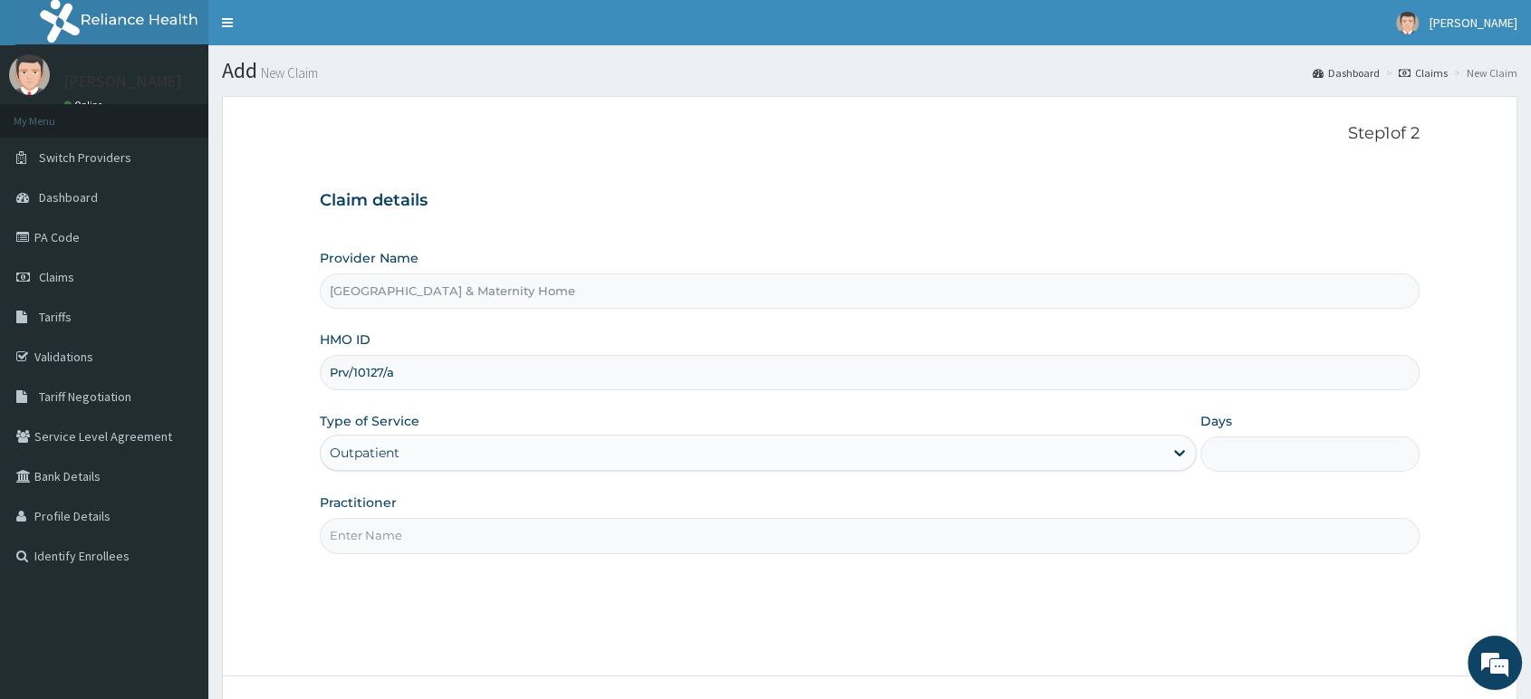
type input "1"
click at [487, 529] on input "Practitioner" at bounding box center [869, 535] width 1099 height 35
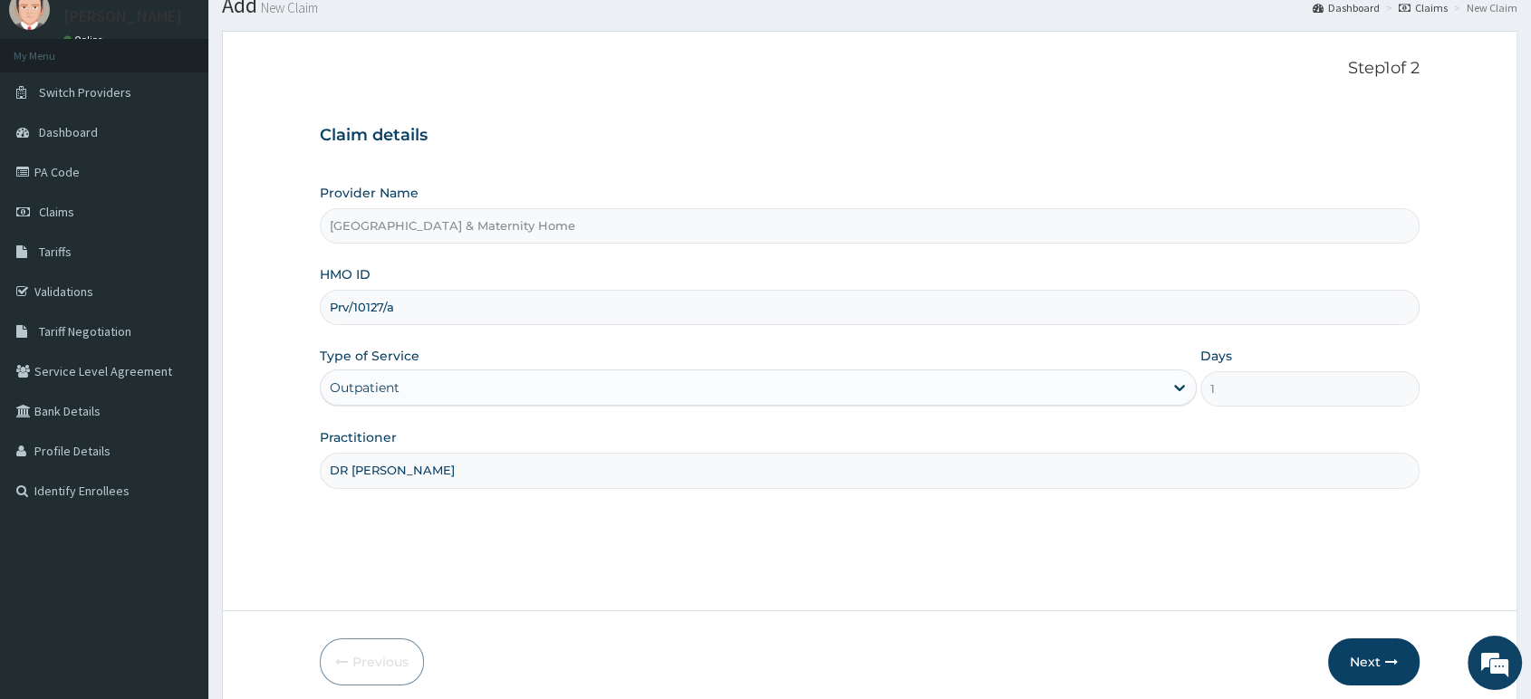
scroll to position [139, 0]
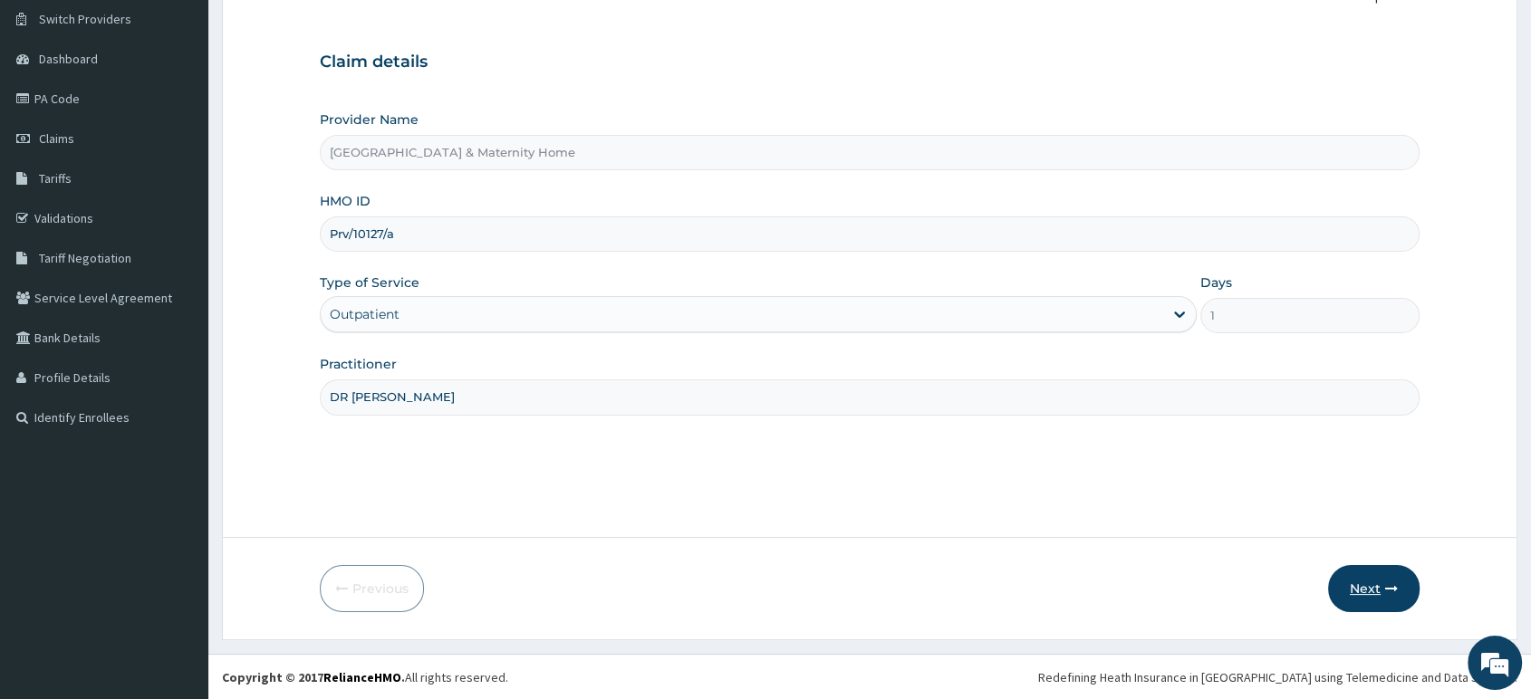
type input "DR [PERSON_NAME]"
click at [1366, 587] on button "Next" at bounding box center [1373, 588] width 91 height 47
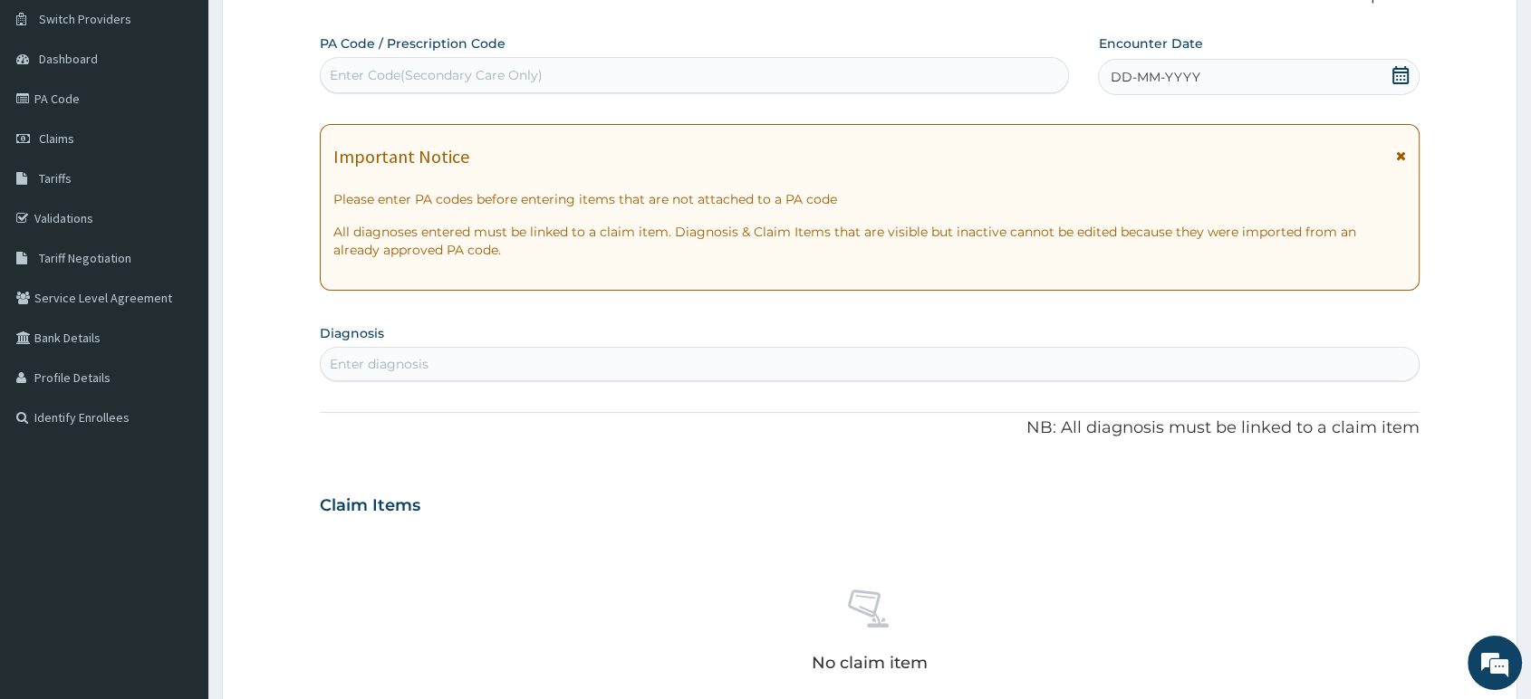
scroll to position [0, 0]
click at [1404, 156] on icon at bounding box center [1401, 155] width 10 height 13
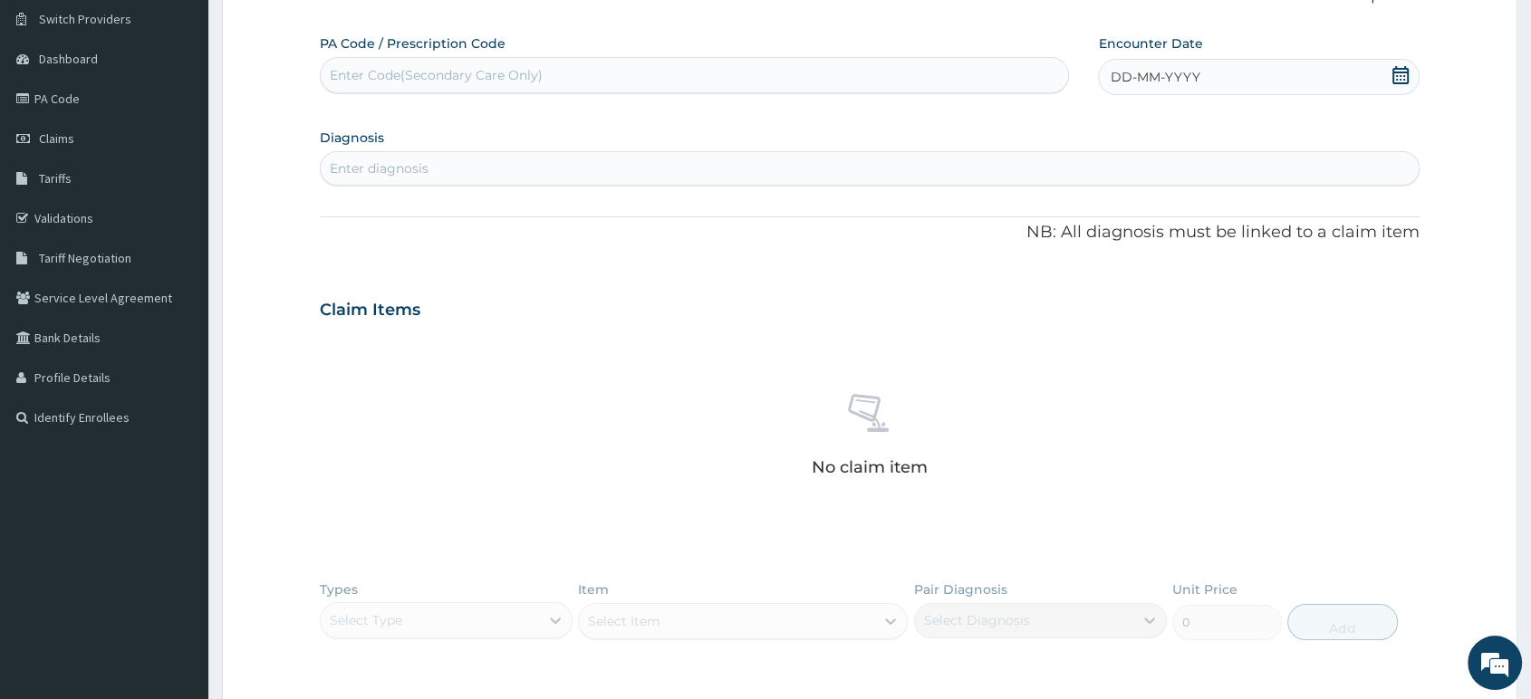
click at [1400, 69] on icon at bounding box center [1400, 75] width 18 height 18
click at [1115, 245] on div "13" at bounding box center [1109, 249] width 27 height 27
click at [1000, 173] on div "Enter diagnosis" at bounding box center [870, 168] width 1098 height 29
type input "[MEDICAL_DATA]"
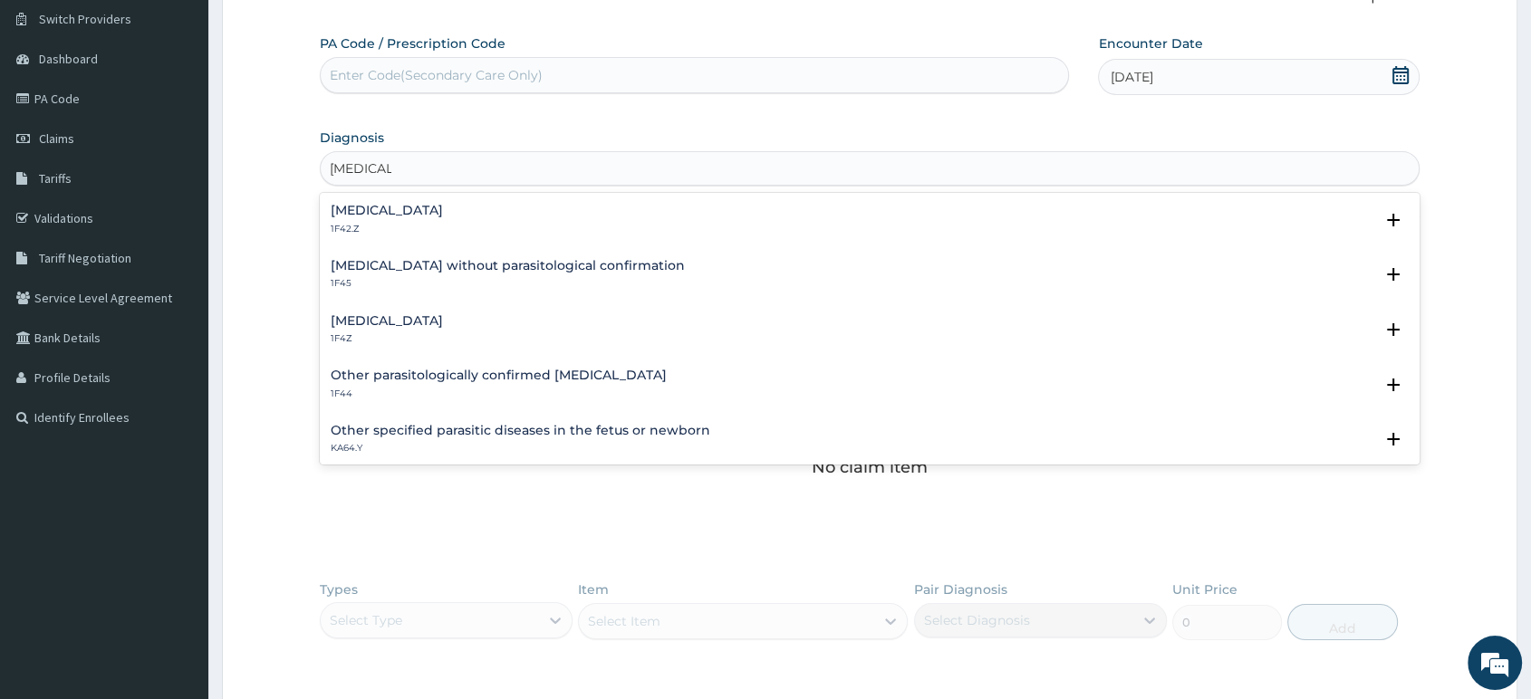
click at [443, 208] on h4 "[MEDICAL_DATA]" at bounding box center [387, 211] width 112 height 14
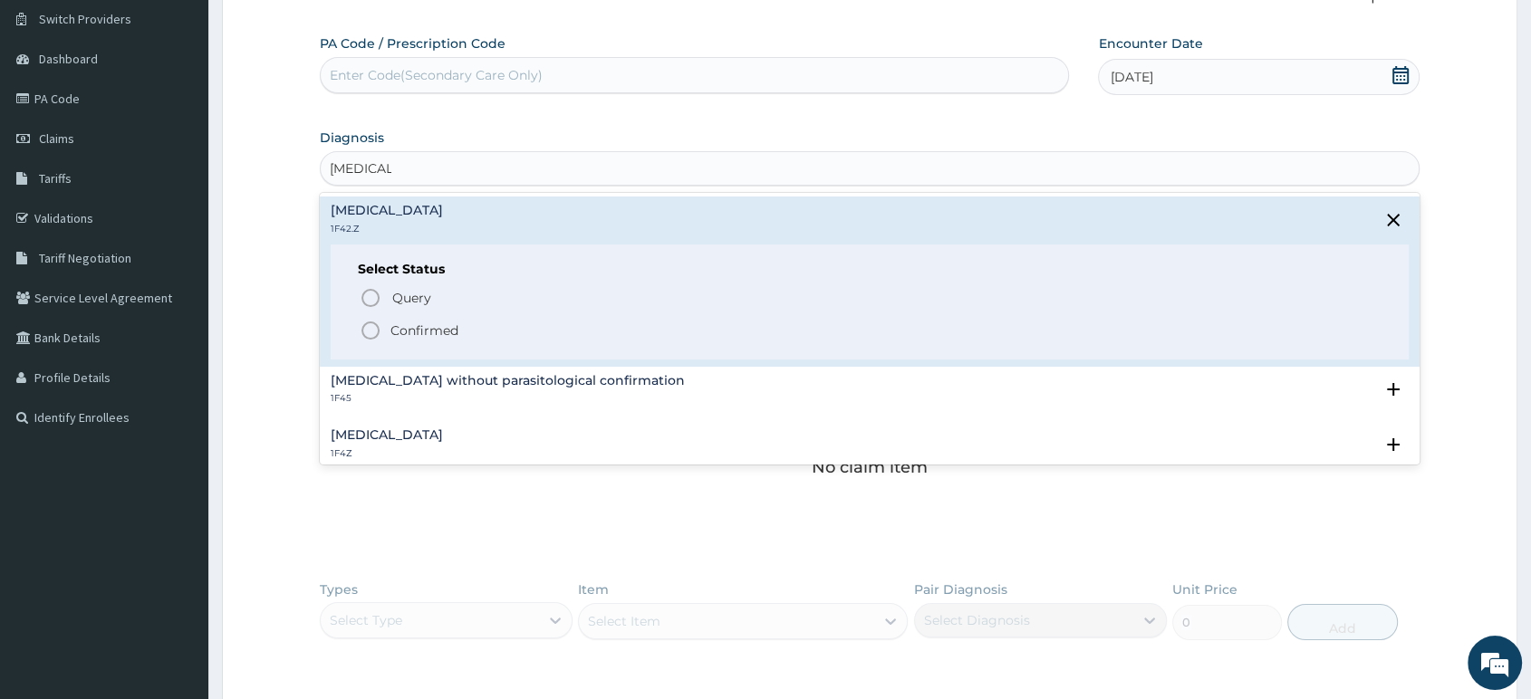
click at [468, 339] on span "Confirmed" at bounding box center [871, 331] width 1022 height 22
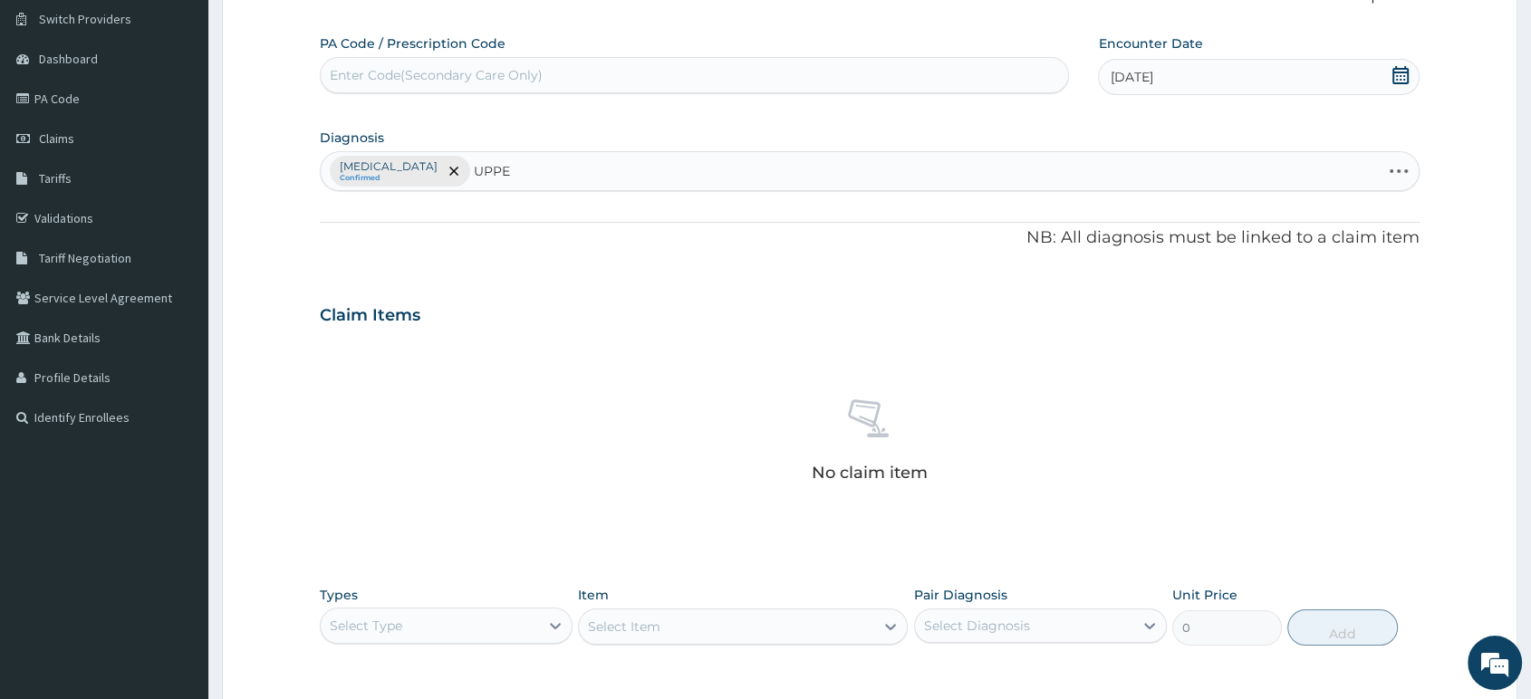
type input "UPPER"
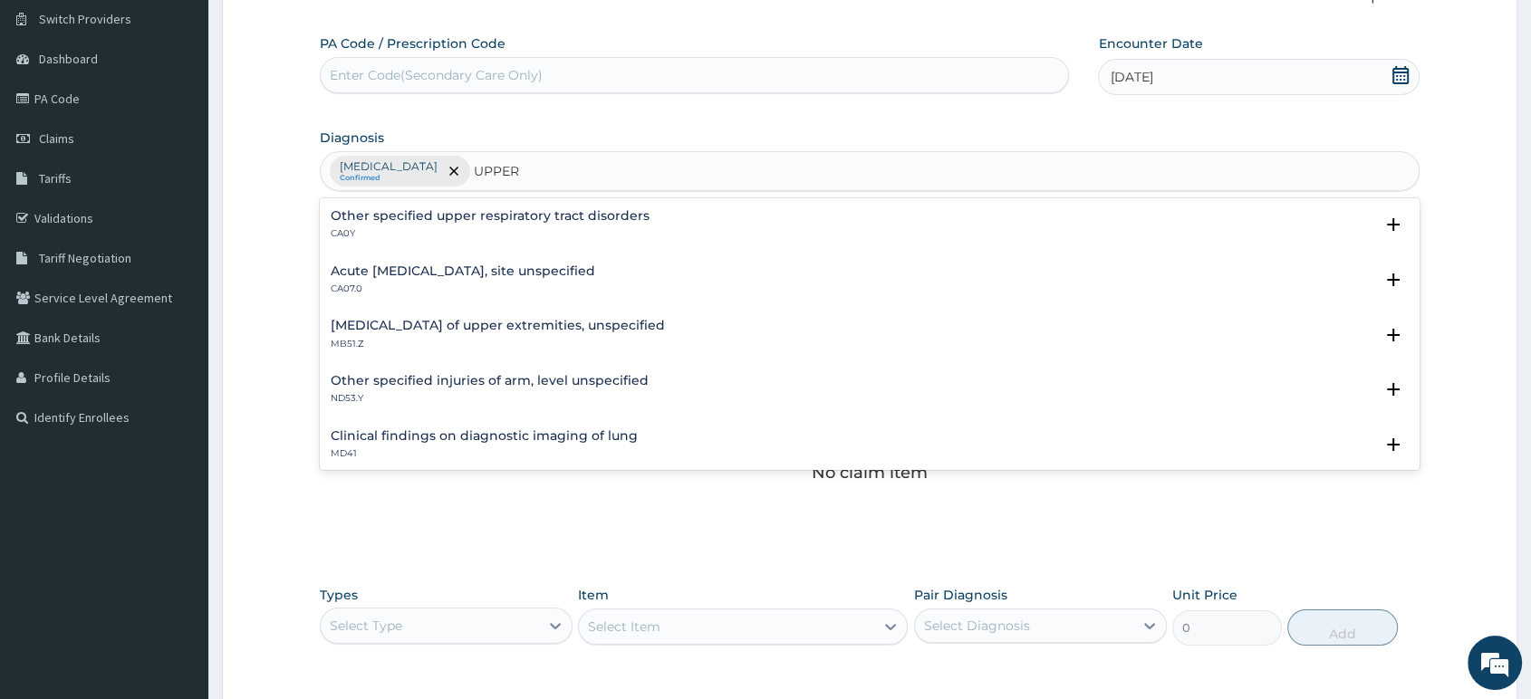
click at [425, 283] on p "CA07.0" at bounding box center [463, 289] width 264 height 13
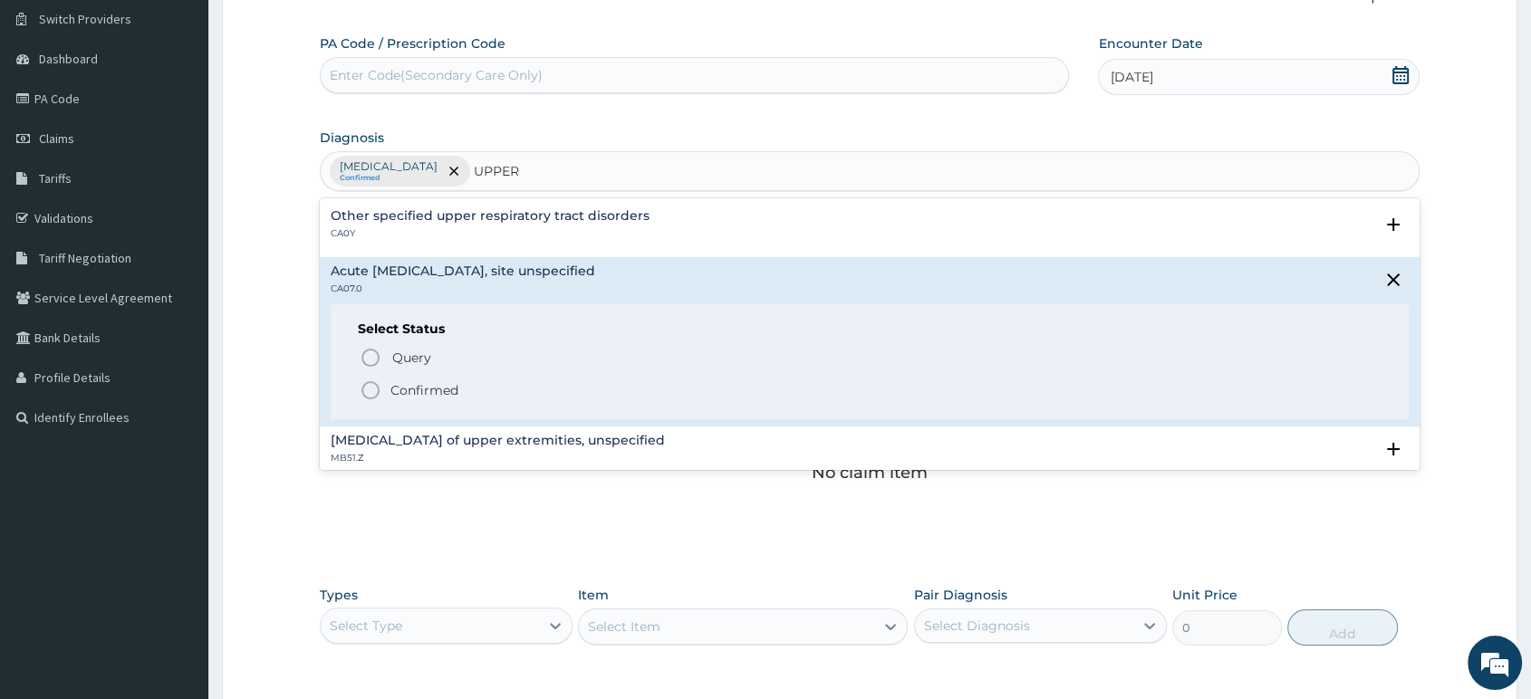
click at [413, 394] on p "Confirmed" at bounding box center [424, 390] width 68 height 18
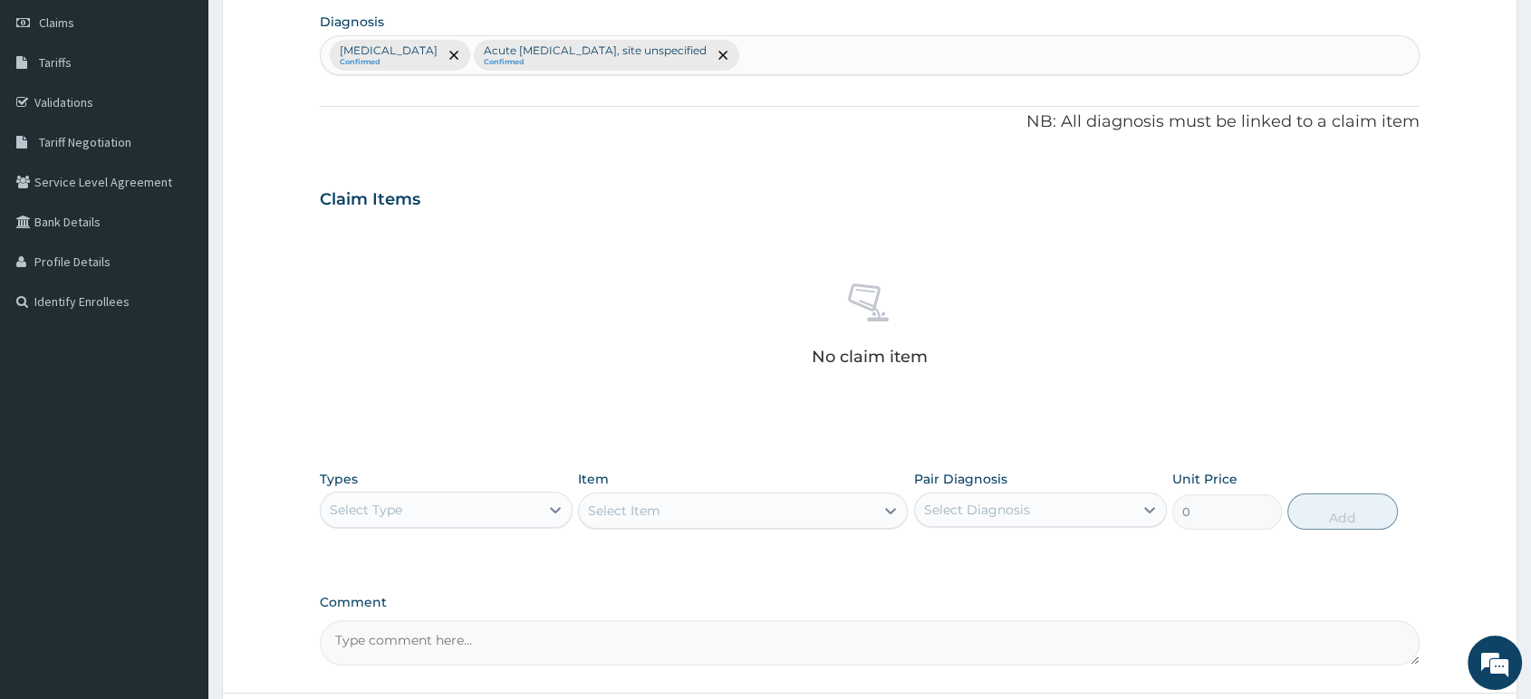
scroll to position [409, 0]
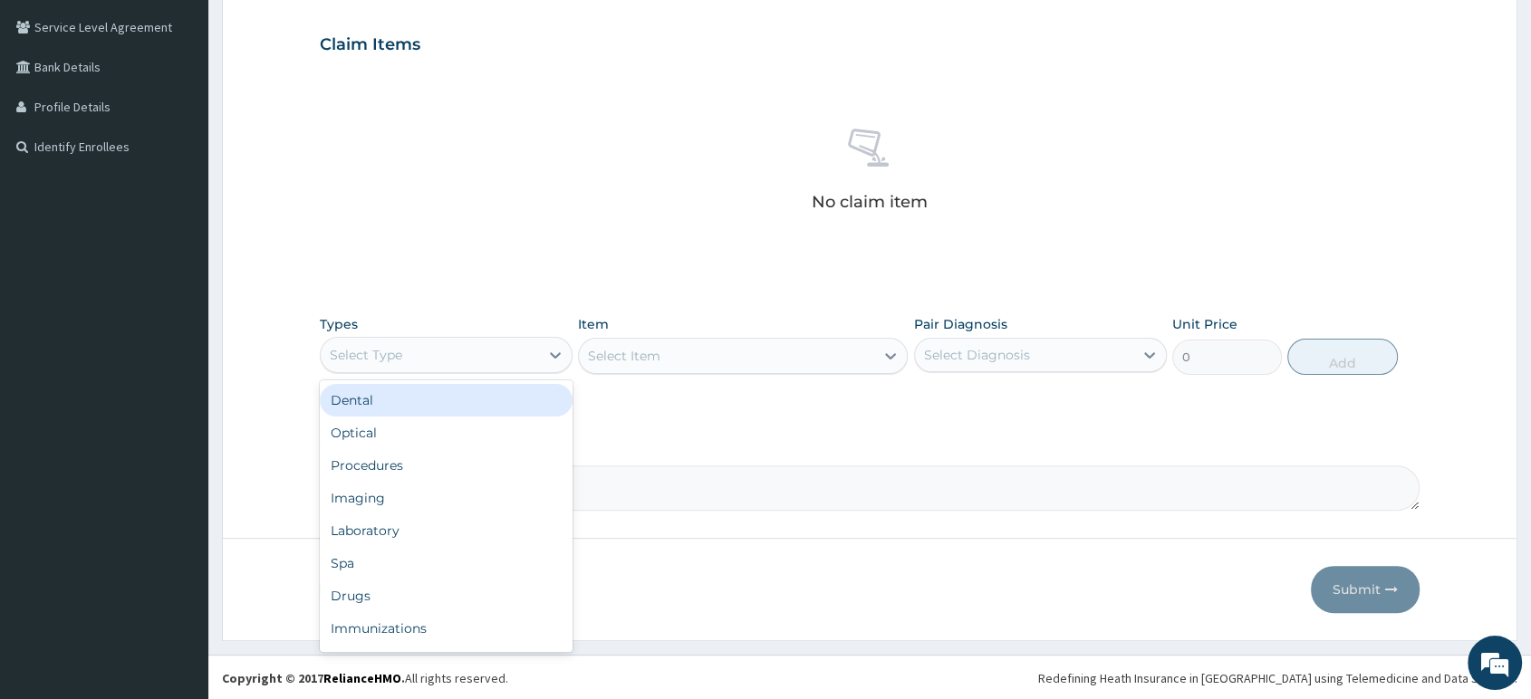
click at [514, 358] on div "Select Type" at bounding box center [430, 355] width 218 height 29
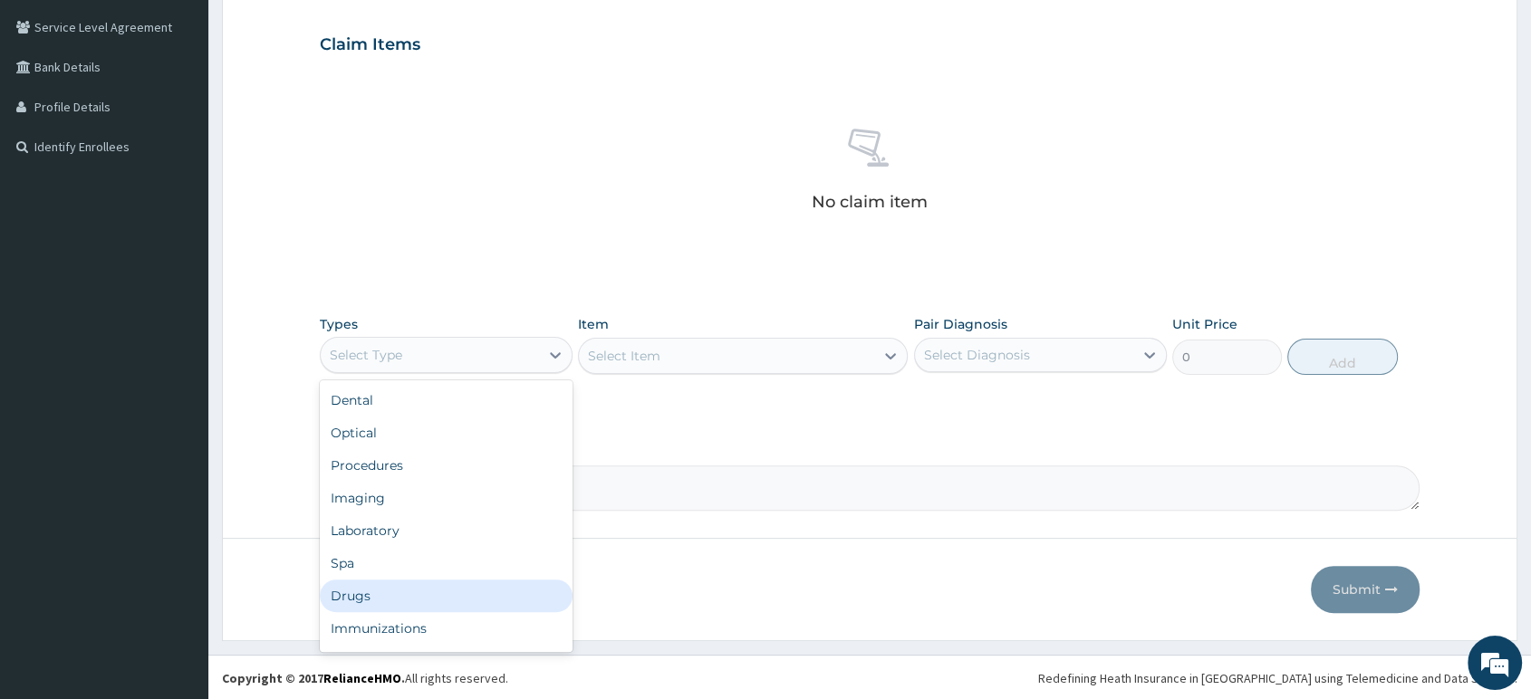
click at [436, 586] on div "Drugs" at bounding box center [446, 596] width 253 height 33
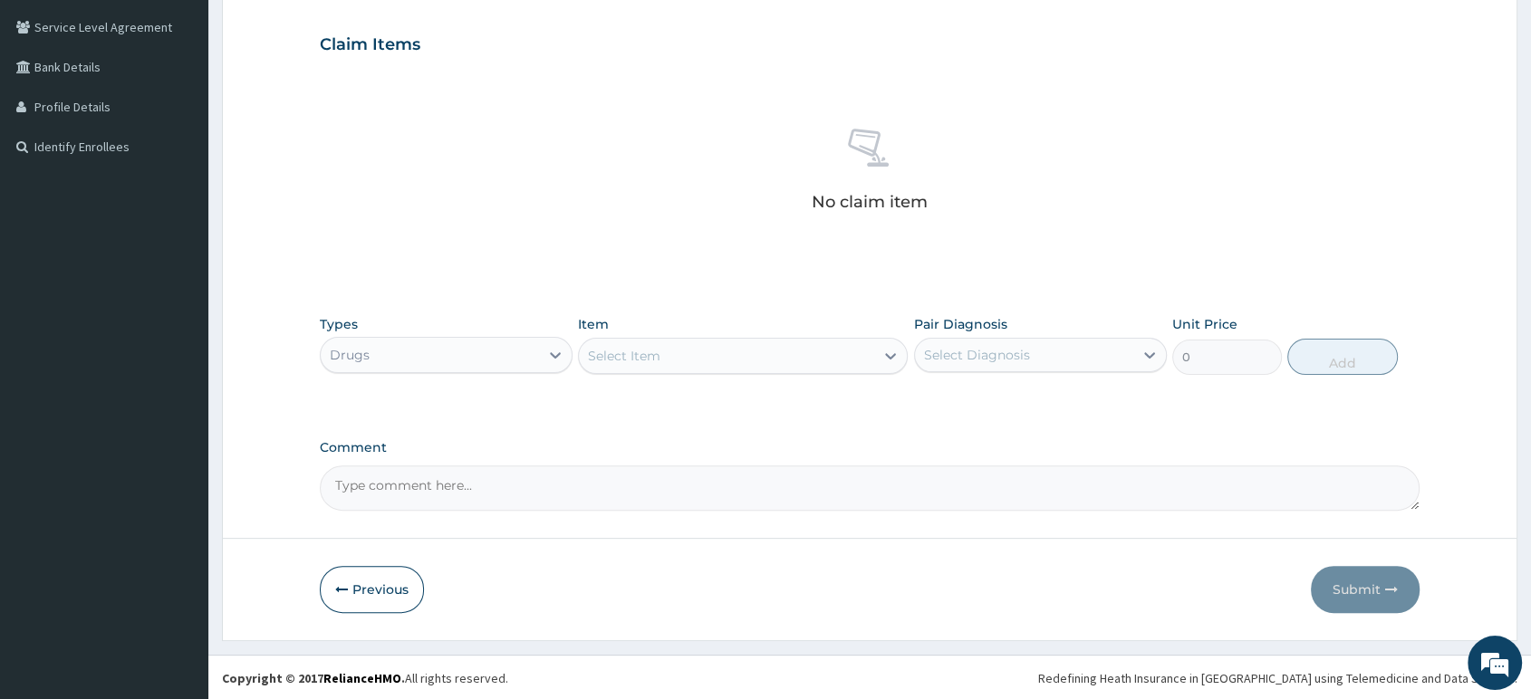
click at [684, 370] on div "Select Item" at bounding box center [743, 356] width 330 height 36
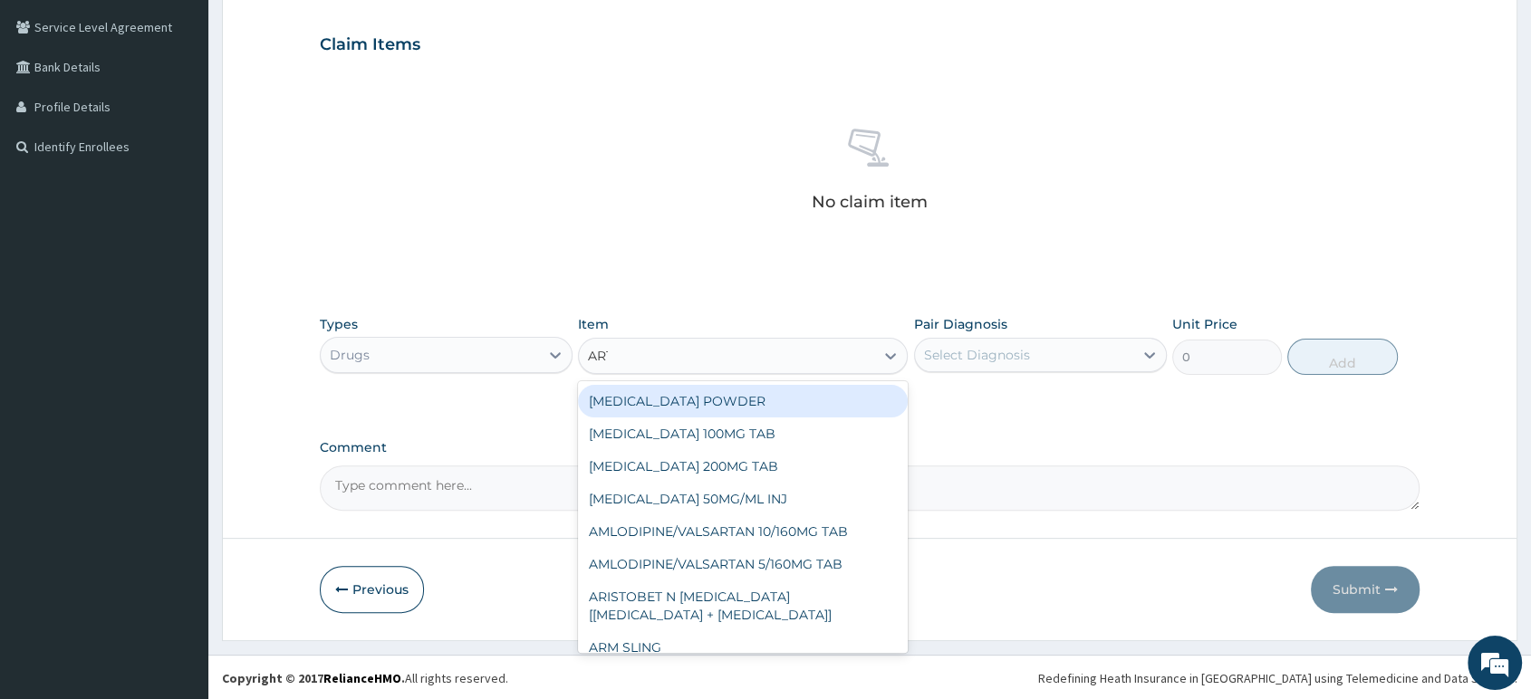
type input "ARTE"
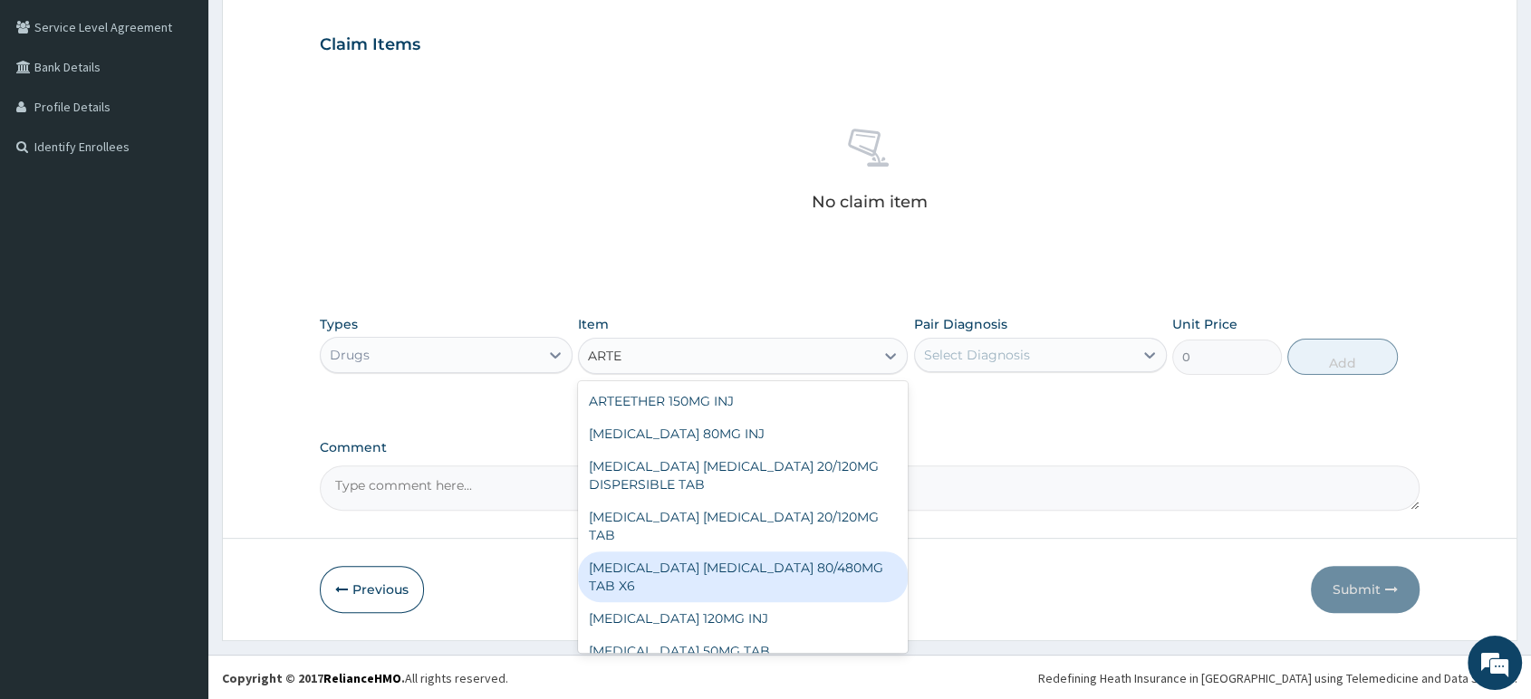
click at [817, 553] on div "ARTEMETHER LUMEFANTRINE 80/480MG TAB X6" at bounding box center [743, 577] width 330 height 51
type input "262.5"
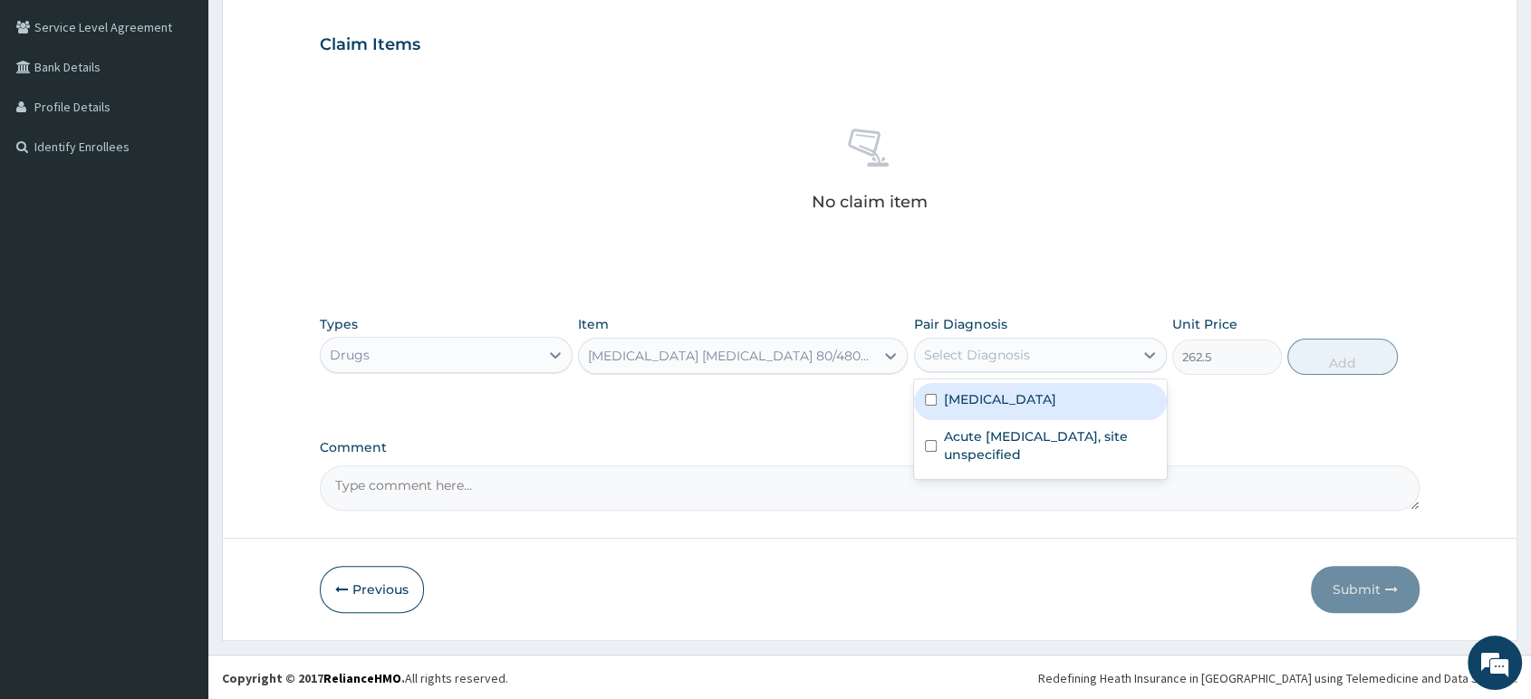
click at [1040, 360] on div "Select Diagnosis" at bounding box center [1024, 355] width 218 height 29
click at [1022, 406] on label "Plasmodium malariae malaria without complication" at bounding box center [1000, 399] width 112 height 18
checkbox input "true"
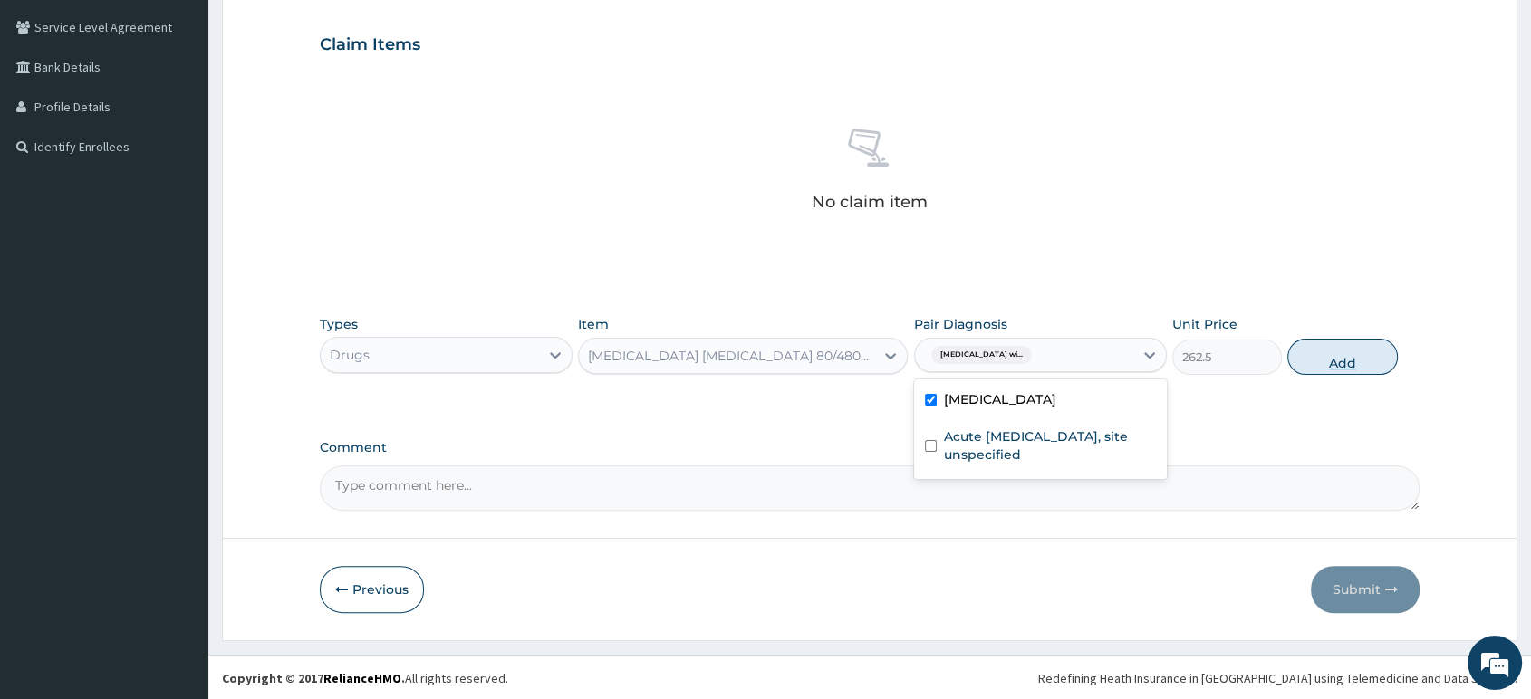
click at [1343, 362] on button "Add" at bounding box center [1342, 357] width 110 height 36
type input "0"
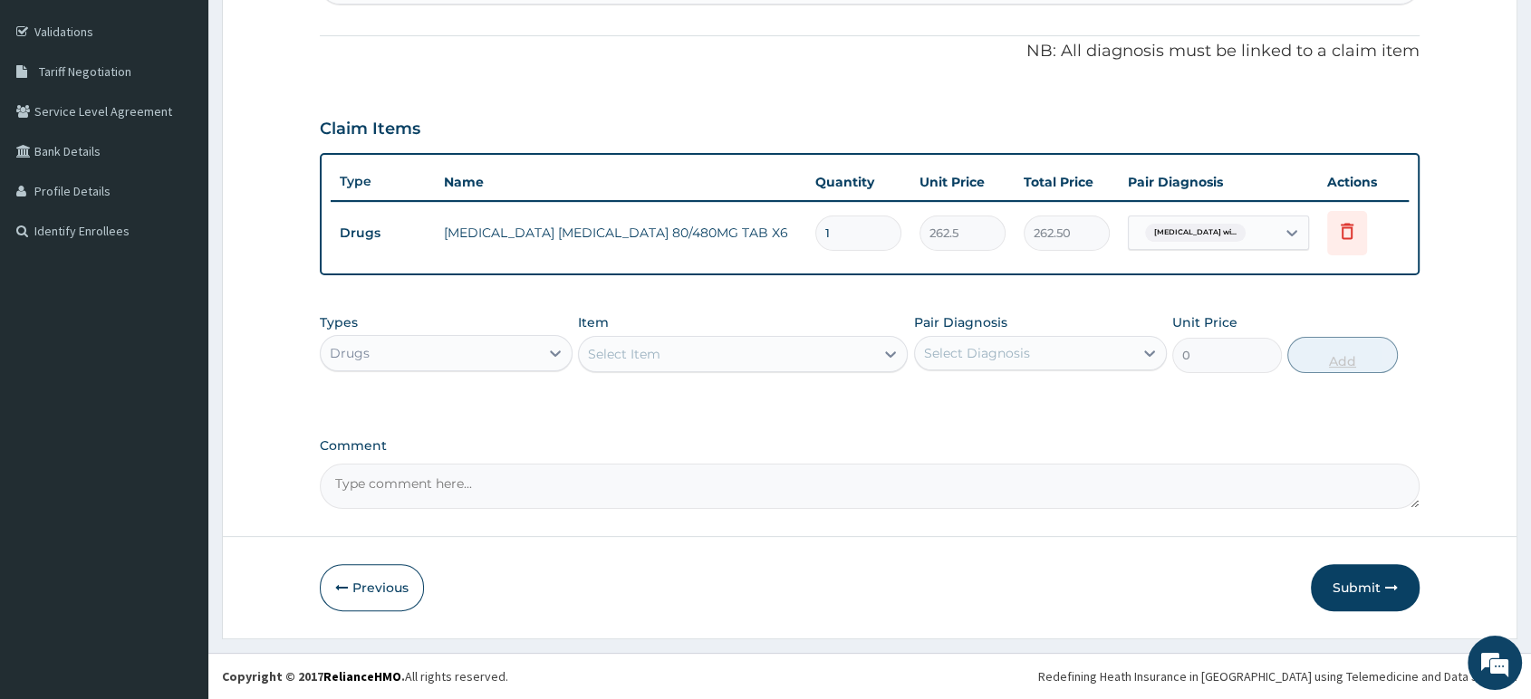
scroll to position [323, 0]
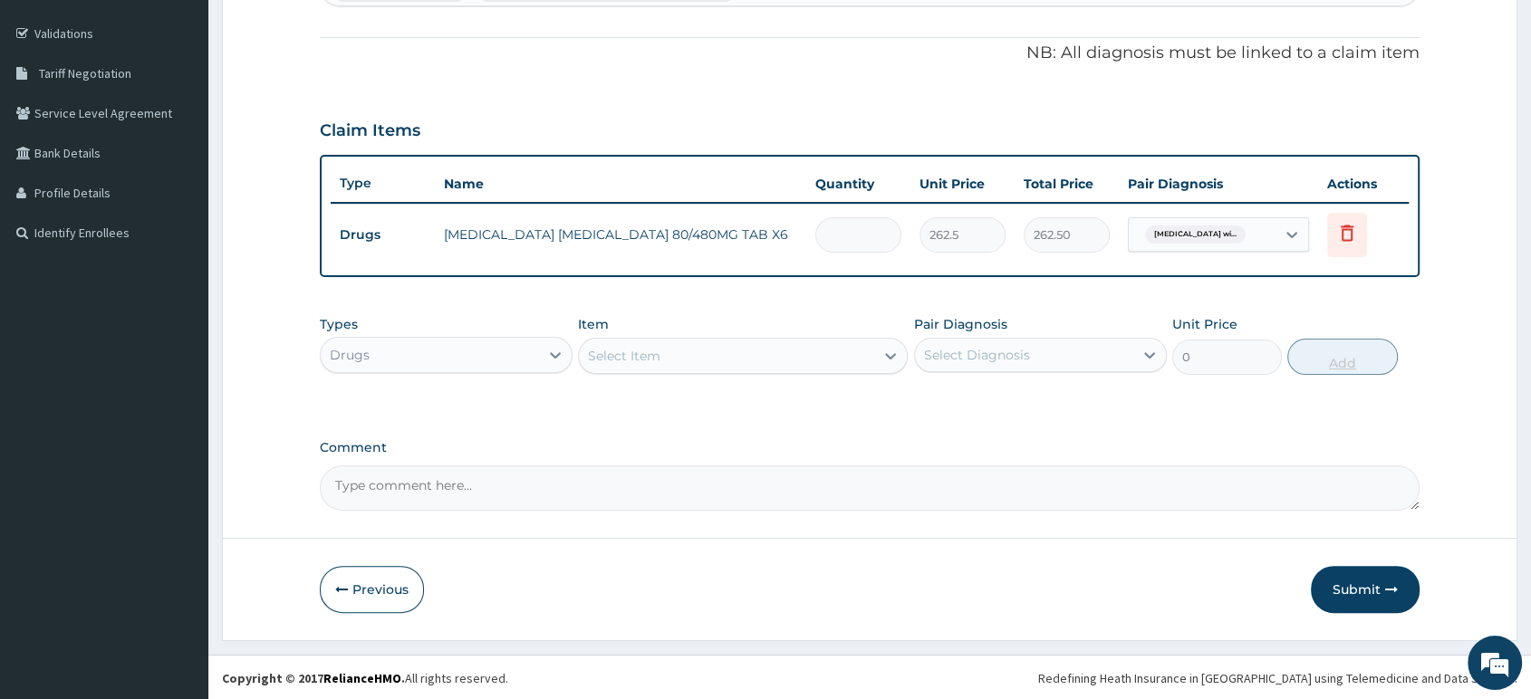
type input "0.00"
type input "6"
type input "1575.00"
type input "6"
click at [827, 352] on div "Select Item" at bounding box center [726, 355] width 295 height 29
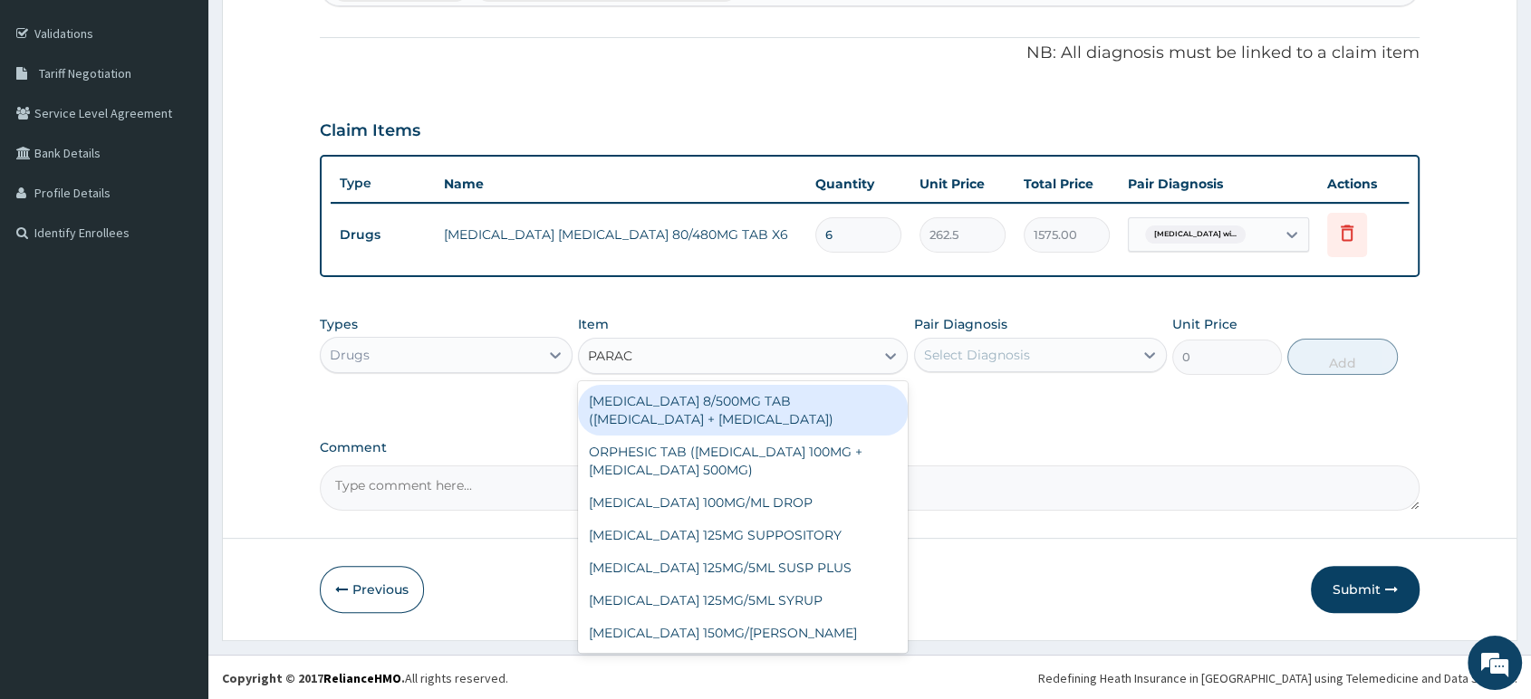
type input "PARACE"
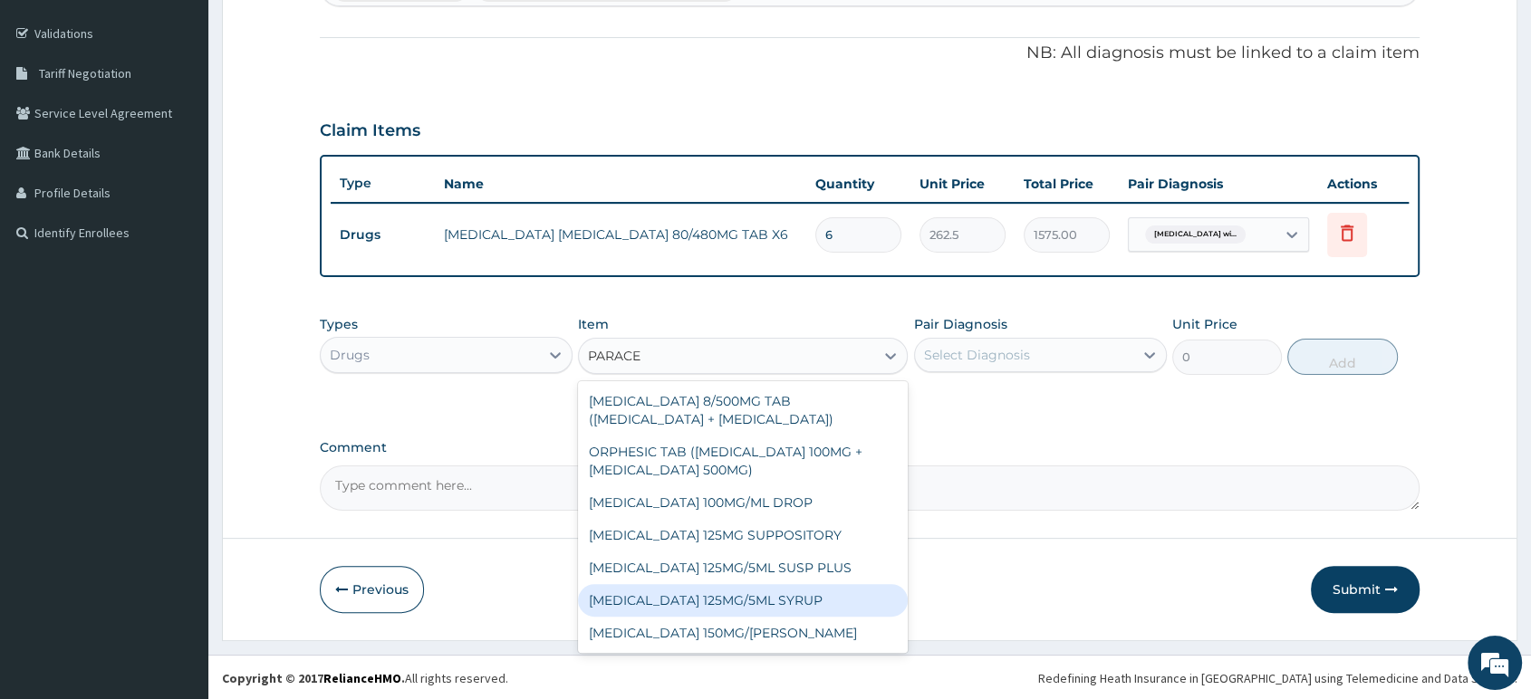
scroll to position [97, 0]
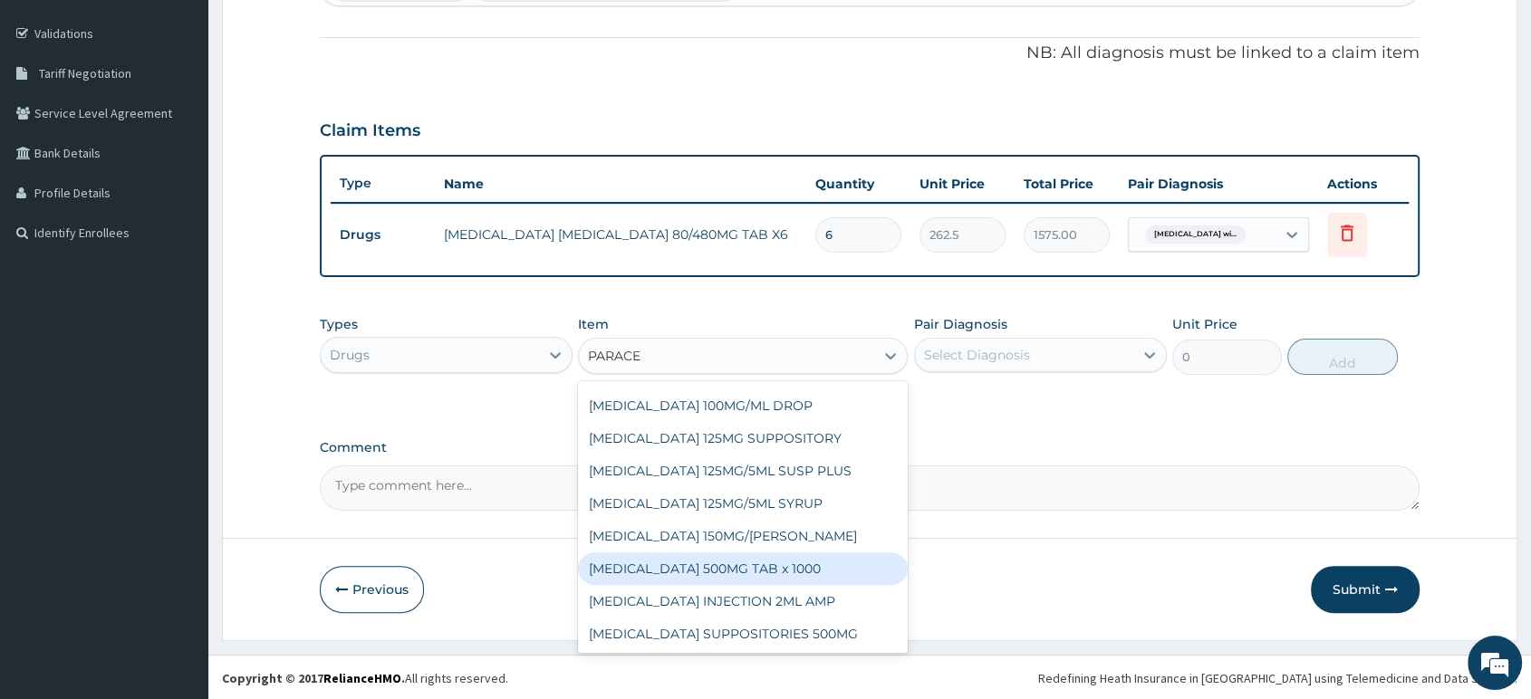
click at [792, 569] on div "[MEDICAL_DATA] 500MG TAB x 1000" at bounding box center [743, 568] width 330 height 33
type input "11.025"
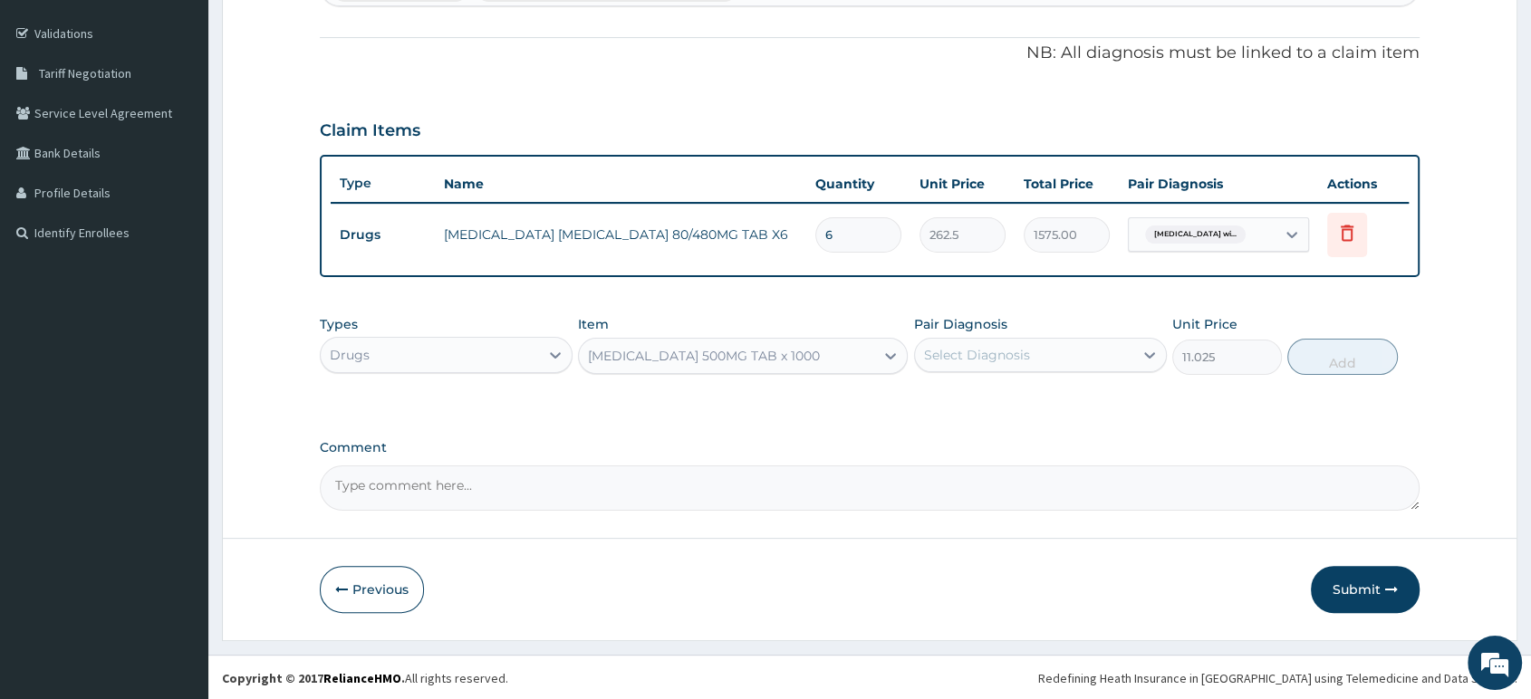
click at [970, 355] on div "Select Diagnosis" at bounding box center [977, 355] width 106 height 18
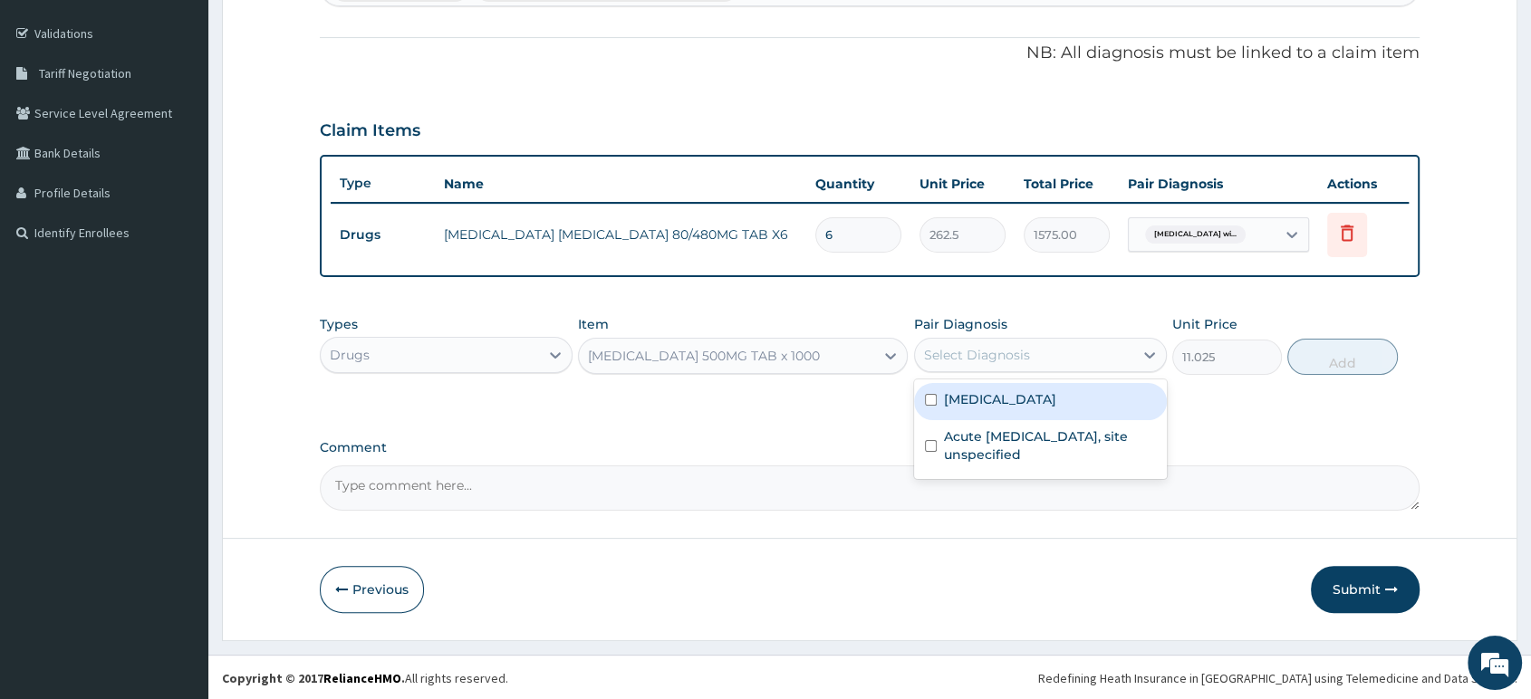
click at [978, 408] on label "Plasmodium malariae malaria without complication" at bounding box center [1000, 399] width 112 height 18
checkbox input "true"
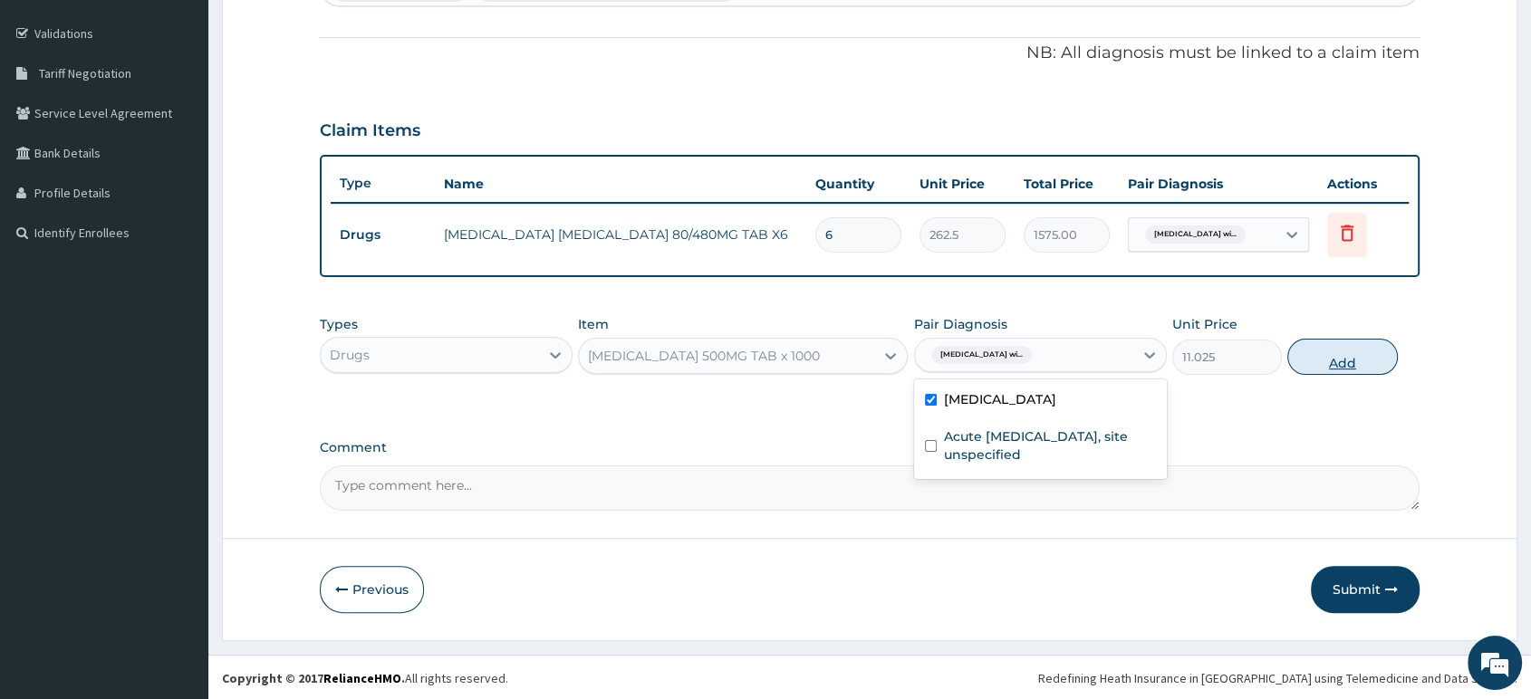
click at [1349, 360] on button "Add" at bounding box center [1342, 357] width 110 height 36
type input "0"
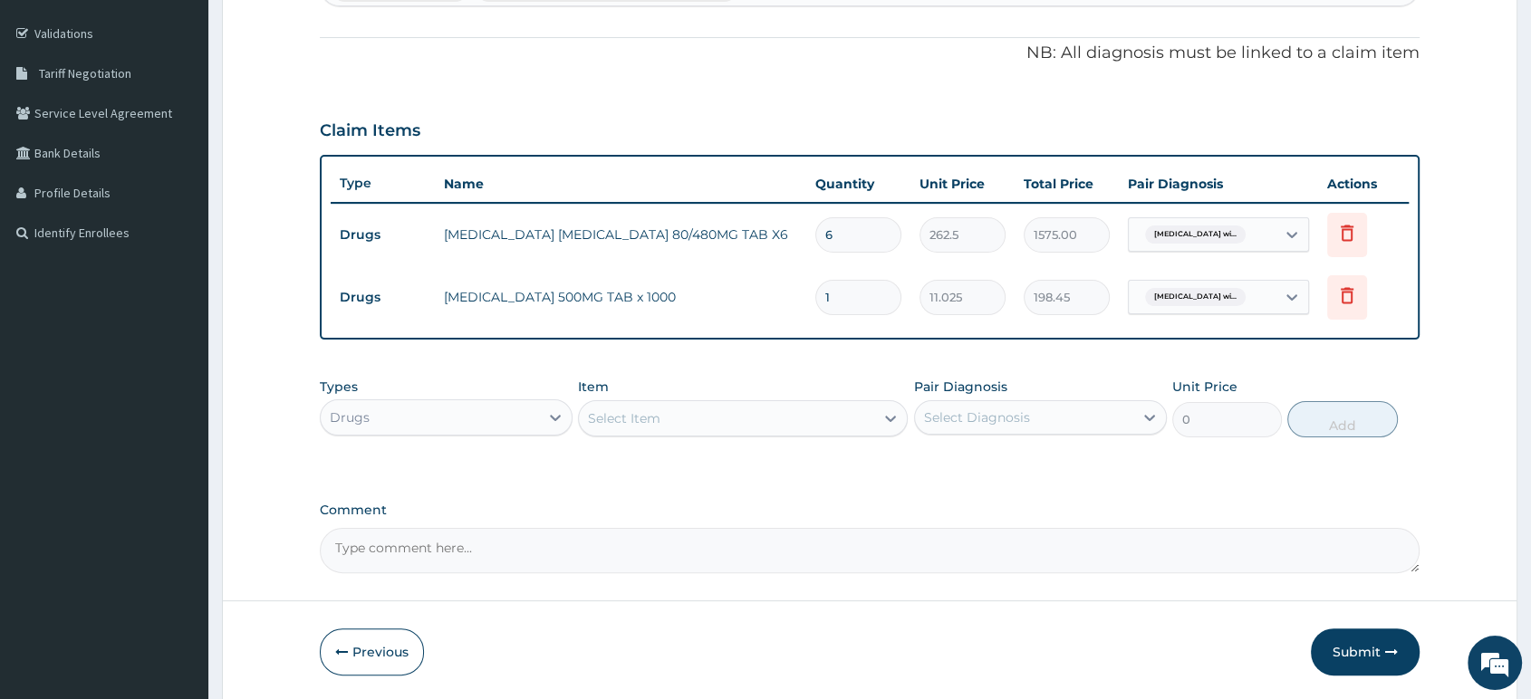
type input "18"
type input "198.45"
type input "18"
click at [844, 420] on div "Select Item" at bounding box center [726, 418] width 295 height 29
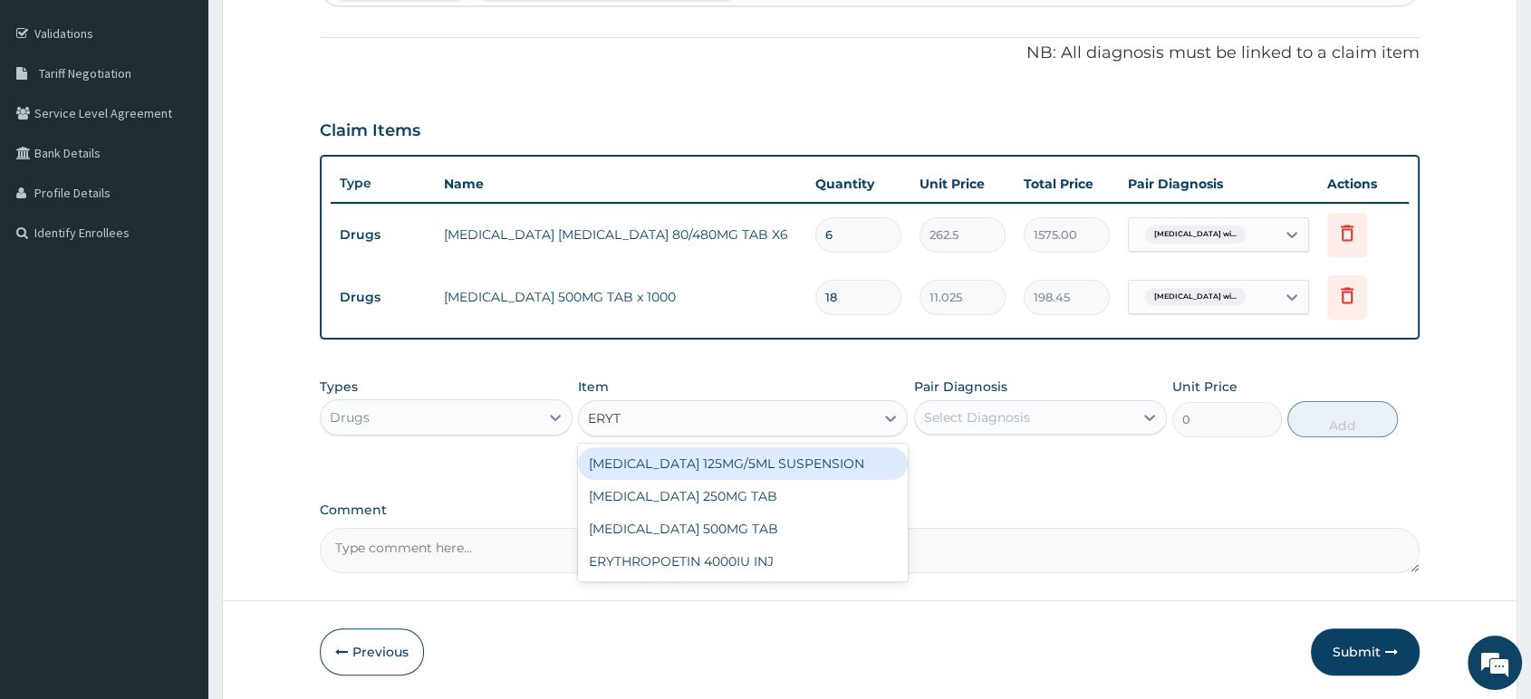
type input "ERYTH"
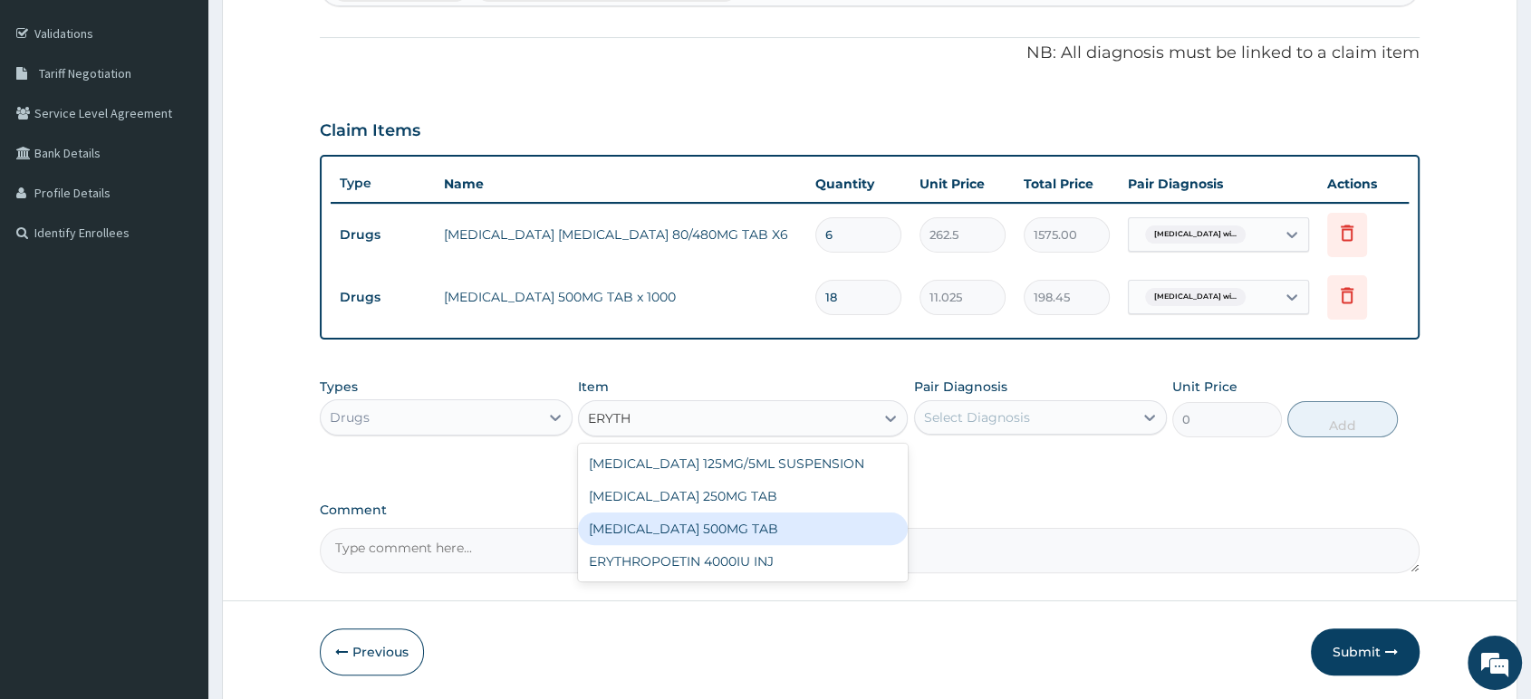
click at [754, 528] on div "[MEDICAL_DATA] 500MG TAB" at bounding box center [743, 529] width 330 height 33
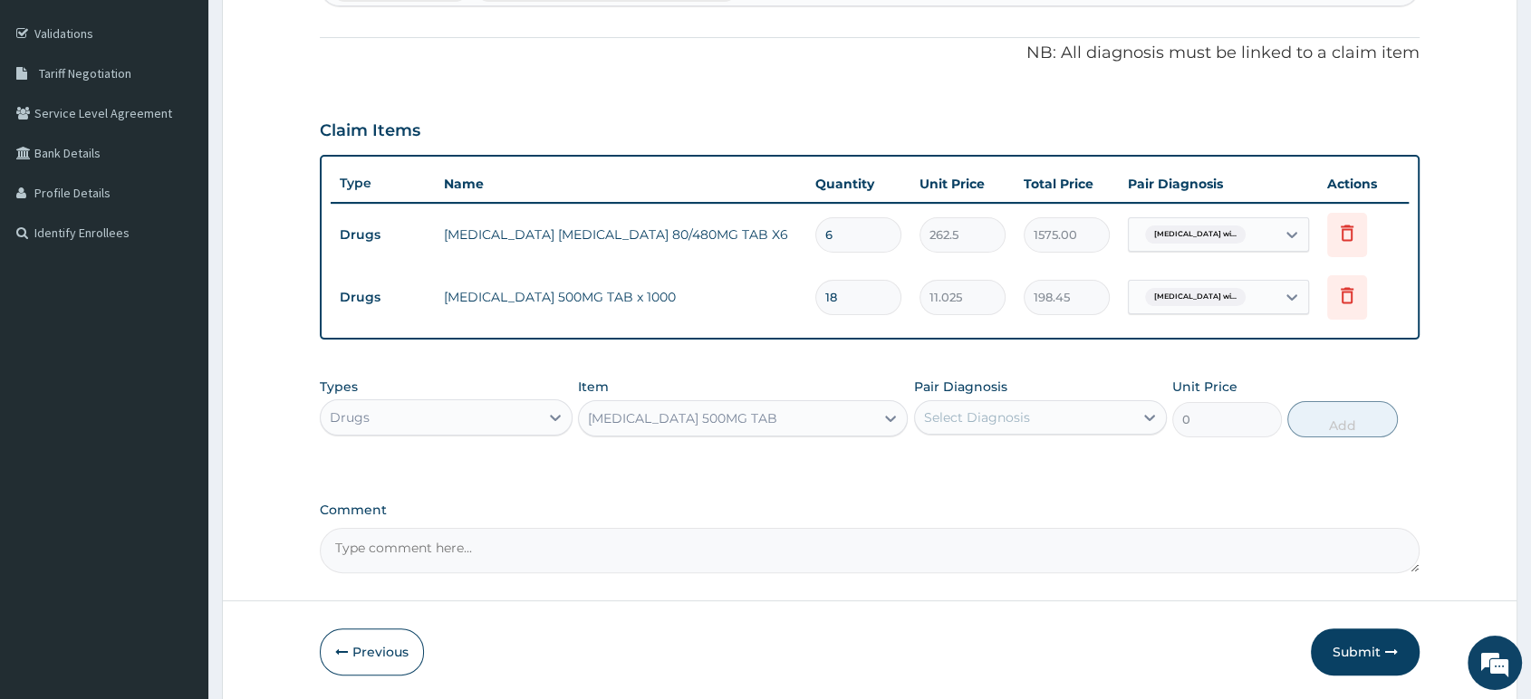
type input "99.225"
click at [982, 417] on div "Select Diagnosis" at bounding box center [977, 417] width 106 height 18
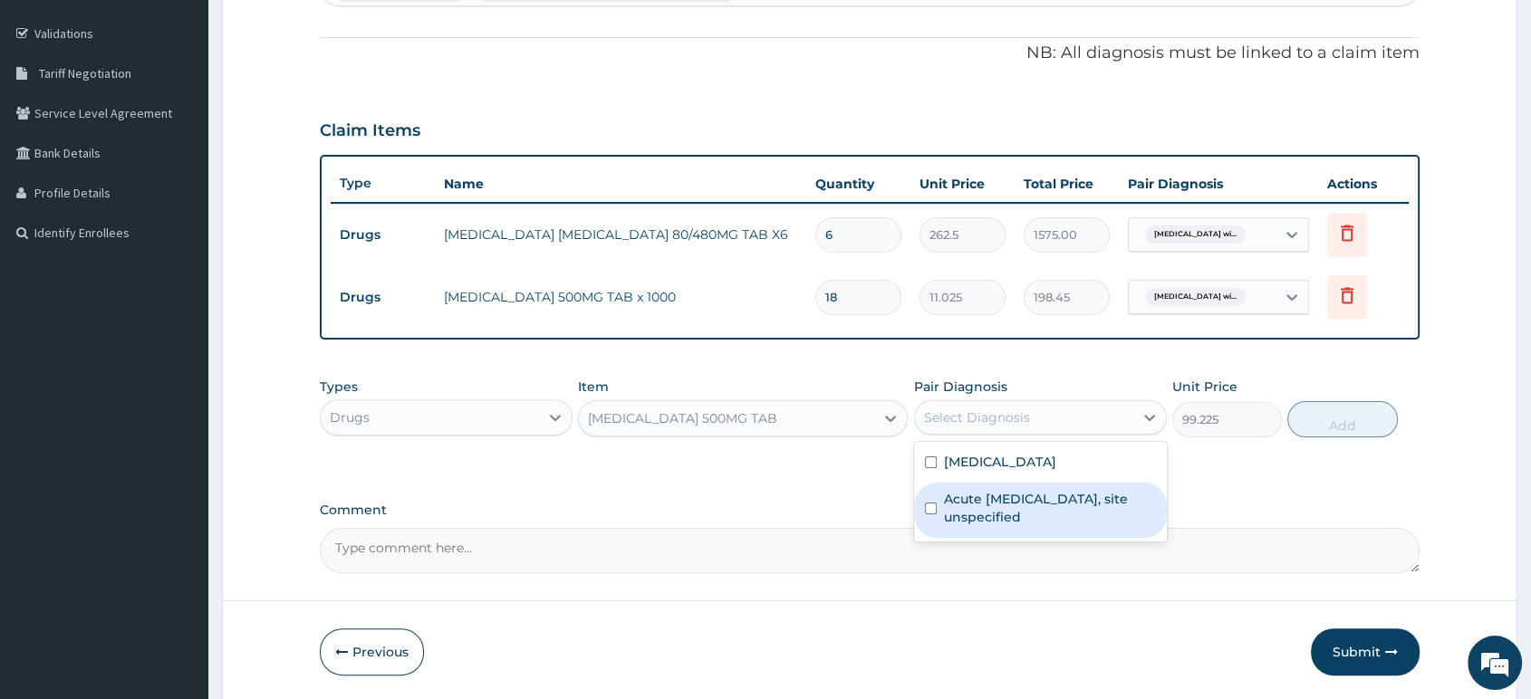
click at [1036, 525] on label "Acute upper respiratory infection, site unspecified" at bounding box center [1050, 508] width 212 height 36
checkbox input "true"
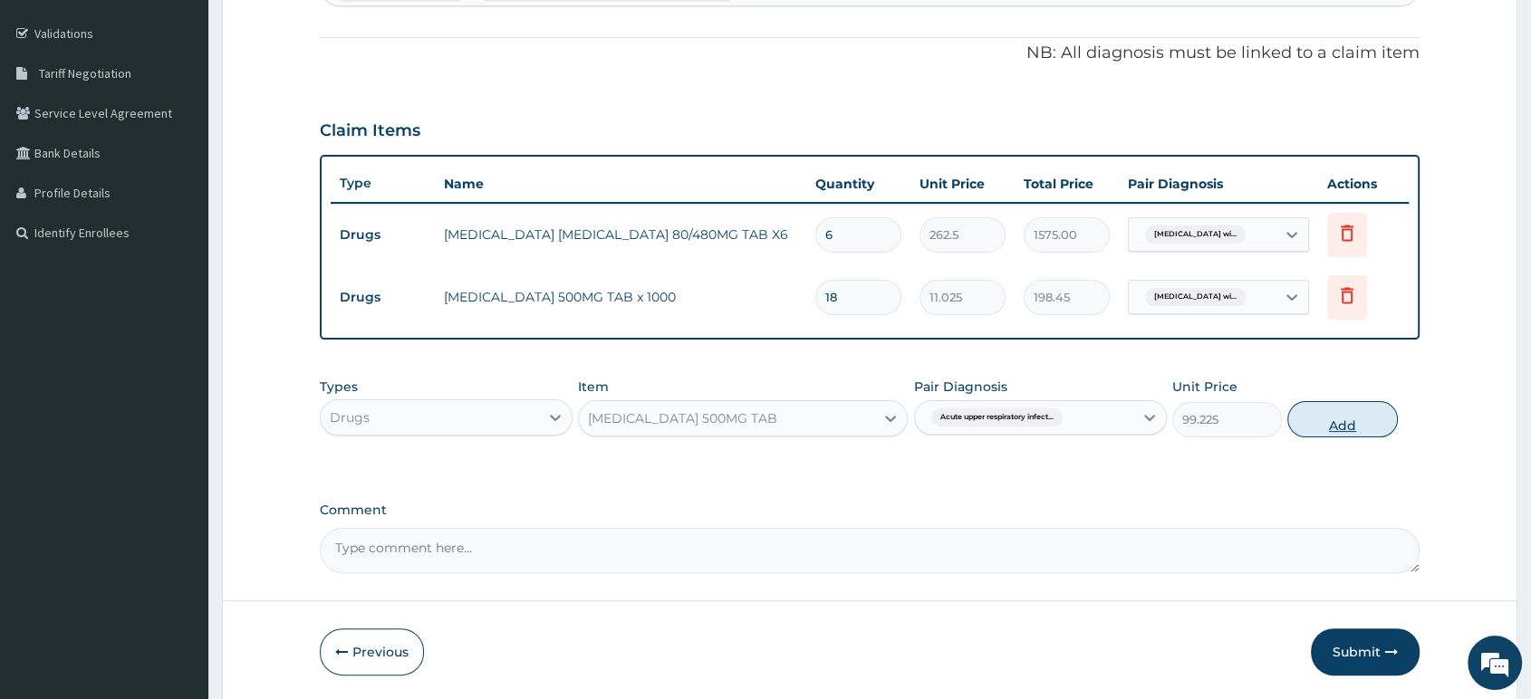
click at [1351, 433] on button "Add" at bounding box center [1342, 419] width 110 height 36
type input "0"
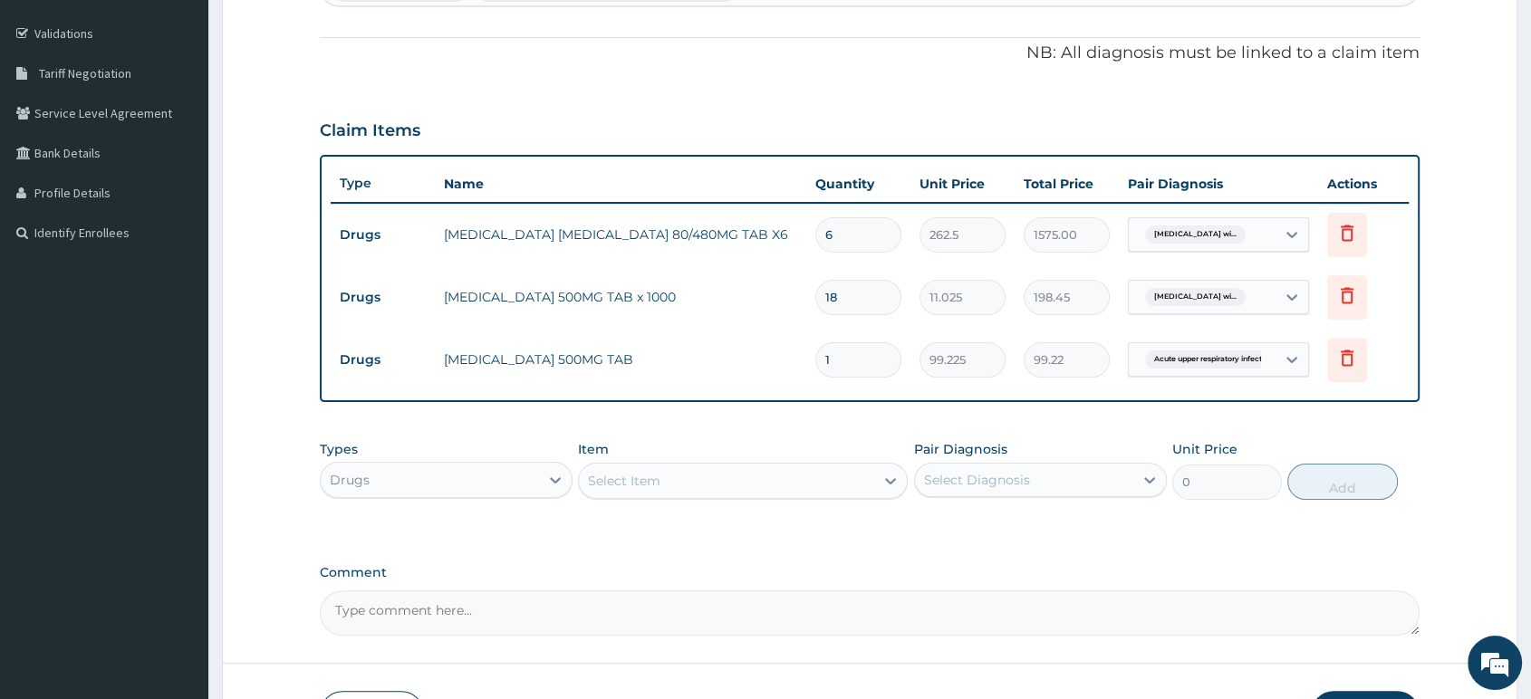
type input "10"
type input "992.25"
type input "10"
click at [713, 476] on div "Select Item" at bounding box center [726, 480] width 295 height 29
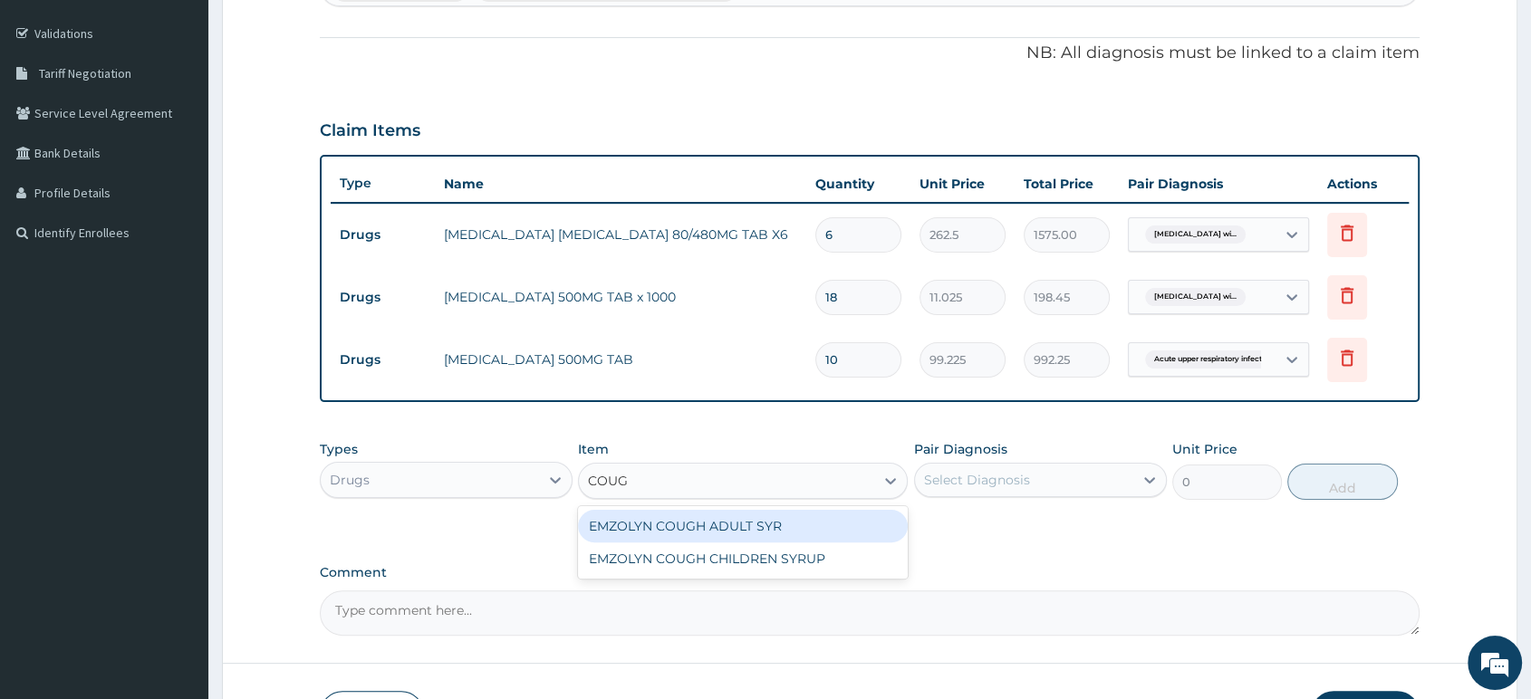
type input "COUGH"
click at [740, 533] on div "EMZOLYN COUGH ADULT SYR" at bounding box center [743, 526] width 330 height 33
type input "735"
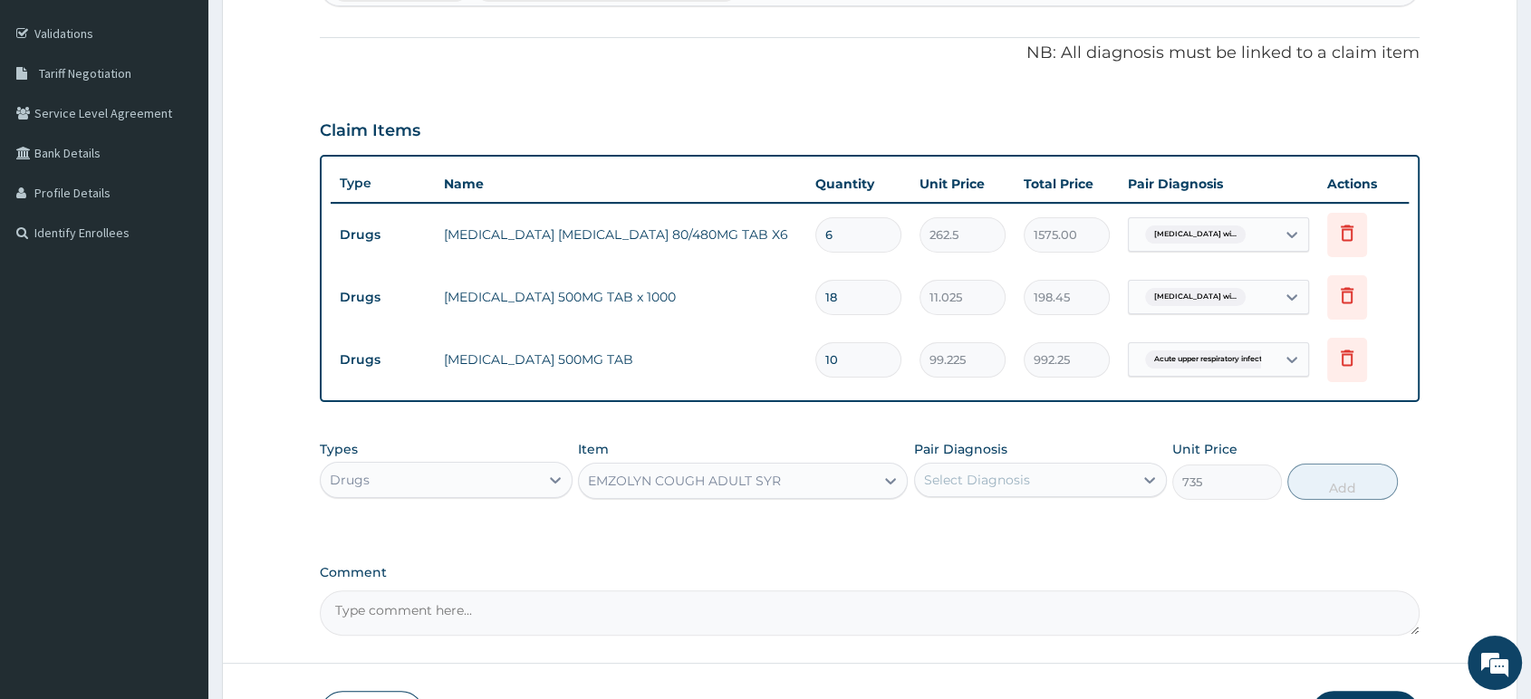
click at [971, 479] on div "Select Diagnosis" at bounding box center [977, 480] width 106 height 18
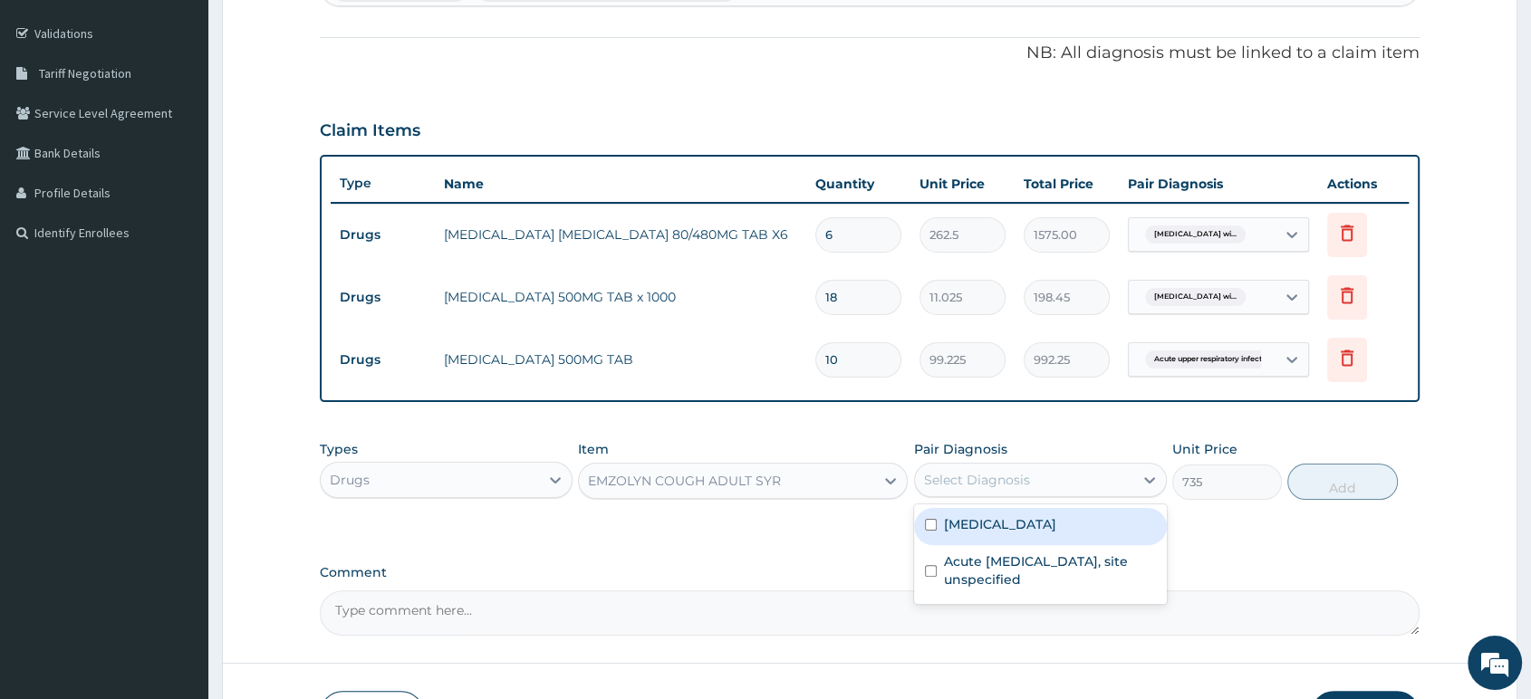
click at [991, 533] on label "Plasmodium malariae malaria without complication" at bounding box center [1000, 524] width 112 height 18
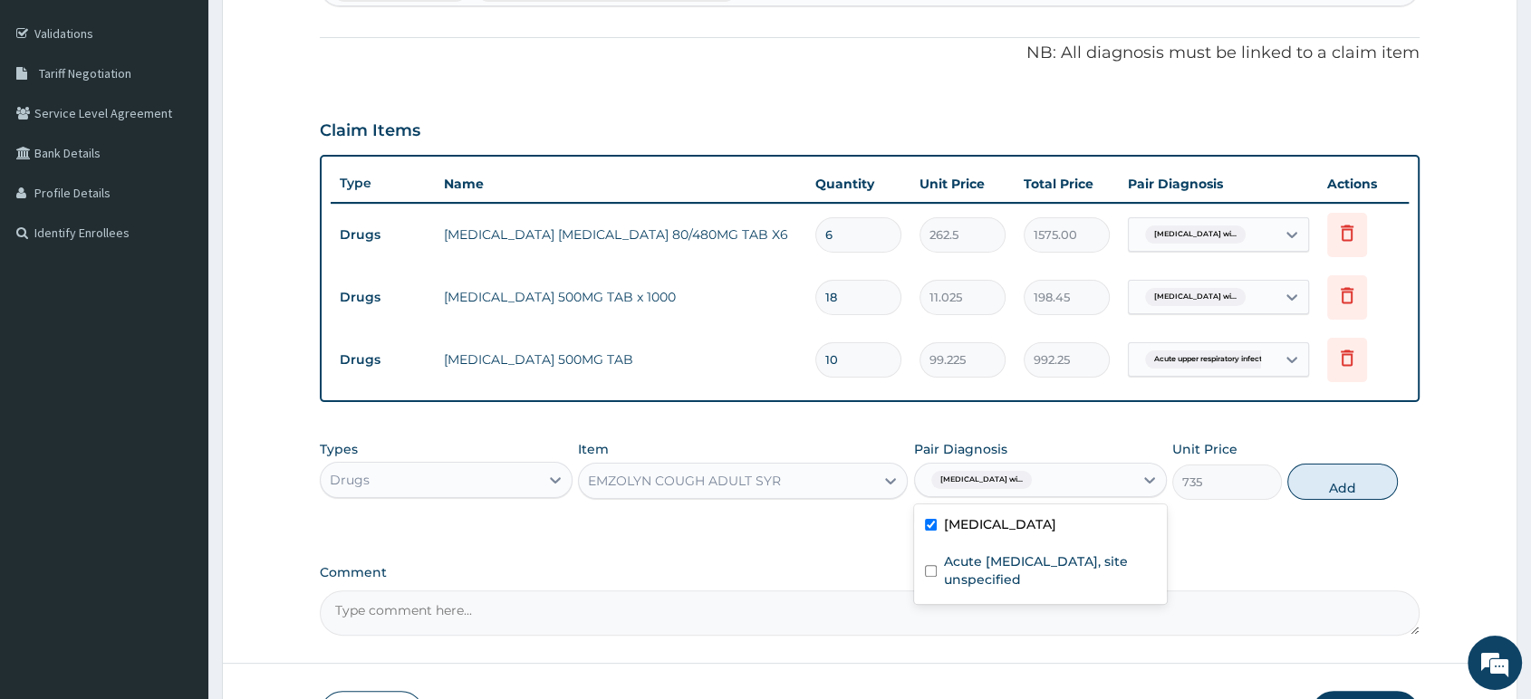
click at [929, 531] on input "checkbox" at bounding box center [931, 525] width 12 height 12
checkbox input "false"
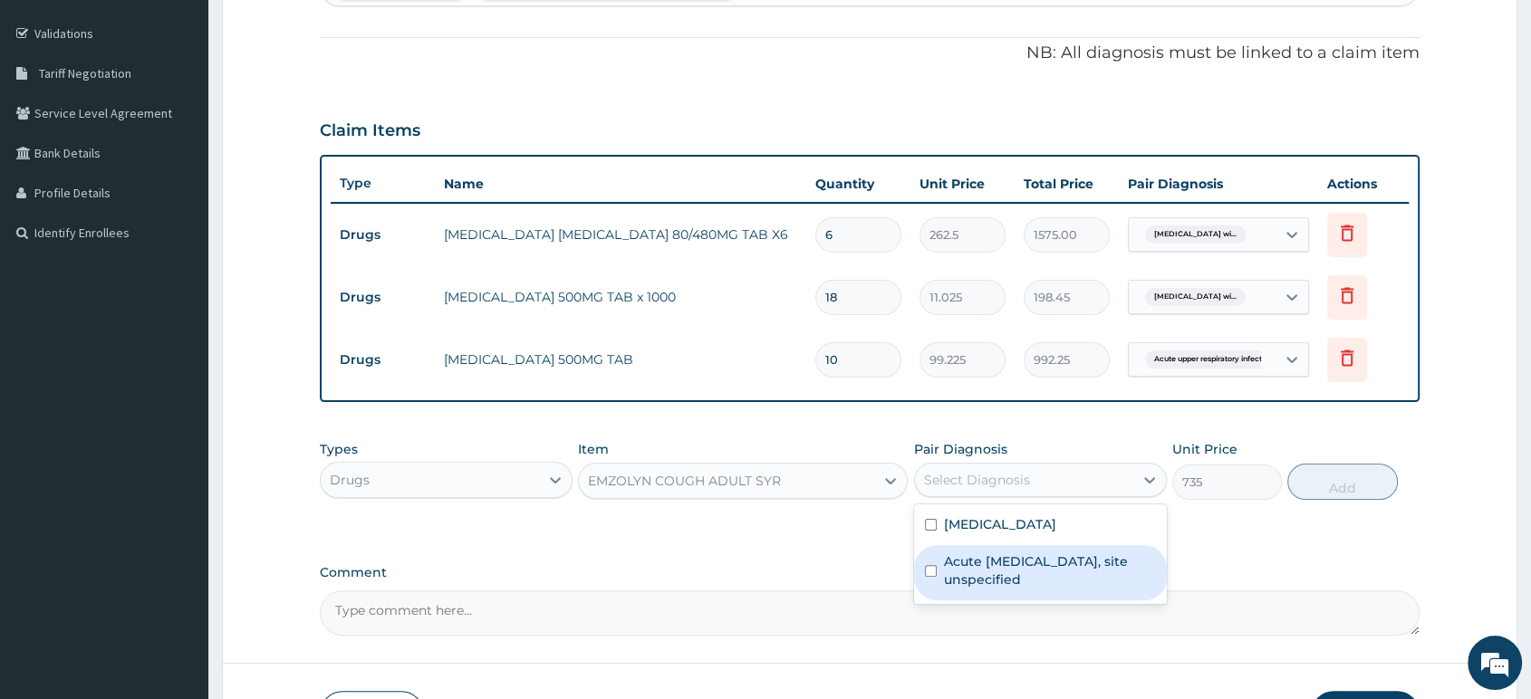
click at [925, 577] on input "checkbox" at bounding box center [931, 571] width 12 height 12
checkbox input "true"
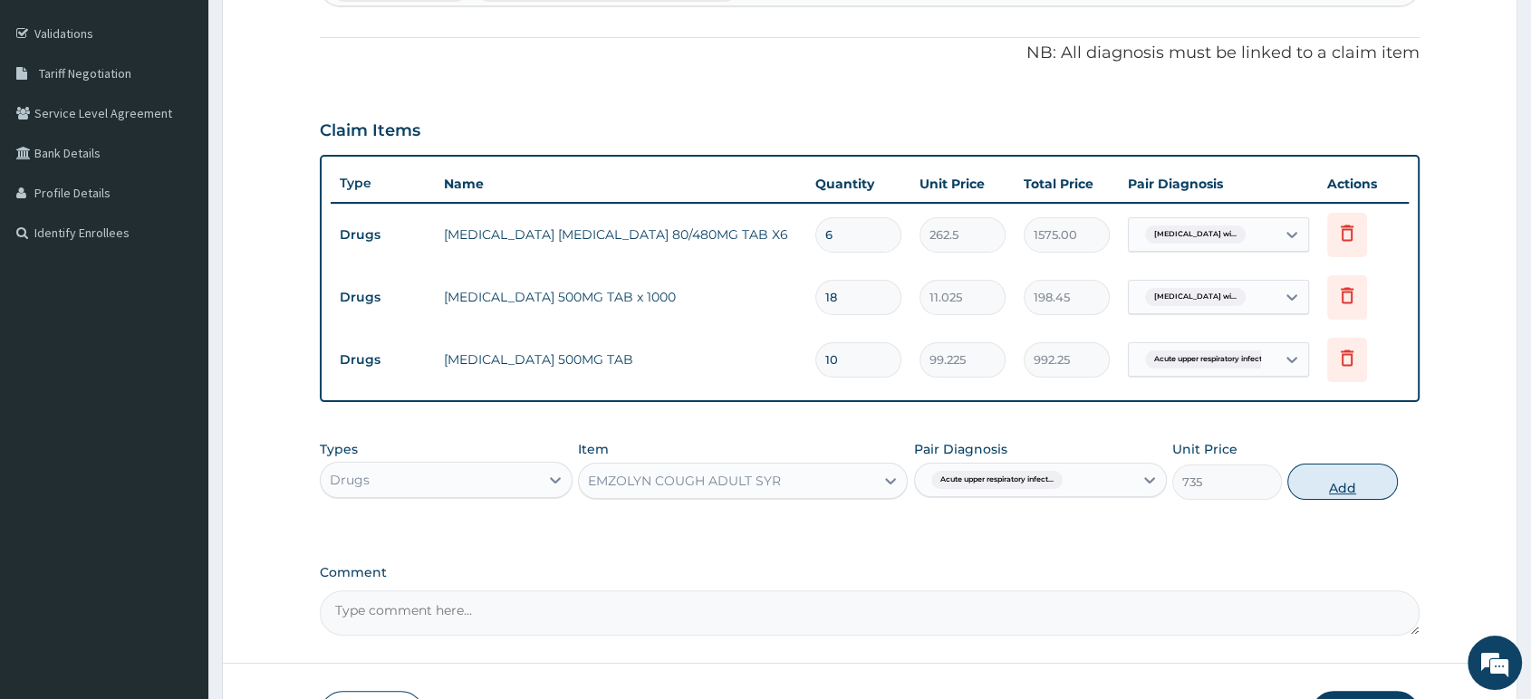
click at [1317, 496] on button "Add" at bounding box center [1342, 482] width 110 height 36
type input "0"
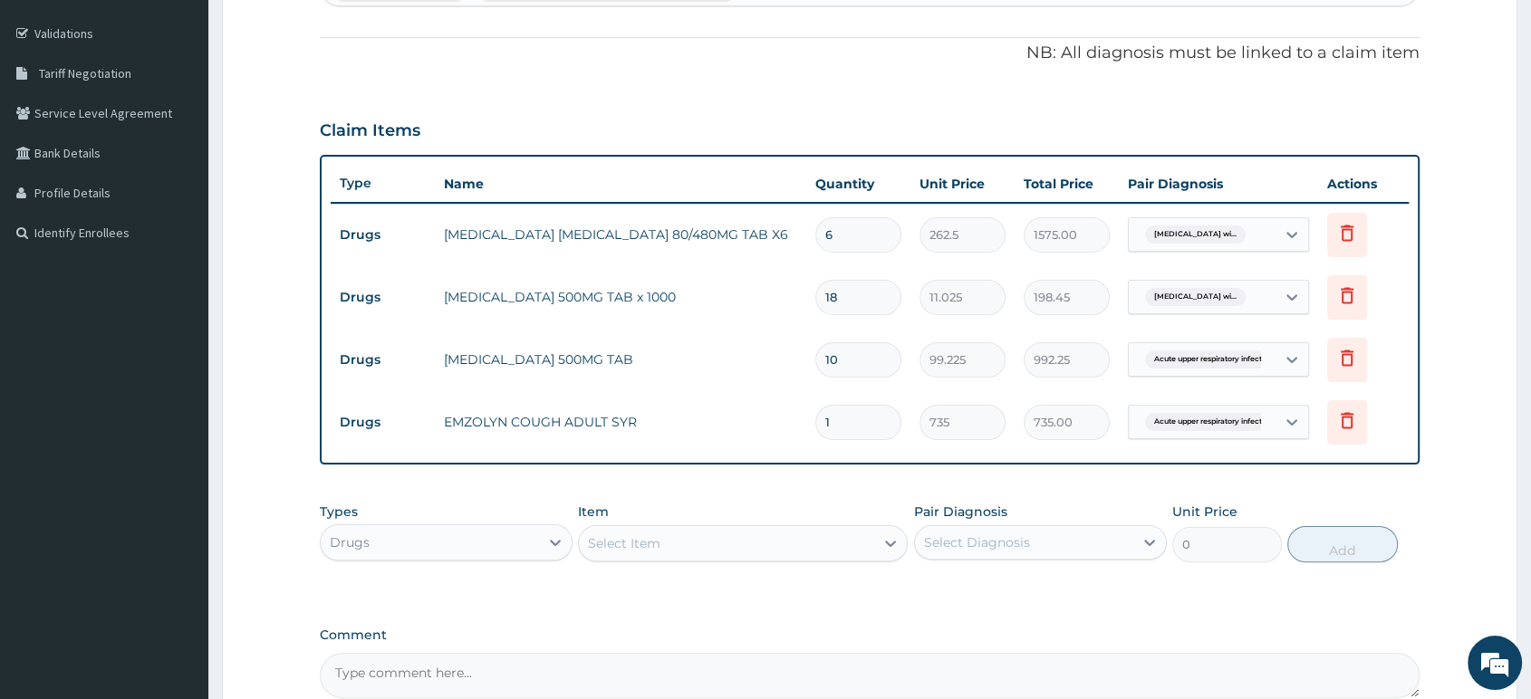
click at [664, 540] on div "Select Item" at bounding box center [726, 543] width 295 height 29
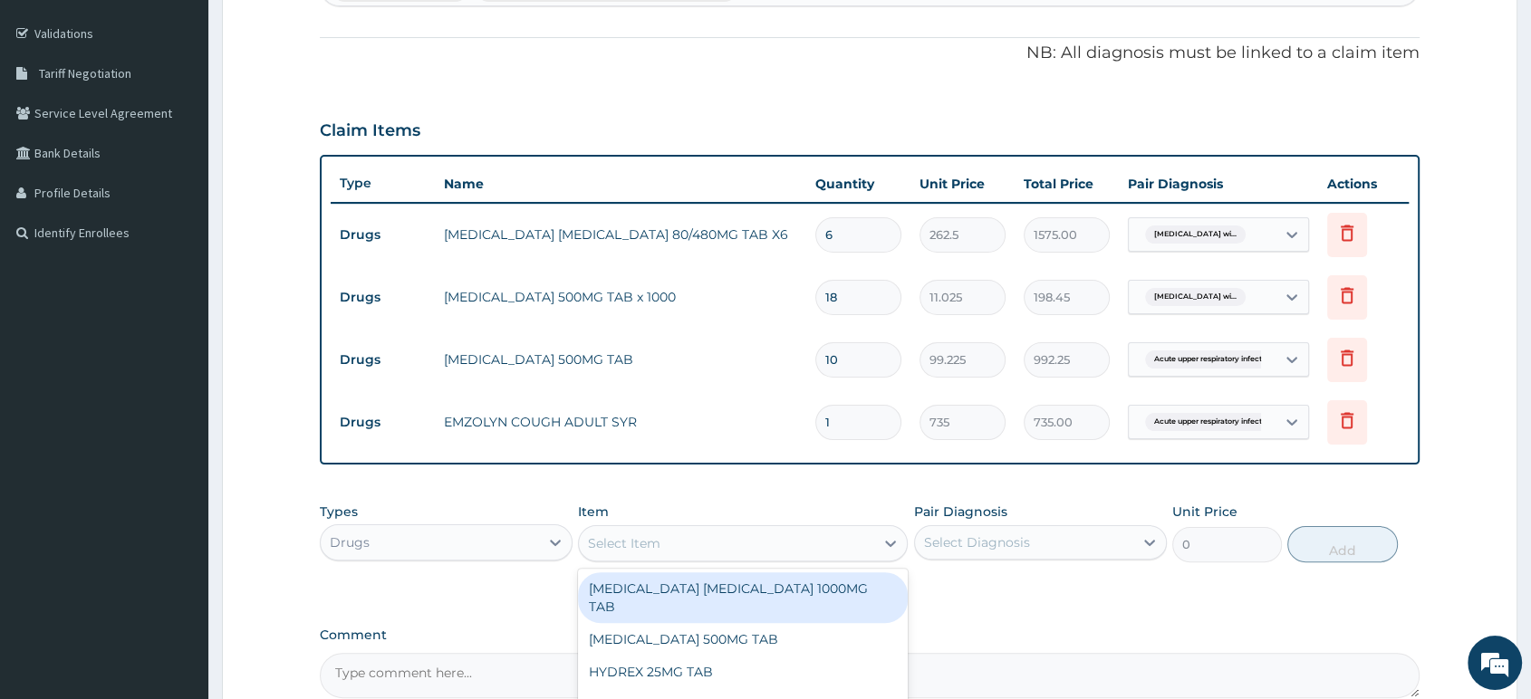
click at [664, 540] on div "Select Item" at bounding box center [726, 543] width 295 height 29
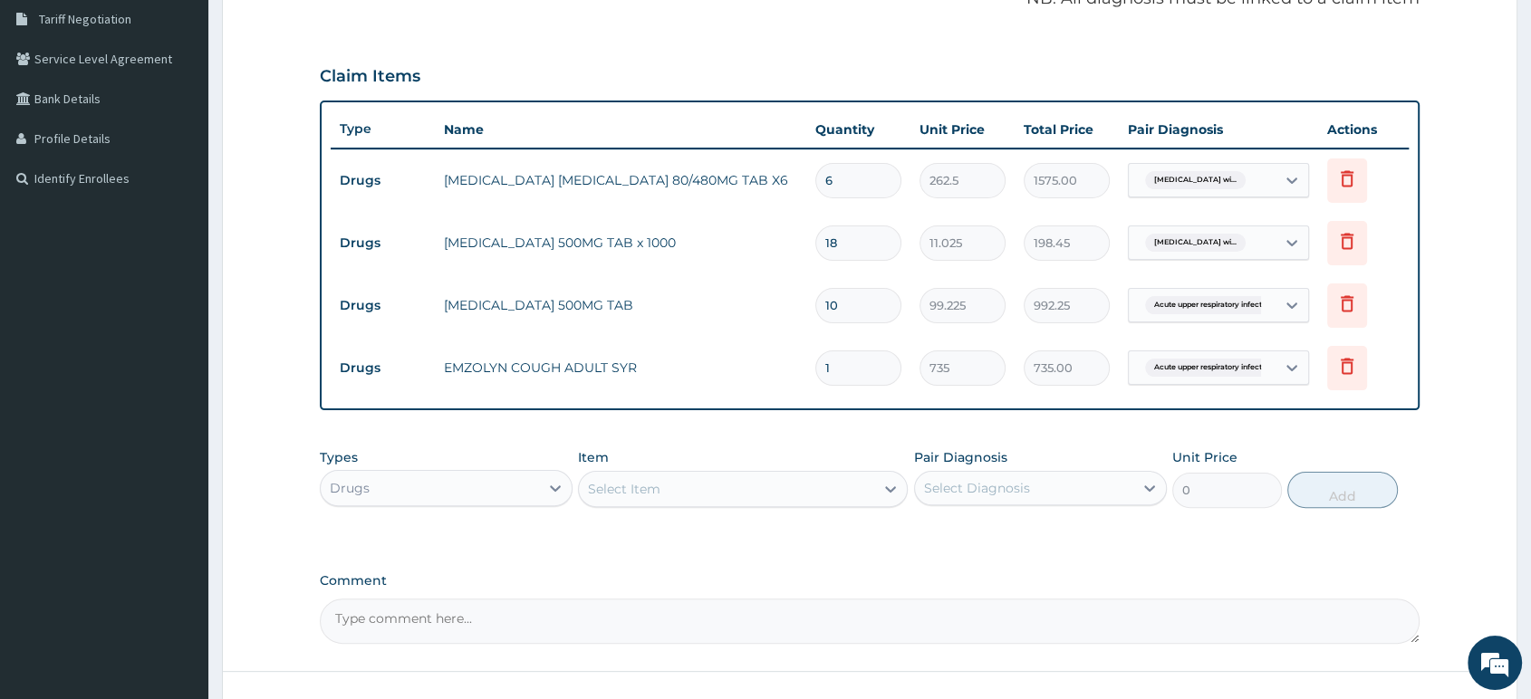
scroll to position [424, 0]
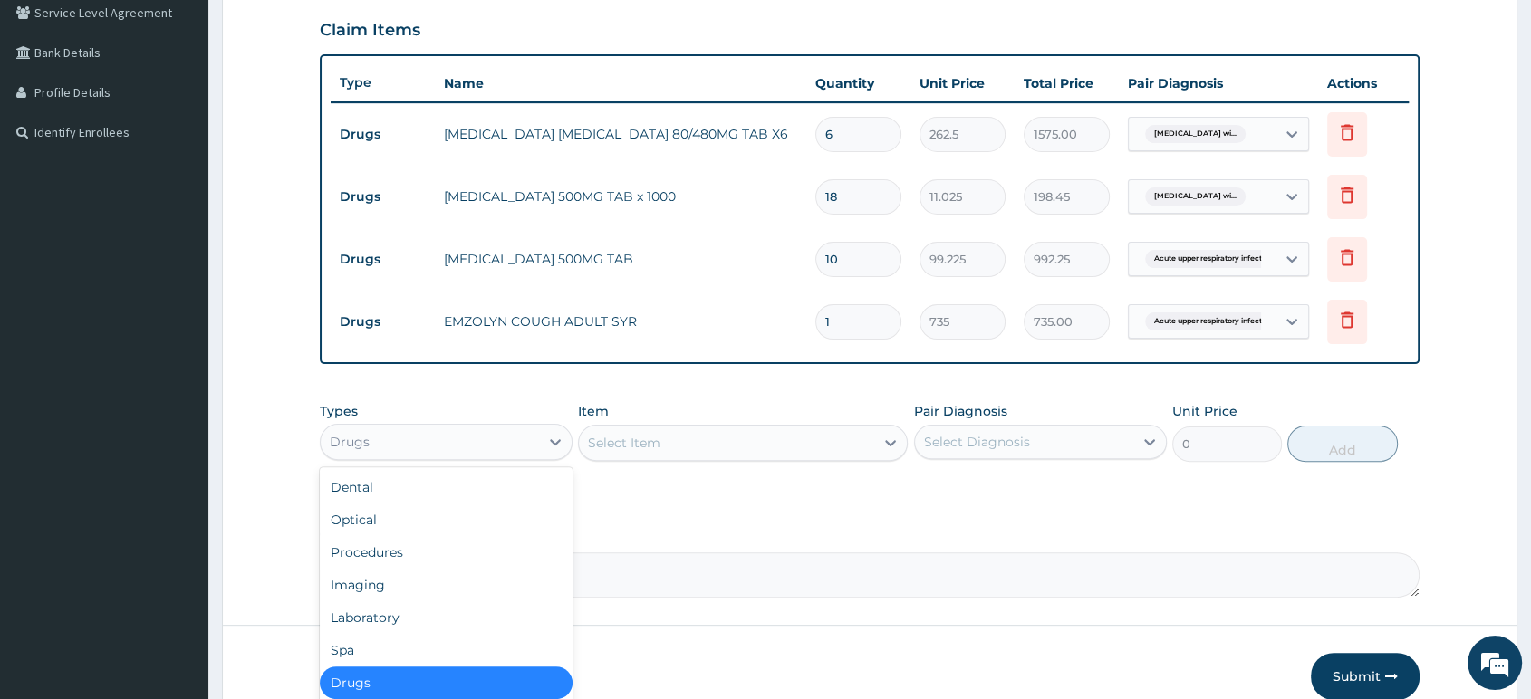
click at [519, 446] on div "Drugs" at bounding box center [430, 441] width 218 height 29
click at [446, 550] on div "Procedures" at bounding box center [446, 552] width 253 height 33
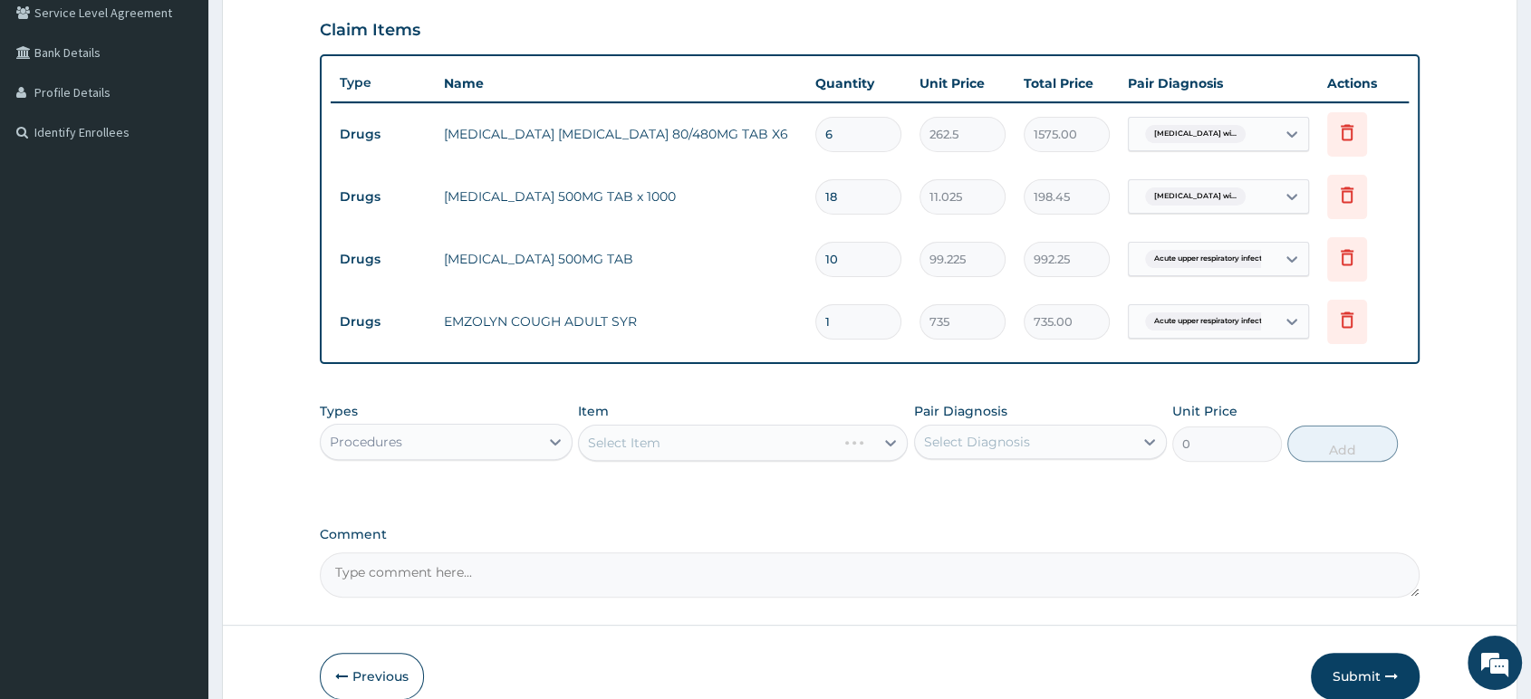
click at [669, 447] on div "Select Item" at bounding box center [743, 443] width 330 height 36
click at [666, 454] on div "Select Item" at bounding box center [726, 442] width 295 height 29
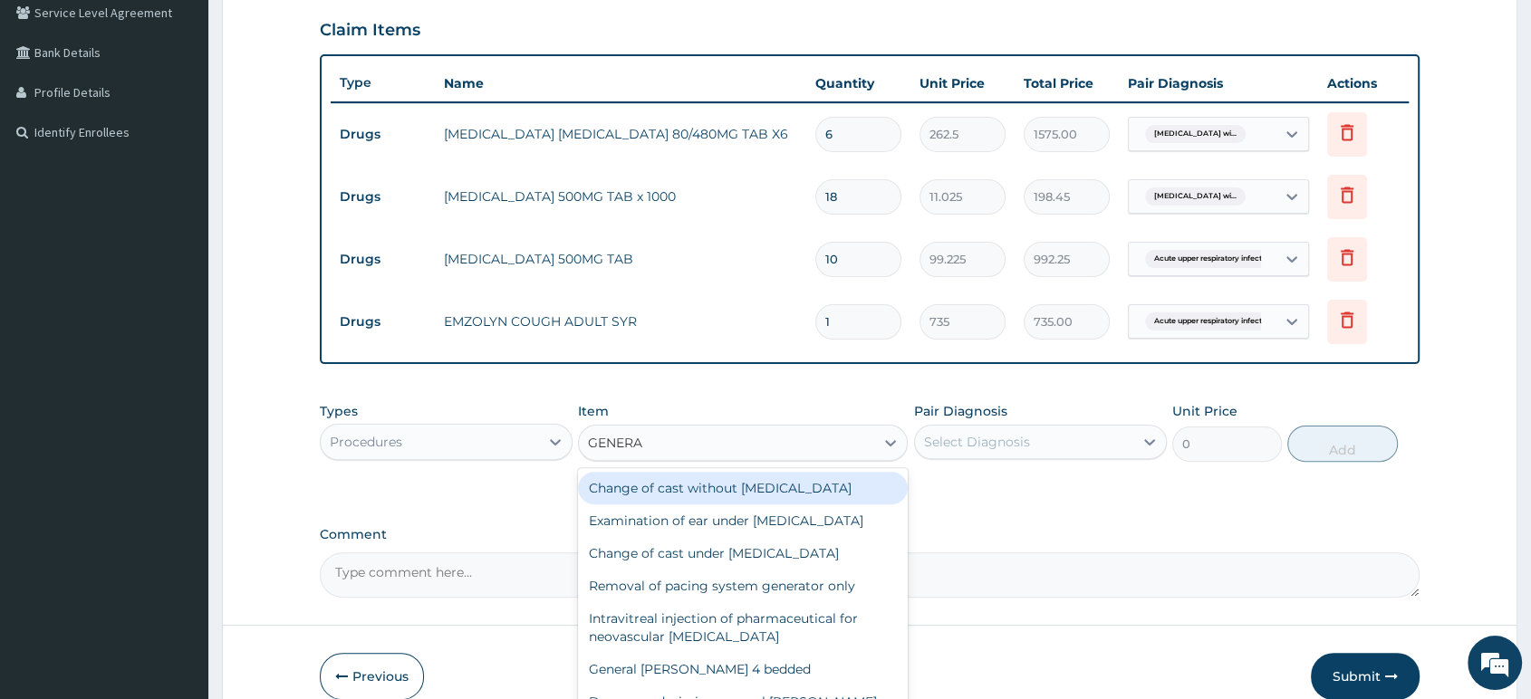
type input "GENERAL"
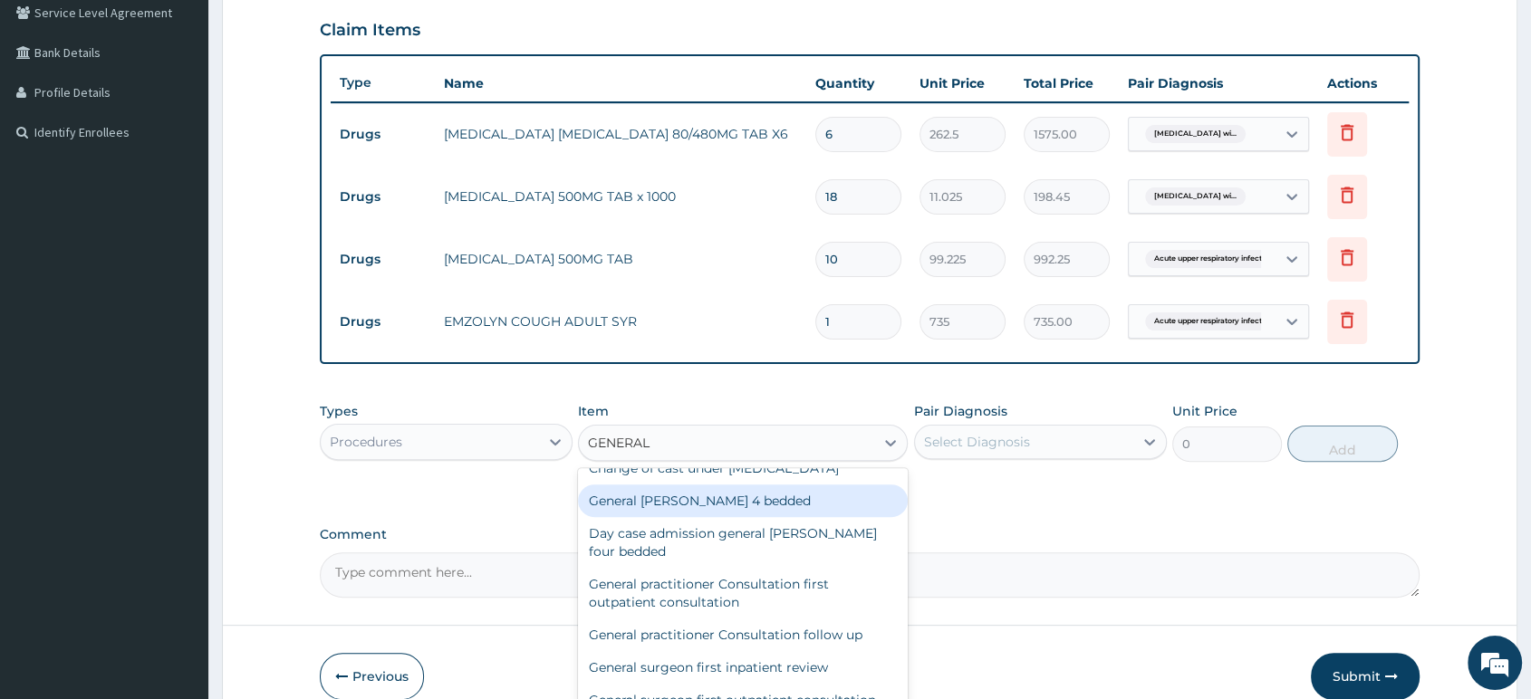
scroll to position [101, 0]
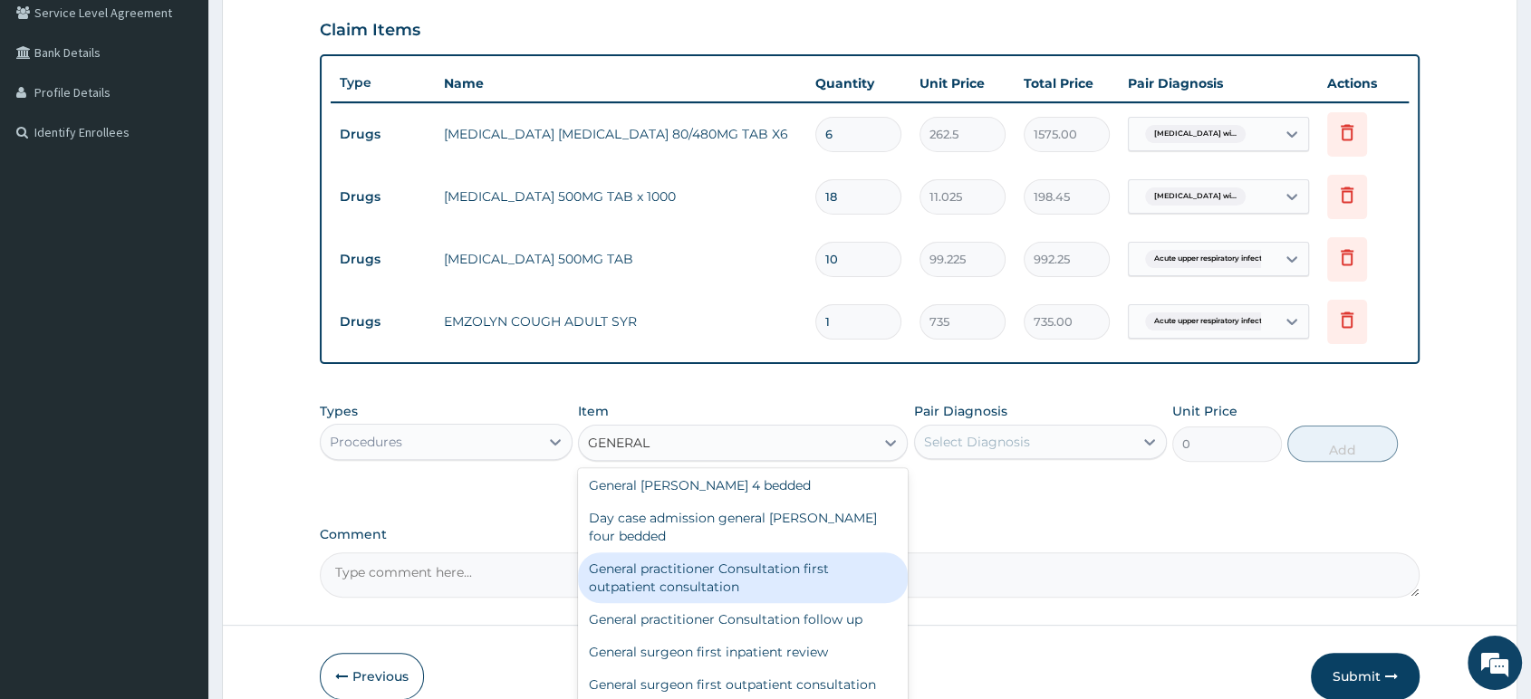
click at [773, 591] on div "General practitioner Consultation first outpatient consultation" at bounding box center [743, 577] width 330 height 51
type input "2500"
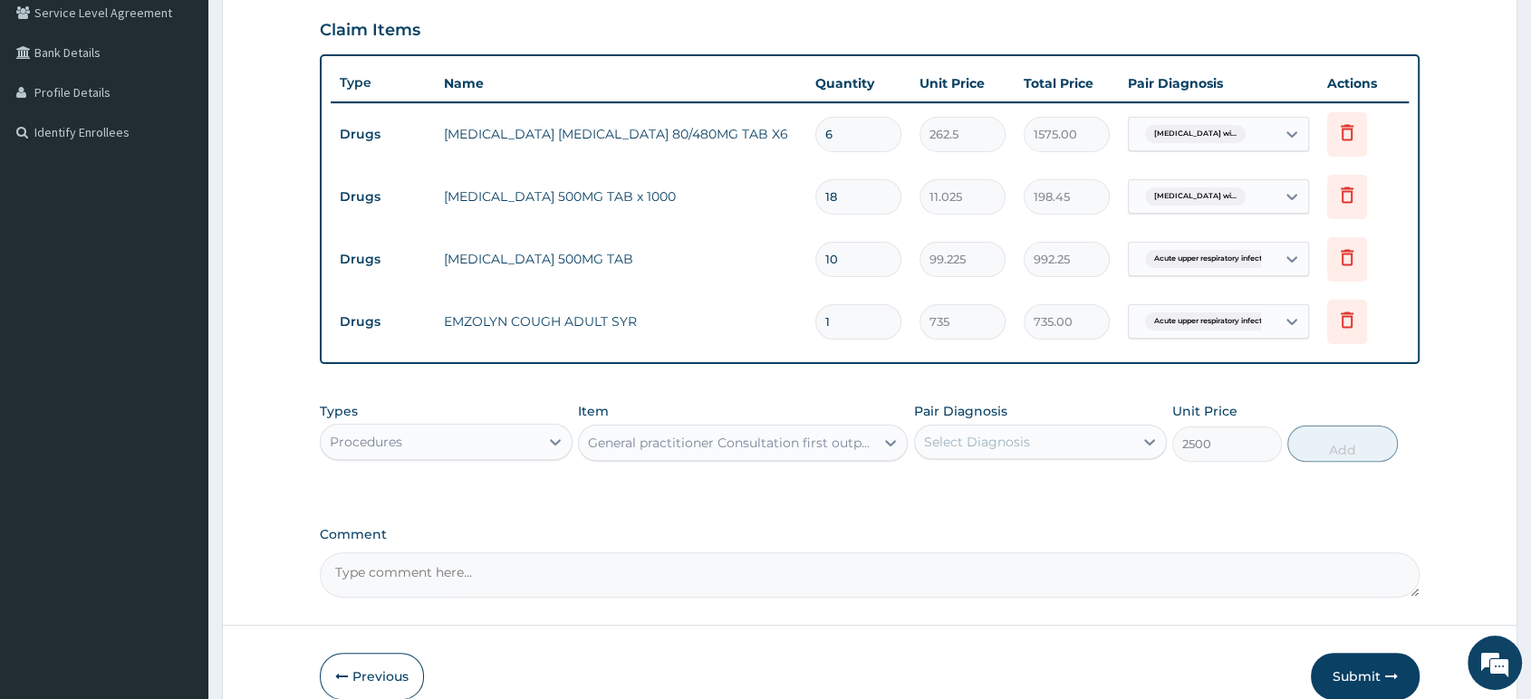
click at [1075, 438] on div "Select Diagnosis" at bounding box center [1024, 441] width 218 height 29
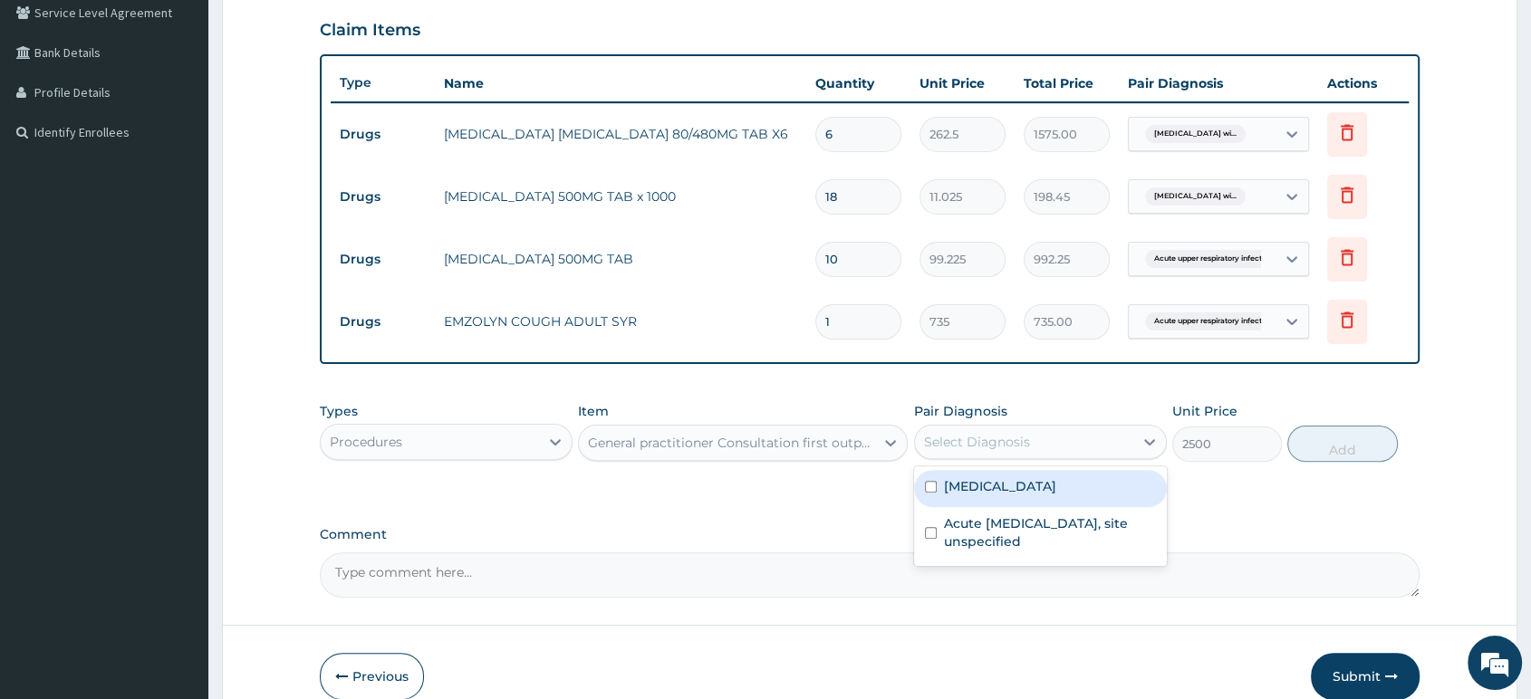
click at [1039, 495] on label "Plasmodium malariae malaria without complication" at bounding box center [1000, 486] width 112 height 18
checkbox input "true"
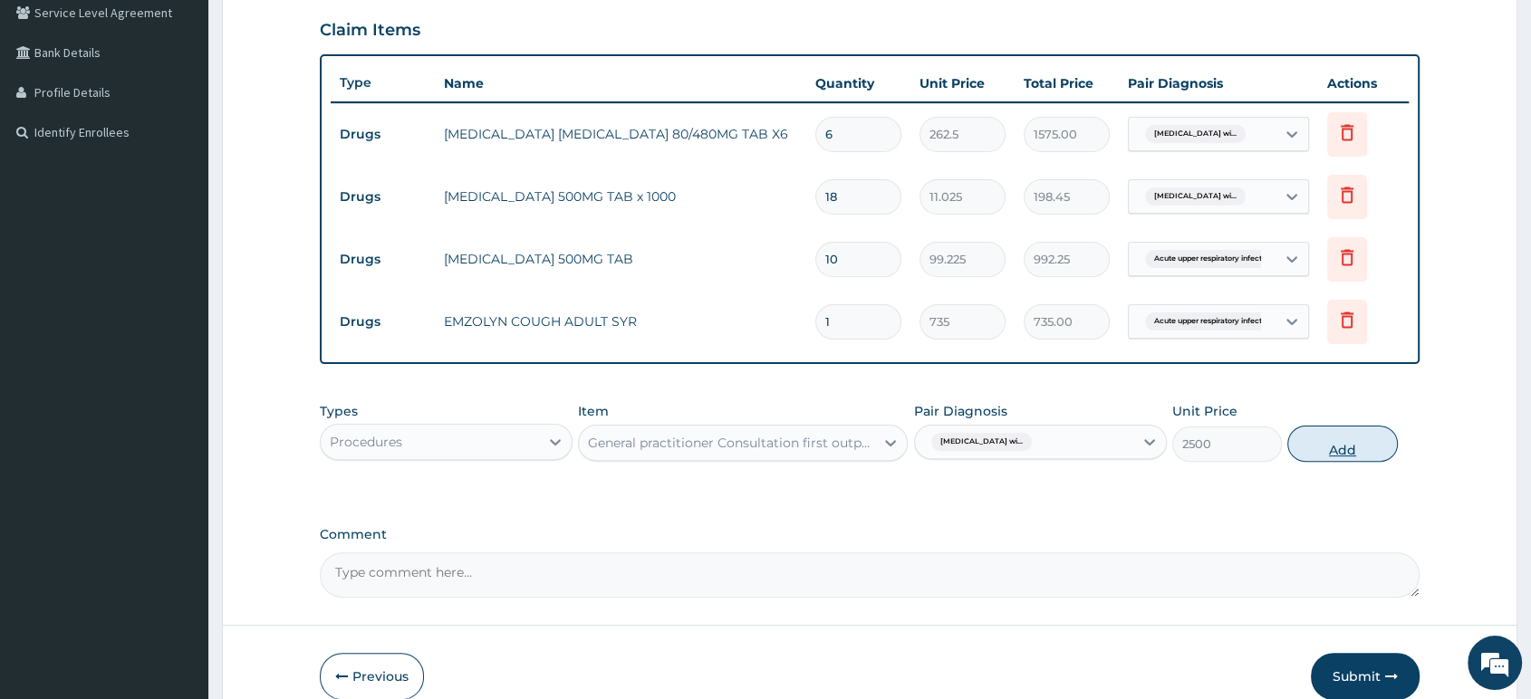
click at [1310, 455] on button "Add" at bounding box center [1342, 444] width 110 height 36
type input "0"
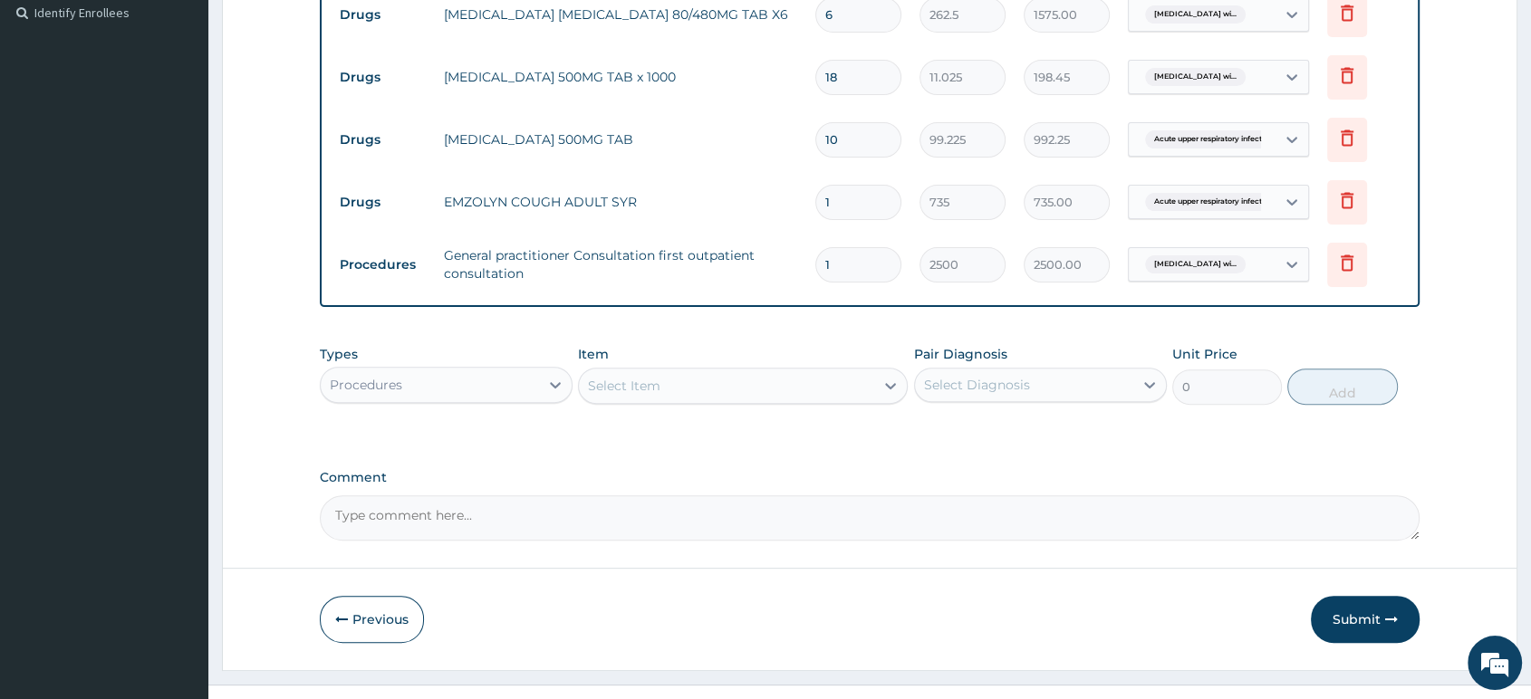
scroll to position [576, 0]
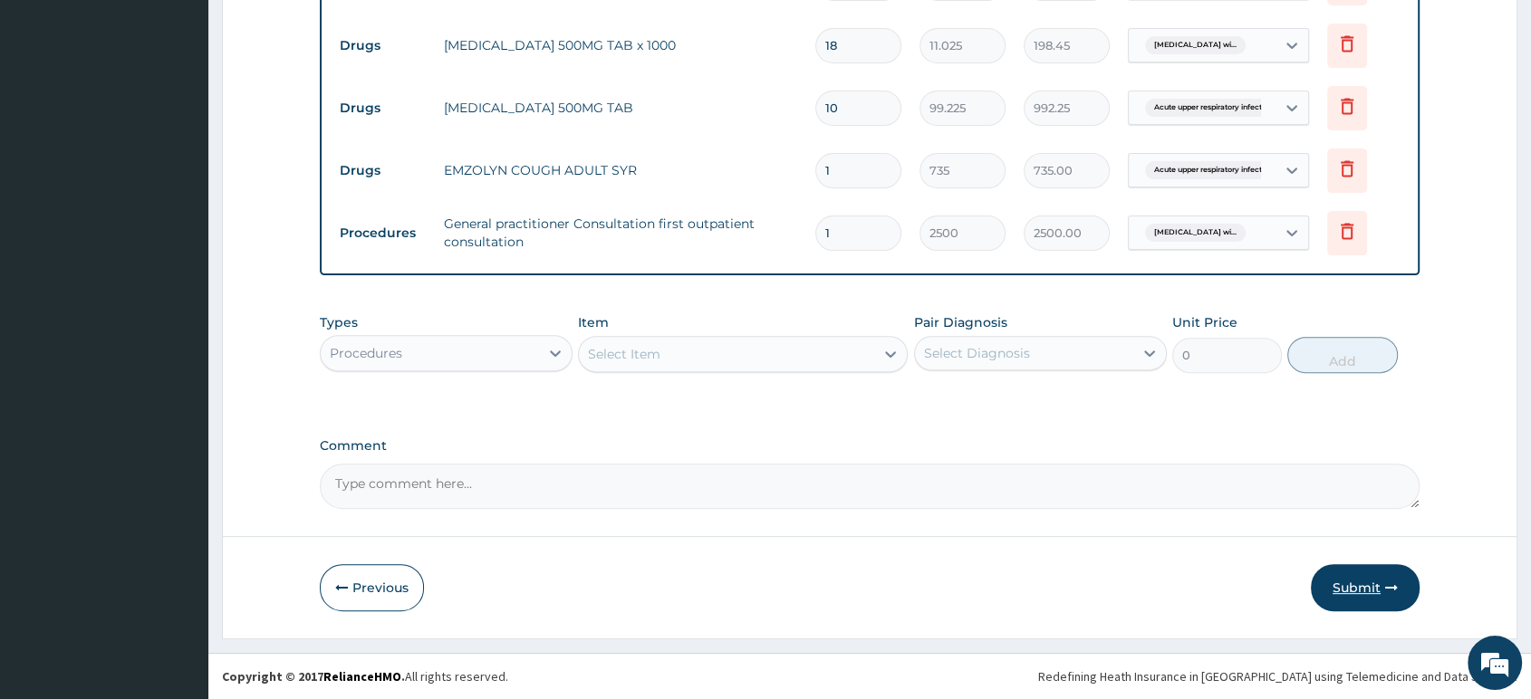
click at [1350, 590] on button "Submit" at bounding box center [1365, 587] width 109 height 47
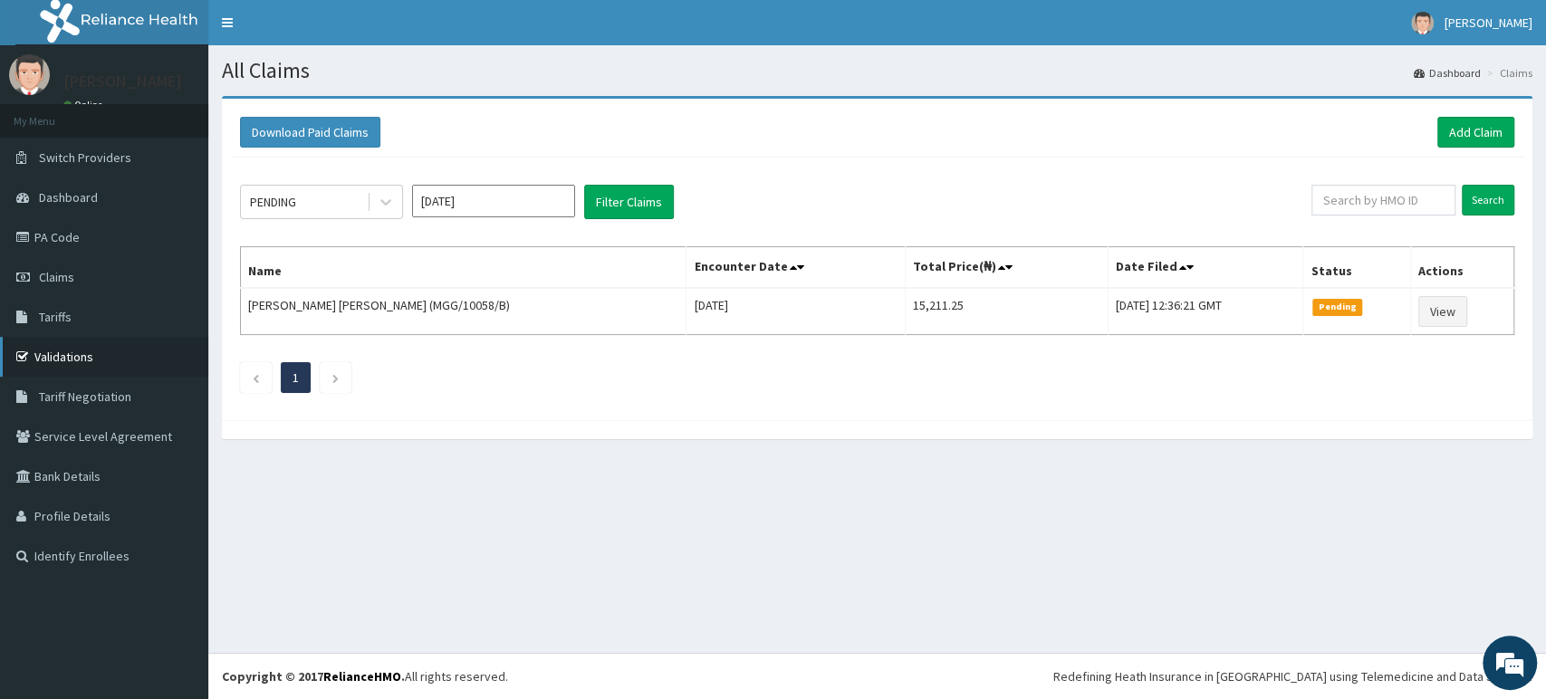
click at [99, 364] on link "Validations" at bounding box center [104, 357] width 208 height 40
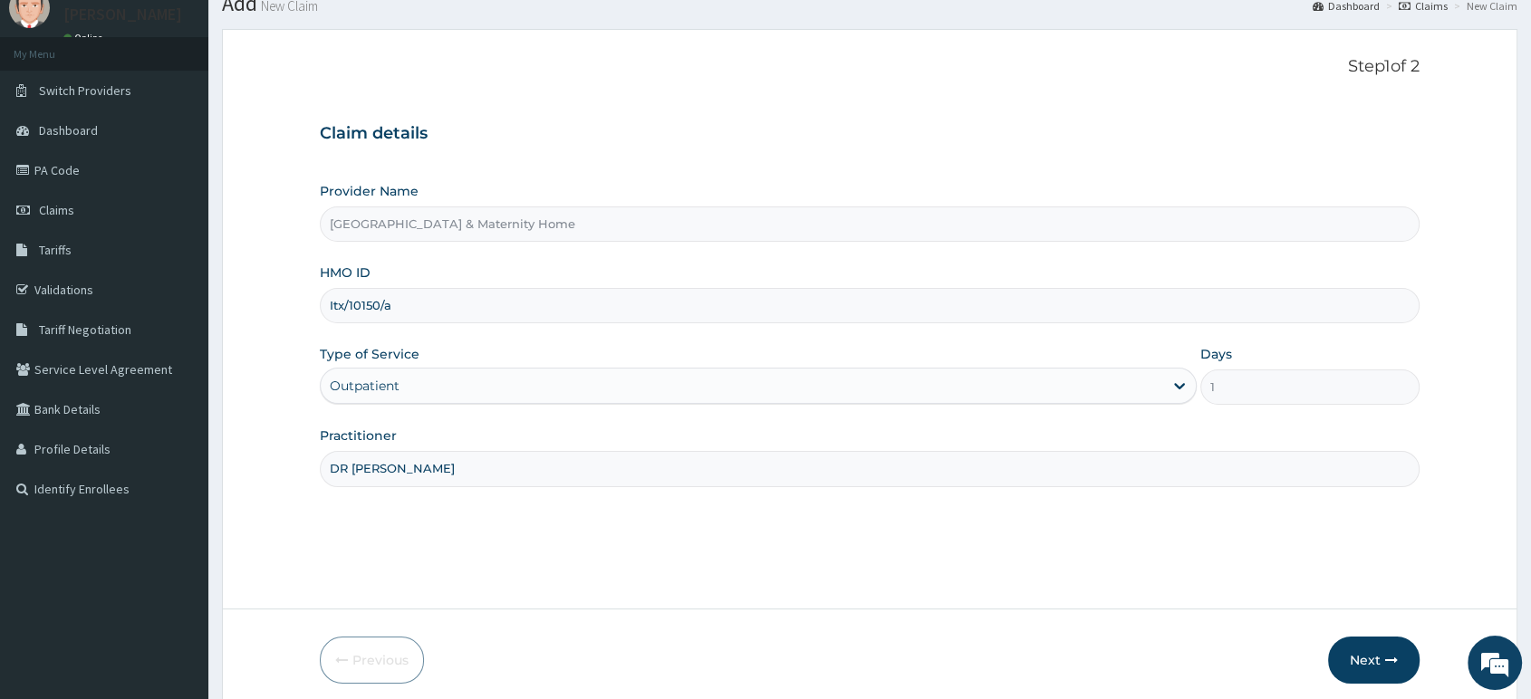
scroll to position [139, 0]
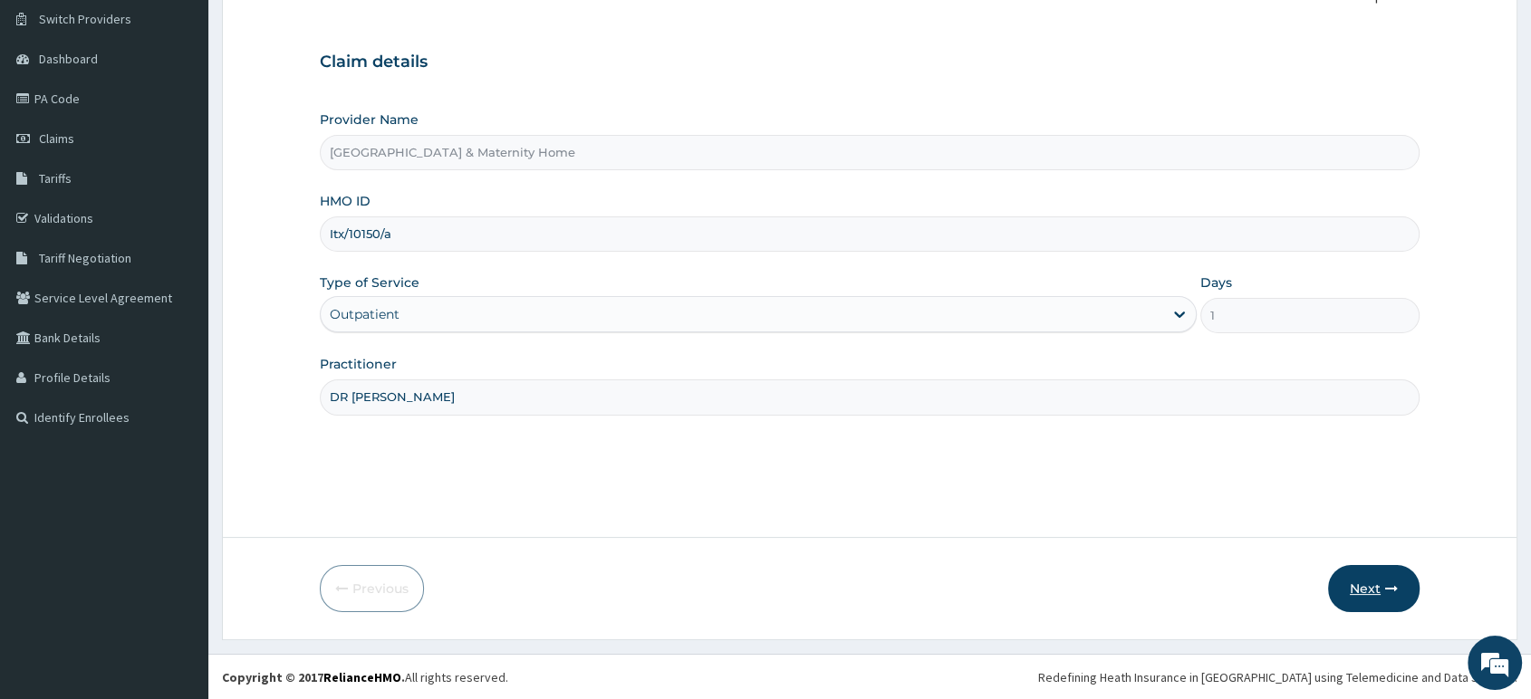
type input "DR [PERSON_NAME]"
click at [1368, 581] on button "Next" at bounding box center [1373, 588] width 91 height 47
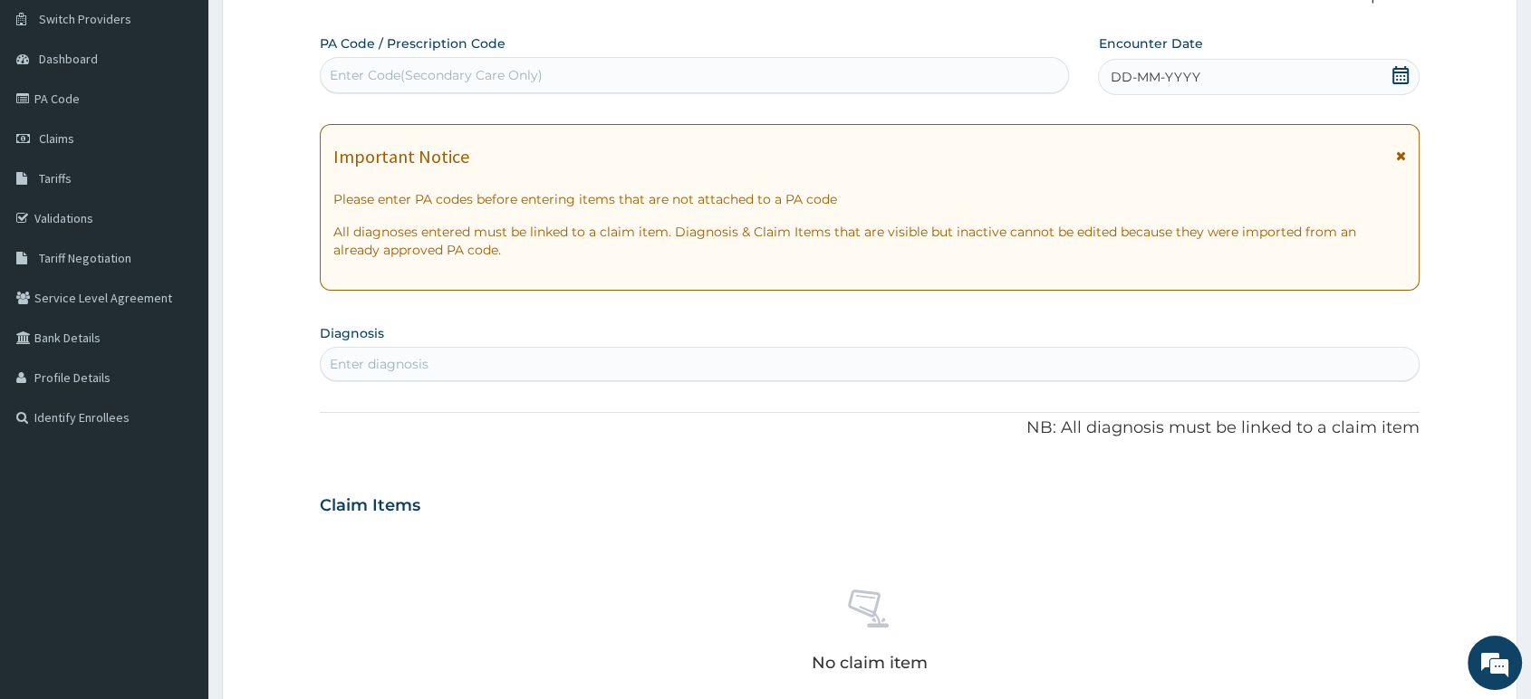
scroll to position [0, 0]
click at [1400, 149] on icon at bounding box center [1401, 155] width 10 height 13
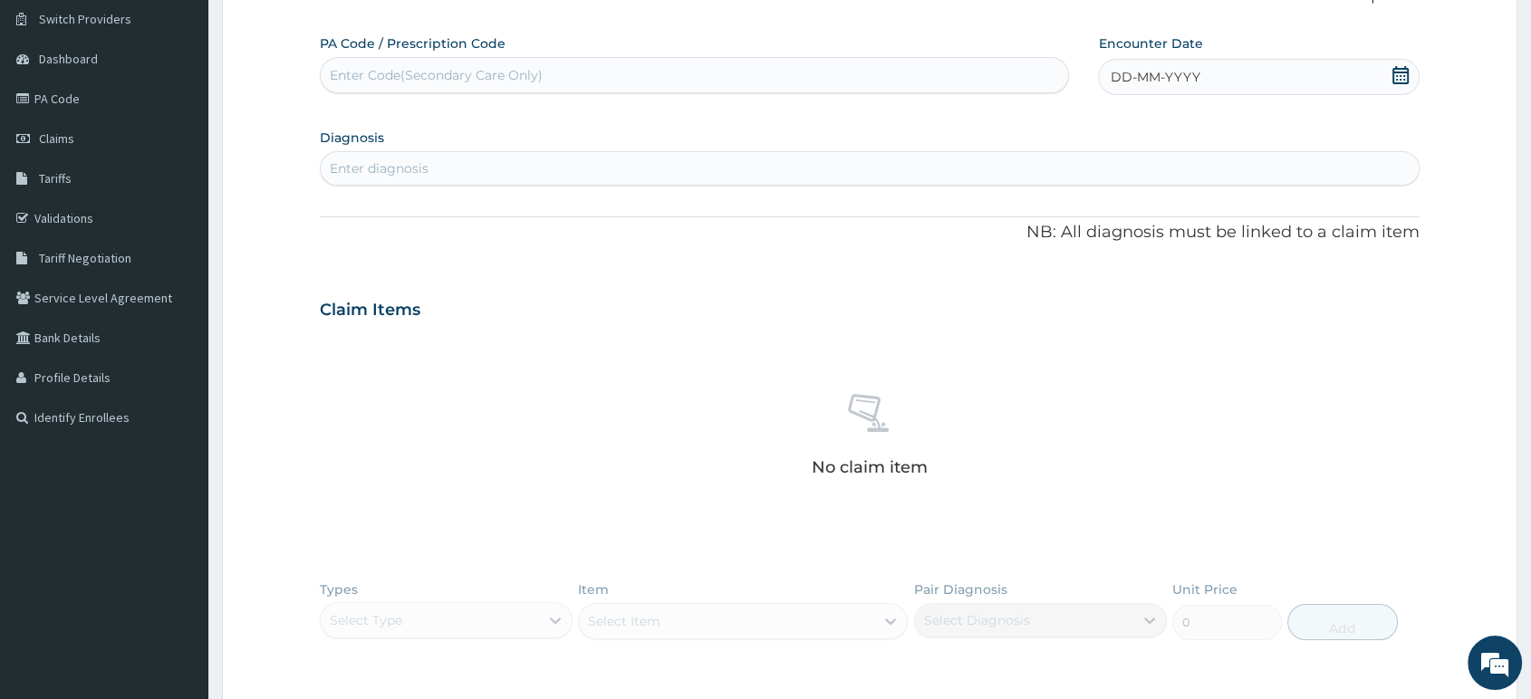
click at [1397, 78] on icon at bounding box center [1400, 75] width 16 height 18
click at [1116, 250] on div "13" at bounding box center [1109, 249] width 27 height 27
click at [886, 171] on div "Enter diagnosis" at bounding box center [870, 168] width 1098 height 29
type input "ESSENTIAL"
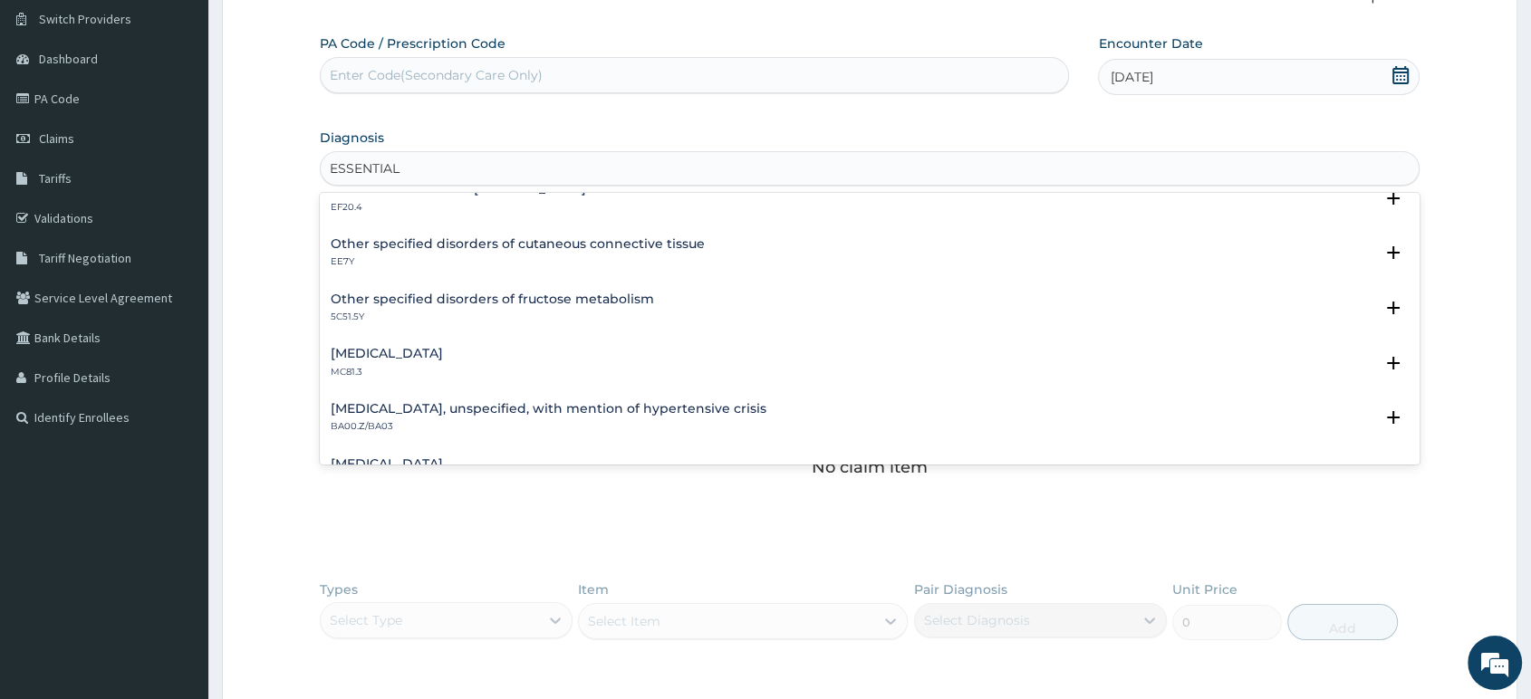
scroll to position [963, 0]
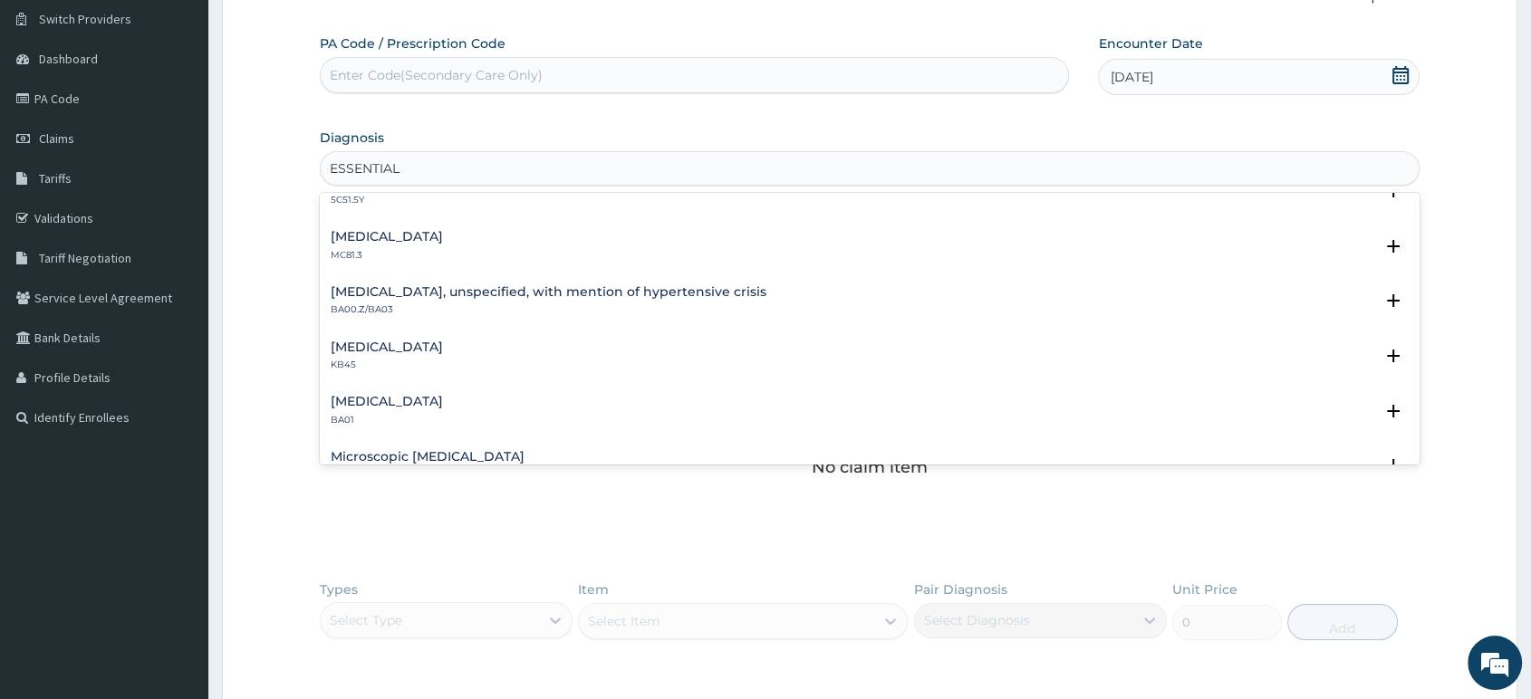
click at [478, 289] on h4 "[MEDICAL_DATA], unspecified, with mention of hypertensive crisis" at bounding box center [549, 292] width 436 height 14
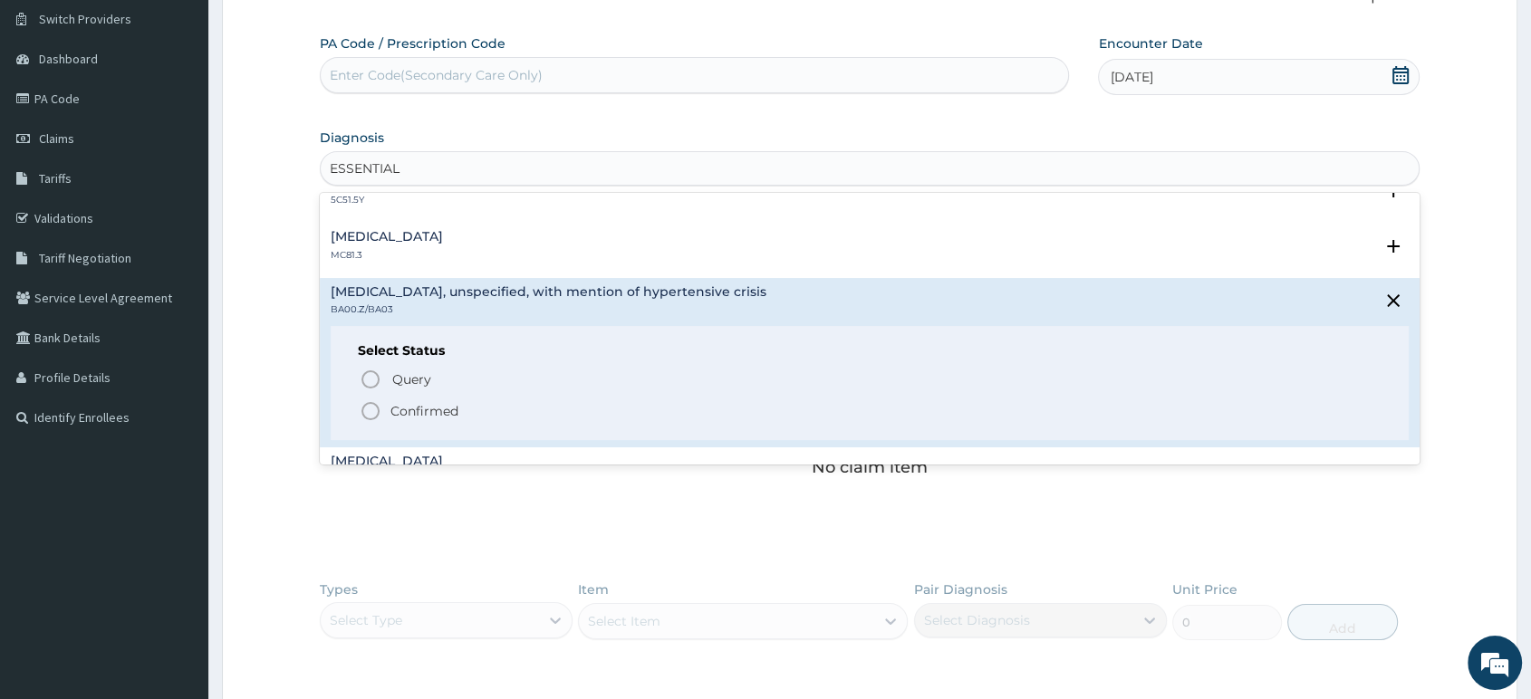
click at [362, 410] on circle "status option filled" at bounding box center [370, 411] width 16 height 16
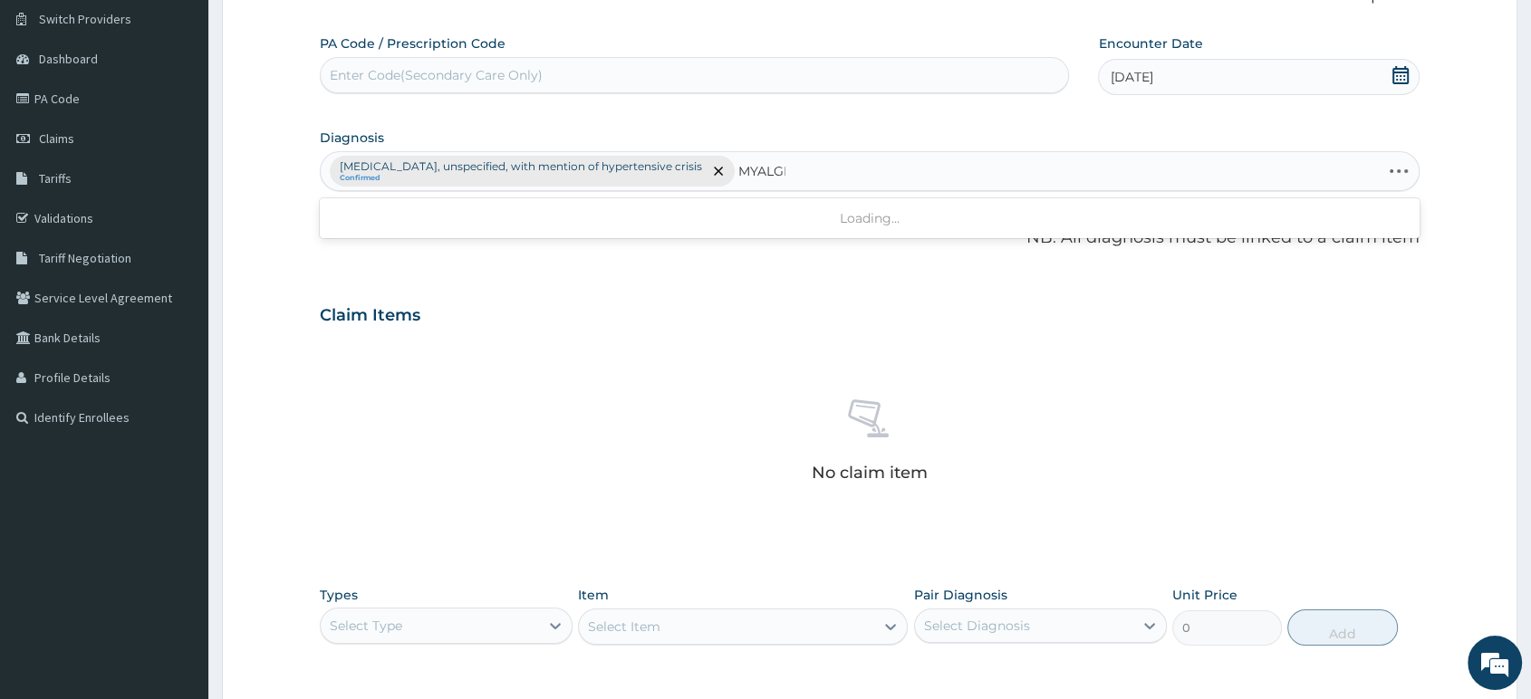
type input "MYALGIA"
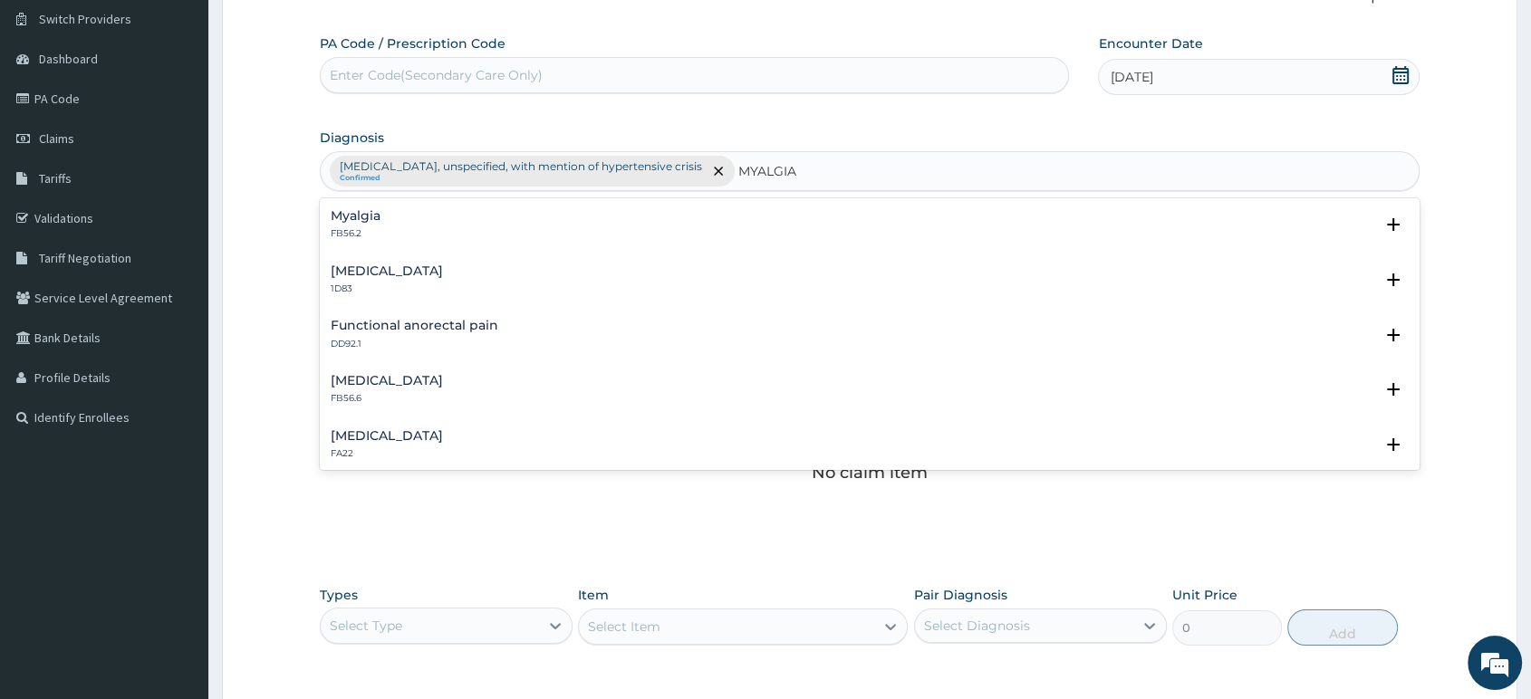
click at [379, 227] on p "FB56.2" at bounding box center [356, 233] width 50 height 13
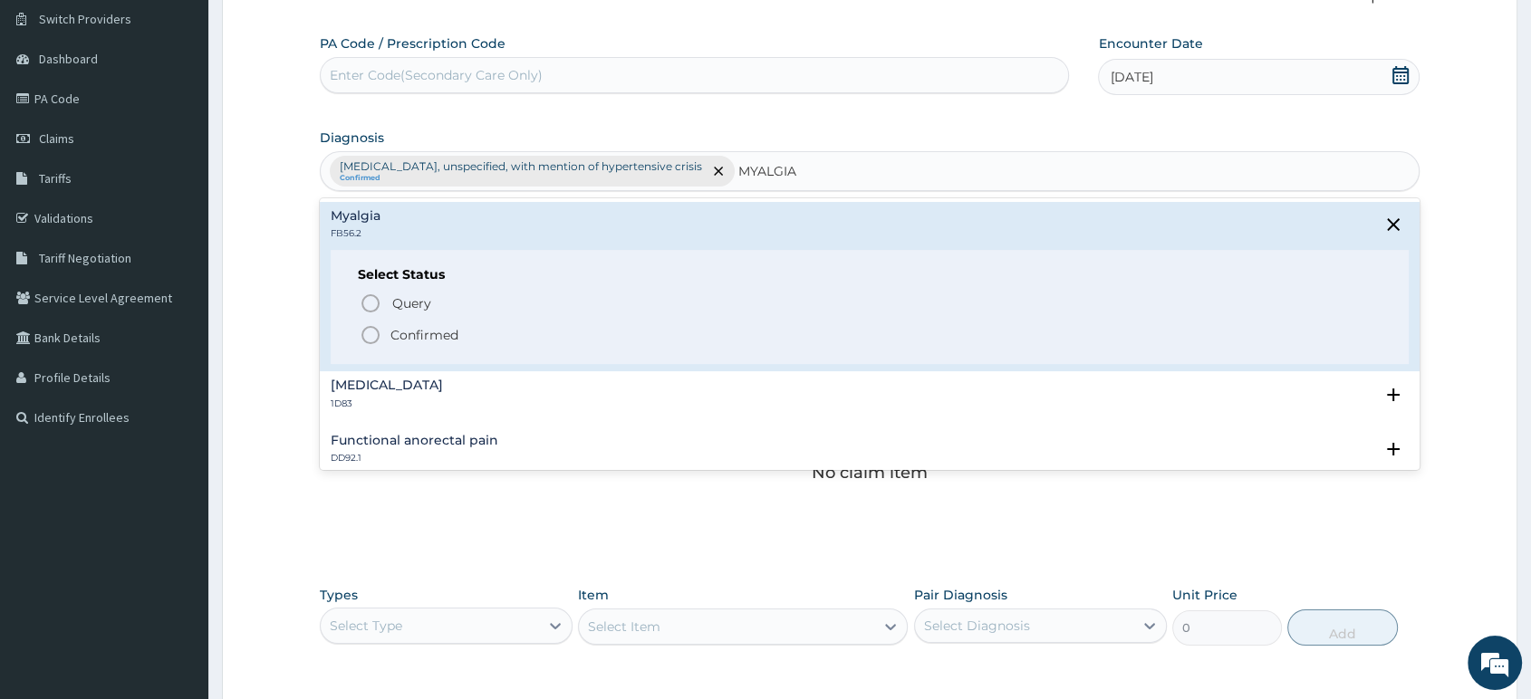
click at [413, 326] on p "Confirmed" at bounding box center [424, 335] width 68 height 18
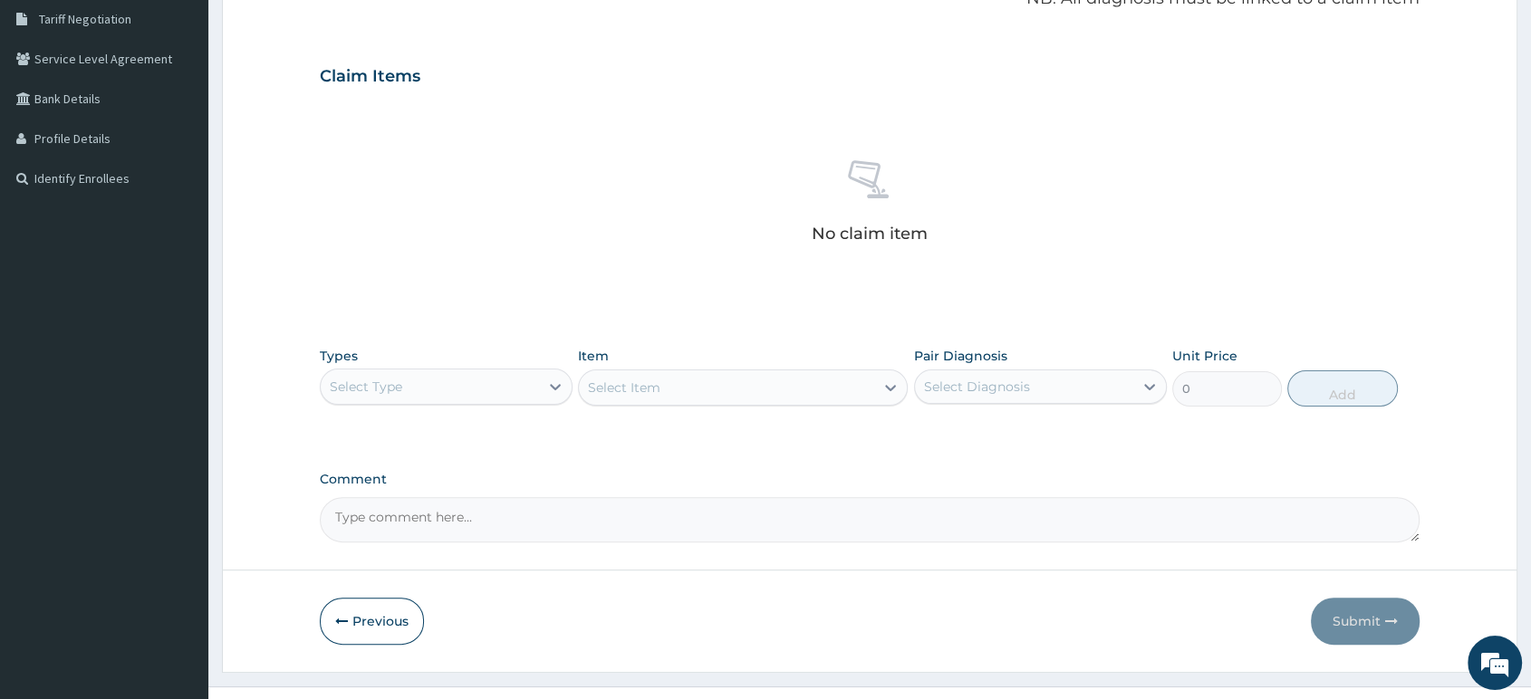
scroll to position [409, 0]
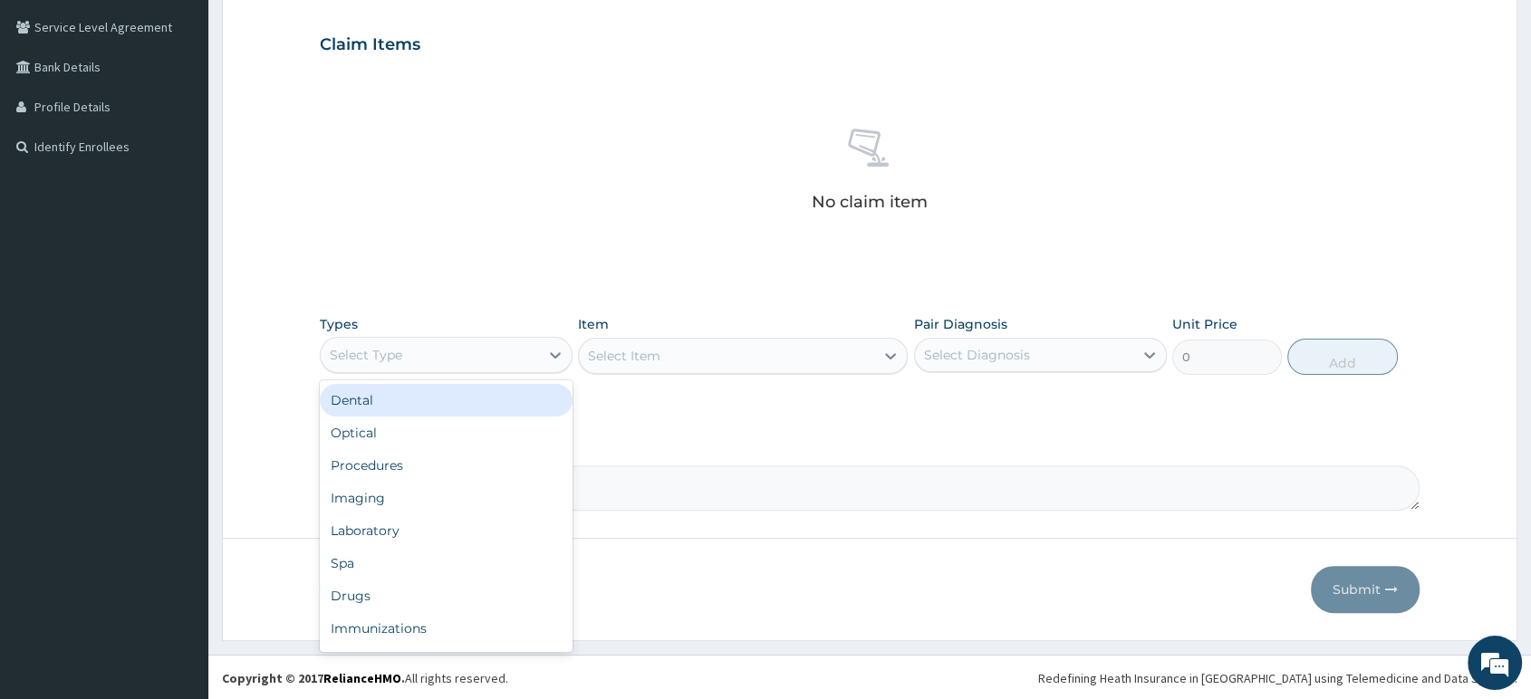
click at [526, 361] on div "Select Type" at bounding box center [430, 355] width 218 height 29
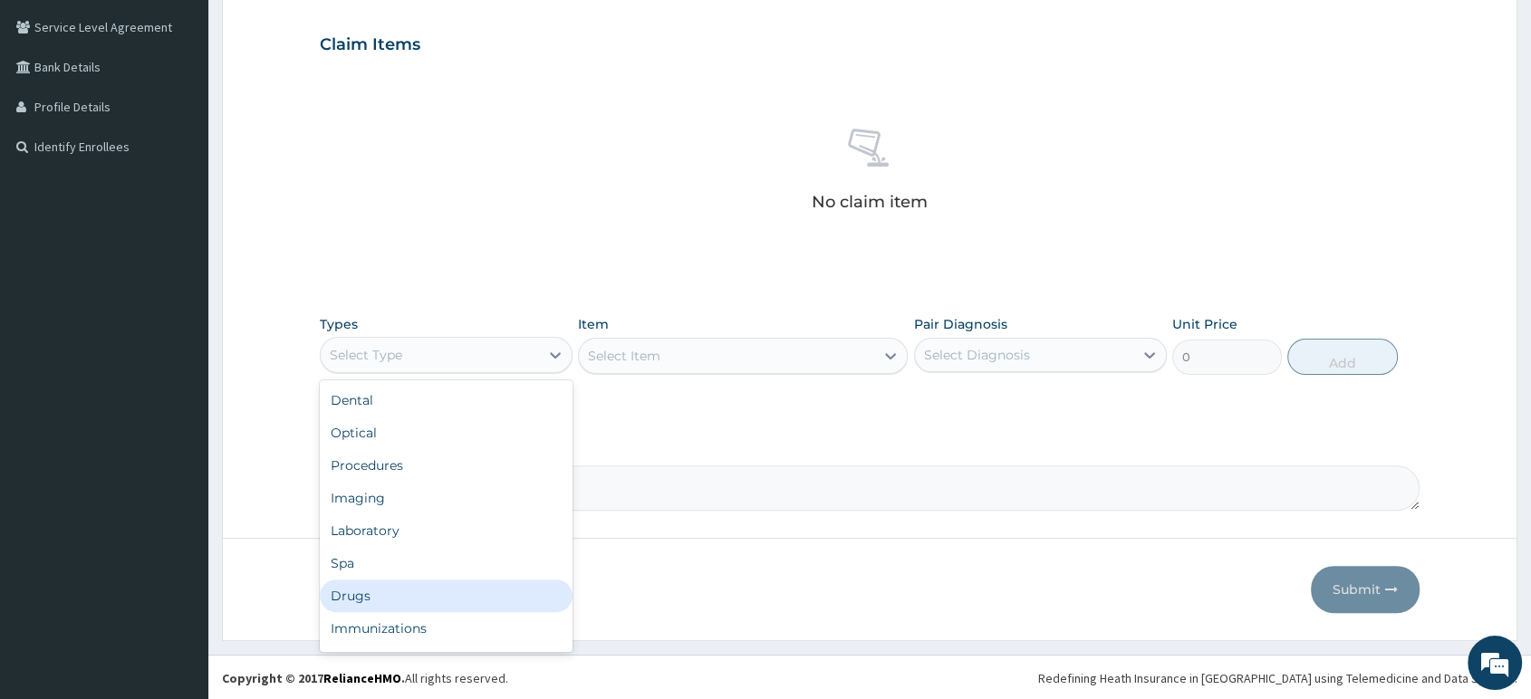
click at [393, 592] on div "Drugs" at bounding box center [446, 596] width 253 height 33
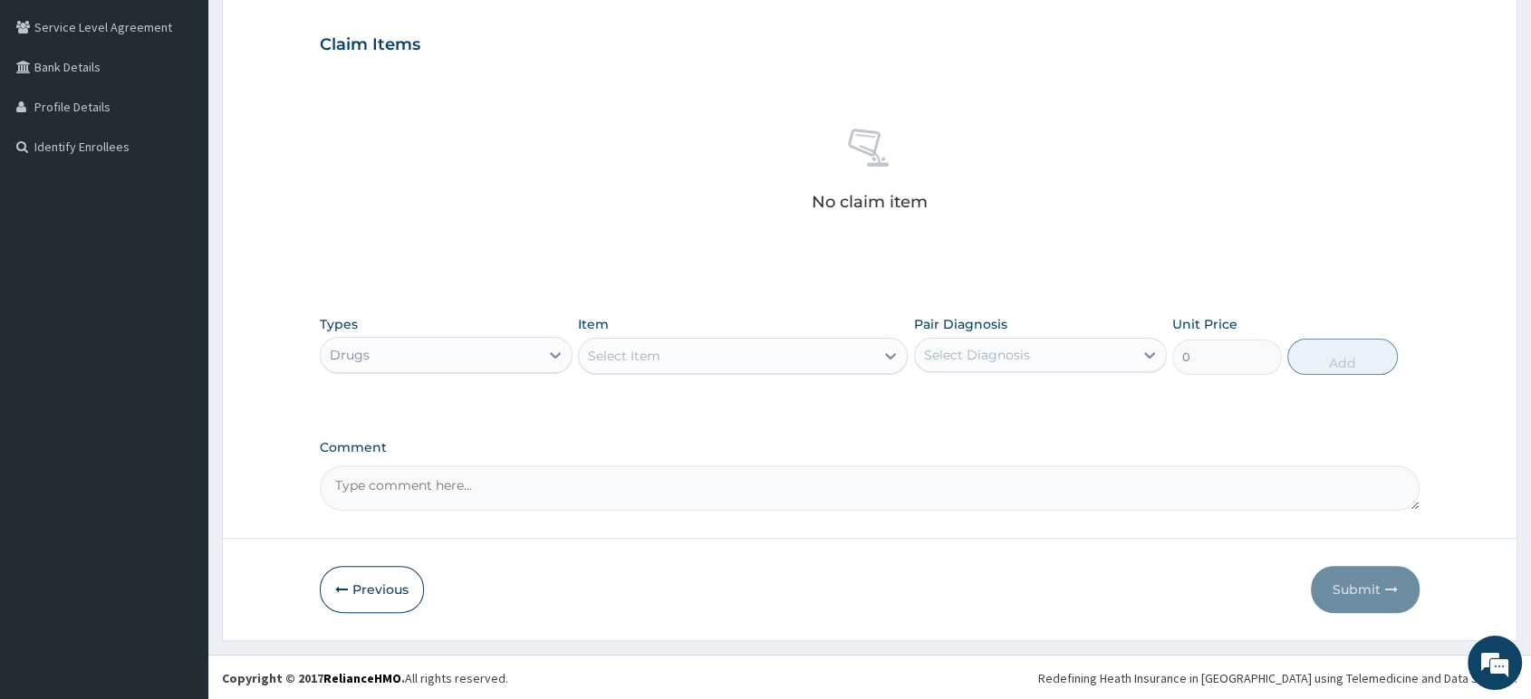
click at [710, 360] on div "Select Item" at bounding box center [726, 355] width 295 height 29
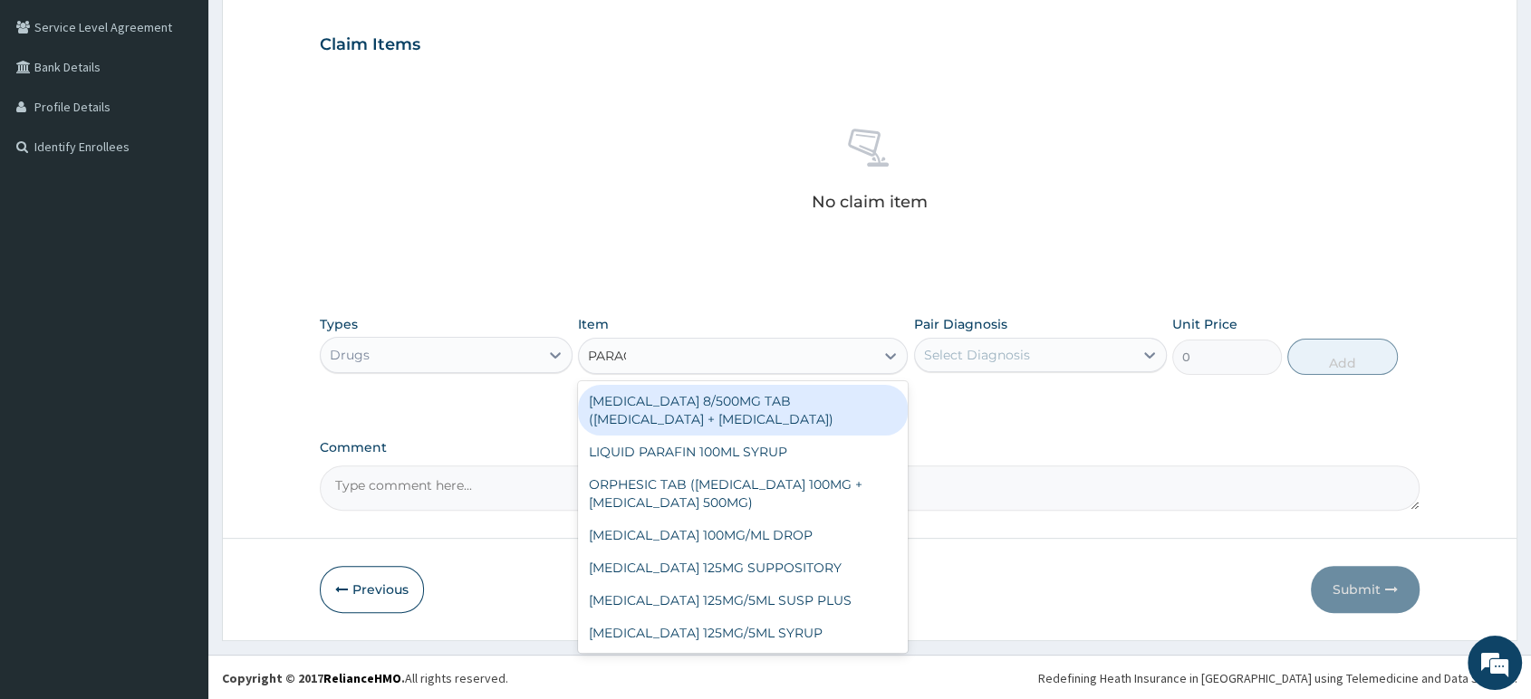
type input "PARACE"
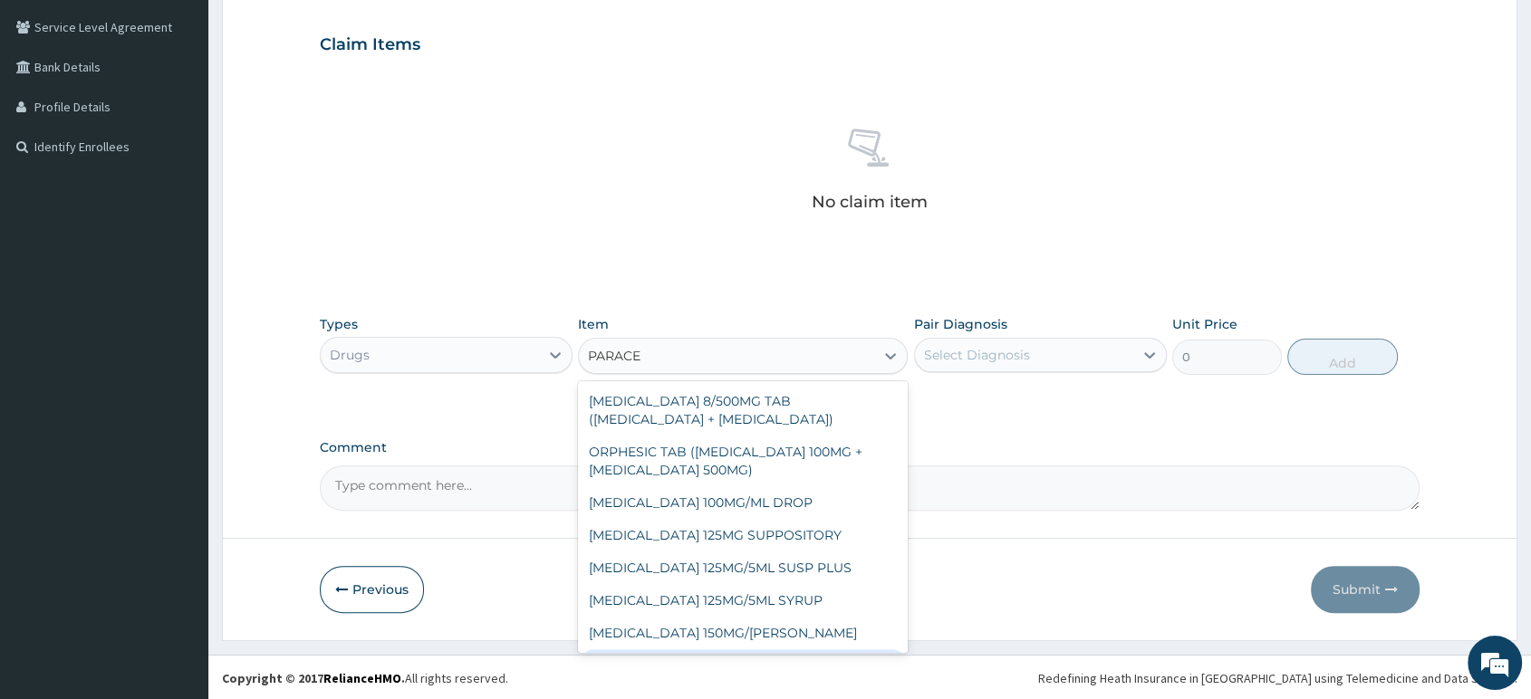
scroll to position [97, 0]
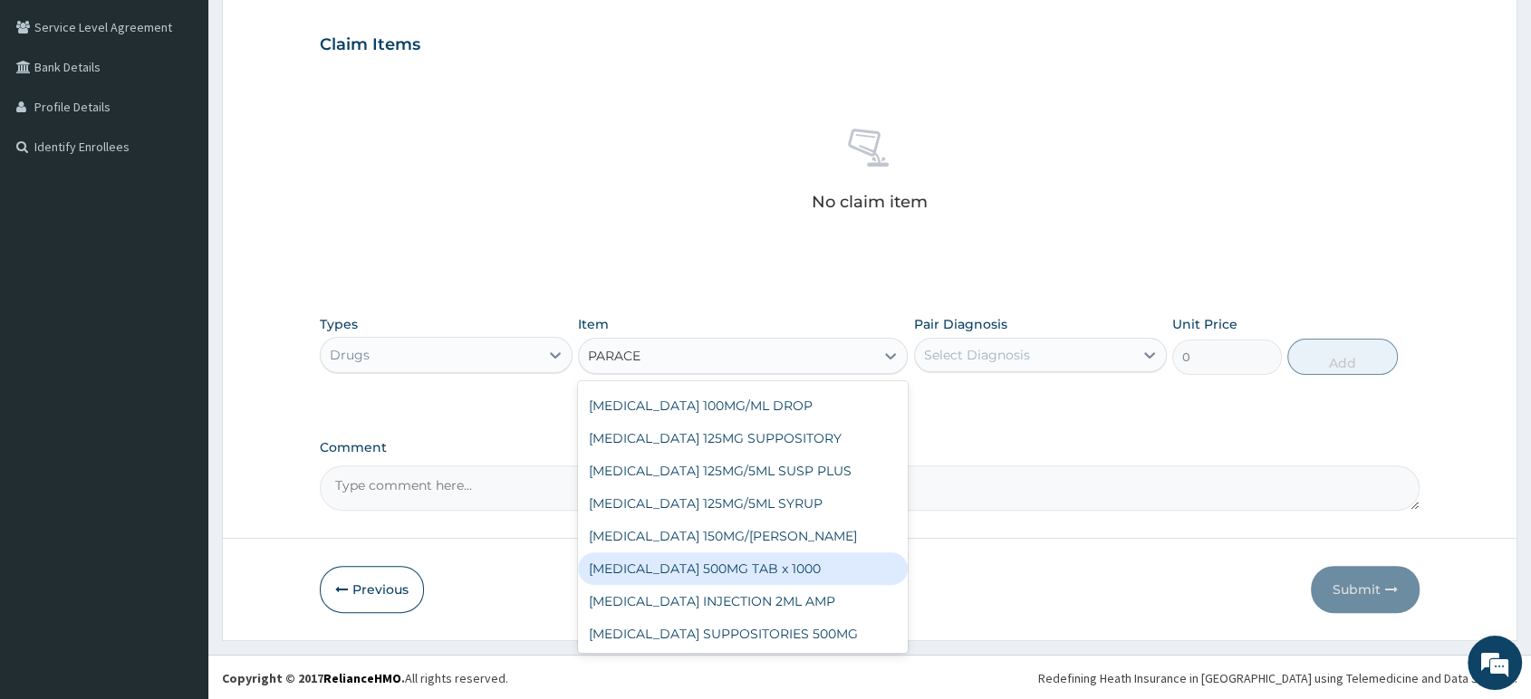
click at [775, 573] on div "[MEDICAL_DATA] 500MG TAB x 1000" at bounding box center [743, 568] width 330 height 33
type input "11.025"
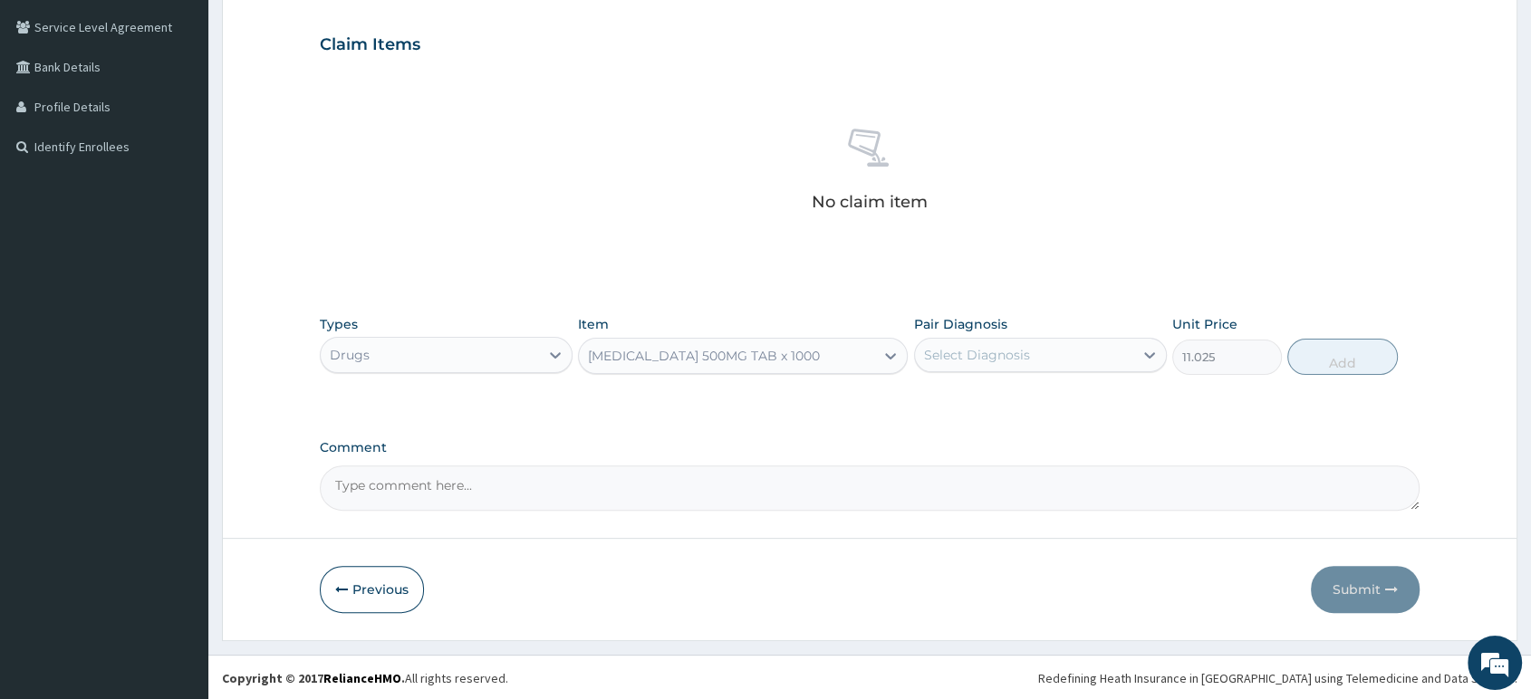
click at [994, 365] on div "Select Diagnosis" at bounding box center [1024, 355] width 218 height 29
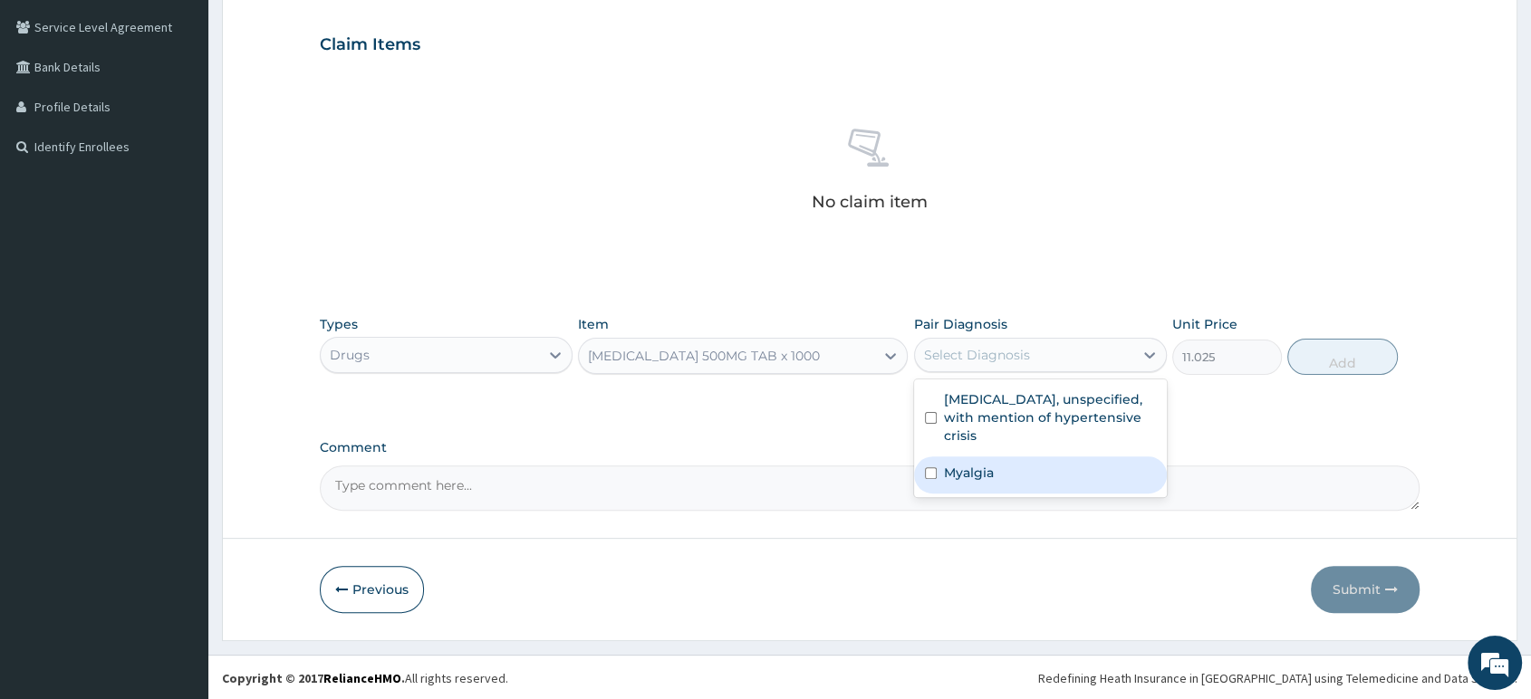
click at [983, 471] on label "Myalgia" at bounding box center [969, 473] width 50 height 18
checkbox input "true"
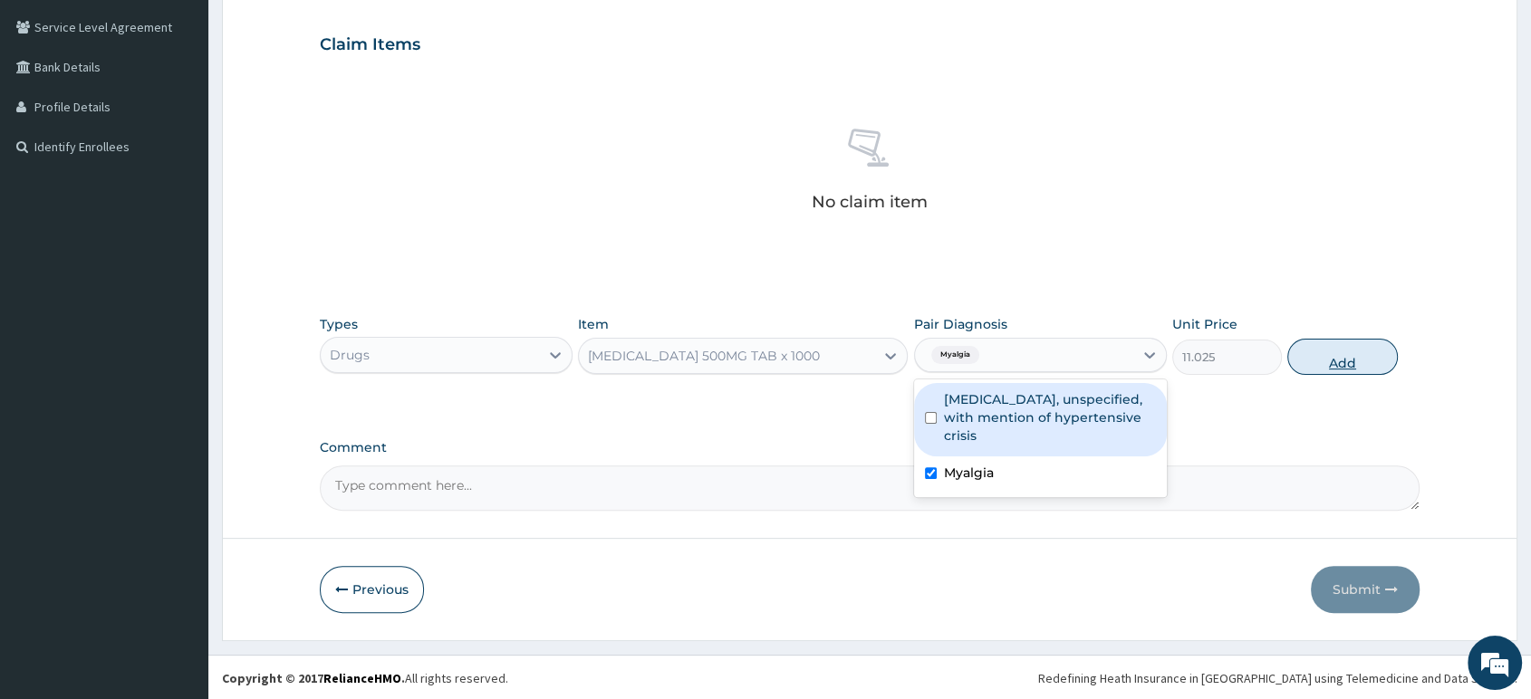
click at [1349, 354] on button "Add" at bounding box center [1342, 357] width 110 height 36
type input "0"
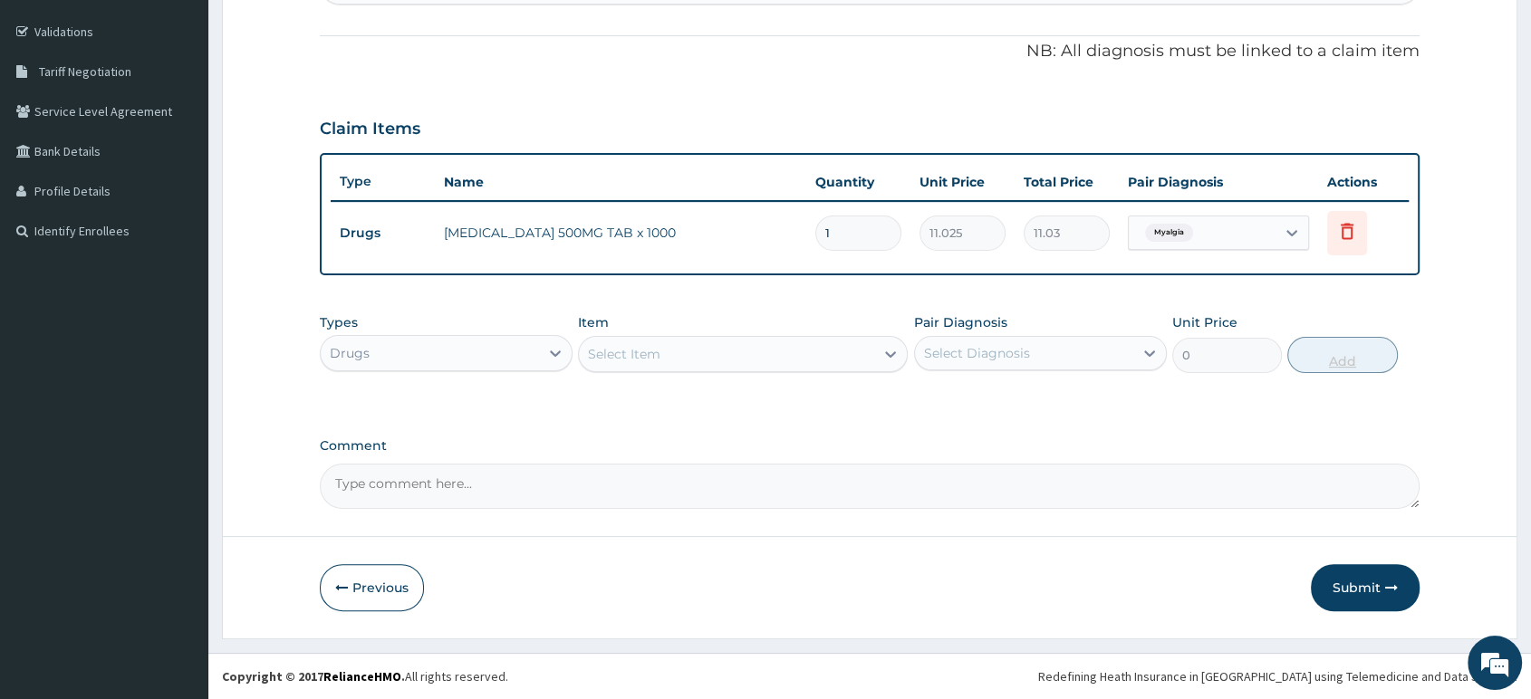
scroll to position [323, 0]
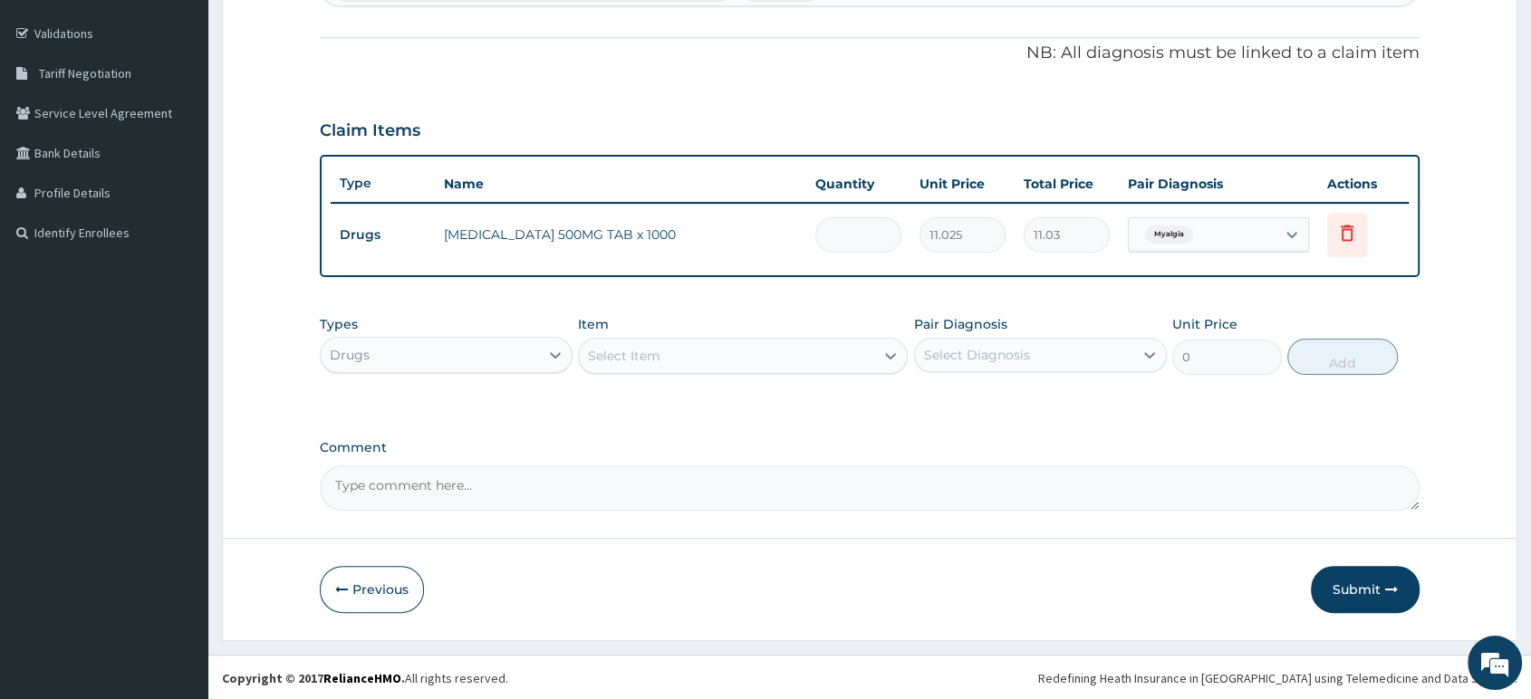
type input "0.00"
type input "3"
type input "33.08"
type input "30"
type input "330.75"
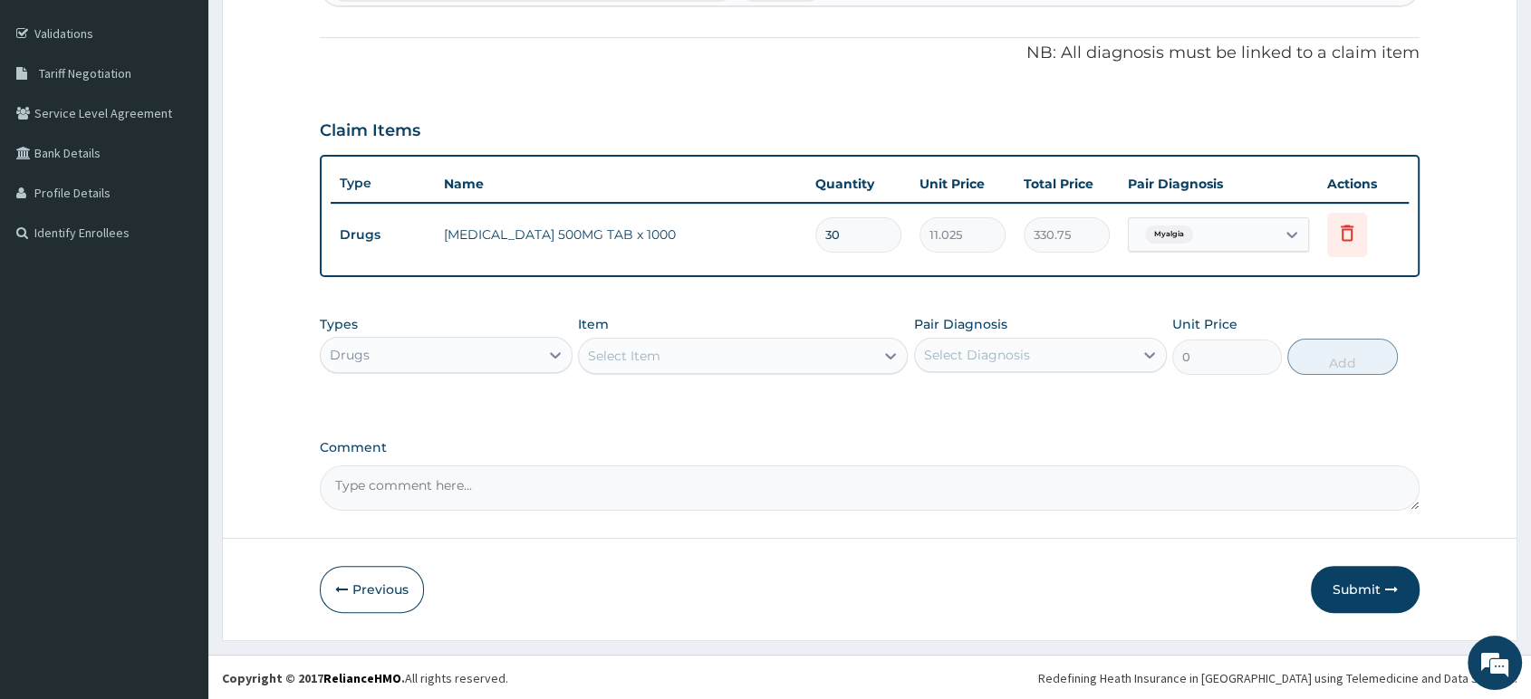
type input "30"
click at [778, 342] on div "Select Item" at bounding box center [726, 355] width 295 height 29
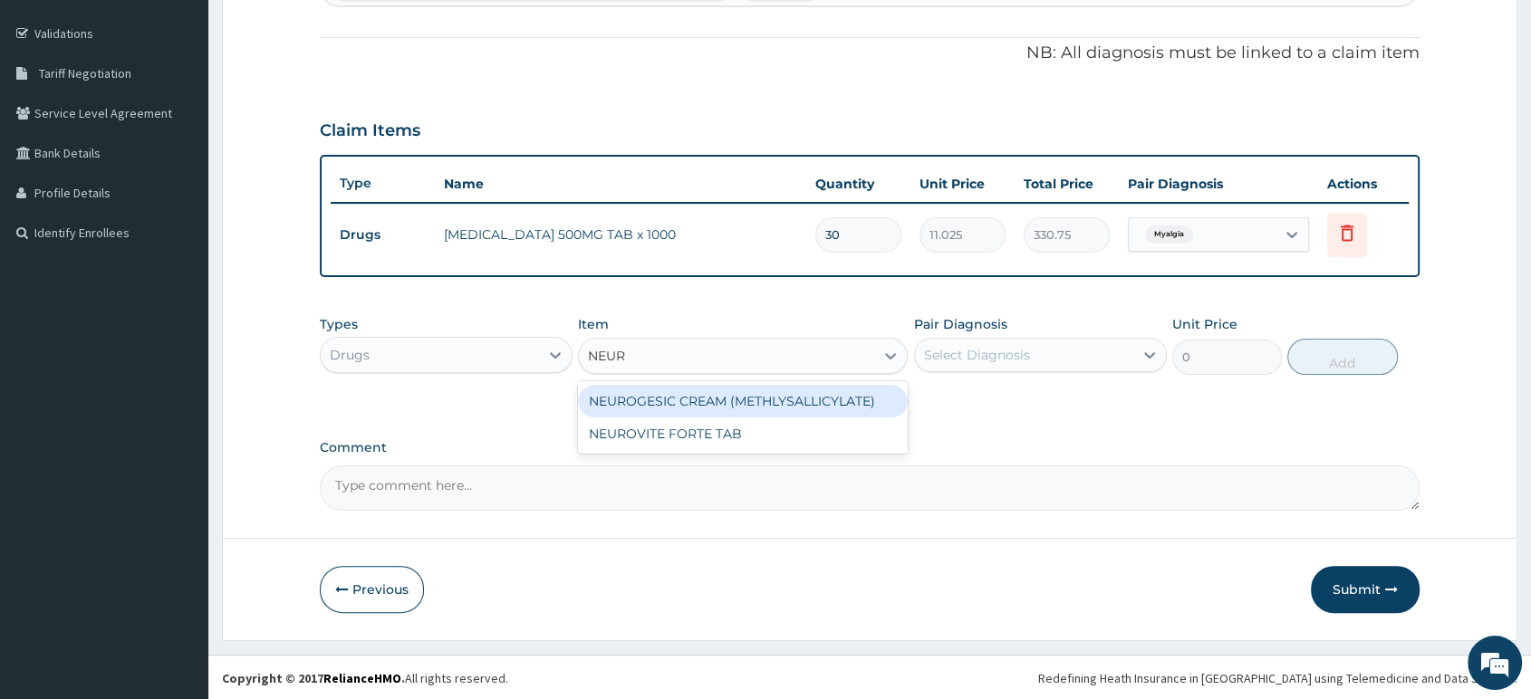
type input "NEURO"
click at [840, 402] on div "NEUROGESIC CREAM (METHLYSALLICYLATE)" at bounding box center [743, 401] width 330 height 33
type input "1181.25"
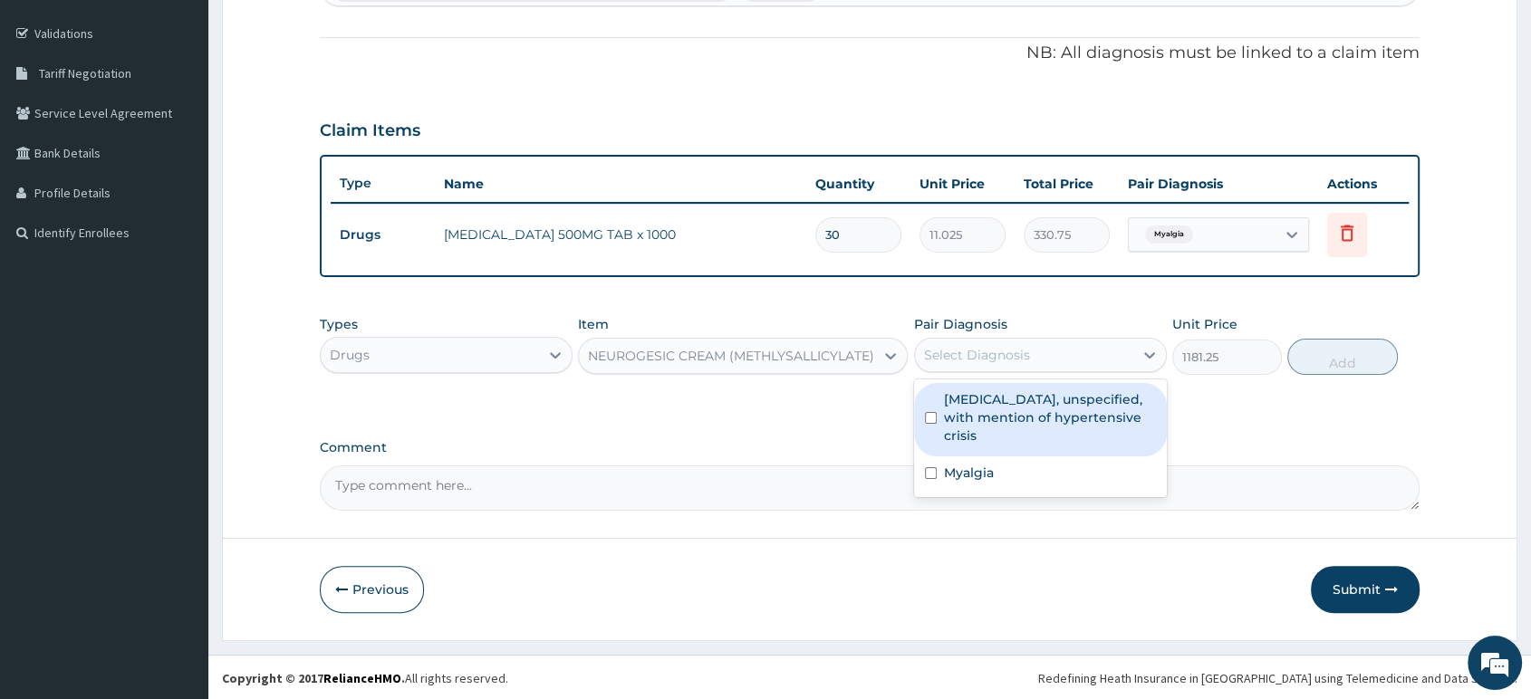
click at [1015, 351] on div "Select Diagnosis" at bounding box center [977, 355] width 106 height 18
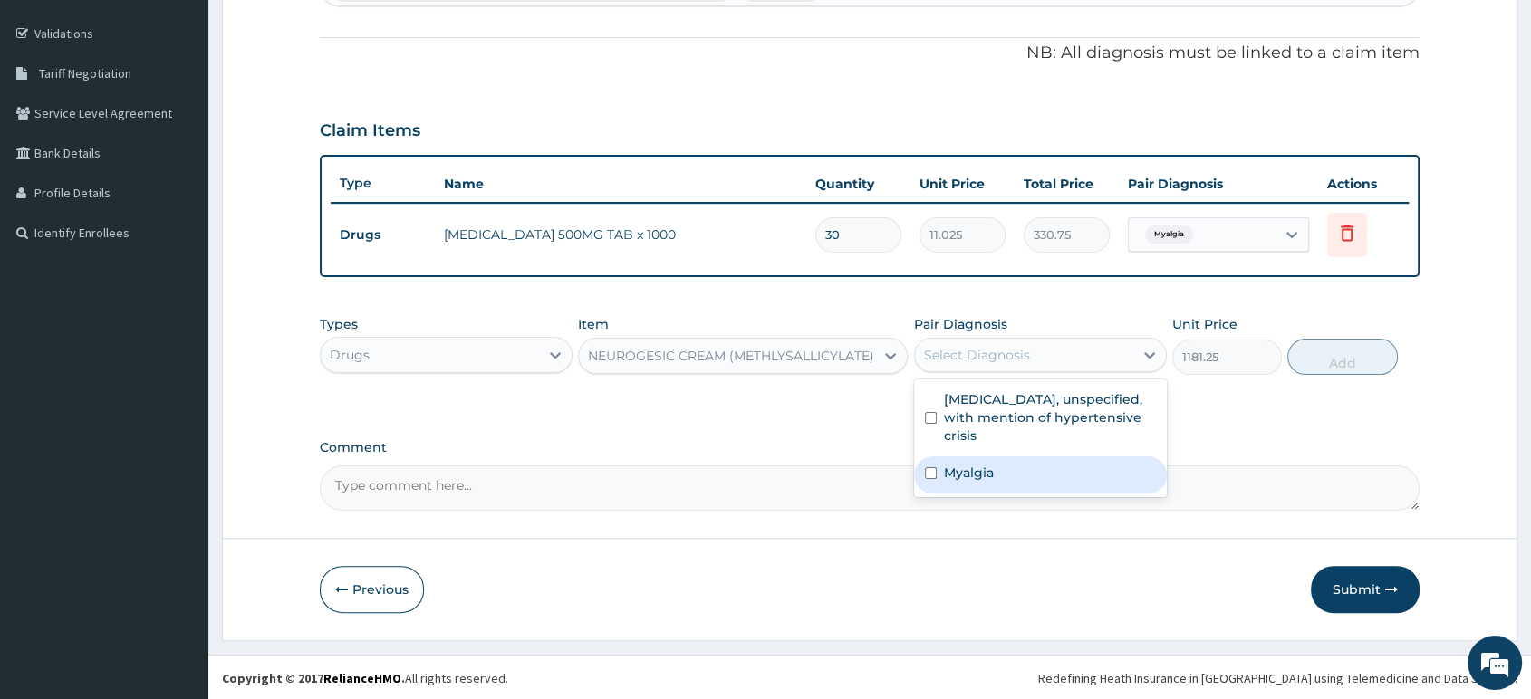
click at [985, 472] on label "Myalgia" at bounding box center [969, 473] width 50 height 18
checkbox input "true"
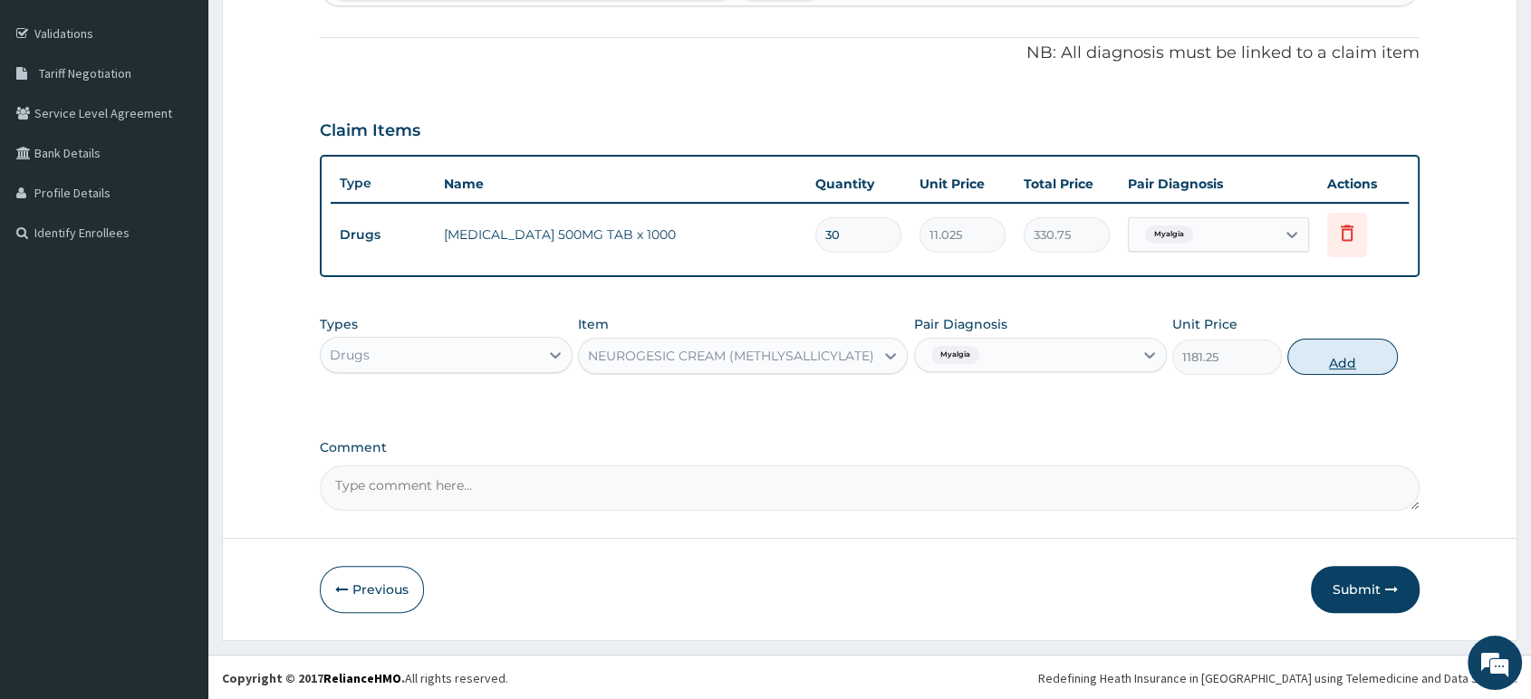
click at [1338, 363] on button "Add" at bounding box center [1342, 357] width 110 height 36
type input "0"
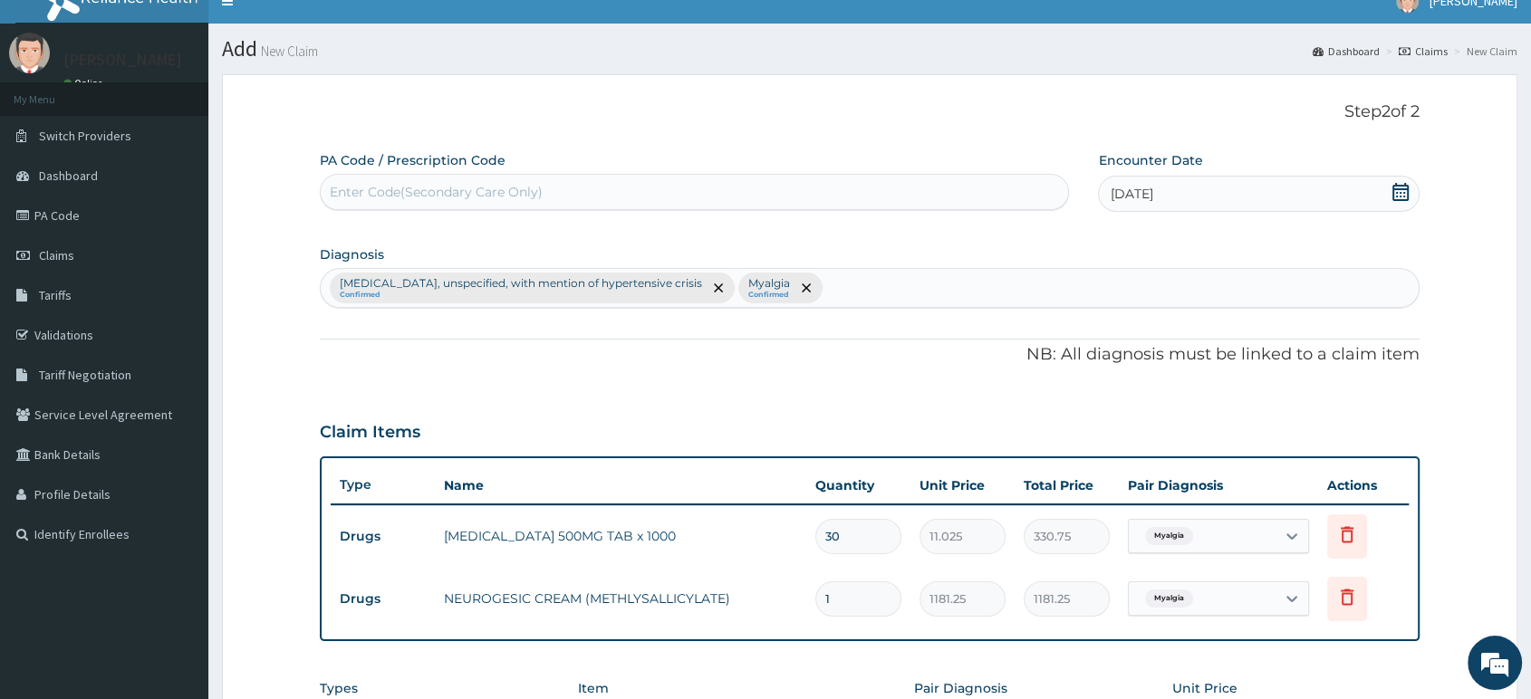
scroll to position [0, 0]
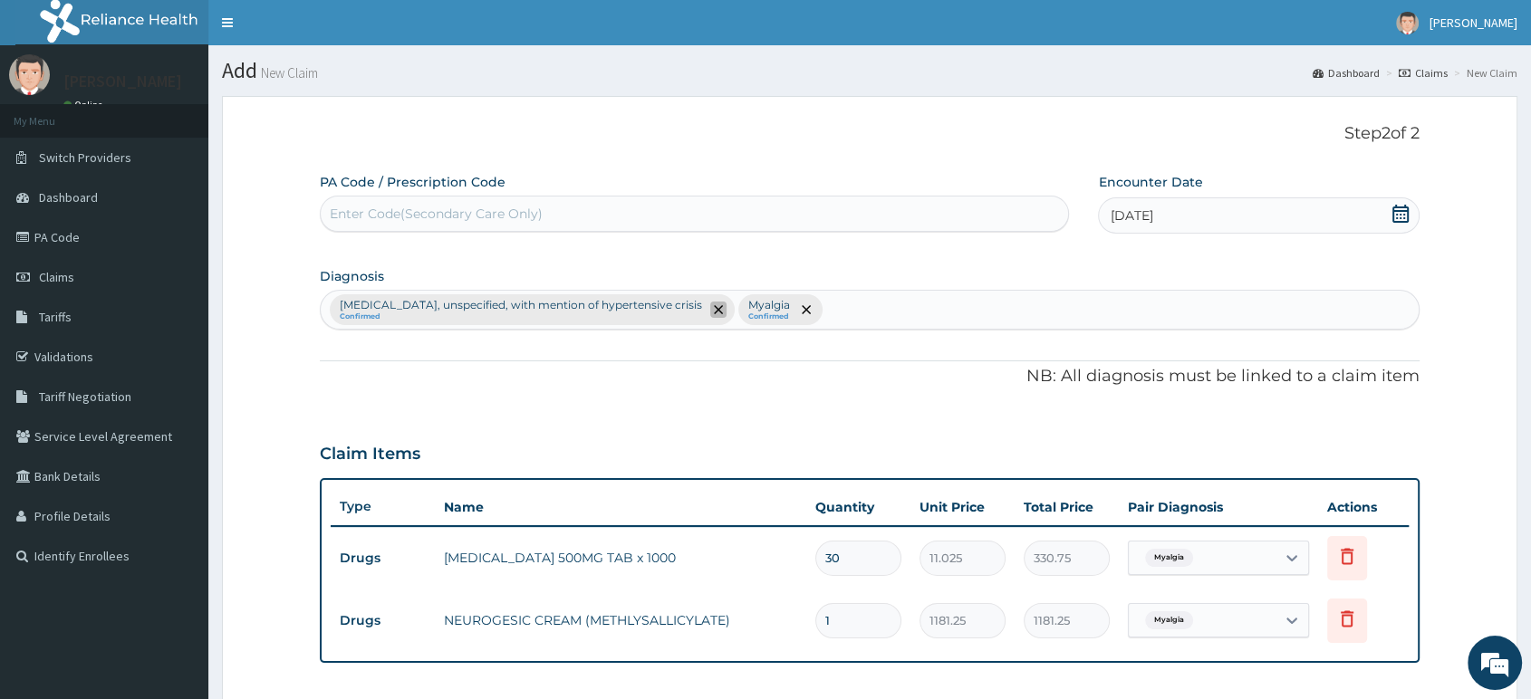
click at [726, 316] on span "remove selection option" at bounding box center [718, 310] width 16 height 16
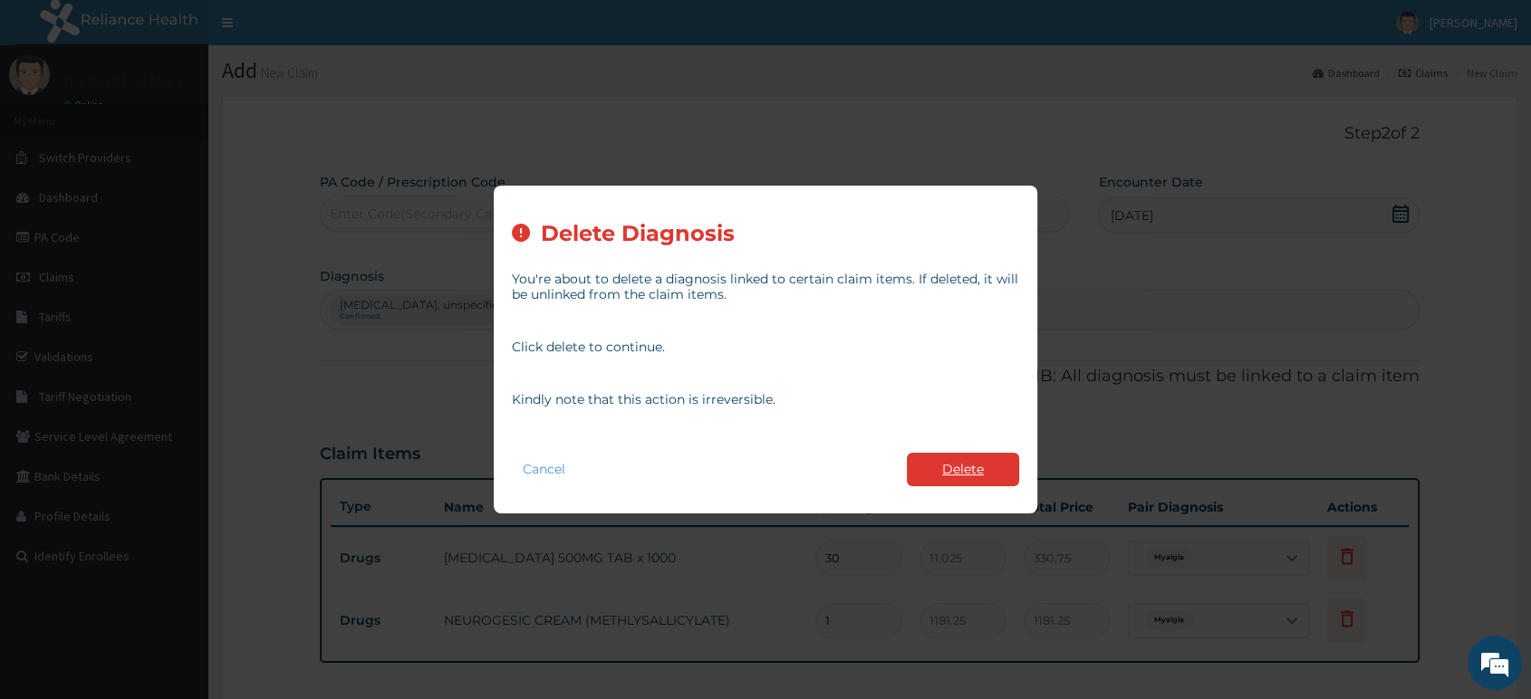
click at [955, 472] on button "Delete" at bounding box center [963, 470] width 112 height 34
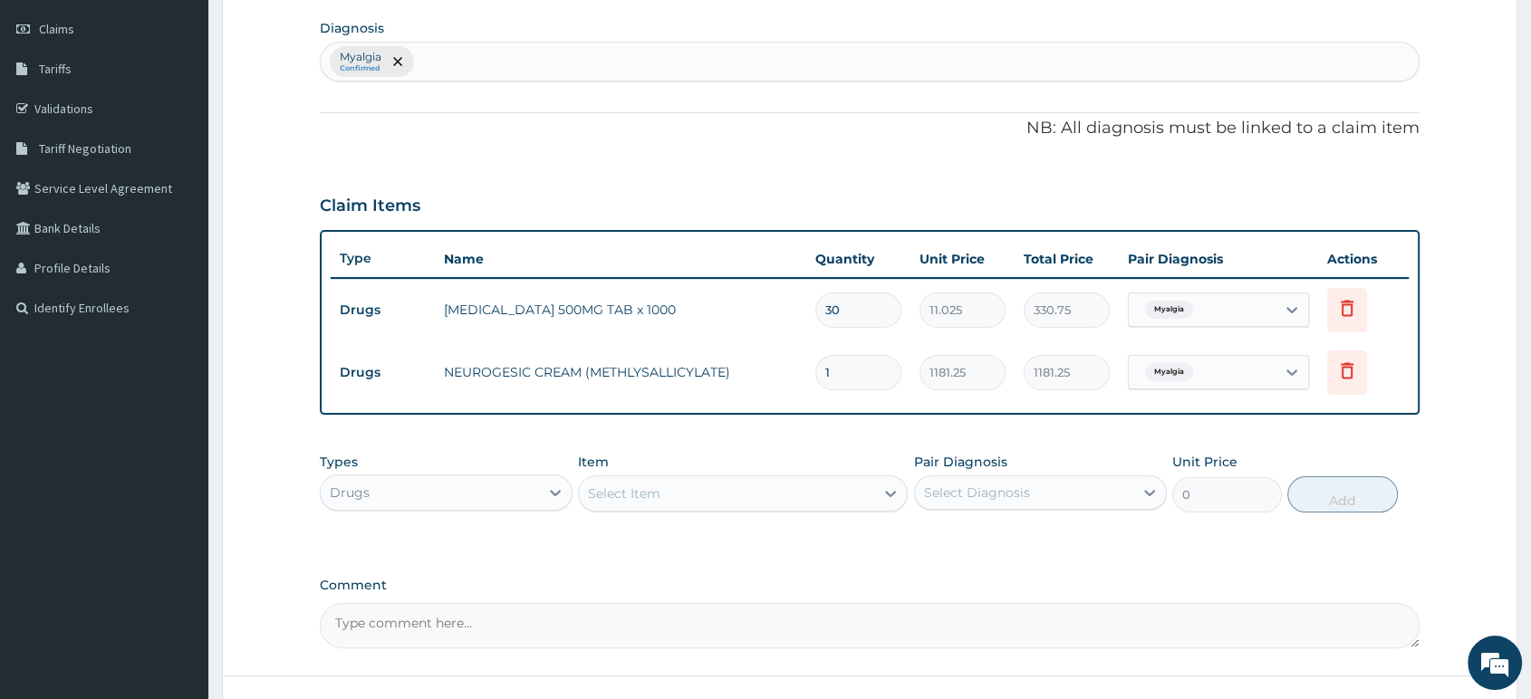
scroll to position [302, 0]
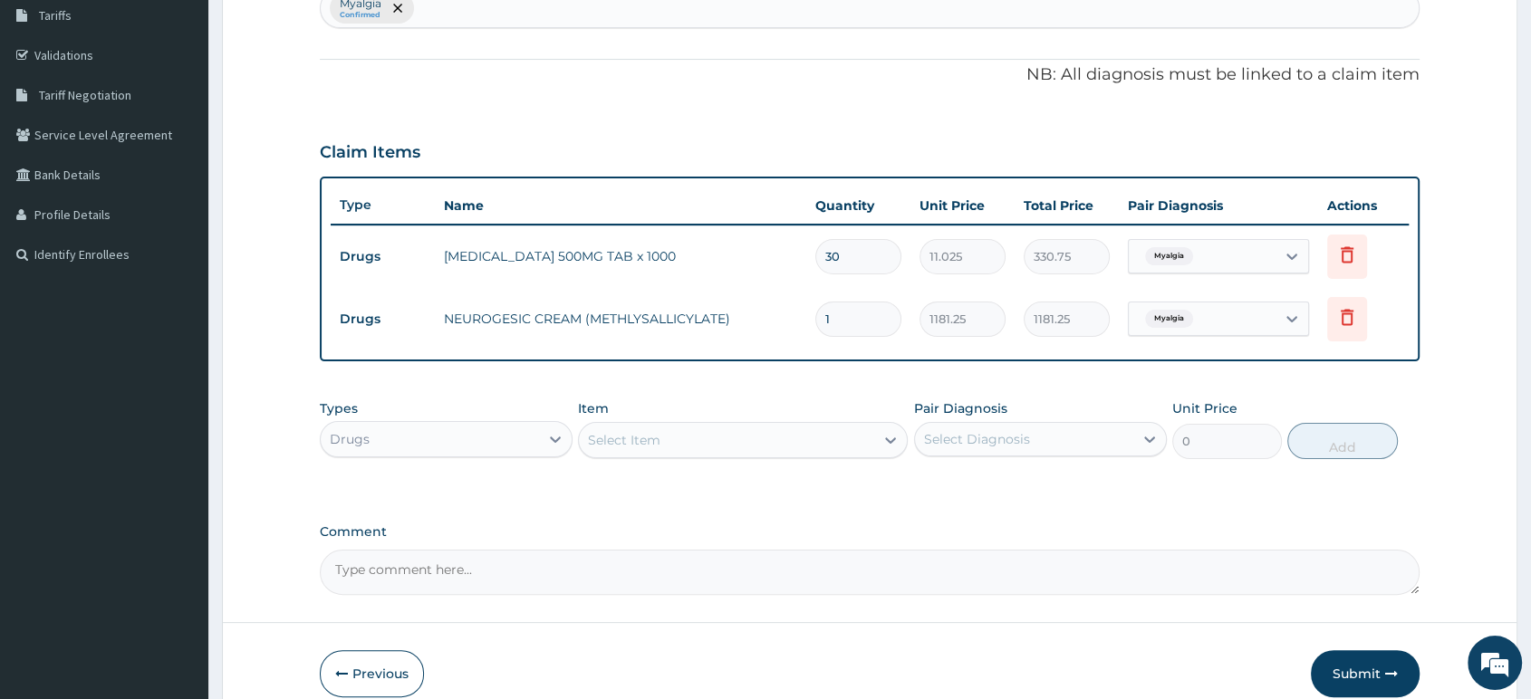
click at [537, 437] on div "Drugs" at bounding box center [430, 439] width 218 height 29
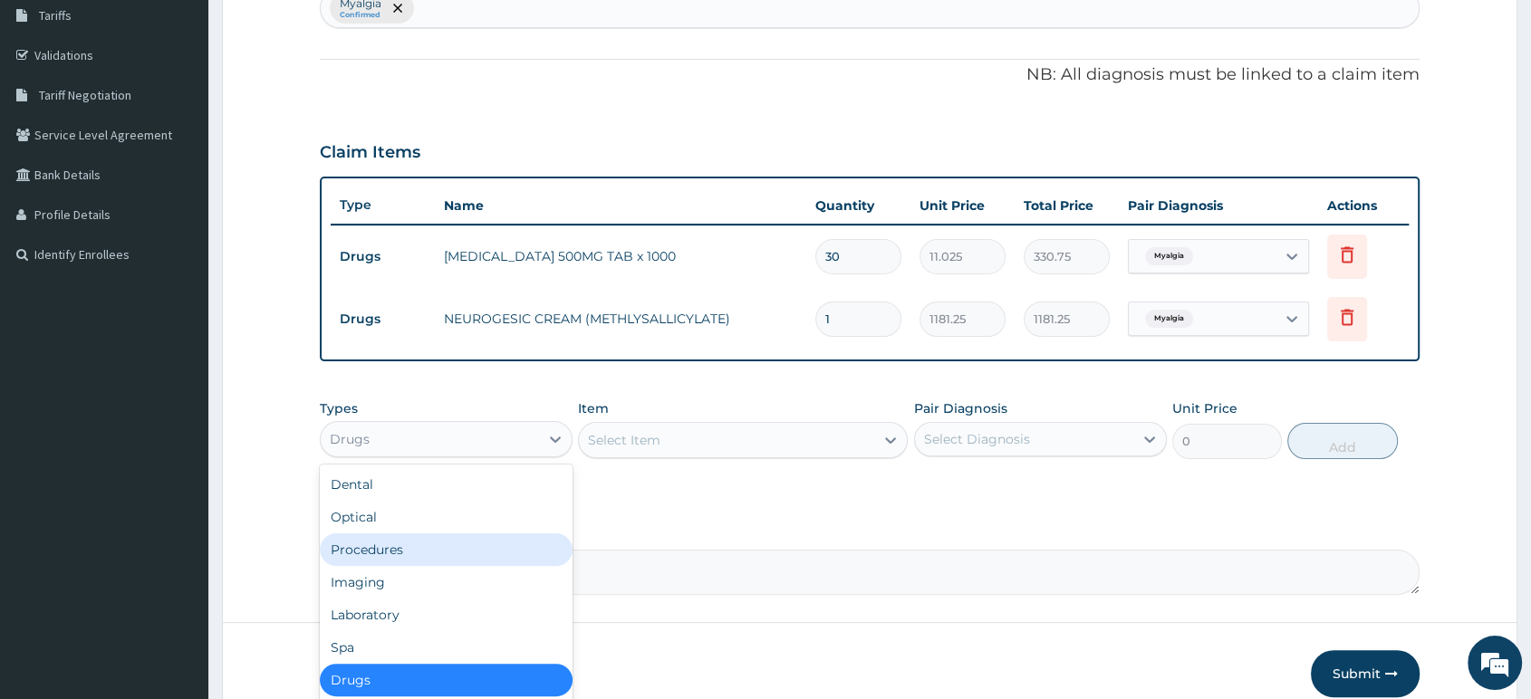
click at [484, 542] on div "Procedures" at bounding box center [446, 549] width 253 height 33
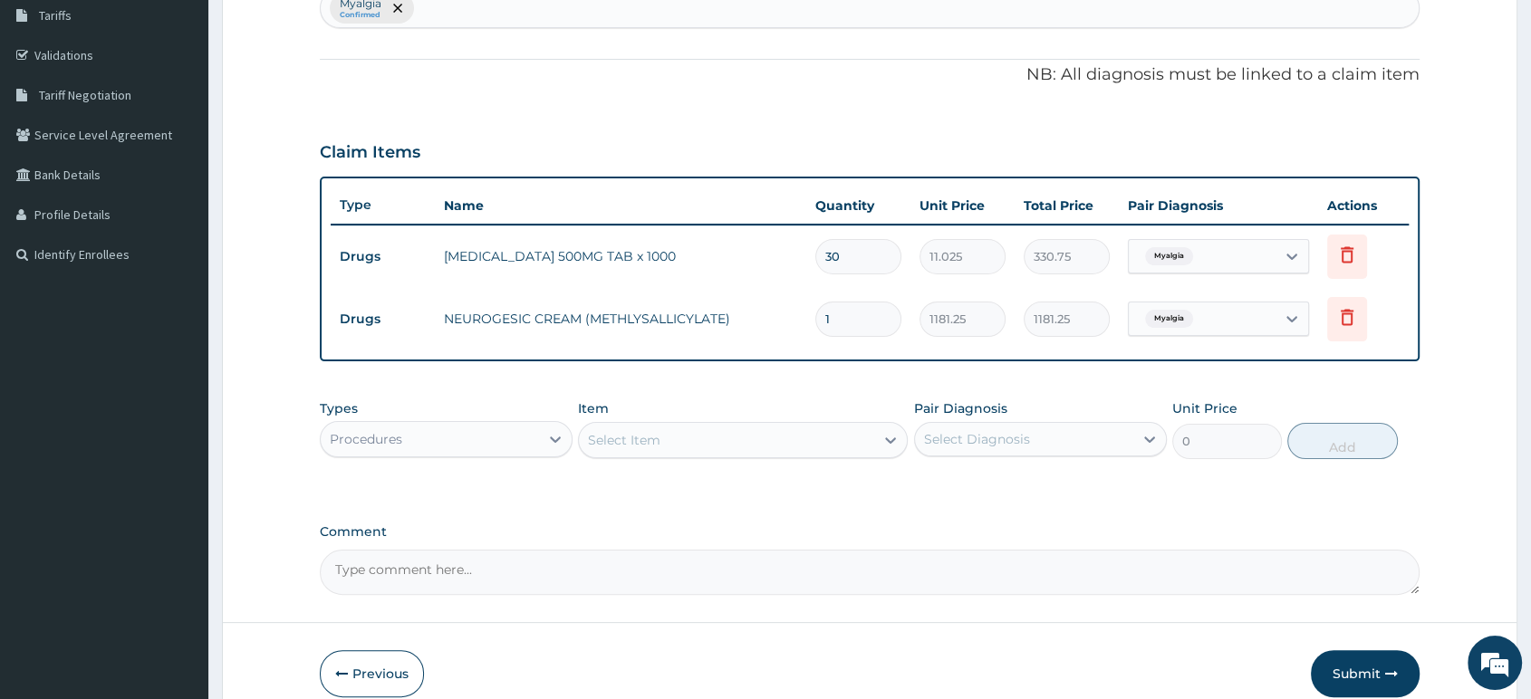
click at [760, 444] on div "Select Item" at bounding box center [726, 440] width 295 height 29
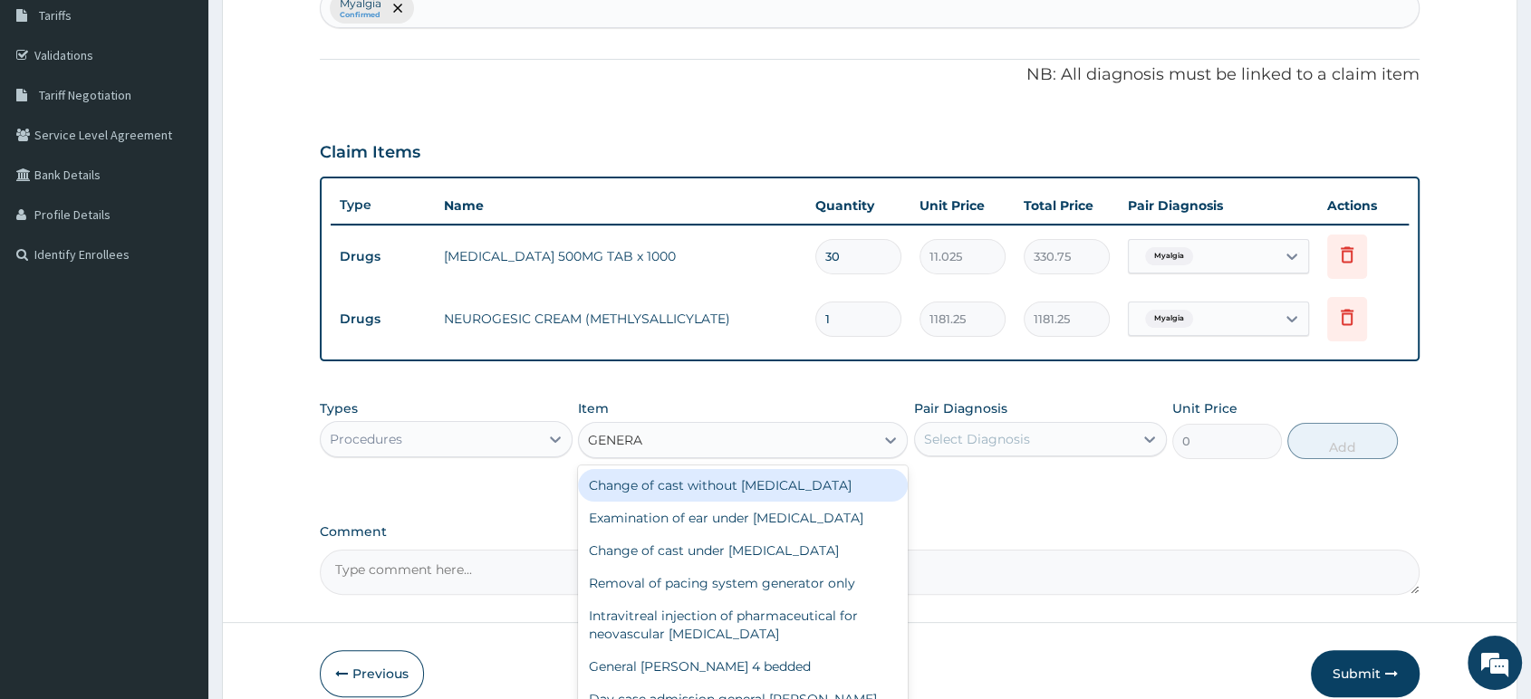
type input "GENERAL"
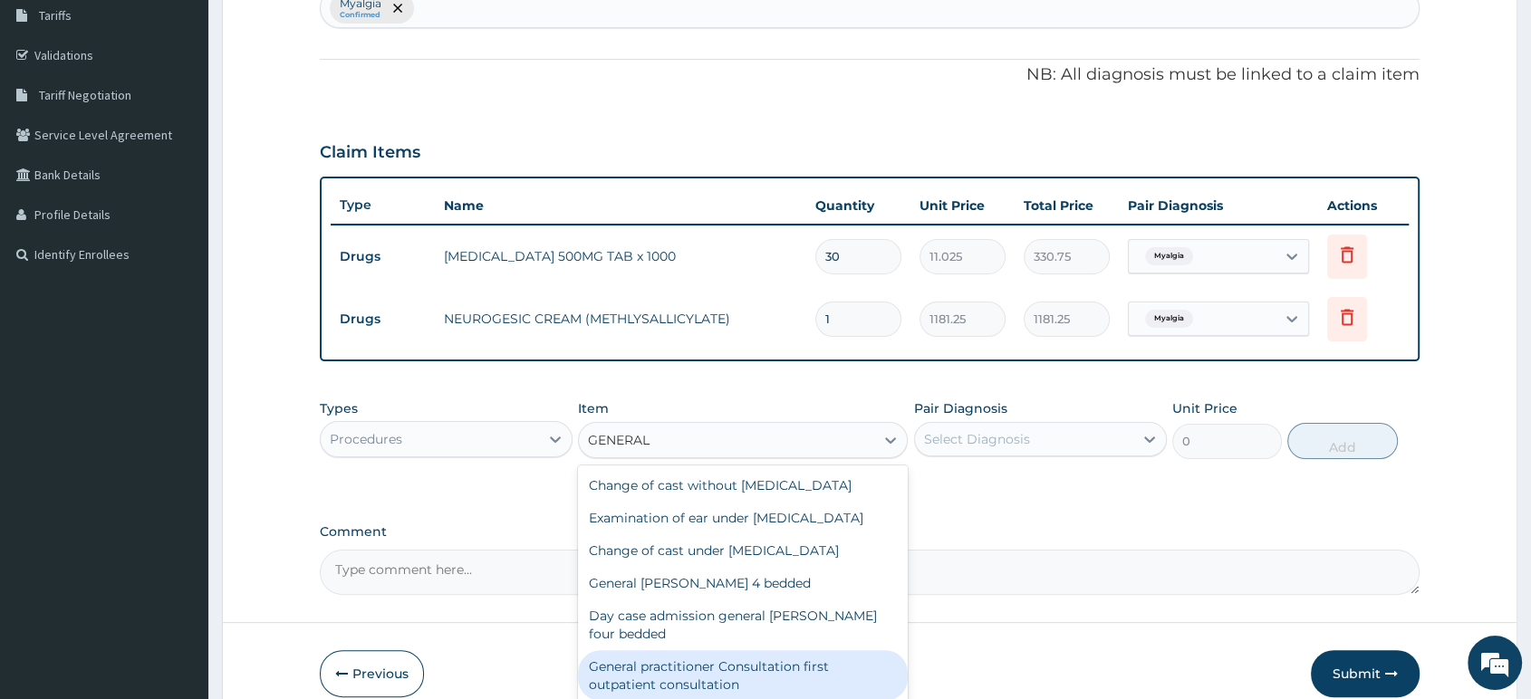
click at [795, 665] on div "General practitioner Consultation first outpatient consultation" at bounding box center [743, 675] width 330 height 51
type input "2500"
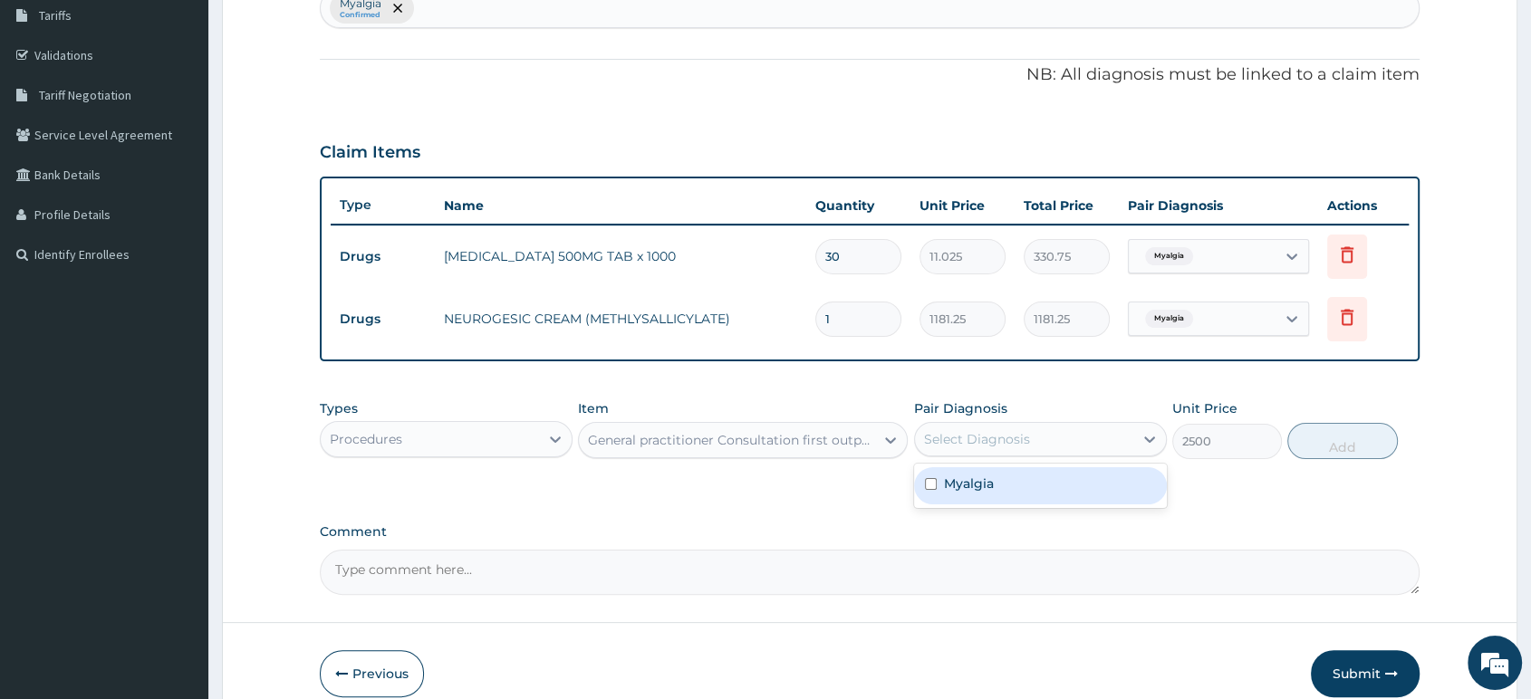
click at [1061, 440] on div "Select Diagnosis" at bounding box center [1024, 439] width 218 height 29
click at [1027, 485] on div "Myalgia" at bounding box center [1040, 485] width 253 height 37
checkbox input "true"
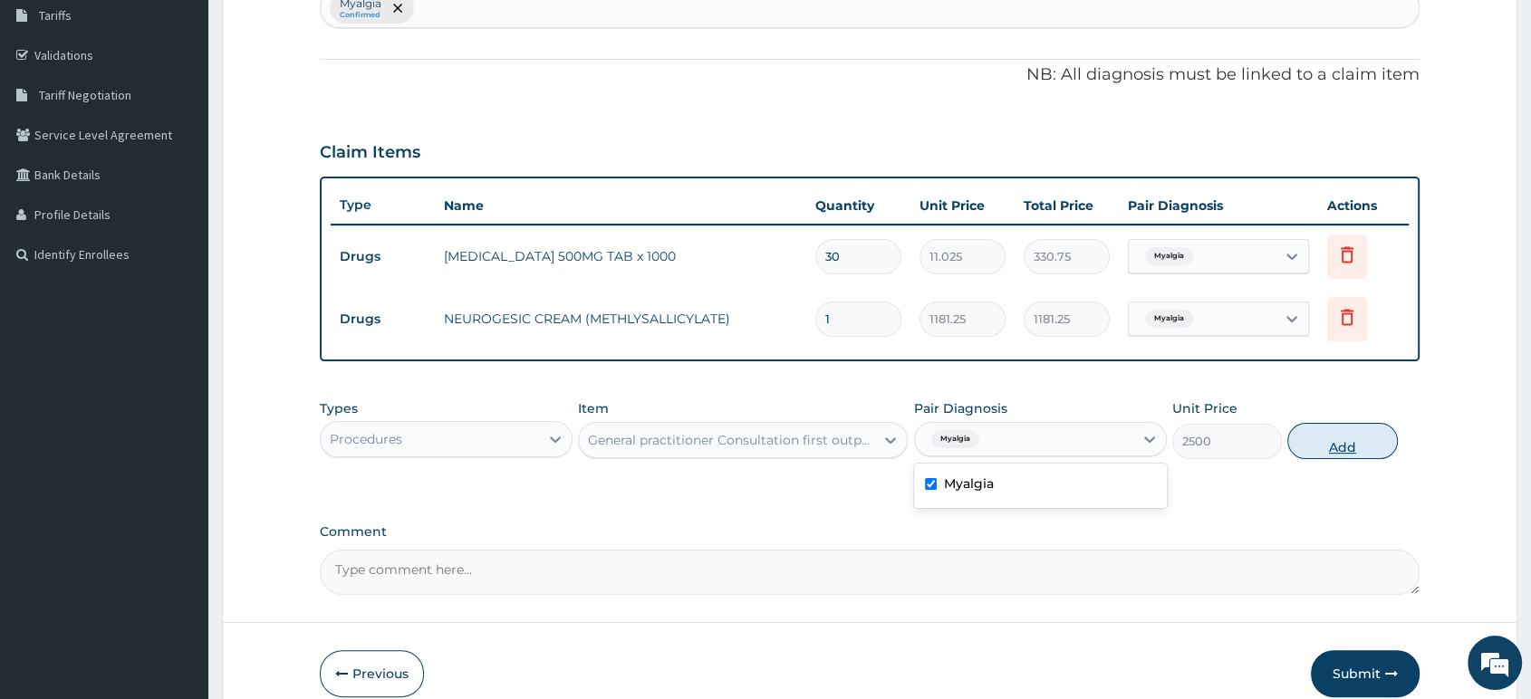
click at [1347, 447] on button "Add" at bounding box center [1342, 441] width 110 height 36
type input "0"
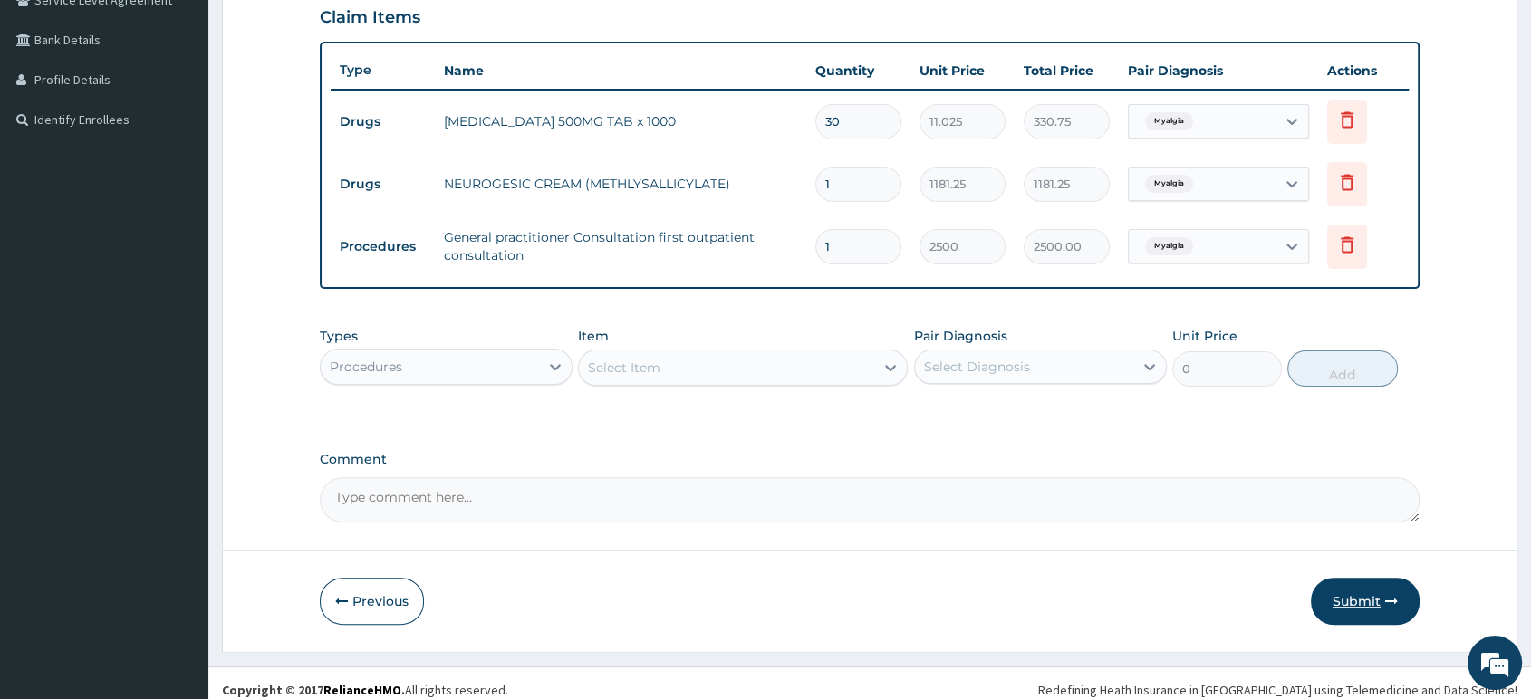
scroll to position [449, 0]
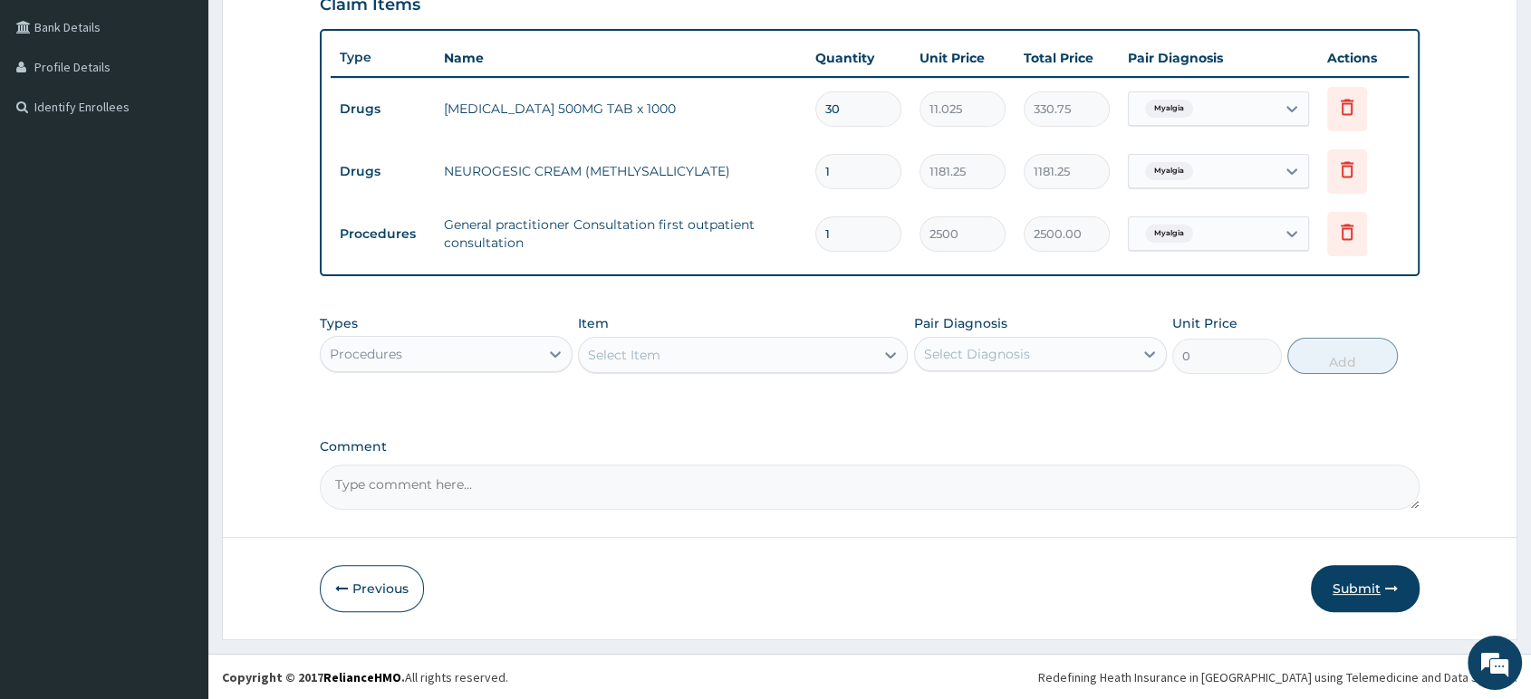
click at [1368, 591] on button "Submit" at bounding box center [1365, 588] width 109 height 47
